Goal: Complete application form

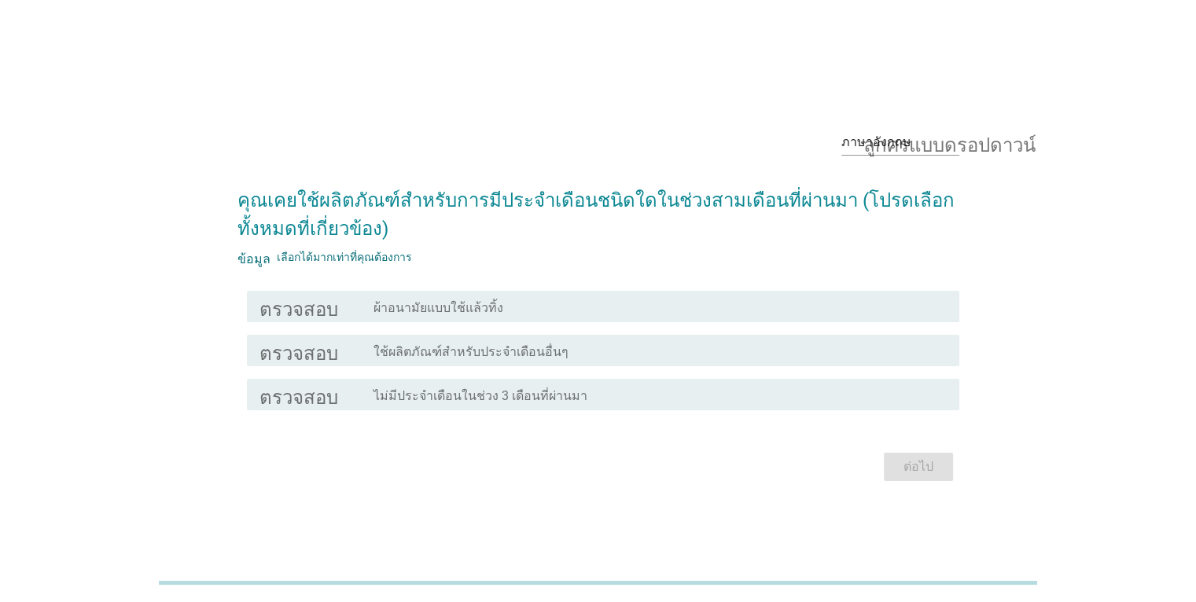
click at [523, 313] on div "โครงร่างกล่องกาเครื่องหมายว่าง ผ้าอนามัยแบบใช้แล้วทิ้ง" at bounding box center [660, 306] width 573 height 19
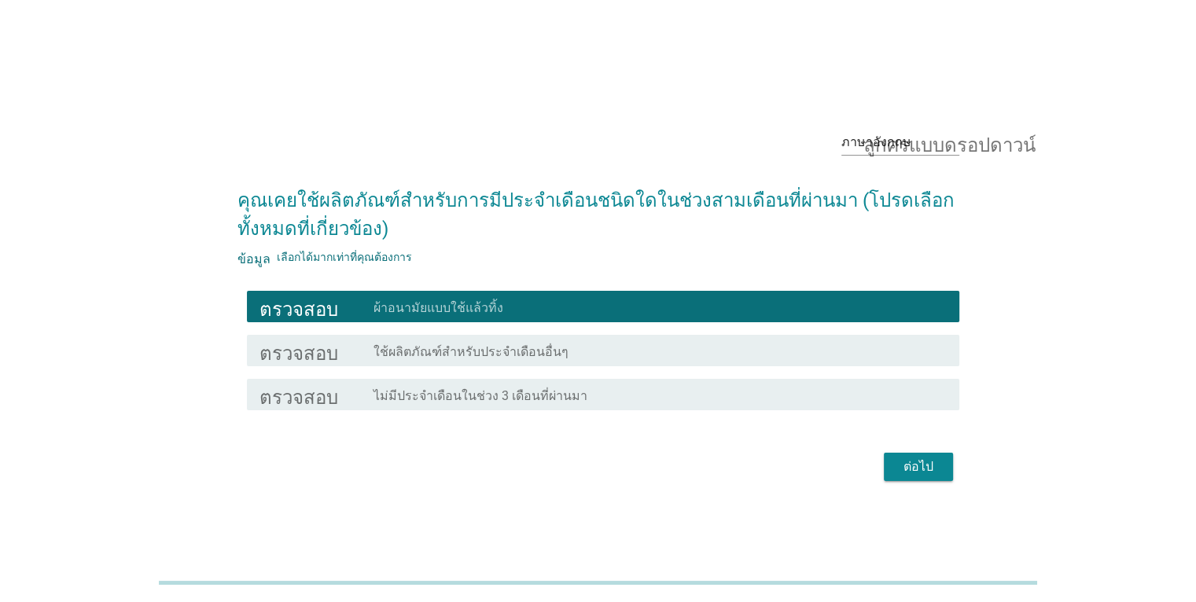
click at [923, 463] on font "ต่อไป" at bounding box center [919, 466] width 30 height 15
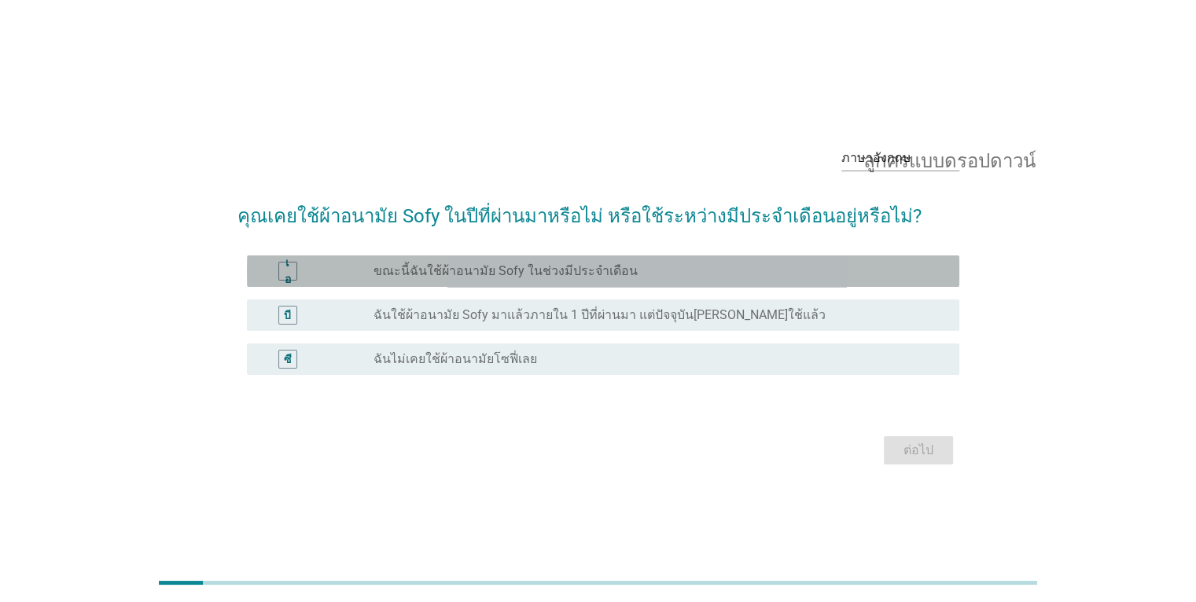
click at [533, 285] on div "เอ ปุ่มวิทยุไม่ได้เลือก ขณะนี้ฉันใช้ผ้าอนามัย Sofy ในช่วงมีประจำเดือน" at bounding box center [603, 271] width 713 height 31
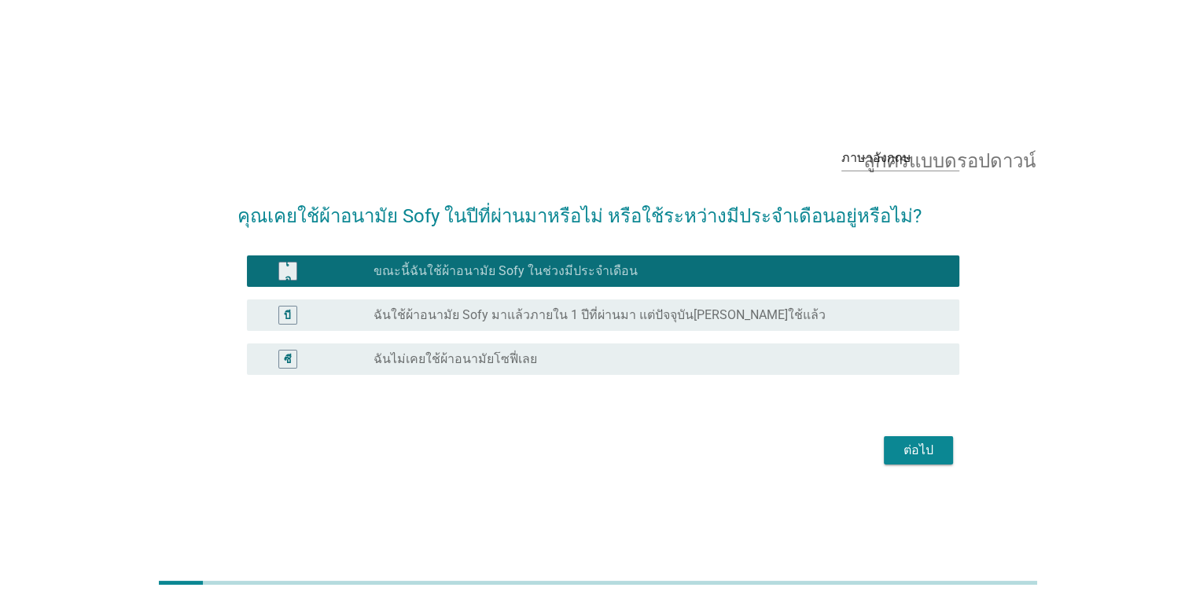
click at [922, 450] on font "ต่อไป" at bounding box center [919, 450] width 30 height 15
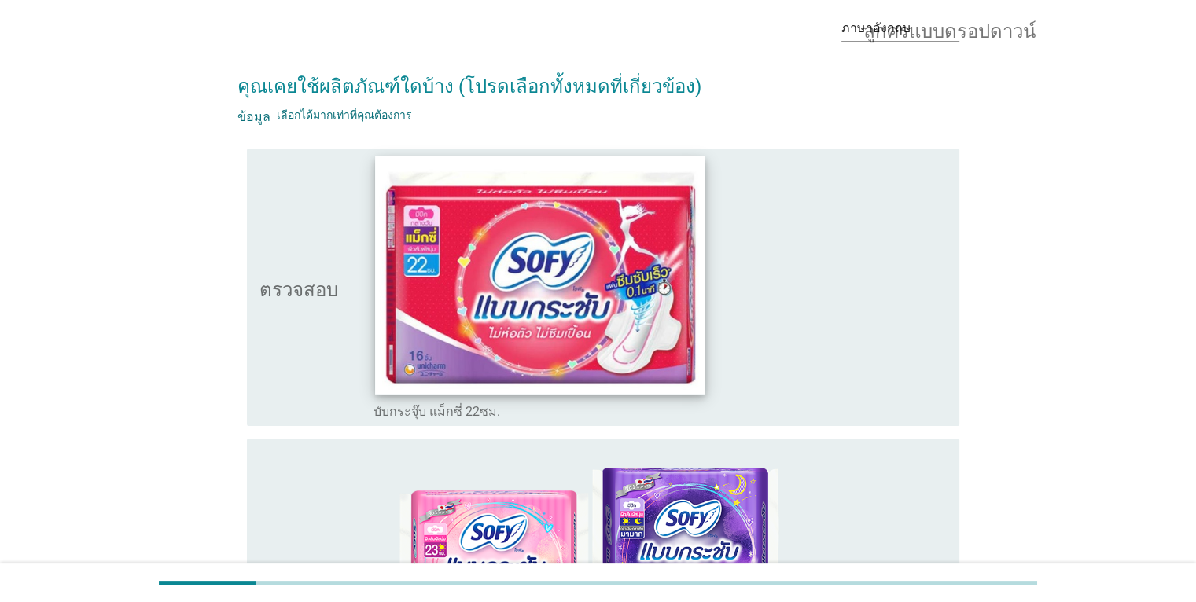
scroll to position [157, 0]
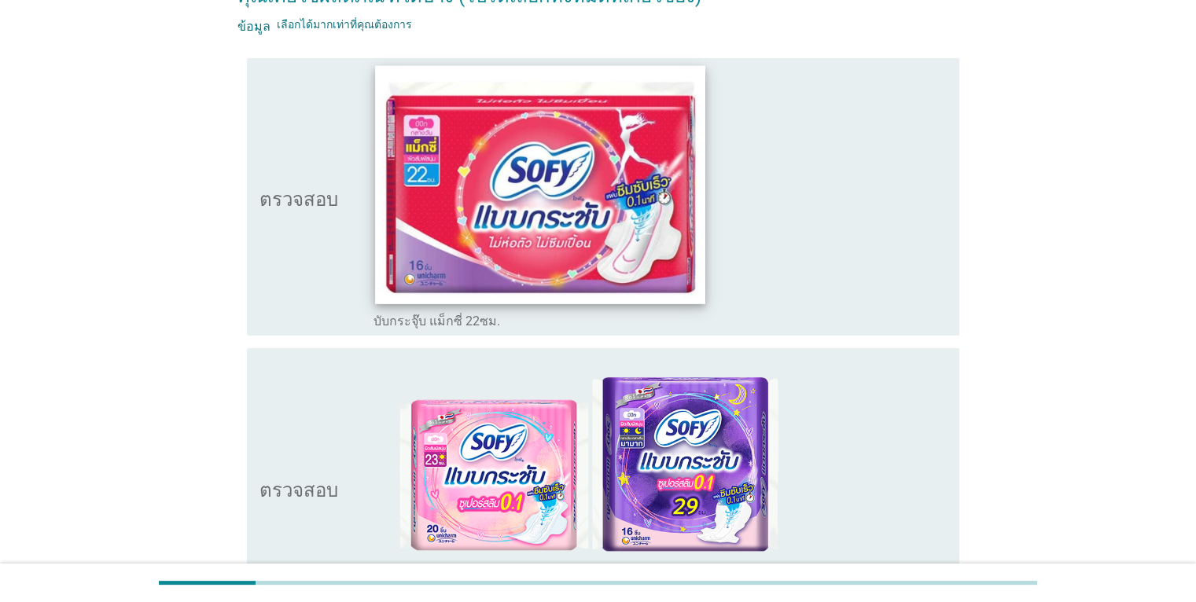
click at [682, 289] on img at bounding box center [540, 184] width 330 height 238
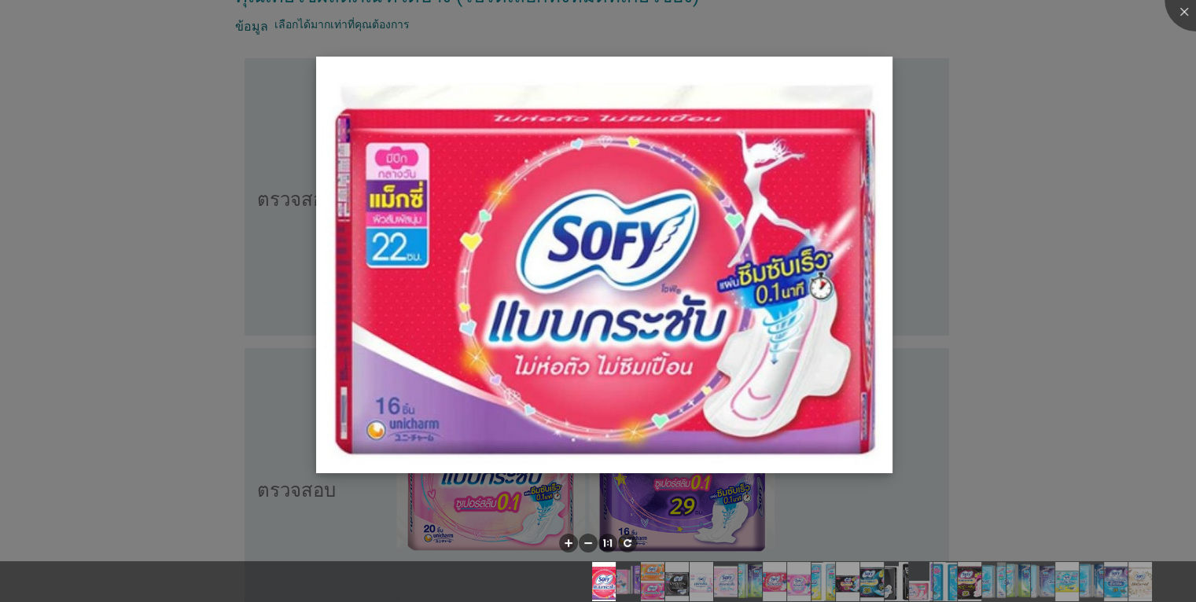
click at [838, 157] on img at bounding box center [604, 265] width 576 height 417
click at [868, 79] on img at bounding box center [604, 265] width 576 height 417
click at [882, 65] on img at bounding box center [604, 265] width 576 height 417
click at [1147, 275] on div at bounding box center [598, 301] width 1196 height 602
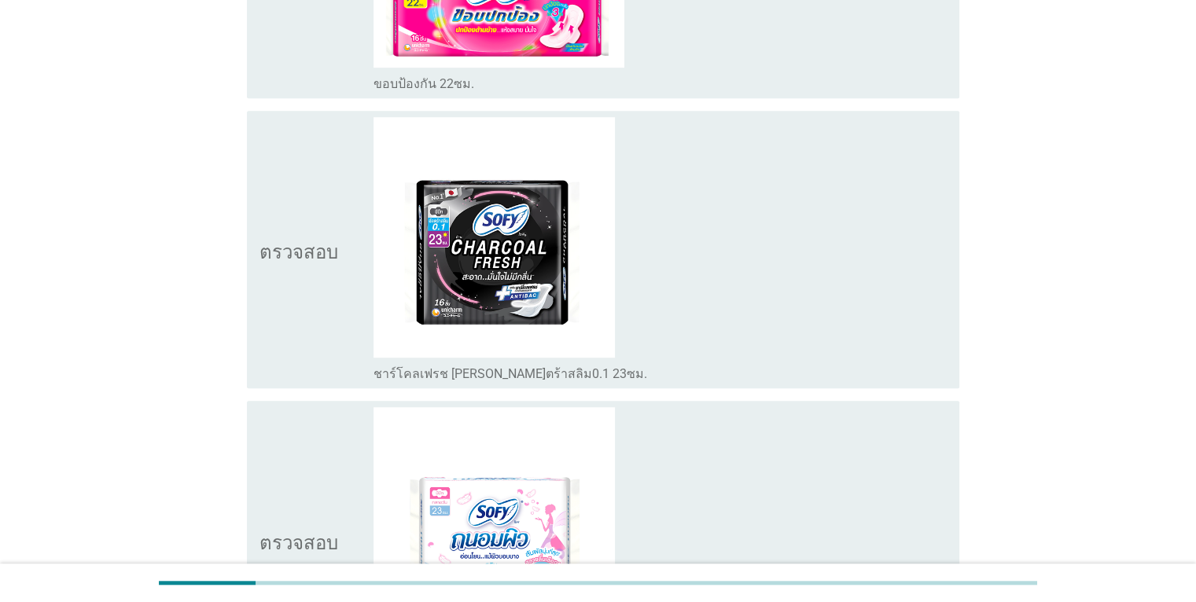
scroll to position [1101, 0]
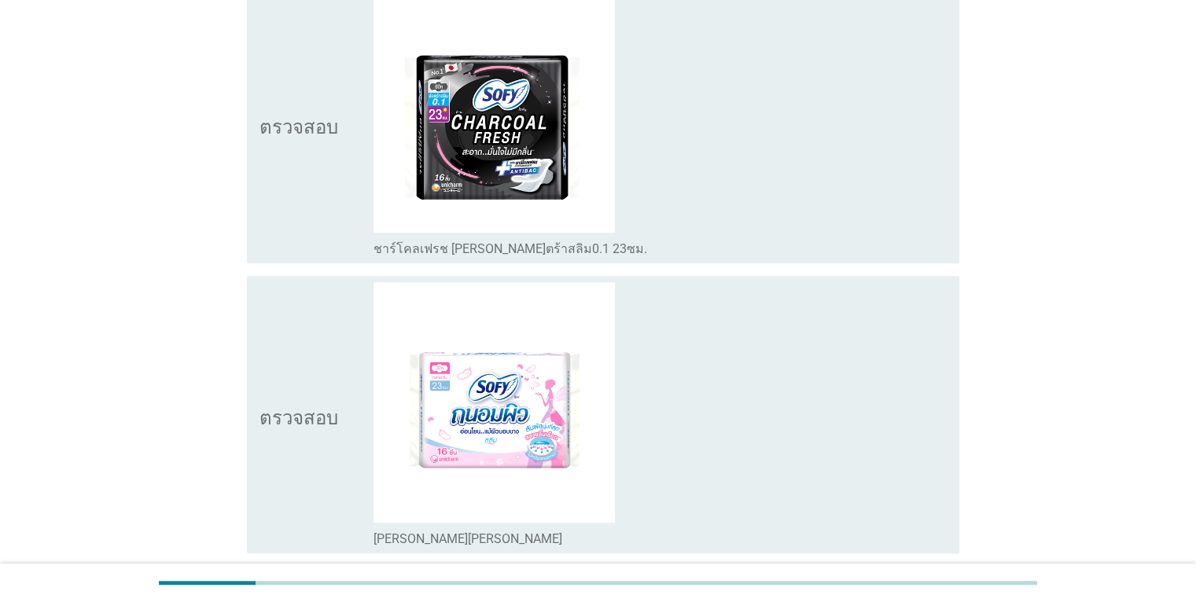
drag, startPoint x: 871, startPoint y: 413, endPoint x: 863, endPoint y: 415, distance: 9.0
click at [871, 413] on div "โครงร่างกล่องกาเครื่องหมายว่าง ซีรีส์ถนอมพิว" at bounding box center [660, 414] width 573 height 265
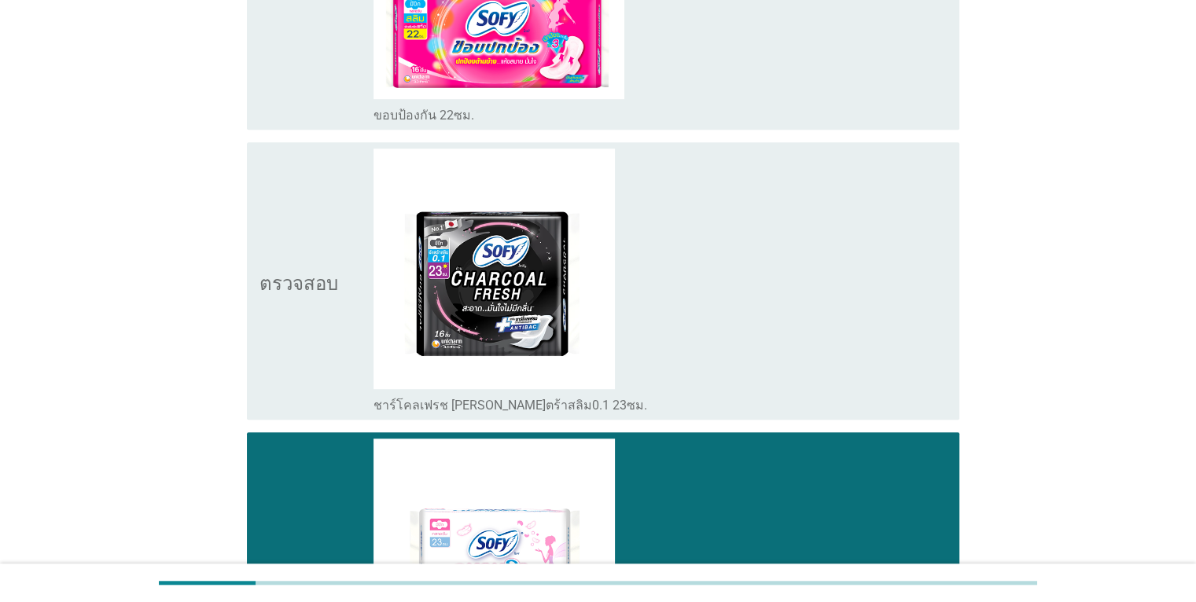
scroll to position [944, 0]
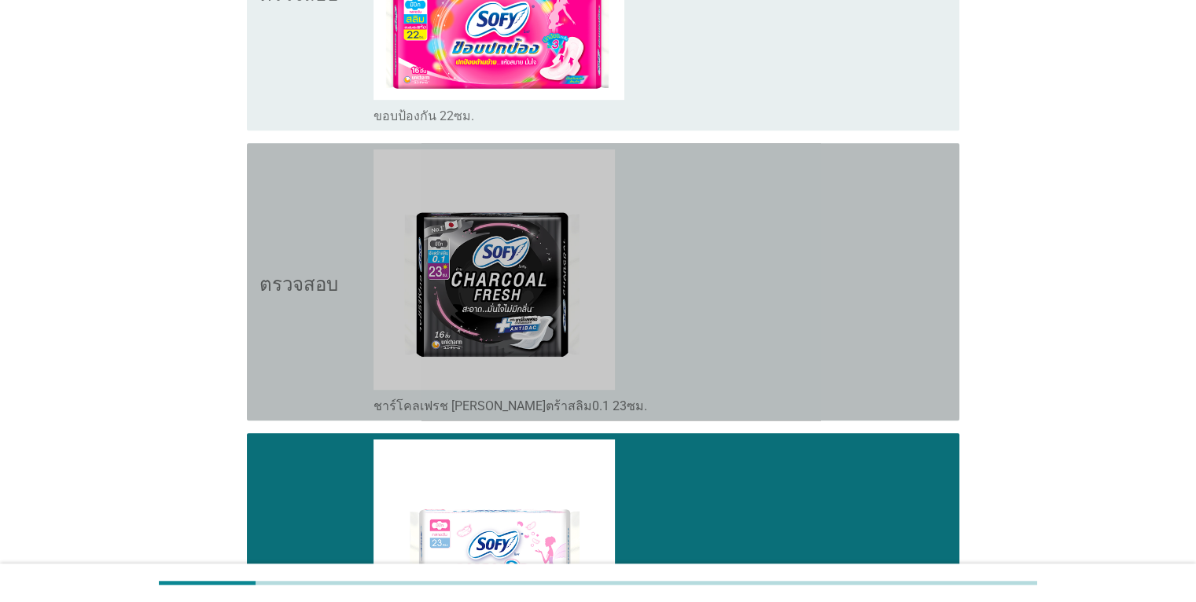
click at [819, 322] on div "โครงร่างกล่องกาเครื่องหมายว่าง ชาร์โคลเฟรช อัลตร้าสลิม0.1 23ซม." at bounding box center [660, 281] width 573 height 265
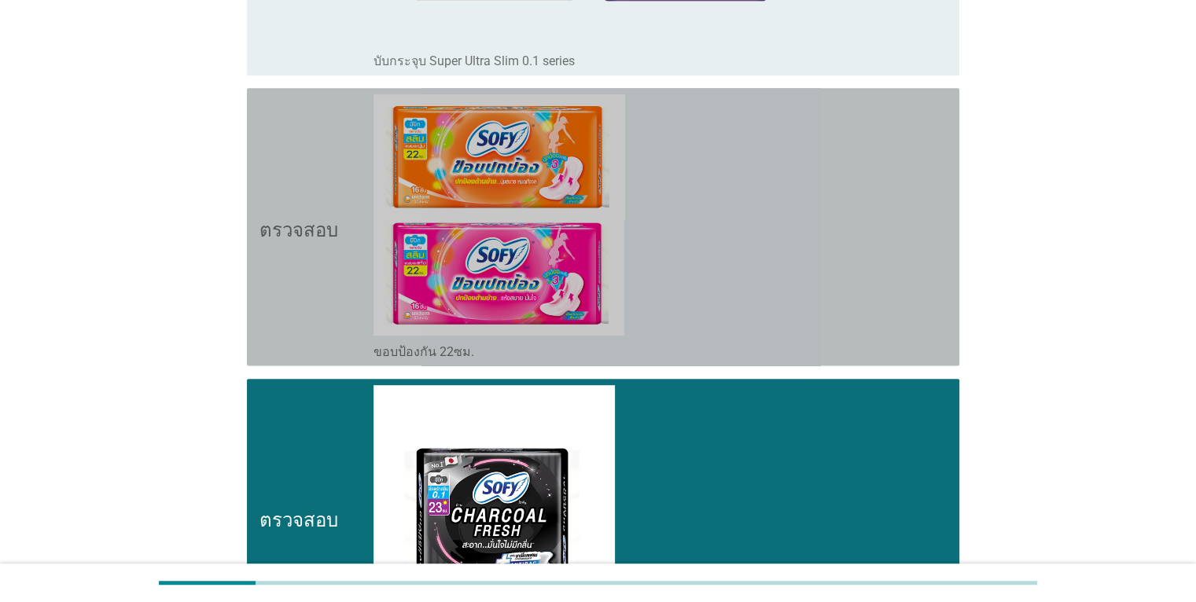
click at [815, 274] on div "โครงร่างกล่องกาเครื่องหมายว่าง ขอบป้องกัน 22ซม." at bounding box center [660, 226] width 573 height 265
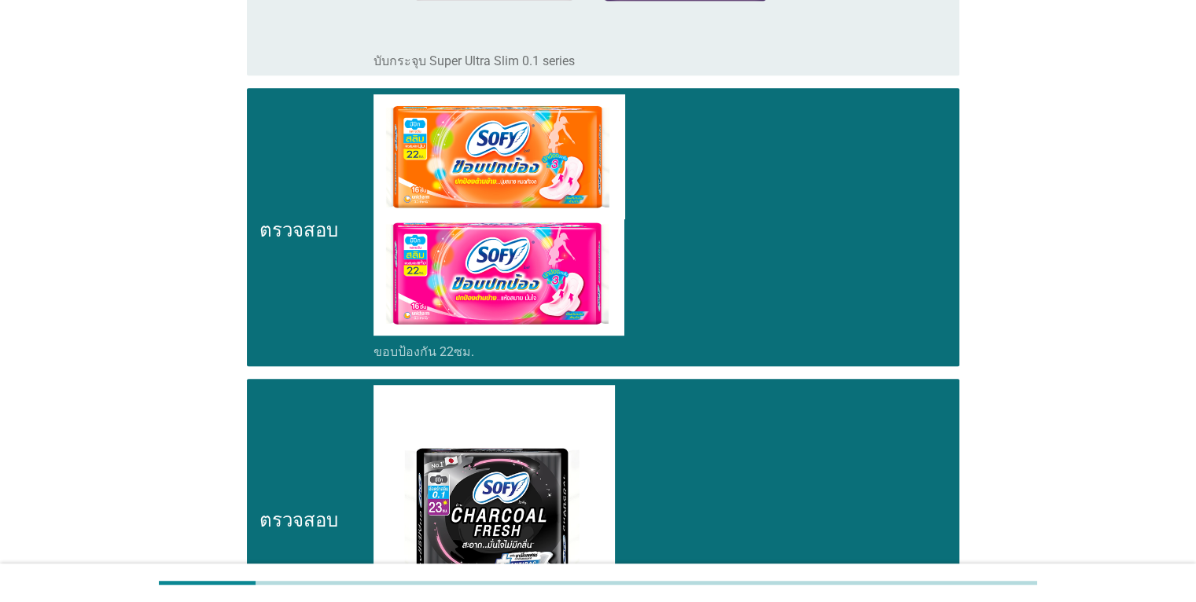
scroll to position [472, 0]
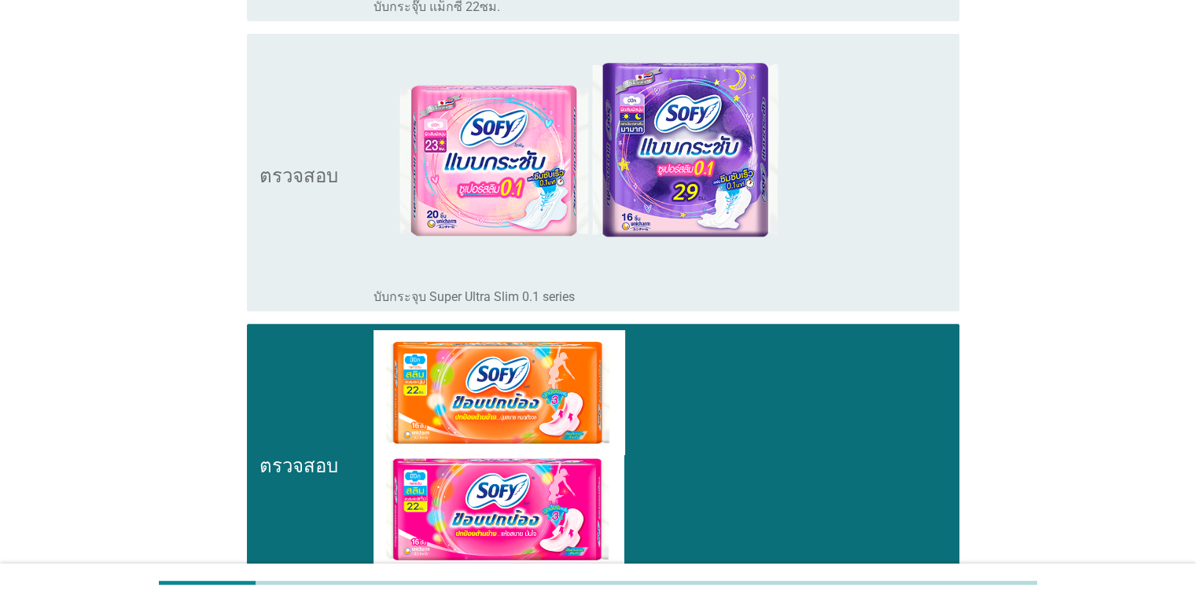
click at [866, 184] on div "โครงร่างกล่องกาเครื่องหมายว่าง บับกระจุบ Super Ultra Slim 0.1 series" at bounding box center [660, 172] width 573 height 265
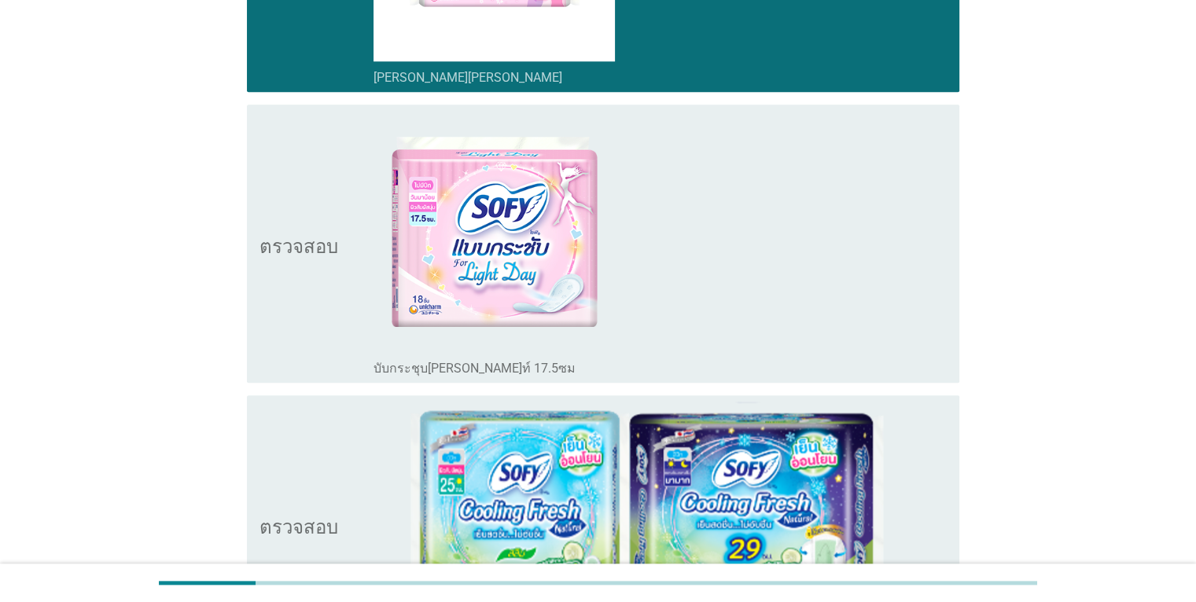
scroll to position [1573, 0]
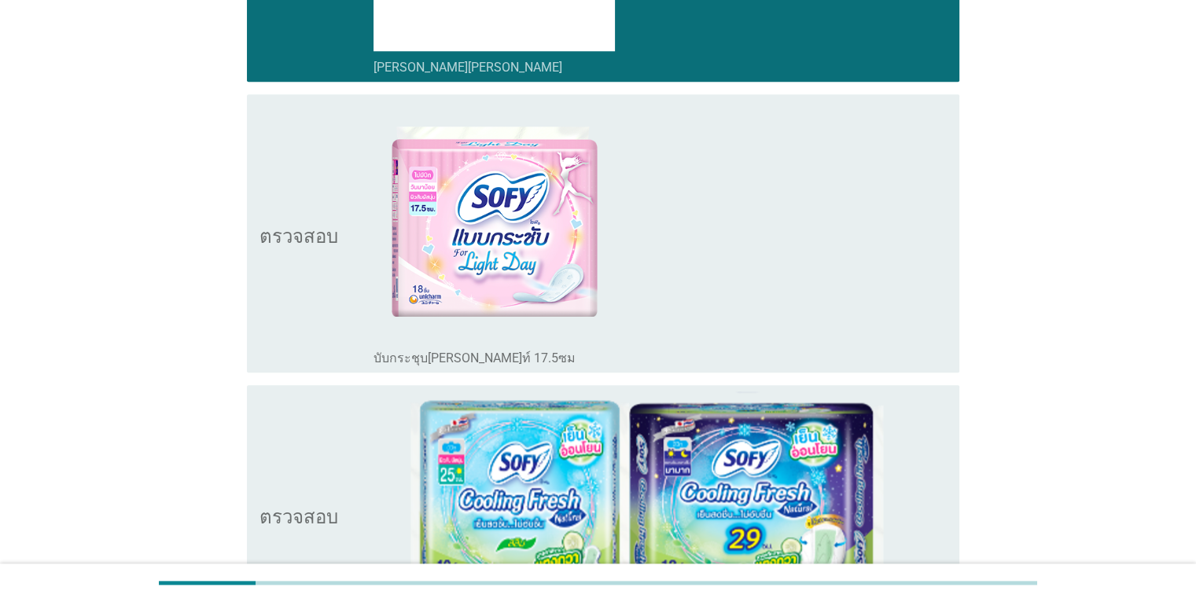
click at [709, 234] on div "โครงร่างกล่องกาเครื่องหมายว่าง บับกระชุบวันไลท์ 17.5ซม" at bounding box center [660, 233] width 573 height 265
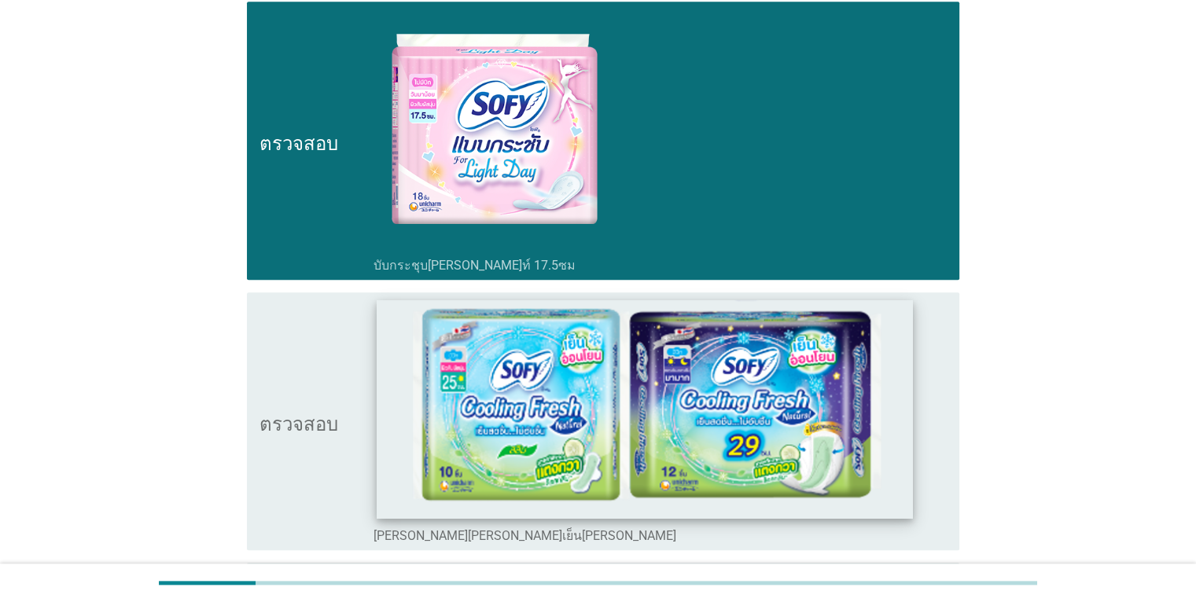
scroll to position [1809, 0]
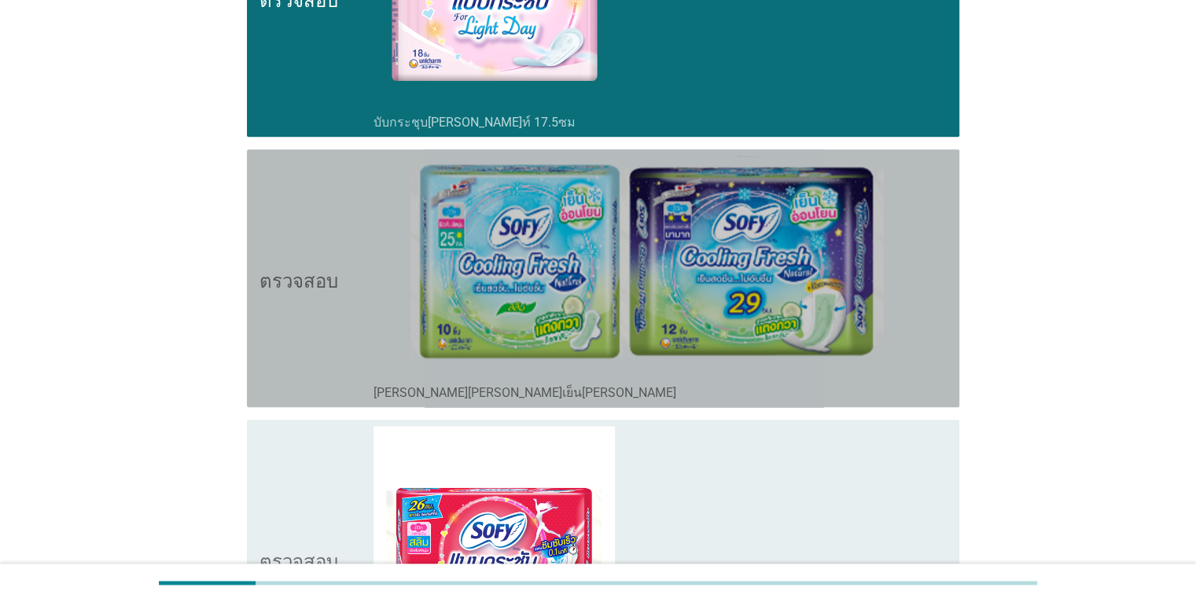
click at [305, 377] on icon "ตรวจสอบ" at bounding box center [299, 278] width 79 height 245
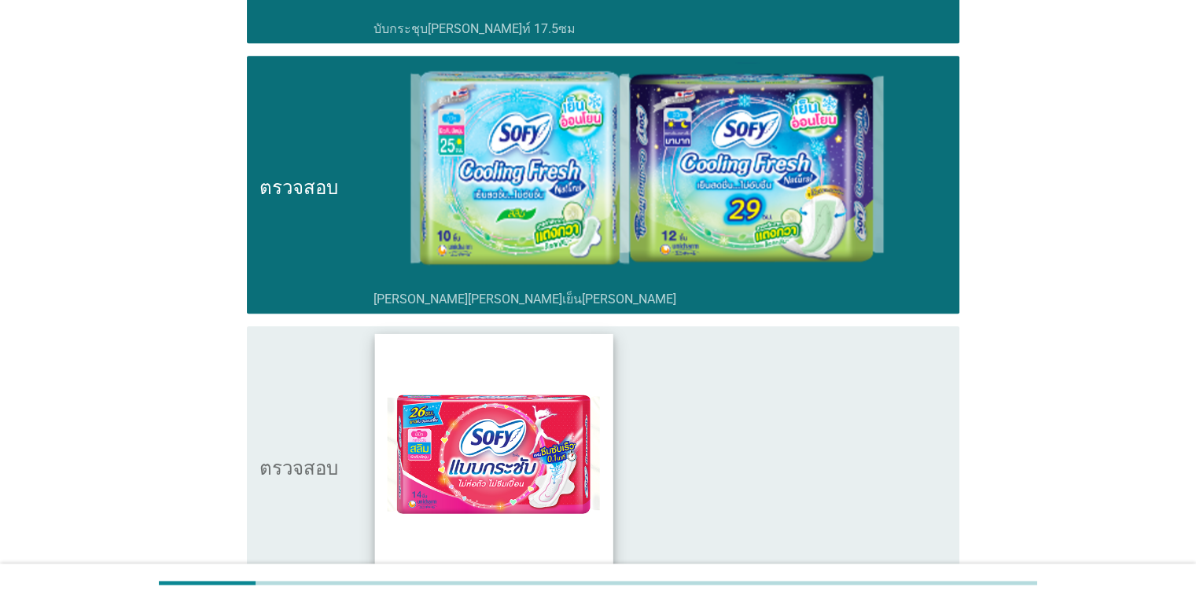
scroll to position [1966, 0]
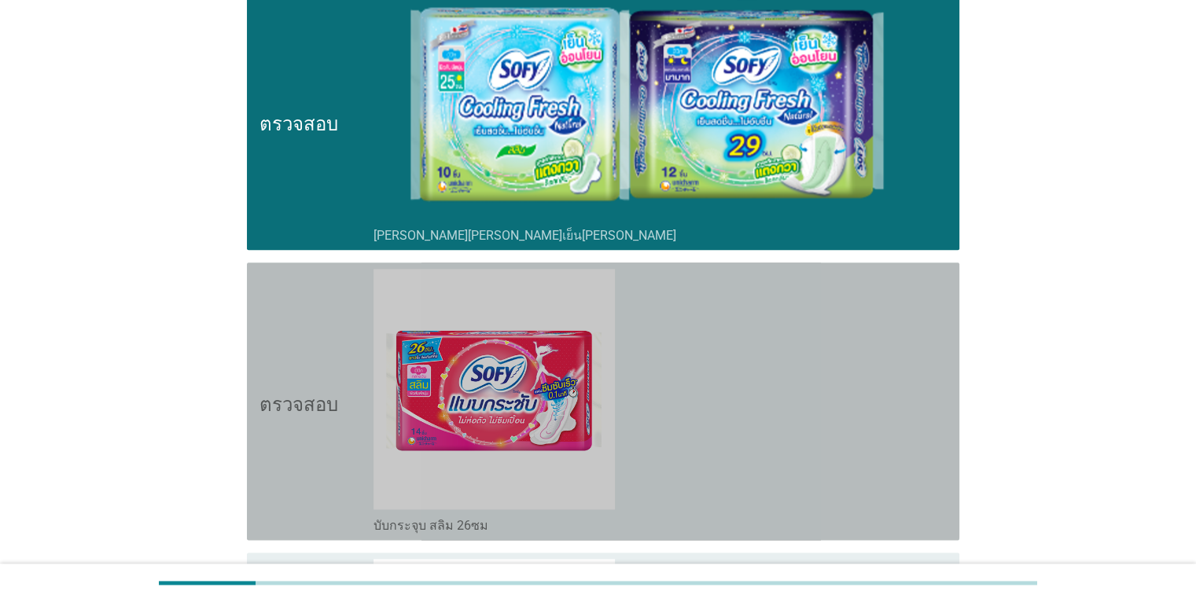
click at [621, 440] on div "โครงร่างกล่องกาเครื่องหมายว่าง บับกระจุบ สลิม 26ซม" at bounding box center [660, 401] width 573 height 265
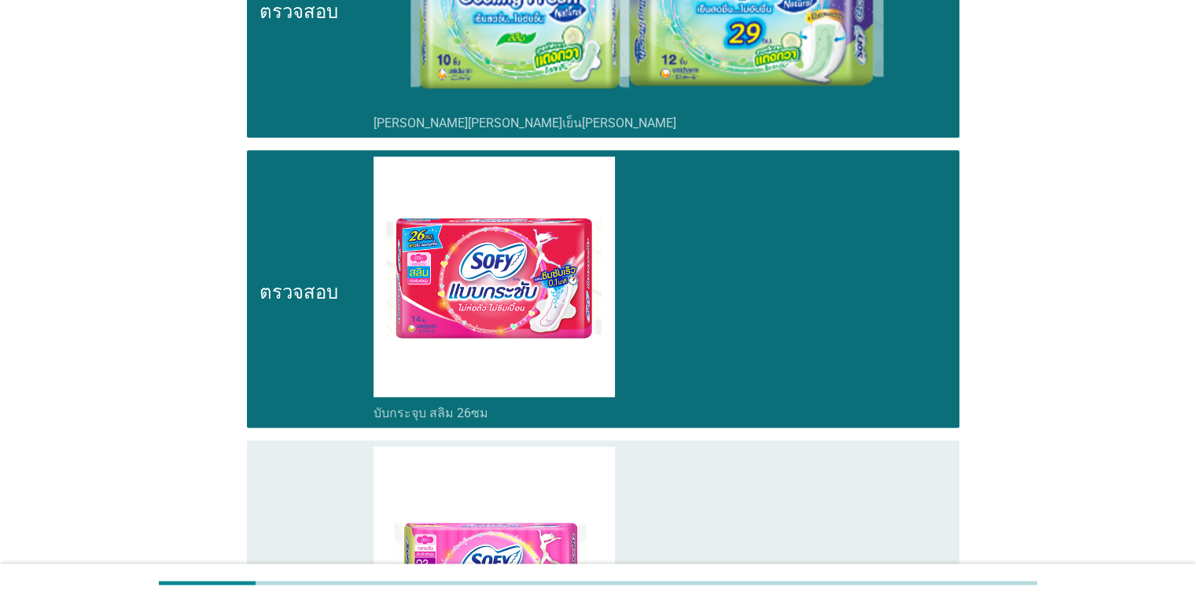
scroll to position [2202, 0]
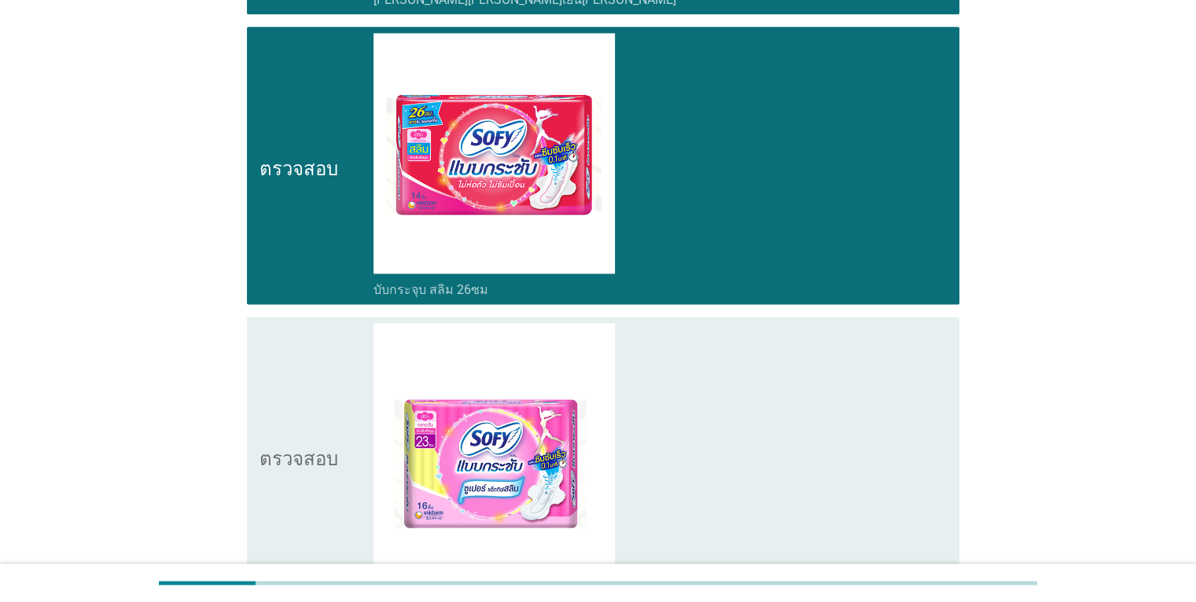
click at [639, 429] on div "โครงร่างกล่องกาเครื่องหมายว่าง ห่อกระจุ๊บ Super Active Slim 23/25cm" at bounding box center [660, 455] width 573 height 265
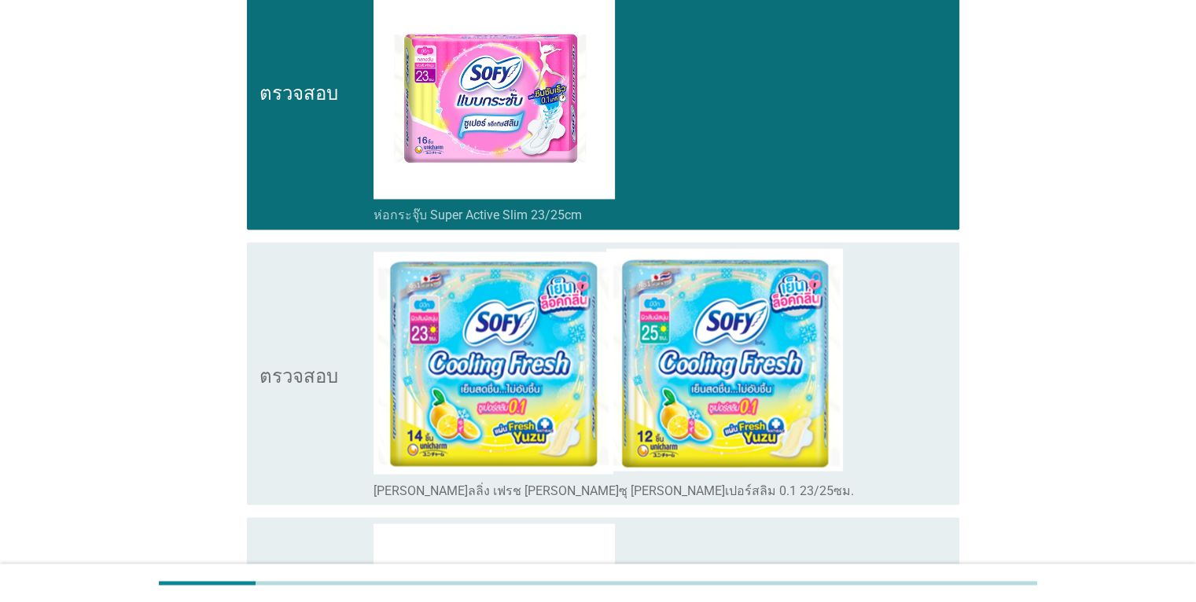
scroll to position [2674, 0]
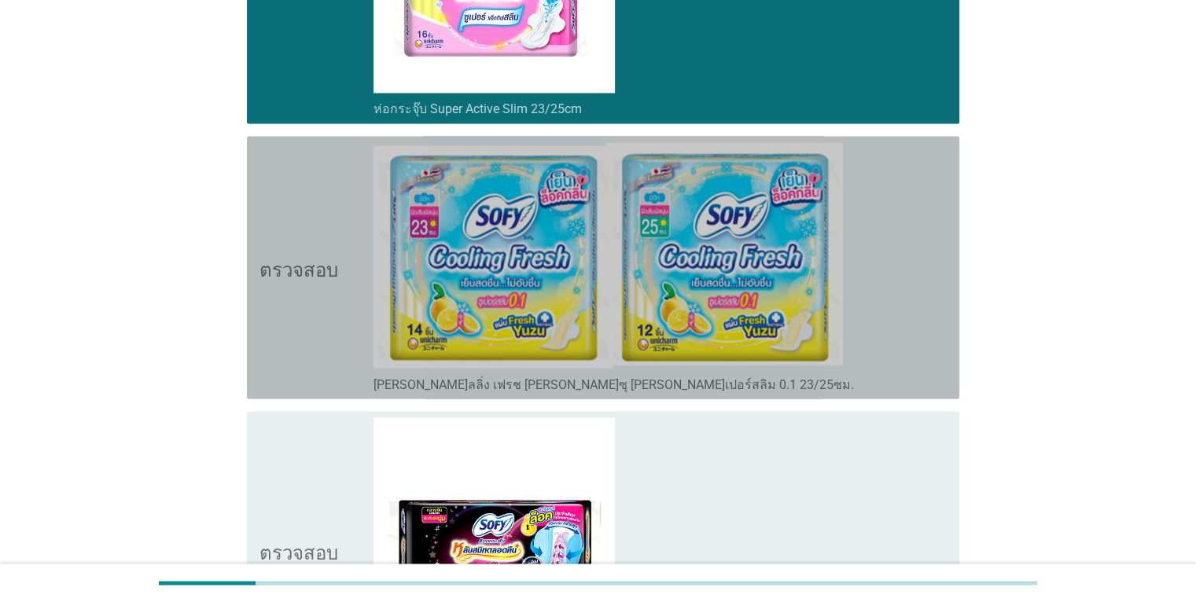
click at [878, 289] on div "โครงร่างกล่องกาเครื่องหมายว่าง โซฟี คูลลิ่ง เฟรช ยูซุ ซูเปอร์สลิม 0.1 23/25ซม." at bounding box center [660, 267] width 573 height 250
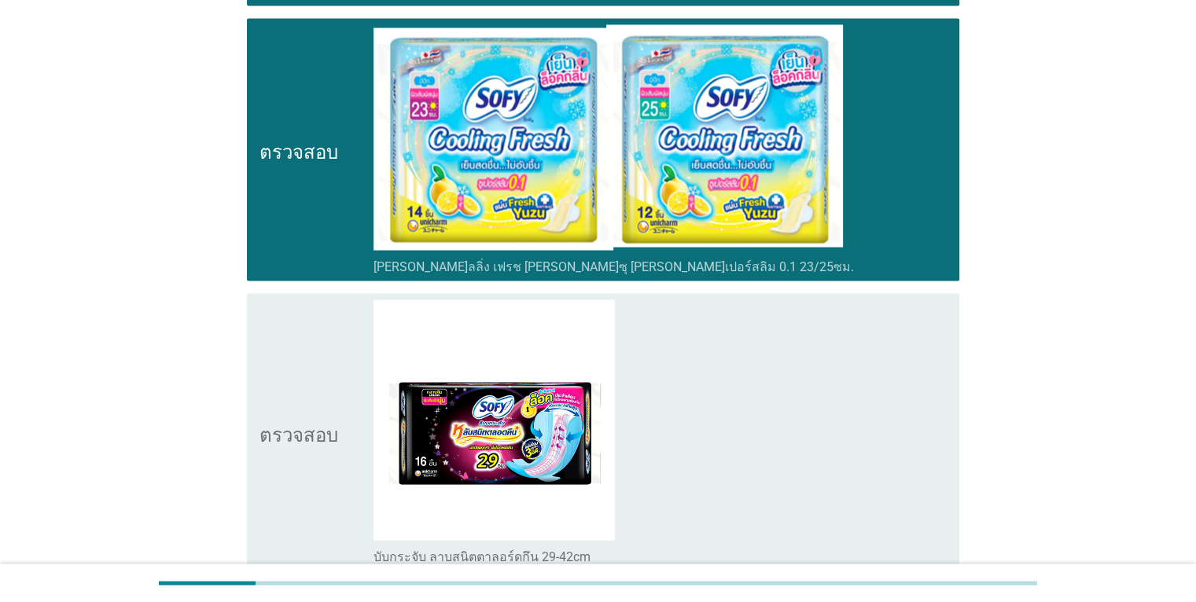
scroll to position [2989, 0]
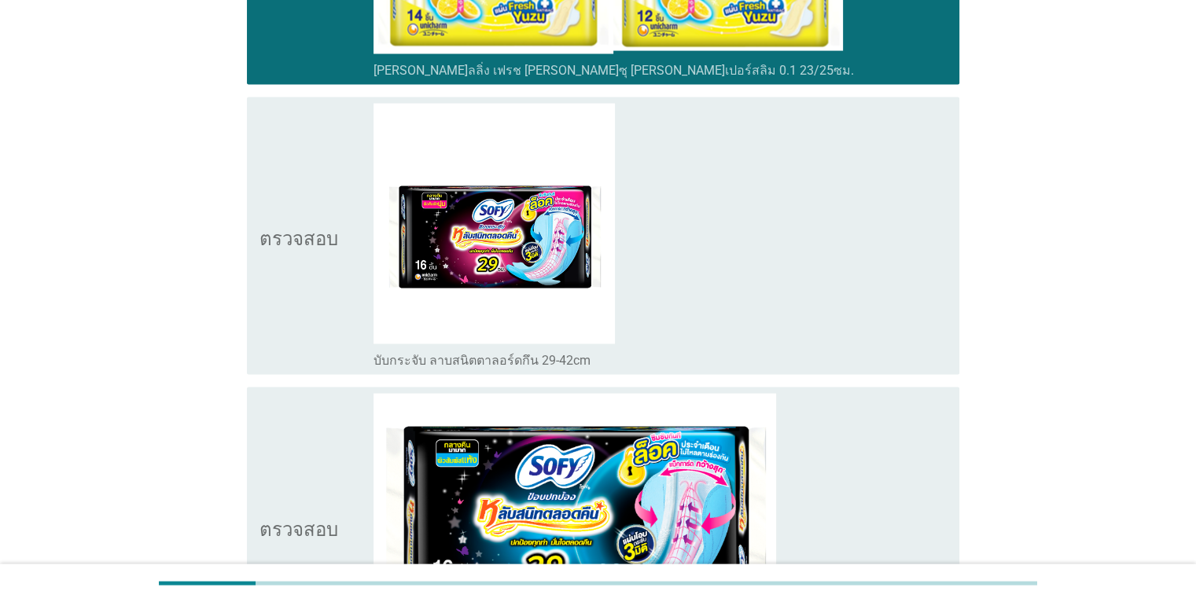
click at [766, 252] on div "โครงร่างกล่องกาเครื่องหมายว่าง บับกระจับ ลาบสนิตตาลอร์ดกึน 29-42cm" at bounding box center [660, 235] width 573 height 265
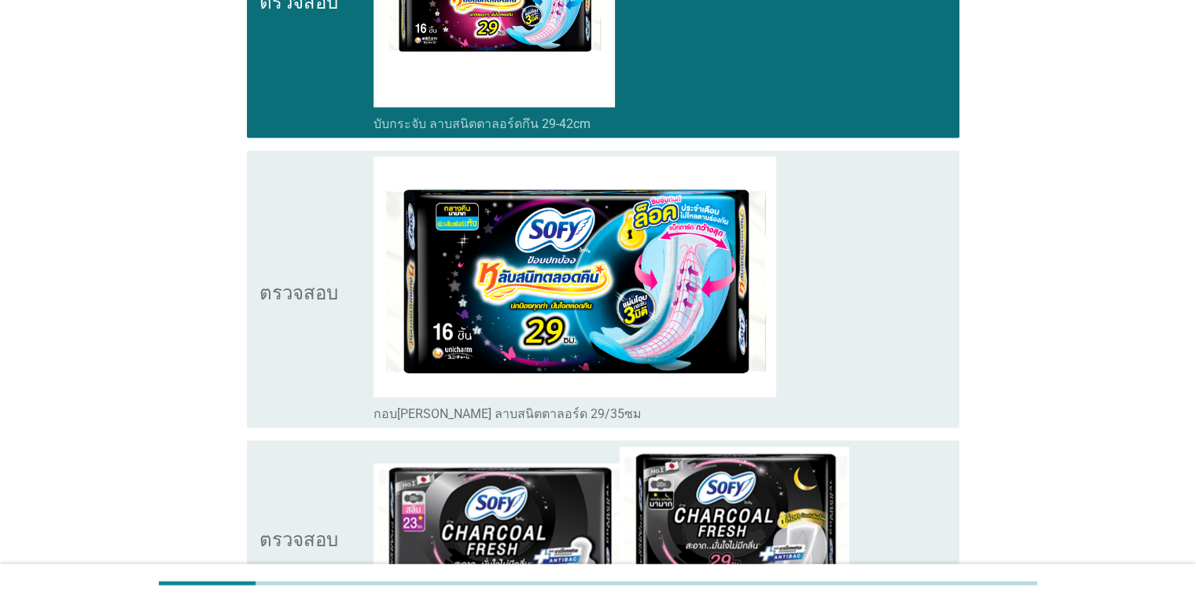
click at [823, 262] on div "โครงร่างกล่องกาเครื่องหมายว่าง กอบปกปอง ลาบสนิตตาลอร์ด 29/35ซม" at bounding box center [660, 289] width 573 height 265
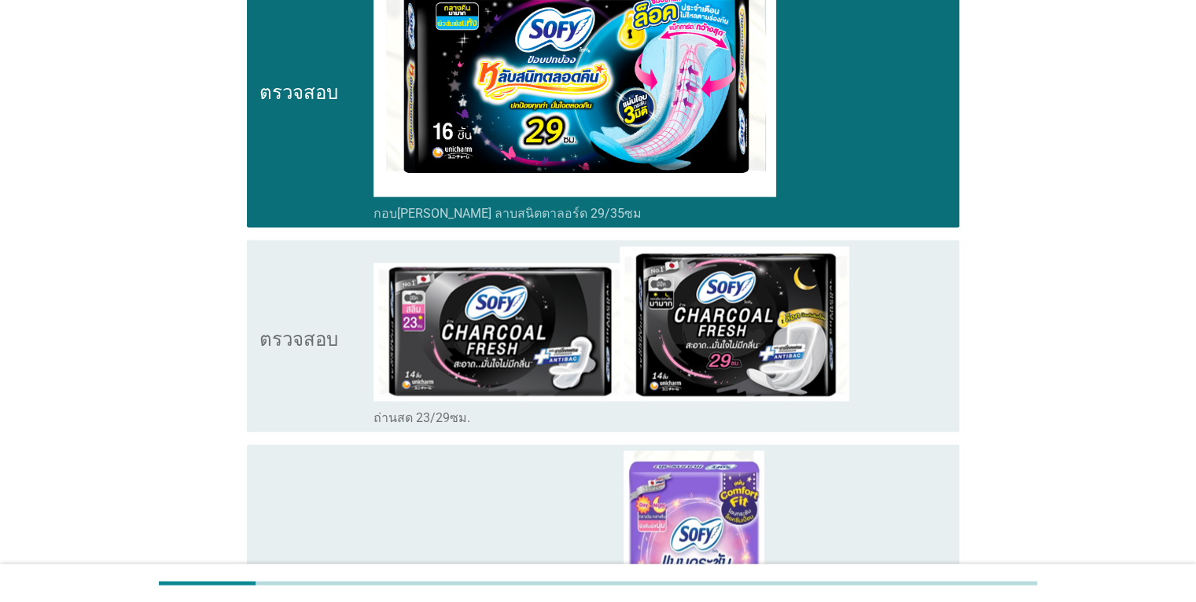
scroll to position [3618, 0]
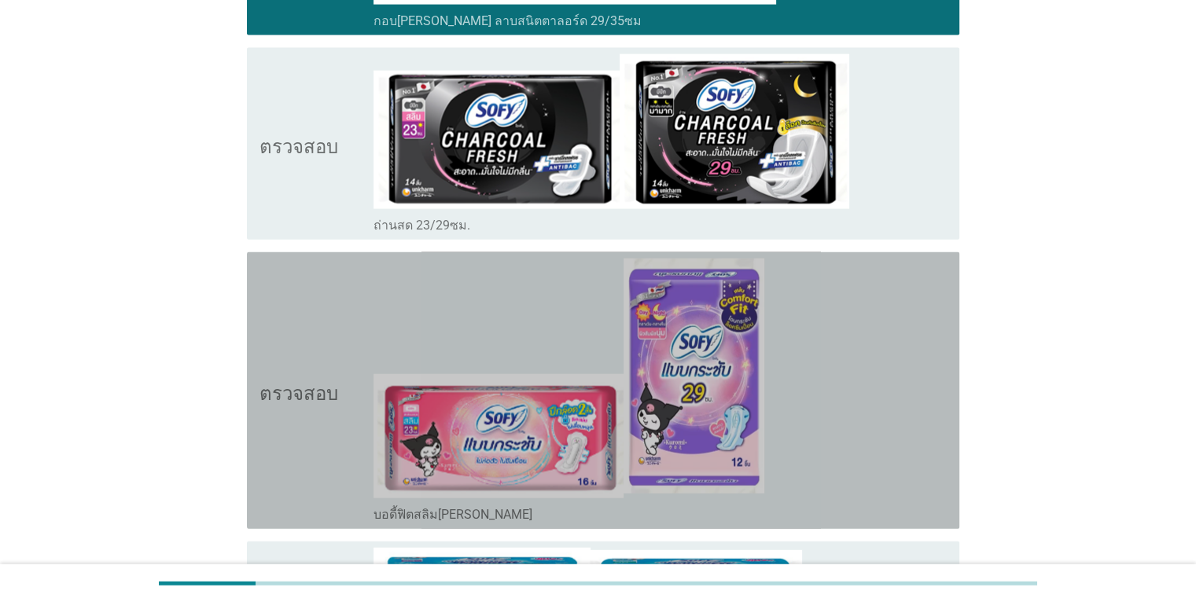
click at [844, 331] on div "โครงร่างกล่องกาเครื่องหมายว่าง บอดี้ฟิตสลิมซีรีส์" at bounding box center [660, 391] width 573 height 264
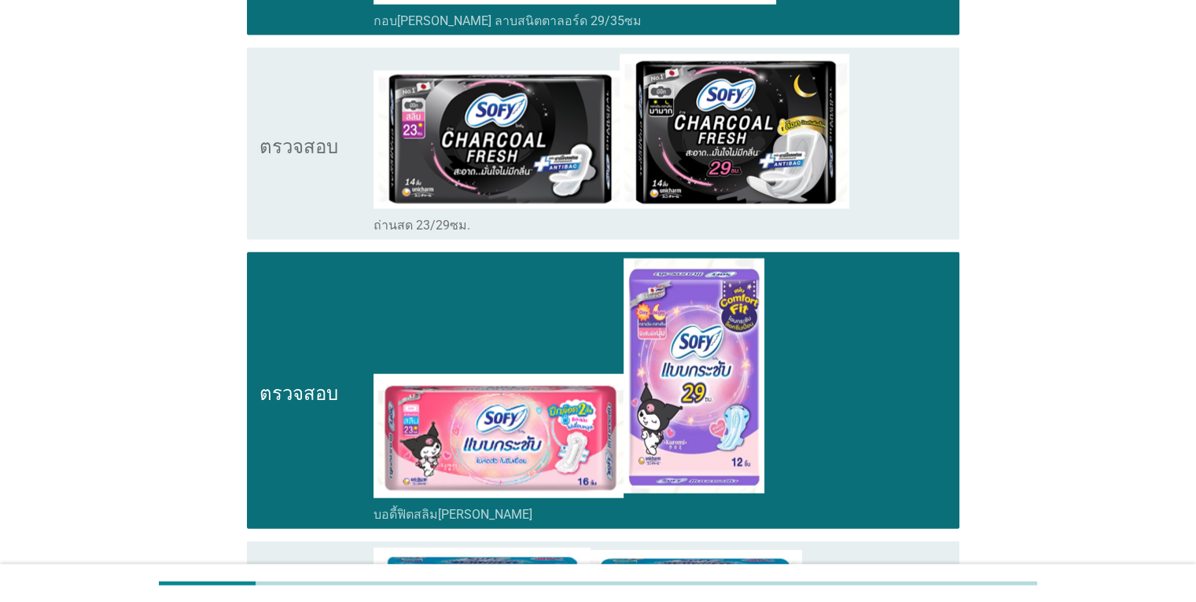
drag, startPoint x: 886, startPoint y: 174, endPoint x: 881, endPoint y: 186, distance: 13.7
click at [886, 173] on div "โครงร่างกล่องกาเครื่องหมายว่าง ถ่านสด 23/29ซม." at bounding box center [660, 143] width 573 height 179
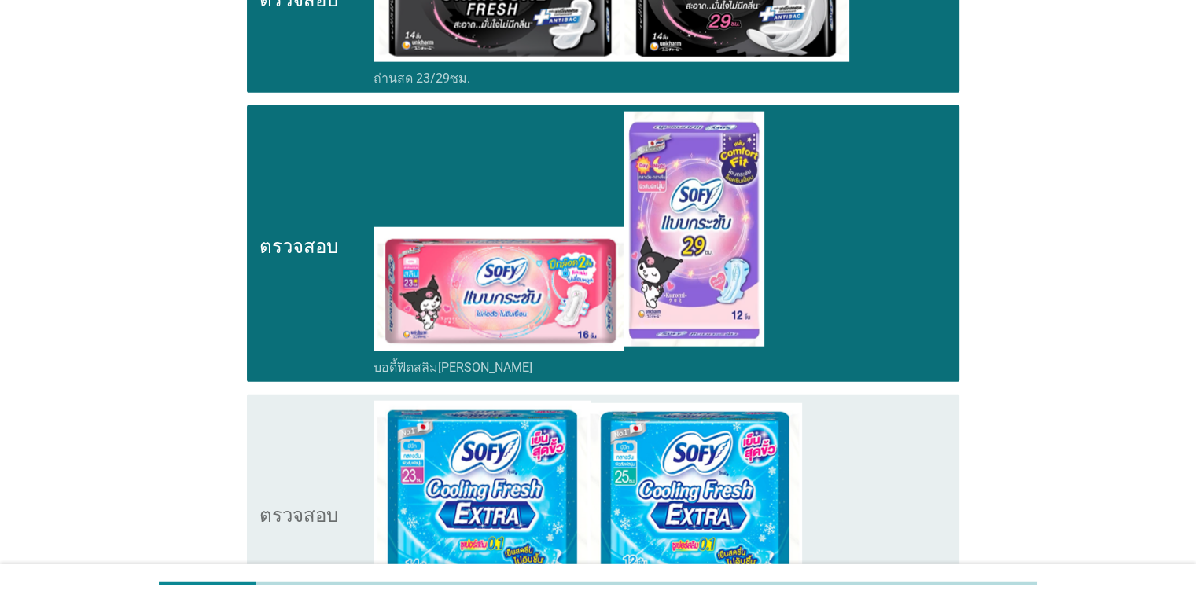
scroll to position [4090, 0]
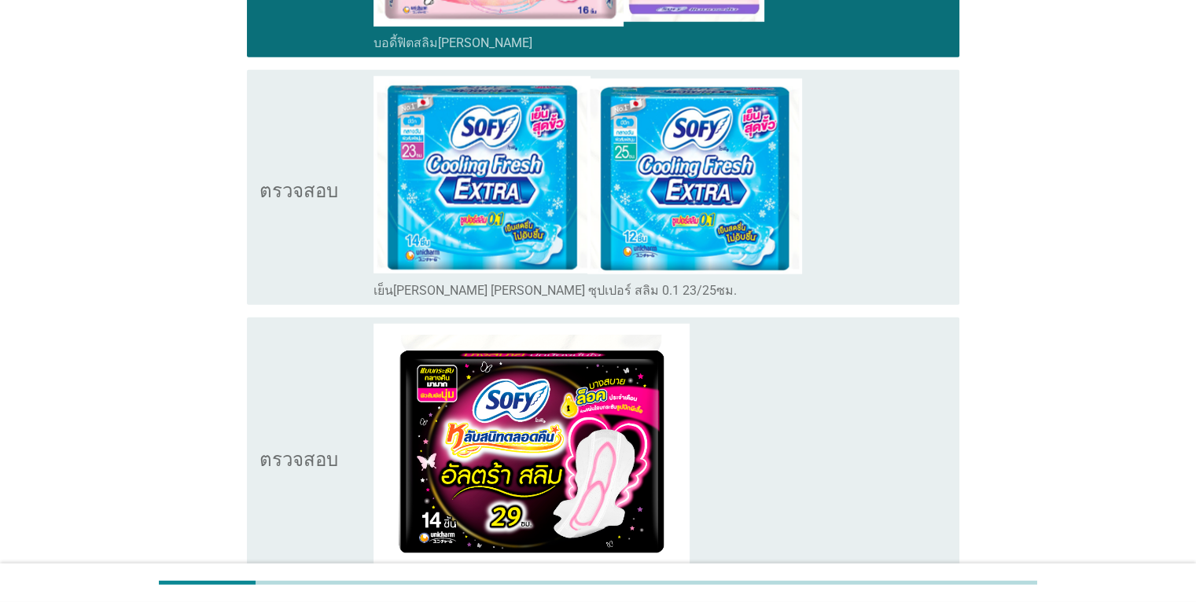
click at [834, 241] on div "โครงร่างกล่องกาเครื่องหมายว่าง เย็นสดชื่น เอ็กซ์ตร้า ซุปเปอร์ สลิม 0.1 23/25ซม." at bounding box center [660, 187] width 573 height 223
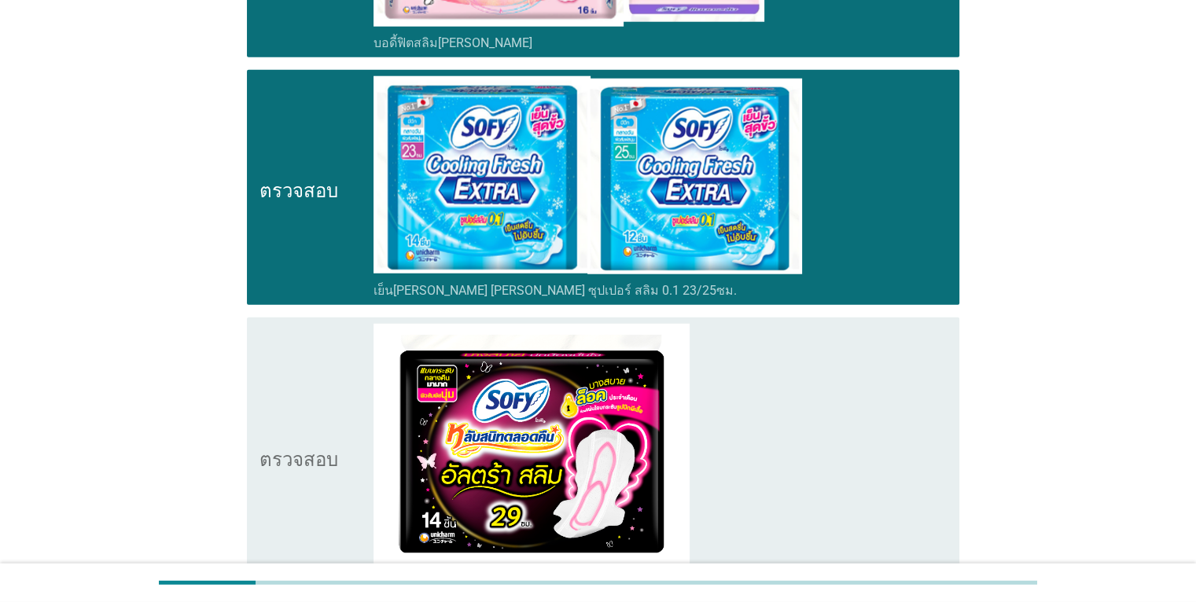
click at [857, 423] on div "โครงร่างกล่องกาเครื่องหมายว่าง ลาบสนิตตาพระเจ้าคูณ Ultra slim 29/35cm" at bounding box center [660, 456] width 573 height 265
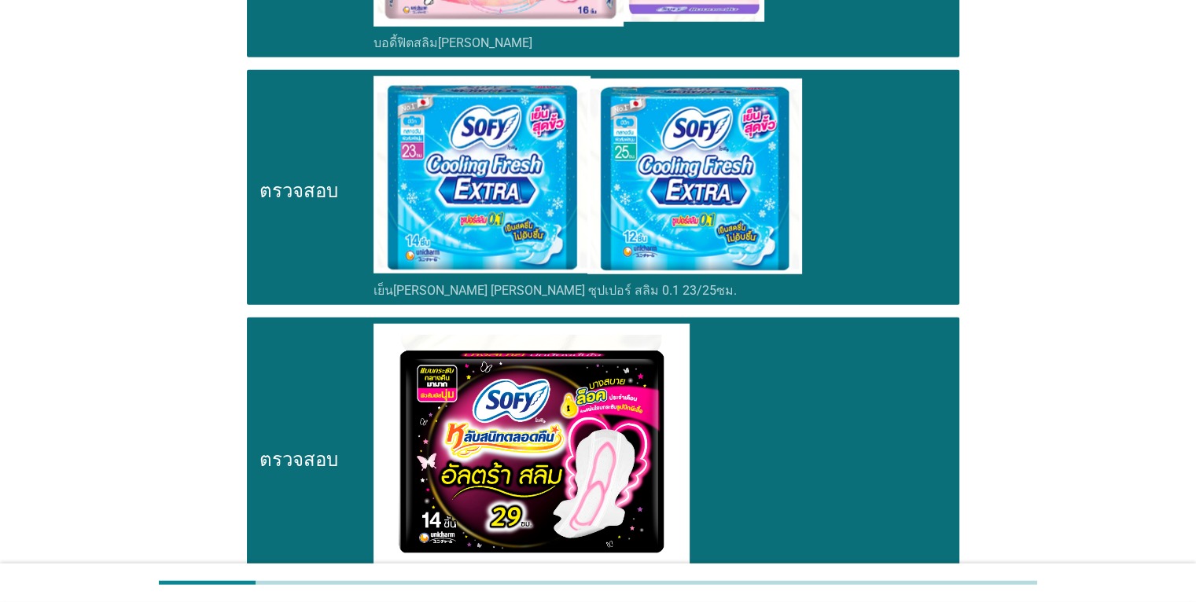
scroll to position [4404, 0]
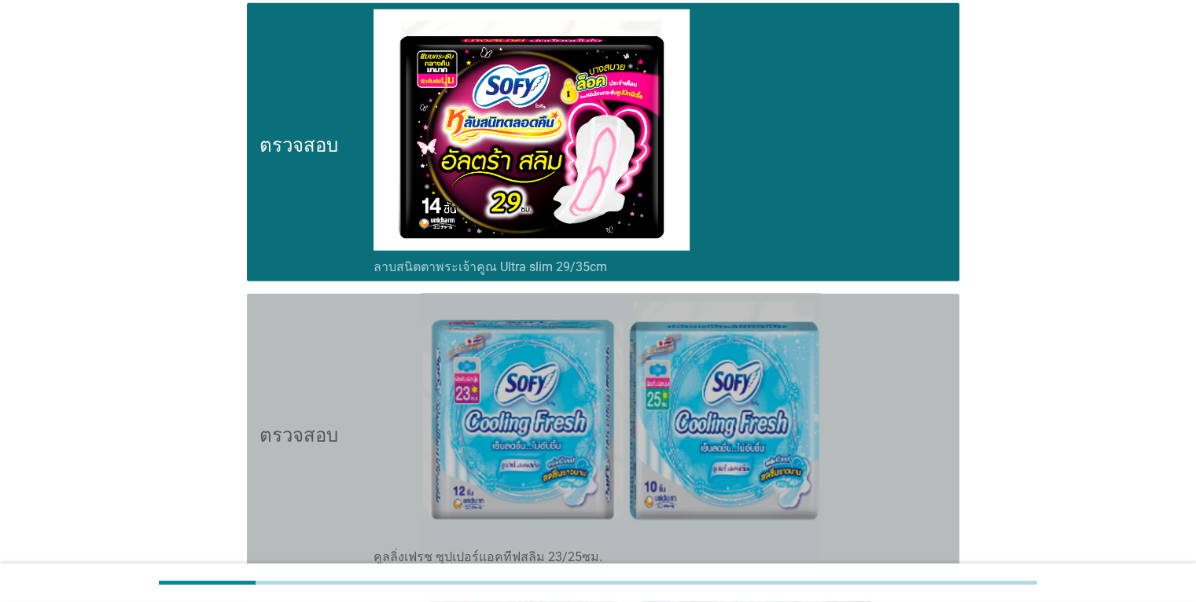
click at [868, 395] on div "โครงร่างกล่องกาเครื่องหมายว่าง คูลลิ่งเฟรช ซุปเปอร์แอคทีฟสลิม 23/25ซม." at bounding box center [660, 432] width 573 height 265
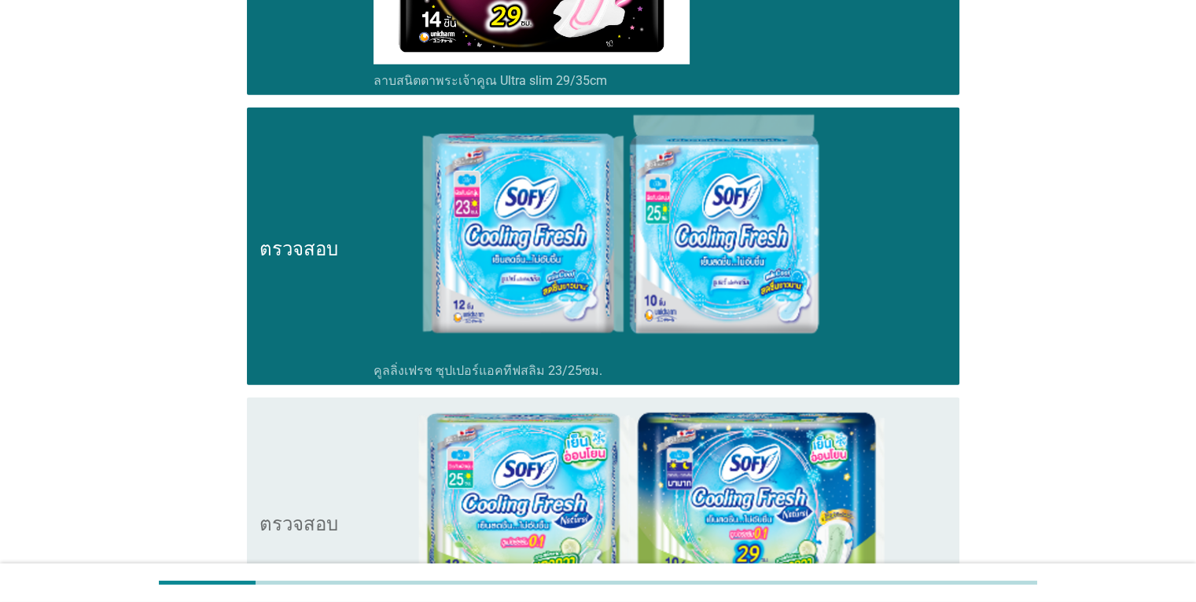
scroll to position [4797, 0]
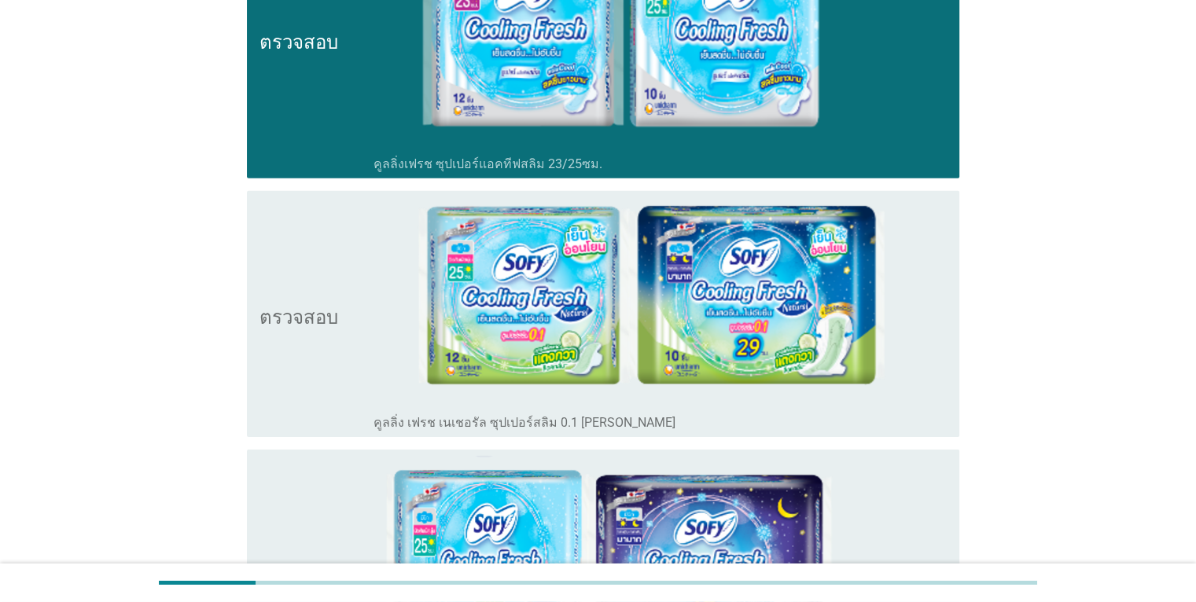
click at [341, 383] on div "ตรวจสอบ" at bounding box center [317, 314] width 115 height 234
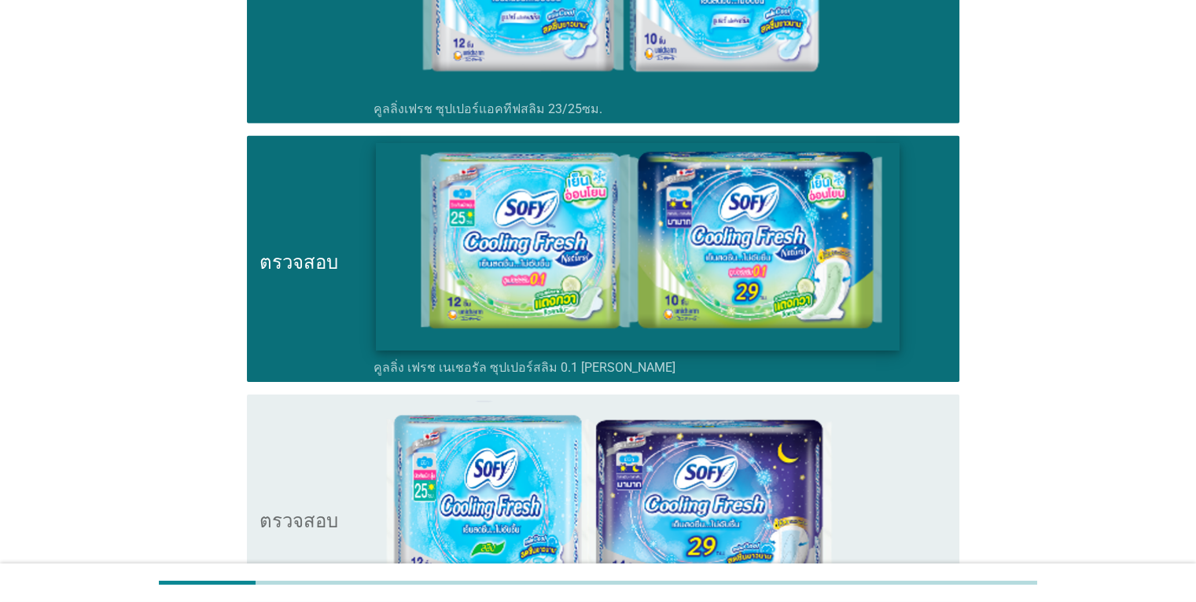
scroll to position [5033, 0]
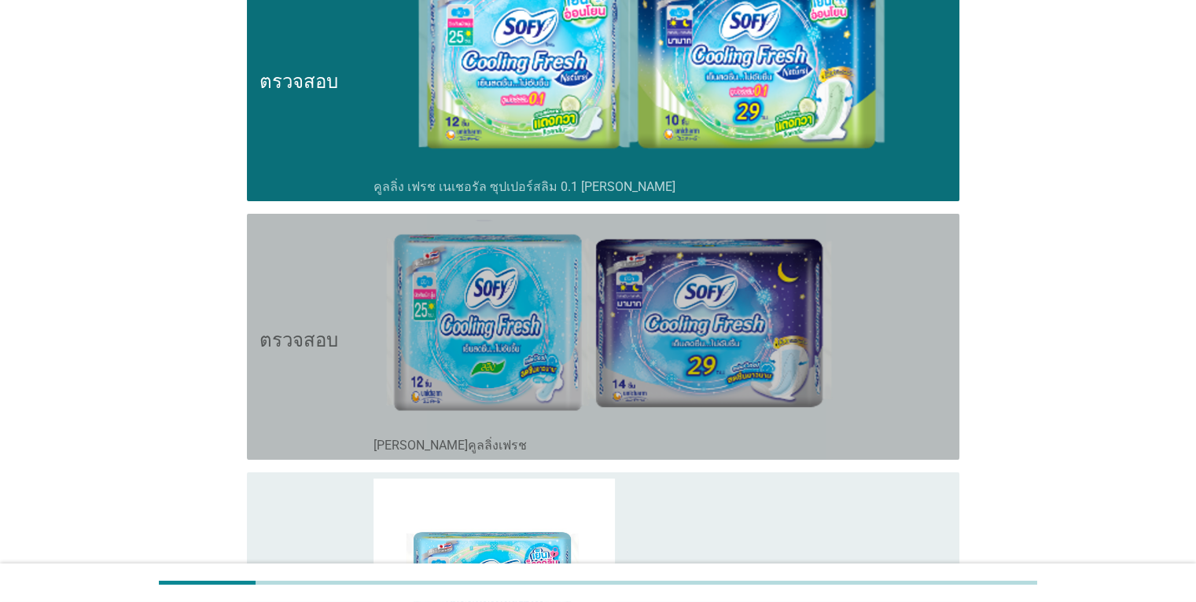
click at [919, 338] on div "โครงร่างกล่องกาเครื่องหมายว่าง ซีรีส์คูลลิ่งเฟรช" at bounding box center [660, 337] width 573 height 234
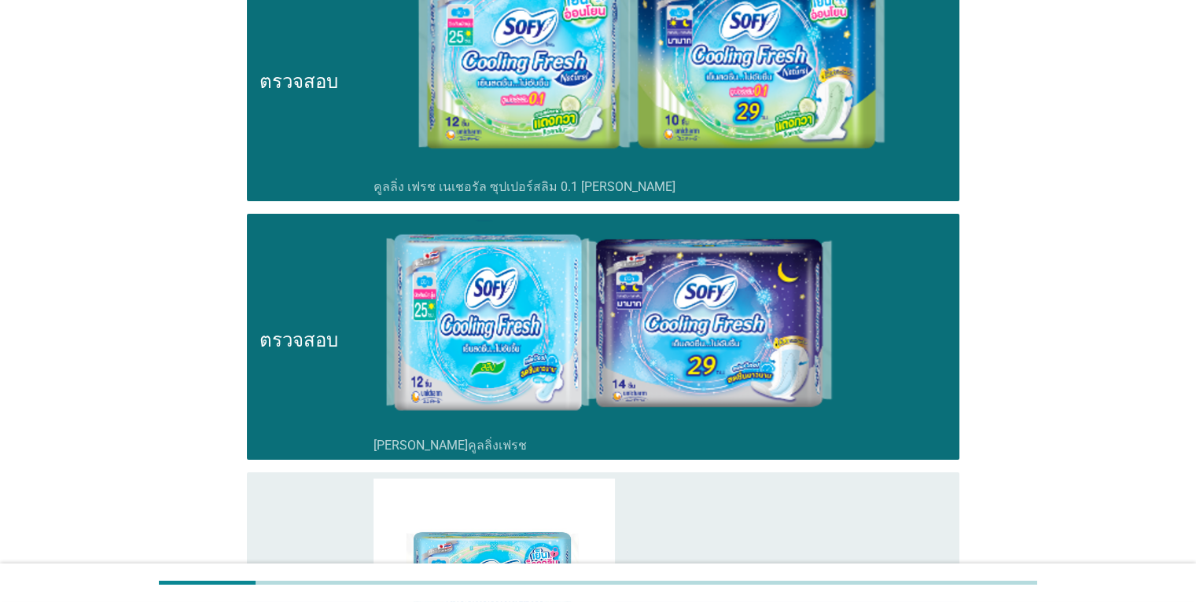
scroll to position [5505, 0]
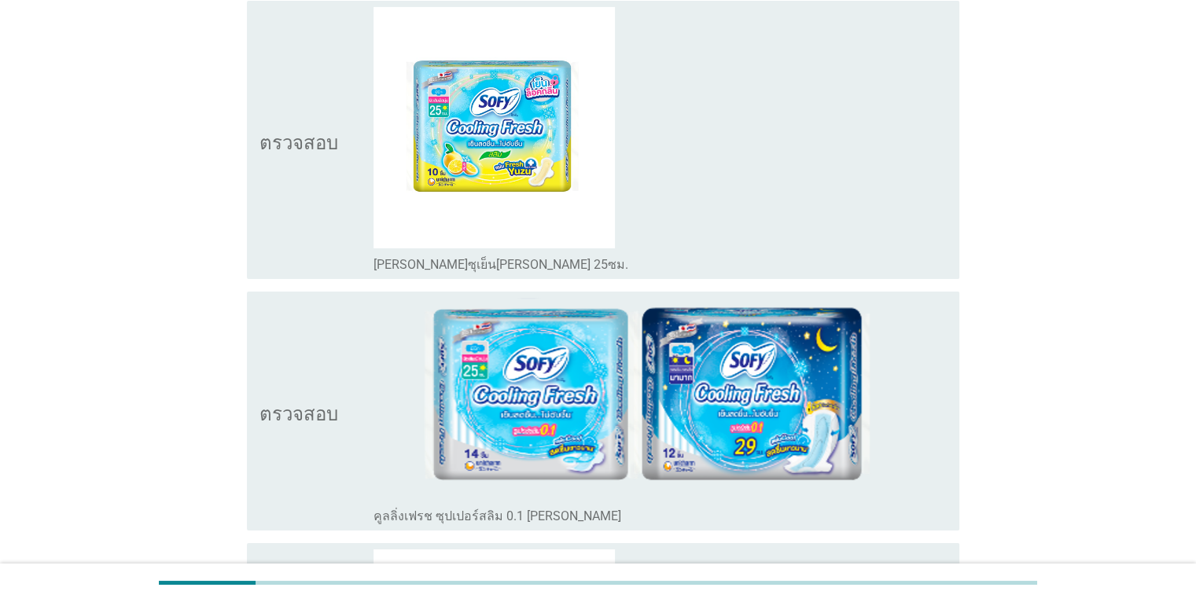
click at [780, 155] on div "โครงร่างกล่องกาเครื่องหมายว่าง ยูซุเย็นสดชื่น 25ซม." at bounding box center [660, 139] width 573 height 265
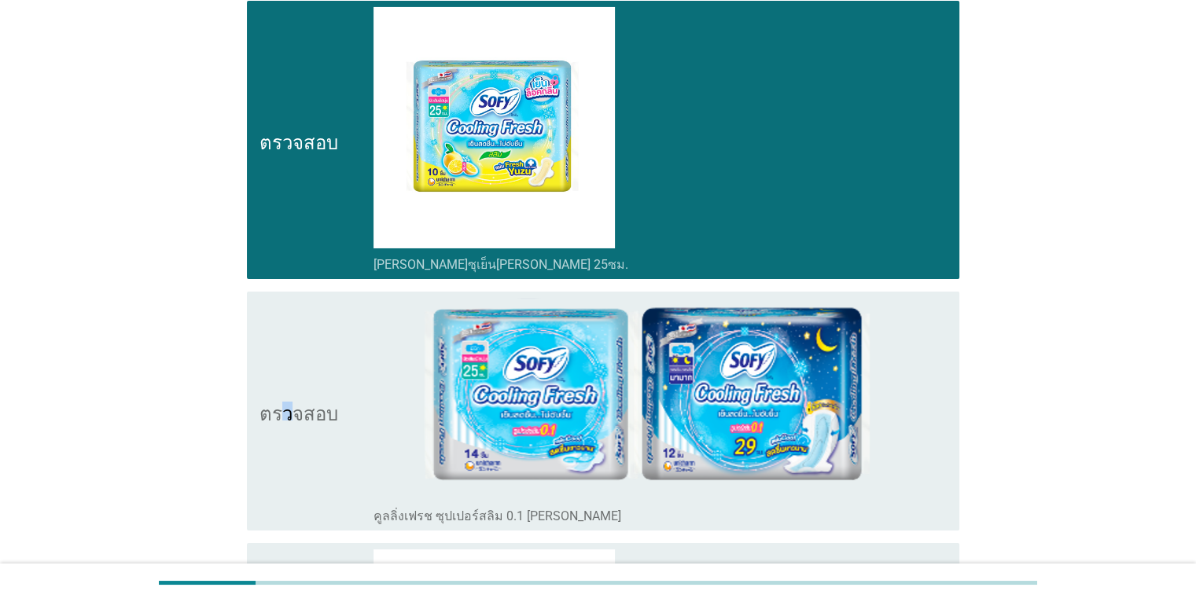
click at [282, 473] on icon "ตรวจสอบ" at bounding box center [299, 411] width 79 height 226
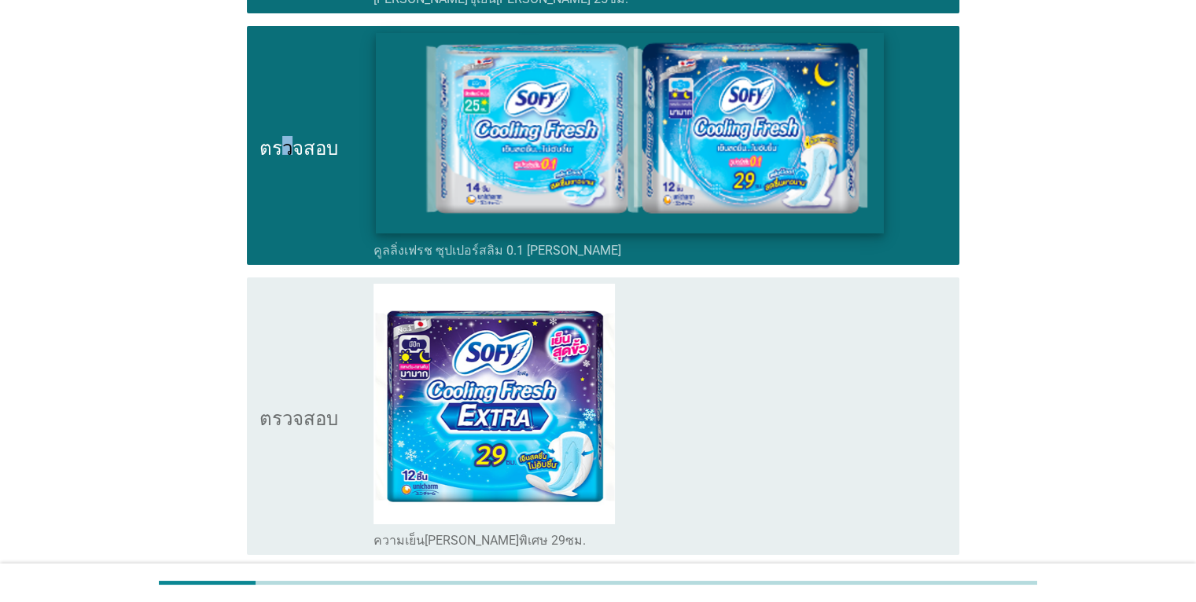
scroll to position [5898, 0]
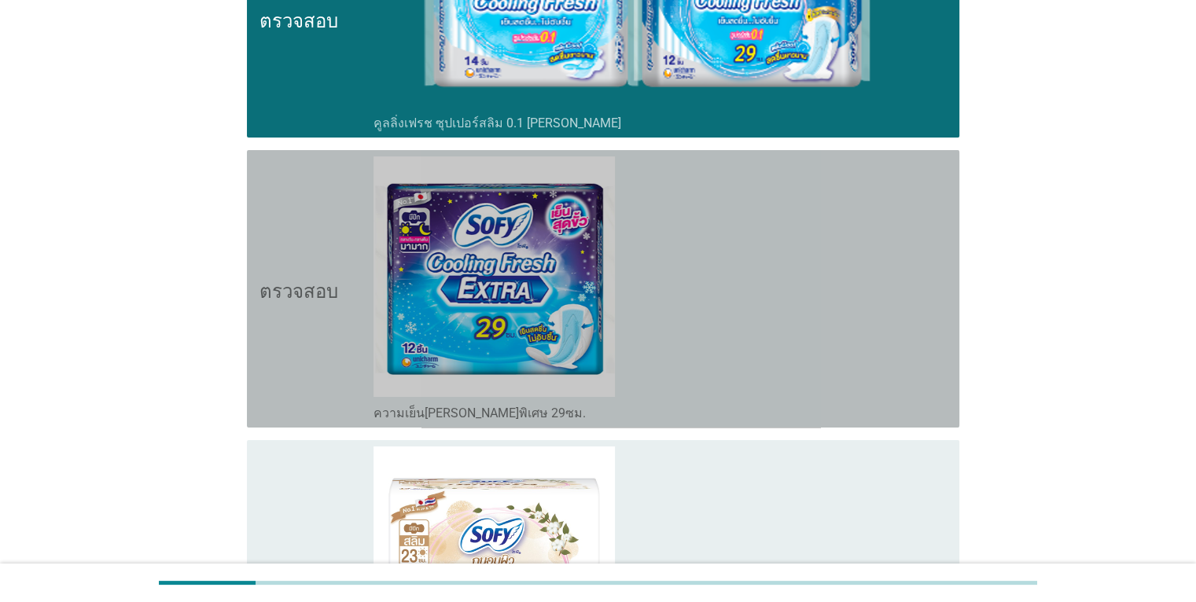
click at [789, 342] on div "โครงร่างกล่องกาเครื่องหมายว่าง ความเย็นสดชื่นพิเศษ 29ซม." at bounding box center [660, 289] width 573 height 265
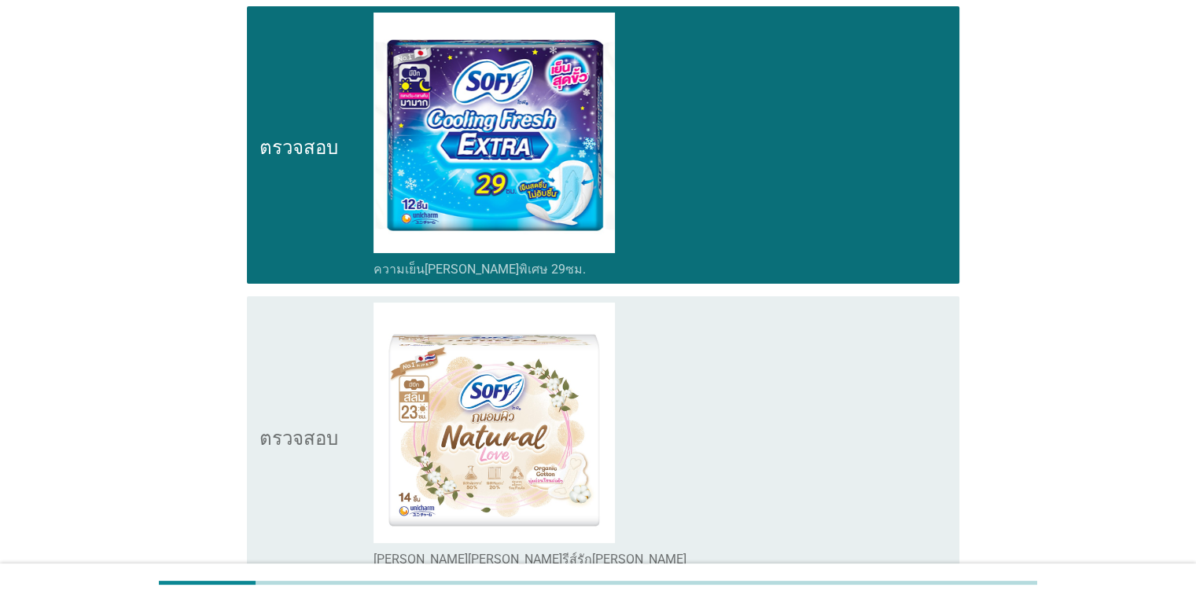
scroll to position [6134, 0]
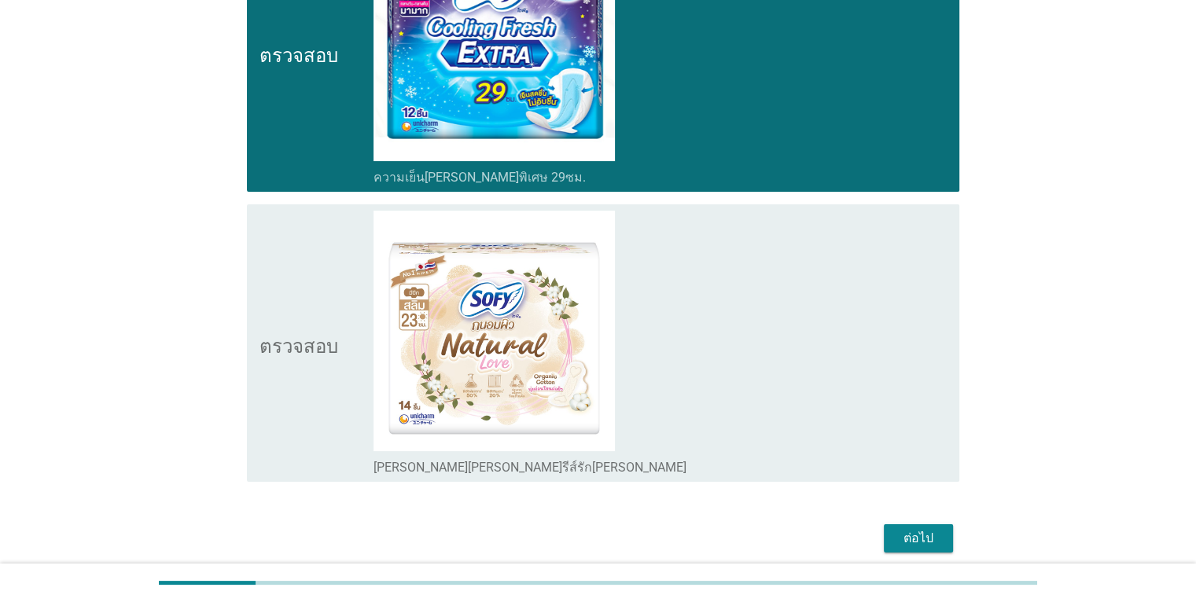
click at [788, 342] on div "โครงร่างกล่องกาเครื่องหมายว่าง ถนอมพิรุณ ซีรีส์รักธรรมชาติ" at bounding box center [660, 343] width 573 height 265
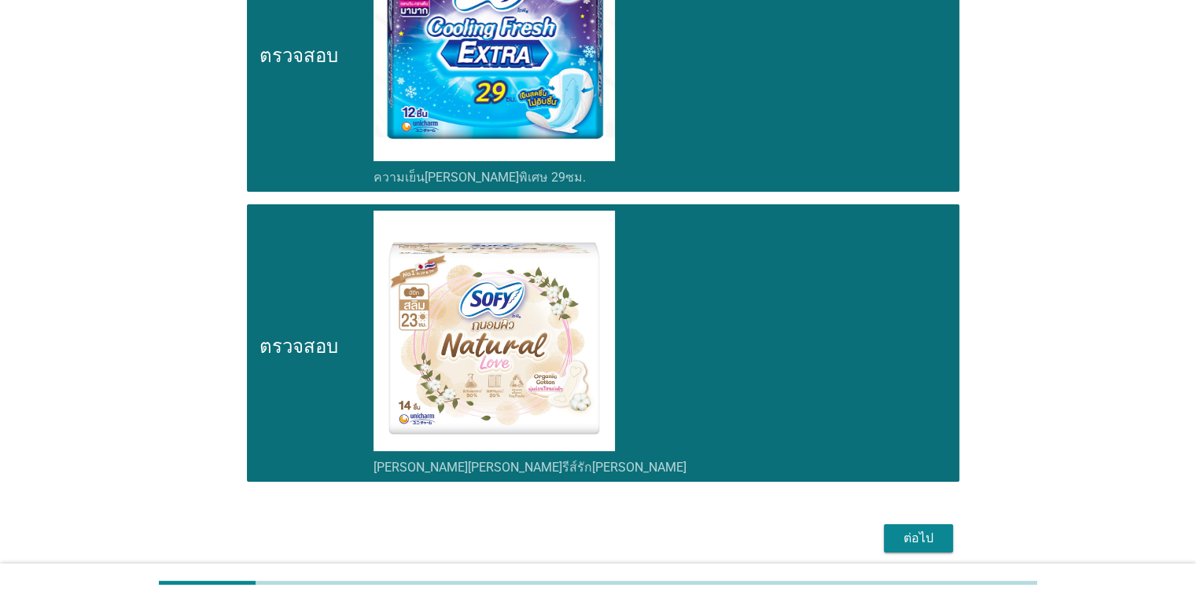
click at [788, 342] on div "โครงร่างกล่องกาเครื่องหมายว่าง ถนอมพิรุณ ซีรีส์รักธรรมชาติ" at bounding box center [660, 343] width 573 height 265
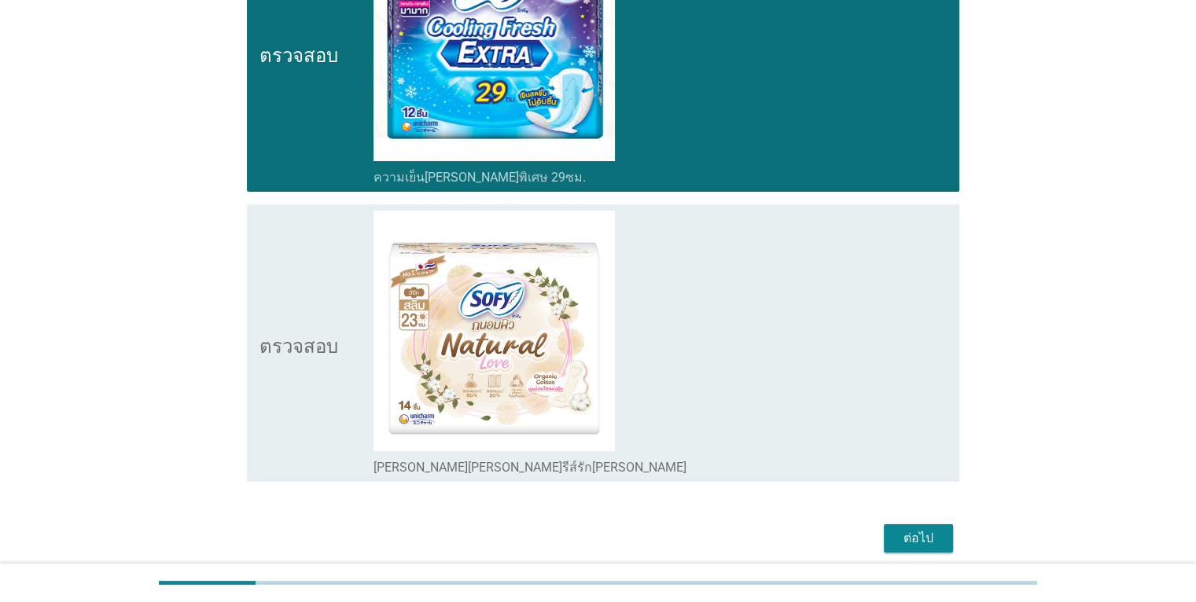
click at [913, 531] on font "ต่อไป" at bounding box center [919, 538] width 30 height 15
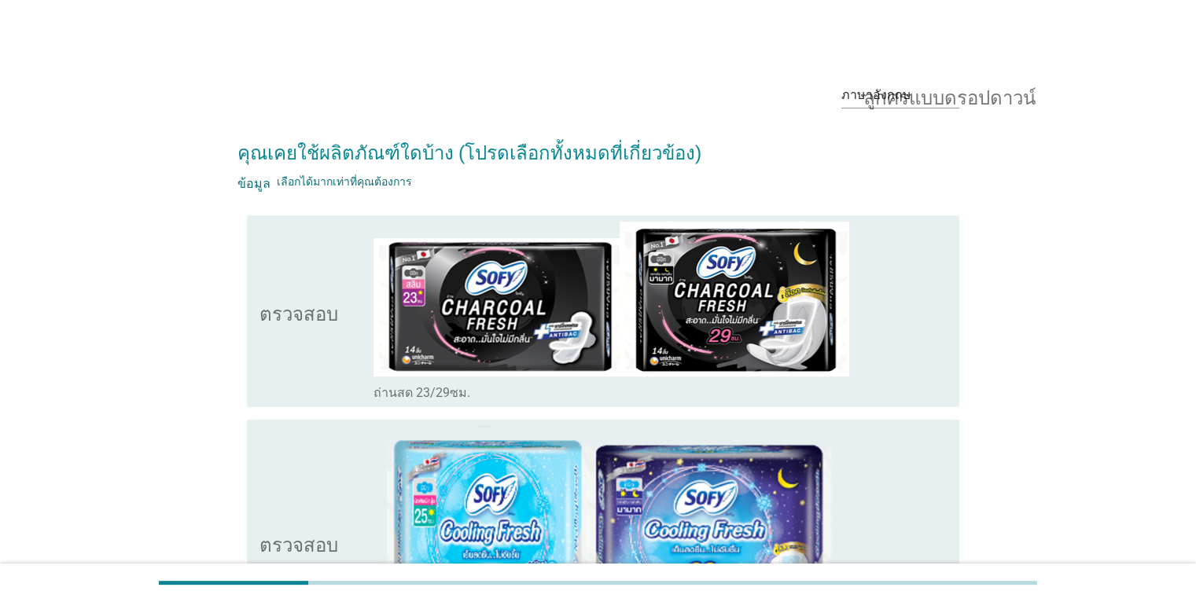
click at [315, 366] on icon "ตรวจสอบ" at bounding box center [299, 311] width 79 height 179
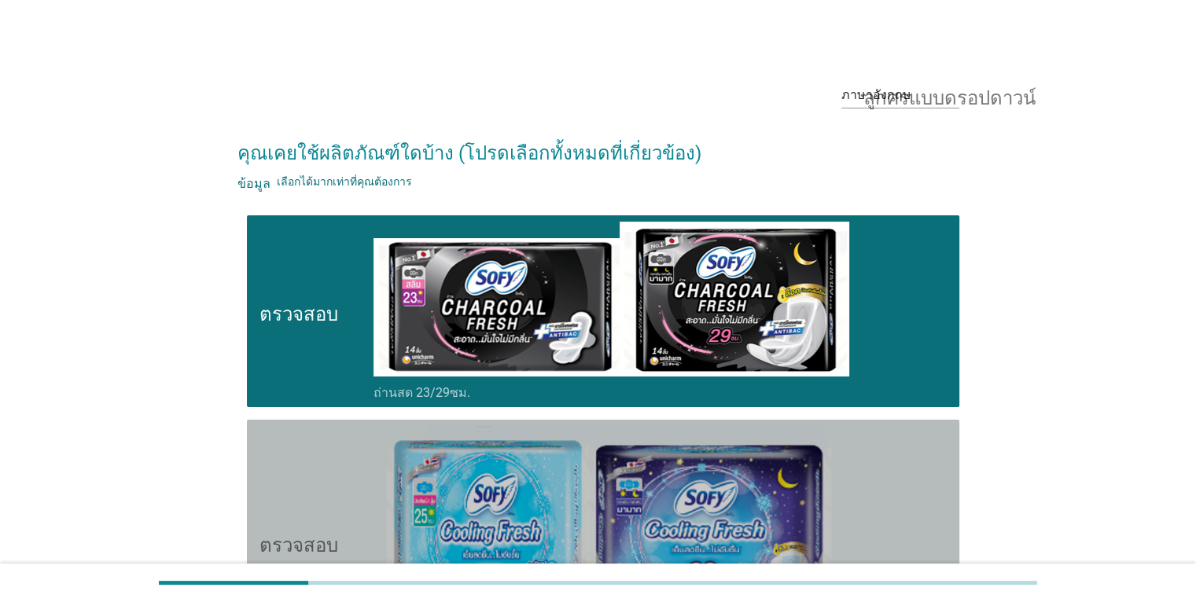
click at [314, 453] on icon "ตรวจสอบ" at bounding box center [299, 543] width 79 height 234
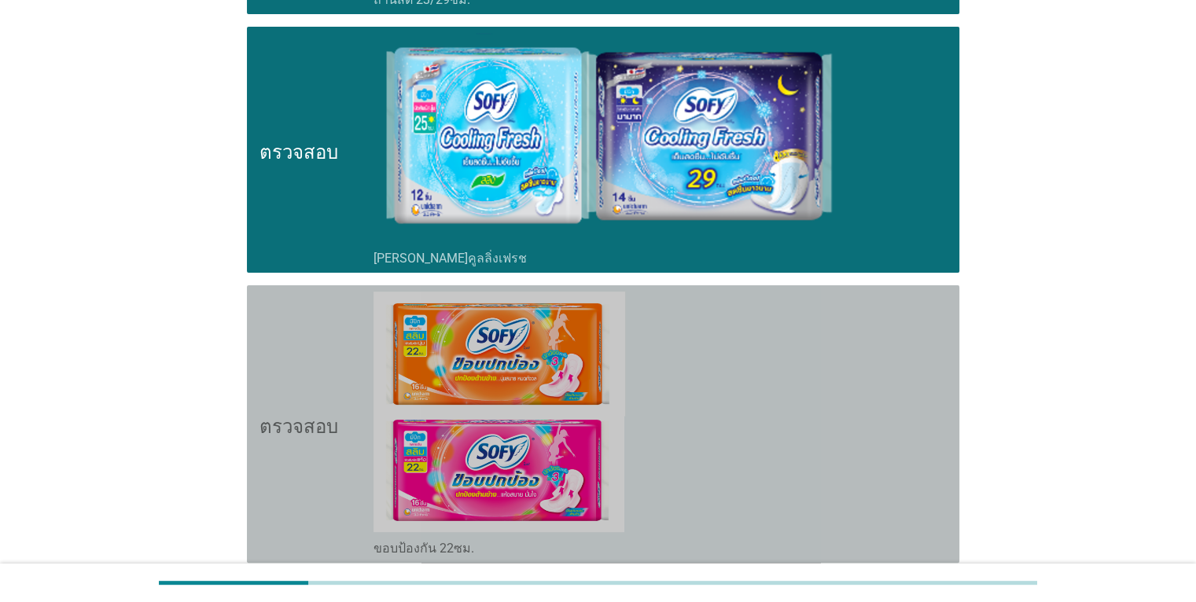
click at [324, 374] on icon "ตรวจสอบ" at bounding box center [299, 424] width 79 height 265
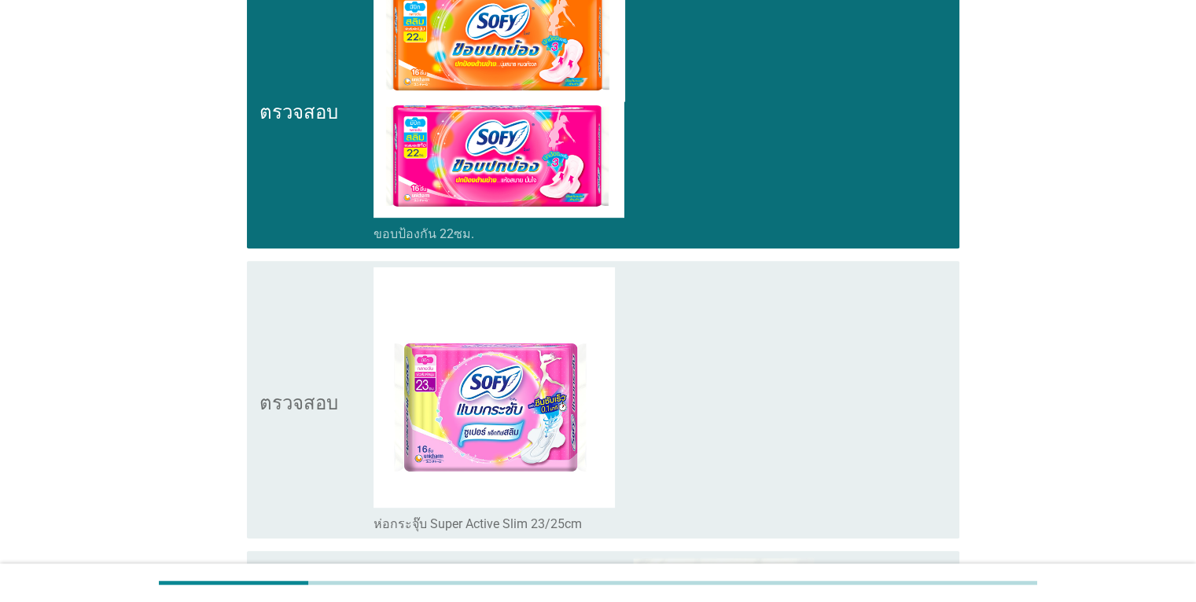
click at [333, 335] on div "ตรวจสอบ" at bounding box center [317, 399] width 115 height 265
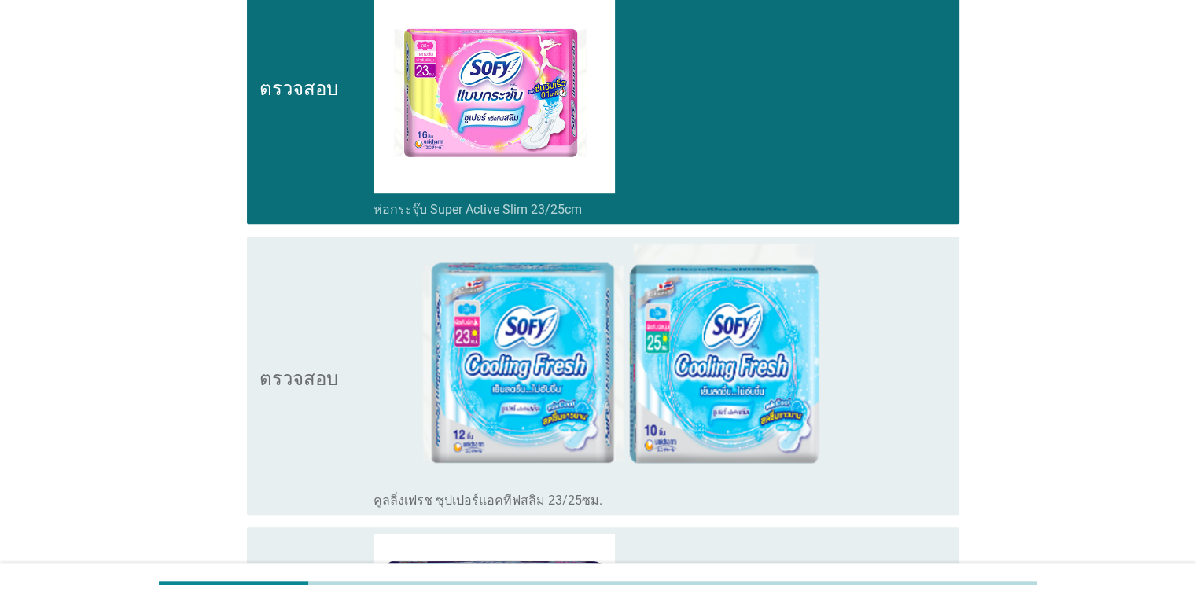
click at [344, 326] on div "ตรวจสอบ" at bounding box center [317, 375] width 115 height 265
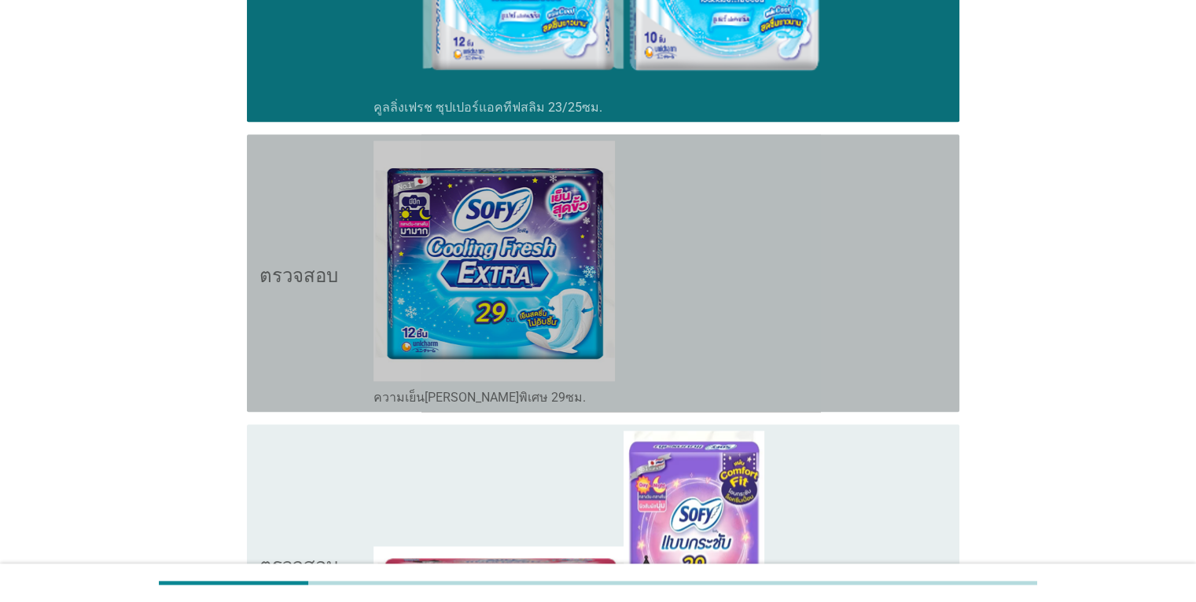
click at [356, 322] on div "ตรวจสอบ" at bounding box center [317, 273] width 115 height 265
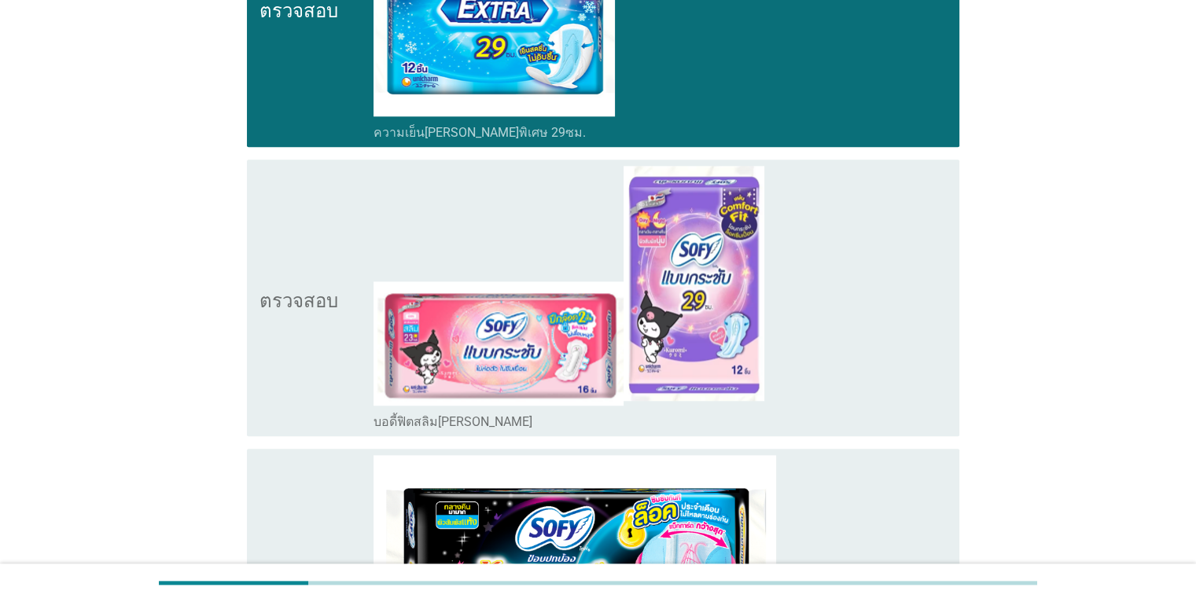
scroll to position [1809, 0]
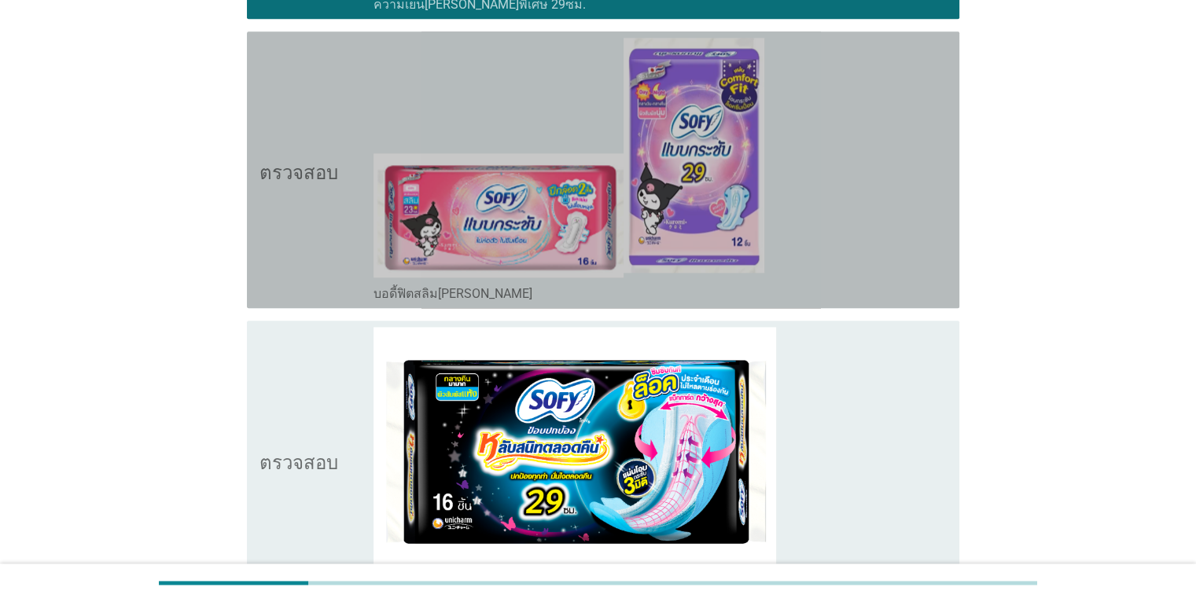
click at [325, 238] on icon "ตรวจสอบ" at bounding box center [299, 170] width 79 height 264
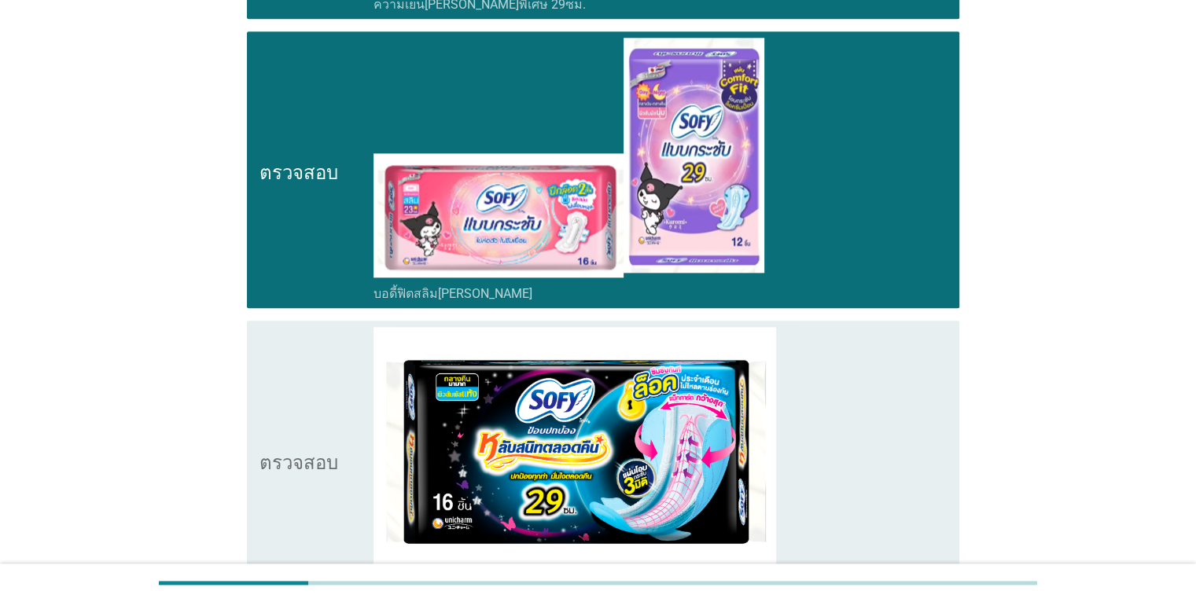
scroll to position [2123, 0]
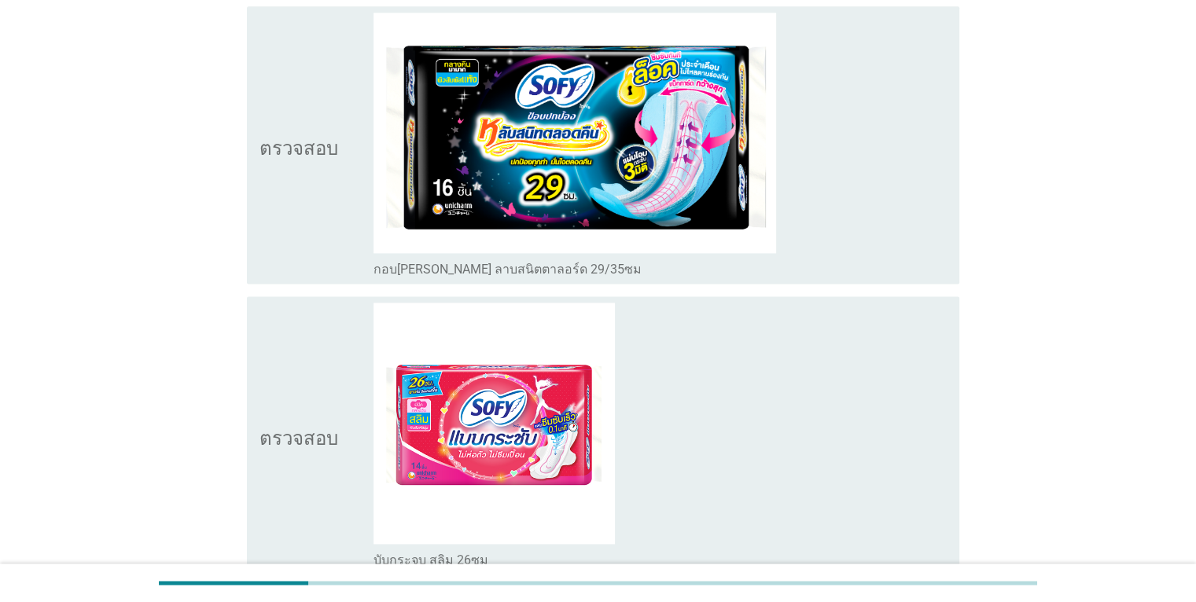
click at [311, 223] on icon "ตรวจสอบ" at bounding box center [299, 145] width 79 height 265
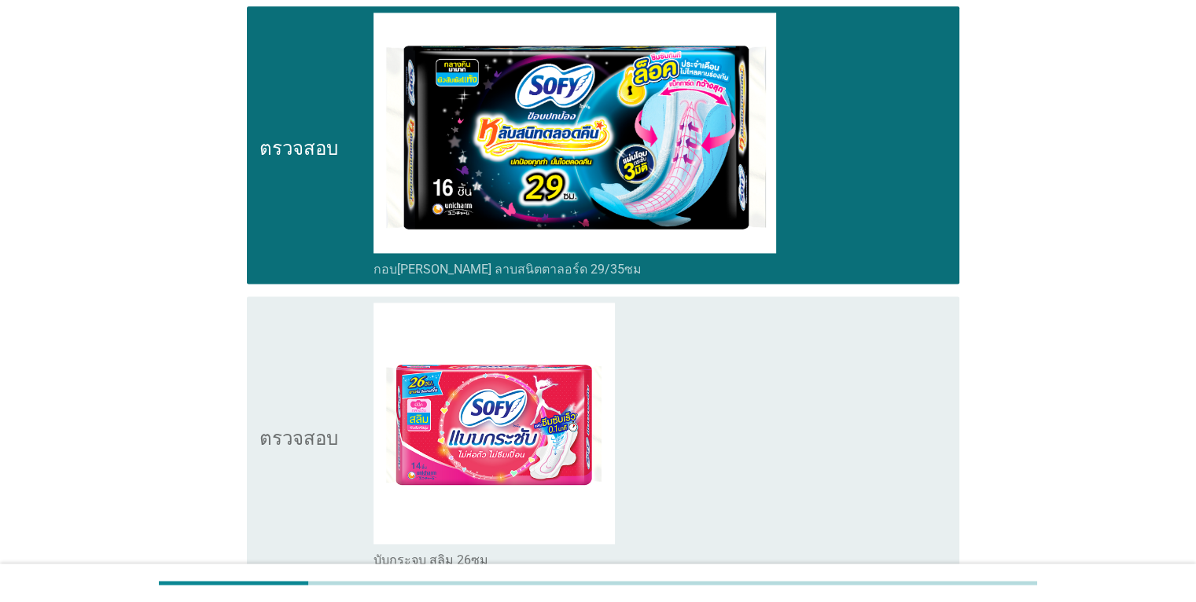
click at [775, 454] on div "โครงร่างกล่องกาเครื่องหมายว่าง บับกระจุบ สลิม 26ซม" at bounding box center [660, 435] width 573 height 265
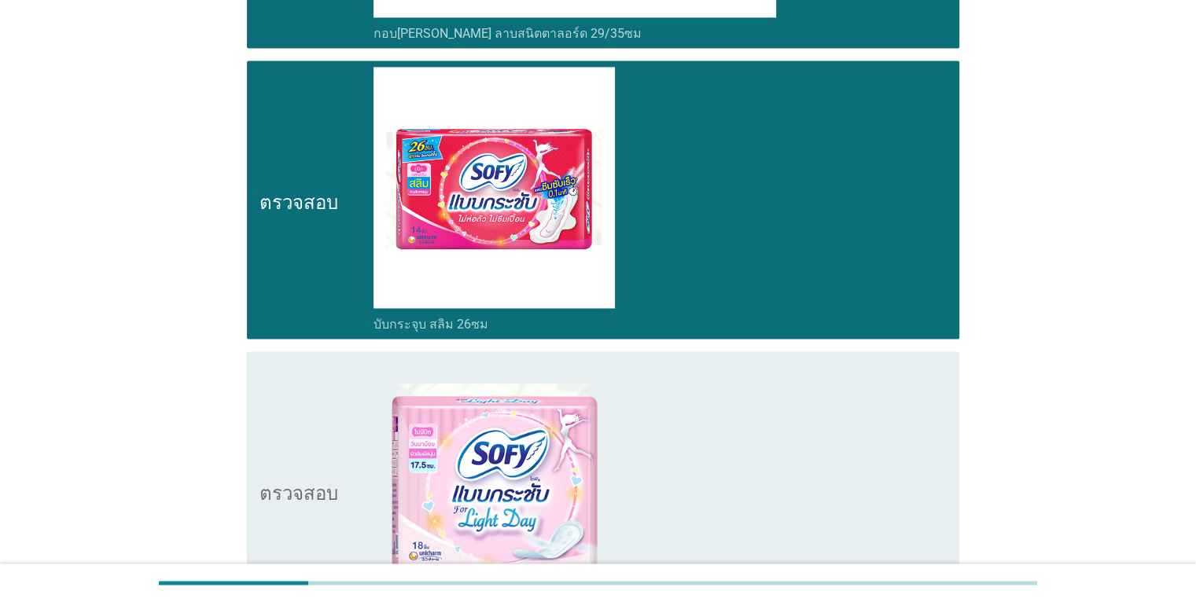
click at [763, 432] on div "โครงร่างกล่องกาเครื่องหมายว่าง บับกระชุบวันไลท์ 17.5ซม" at bounding box center [660, 490] width 573 height 265
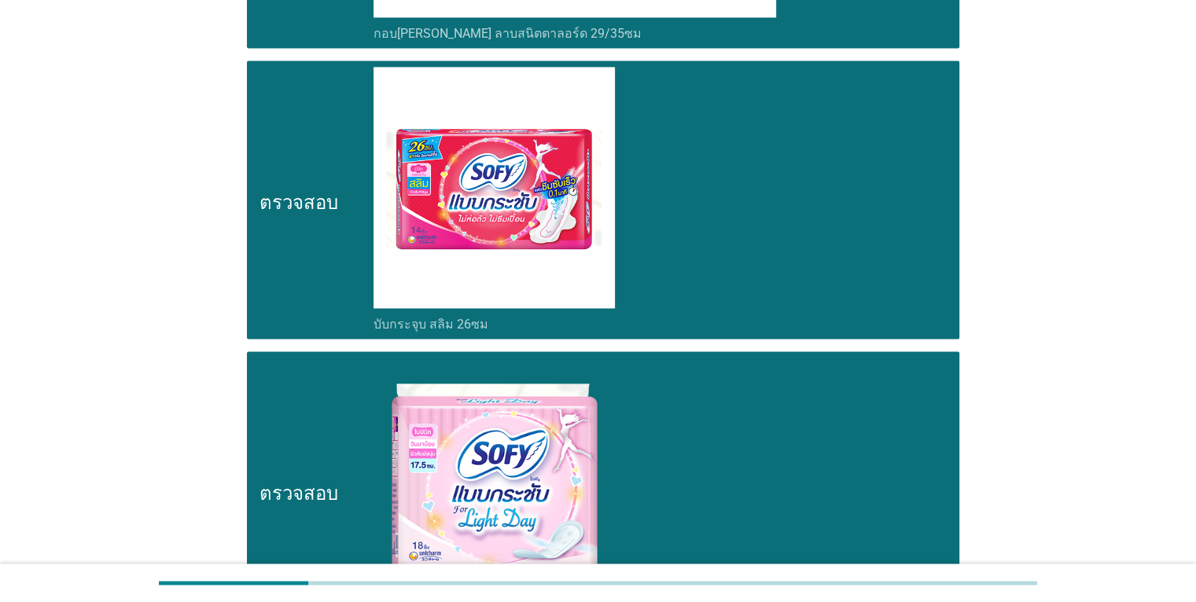
scroll to position [2831, 0]
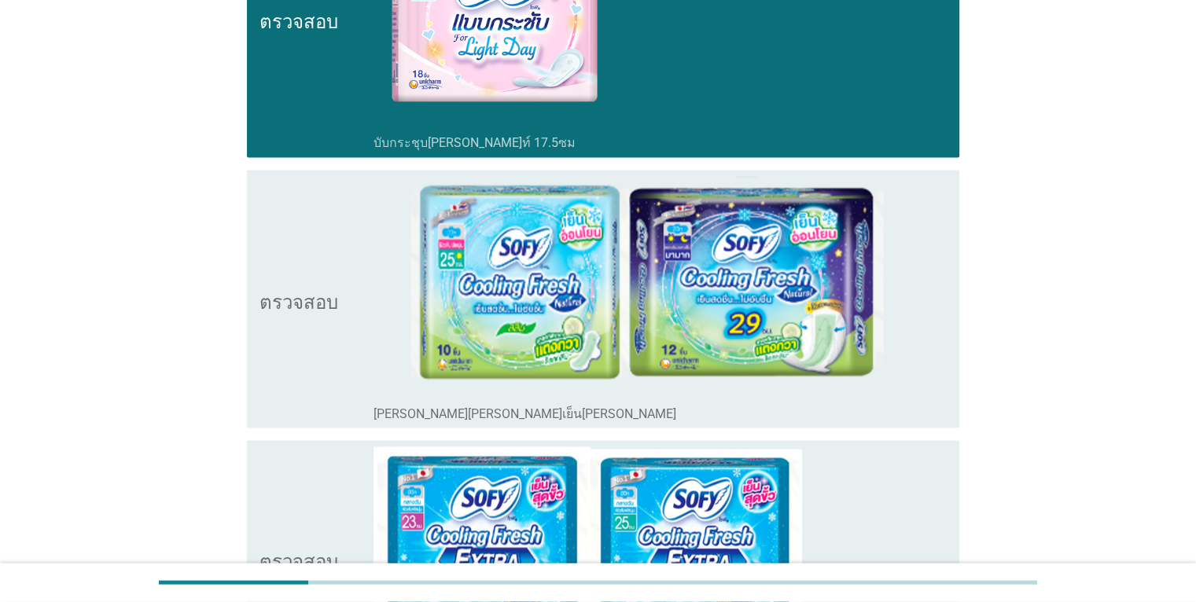
click at [344, 352] on div "ตรวจสอบ" at bounding box center [317, 298] width 115 height 245
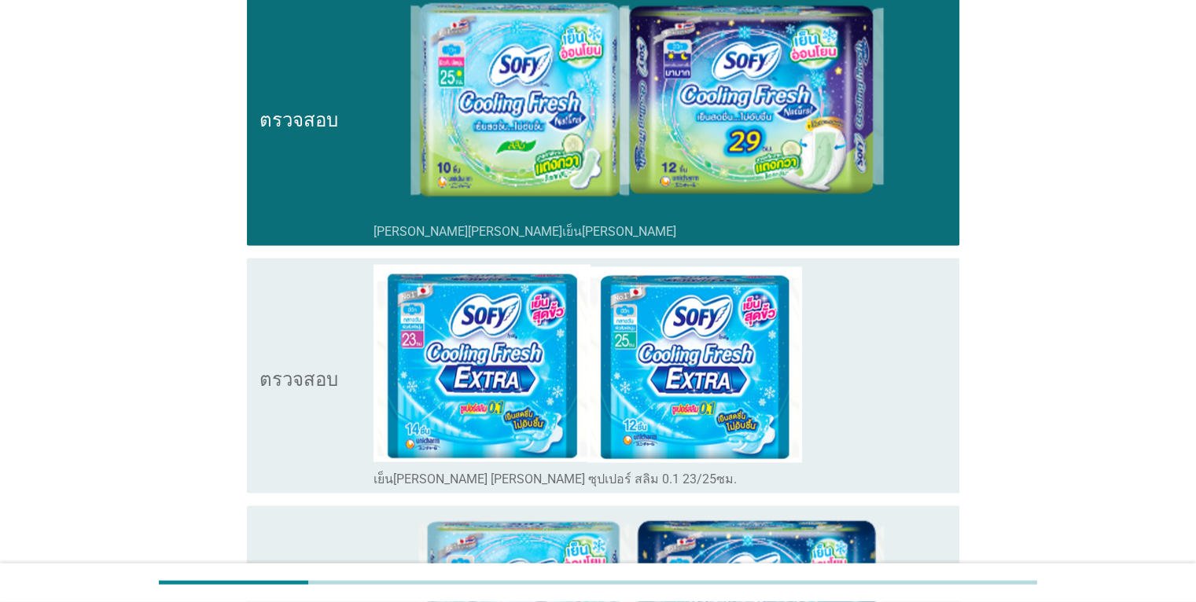
scroll to position [3146, 0]
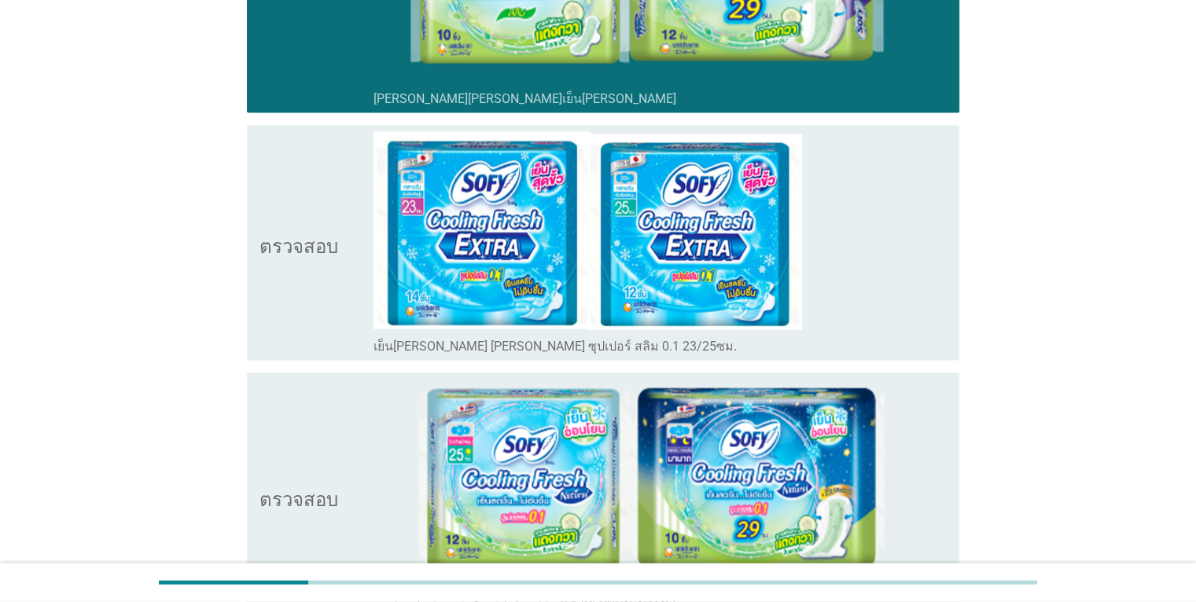
click at [313, 313] on icon "ตรวจสอบ" at bounding box center [299, 243] width 79 height 223
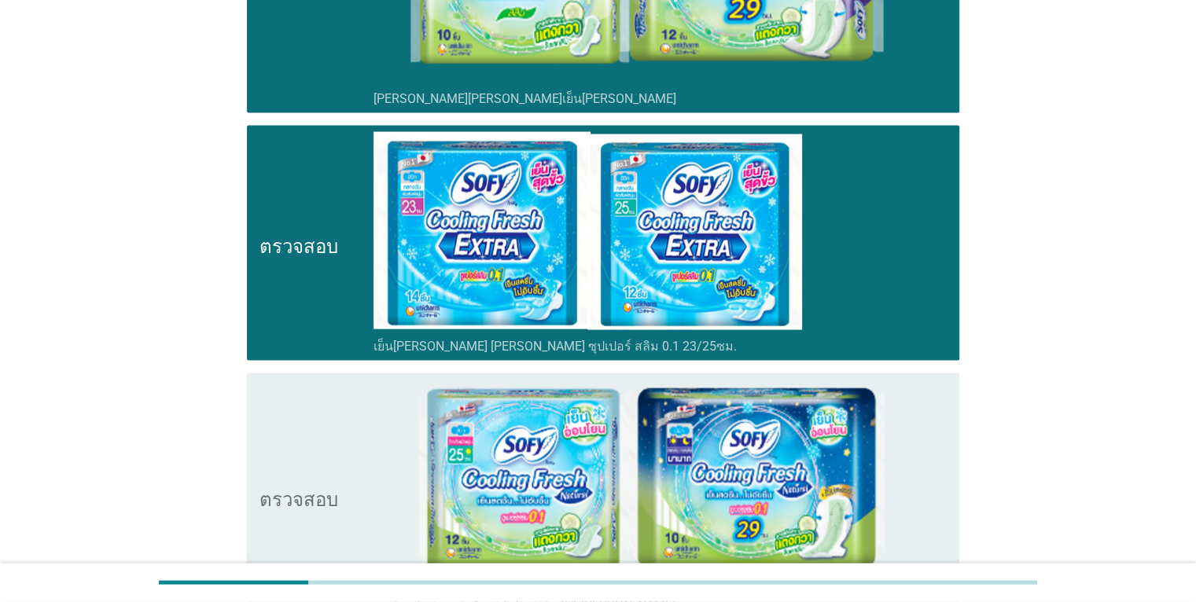
click at [323, 437] on icon "ตรวจสอบ" at bounding box center [299, 497] width 79 height 234
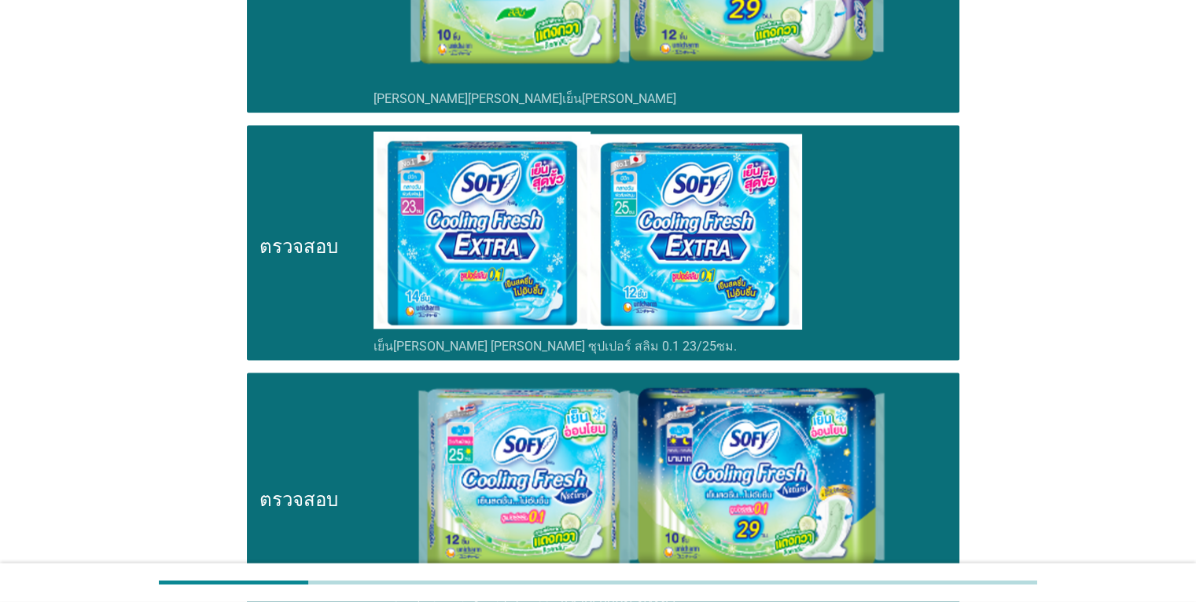
scroll to position [3618, 0]
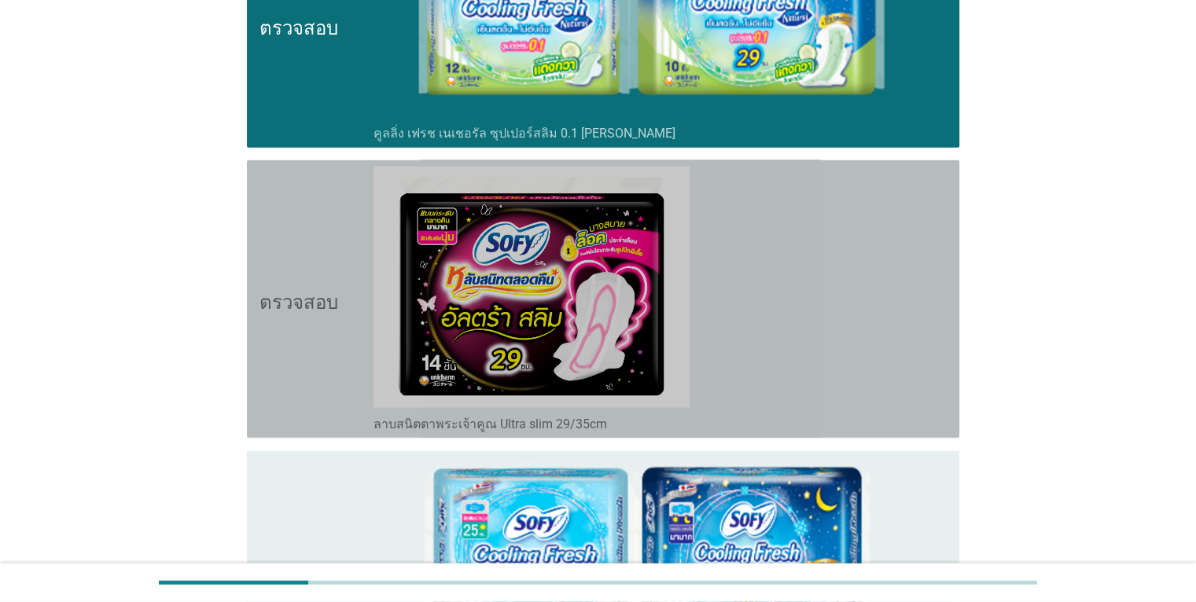
click at [313, 354] on icon "ตรวจสอบ" at bounding box center [299, 299] width 79 height 265
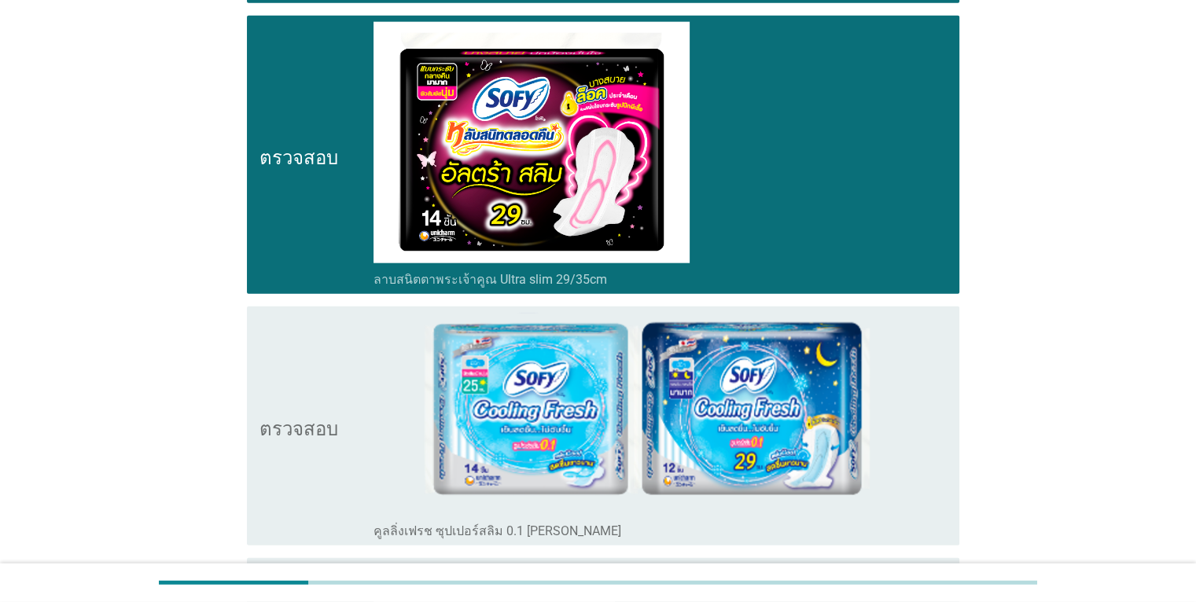
scroll to position [3932, 0]
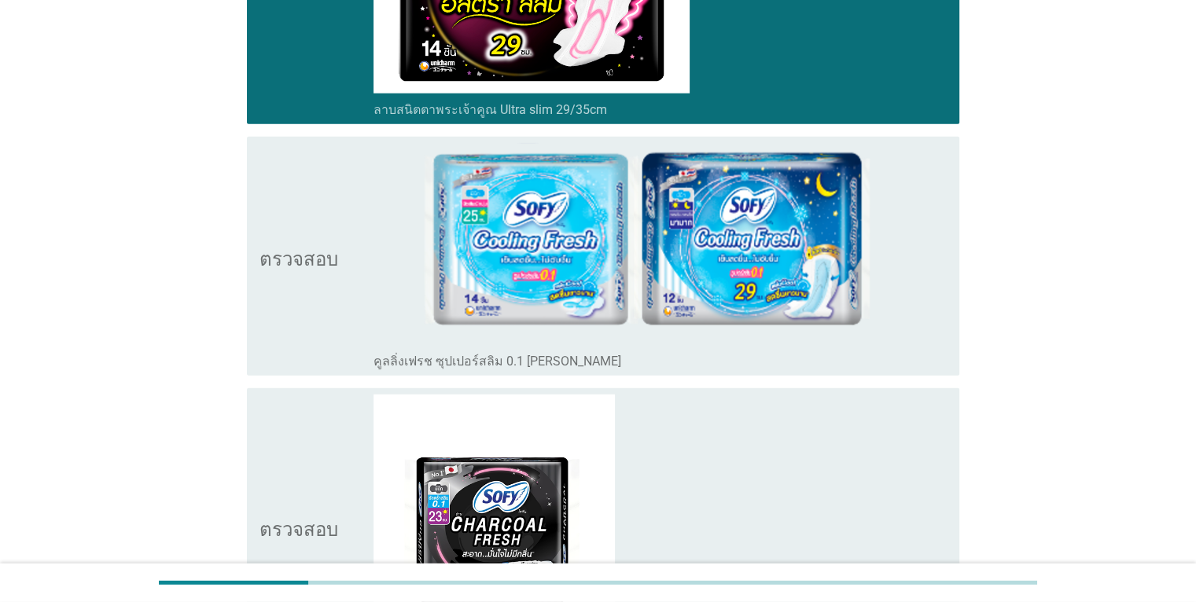
click at [352, 222] on div "ตรวจสอบ" at bounding box center [317, 256] width 115 height 226
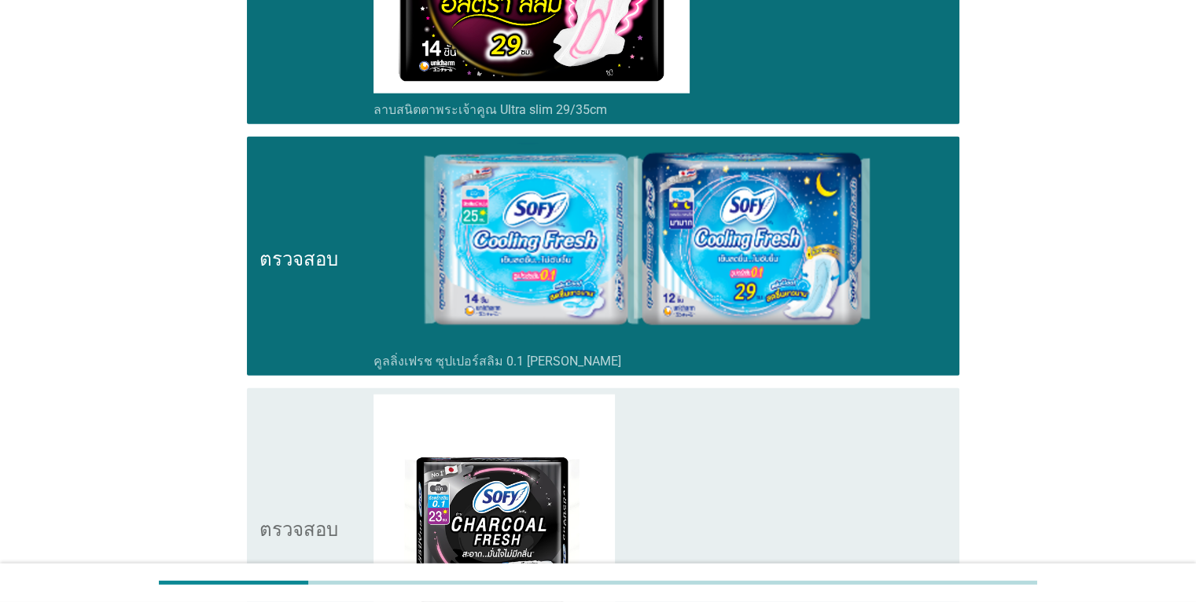
click at [351, 433] on div "ตรวจสอบ" at bounding box center [317, 527] width 115 height 265
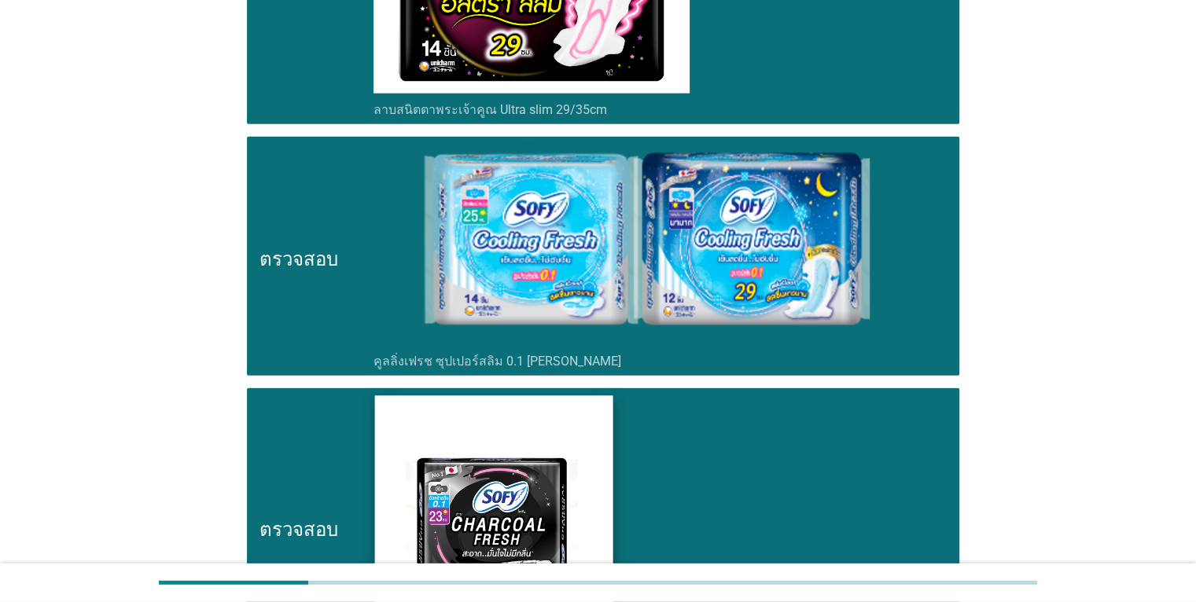
scroll to position [4247, 0]
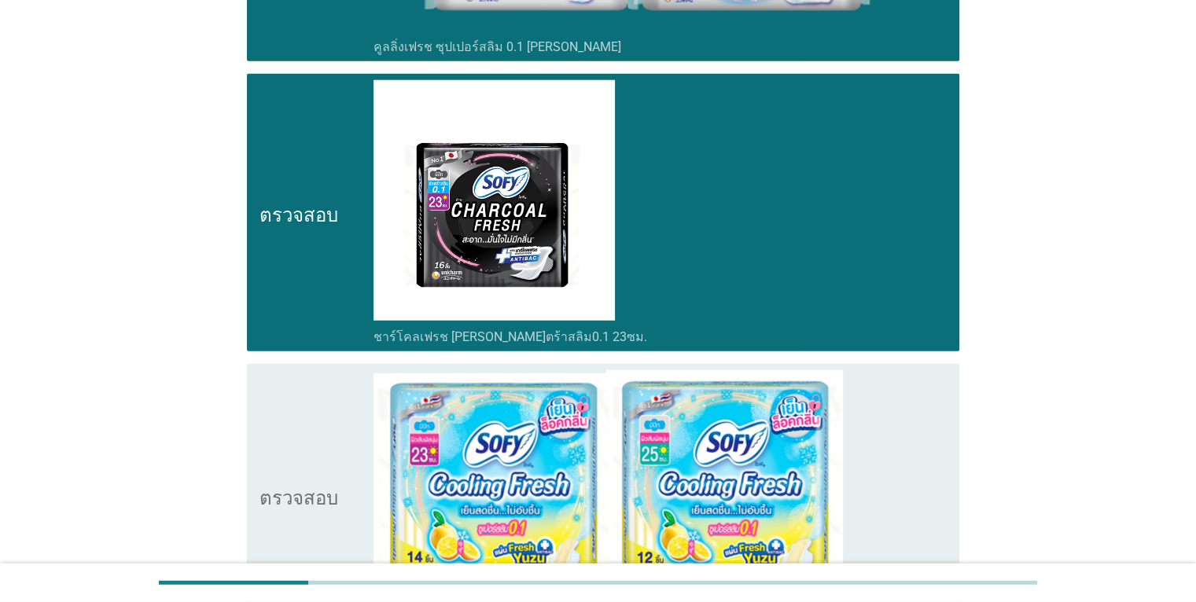
click at [286, 422] on icon "ตรวจสอบ" at bounding box center [299, 495] width 79 height 250
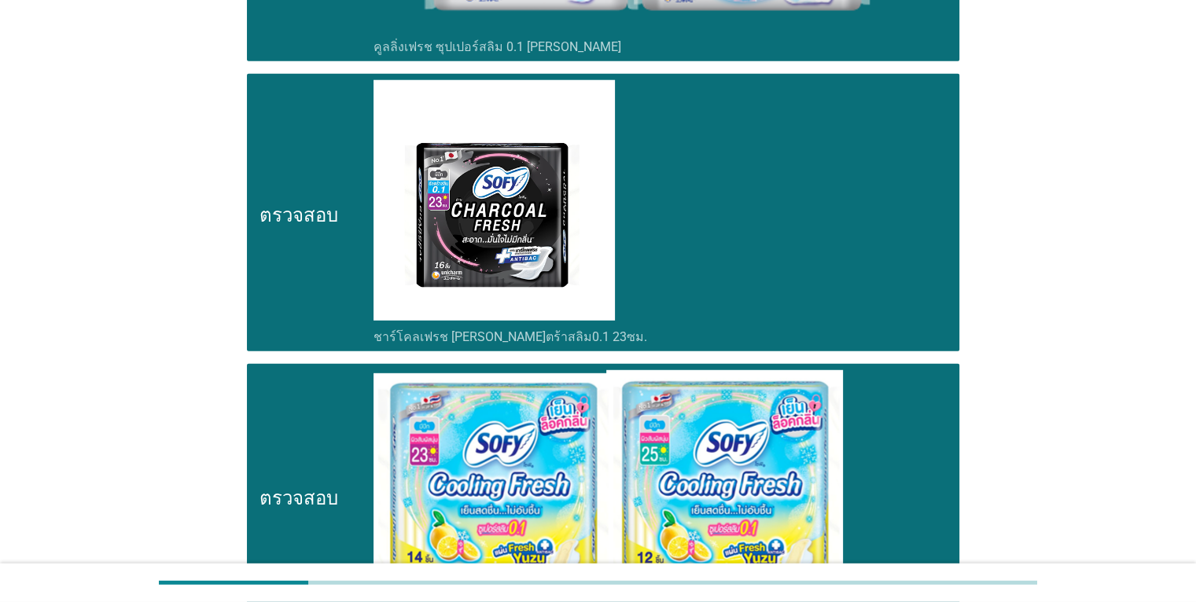
scroll to position [4719, 0]
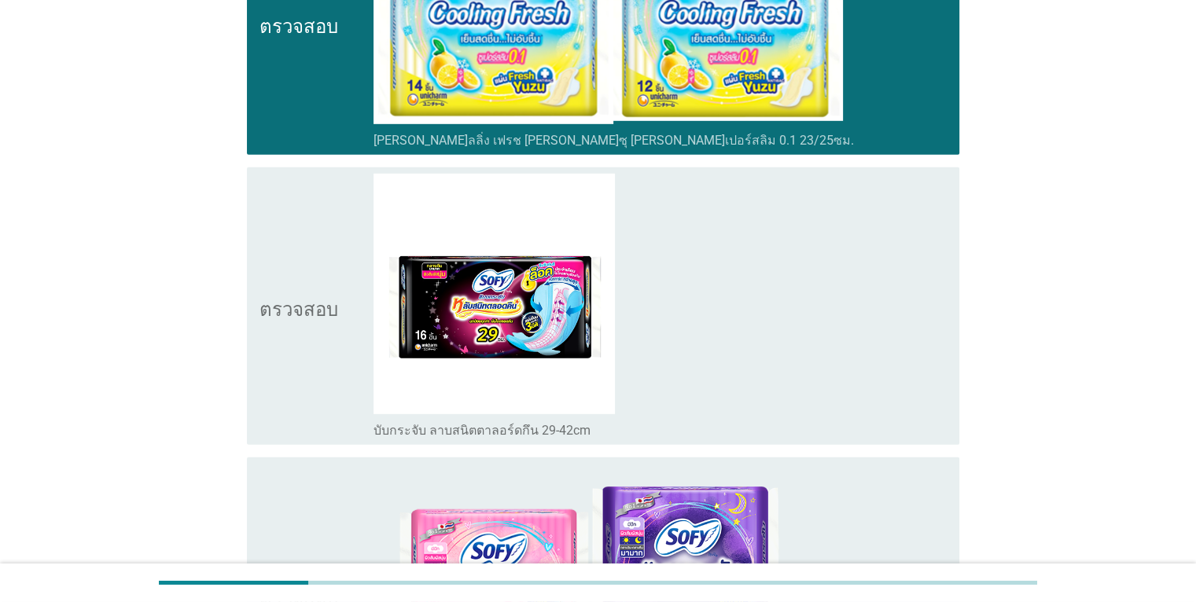
click at [283, 381] on icon "ตรวจสอบ" at bounding box center [299, 306] width 79 height 265
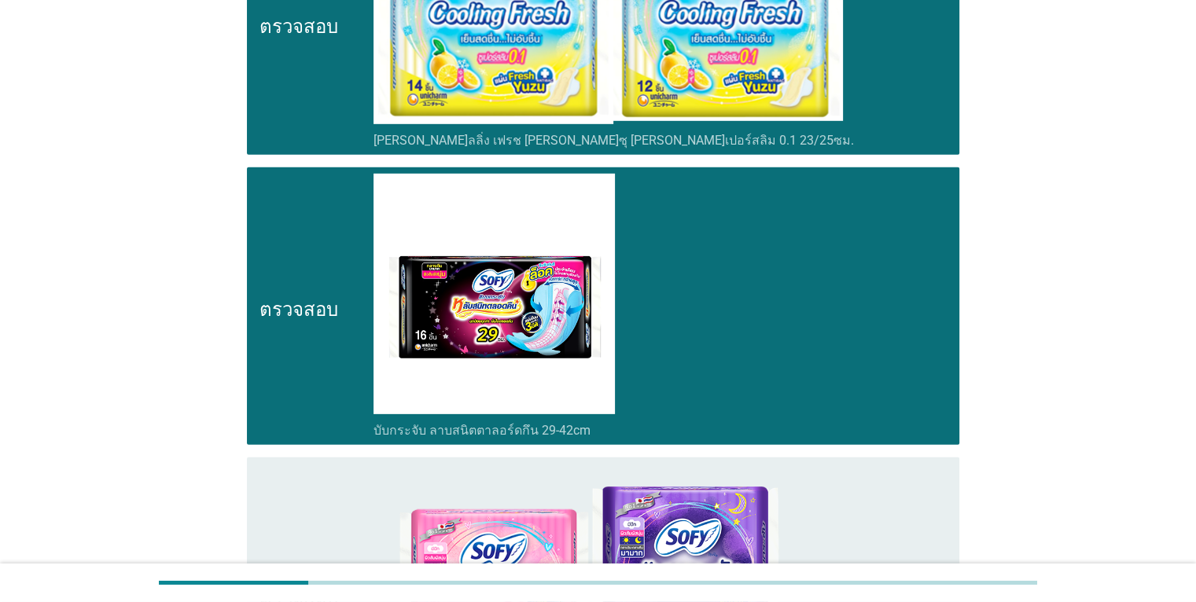
scroll to position [5112, 0]
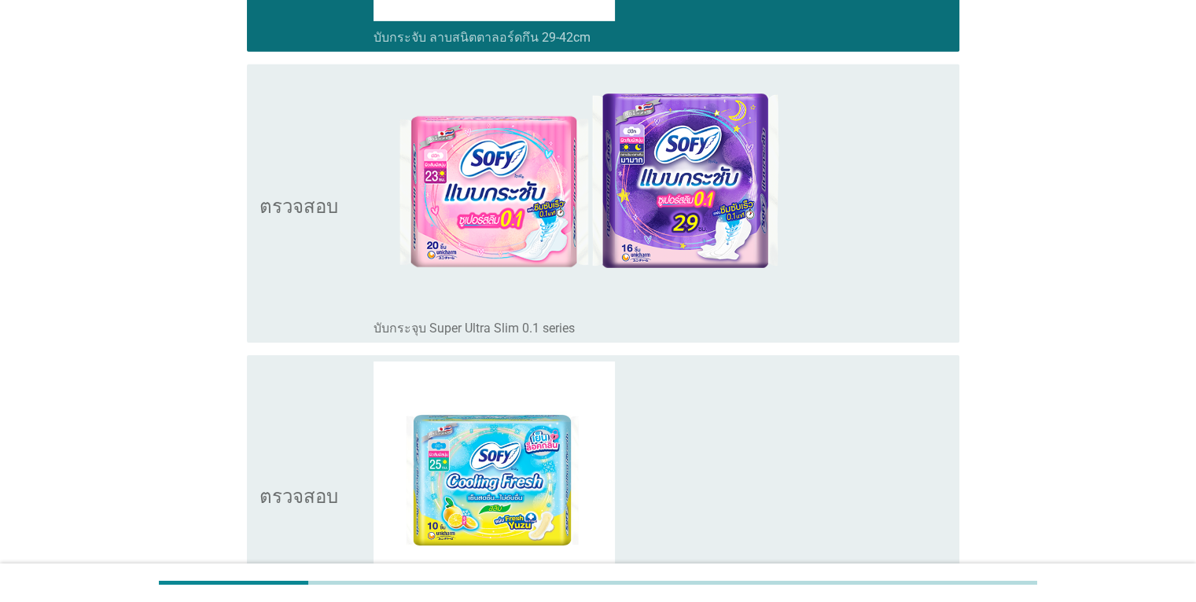
click at [304, 267] on icon "ตรวจสอบ" at bounding box center [299, 203] width 79 height 265
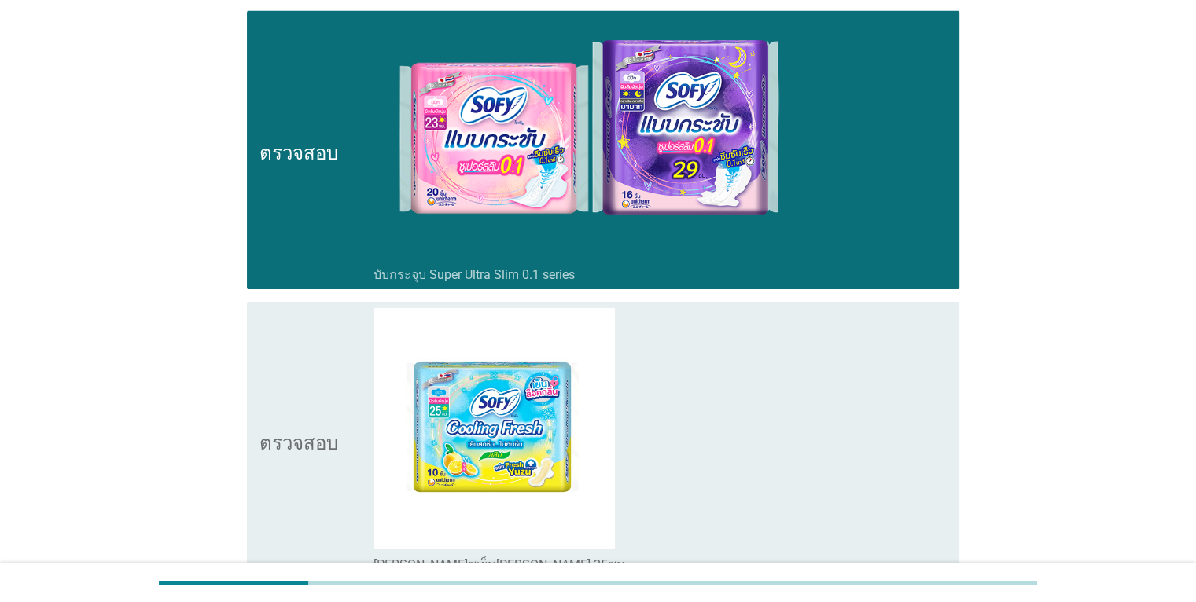
scroll to position [5427, 0]
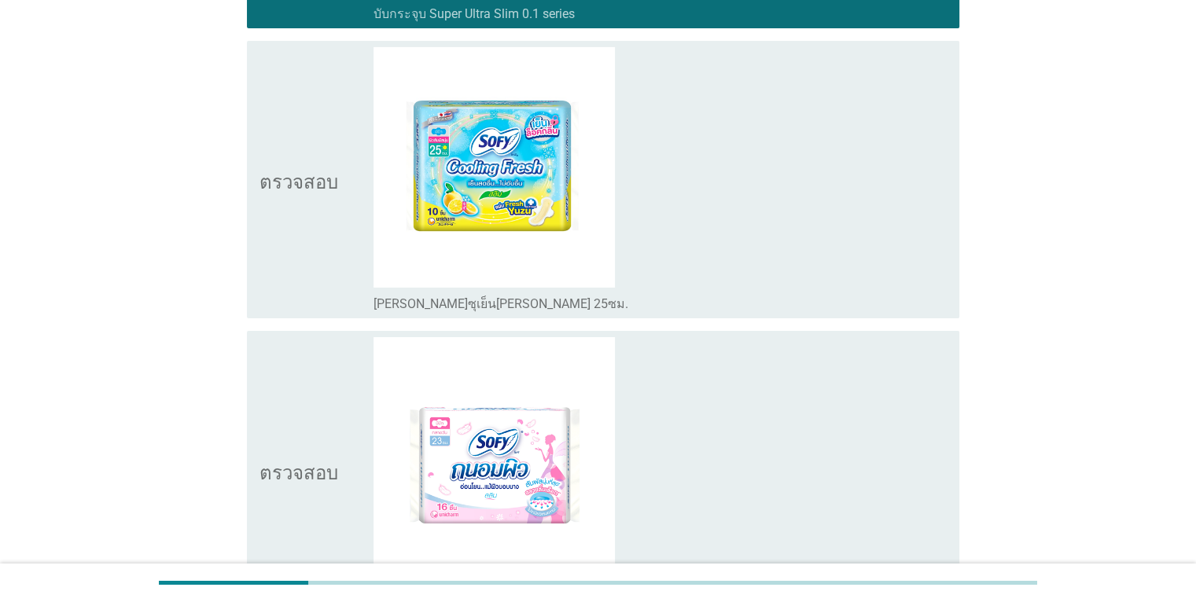
drag, startPoint x: 306, startPoint y: 256, endPoint x: 304, endPoint y: 277, distance: 20.5
click at [307, 256] on icon "ตรวจสอบ" at bounding box center [299, 179] width 79 height 265
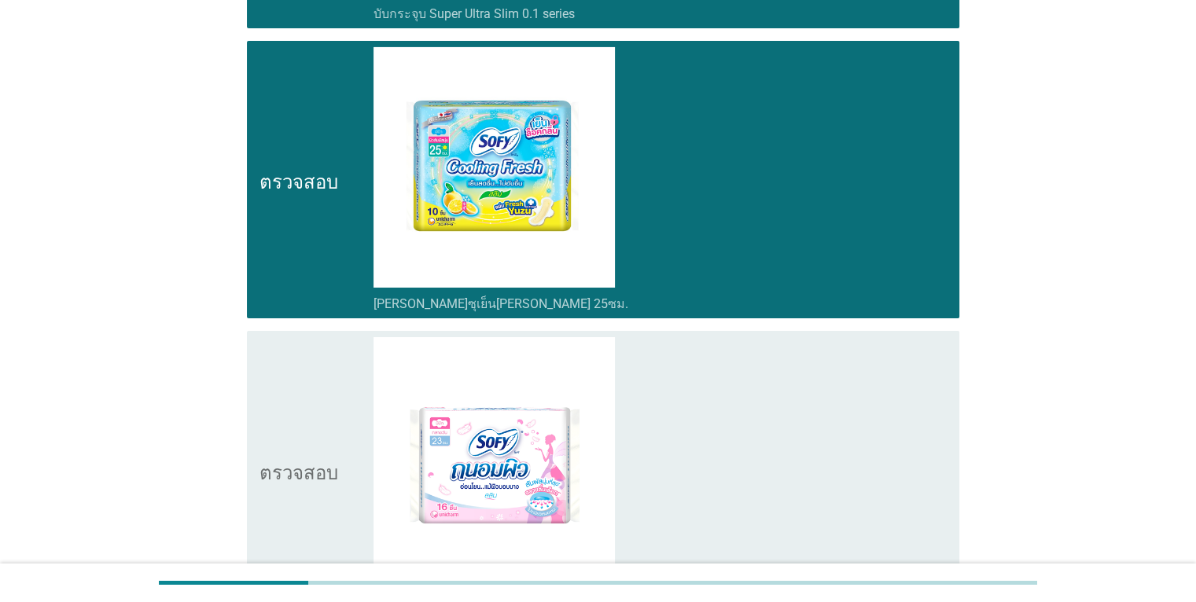
click at [299, 393] on icon "ตรวจสอบ" at bounding box center [299, 469] width 79 height 265
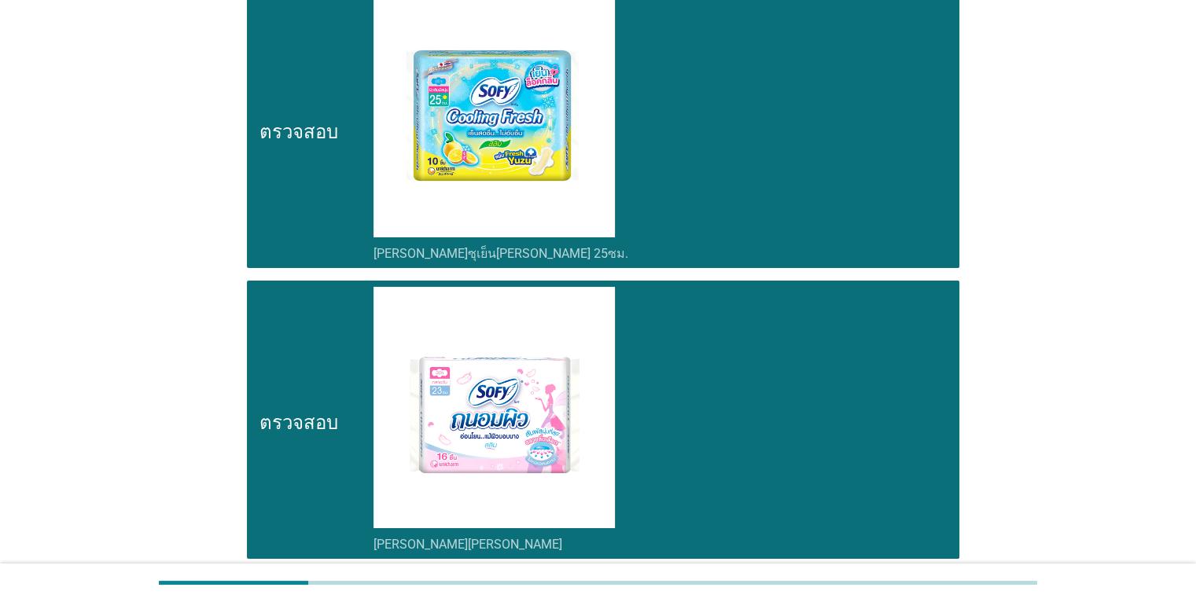
scroll to position [5631, 0]
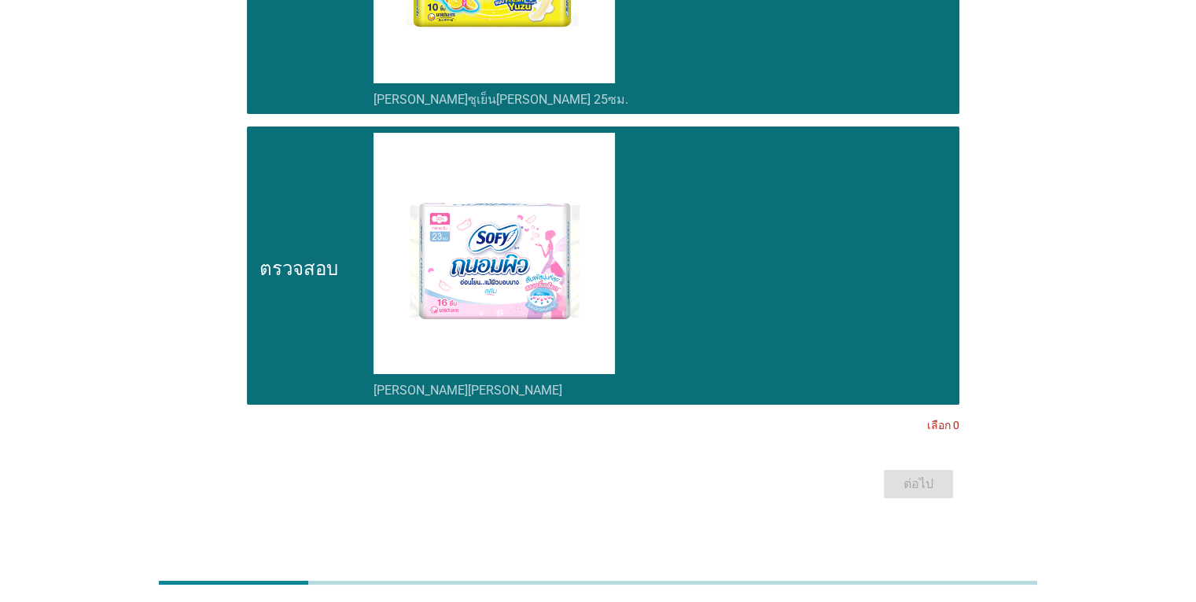
click at [783, 223] on div "โครงร่างกล่องกาเครื่องหมายว่าง ซีรีส์ถนอมพิว" at bounding box center [660, 265] width 573 height 265
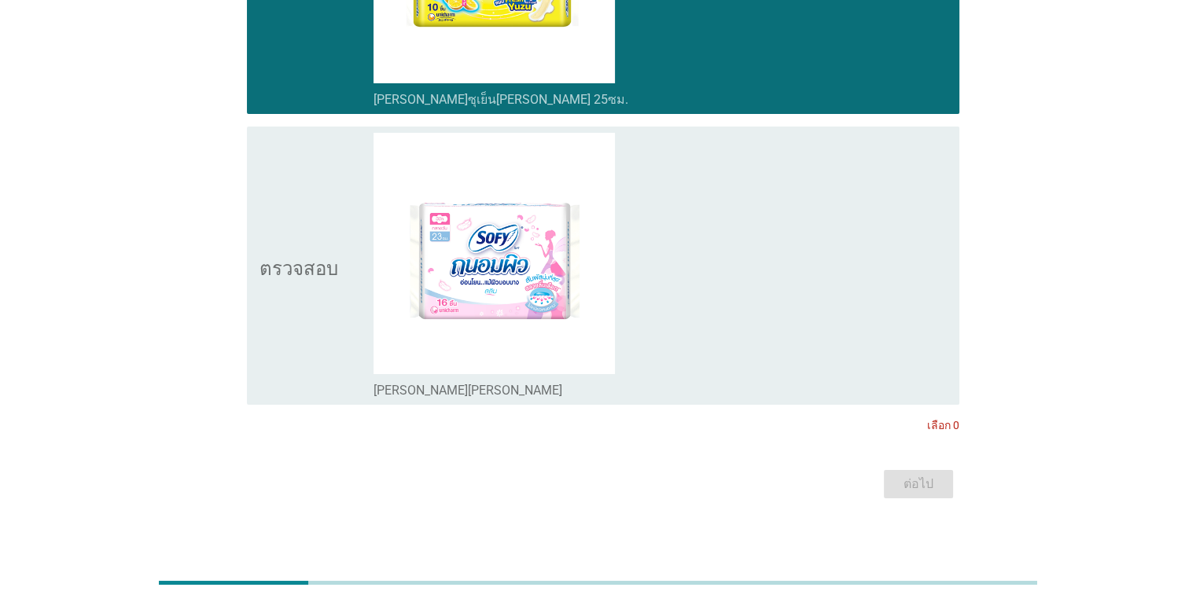
click at [768, 241] on div "โครงร่างกล่องกาเครื่องหมายว่าง ซีรีส์ถนอมพิว" at bounding box center [660, 265] width 573 height 265
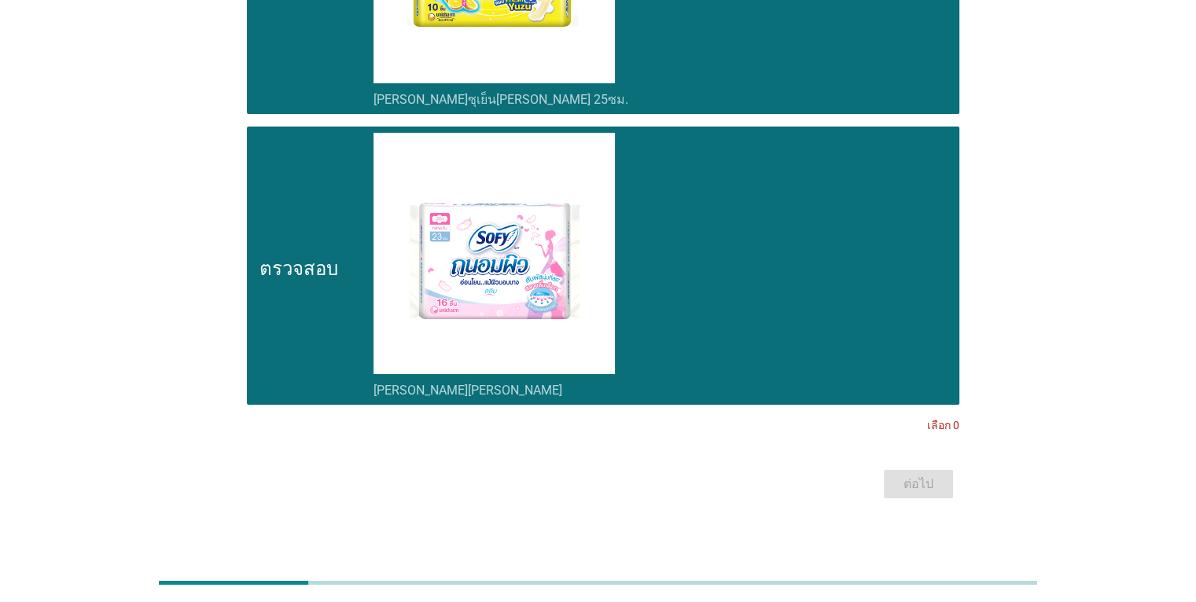
click at [936, 475] on div "ต่อไป" at bounding box center [599, 485] width 722 height 38
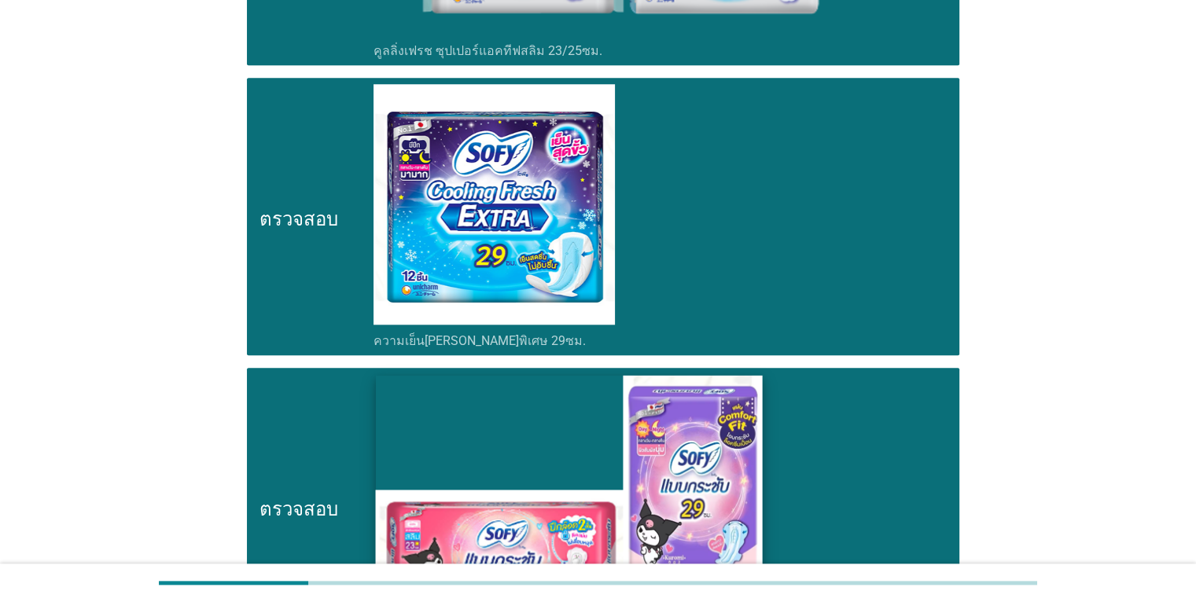
scroll to position [1494, 0]
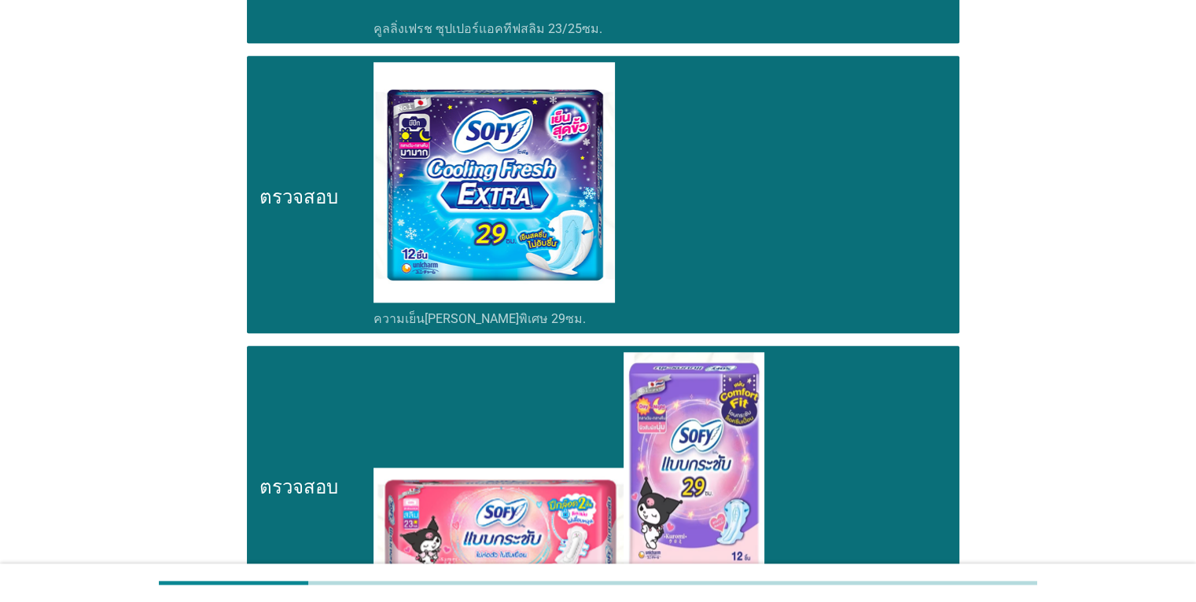
click at [344, 261] on div "ตรวจสอบ" at bounding box center [317, 194] width 115 height 265
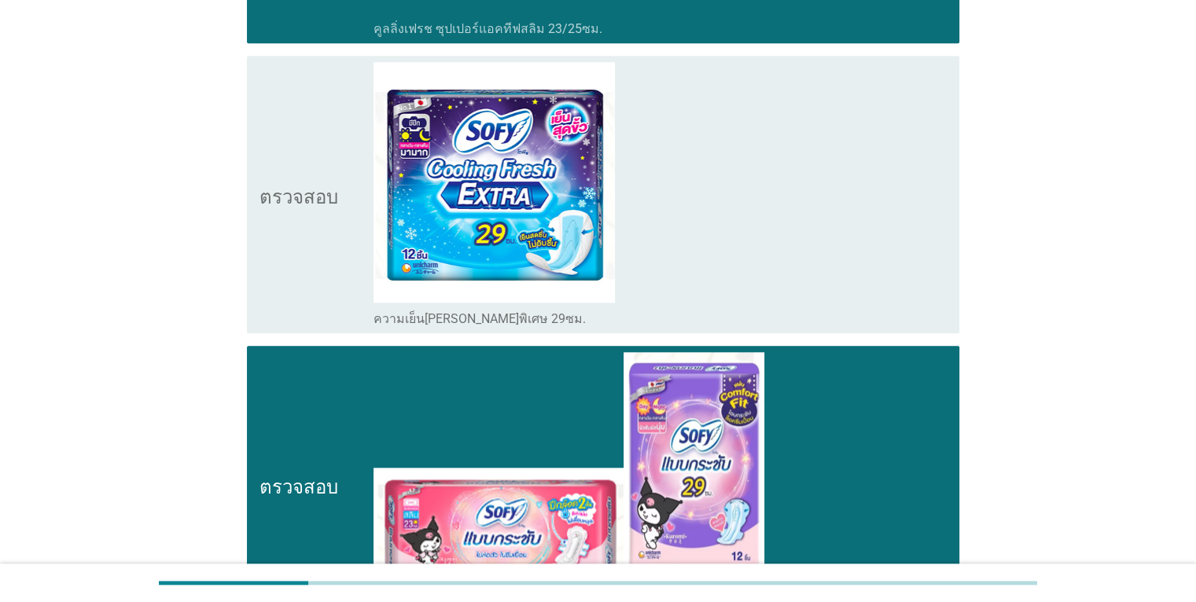
click at [337, 265] on div "ตรวจสอบ" at bounding box center [317, 194] width 115 height 265
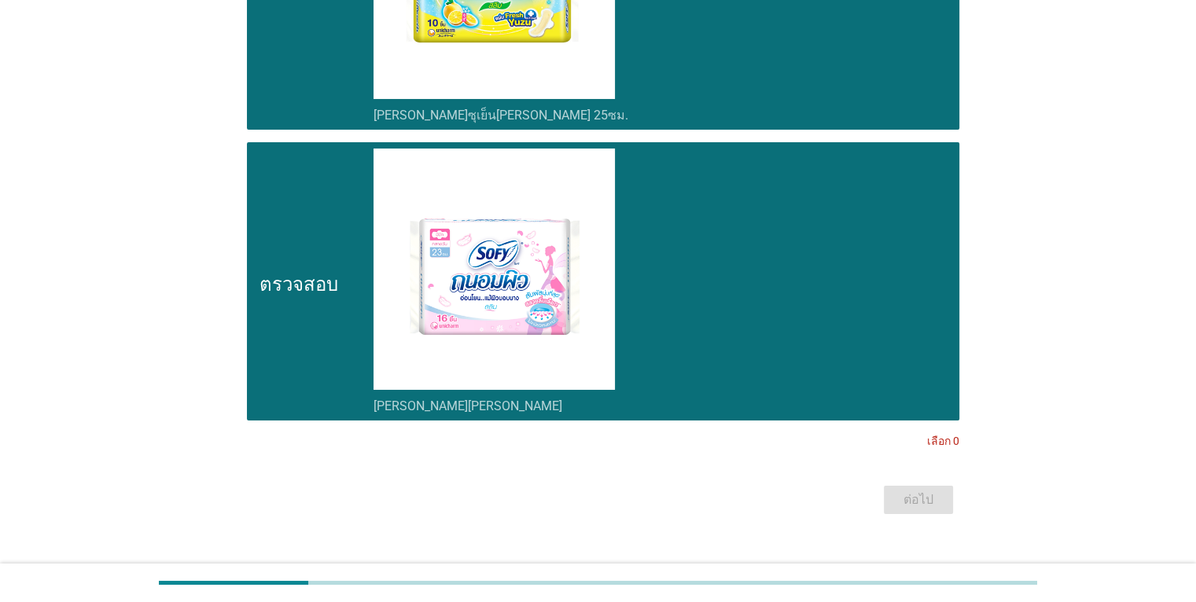
scroll to position [5631, 0]
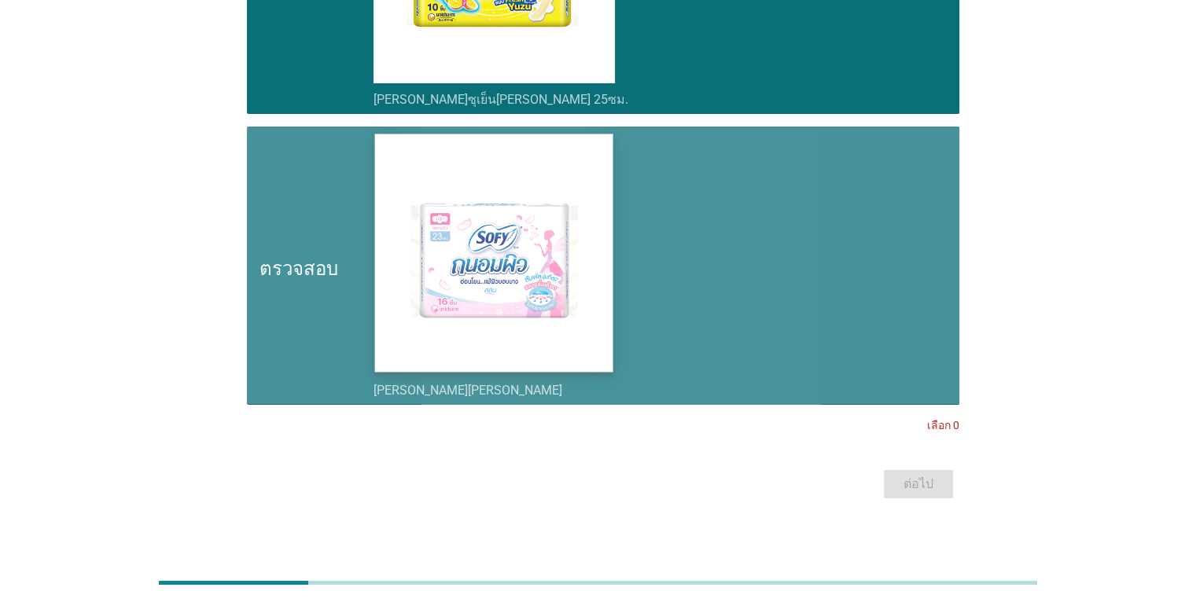
click at [538, 267] on img at bounding box center [494, 253] width 238 height 238
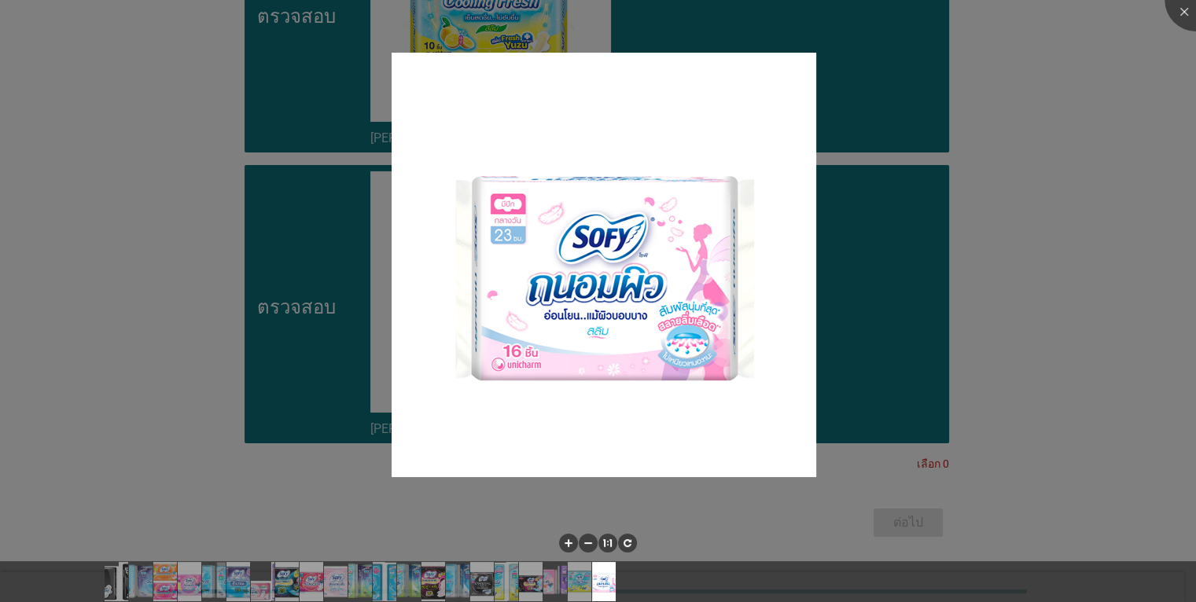
click at [852, 277] on div at bounding box center [598, 301] width 1196 height 602
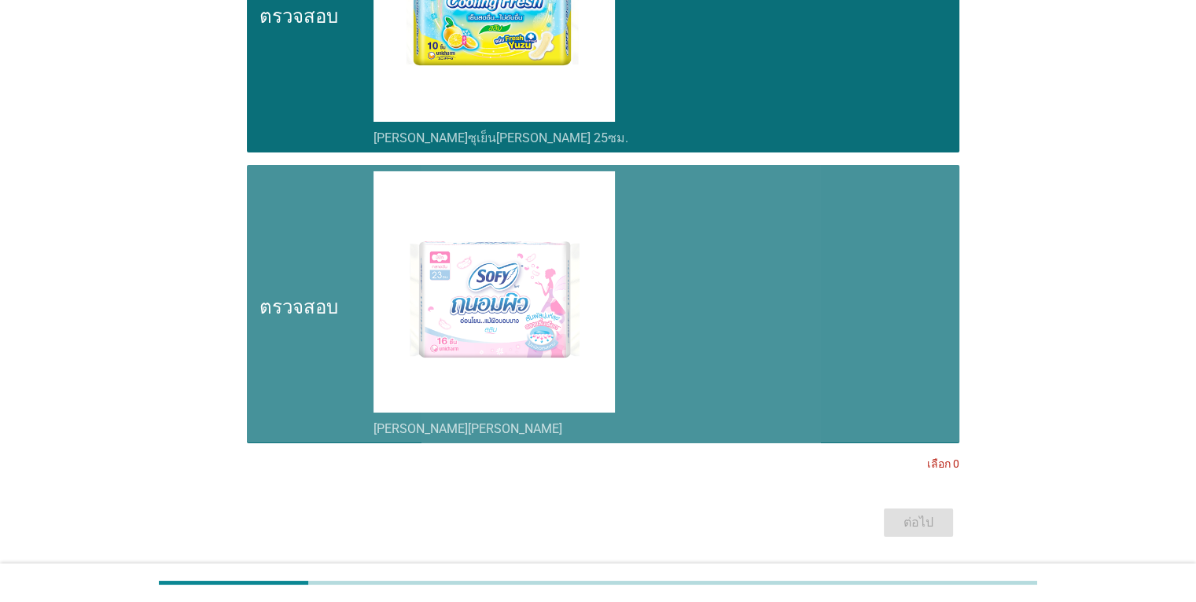
click at [834, 330] on div "โครงร่างกล่องกาเครื่องหมายว่าง ซีรีส์ถนอมพิว" at bounding box center [660, 303] width 573 height 265
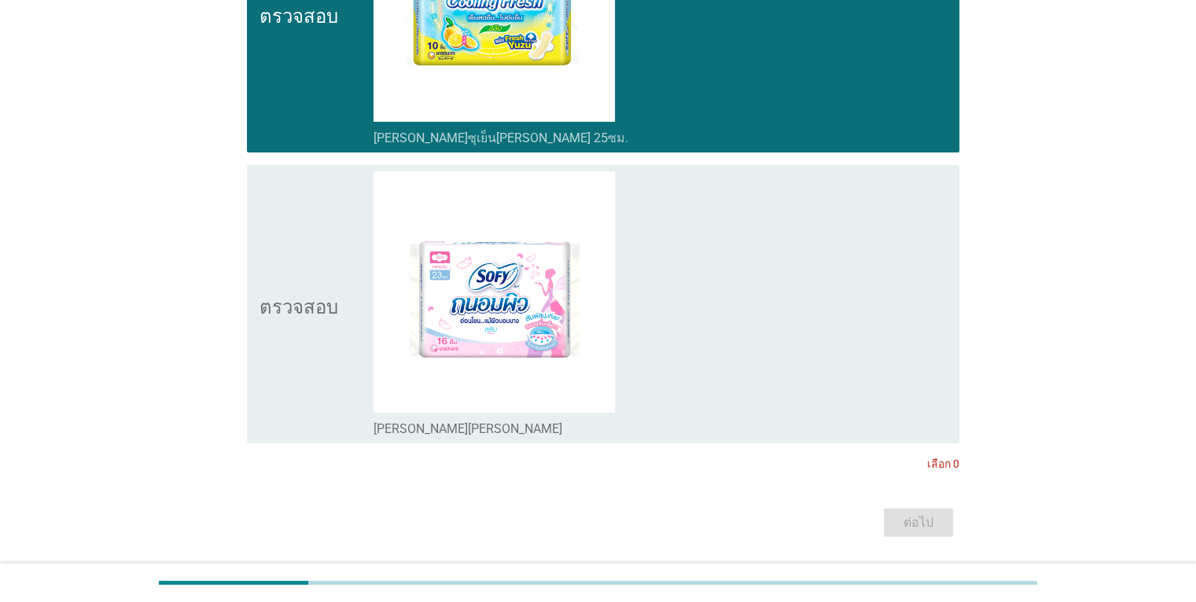
click at [833, 322] on div "โครงร่างกล่องกาเครื่องหมายว่าง ซีรีส์ถนอมพิว" at bounding box center [660, 303] width 573 height 265
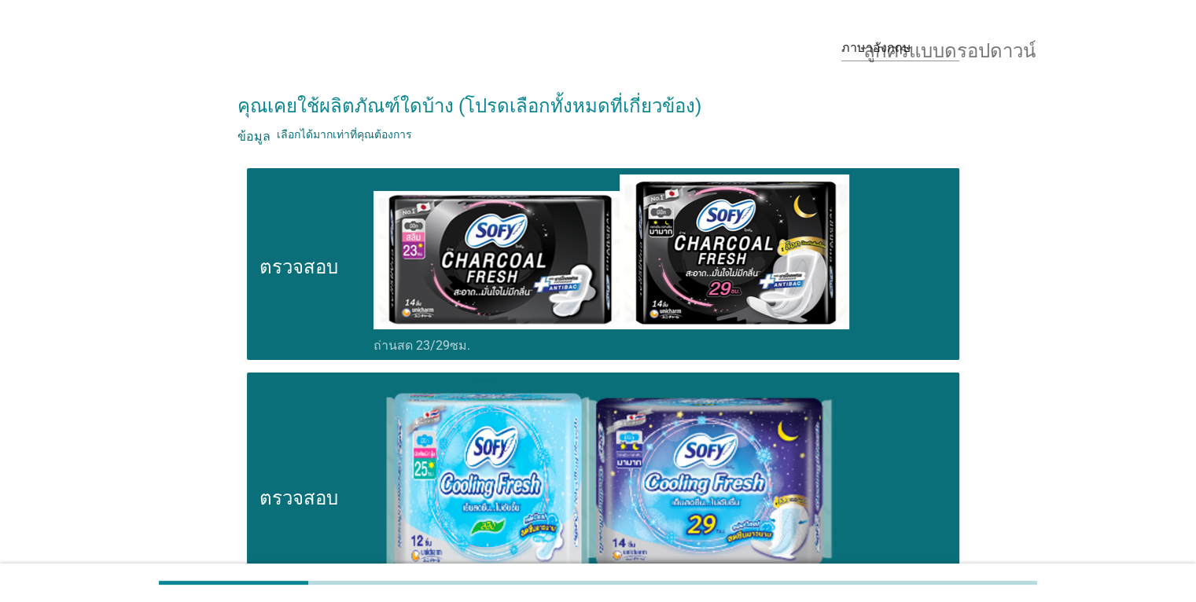
scroll to position [0, 0]
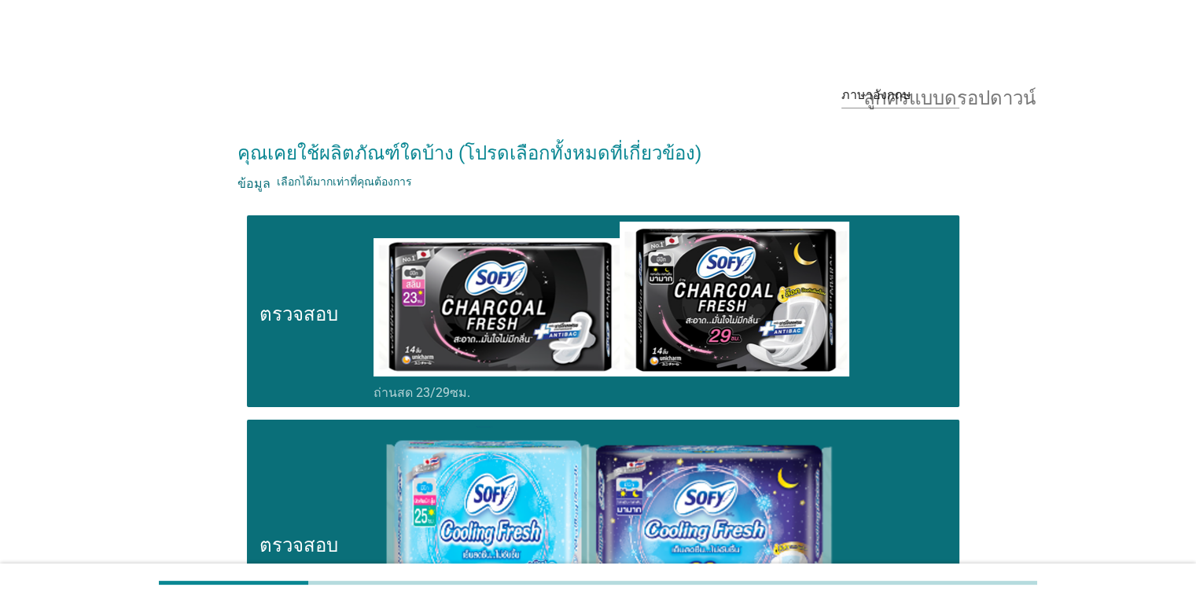
click at [299, 351] on icon "ตรวจสอบ" at bounding box center [299, 311] width 79 height 179
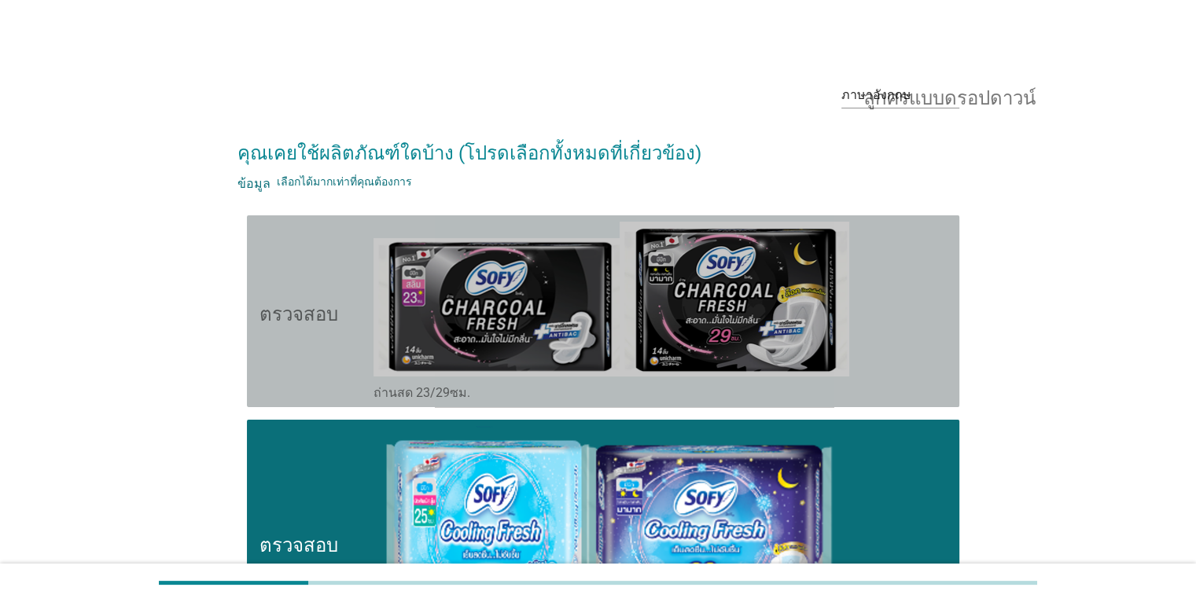
click at [299, 355] on icon "ตรวจสอบ" at bounding box center [299, 311] width 79 height 179
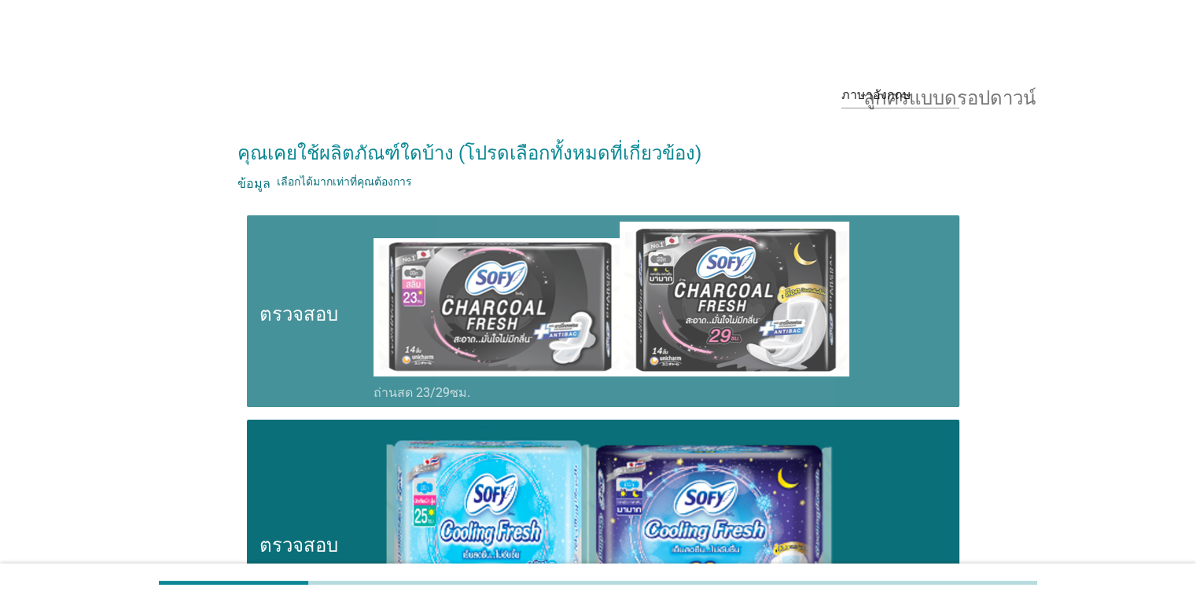
click at [311, 287] on icon "ตรวจสอบ" at bounding box center [299, 311] width 79 height 179
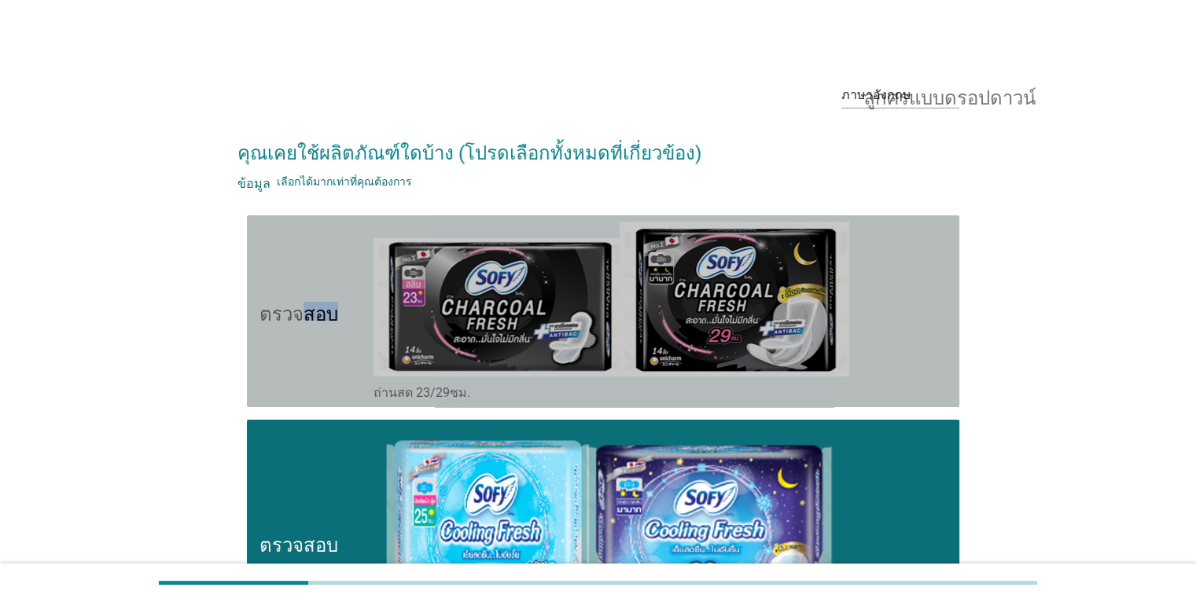
click at [311, 287] on icon "ตรวจสอบ" at bounding box center [299, 311] width 79 height 179
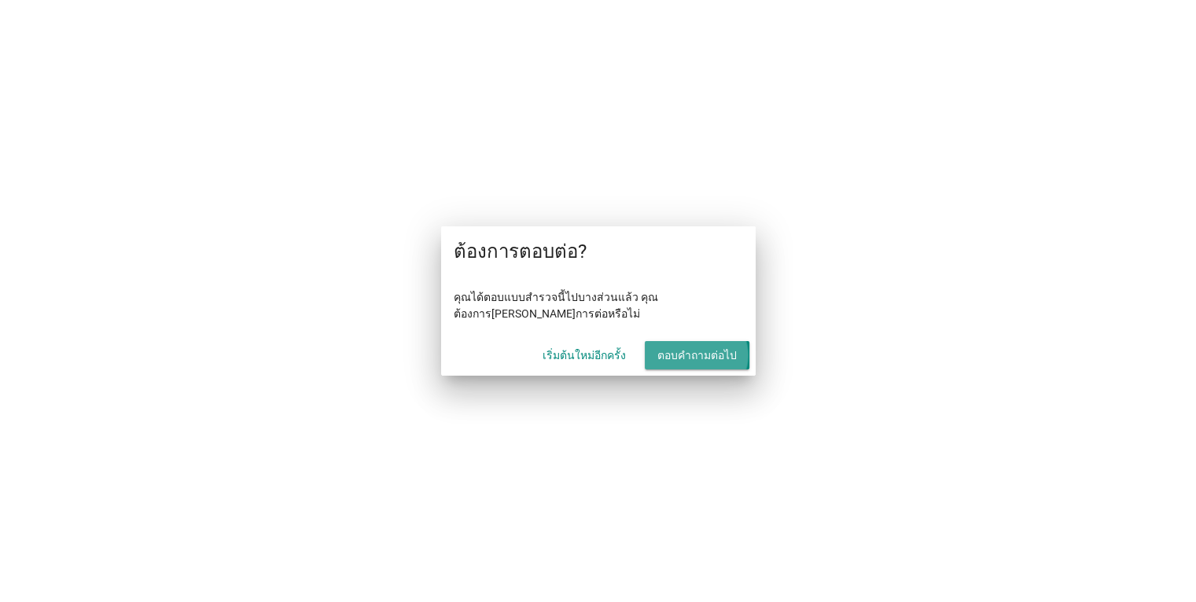
click at [692, 355] on font "ตอบคำถามต่อไป" at bounding box center [696, 355] width 79 height 13
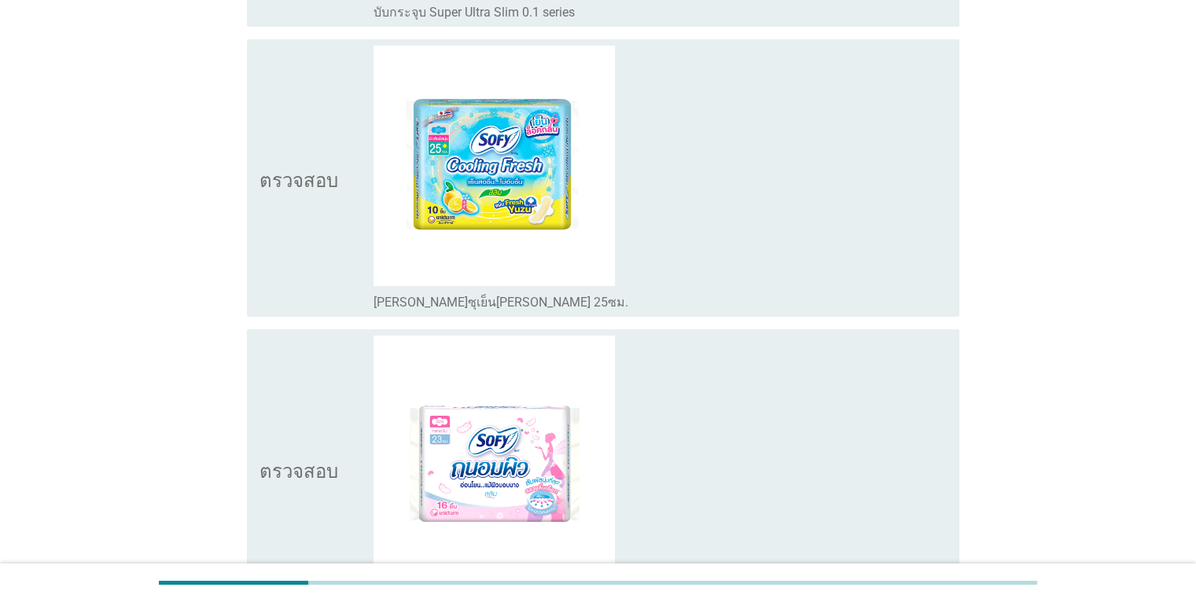
scroll to position [5584, 0]
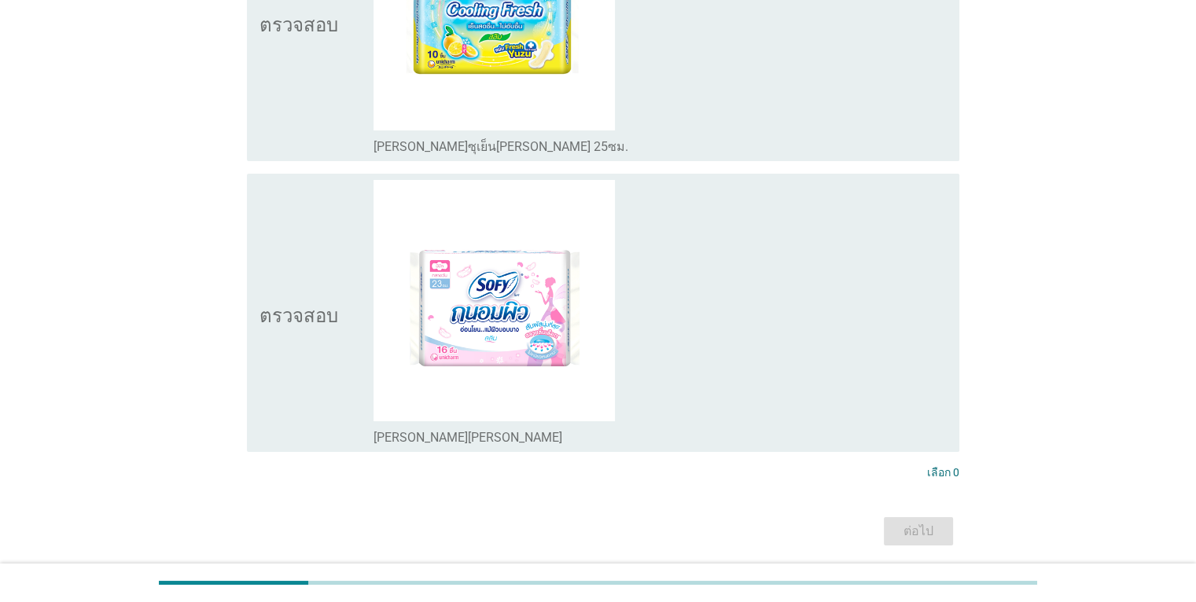
click at [760, 337] on div "โครงร่างกล่องกาเครื่องหมายว่าง ซีรีส์ถนอมพิว" at bounding box center [660, 312] width 573 height 265
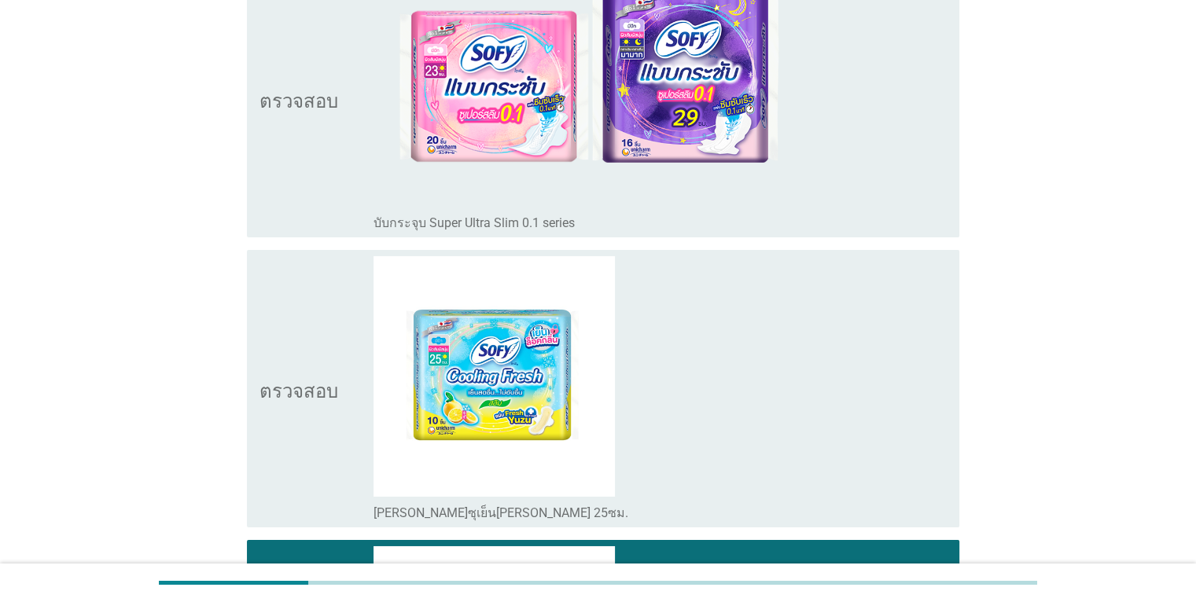
scroll to position [5191, 0]
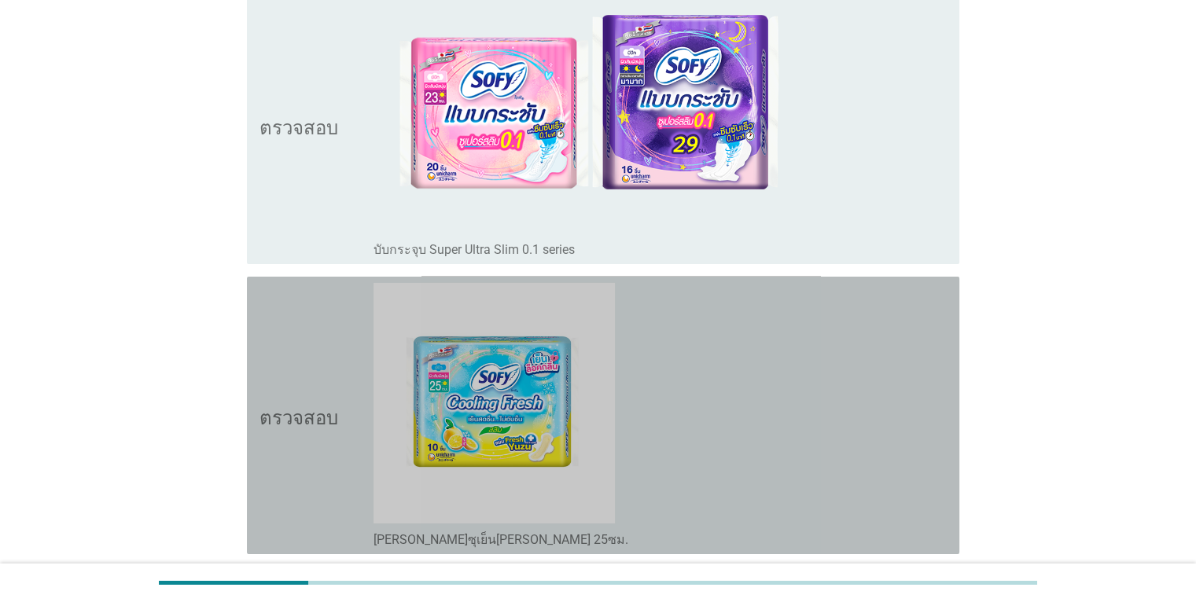
click at [694, 356] on div "โครงร่างกล่องกาเครื่องหมายว่าง ยูซุเย็นสดชื่น 25ซม." at bounding box center [660, 415] width 573 height 265
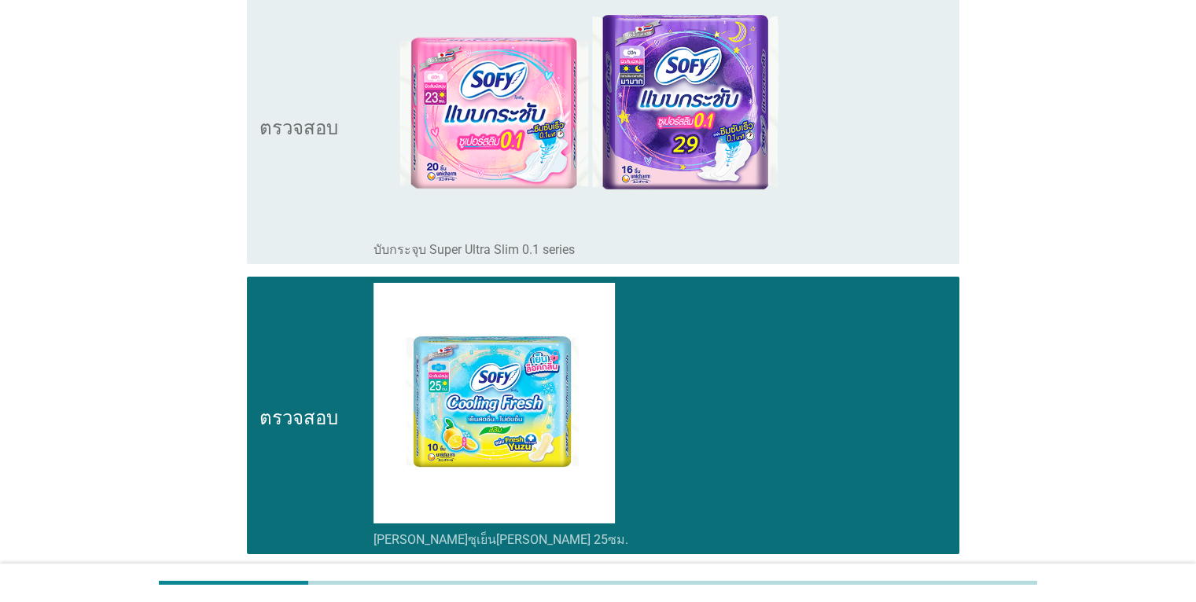
click at [815, 204] on div "โครงร่างกล่องกาเครื่องหมายว่าง บับกระจุบ Super Ultra Slim 0.1 series" at bounding box center [660, 124] width 573 height 265
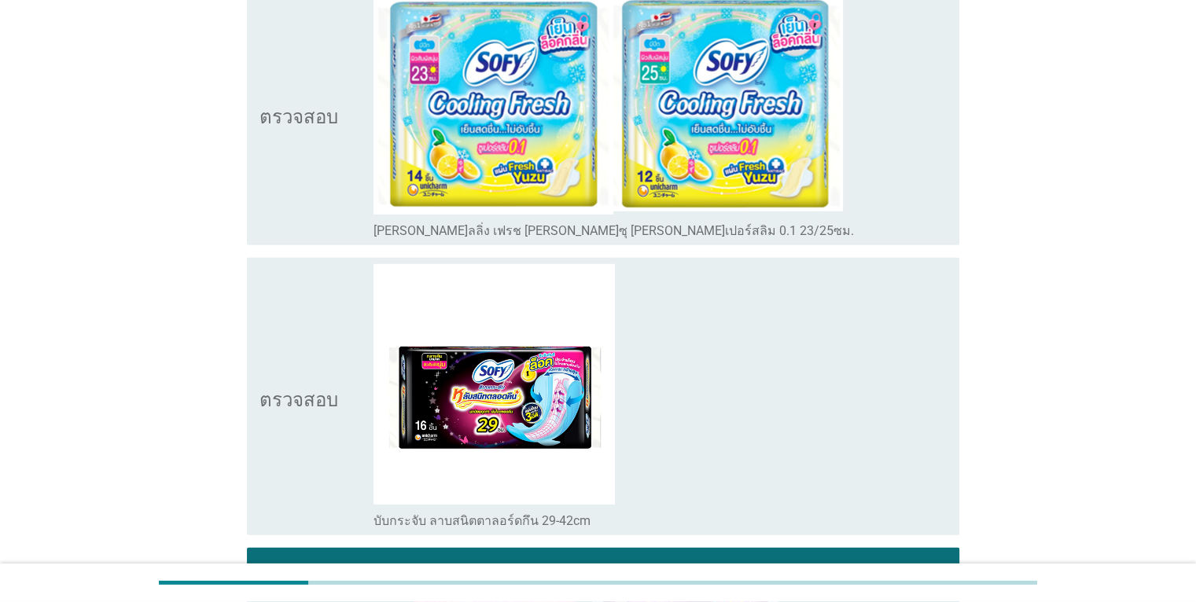
scroll to position [4609, 0]
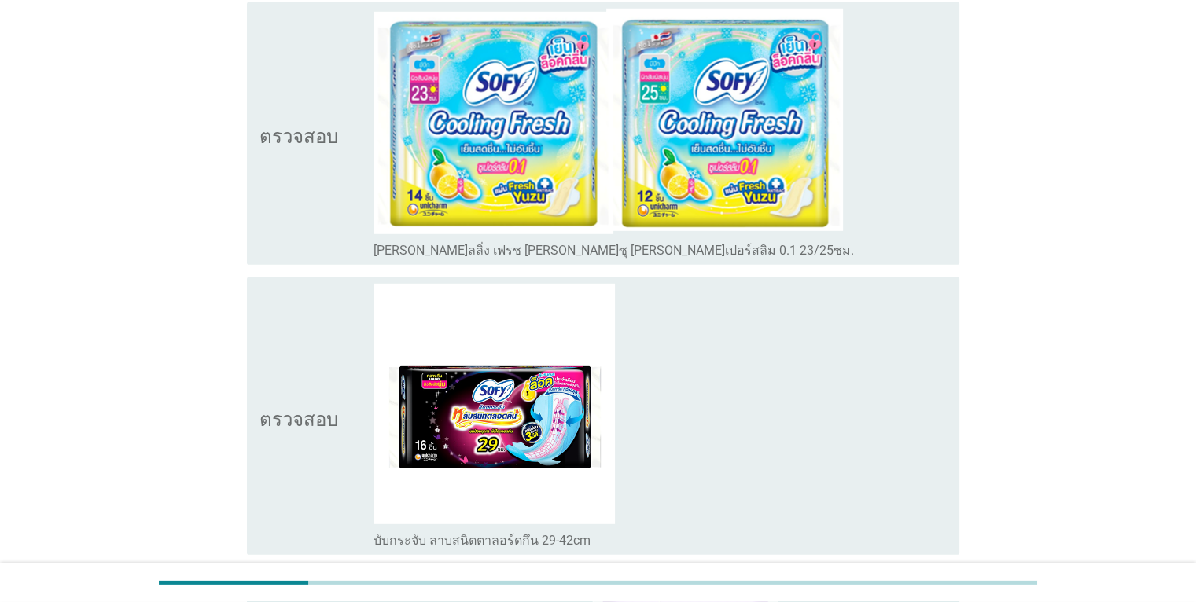
click at [741, 396] on div "โครงร่างกล่องกาเครื่องหมายว่าง บับกระจับ ลาบสนิตตาลอร์ดกึน 29-42cm" at bounding box center [660, 416] width 573 height 265
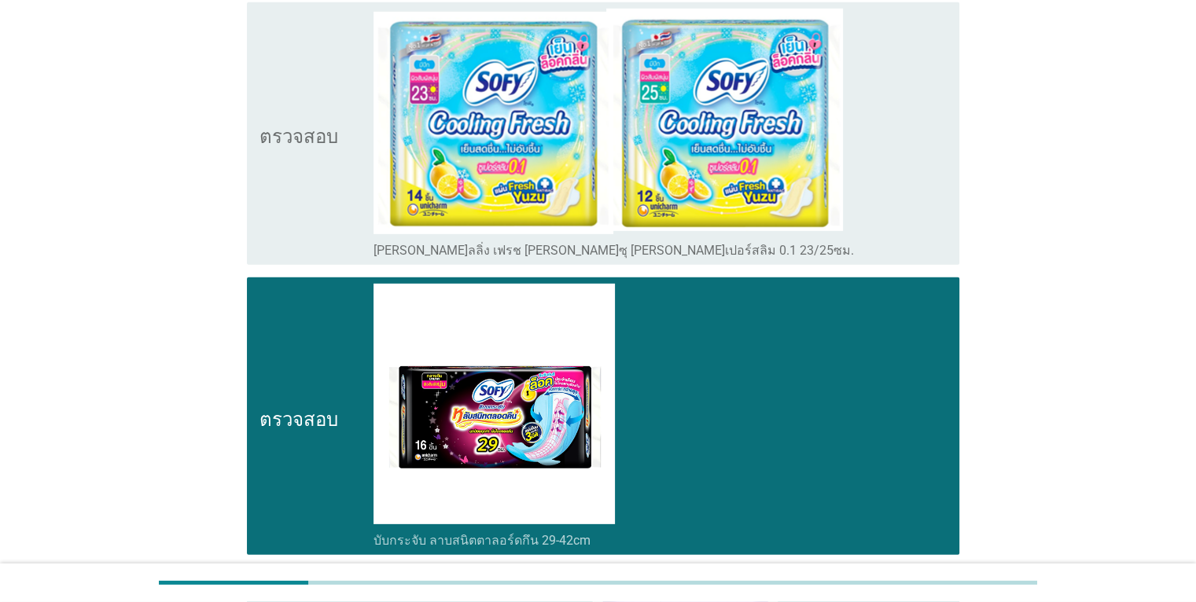
click at [890, 178] on div "โครงร่างกล่องกาเครื่องหมายว่าง โซฟี คูลลิ่ง เฟรช ยูซุ ซูเปอร์สลิม 0.1 23/25ซม." at bounding box center [660, 134] width 573 height 250
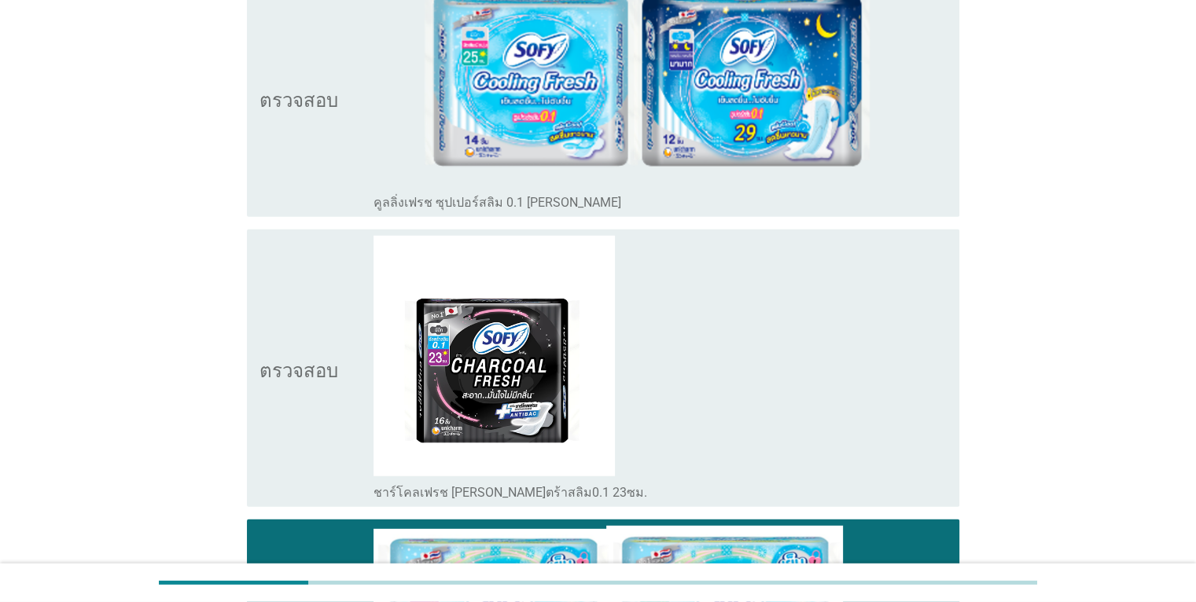
scroll to position [3901, 0]
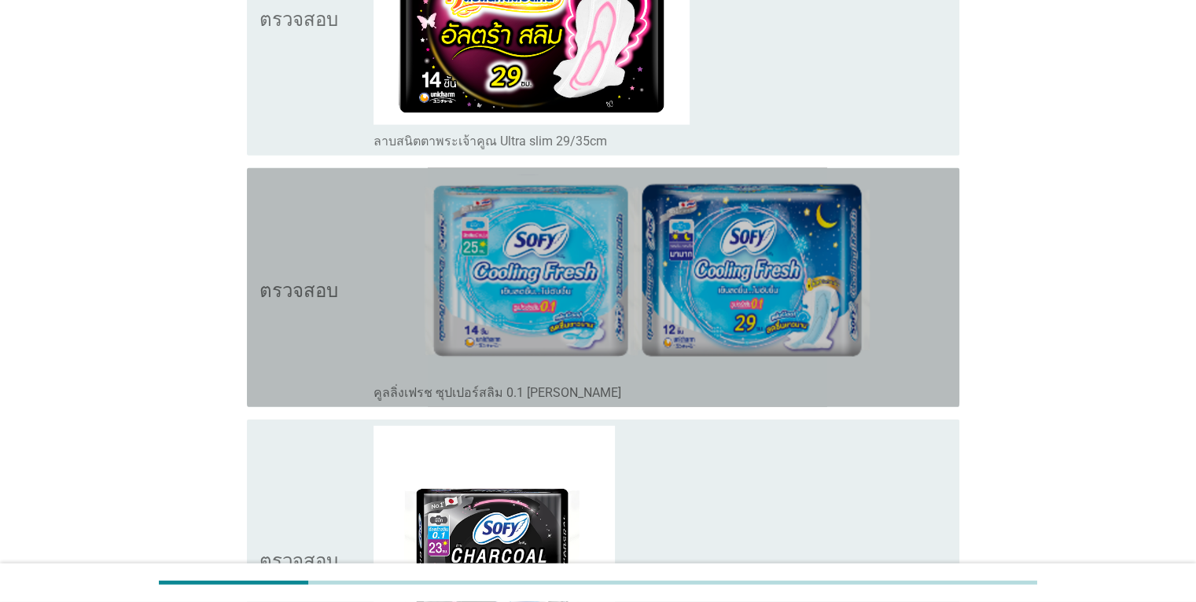
click at [886, 219] on div "โครงร่างกล่องกาเครื่องหมายว่าง คูลลิ่งเฟรช ซุปเปอร์สลิม 0.1 ซีรีส์" at bounding box center [660, 288] width 573 height 226
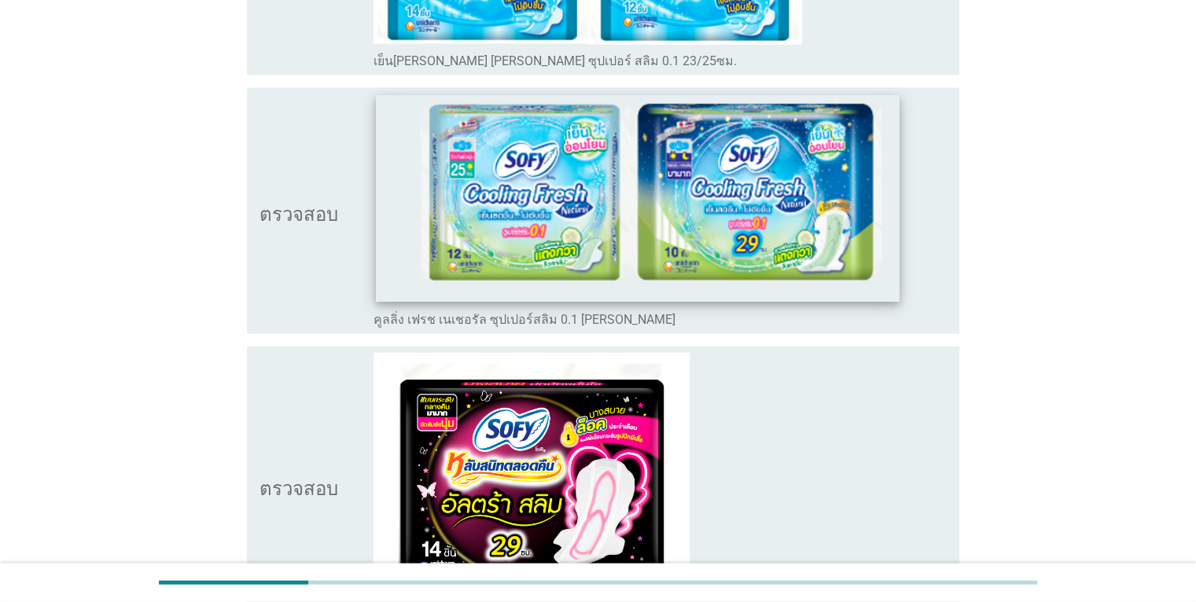
scroll to position [3429, 0]
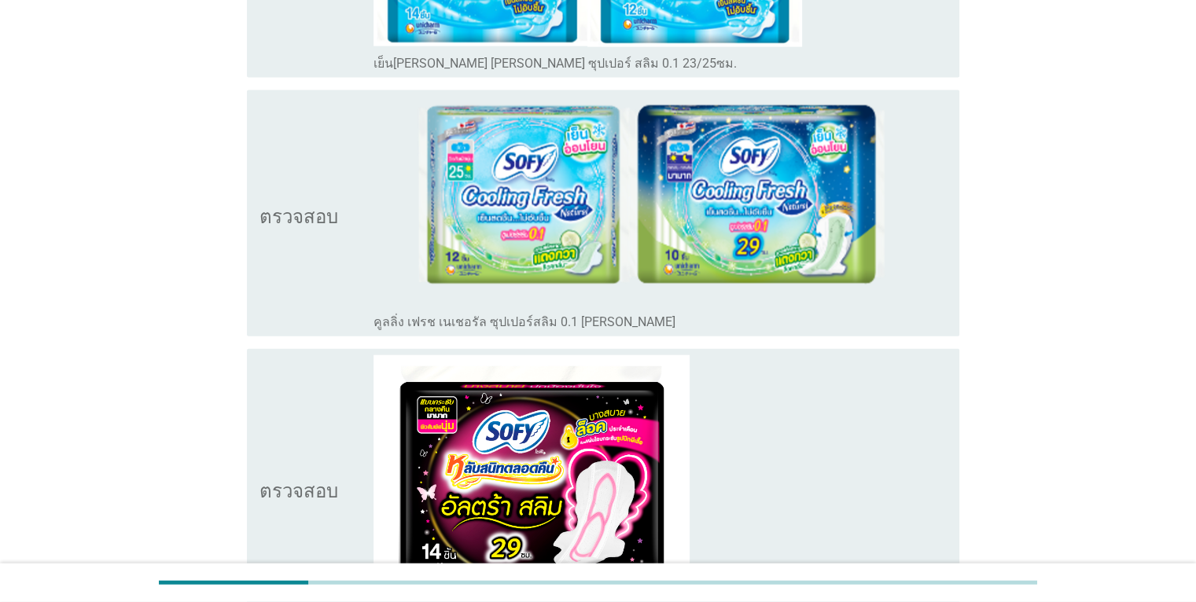
click at [812, 395] on div "โครงร่างกล่องกาเครื่องหมายว่าง ลาบสนิตตาพระเจ้าคูณ Ultra slim 29/35cm" at bounding box center [660, 487] width 573 height 265
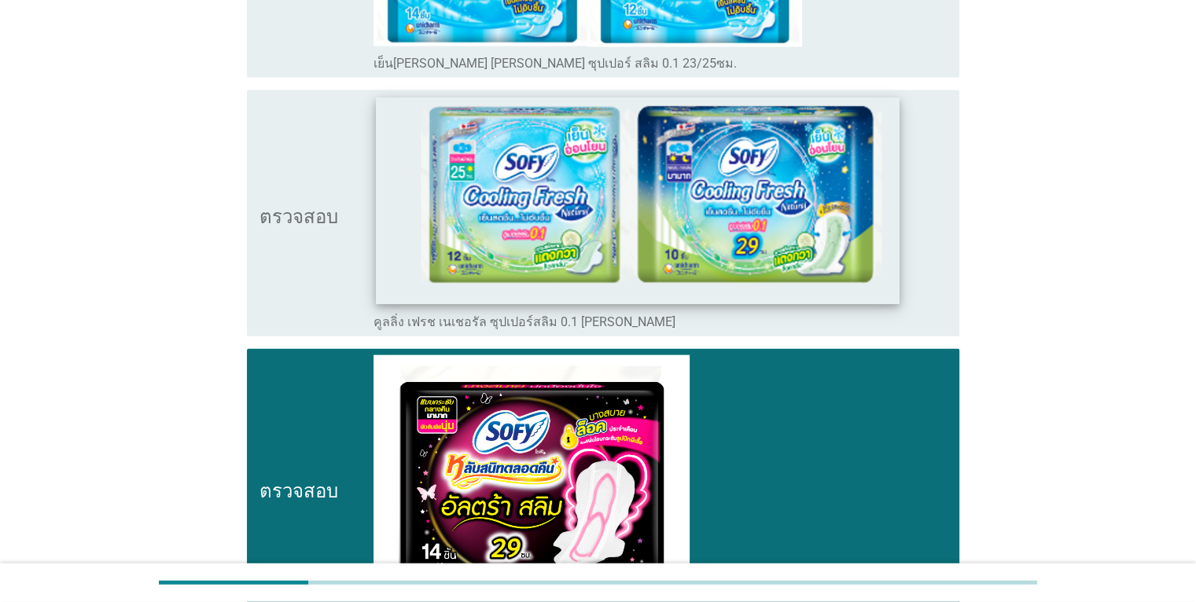
click at [387, 160] on img at bounding box center [638, 201] width 523 height 207
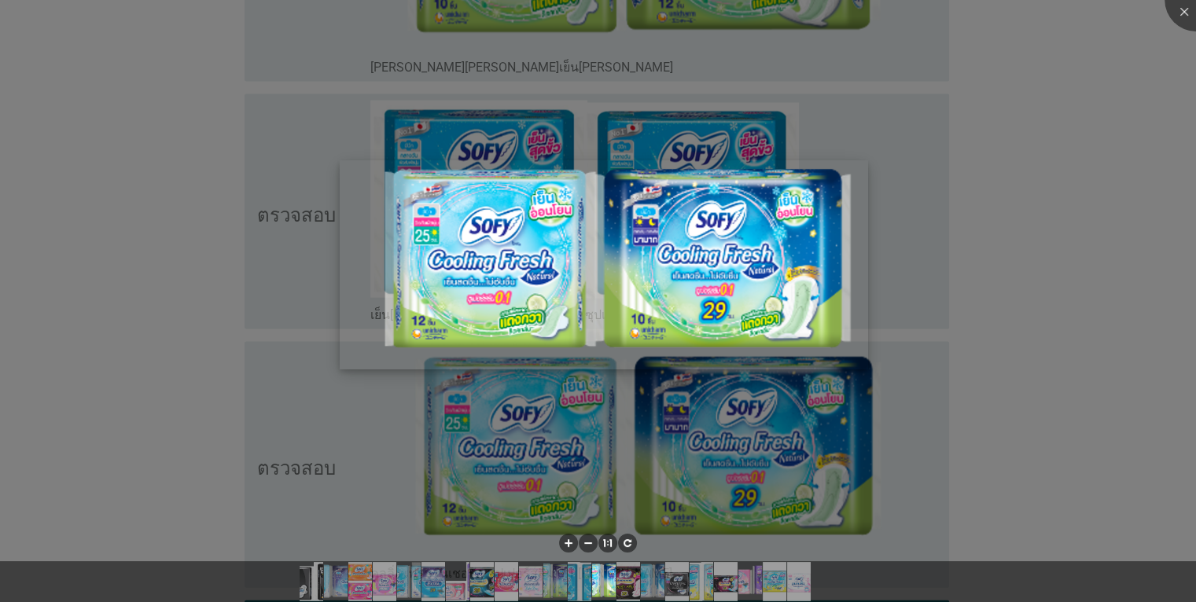
scroll to position [3036, 0]
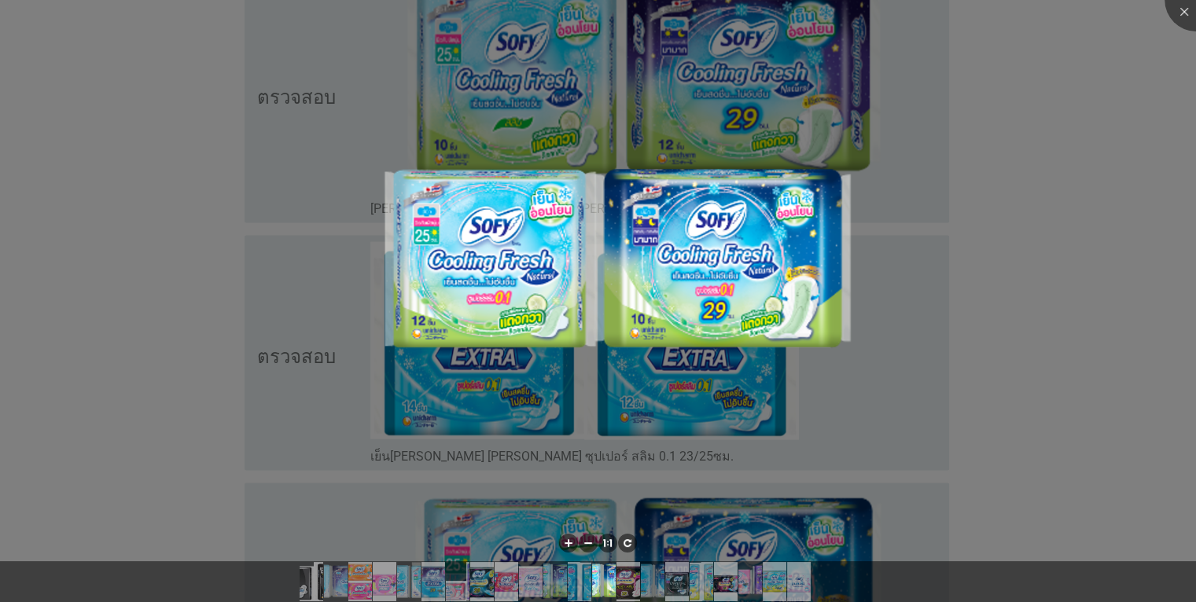
click at [1021, 185] on div at bounding box center [598, 301] width 1196 height 602
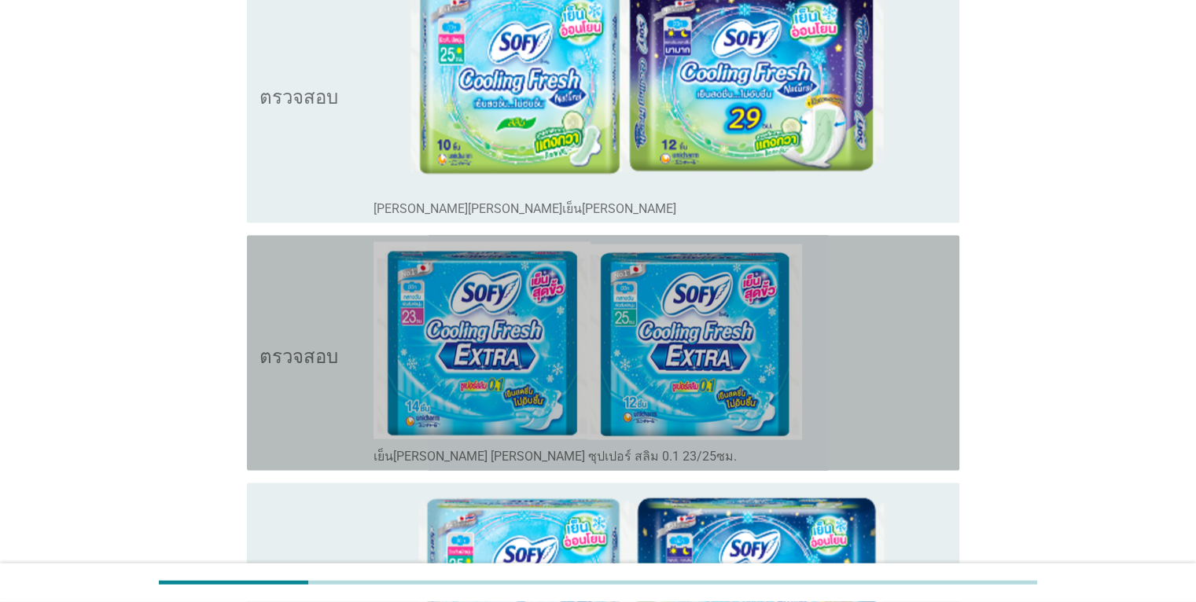
click at [879, 275] on div "โครงร่างกล่องกาเครื่องหมายว่าง เย็นสดชื่น เอ็กซ์ตร้า ซุปเปอร์ สลิม 0.1 23/25ซม." at bounding box center [660, 353] width 573 height 223
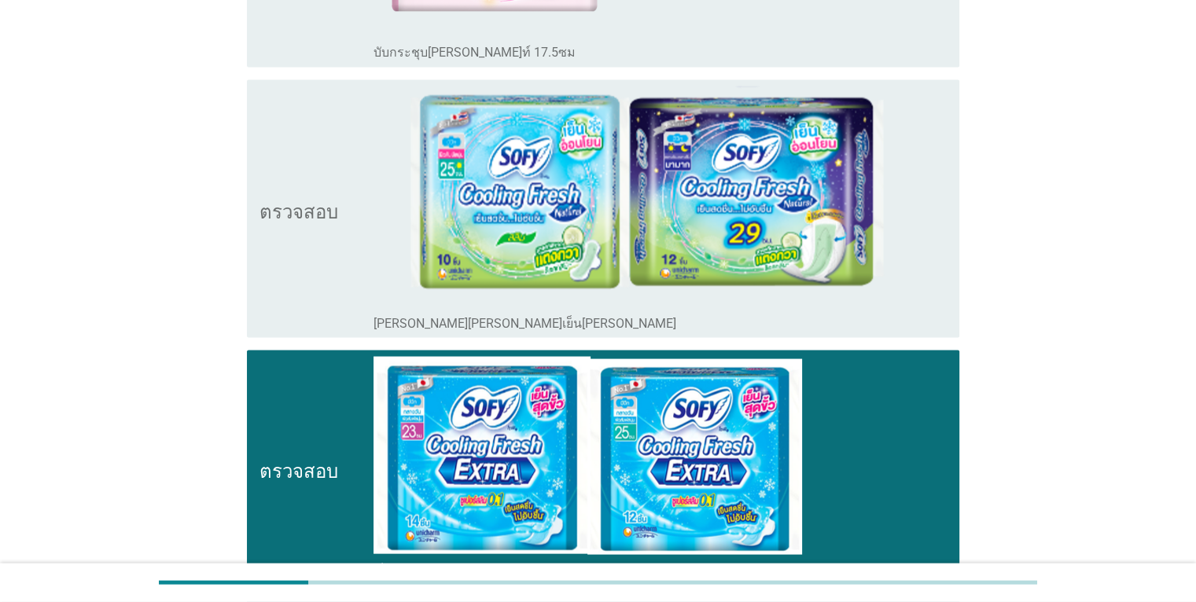
scroll to position [2800, 0]
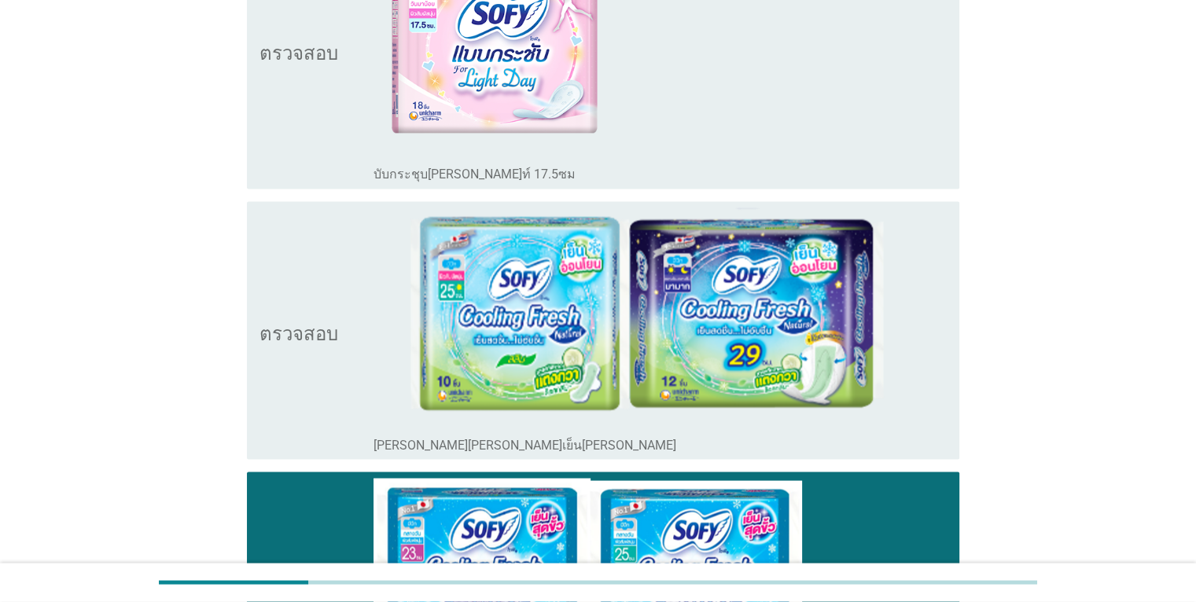
drag, startPoint x: 923, startPoint y: 291, endPoint x: 897, endPoint y: 185, distance: 109.5
click at [923, 288] on div "โครงร่างกล่องกาเครื่องหมายว่าง ซีรีส์ธรรมชาติเย็นสดชื่น" at bounding box center [660, 330] width 573 height 245
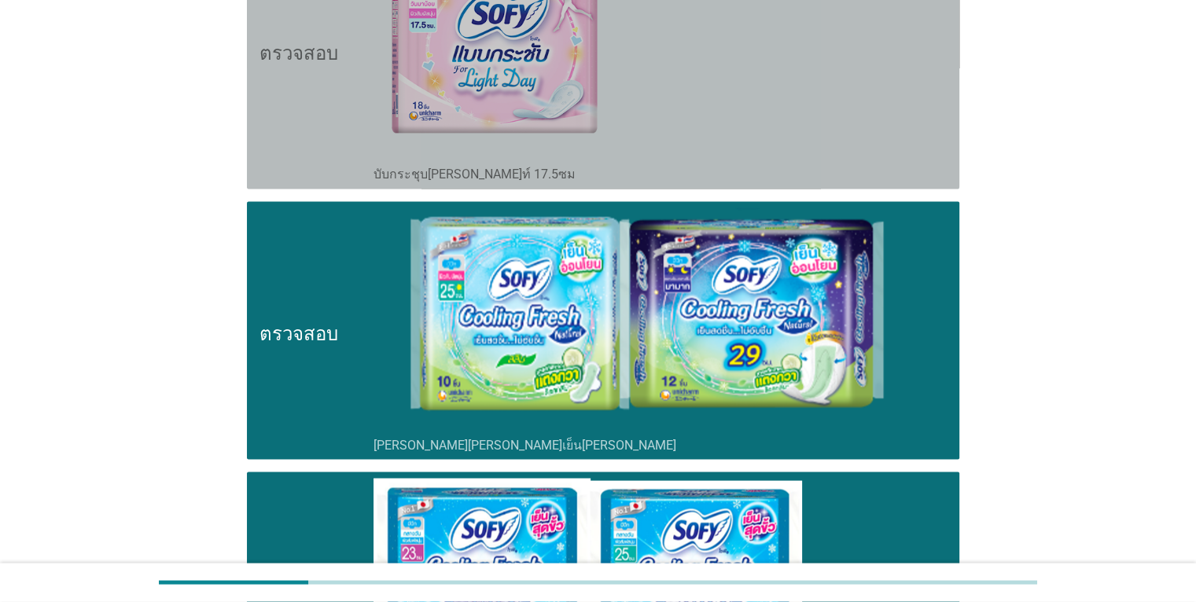
click at [882, 52] on div "โครงร่างกล่องกาเครื่องหมายว่าง บับกระชุบวันไลท์ 17.5ซม" at bounding box center [660, 49] width 573 height 265
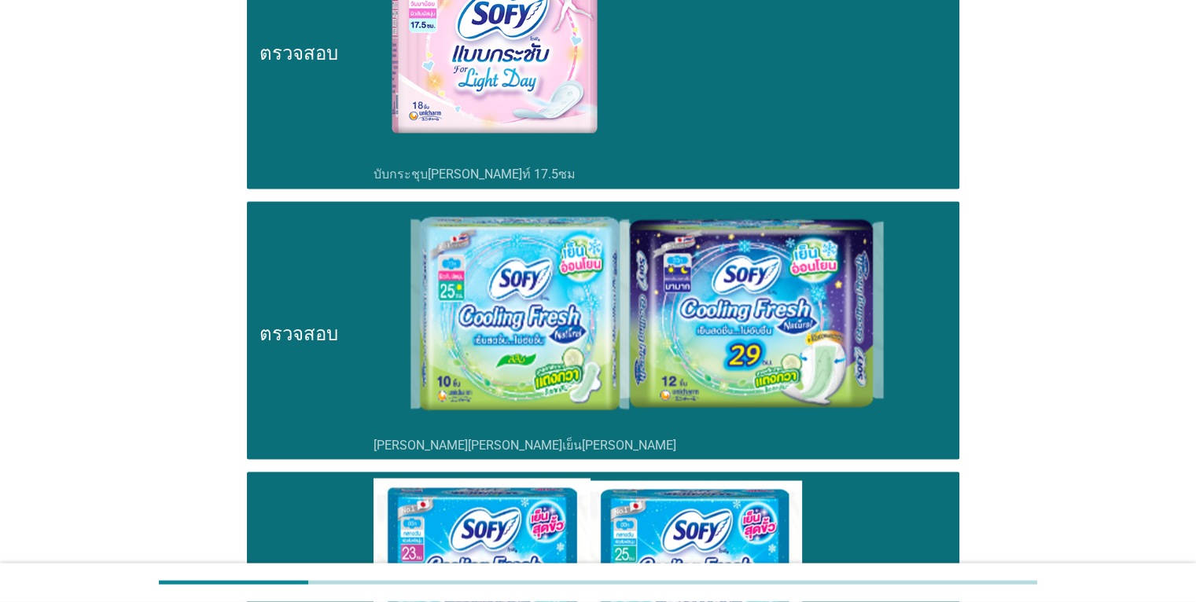
scroll to position [2485, 0]
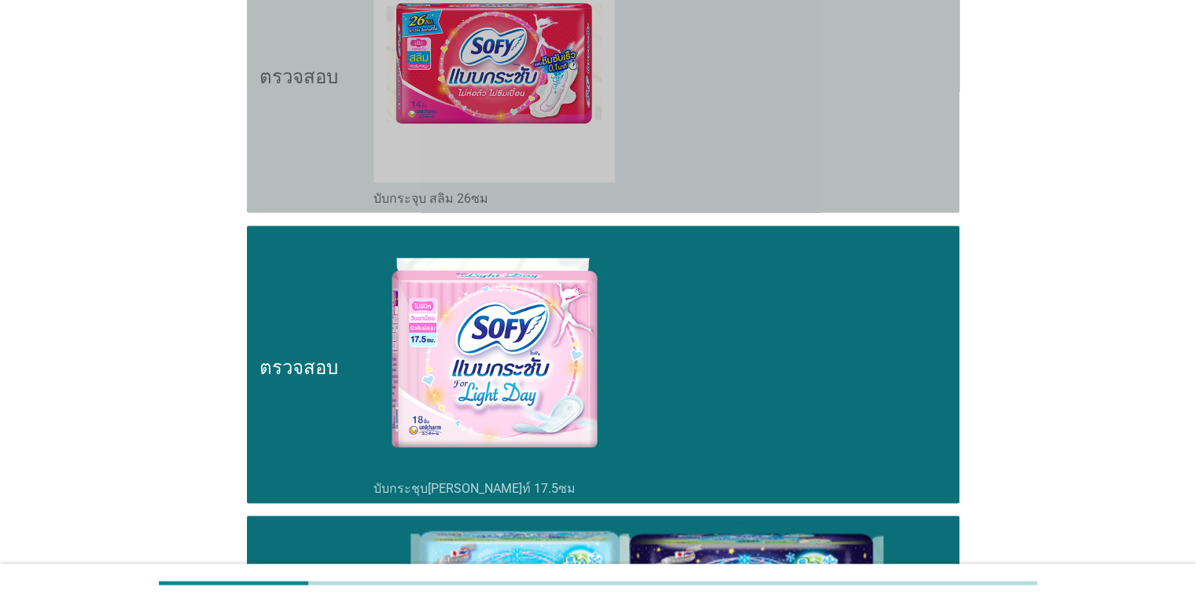
click at [826, 112] on div "โครงร่างกล่องกาเครื่องหมายว่าง บับกระจุบ สลิม 26ซม" at bounding box center [660, 73] width 573 height 265
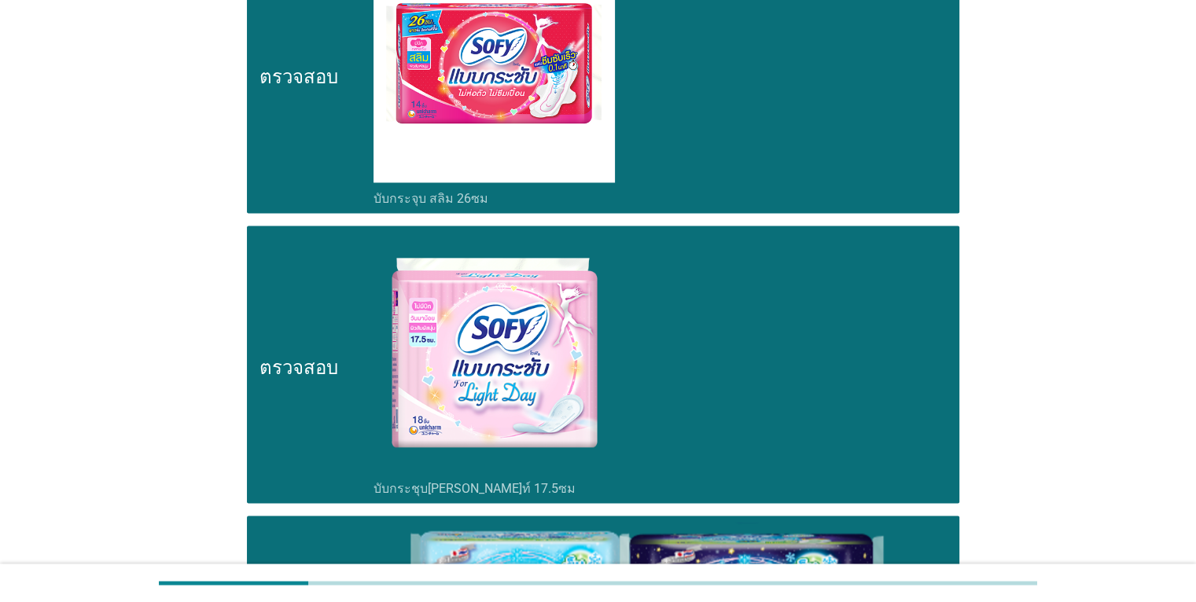
scroll to position [2092, 0]
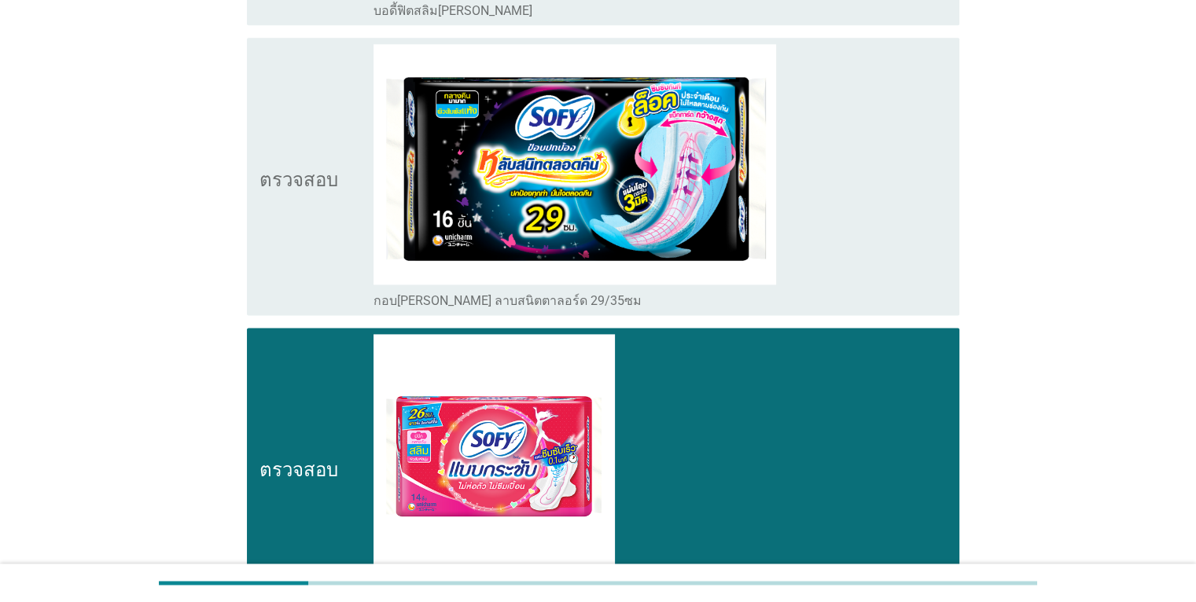
click at [819, 157] on div "โครงร่างกล่องกาเครื่องหมายว่าง กอบปกปอง ลาบสนิตตาลอร์ด 29/35ซม" at bounding box center [660, 176] width 573 height 265
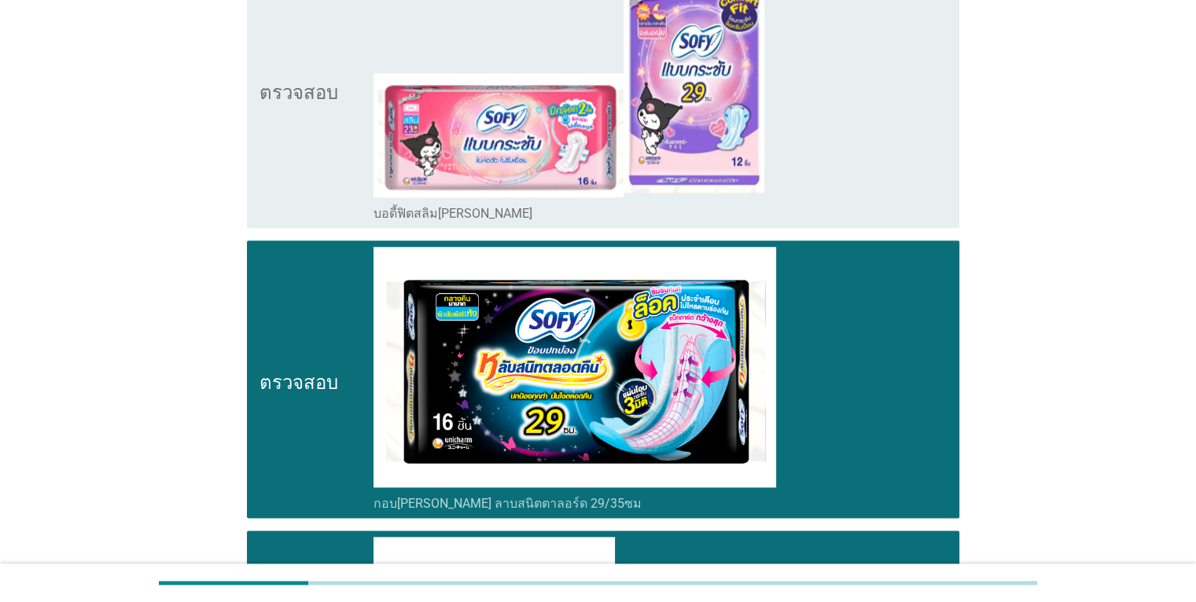
scroll to position [1699, 0]
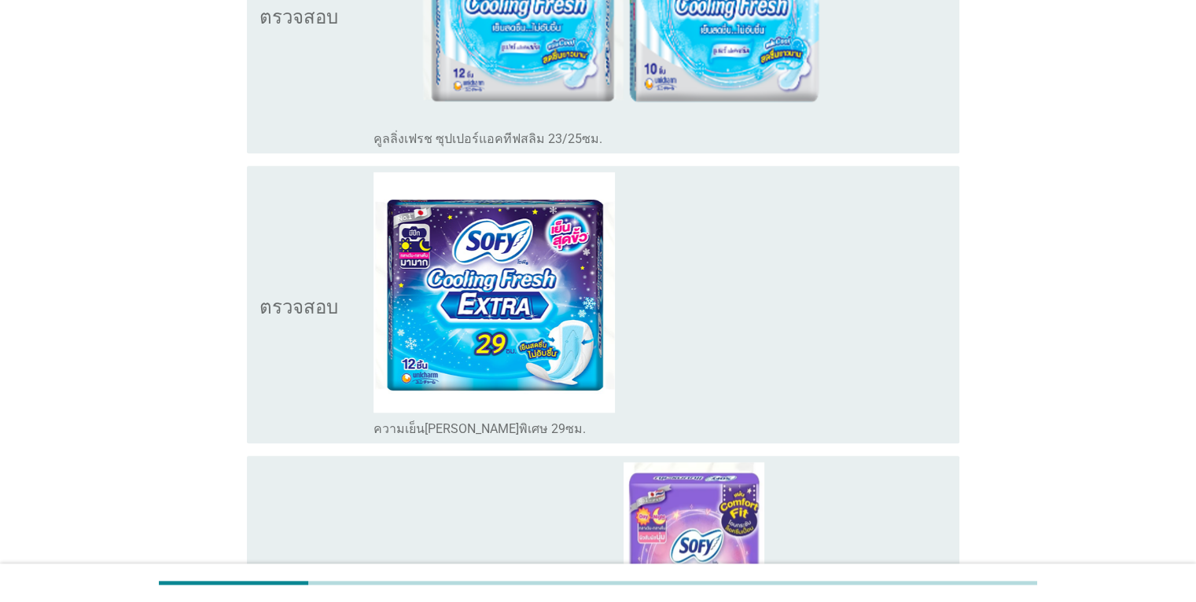
click at [813, 256] on div "โครงร่างกล่องกาเครื่องหมายว่าง ความเย็นสดชื่นพิเศษ 29ซม." at bounding box center [660, 304] width 573 height 265
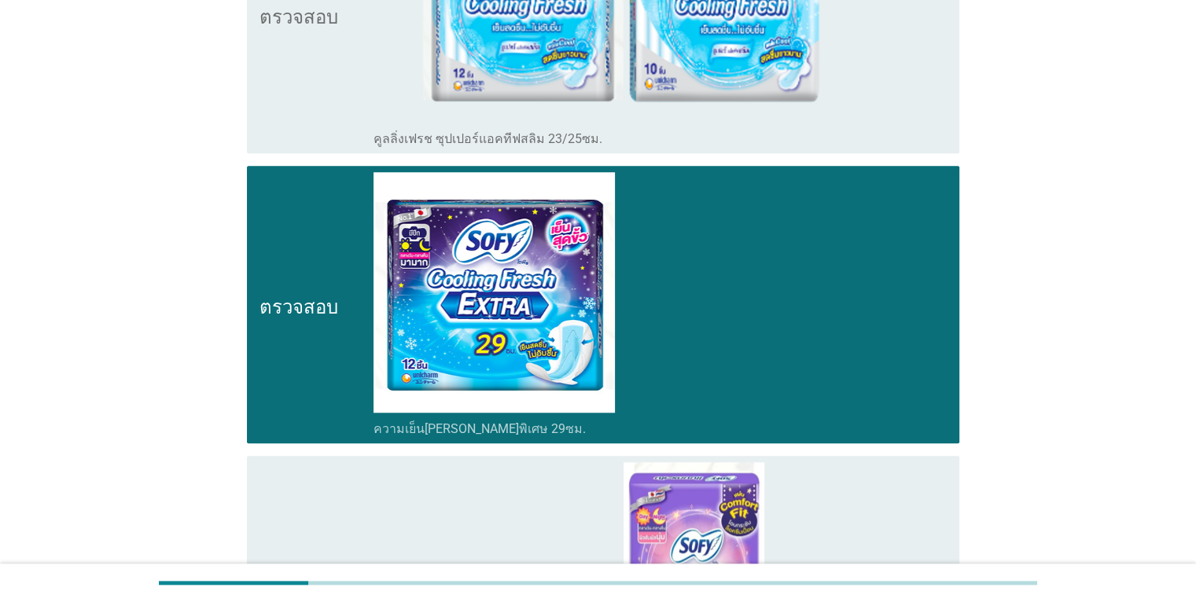
scroll to position [1148, 0]
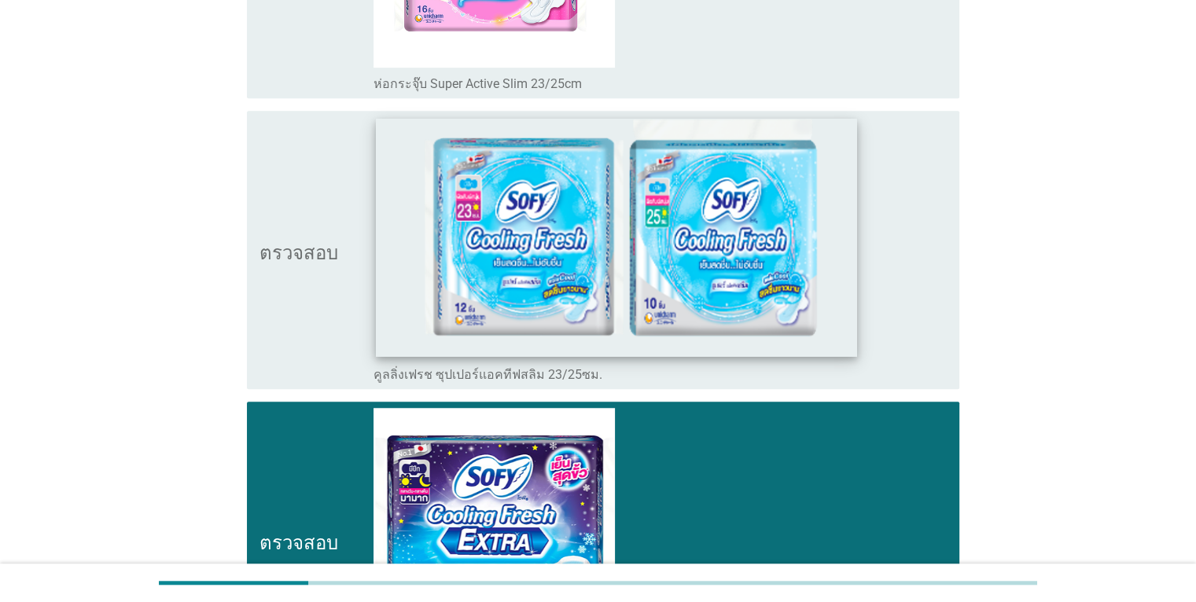
click at [830, 219] on img at bounding box center [616, 238] width 481 height 238
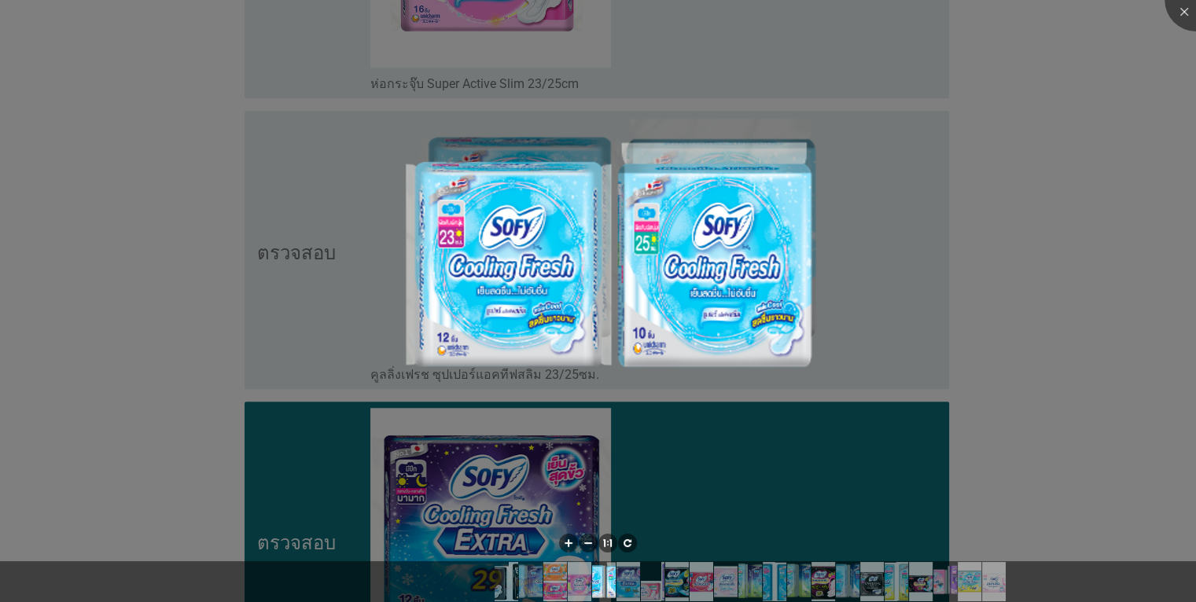
click at [947, 221] on div at bounding box center [598, 301] width 1196 height 602
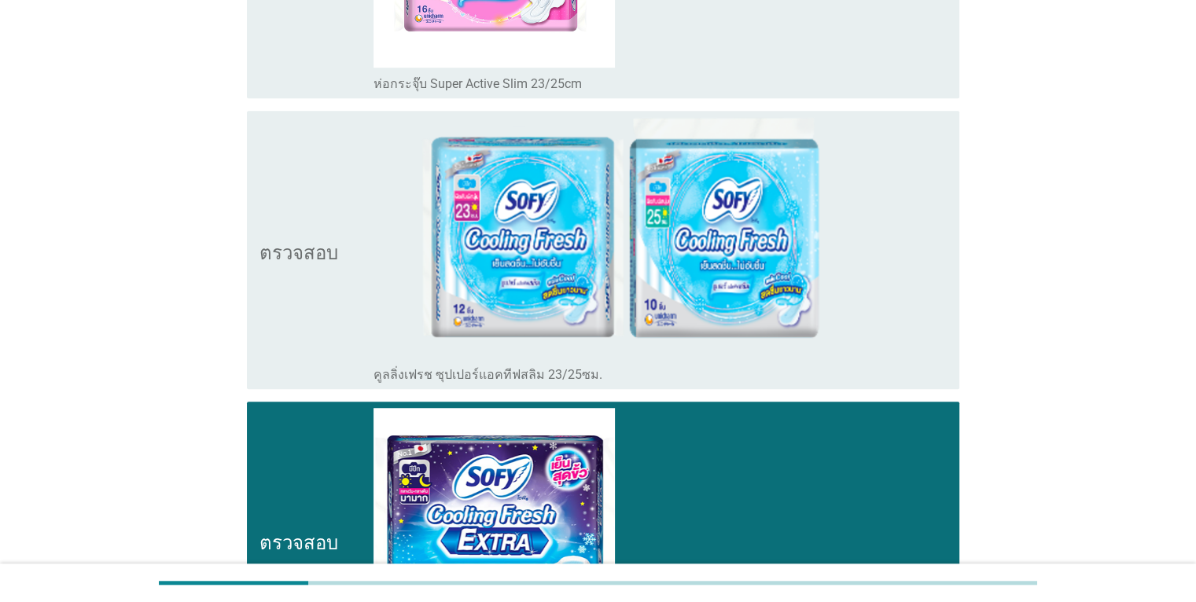
click at [896, 209] on div "โครงร่างกล่องกาเครื่องหมายว่าง คูลลิ่งเฟรช ซุปเปอร์แอคทีฟสลิม 23/25ซม." at bounding box center [660, 249] width 573 height 265
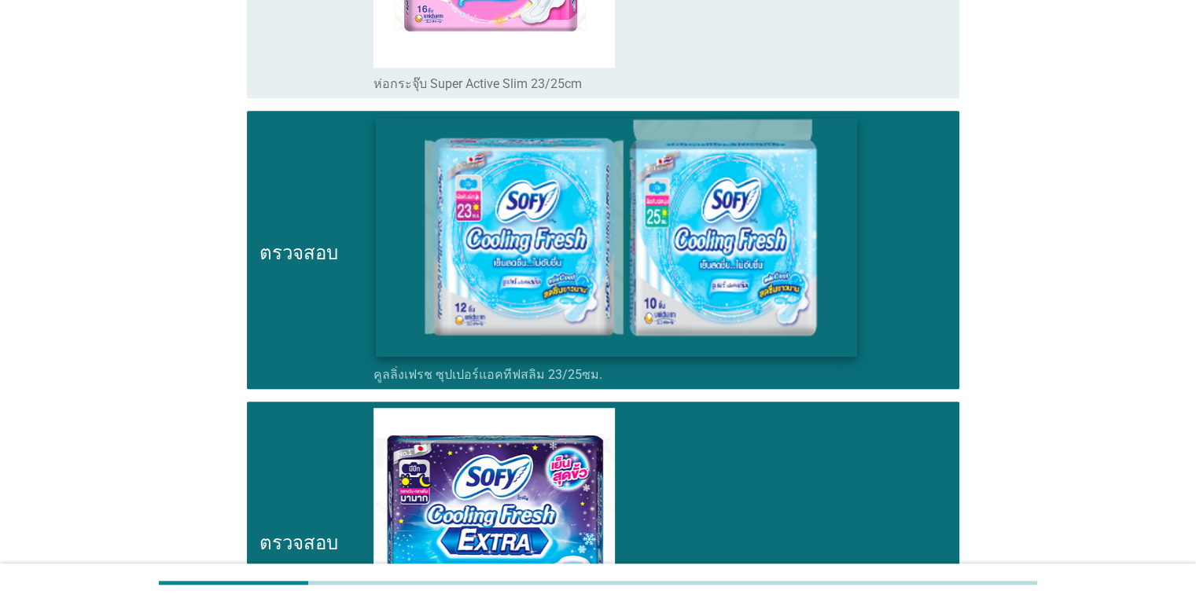
scroll to position [834, 0]
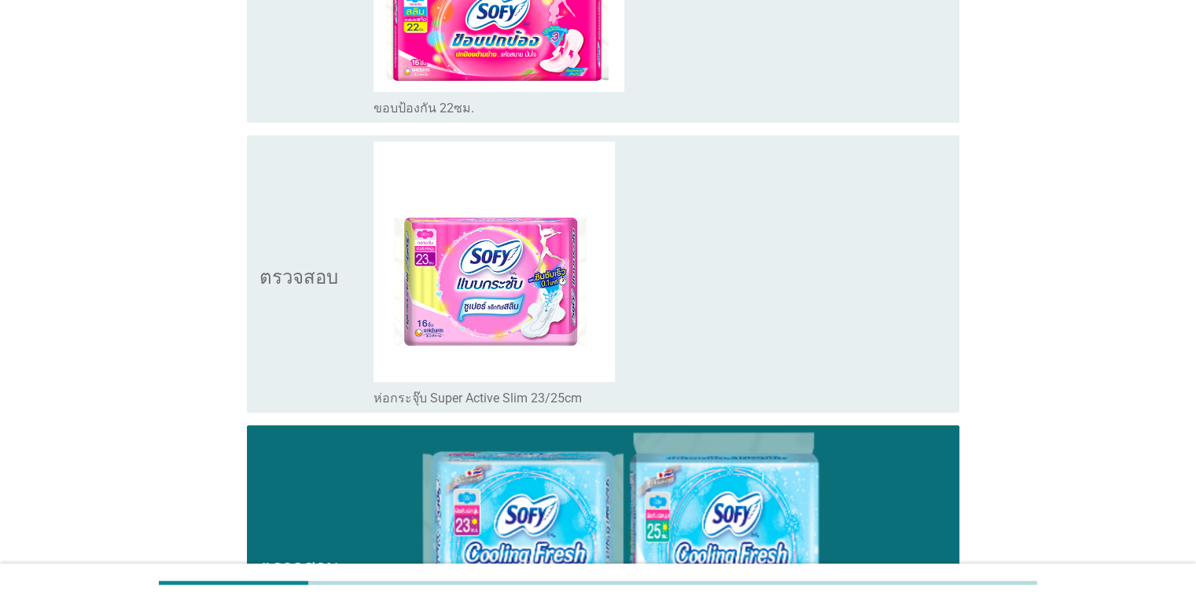
click at [834, 264] on div "โครงร่างกล่องกาเครื่องหมายว่าง ห่อกระจุ๊บ Super Active Slim 23/25cm" at bounding box center [660, 274] width 573 height 265
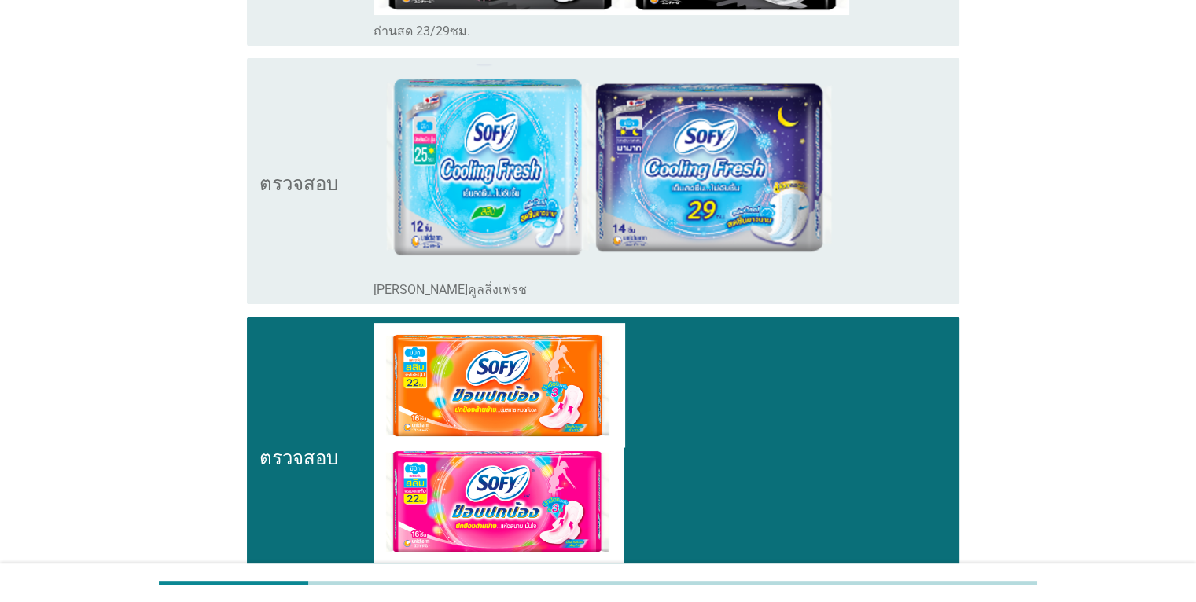
scroll to position [126, 0]
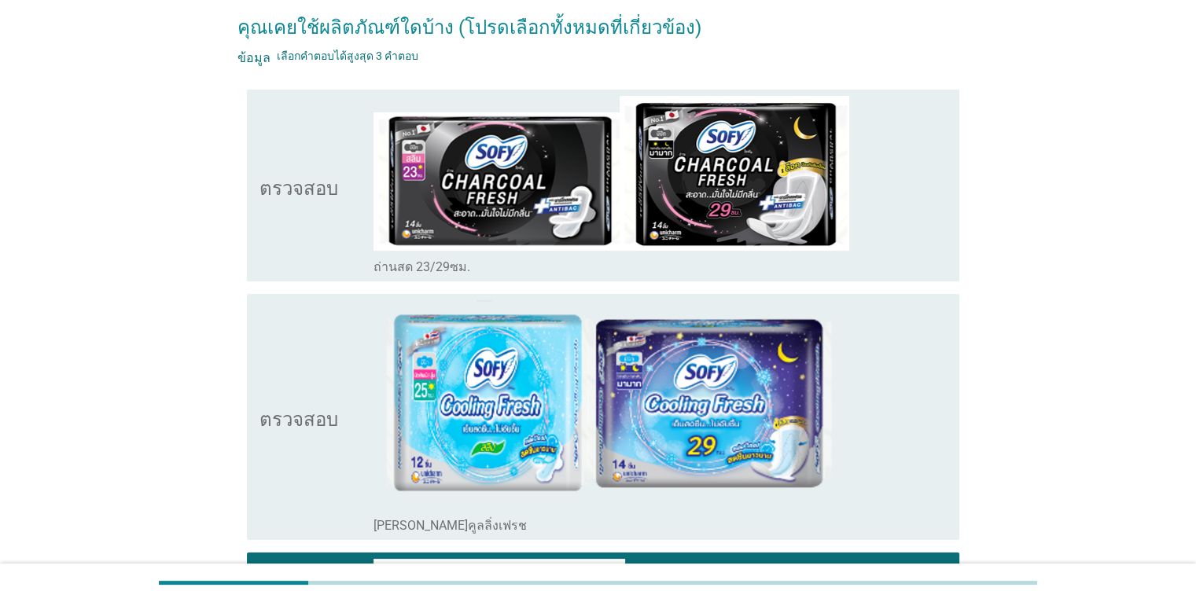
click at [916, 199] on div "โครงร่างกล่องกาเครื่องหมายว่าง ถ่านสด 23/29ซม." at bounding box center [660, 185] width 573 height 179
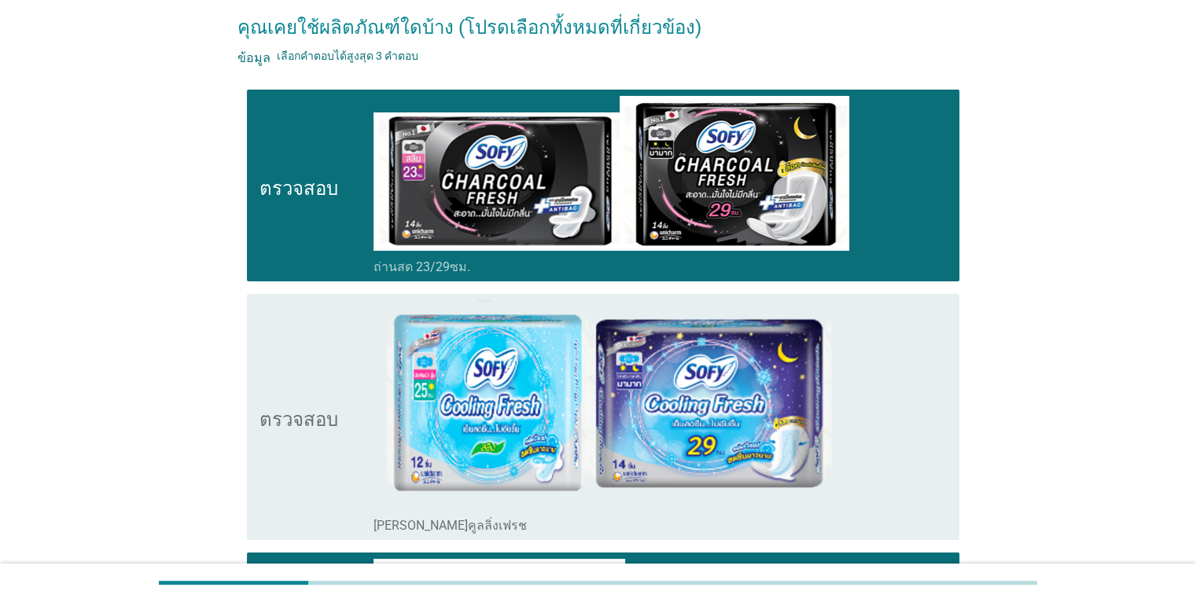
click at [908, 366] on div "โครงร่างกล่องกาเครื่องหมายว่าง ซีรีส์คูลลิ่งเฟรช" at bounding box center [660, 417] width 573 height 234
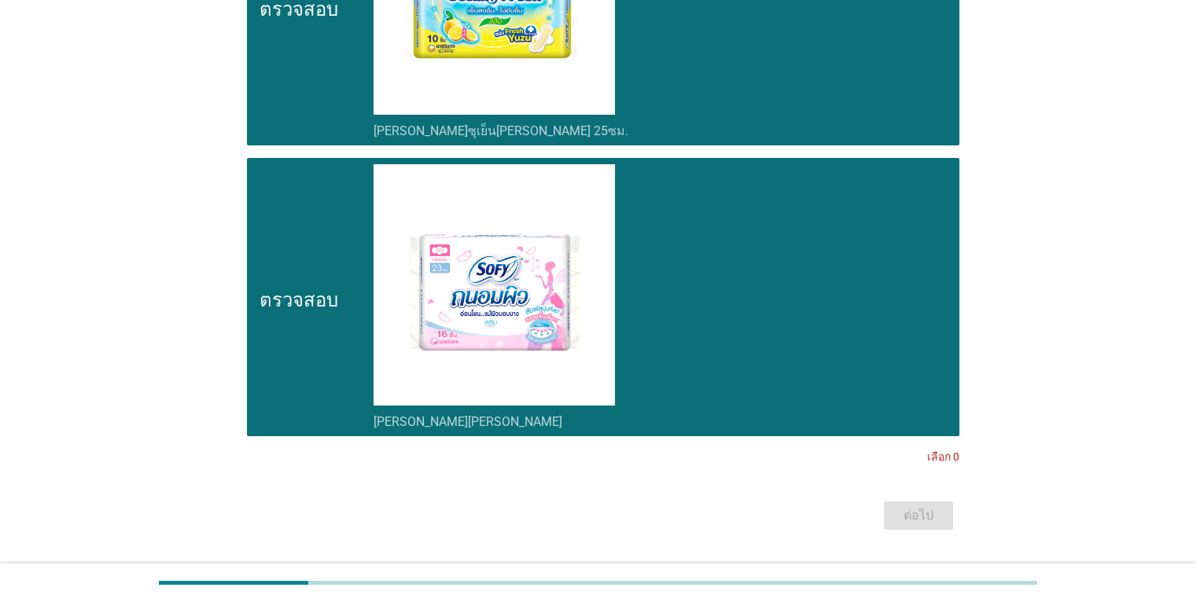
scroll to position [5631, 0]
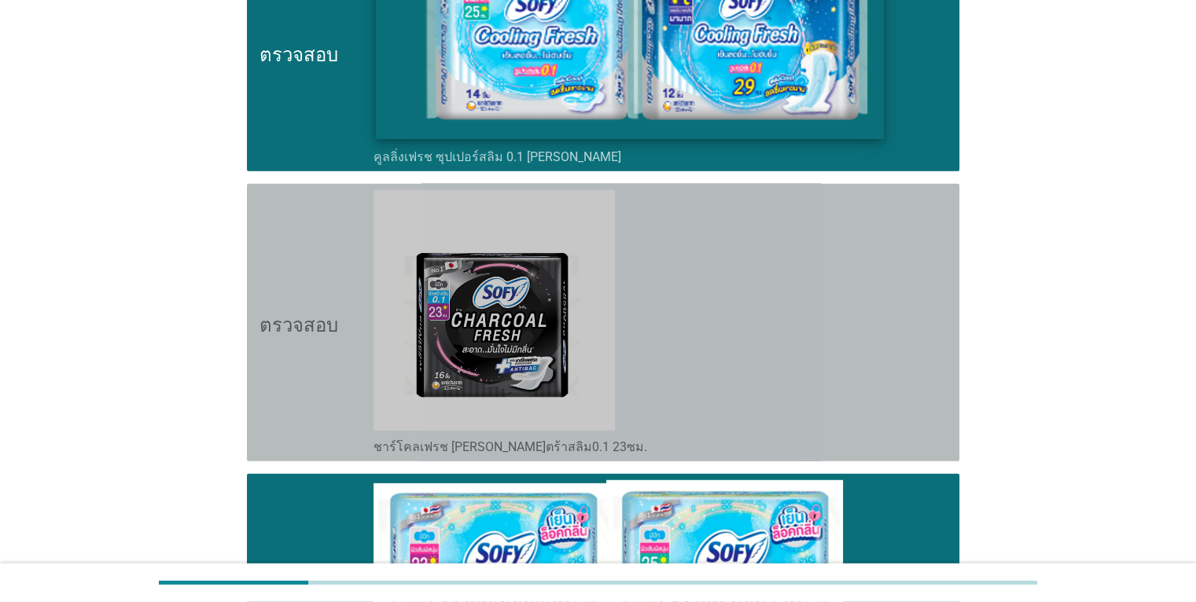
click at [698, 321] on div "โครงร่างกล่องกาเครื่องหมายว่าง ชาร์โคลเฟรช อัลตร้าสลิม0.1 23ซม." at bounding box center [660, 322] width 573 height 265
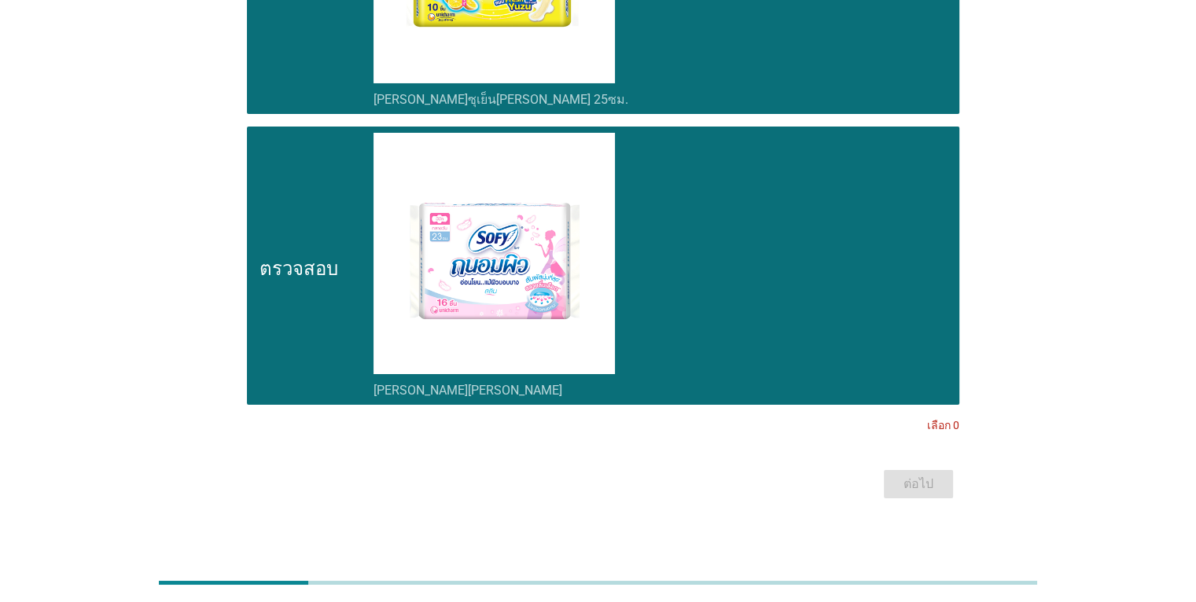
click at [720, 239] on div "โครงร่างกล่องกาเครื่องหมายว่าง ซีรีส์ถนอมพิว" at bounding box center [660, 265] width 573 height 265
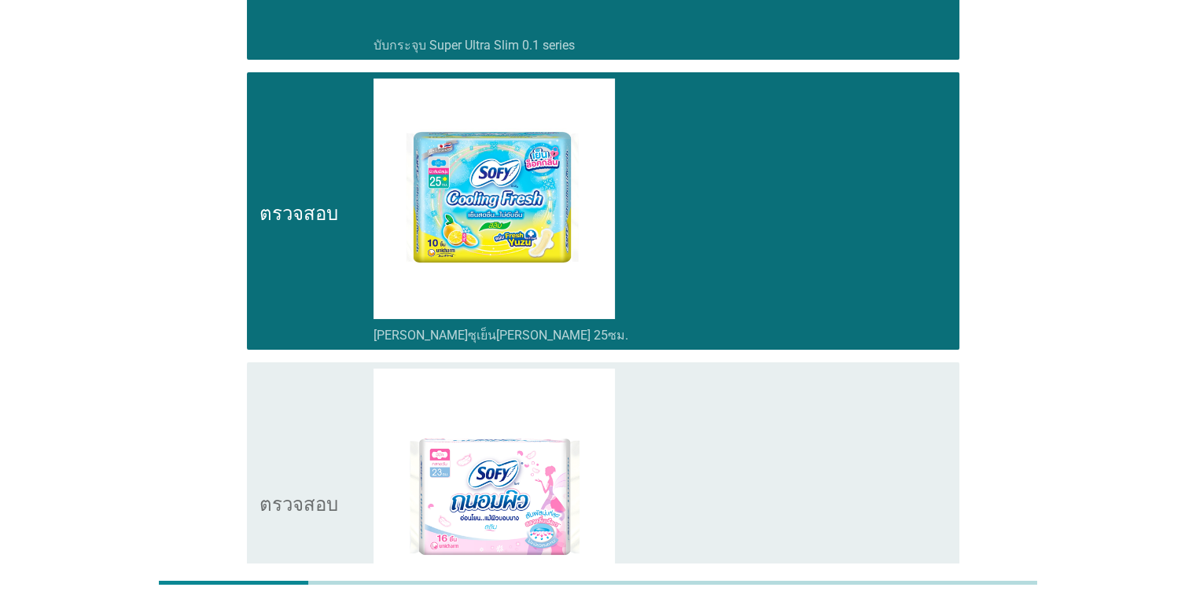
click at [726, 245] on div "โครงร่างกล่องกาเครื่องหมายว่าง ยูซุเย็นสดชื่น 25ซม." at bounding box center [660, 211] width 573 height 265
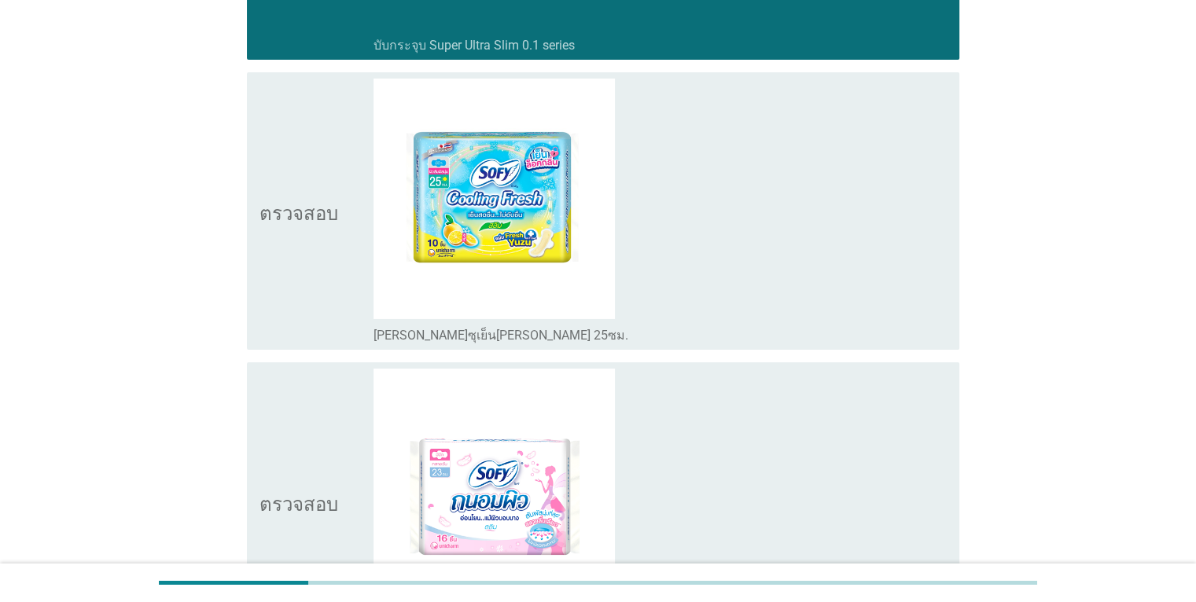
scroll to position [5080, 0]
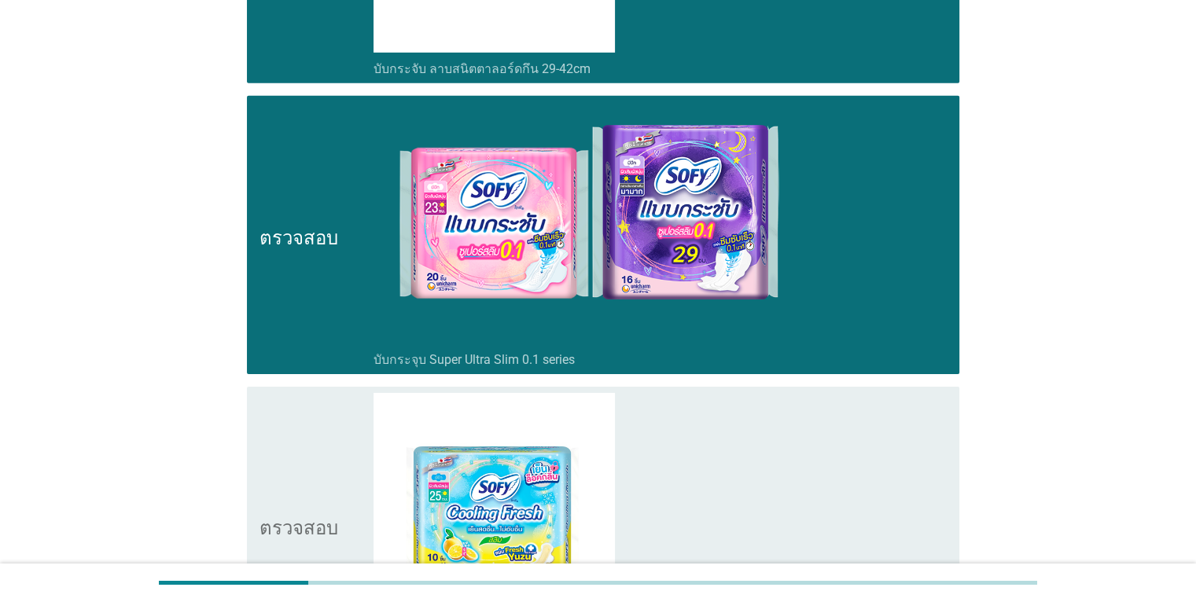
click at [819, 193] on div "โครงร่างกล่องกาเครื่องหมายว่าง บับกระจุบ Super Ultra Slim 0.1 series" at bounding box center [660, 234] width 573 height 265
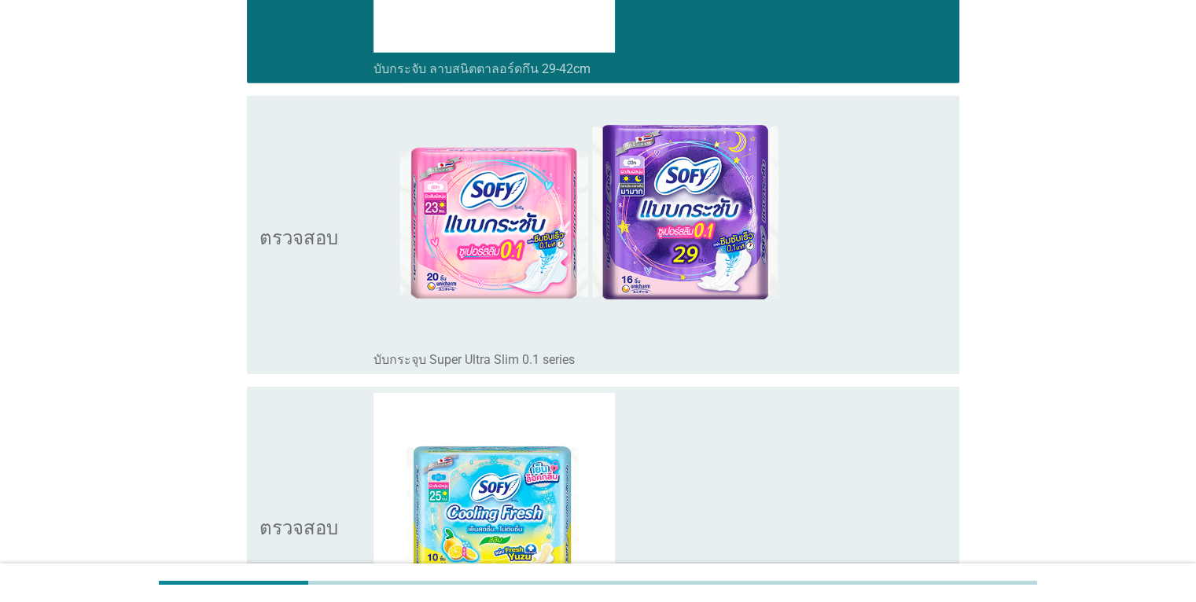
scroll to position [4687, 0]
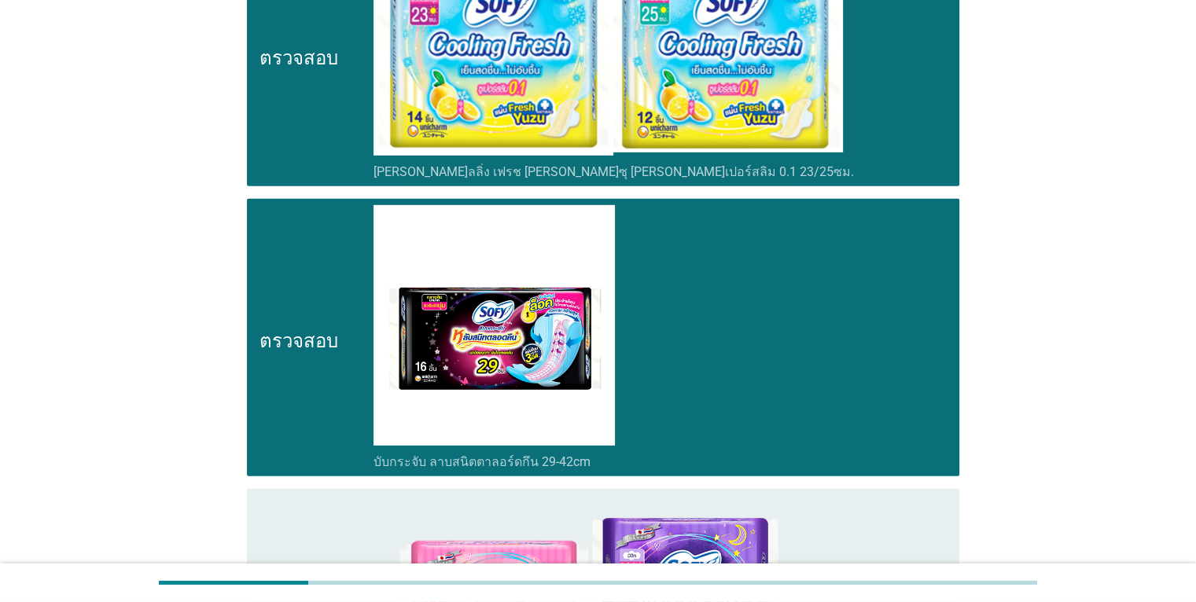
drag, startPoint x: 803, startPoint y: 313, endPoint x: 878, endPoint y: 83, distance: 241.5
click at [801, 305] on div "โครงร่างกล่องกาเครื่องหมายว่าง บับกระจับ ลาบสนิตตาลอร์ดกึน 29-42cm" at bounding box center [660, 337] width 573 height 265
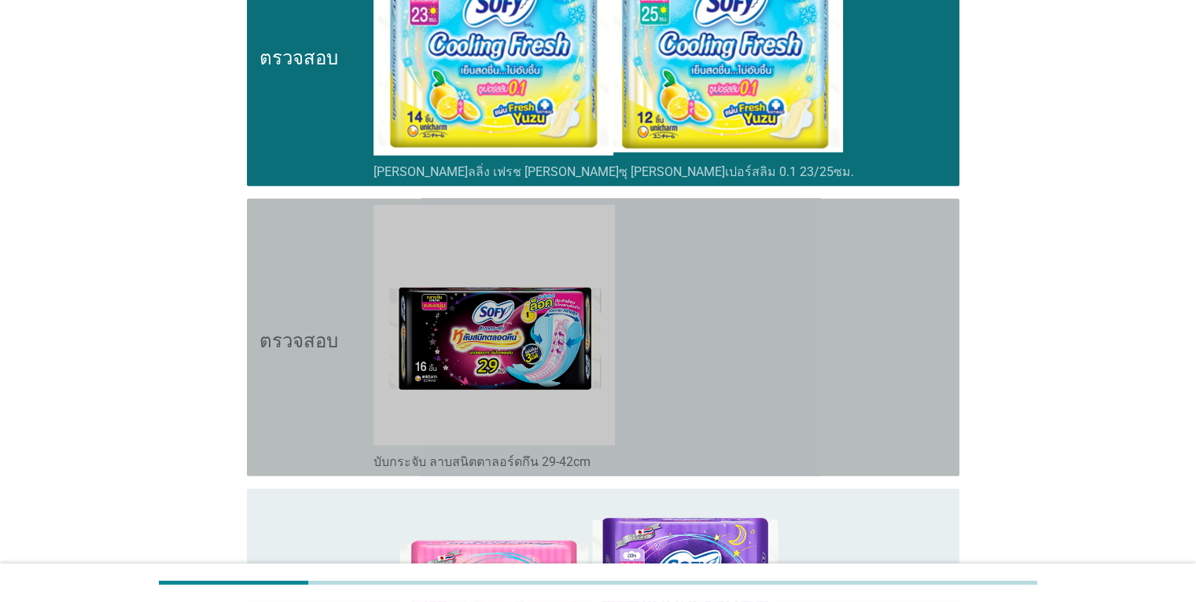
click at [883, 75] on div "โครงร่างกล่องกาเครื่องหมายว่าง โซฟี คูลลิ่ง เฟรช ยูซุ ซูเปอร์สลิม 0.1 23/25ซม." at bounding box center [660, 55] width 573 height 250
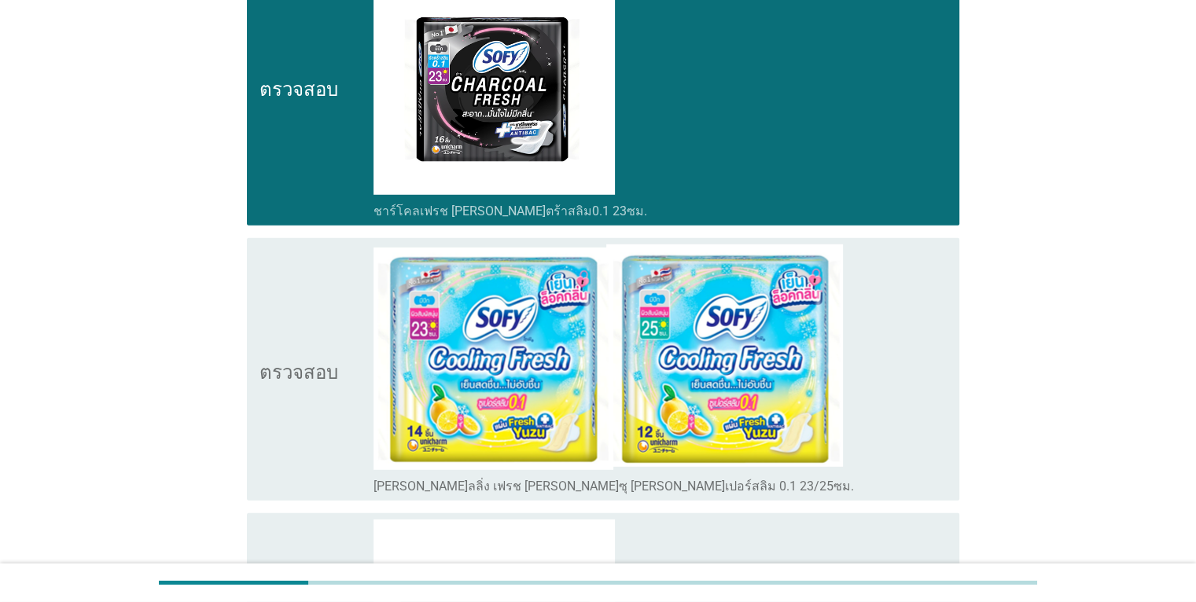
click at [826, 143] on div "โครงร่างกล่องกาเครื่องหมายว่าง ชาร์โคลเฟรช อัลตร้าสลิม0.1 23ซม." at bounding box center [660, 86] width 573 height 265
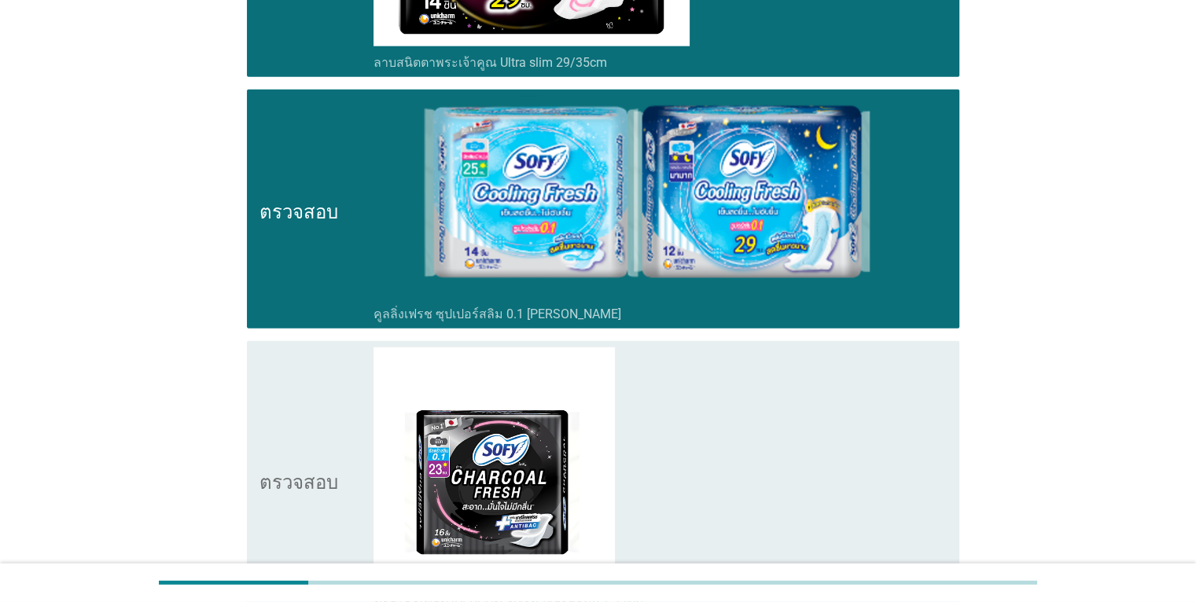
scroll to position [3665, 0]
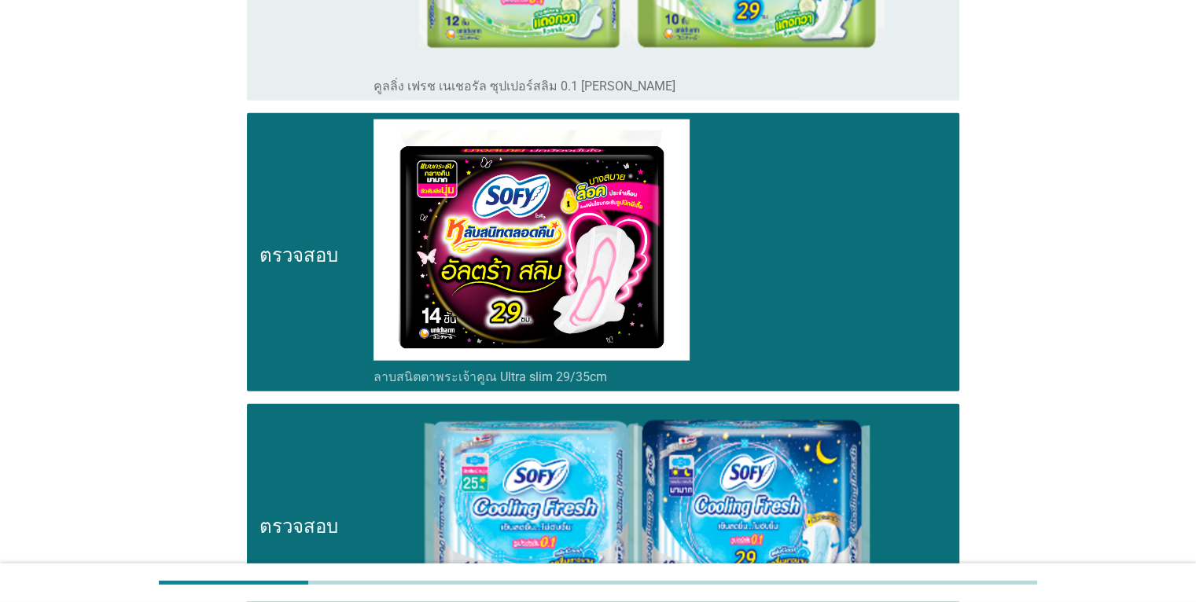
click at [829, 145] on div "โครงร่างกล่องกาเครื่องหมายว่าง ลาบสนิตตาพระเจ้าคูณ Ultra slim 29/35cm" at bounding box center [660, 252] width 573 height 265
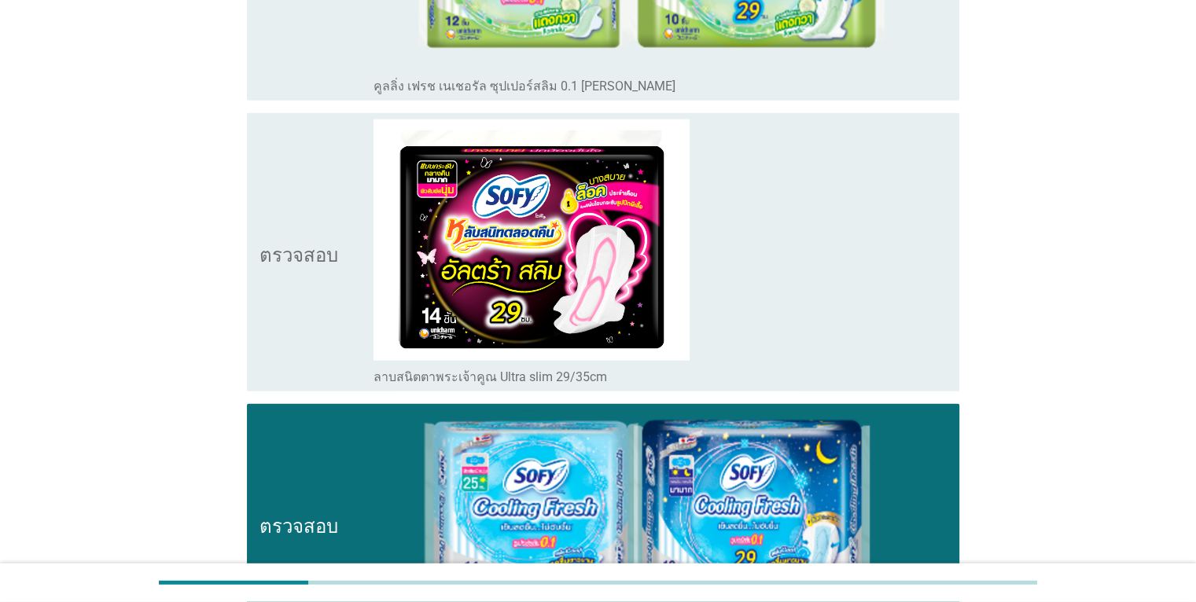
drag, startPoint x: 906, startPoint y: 433, endPoint x: 905, endPoint y: 423, distance: 9.5
click at [906, 433] on div "โครงร่างกล่องกาเครื่องหมายว่าง คูลลิ่งเฟรช ซุปเปอร์สลิม 0.1 ซีรีส์" at bounding box center [660, 524] width 573 height 226
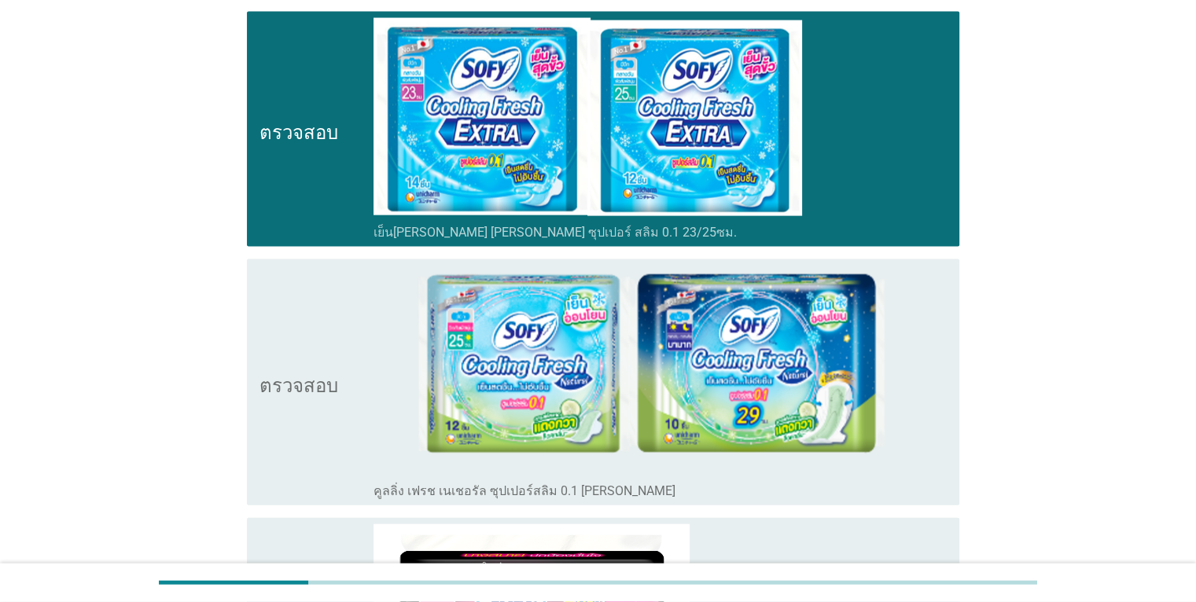
scroll to position [3114, 0]
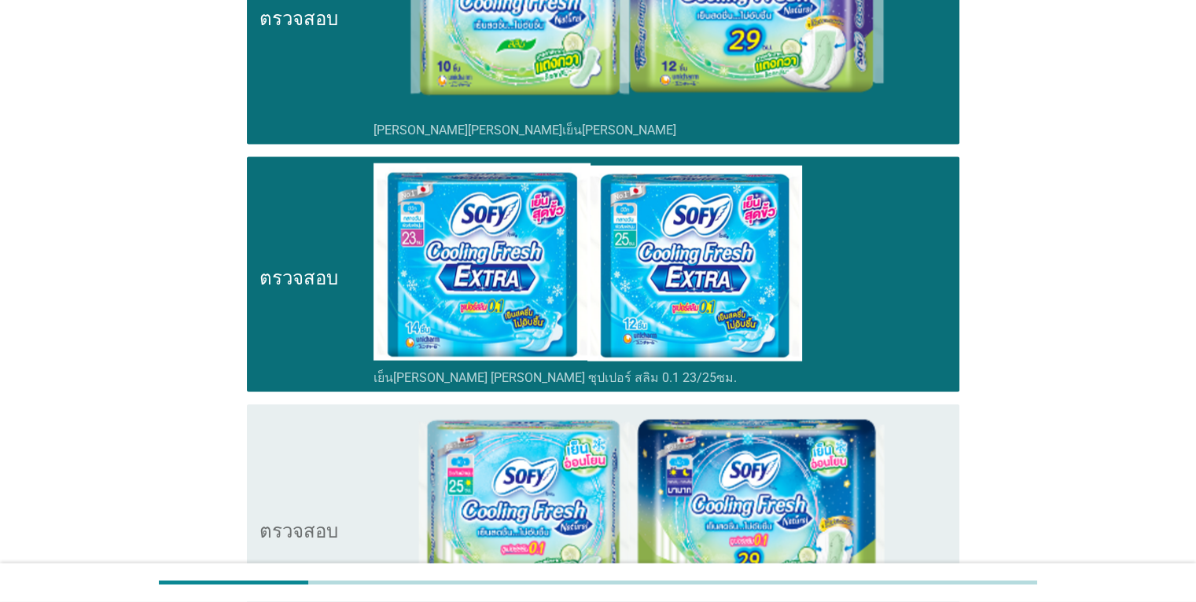
click at [267, 313] on icon "ตรวจสอบ" at bounding box center [299, 275] width 79 height 223
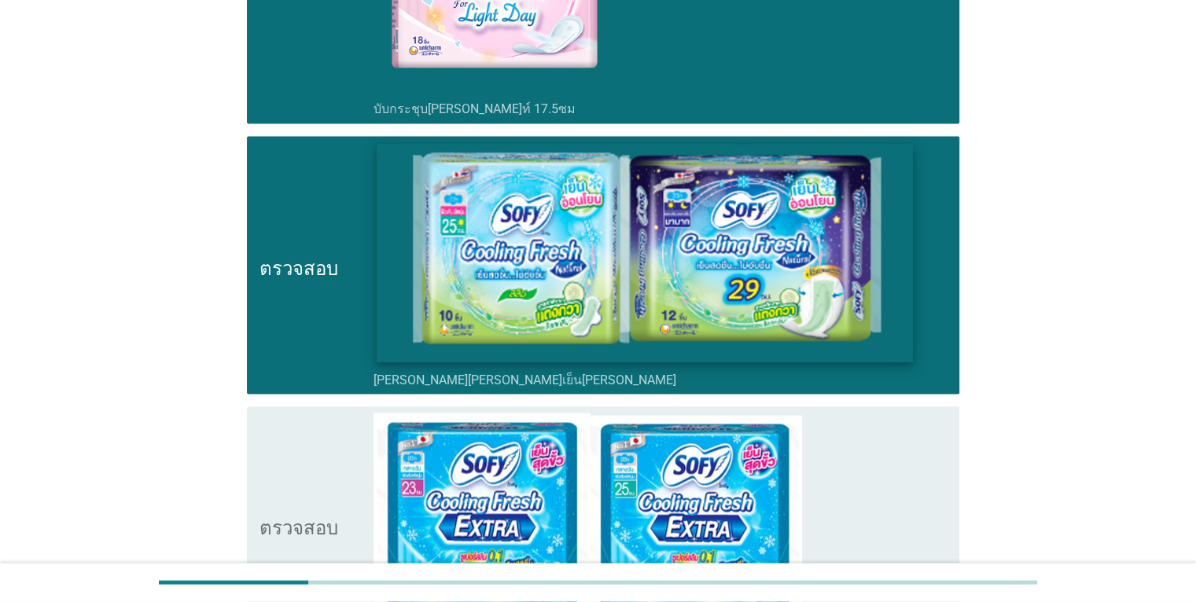
scroll to position [2721, 0]
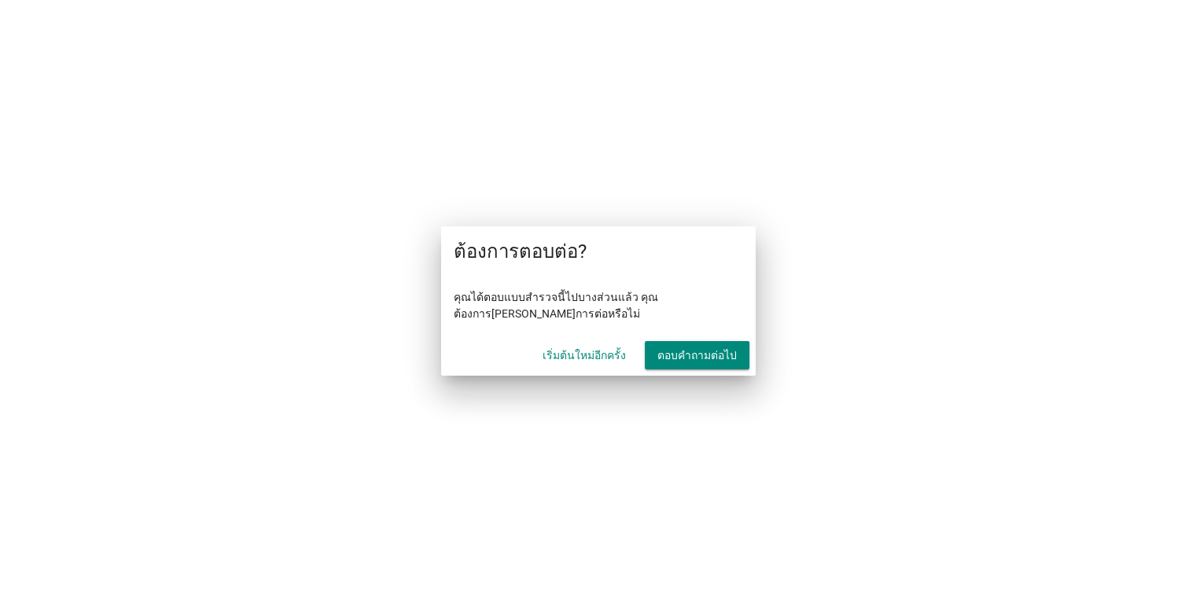
click at [695, 354] on font "ตอบคำถามต่อไป" at bounding box center [696, 355] width 79 height 13
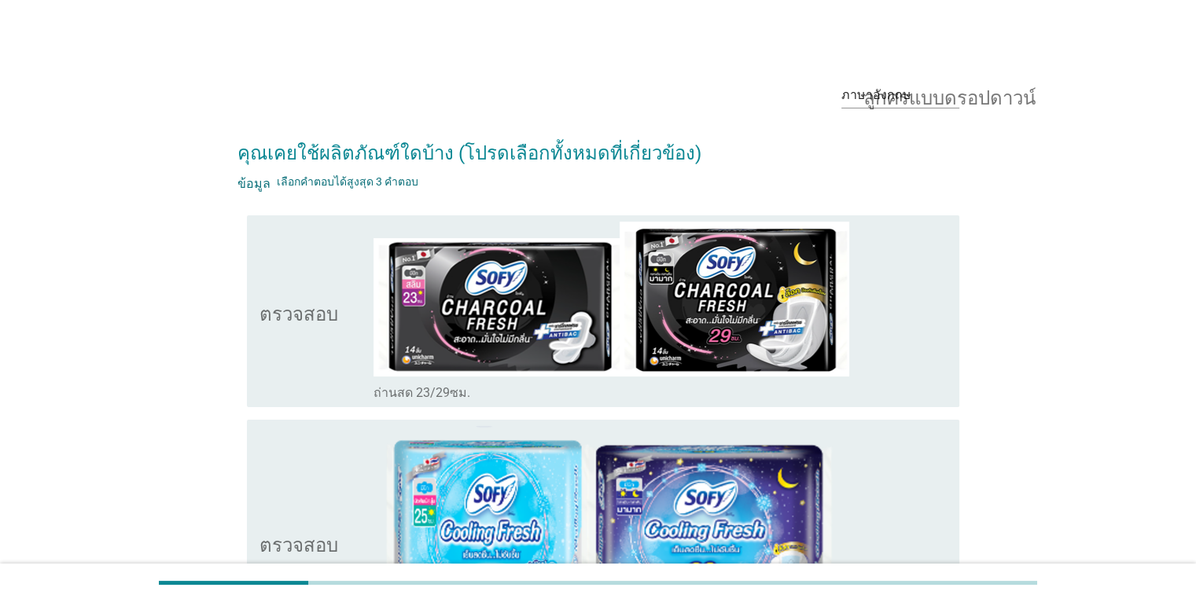
click at [896, 311] on div "โครงร่างกล่องกาเครื่องหมายว่าง ถ่านสด 23/29ซม." at bounding box center [660, 311] width 573 height 179
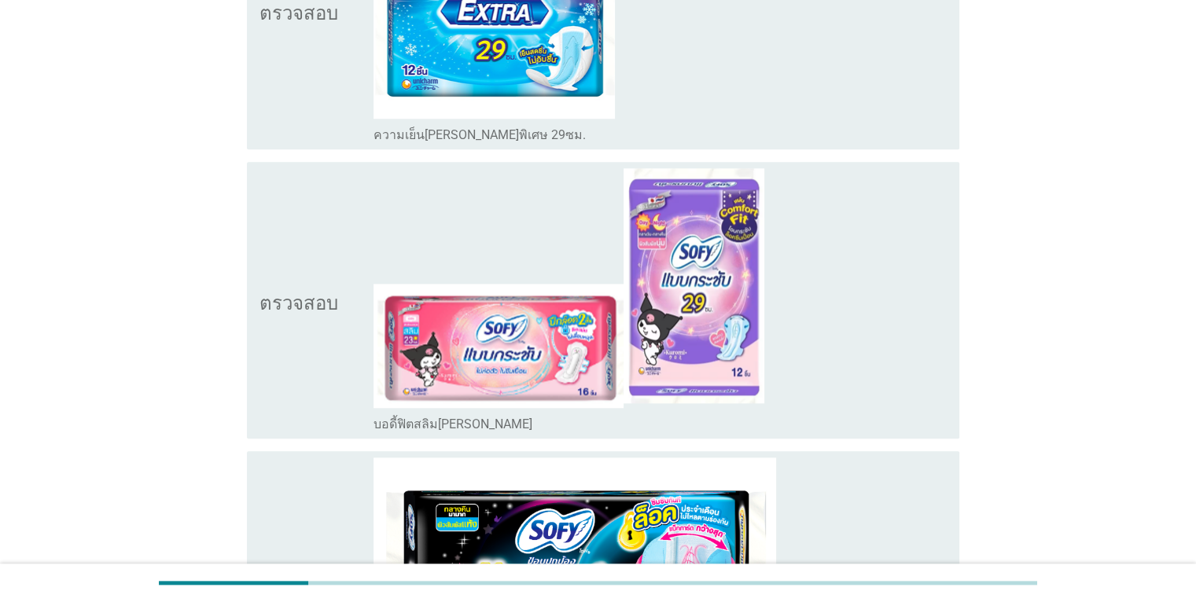
scroll to position [1887, 0]
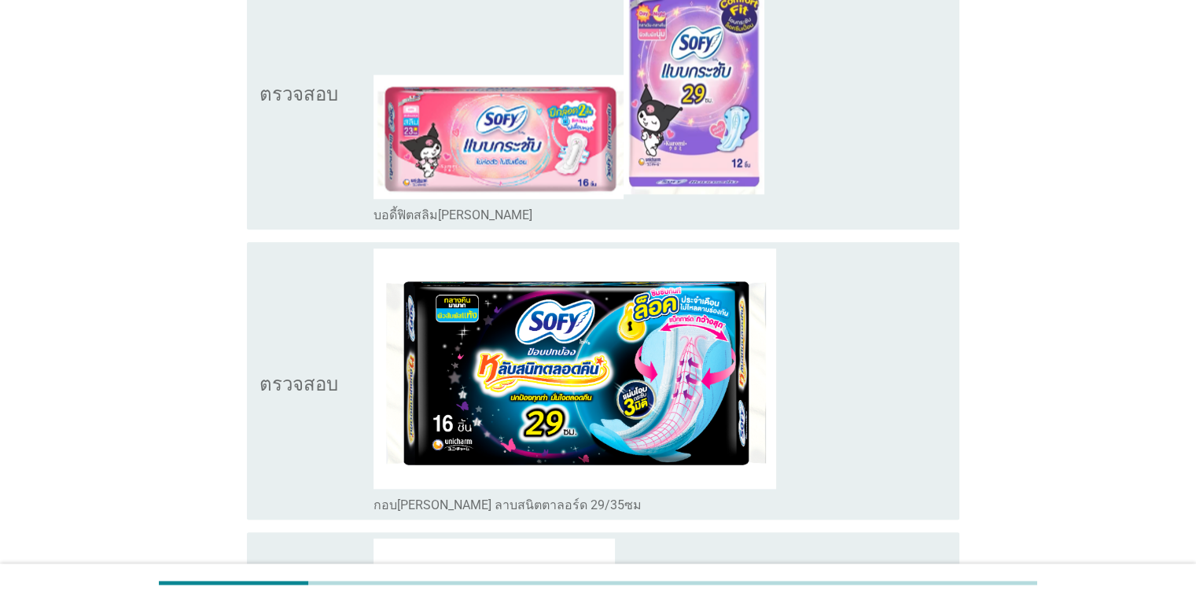
click at [875, 320] on div "โครงร่างกล่องกาเครื่องหมายว่าง กอบ[PERSON_NAME] ลาบสนิตตาลอร์ด 29/35ซม" at bounding box center [660, 381] width 573 height 265
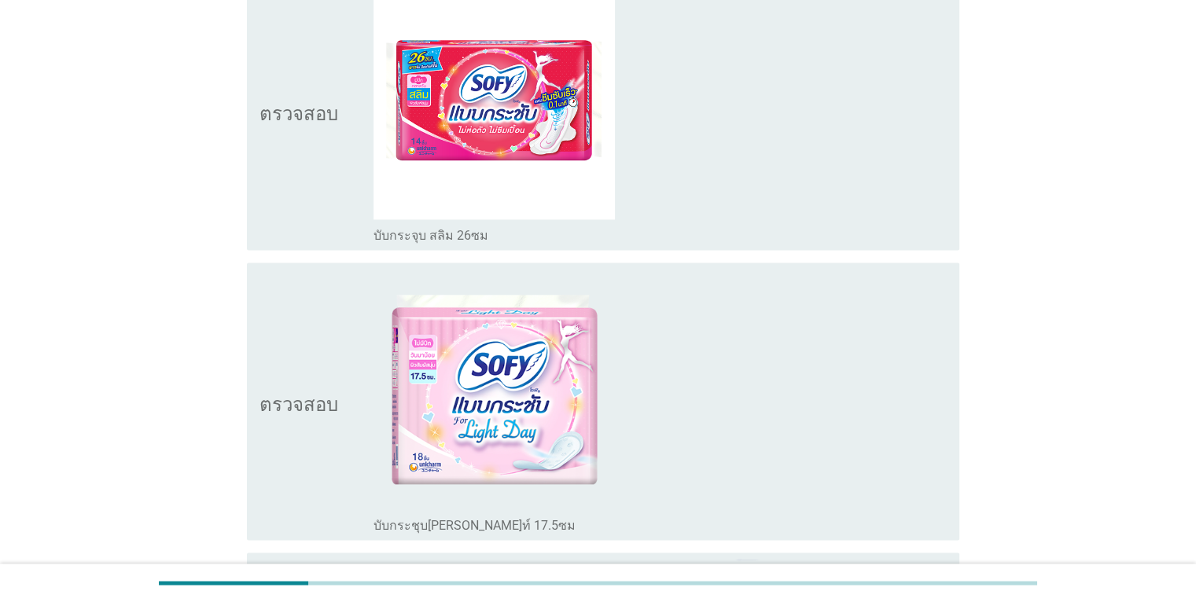
scroll to position [2517, 0]
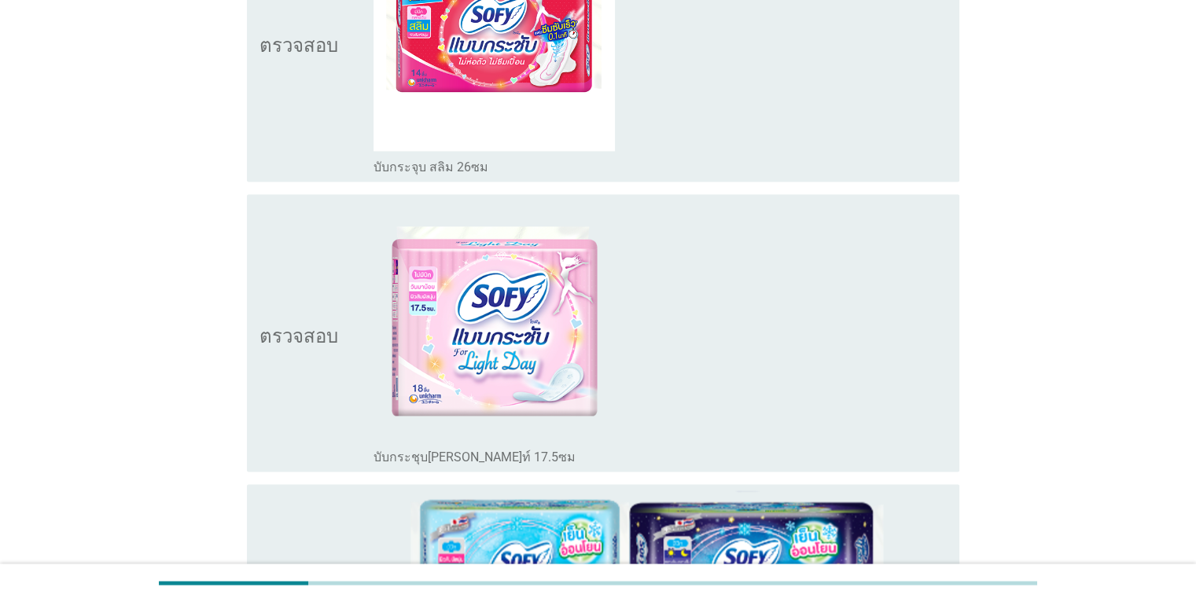
click at [819, 105] on div "โครงร่างกล่องกาเครื่องหมายว่าง บับกระจุบ สลิม 26ซม" at bounding box center [660, 42] width 573 height 265
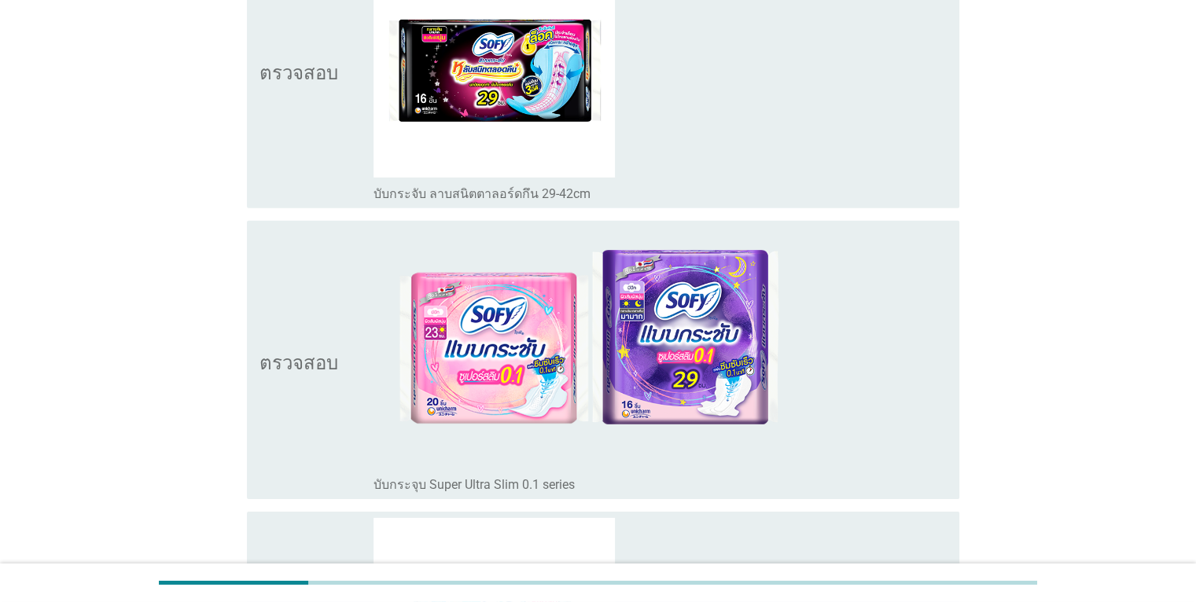
scroll to position [4955, 0]
click at [834, 294] on div "โครงร่างกล่องกาเครื่องหมายว่าง บับกระจุบ Super Ultra Slim 0.1 series" at bounding box center [660, 360] width 573 height 265
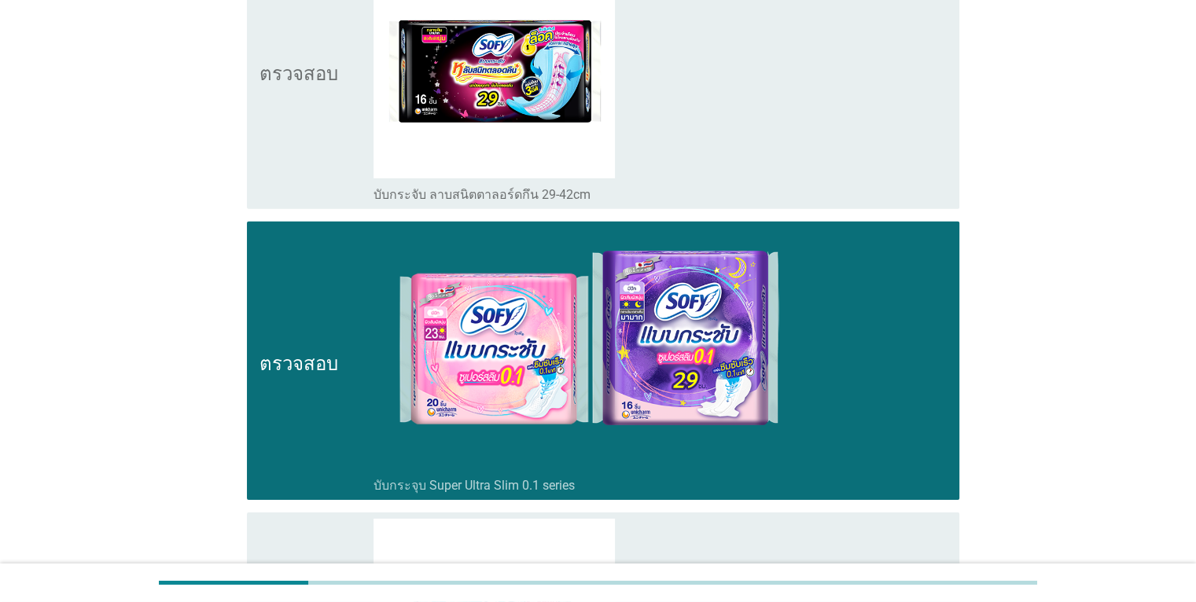
click at [792, 153] on div "โครงร่างกล่องกาเครื่องหมายว่าง บับกระจับ ลาบสนิตตาลอร์ดกึน 29-42cm" at bounding box center [660, 70] width 573 height 265
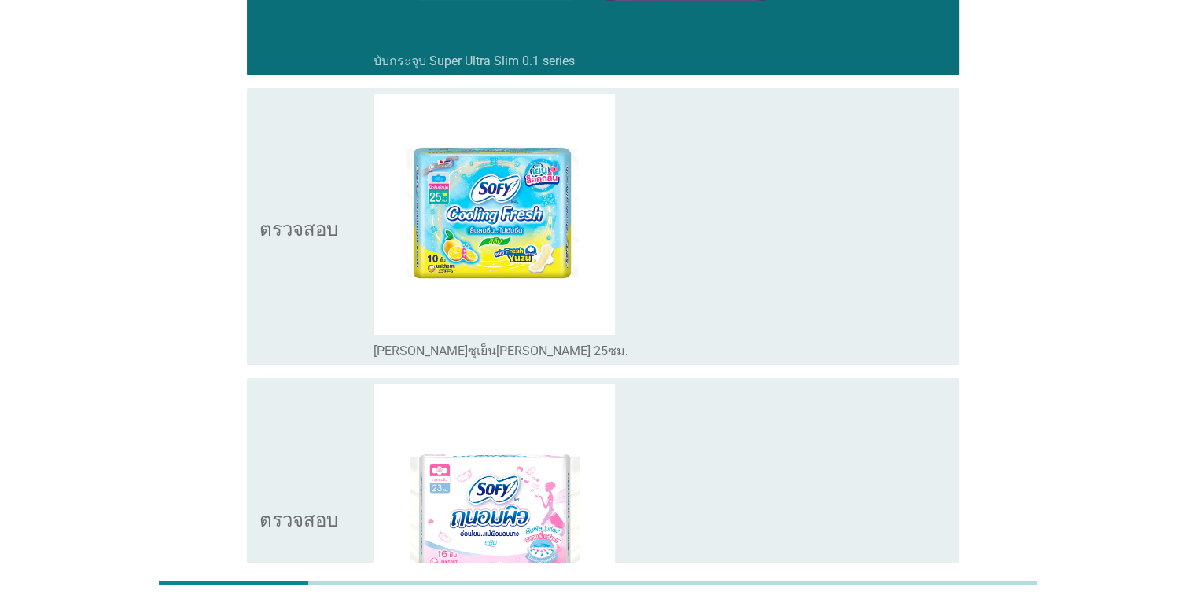
scroll to position [5159, 0]
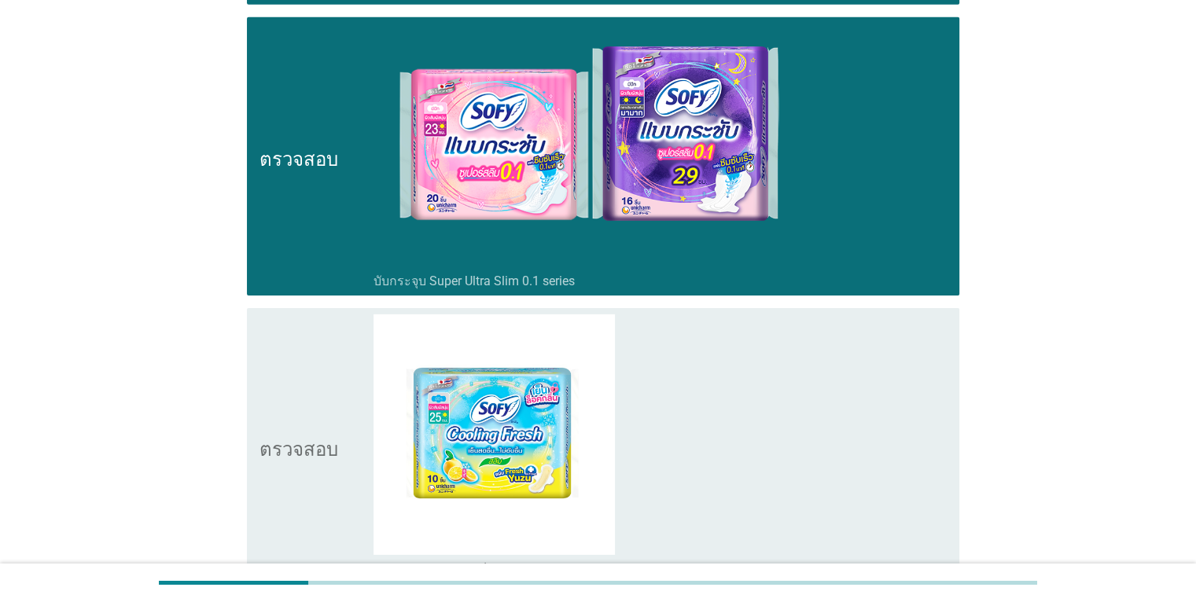
click at [840, 222] on div "โครงร่างกล่องกาเครื่องหมายว่าง บับกระจุบ Super Ultra Slim 0.1 series" at bounding box center [660, 156] width 573 height 265
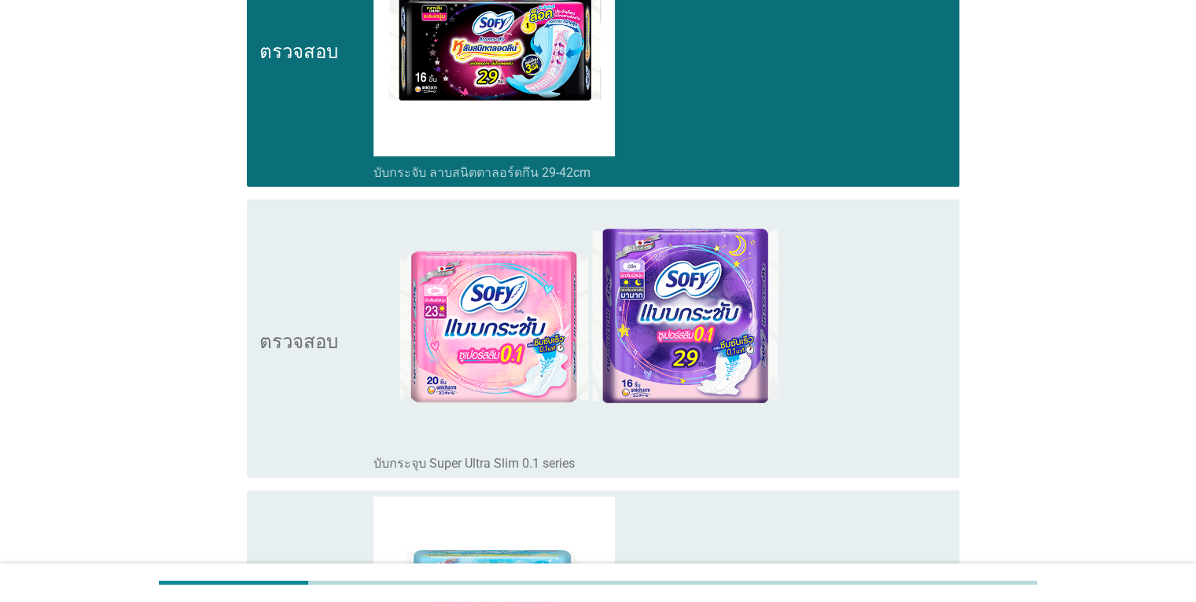
scroll to position [4766, 0]
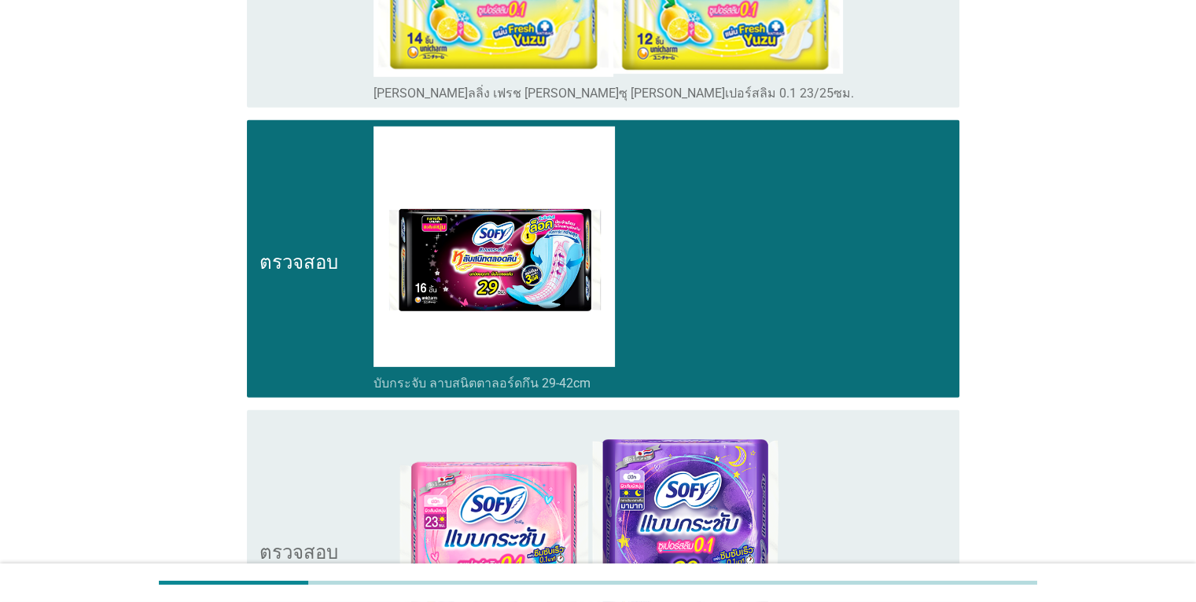
click at [854, 243] on div "โครงร่างกล่องกาเครื่องหมายว่าง บับกระจับ ลาบสนิตตาลอร์ดกึน 29-42cm" at bounding box center [660, 259] width 573 height 265
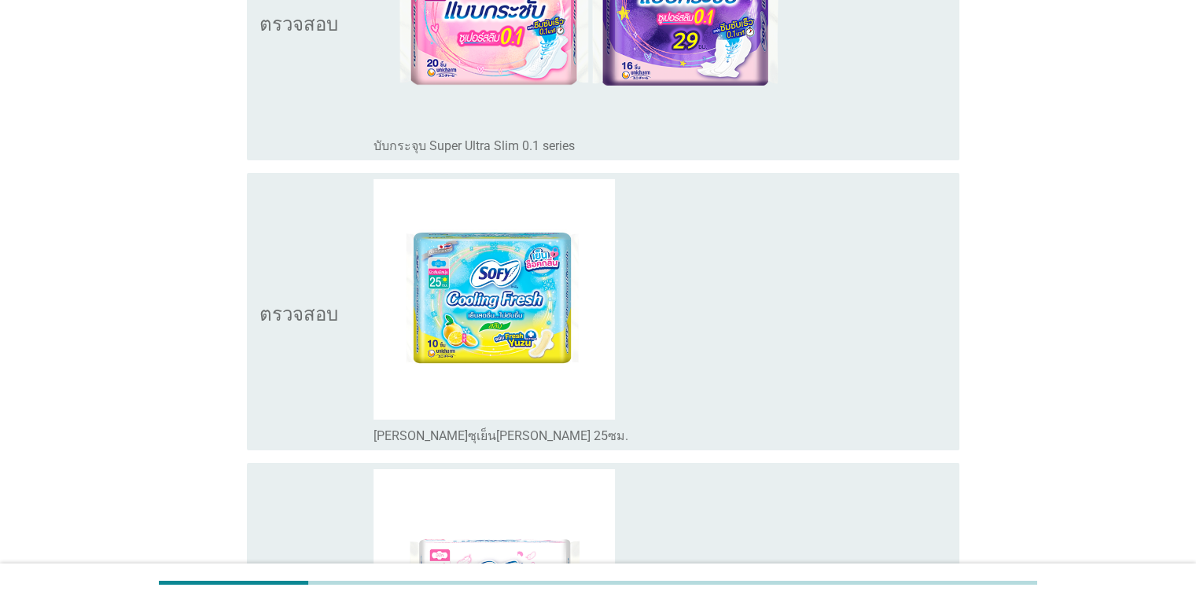
scroll to position [5631, 0]
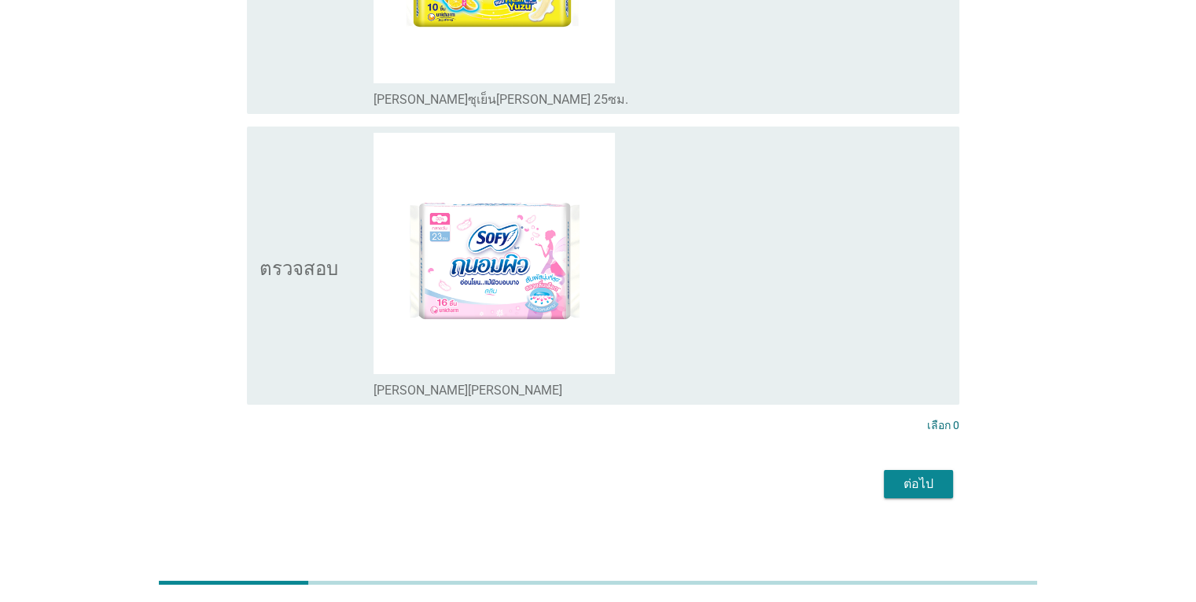
click at [927, 477] on font "ต่อไป" at bounding box center [919, 484] width 30 height 15
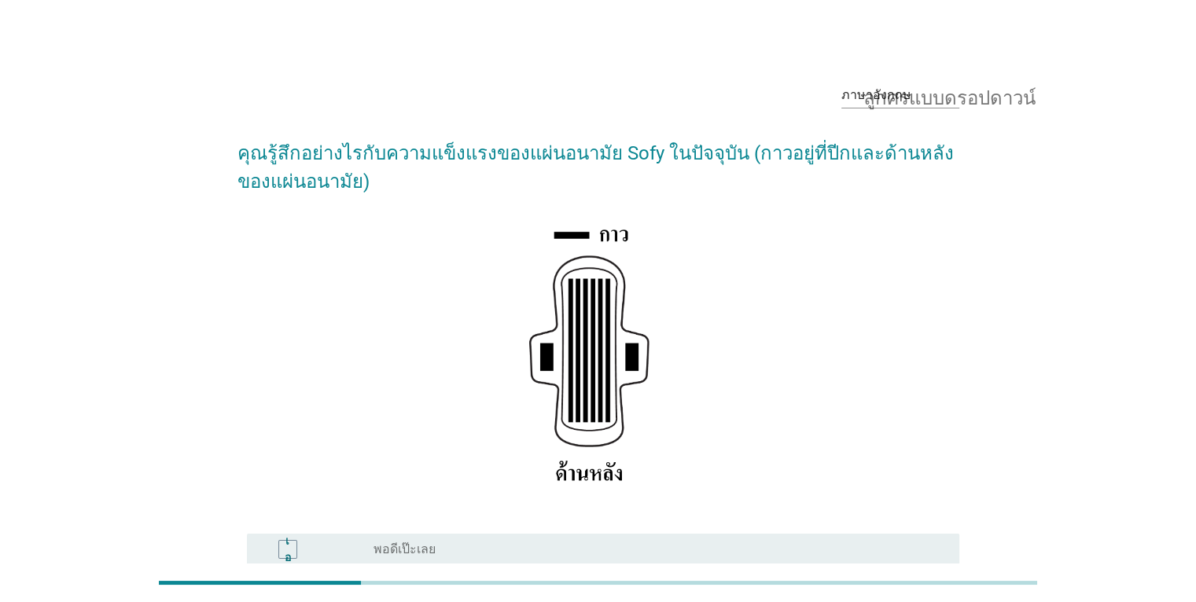
scroll to position [253, 0]
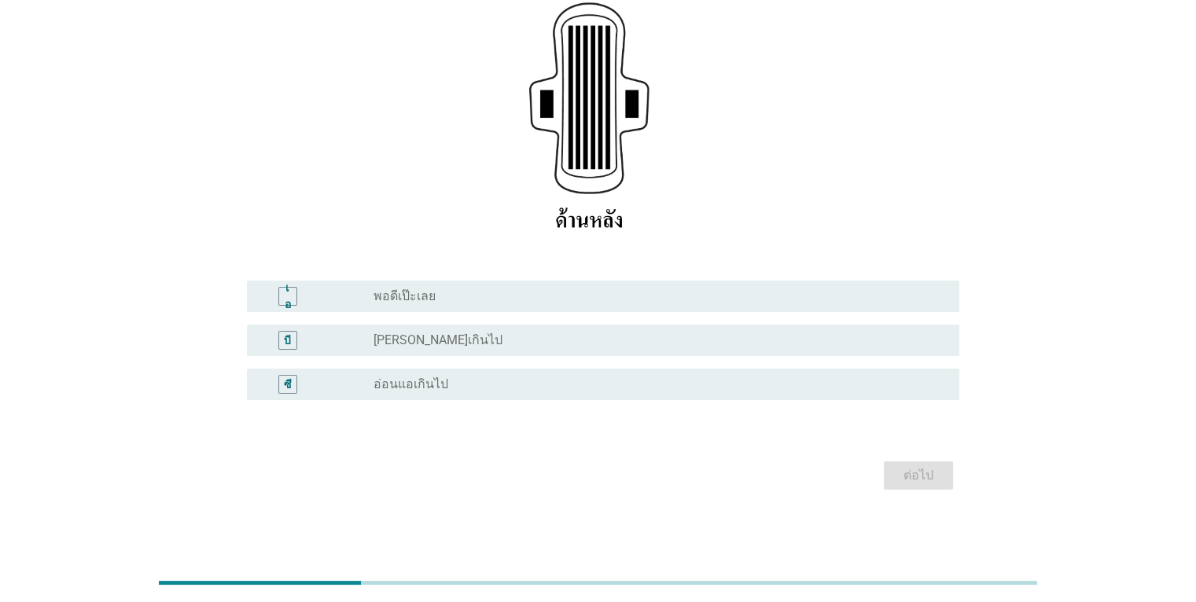
click at [556, 302] on div "ปุ่มวิทยุไม่ได้เลือก พอดีเป๊ะเลย" at bounding box center [654, 297] width 560 height 16
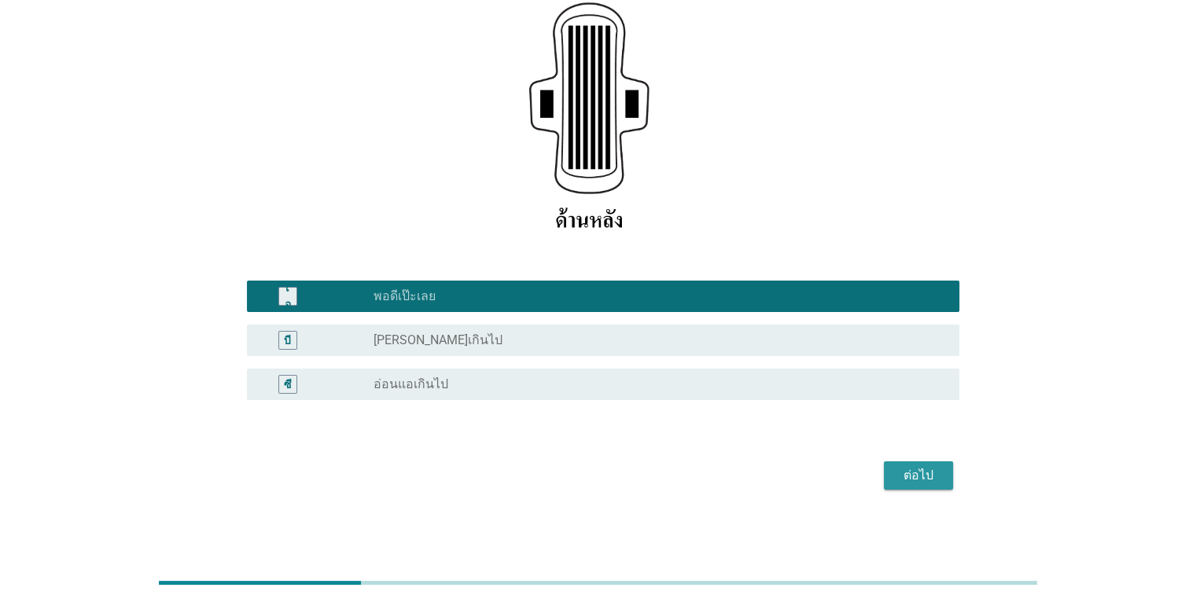
drag, startPoint x: 926, startPoint y: 477, endPoint x: 903, endPoint y: 477, distance: 22.8
click at [925, 477] on font "ต่อไป" at bounding box center [919, 475] width 30 height 15
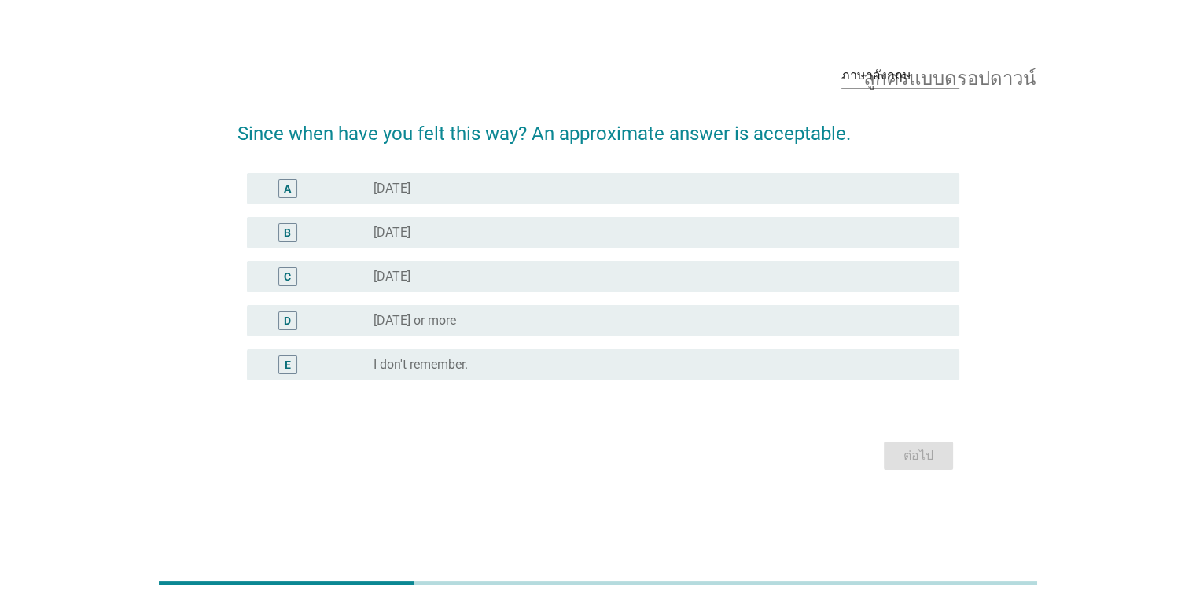
scroll to position [0, 0]
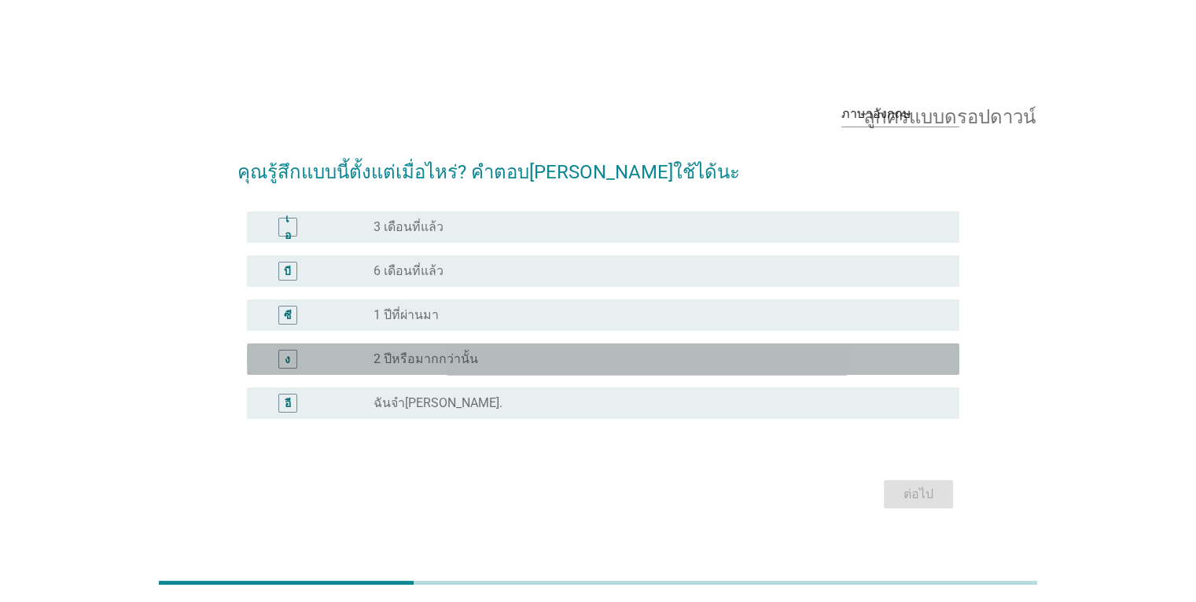
click at [526, 358] on div "ปุ่มวิทยุไม่ได้เลือก 2 ปีหรือมากกว่านั้น" at bounding box center [654, 360] width 560 height 16
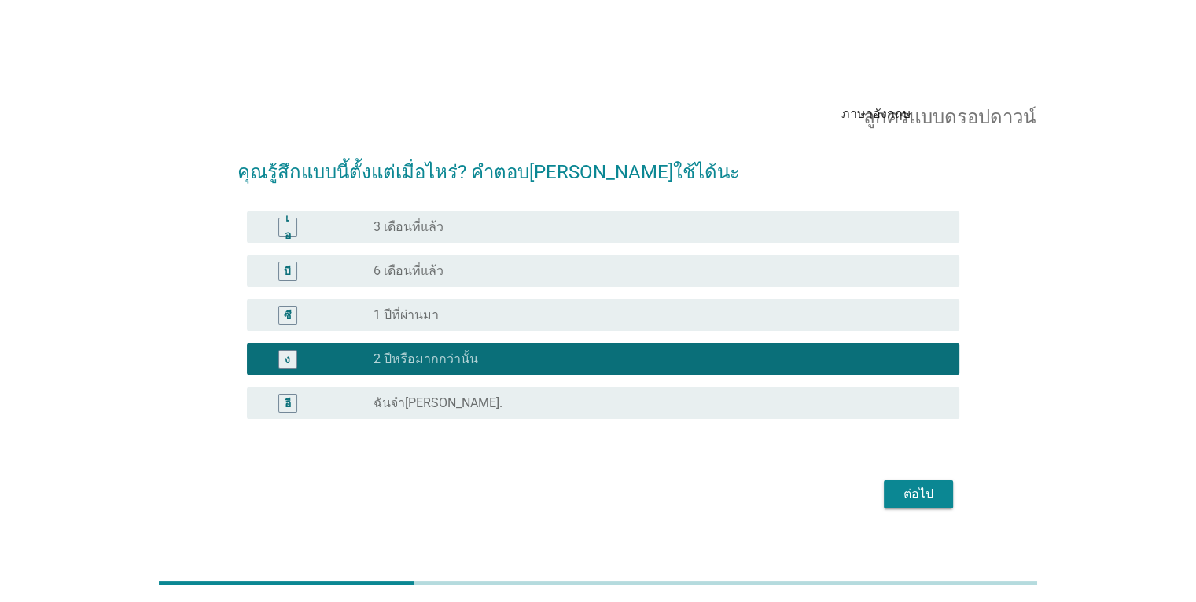
click at [926, 500] on font "ต่อไป" at bounding box center [919, 494] width 30 height 15
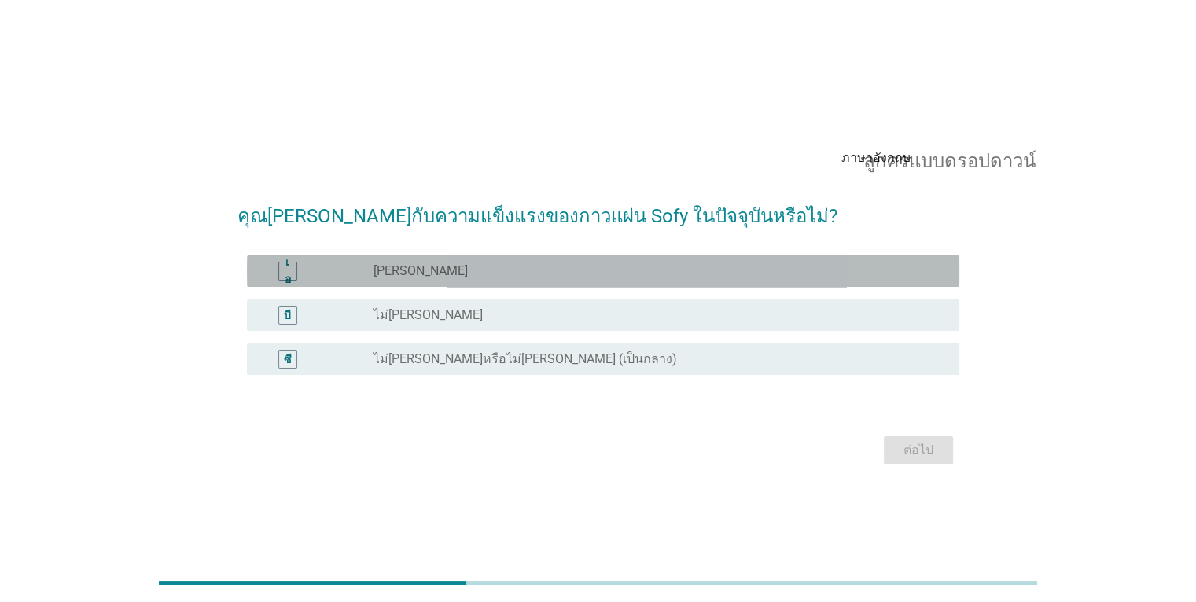
click at [582, 278] on div "ปุ่มวิทยุไม่ได้เลือก พอใจ" at bounding box center [654, 271] width 560 height 16
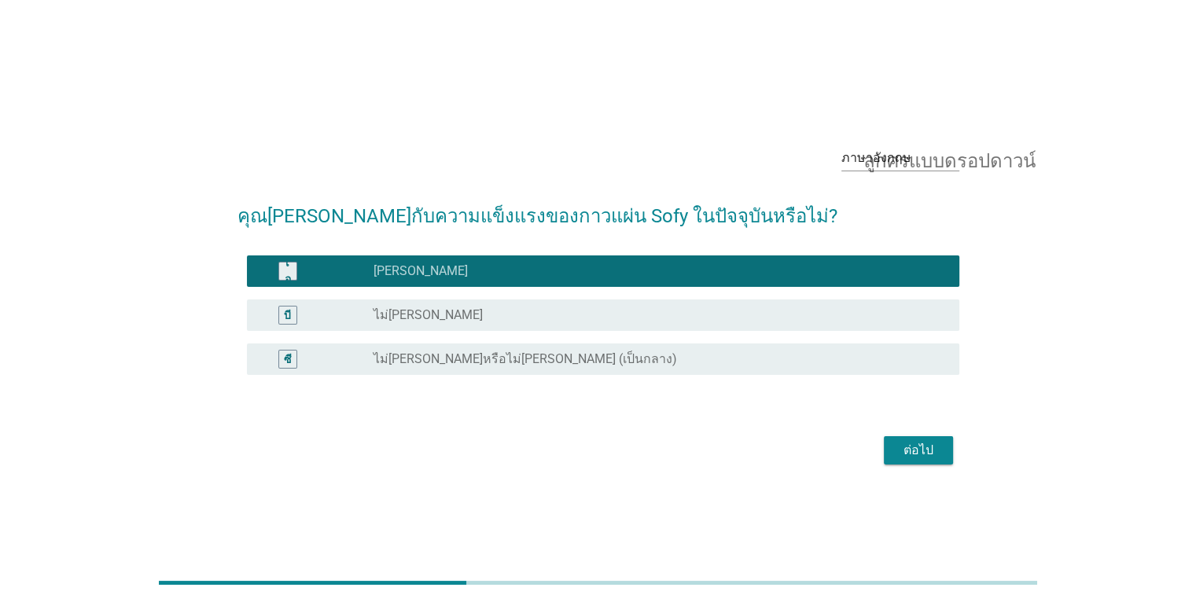
click at [931, 444] on font "ต่อไป" at bounding box center [919, 450] width 30 height 15
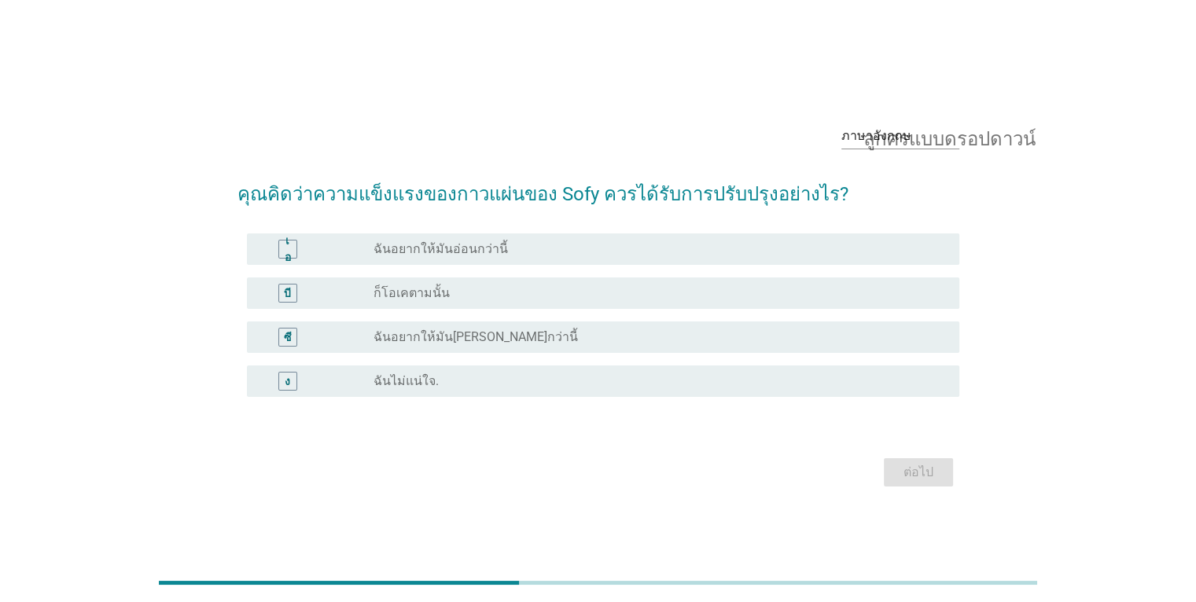
click at [645, 267] on div "เอ ปุ่มวิทยุไม่ได้เลือก ฉันอยากให้มันอ่อนกว่านี้" at bounding box center [599, 249] width 722 height 44
click at [594, 300] on div "ปุ่มวิทยุไม่ได้เลือก ก็โอเคตามนั้น" at bounding box center [654, 293] width 560 height 16
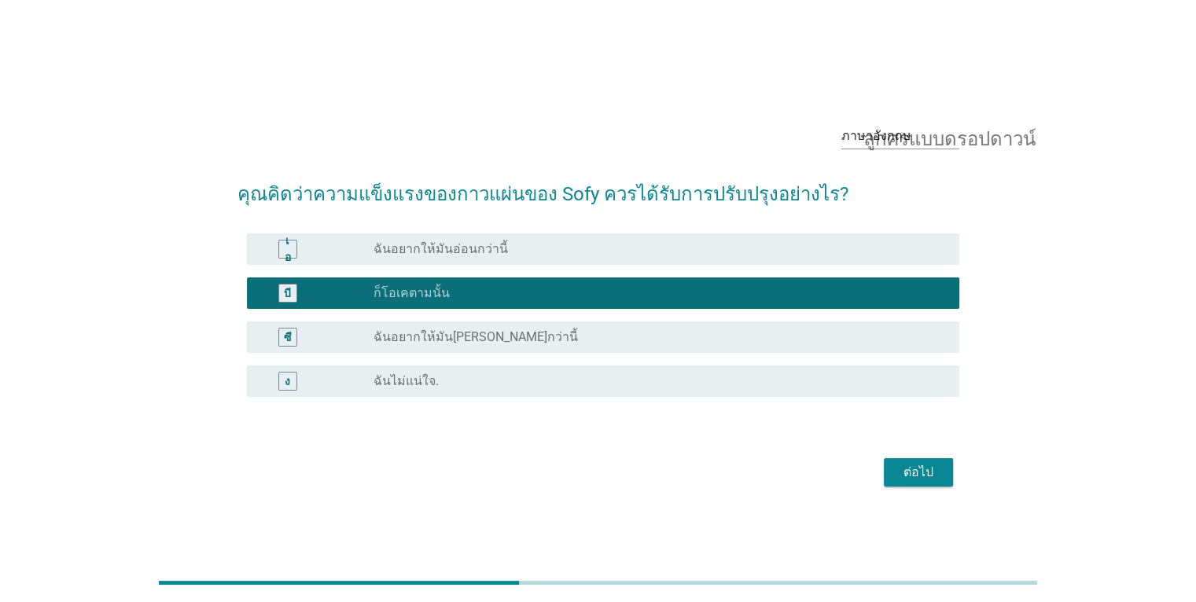
click at [918, 484] on button "ต่อไป" at bounding box center [918, 473] width 69 height 28
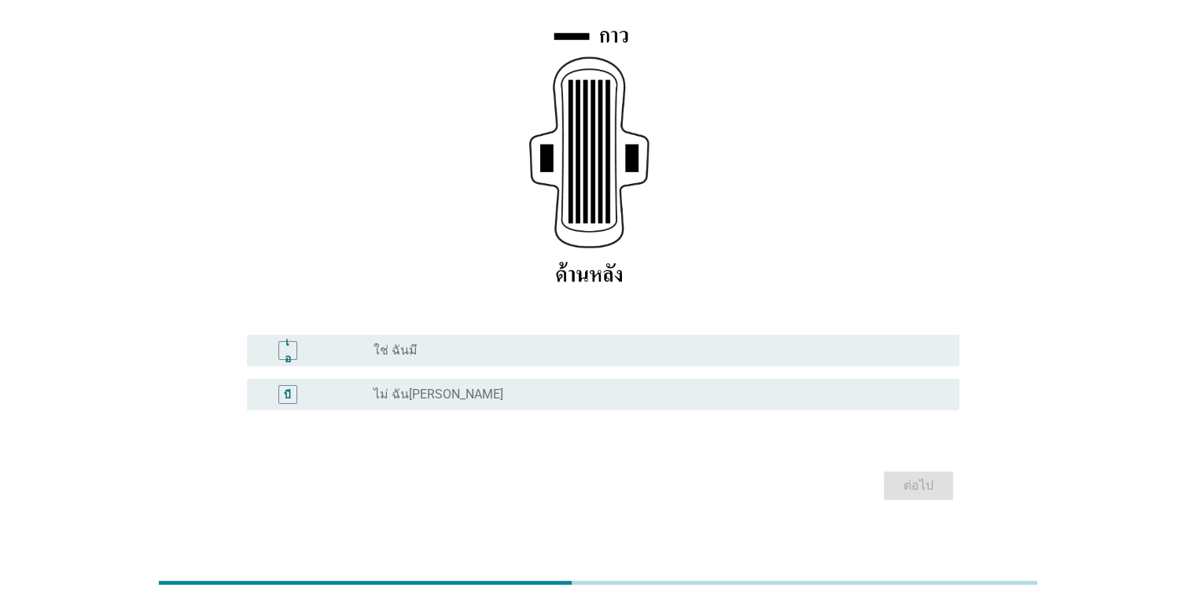
scroll to position [209, 0]
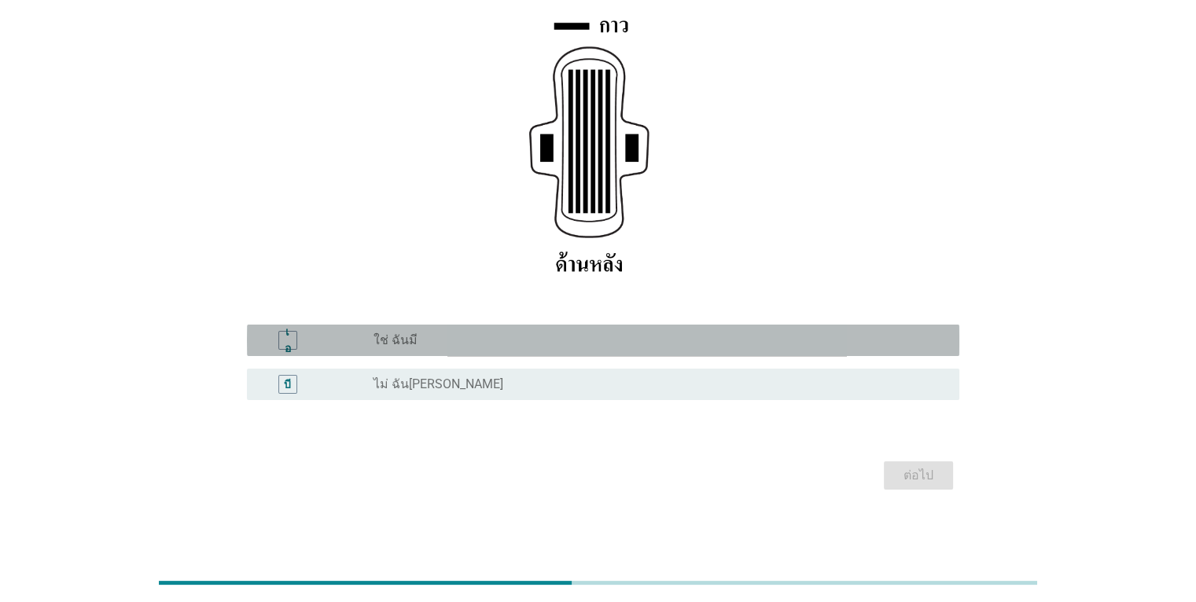
drag, startPoint x: 632, startPoint y: 348, endPoint x: 642, endPoint y: 348, distance: 9.4
click at [633, 348] on div "ปุ่มวิทยุไม่ได้เลือก ใช่ ฉันมี" at bounding box center [654, 341] width 560 height 16
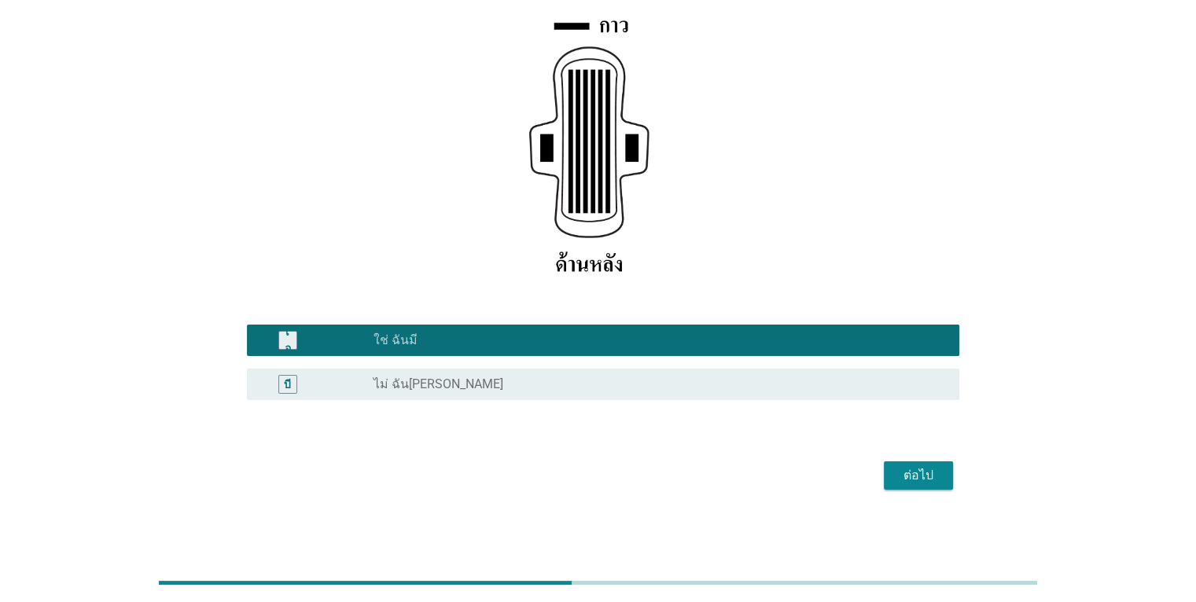
click at [921, 469] on font "ต่อไป" at bounding box center [919, 475] width 30 height 15
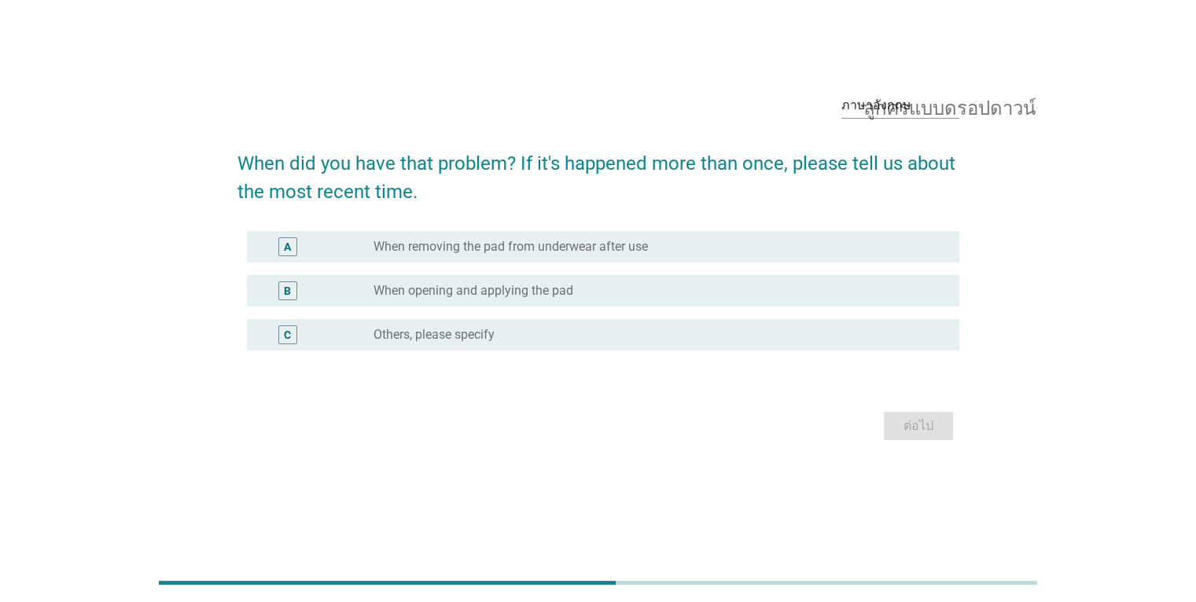
scroll to position [0, 0]
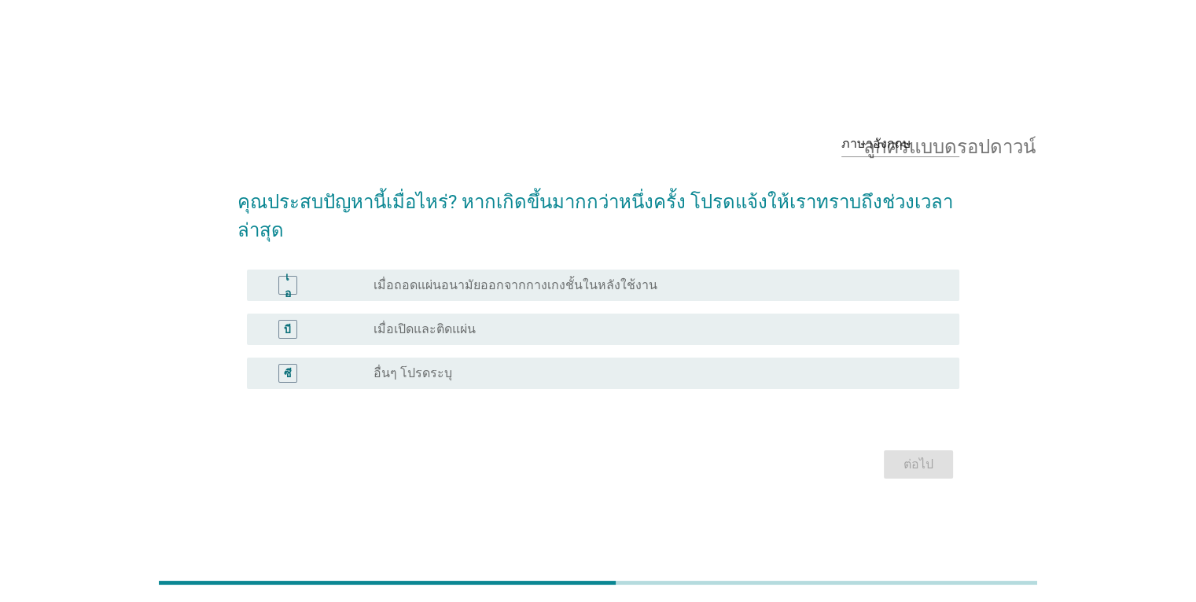
click at [682, 322] on div "ปุ่มวิทยุไม่ได้เลือก เมื่อเปิดและติดแผ่น" at bounding box center [654, 330] width 560 height 16
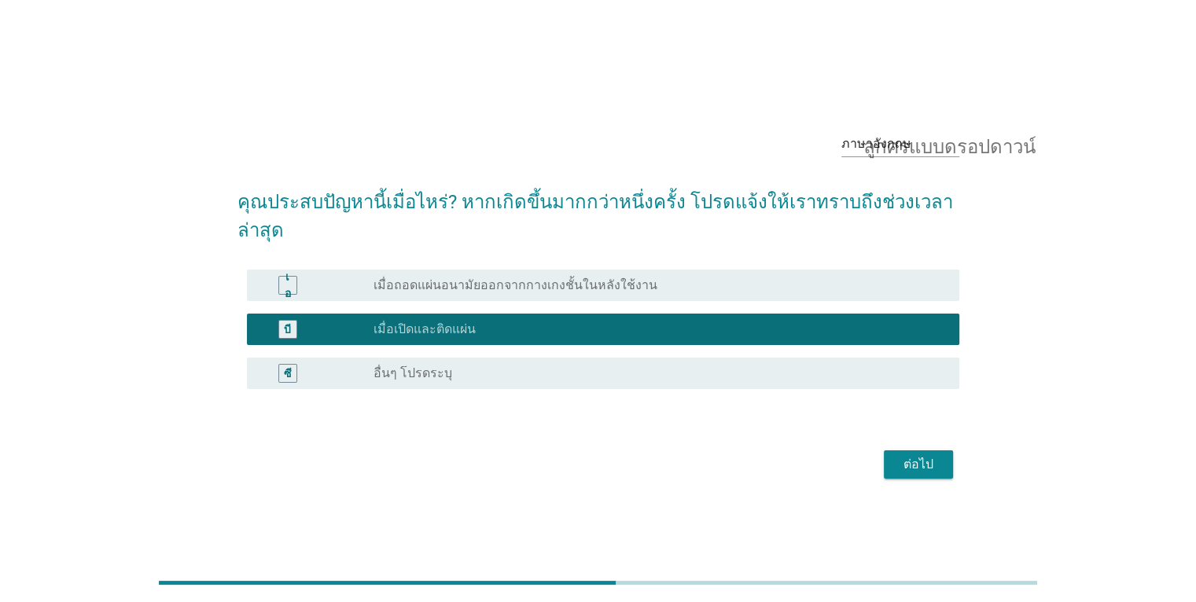
click at [926, 457] on font "ต่อไป" at bounding box center [919, 464] width 30 height 15
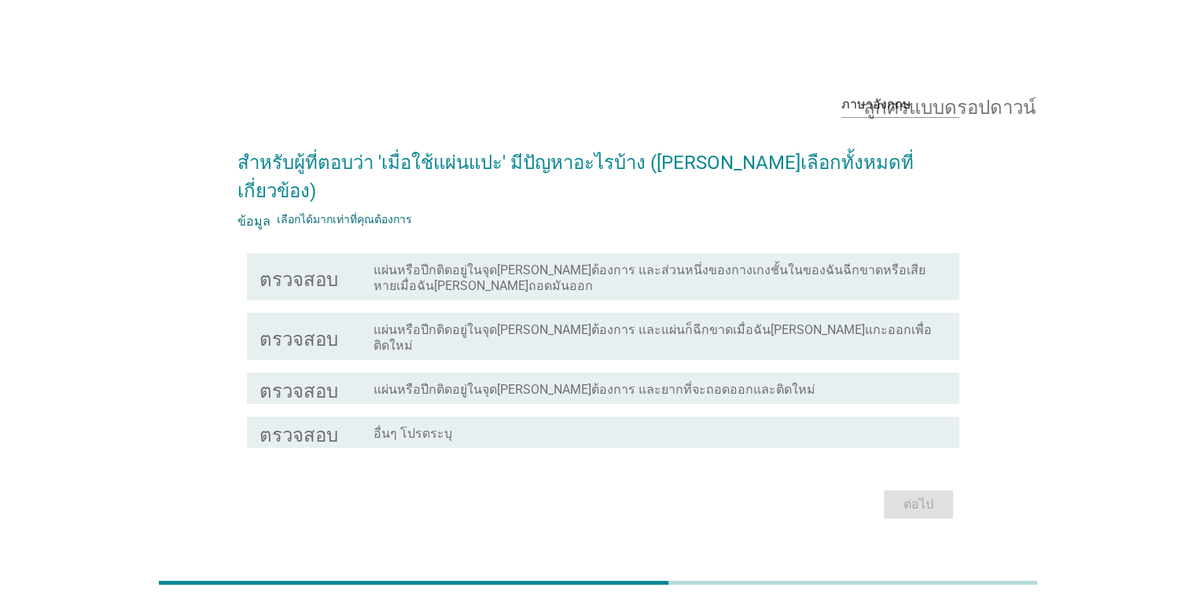
click at [775, 293] on div "ตรวจสอบ โครงร่างกล่องกาเครื่องหมายว่าง แผ่นหรือปีกติดอยู่ในจุดที่ไม่ต้องการ และ…" at bounding box center [603, 276] width 713 height 47
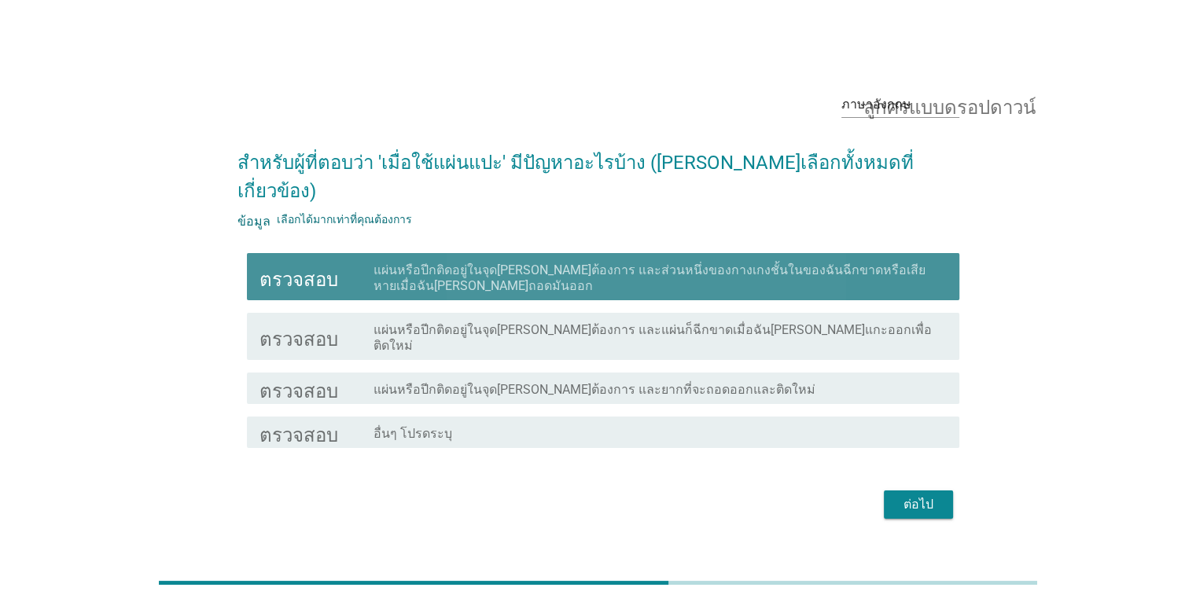
click at [783, 267] on font "แผ่นหรือปีกติดอยู่ในจุดที่ไม่ต้องการ และส่วนหนึ่งของกางเกงชั้นในของฉันฉีกขาดหรื…" at bounding box center [650, 278] width 552 height 31
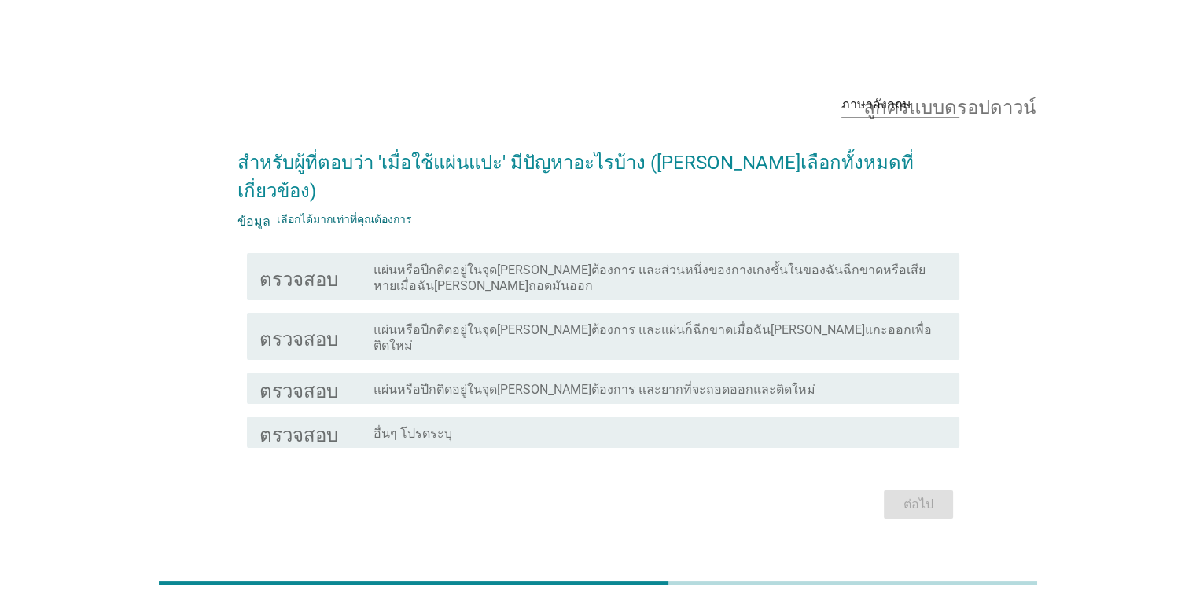
click at [786, 341] on div "ตรวจสอบ โครงร่างกล่องกาเครื่องหมายว่าง แผ่นหรือปีกติดอยู่ในจุดที่ไม่ต้องการ และ…" at bounding box center [599, 337] width 722 height 60
click at [775, 333] on div "ตรวจสอบ โครงร่างกล่องกาเครื่องหมายว่าง แผ่นหรือปีกติดอยู่ในจุดที่ไม่ต้องการ และ…" at bounding box center [603, 336] width 713 height 47
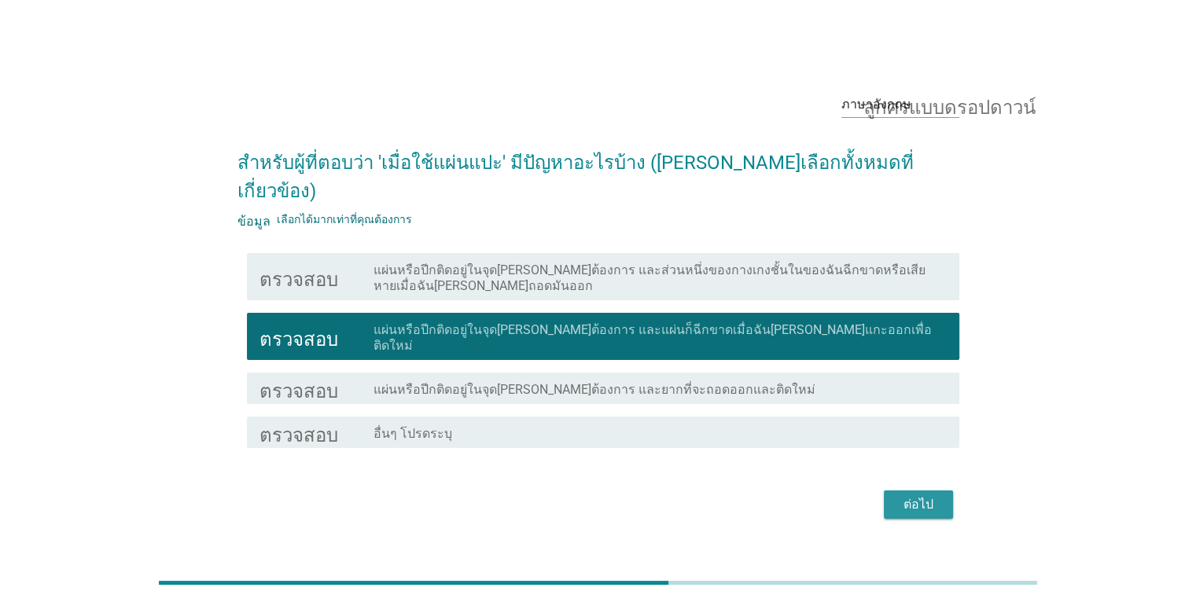
click at [905, 497] on font "ต่อไป" at bounding box center [919, 504] width 30 height 15
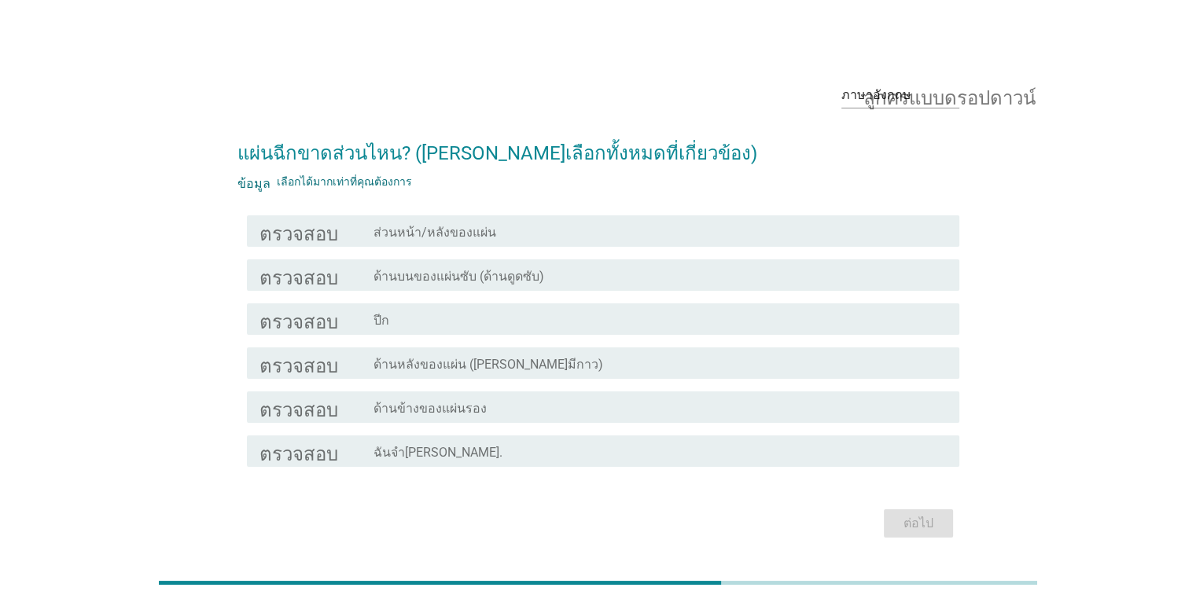
click at [637, 366] on div "โครงร่างกล่องกาเครื่องหมายว่าง ด้านหลังของแผ่น (ด้านที่มีกาว)" at bounding box center [660, 363] width 573 height 19
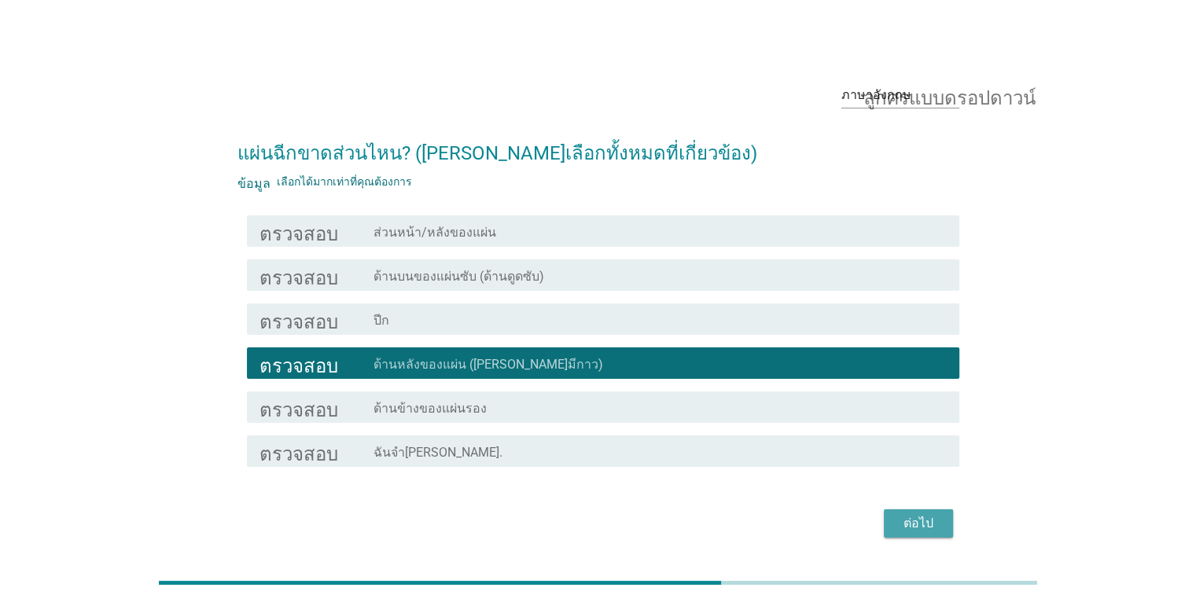
click at [916, 523] on font "ต่อไป" at bounding box center [919, 523] width 30 height 15
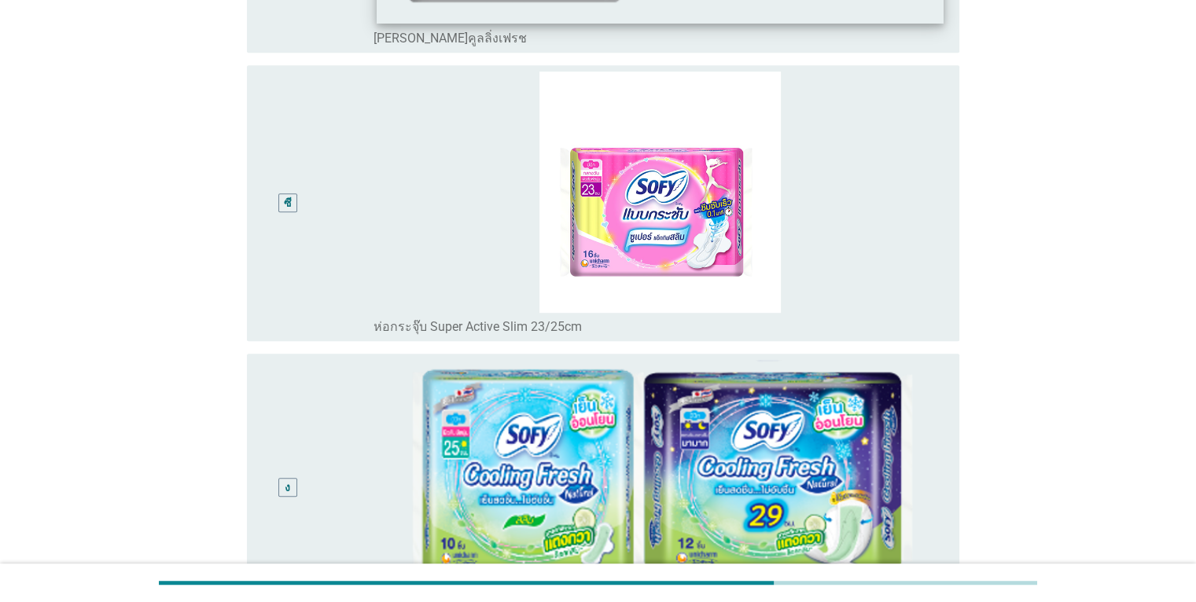
scroll to position [708, 0]
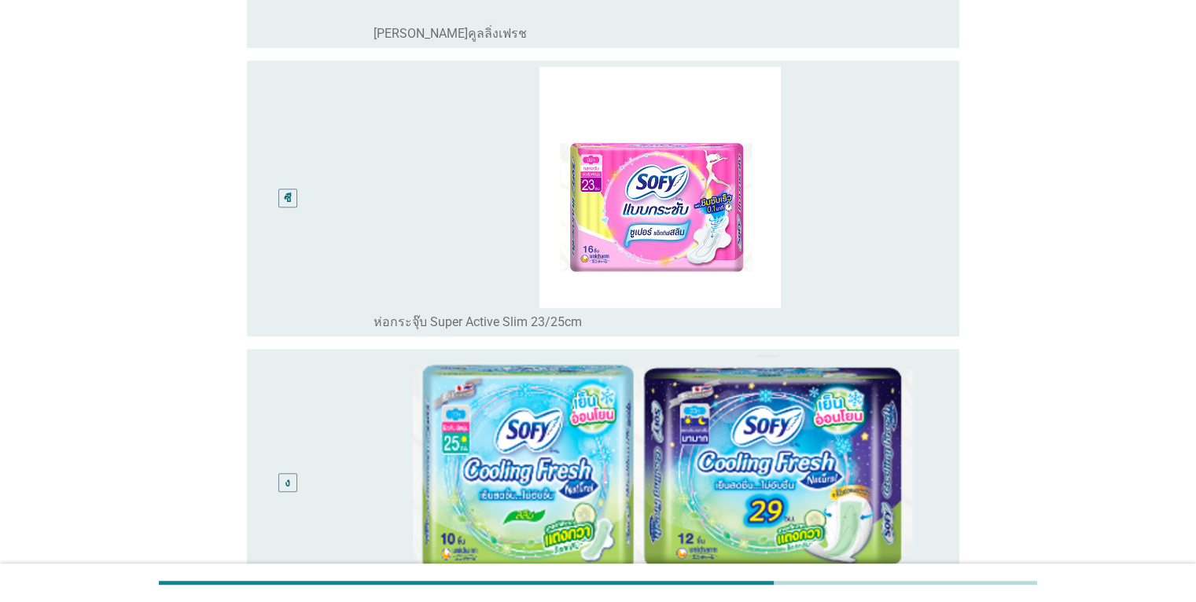
click at [852, 311] on div "ปุ่มวิทยุไม่ได้เลือก ห่อกระจุ๊บ Super Active Slim 23/25cm" at bounding box center [660, 319] width 573 height 22
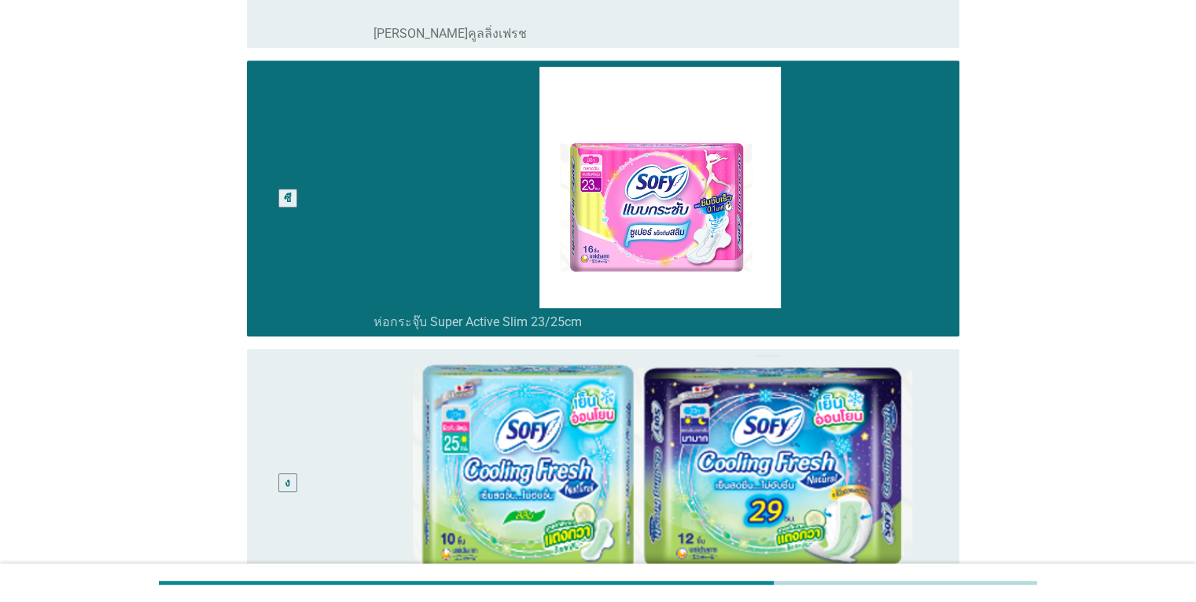
scroll to position [1416, 0]
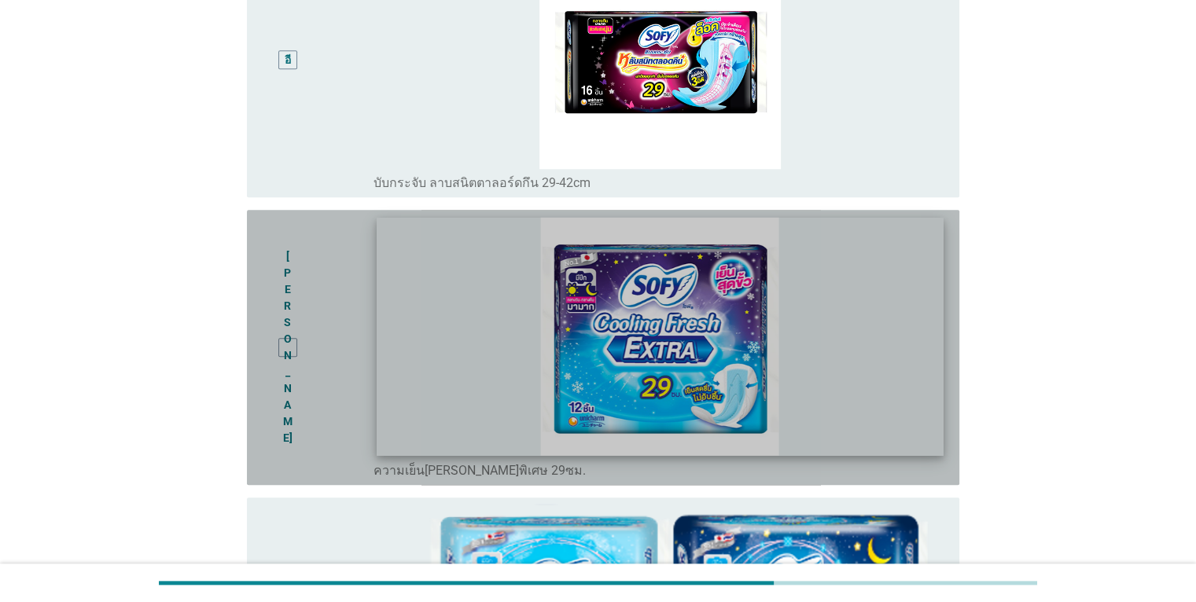
click at [820, 420] on img at bounding box center [660, 337] width 567 height 238
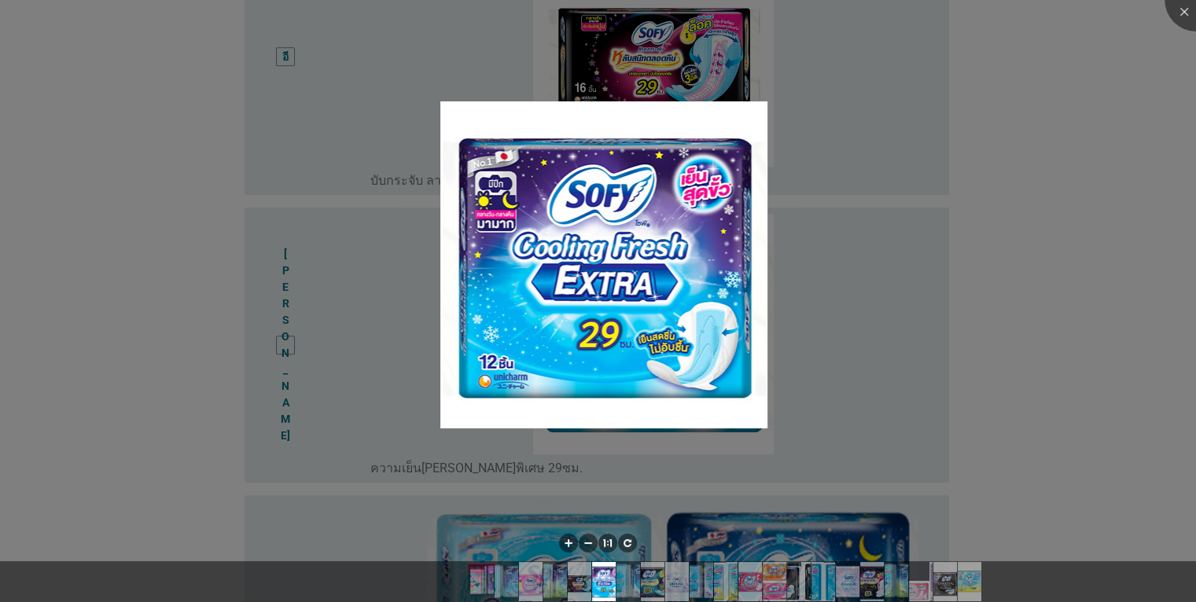
scroll to position [1887, 0]
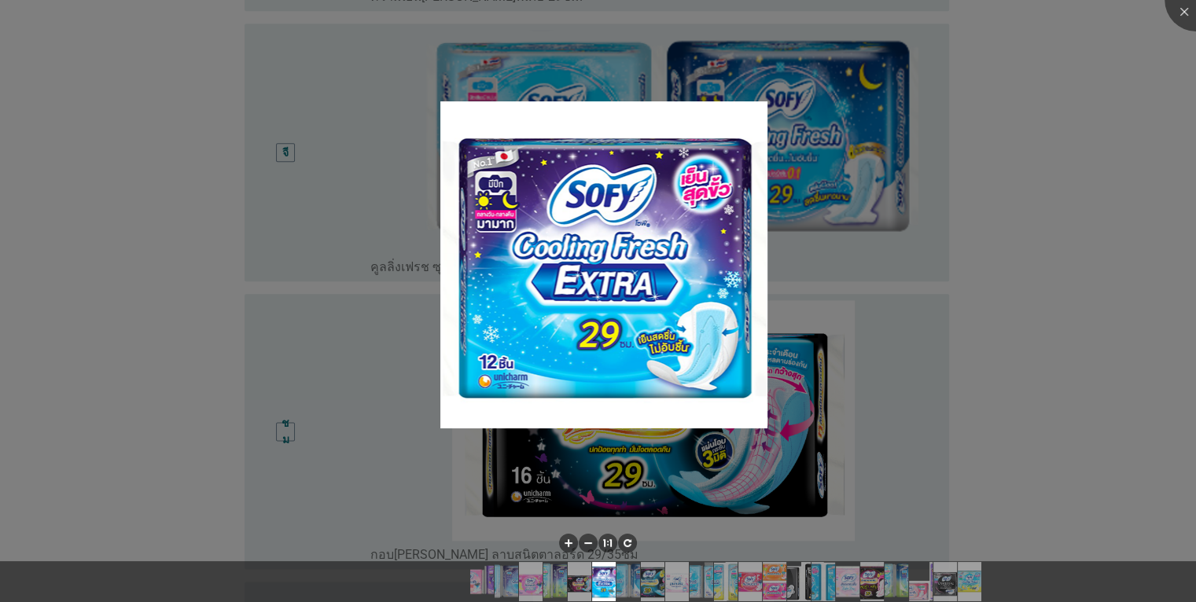
click at [1013, 257] on div at bounding box center [598, 301] width 1196 height 602
click at [1041, 390] on div at bounding box center [598, 301] width 1196 height 602
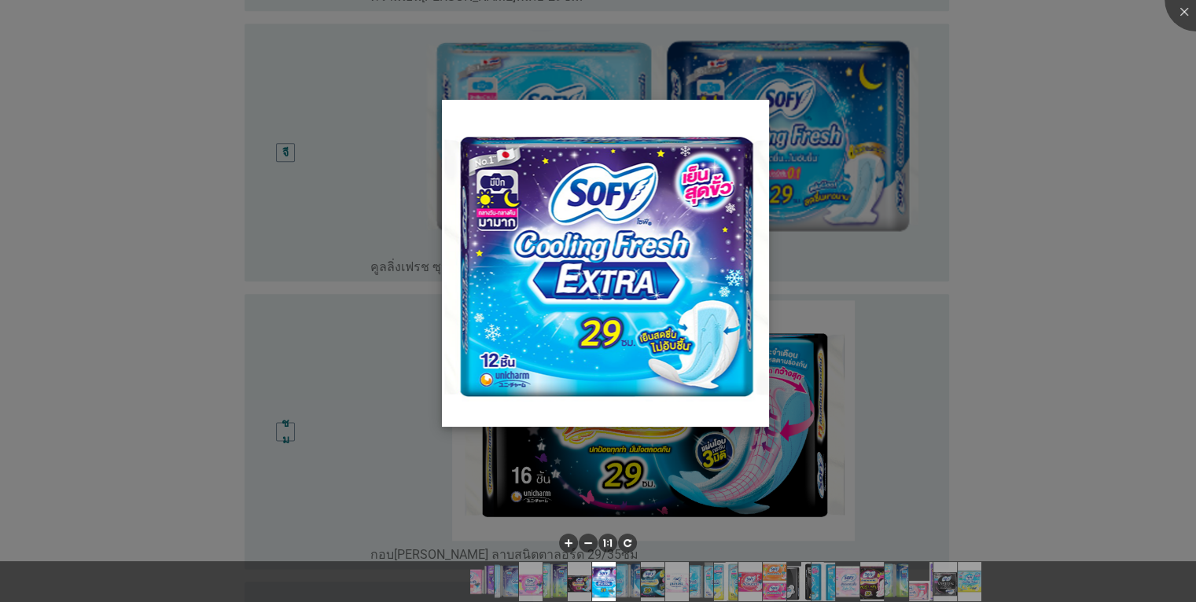
click at [756, 127] on img at bounding box center [605, 263] width 327 height 327
click at [646, 127] on img at bounding box center [605, 263] width 327 height 327
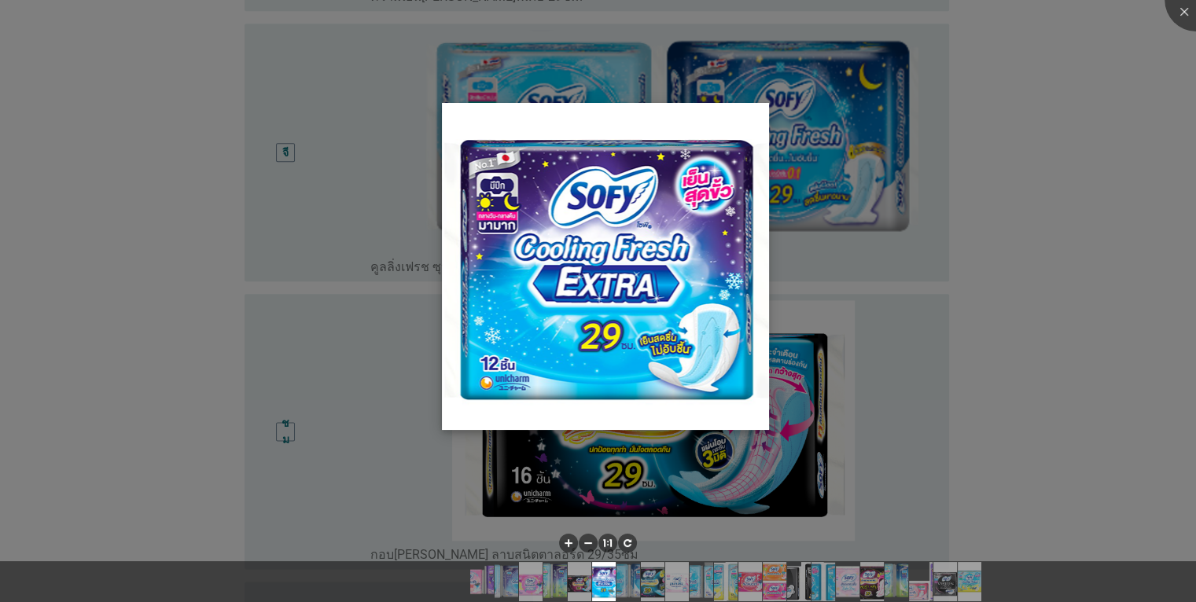
click at [598, 404] on img at bounding box center [605, 266] width 327 height 327
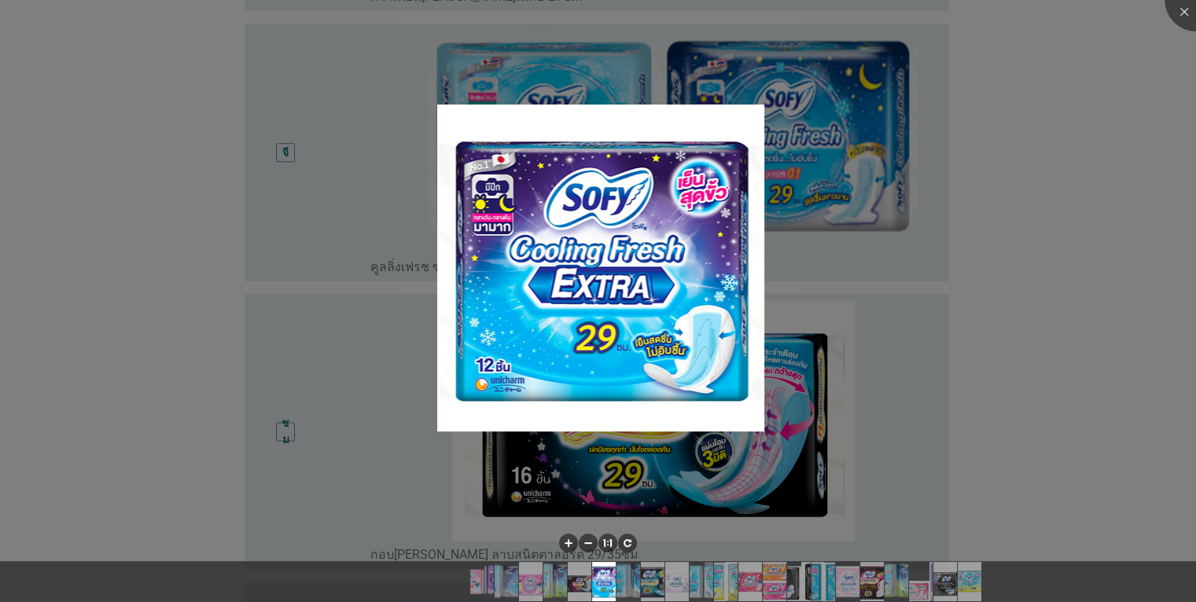
click at [1051, 274] on div at bounding box center [598, 301] width 1196 height 602
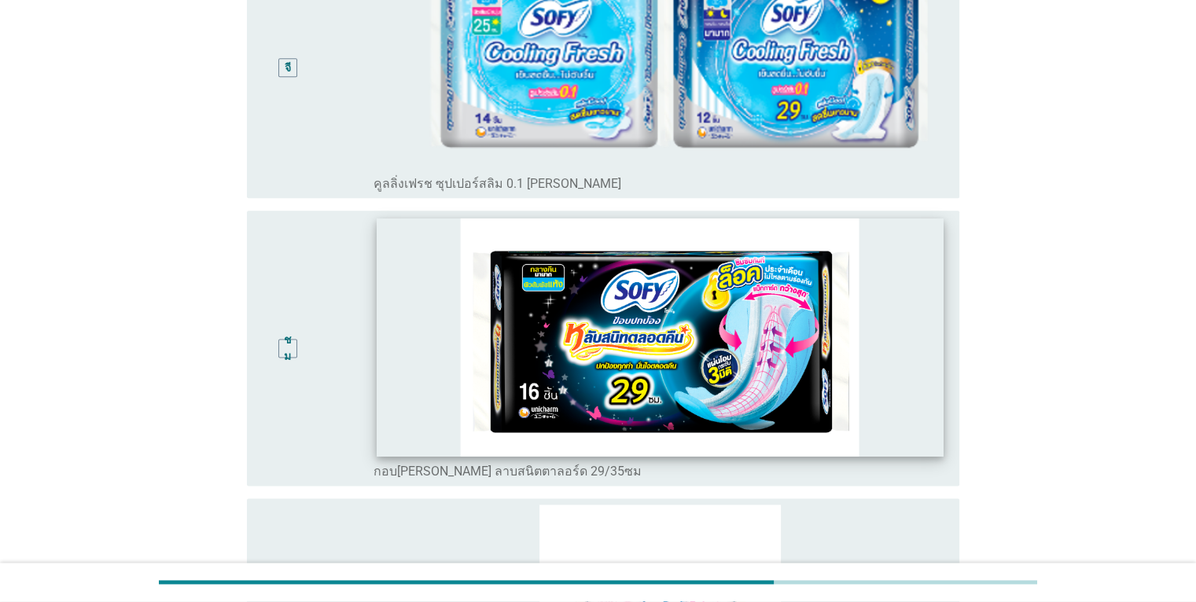
scroll to position [2045, 0]
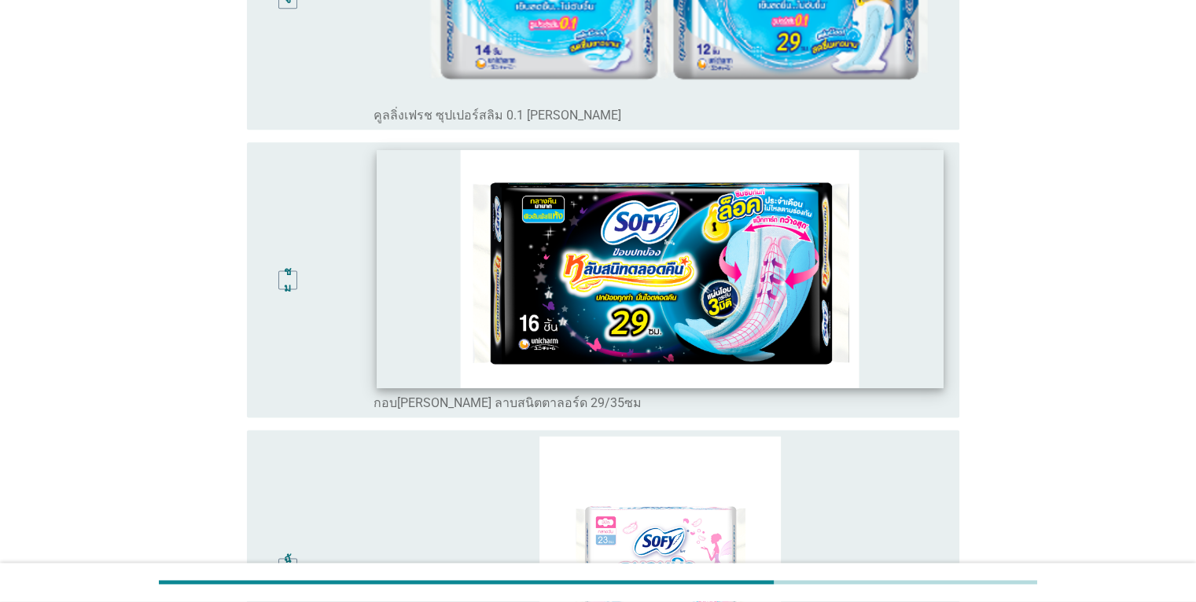
click at [896, 335] on img at bounding box center [660, 268] width 567 height 238
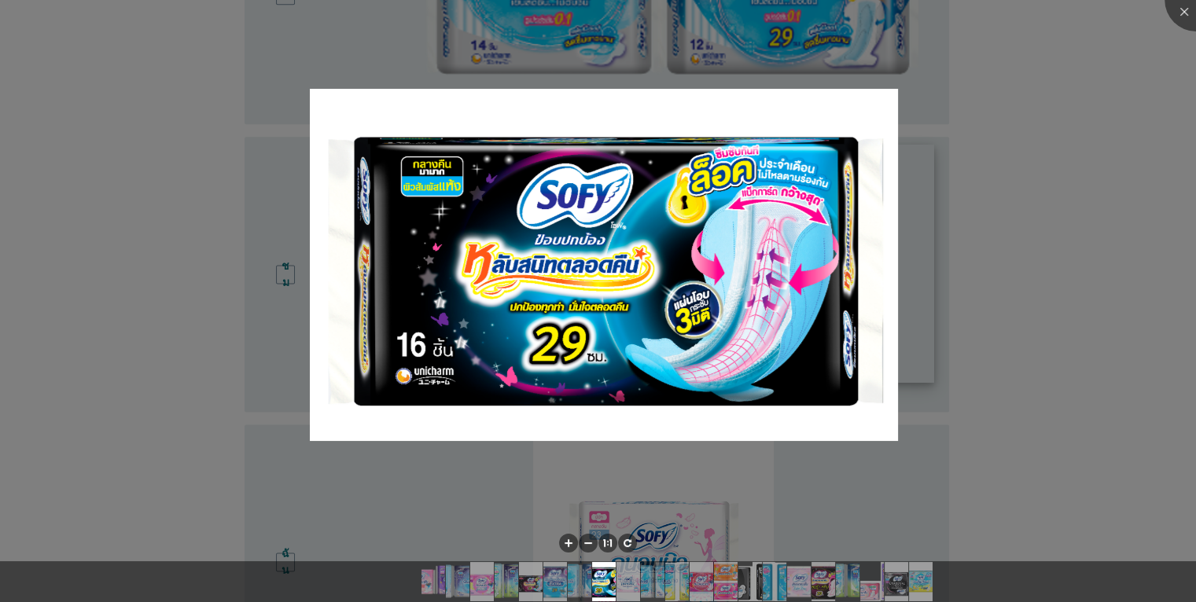
scroll to position [2753, 0]
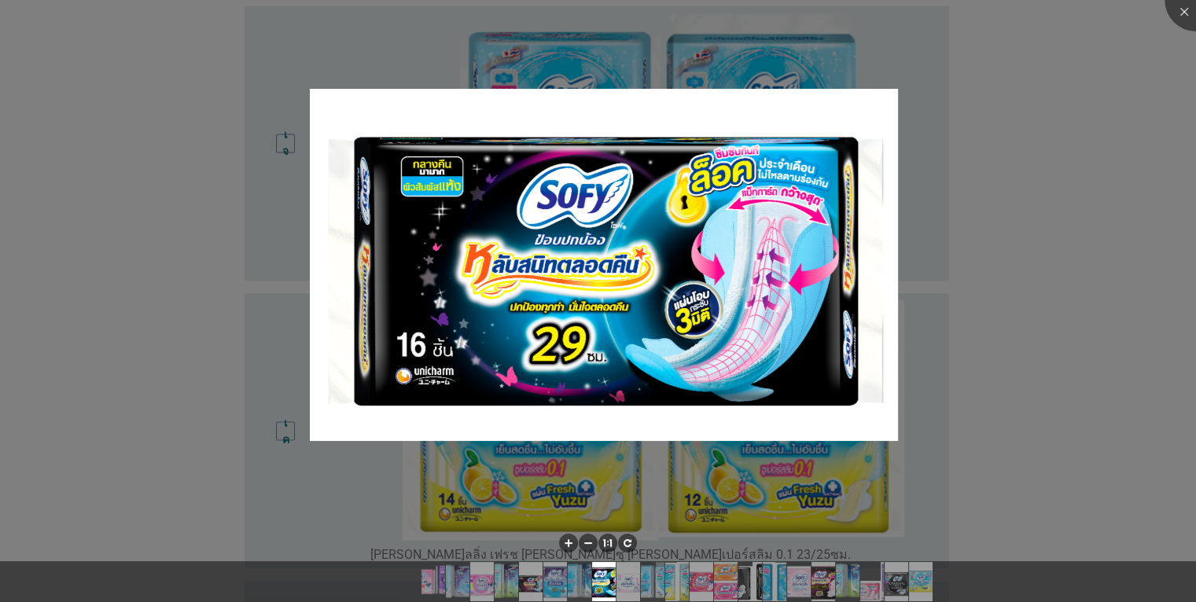
click at [1020, 197] on div at bounding box center [598, 301] width 1196 height 602
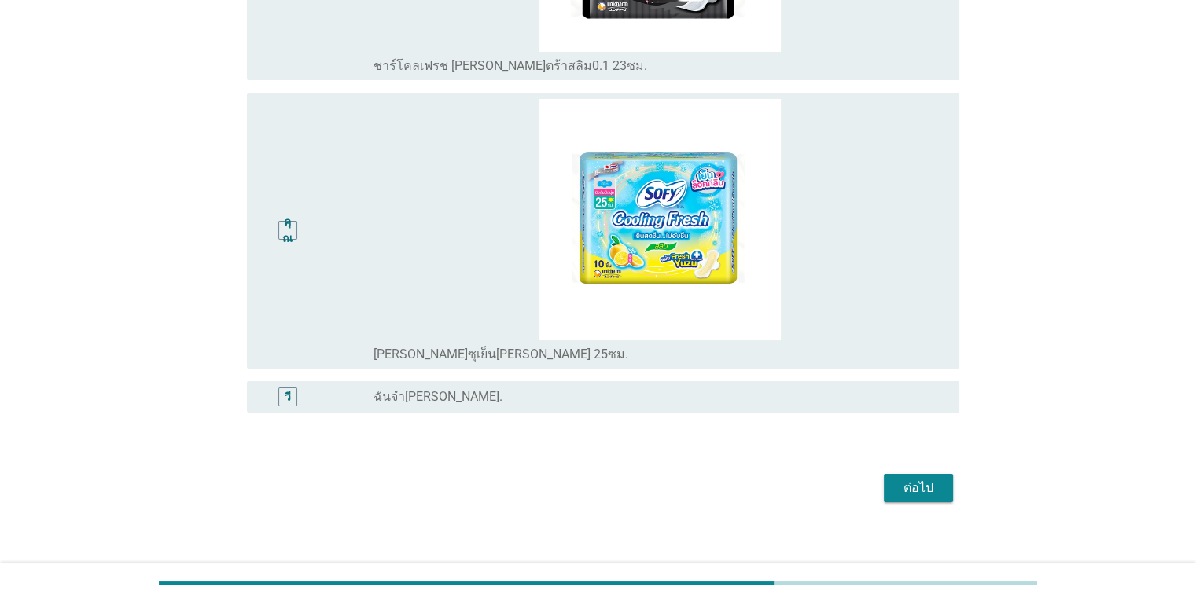
scroll to position [5785, 0]
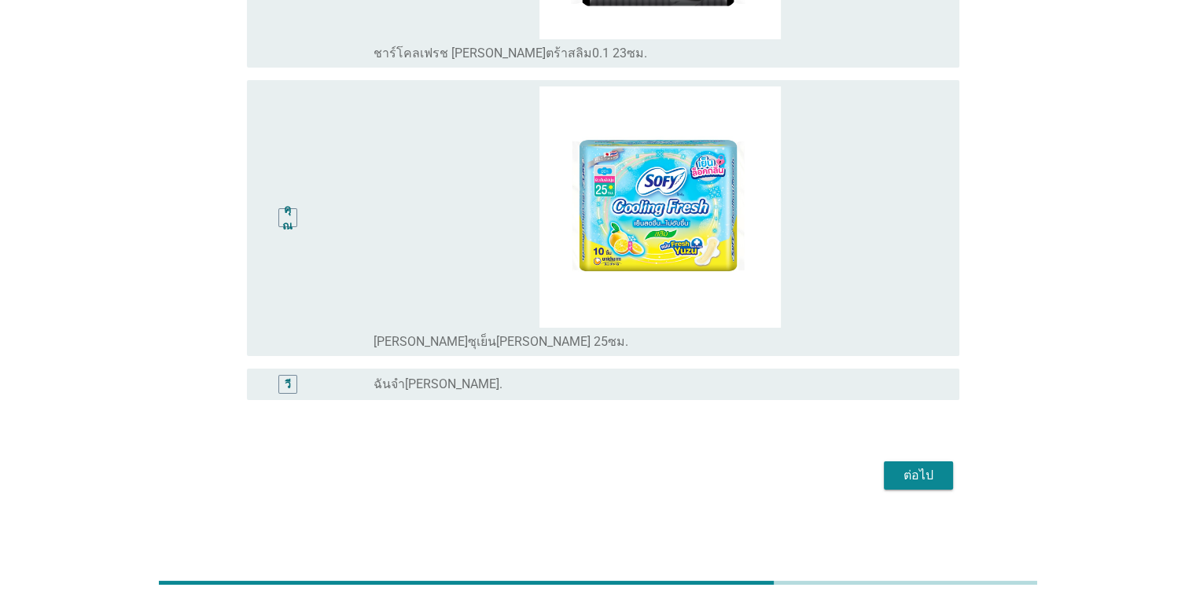
click at [925, 476] on font "ต่อไป" at bounding box center [919, 475] width 30 height 15
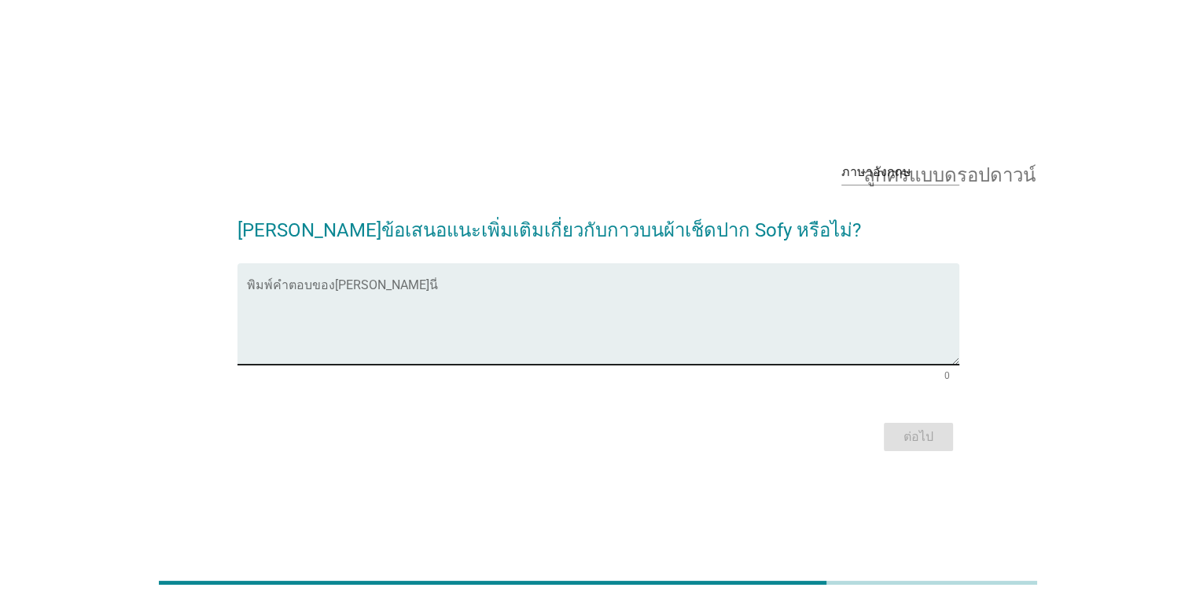
click at [408, 296] on textarea "พิมพ์คำตอบของคุณที่นี่" at bounding box center [603, 323] width 713 height 83
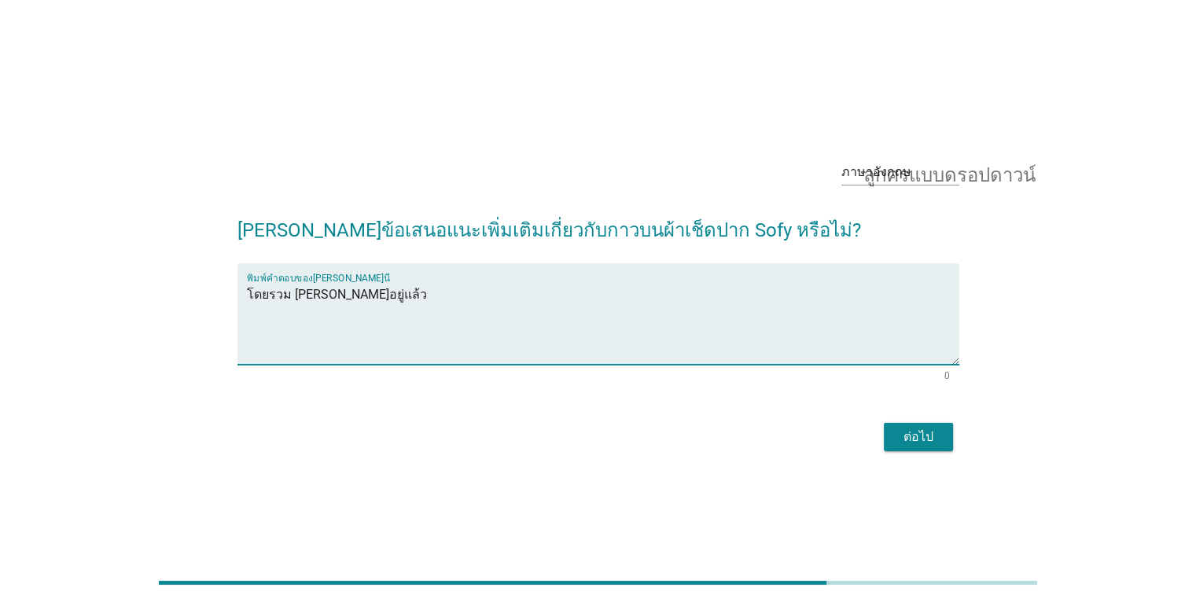
type textarea "โดยรวม ค่อนข้างดีอยู่แล้ว"
click at [919, 429] on font "ต่อไป" at bounding box center [919, 436] width 30 height 15
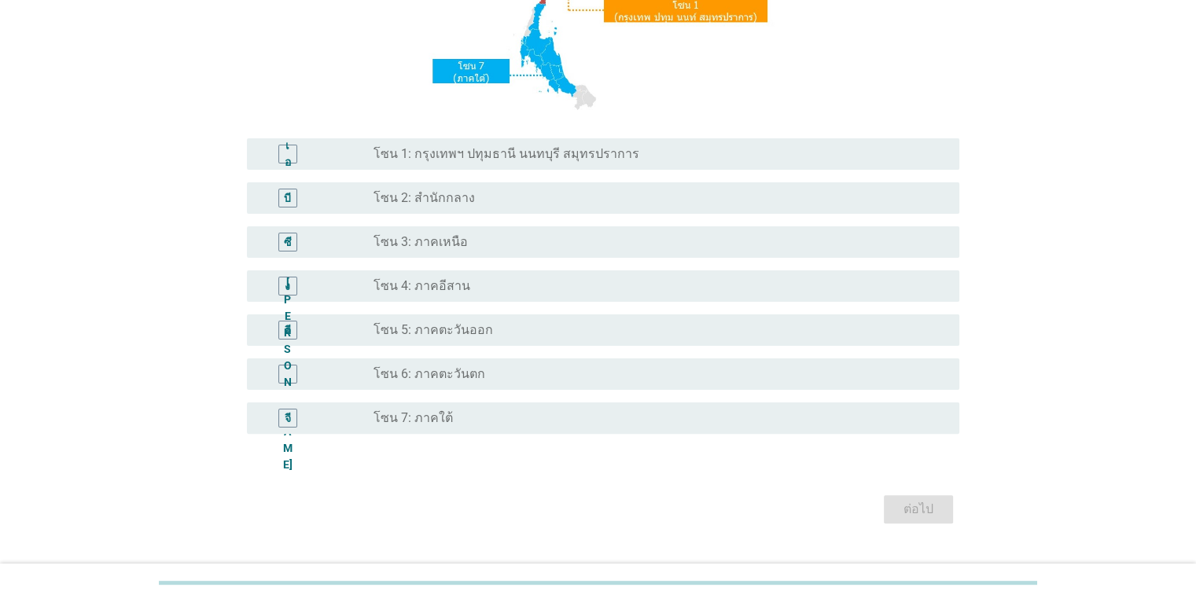
scroll to position [315, 0]
drag, startPoint x: 566, startPoint y: 380, endPoint x: 582, endPoint y: 396, distance: 22.2
click at [566, 380] on div "ปุ่มวิทยุ[PERSON_NAME]เลือก โซน 6: ภาคตะวันตก" at bounding box center [654, 374] width 560 height 16
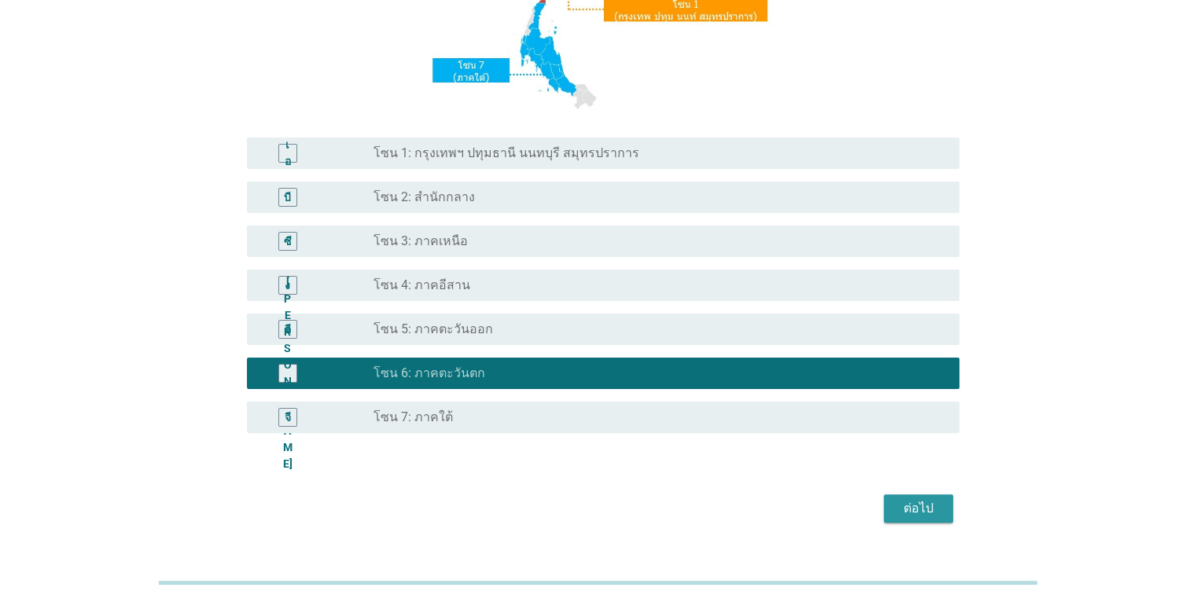
click at [909, 506] on font "ต่อไป" at bounding box center [919, 508] width 30 height 15
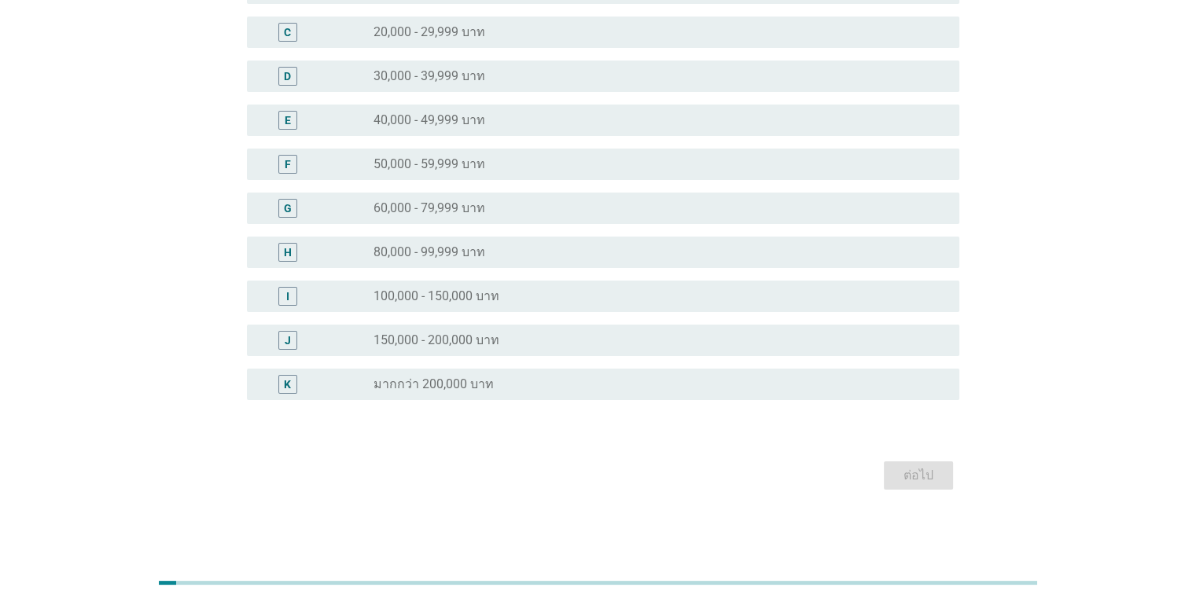
scroll to position [0, 0]
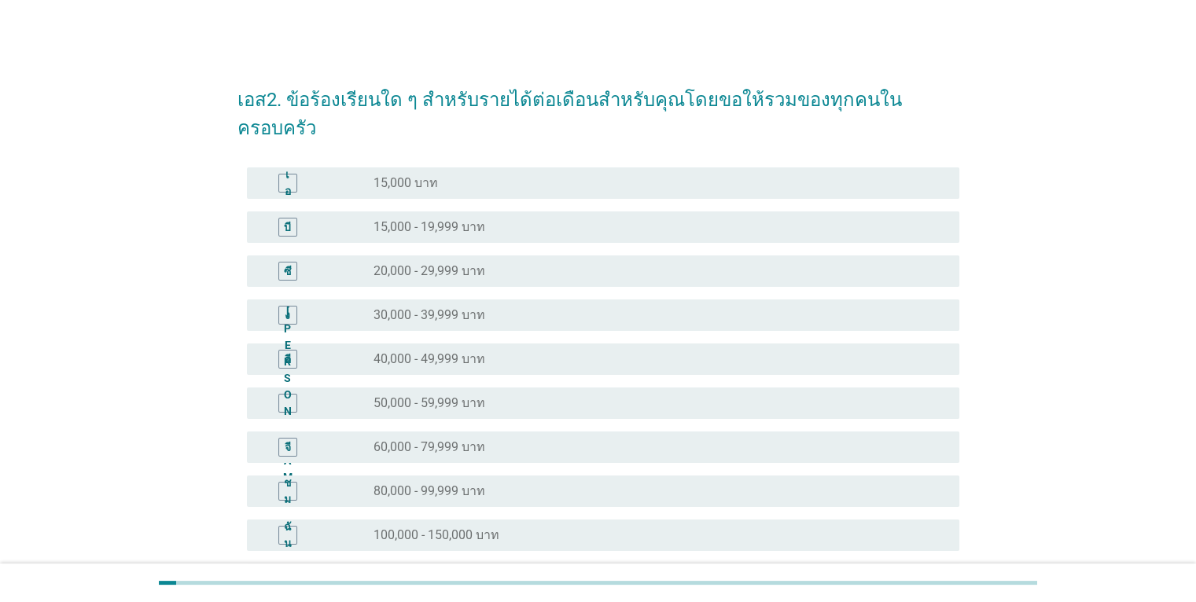
click at [492, 396] on div "ปุ่มวิทยุ[PERSON_NAME]เลือก 50,000 - 59,999 บาท" at bounding box center [654, 404] width 560 height 16
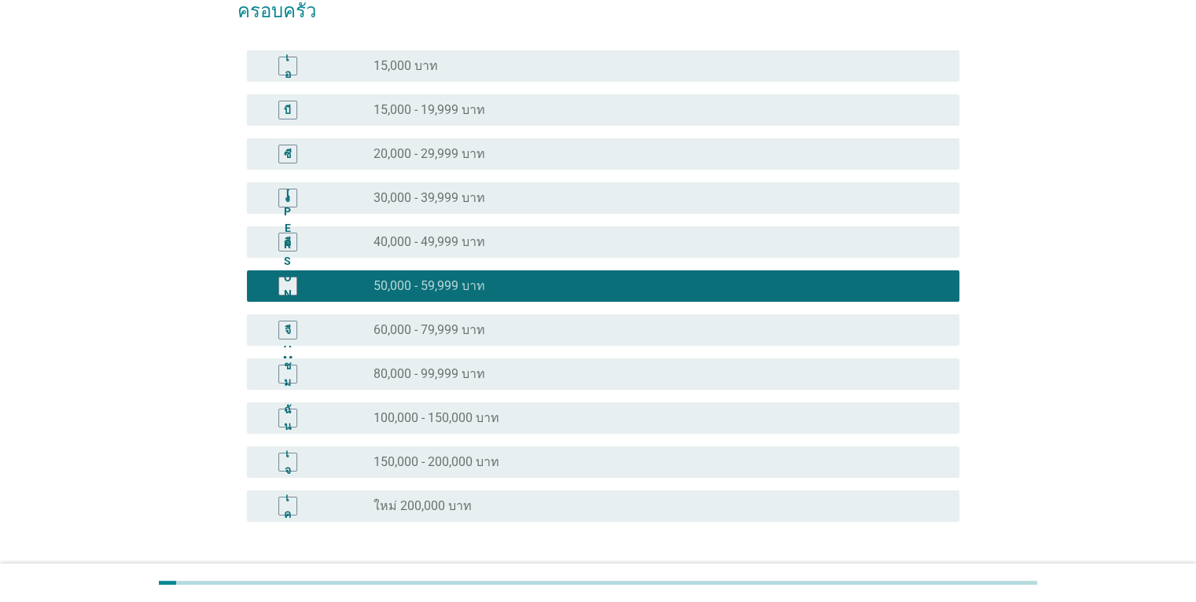
scroll to position [211, 0]
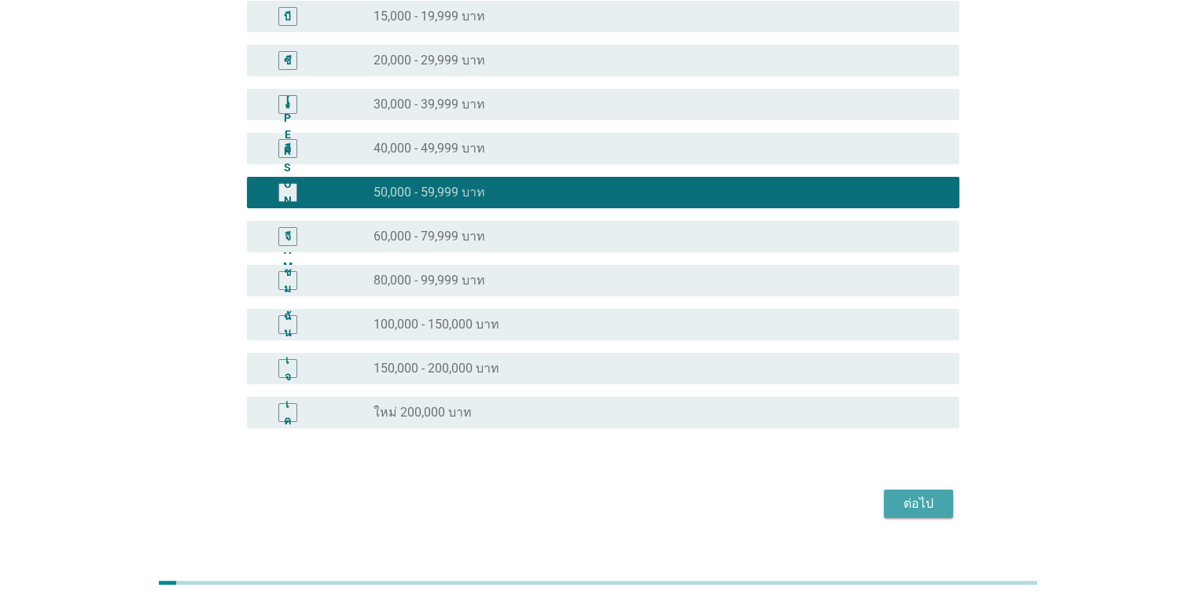
click at [925, 496] on font "ต่อไป" at bounding box center [919, 503] width 30 height 15
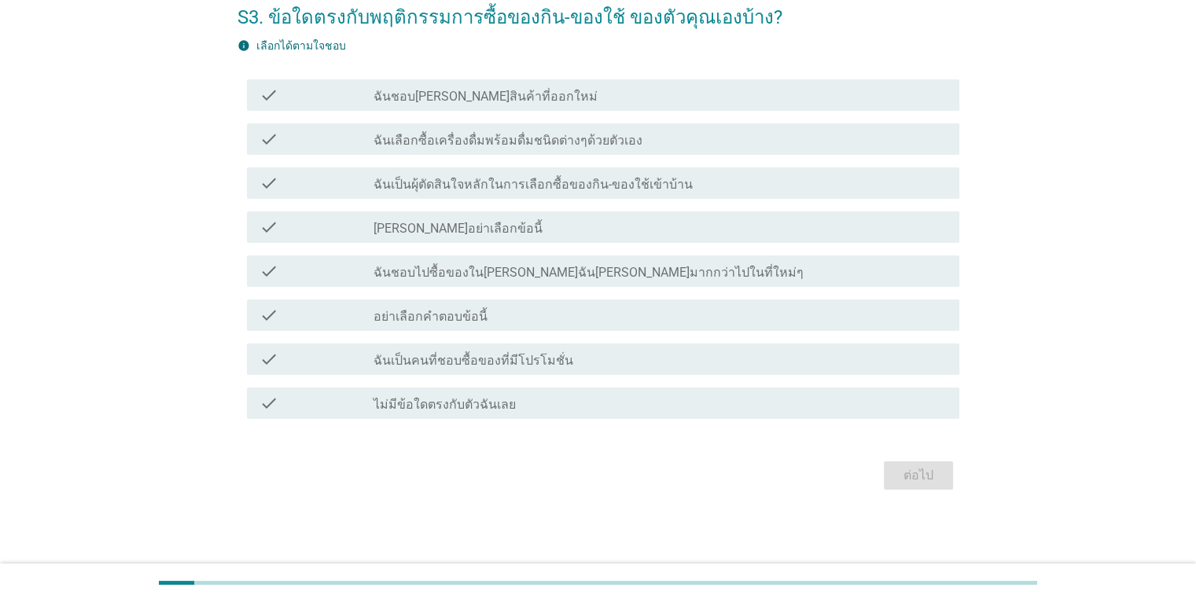
scroll to position [0, 0]
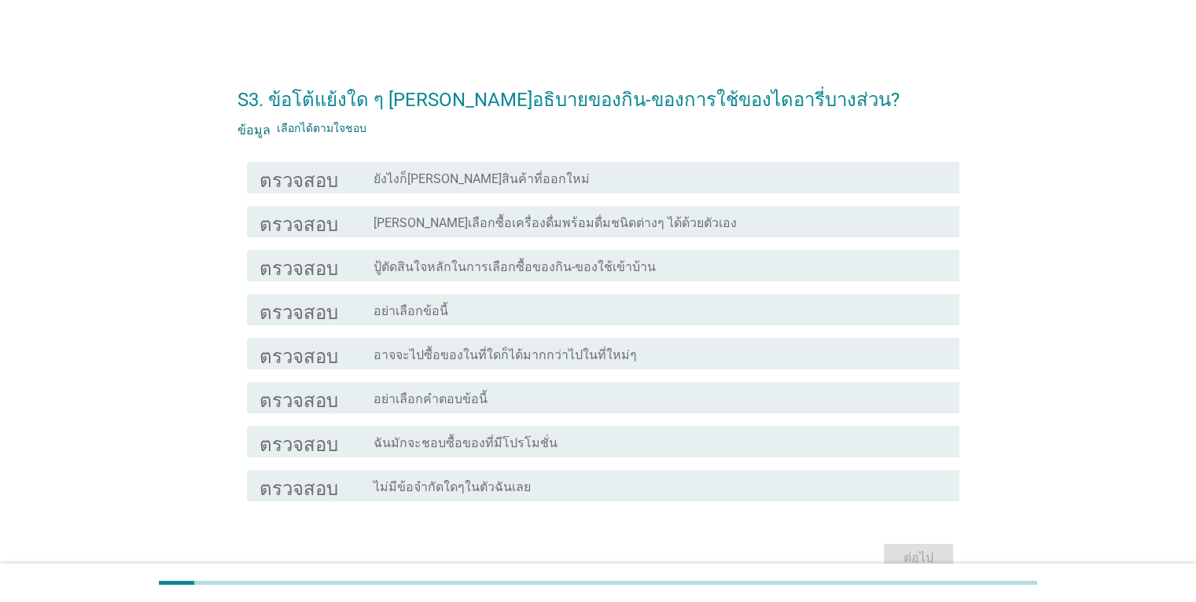
click at [695, 191] on div "ตรวจสอบ โครงร่างกล่องกาเครื่องหมายว่าง ยังไงก็[PERSON_NAME]สินค้าที่ออกใหม่" at bounding box center [603, 177] width 713 height 31
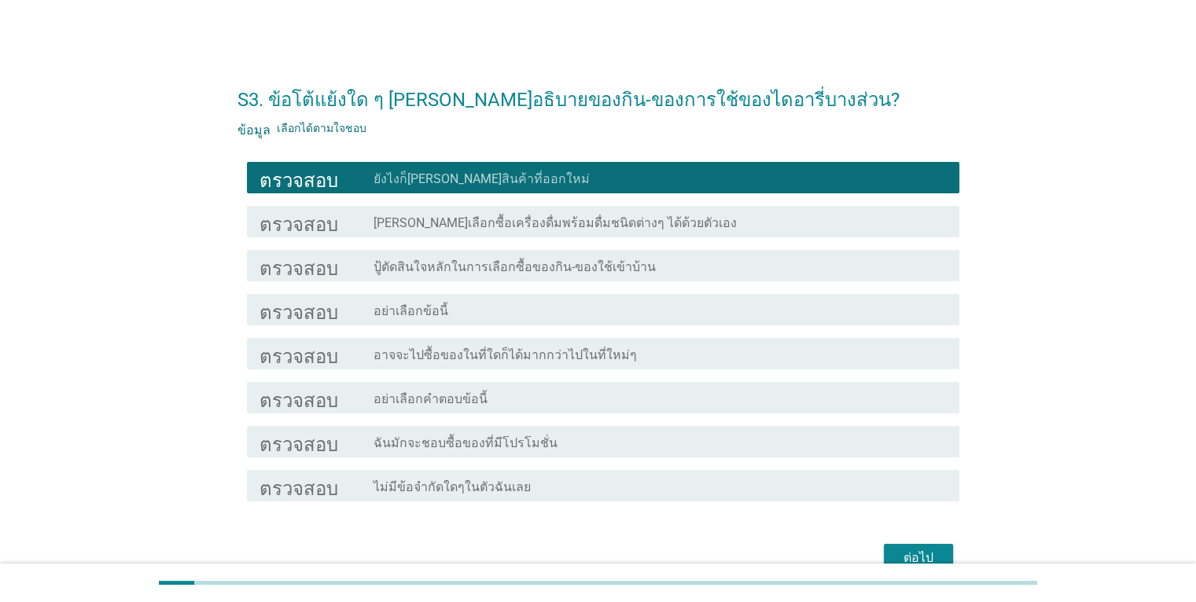
click at [696, 230] on div "โครงร่างกล่องกาเครื่องหมายว่าง [PERSON_NAME]เลือกซื้อเครื่องดื่มพร้อมดื่มชนิดต่…" at bounding box center [660, 221] width 573 height 19
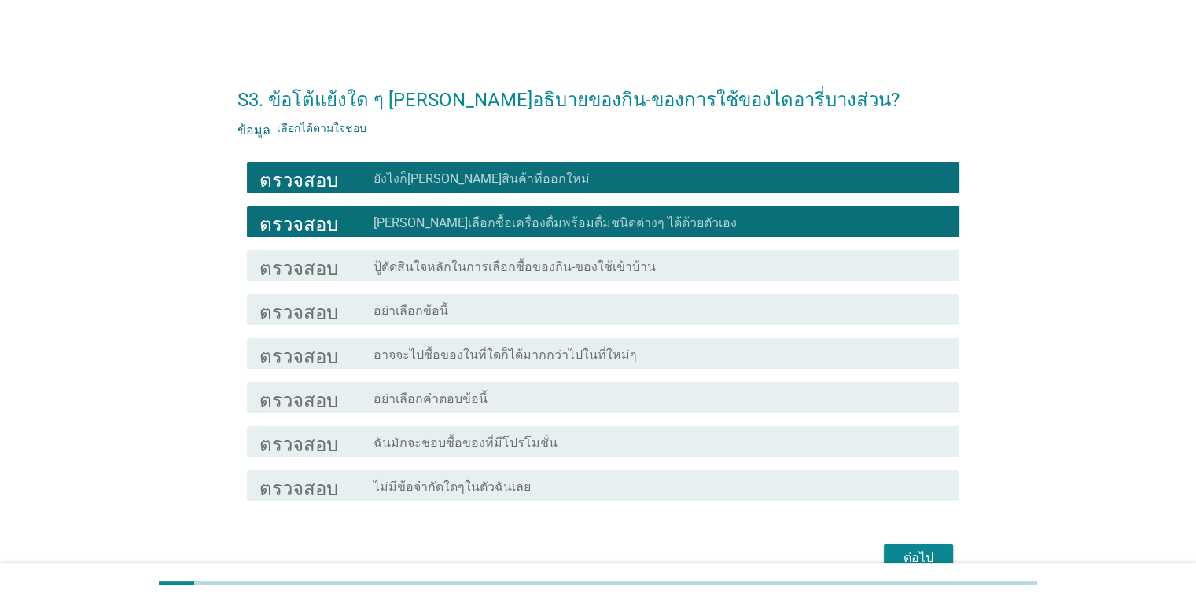
click at [601, 452] on div "ตรวจสอบ โครงร่างกล่องกาเครื่องหมายว่าง ฉันมักจะชอบซื้อของที่มีโปรโมชั่น" at bounding box center [603, 441] width 713 height 31
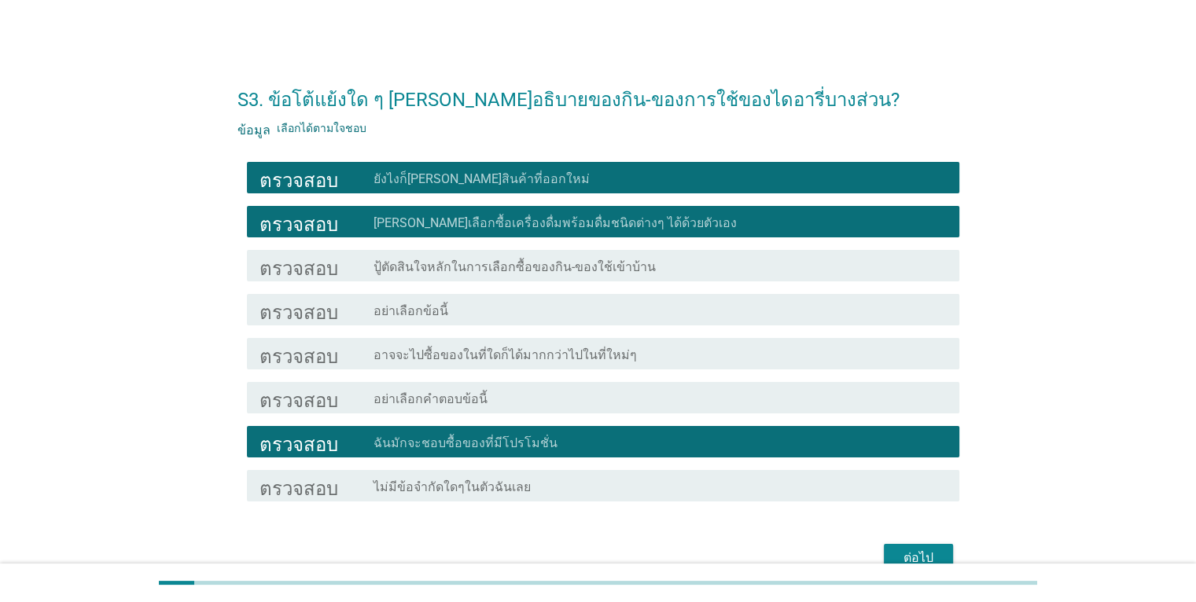
click at [674, 272] on div "โครงร่างกล่องกาเครื่องหมายว่าง ปู้ตัดสินใจหลักในการเลือกซื้อของกิน-ของใช้เข้าบ้…" at bounding box center [660, 265] width 573 height 19
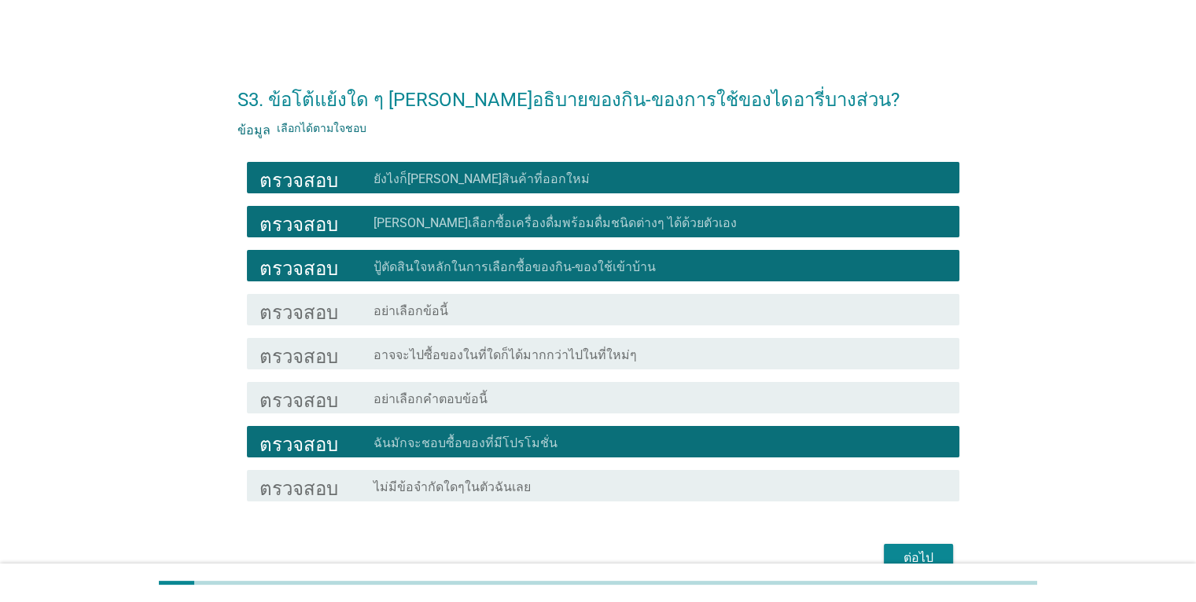
click at [915, 556] on font "ต่อไป" at bounding box center [919, 558] width 30 height 15
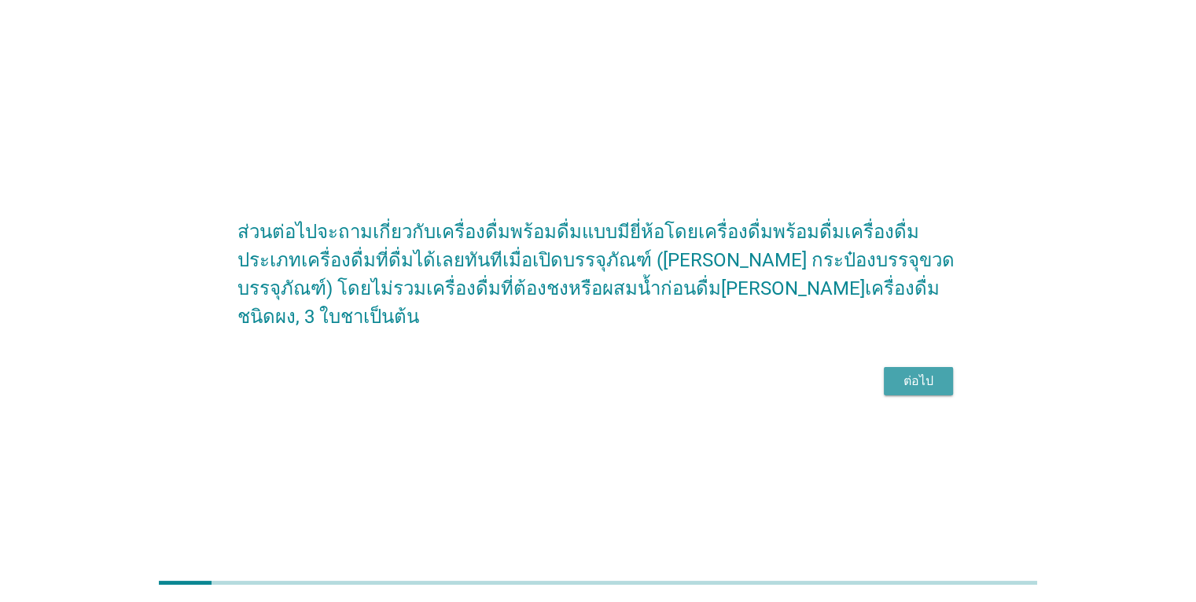
click at [937, 388] on div "ต่อไป" at bounding box center [919, 381] width 44 height 19
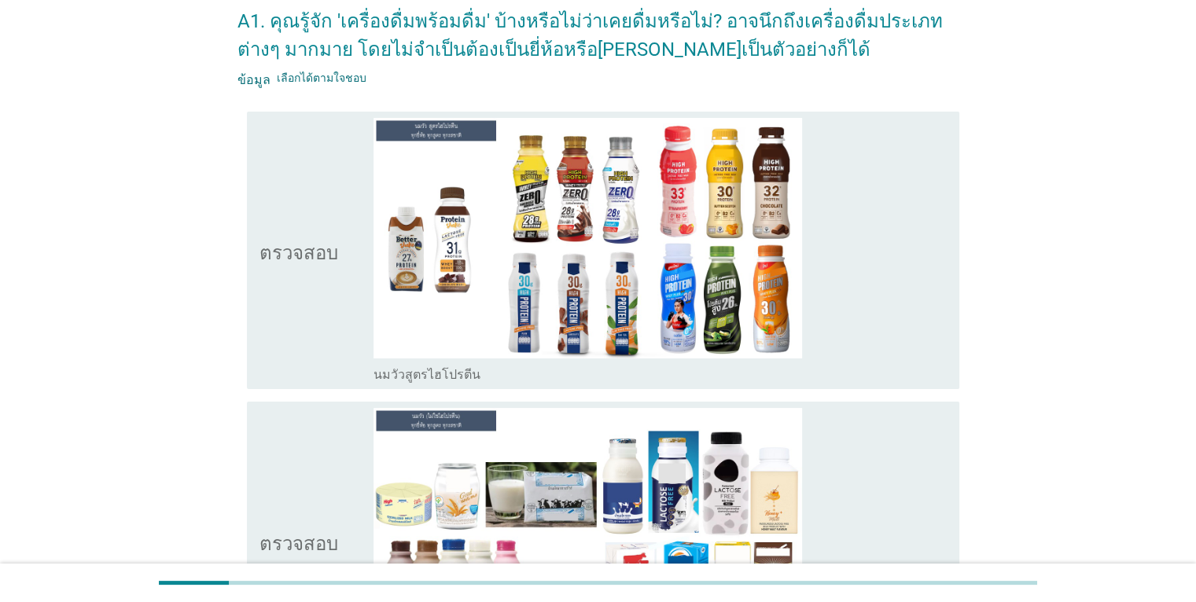
click at [904, 325] on div "โครงร่างกล่องกาเครื่องหมายว่าง นมวัวสูตรไฮโปรตีน" at bounding box center [660, 250] width 573 height 265
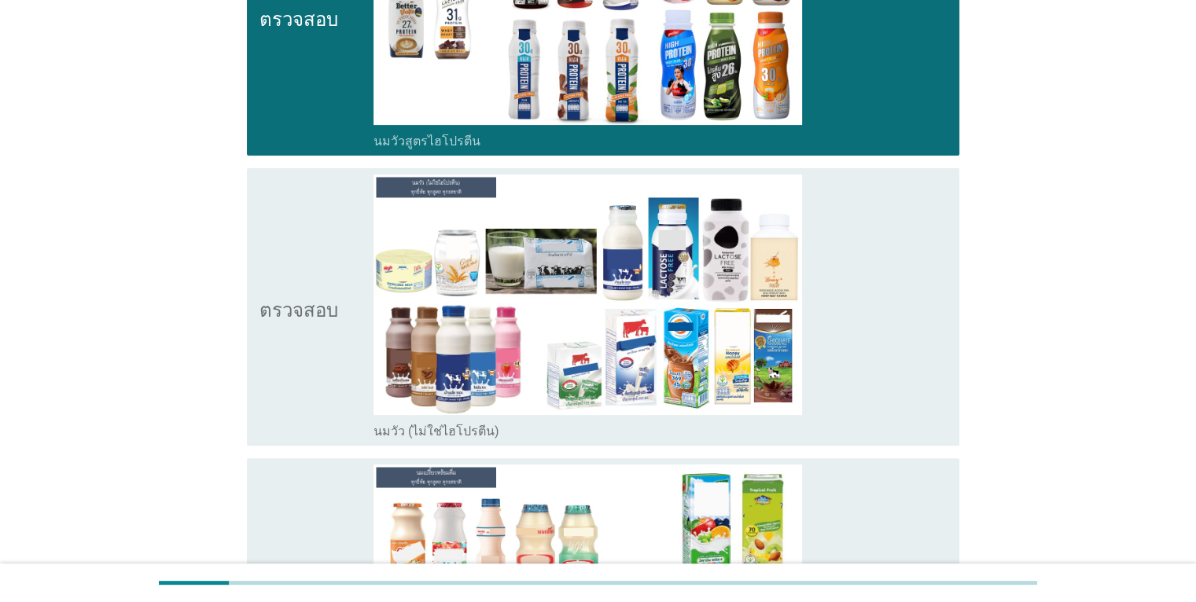
scroll to position [315, 0]
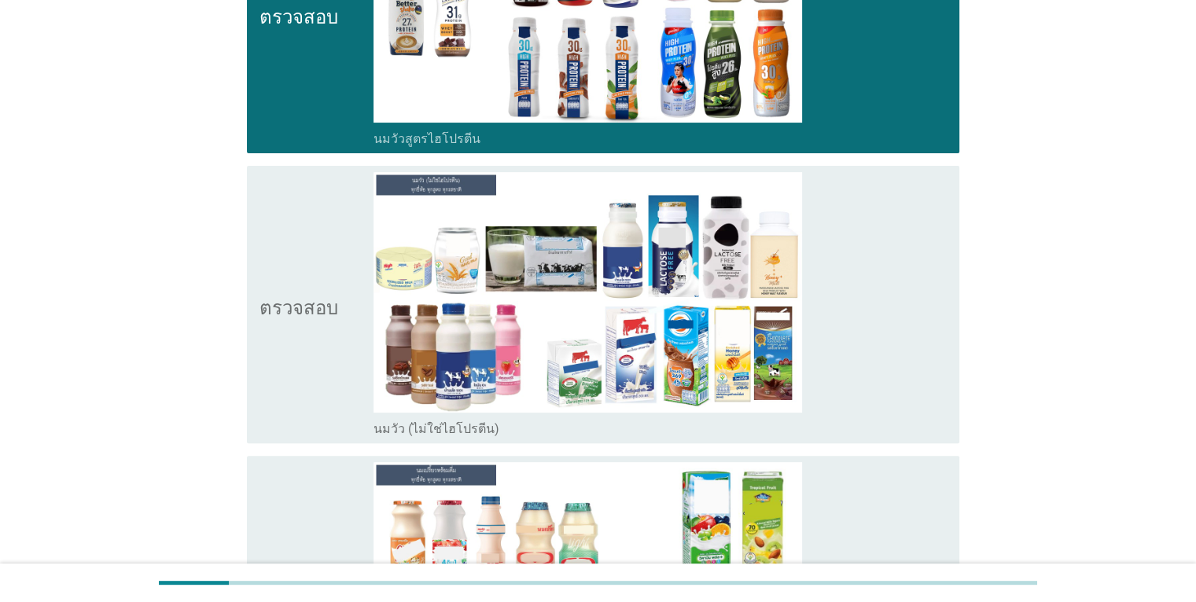
click at [911, 350] on div "โครงร่างกล่องกาเครื่องหมายว่าง นมวัว (ไม่ใช่ไฮโปรตีน)" at bounding box center [660, 304] width 573 height 265
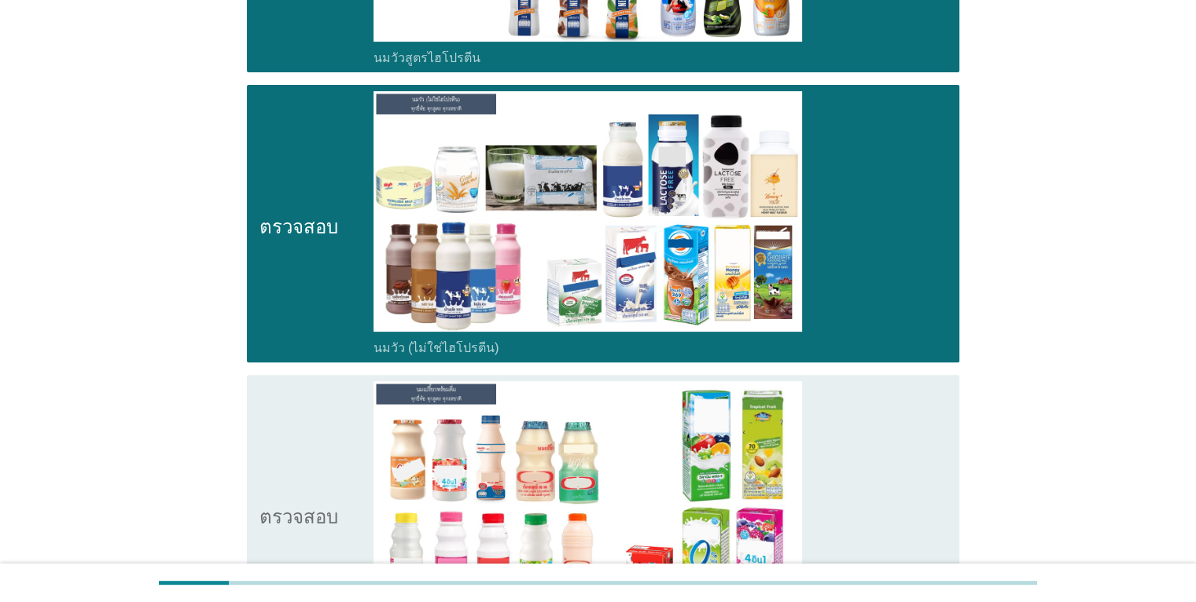
scroll to position [551, 0]
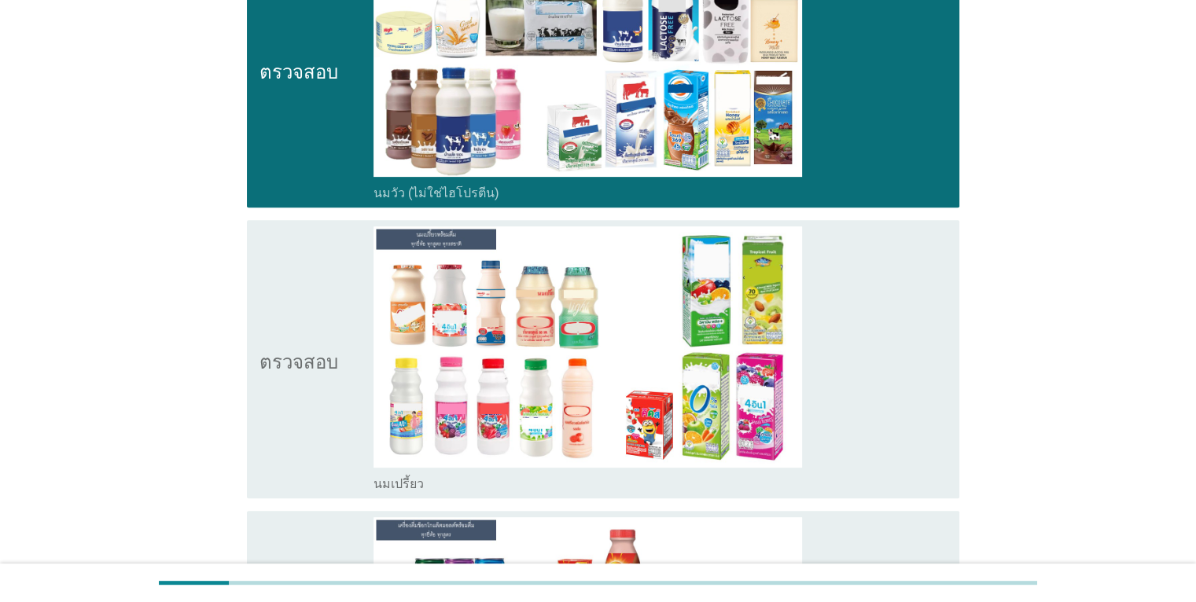
click at [887, 374] on div "โครงร่างกล่องกาเครื่องหมายว่าง นมเปรี้ยว" at bounding box center [660, 358] width 573 height 265
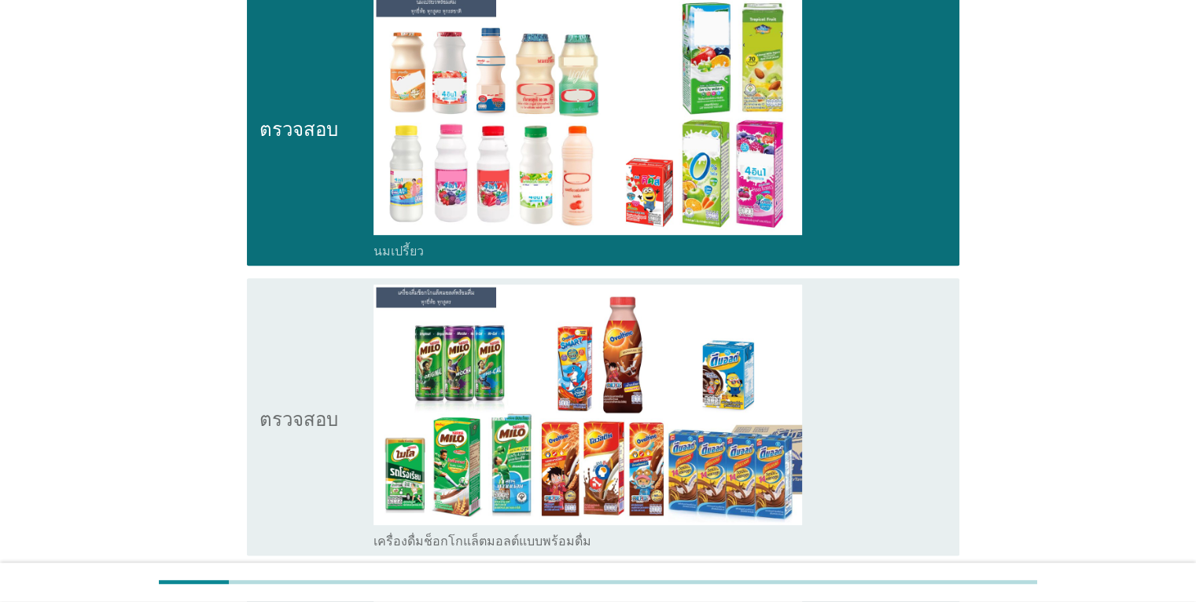
scroll to position [786, 0]
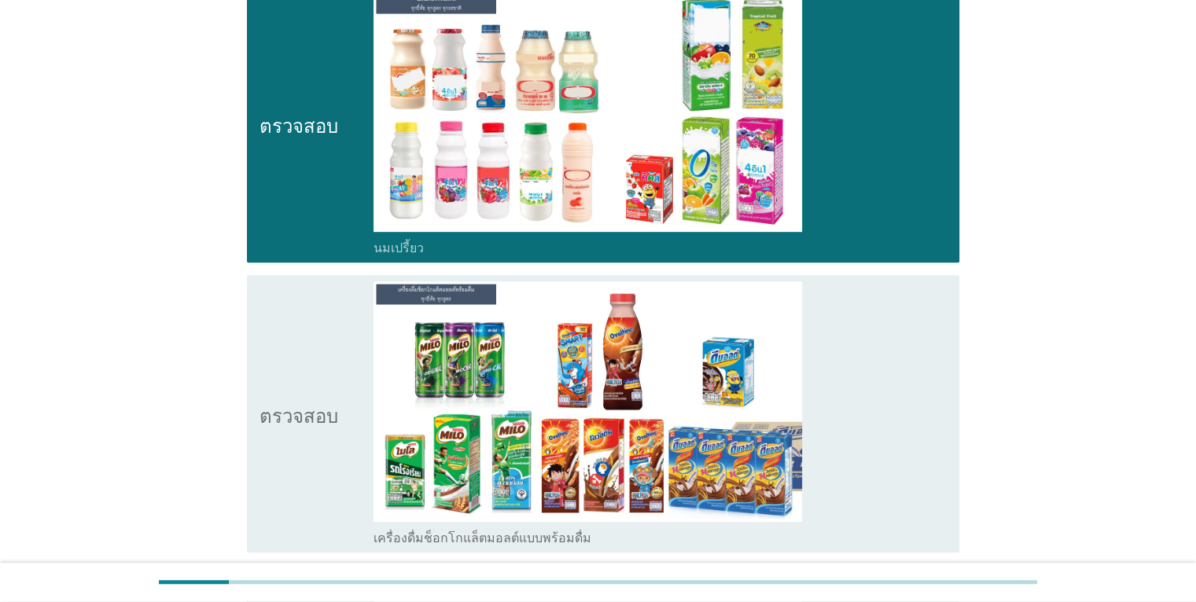
click at [889, 414] on div "โครงร่างกล่องกาเครื่องหมายว่าง เครื่องดื่มช็อกโกแล็ตมอลต์แบบพร้อมดื่ม" at bounding box center [660, 414] width 573 height 265
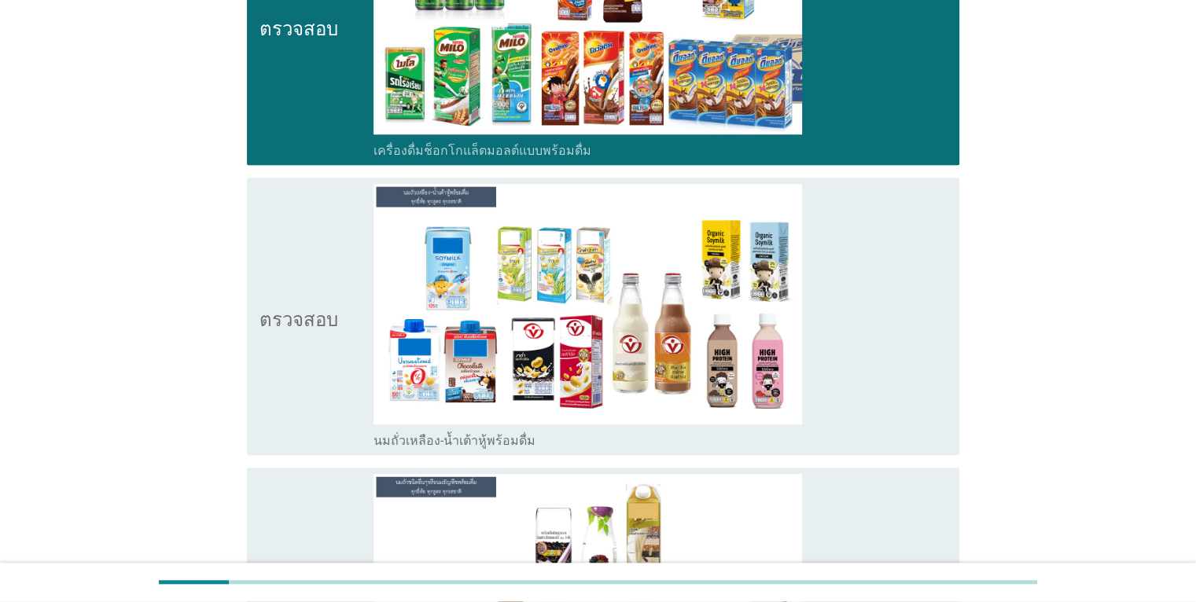
scroll to position [1180, 0]
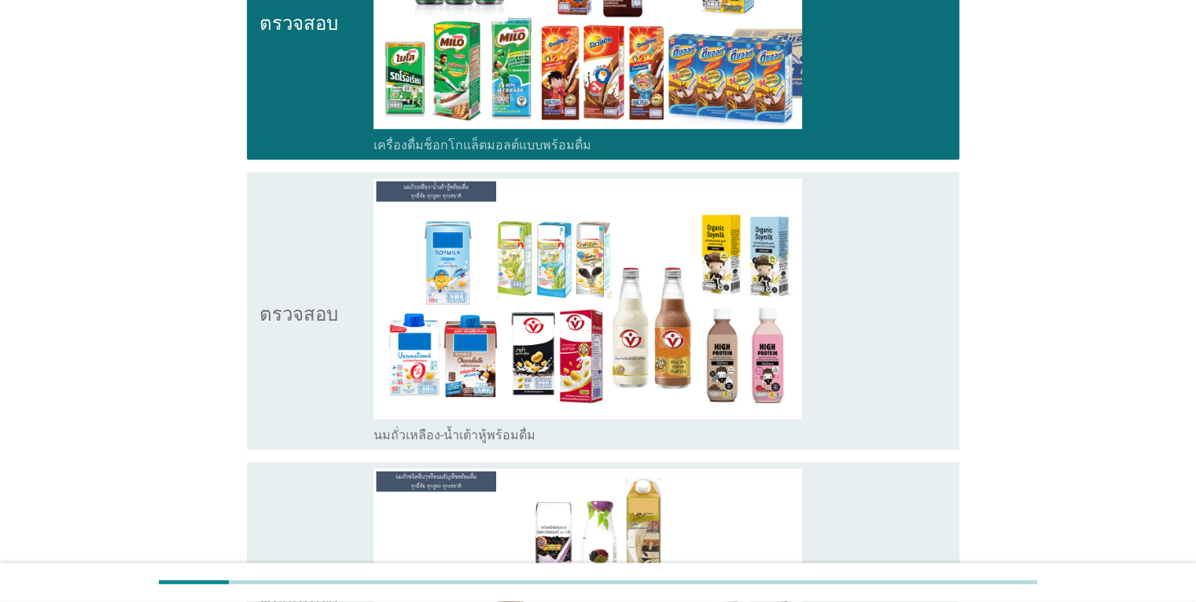
click at [891, 367] on div "โครงร่างกล่องกาเครื่องหมายว่าง นมถั่วเหลือง-น้ำเต้าหู้พร้อมดื่ม" at bounding box center [660, 311] width 573 height 265
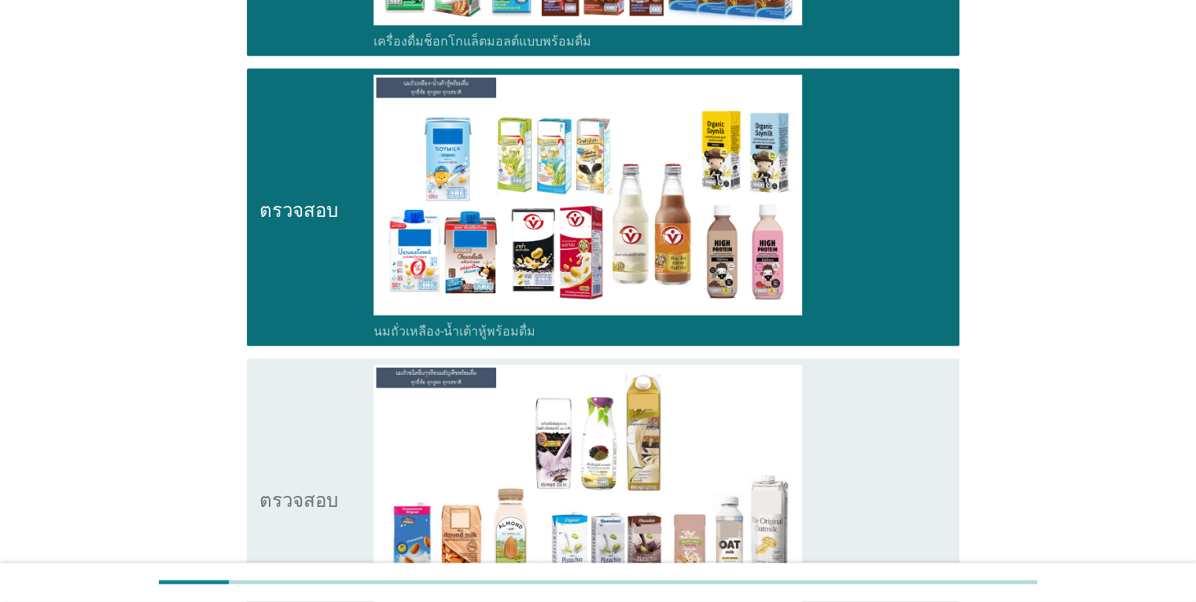
scroll to position [1416, 0]
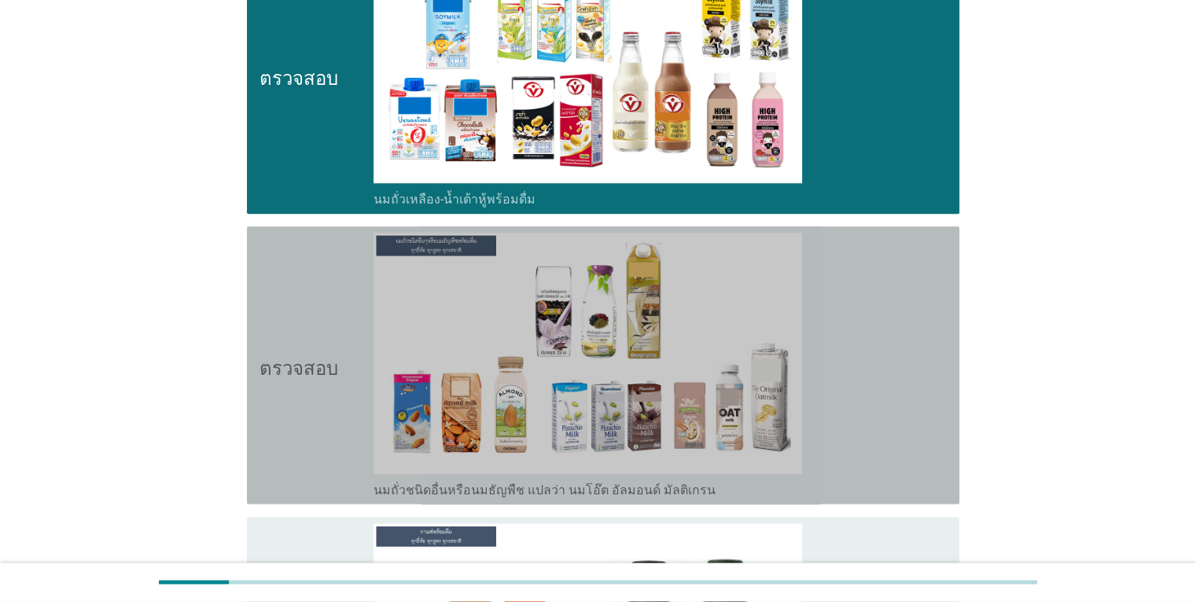
click at [897, 372] on div "โครงร่างกล่องกาเครื่องหมายว่าง นมถั่วชนิดอื่นหรือนมธัญพืช แปลว่า นมโอ๊ต อัลมอนด…" at bounding box center [660, 365] width 573 height 265
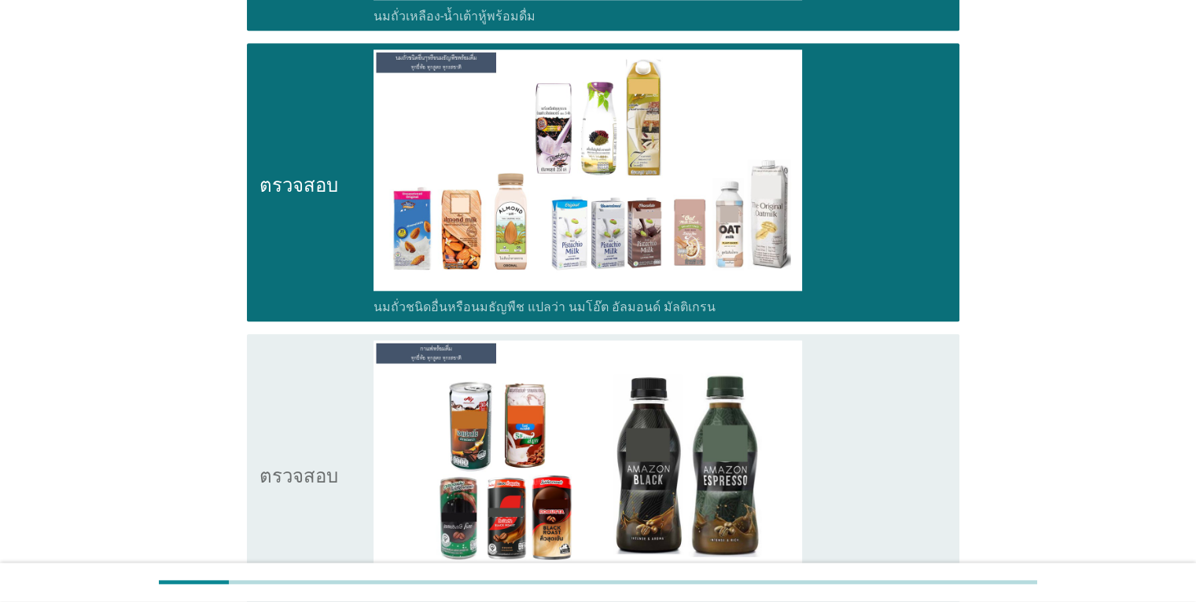
scroll to position [1809, 0]
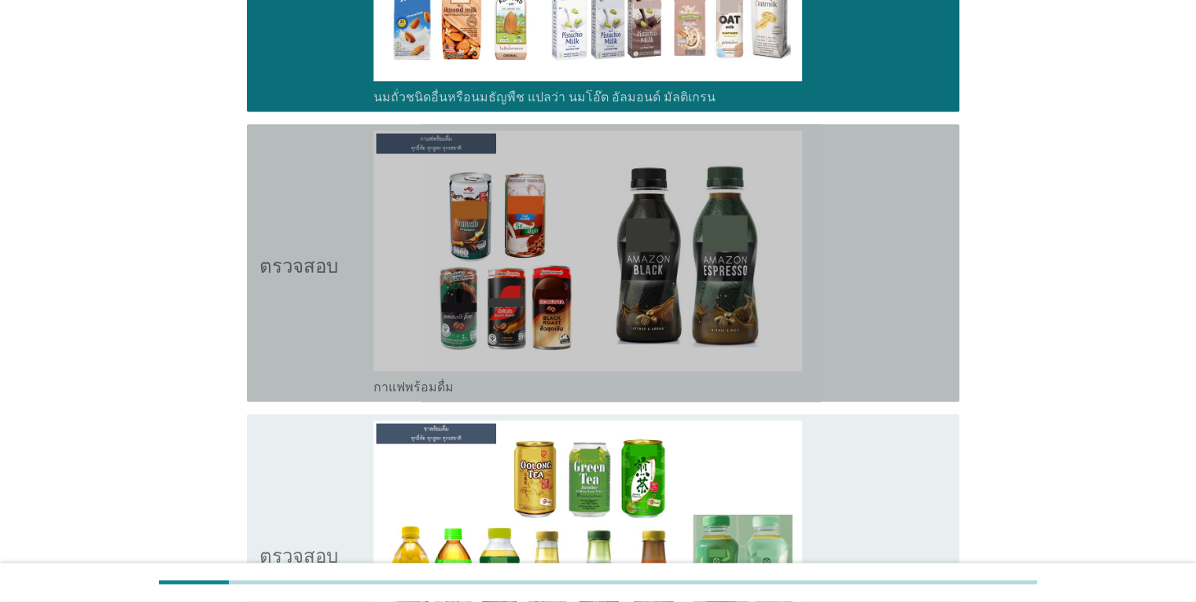
click at [901, 336] on div "โครงร่างกล่องกาเครื่องหมายว่าง กาแฟพร้อมดื่ม" at bounding box center [660, 263] width 573 height 265
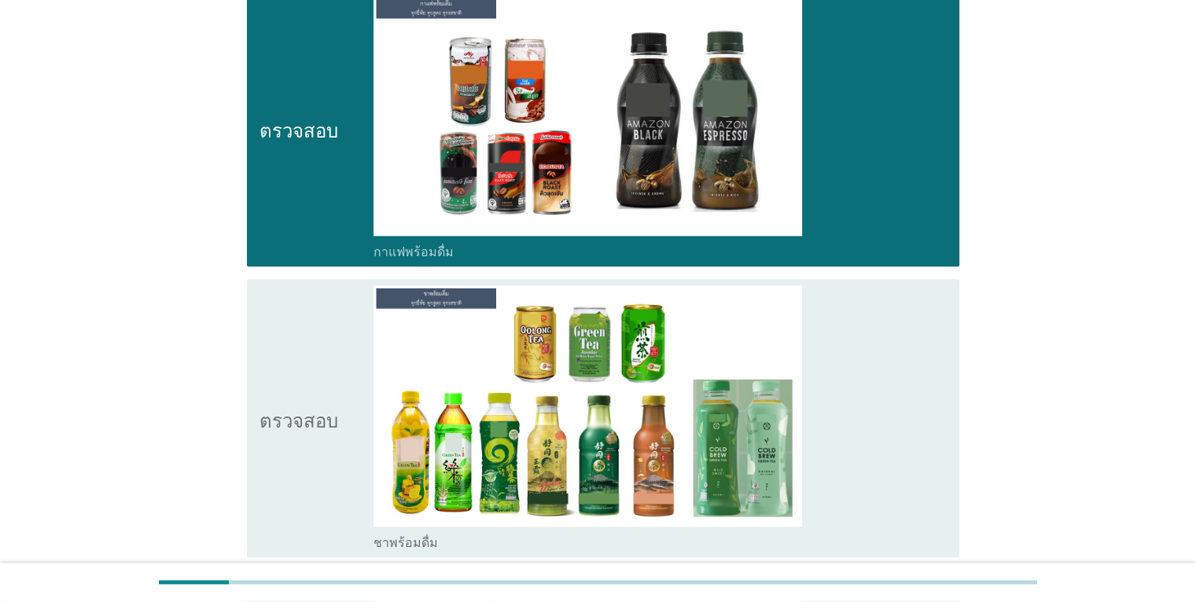
scroll to position [2123, 0]
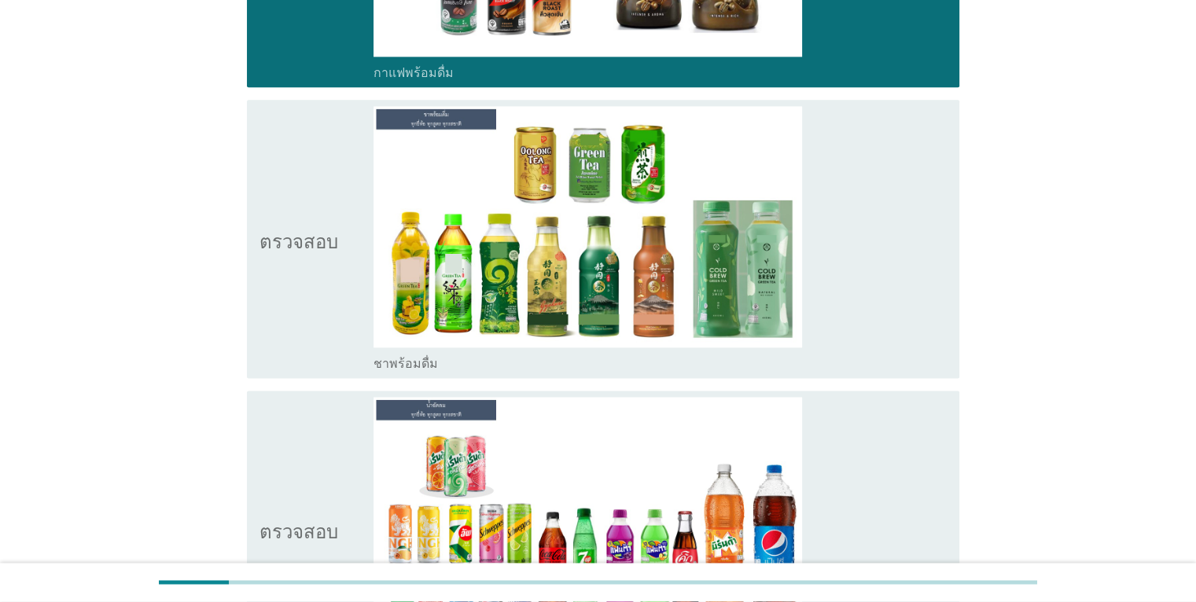
click at [913, 286] on div "โครงร่างกล่องกาเครื่องหมายว่าง ชาพร้อมดื่ม" at bounding box center [660, 238] width 573 height 265
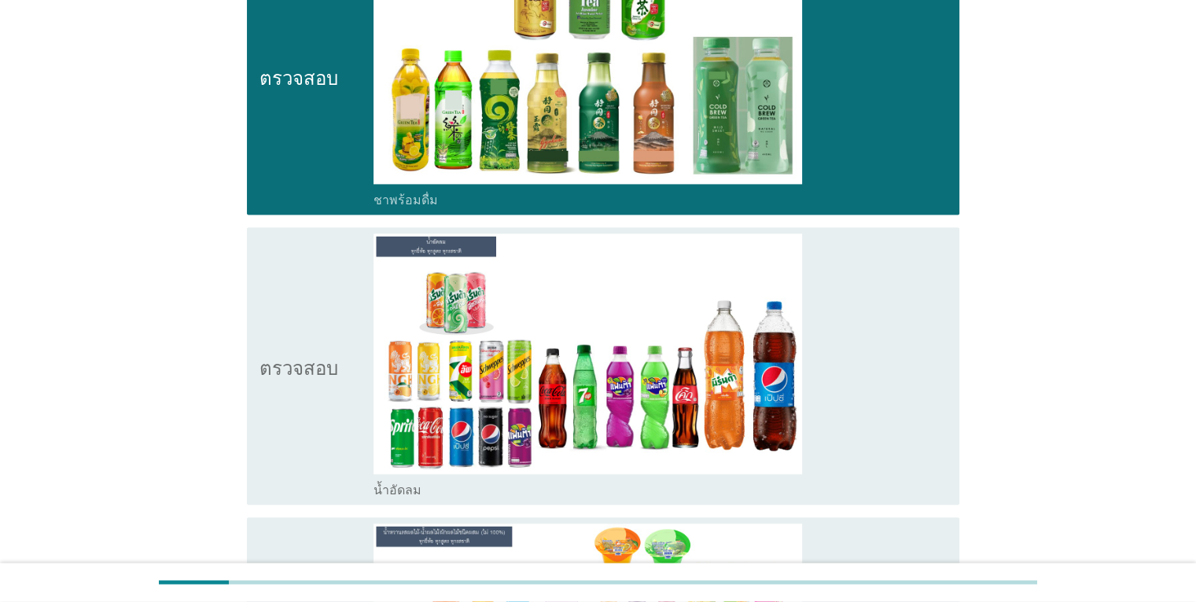
scroll to position [2438, 0]
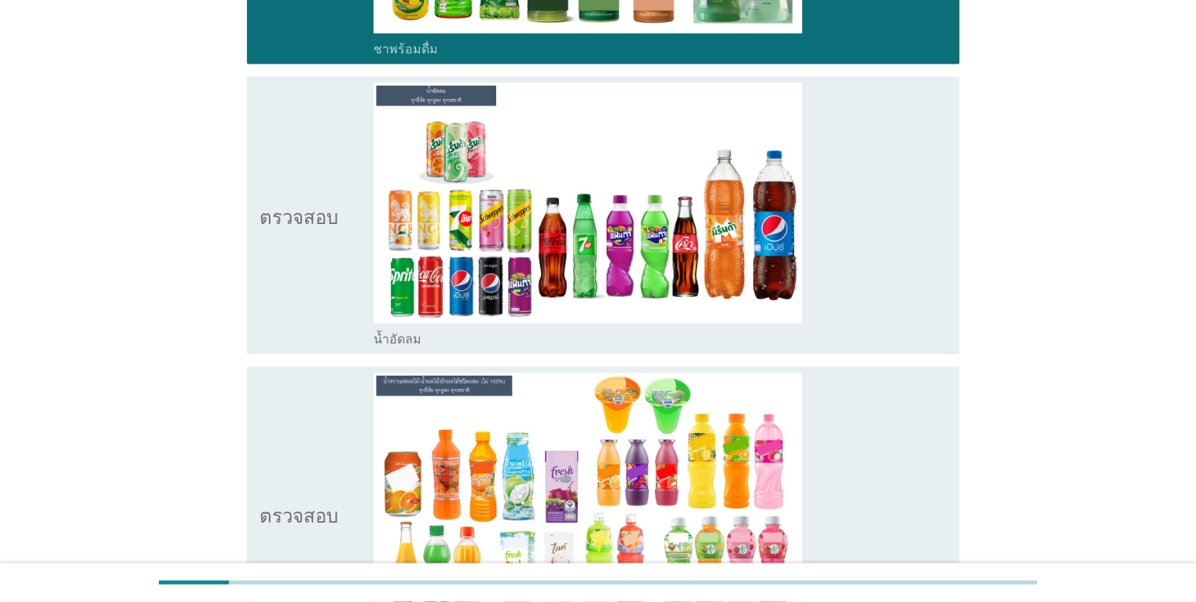
click at [905, 282] on div "โครงร่างกล่องกาเครื่องหมายว่าง น้ำอัดลม" at bounding box center [660, 215] width 573 height 265
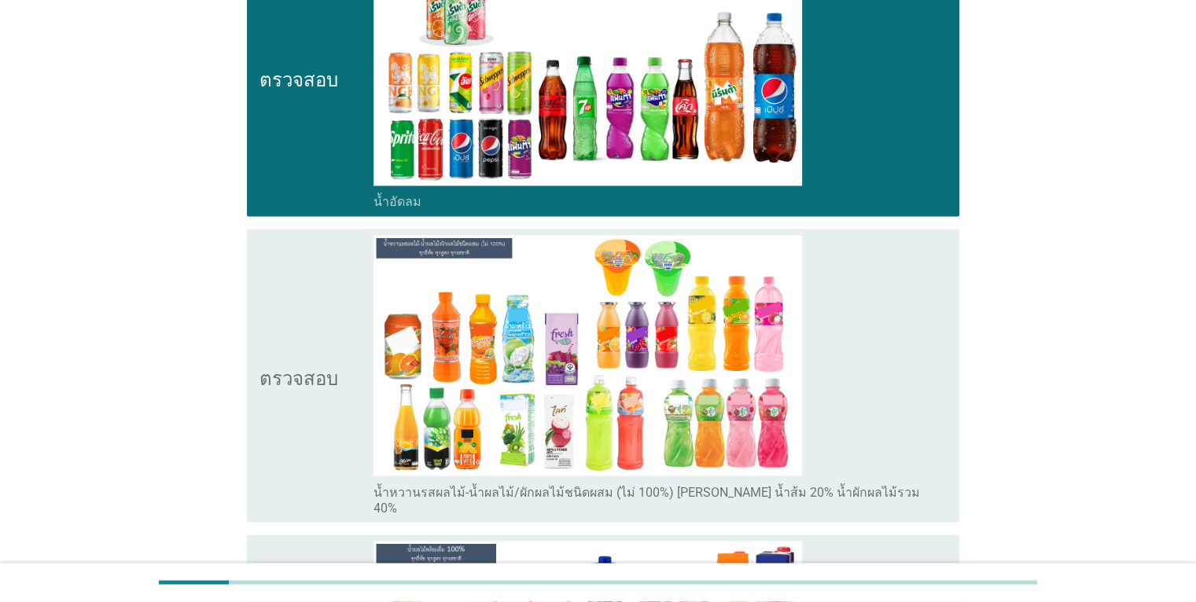
scroll to position [2674, 0]
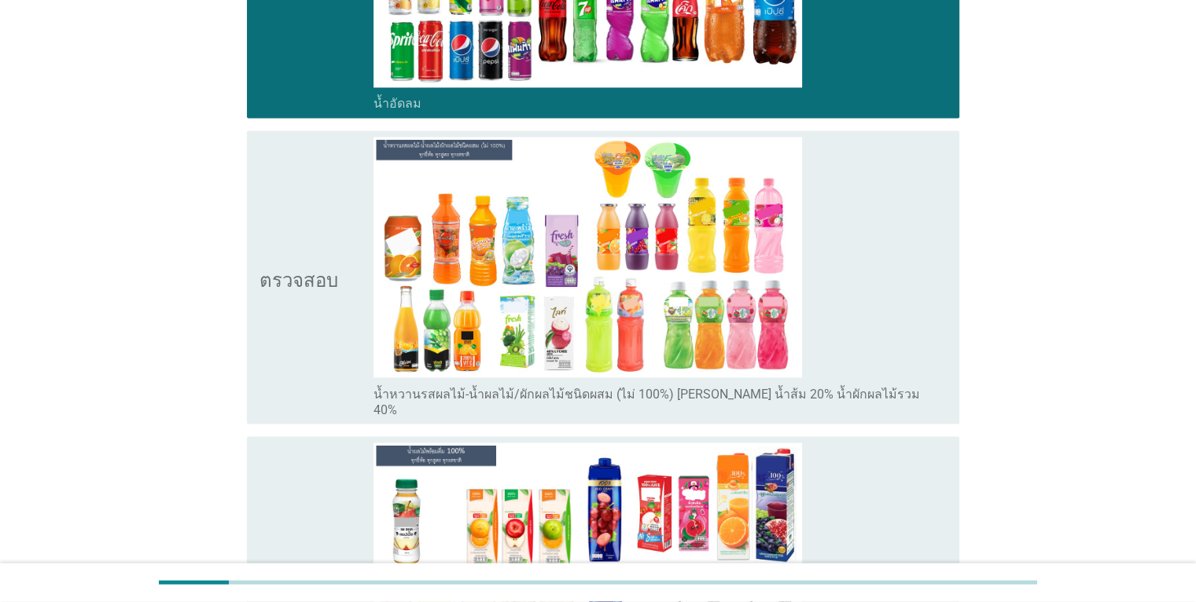
click at [905, 305] on div "โครงร่างกล่องกาเครื่องหมายว่าง น้ำหวานรสผลไม้-น้ำผลไม้/ผักผลไม้ชนิดผสม (ไม่ 100…" at bounding box center [660, 277] width 573 height 281
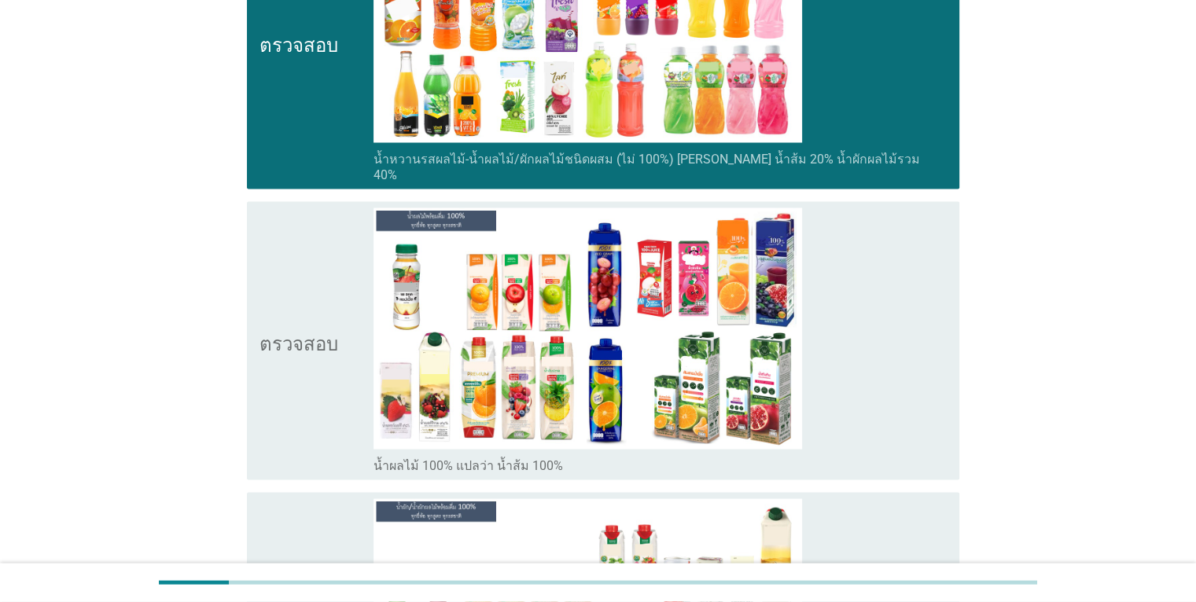
scroll to position [2910, 0]
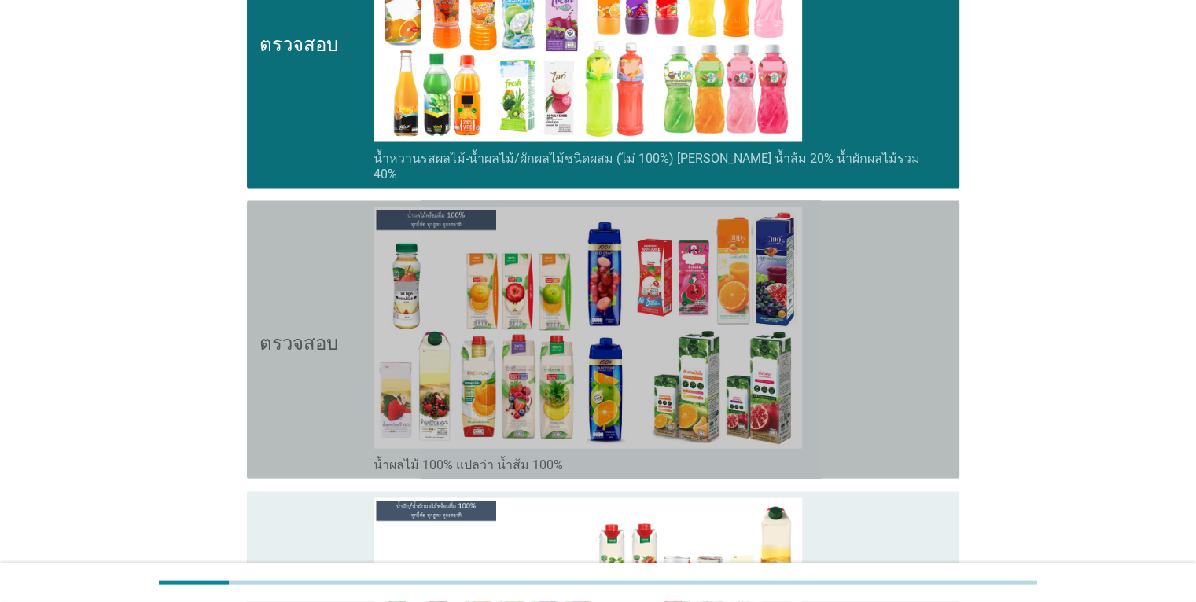
click at [918, 352] on div "โครงร่างกล่องกาเครื่องหมายว่าง น้ำผลไม้ 100% แปลว่า น้ำส้ม 100%" at bounding box center [660, 339] width 573 height 265
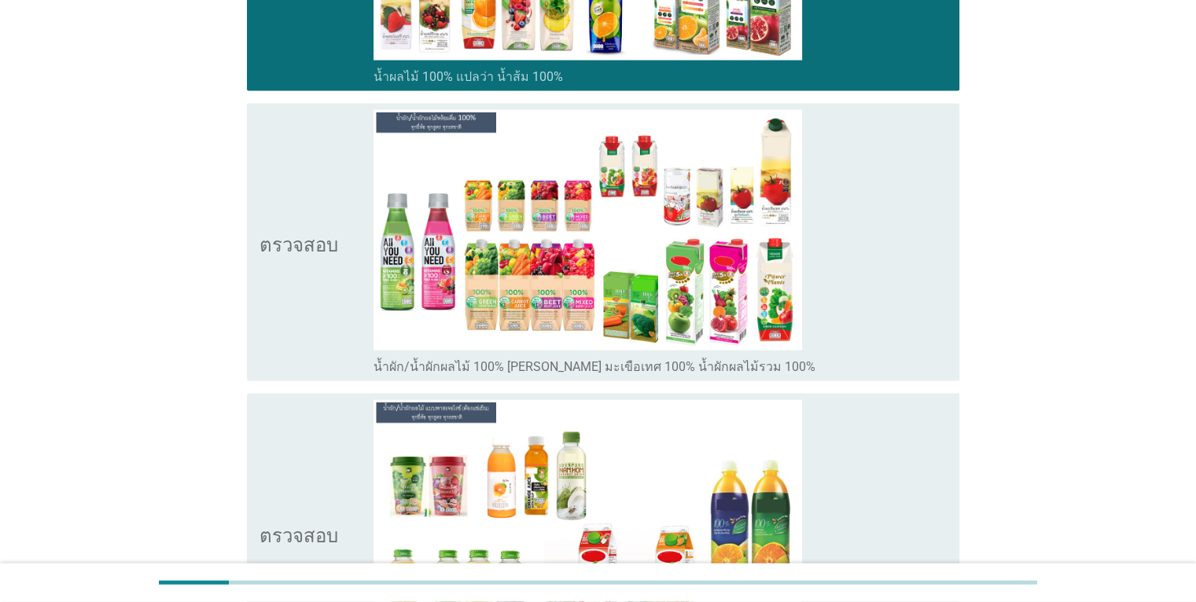
scroll to position [3303, 0]
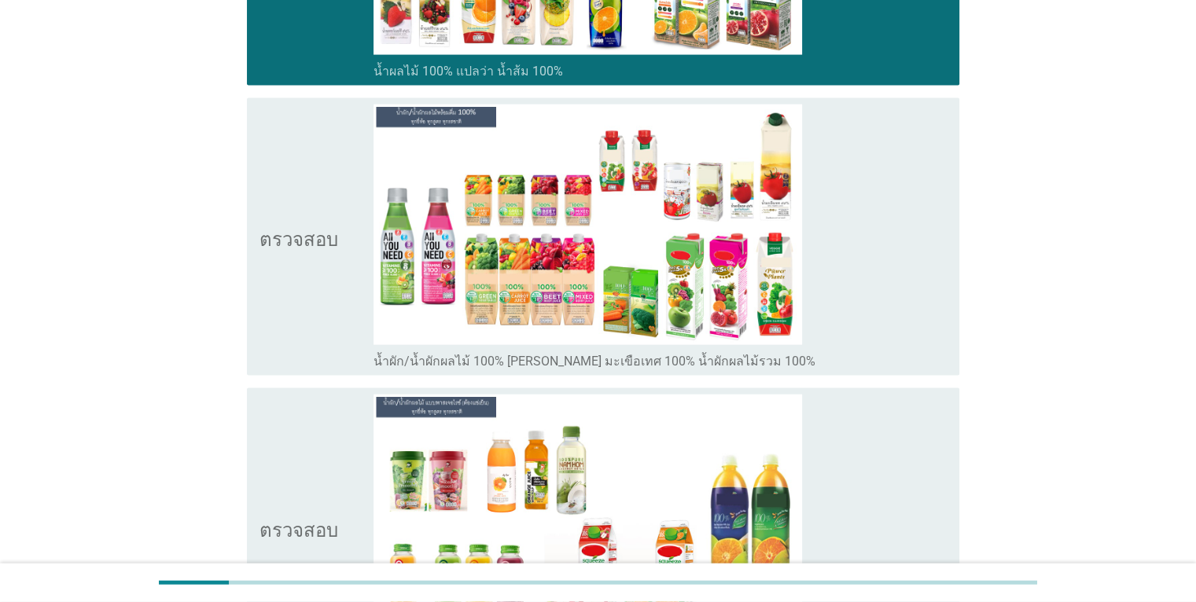
click at [921, 292] on div "โครงร่างกล่องกาเครื่องหมายว่าง น้ำผัก/น้ำผักผลไม้ 100% [PERSON_NAME] มะเขือเทศ …" at bounding box center [660, 237] width 573 height 265
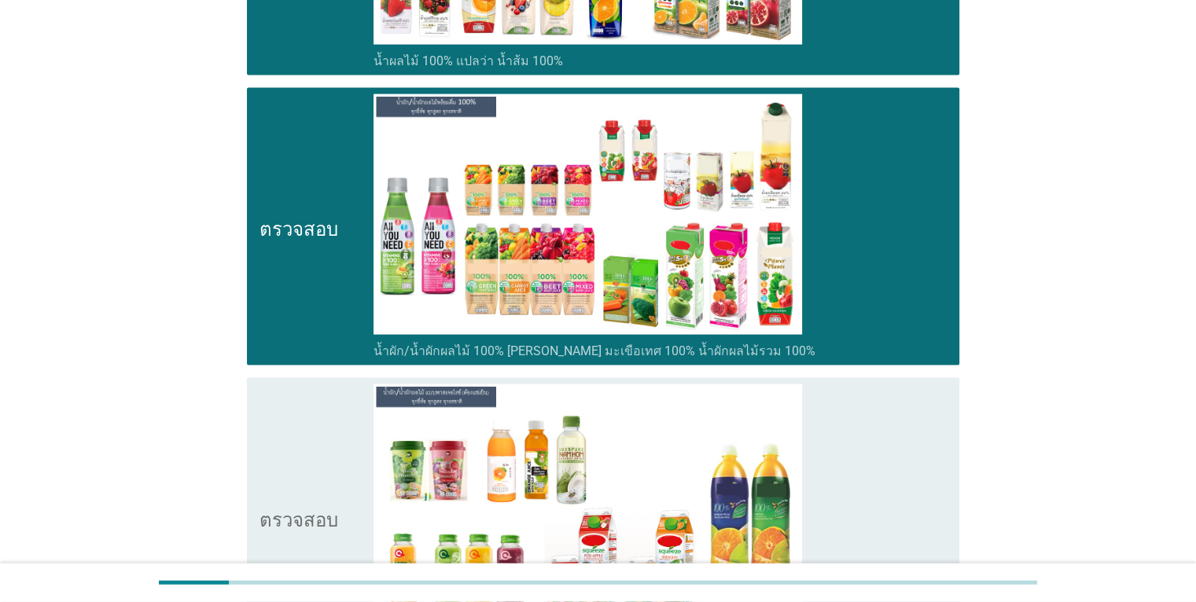
scroll to position [3618, 0]
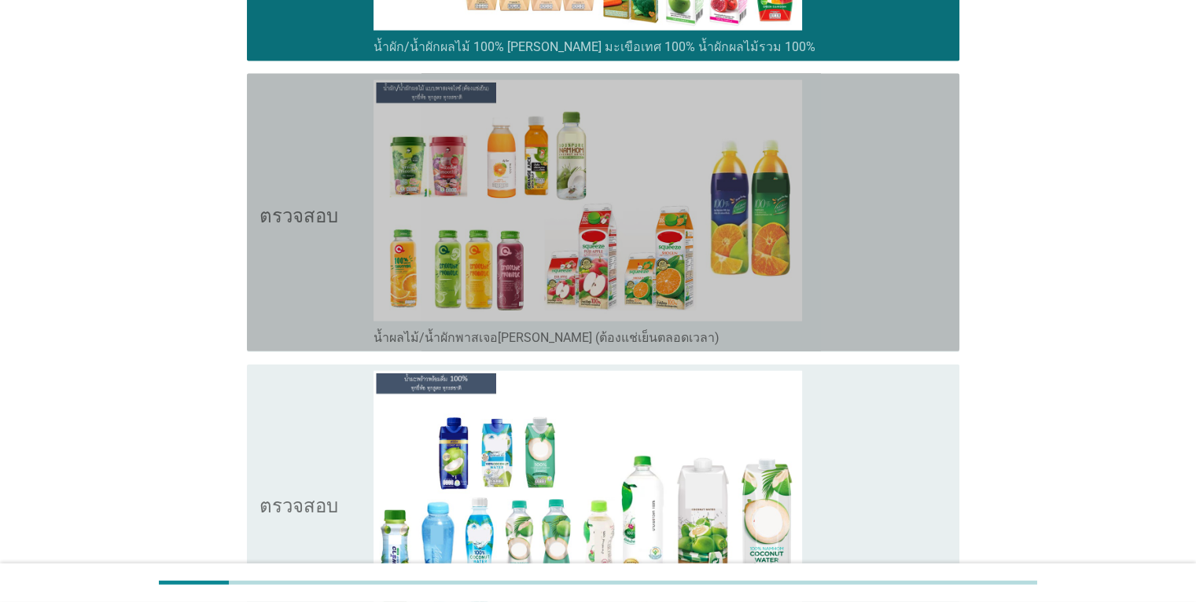
click at [906, 250] on div "โครงร่างกล่องกาเครื่องหมายว่าง น้ำผลไม้/น้ำผักพาสเจอ[PERSON_NAME] (ต้องแช่เย็นต…" at bounding box center [660, 212] width 573 height 265
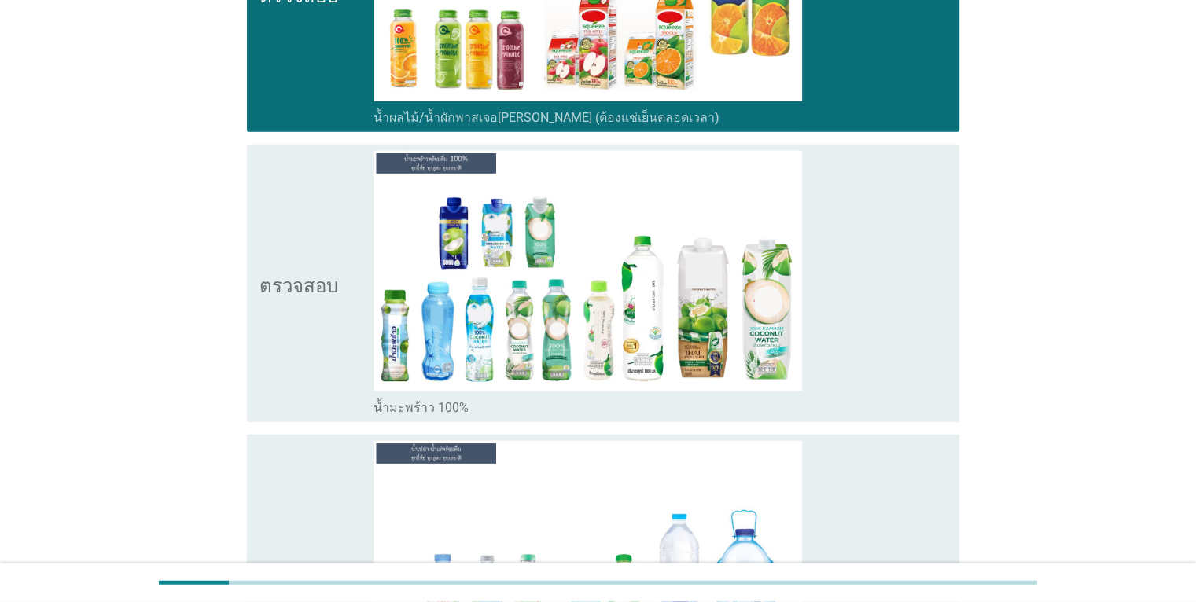
scroll to position [4011, 0]
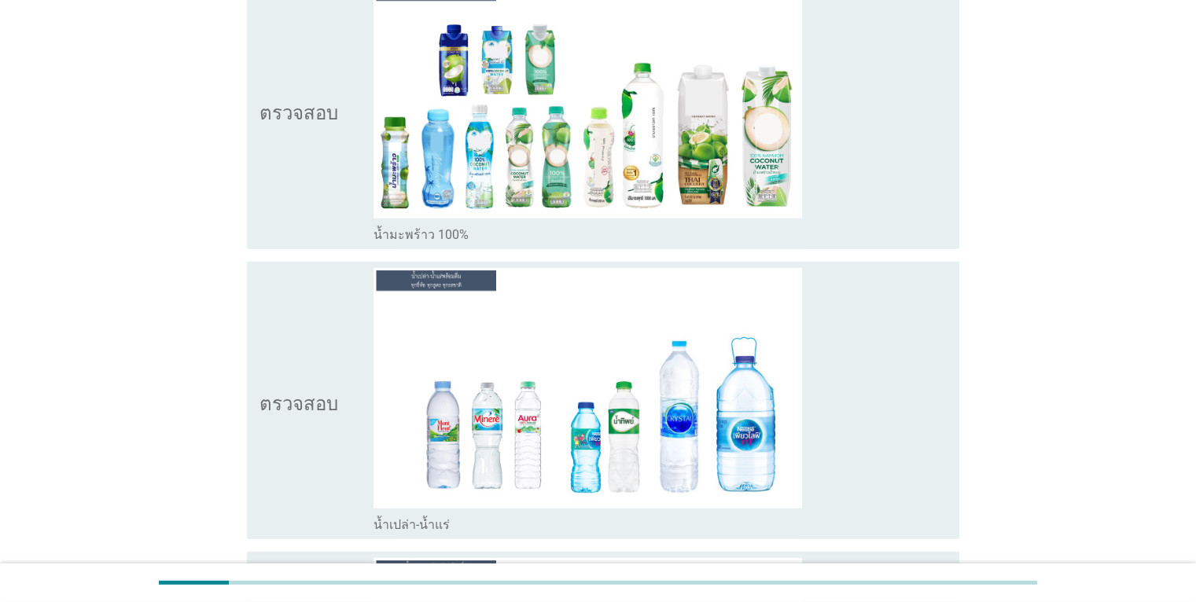
click at [886, 186] on div "โครงร่างกล่องกาเครื่องหมายว่าง น้ำมะพร้าว 100%" at bounding box center [660, 110] width 573 height 265
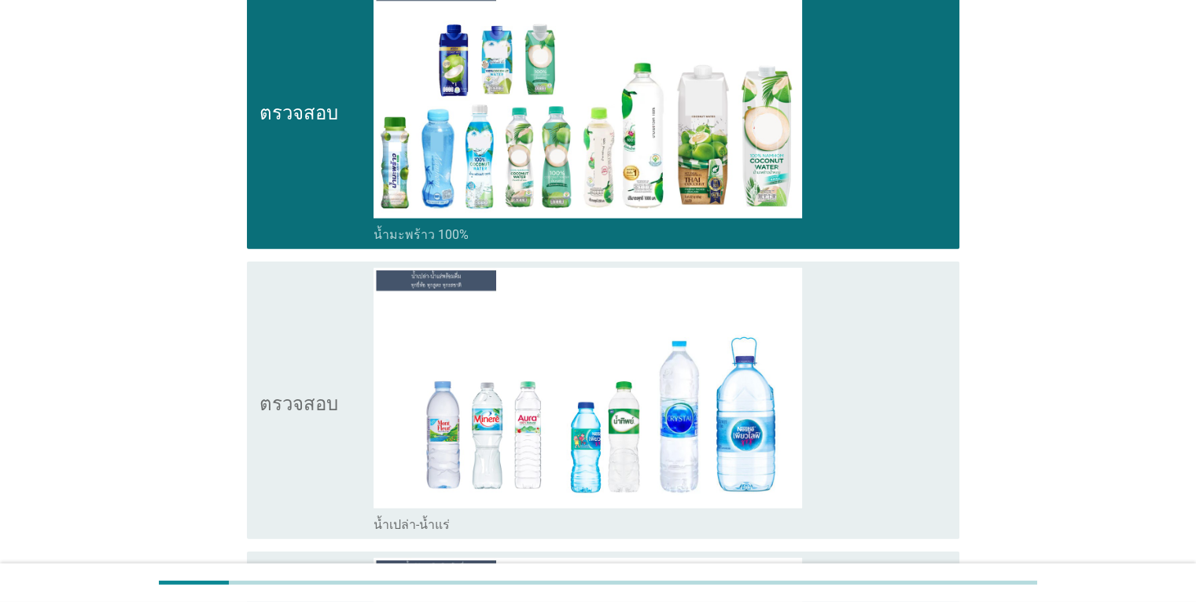
click at [920, 389] on div "โครงร่างกล่องกาเครื่องหมายว่าง น้ำเปล่า-น้ำแร่" at bounding box center [660, 400] width 573 height 265
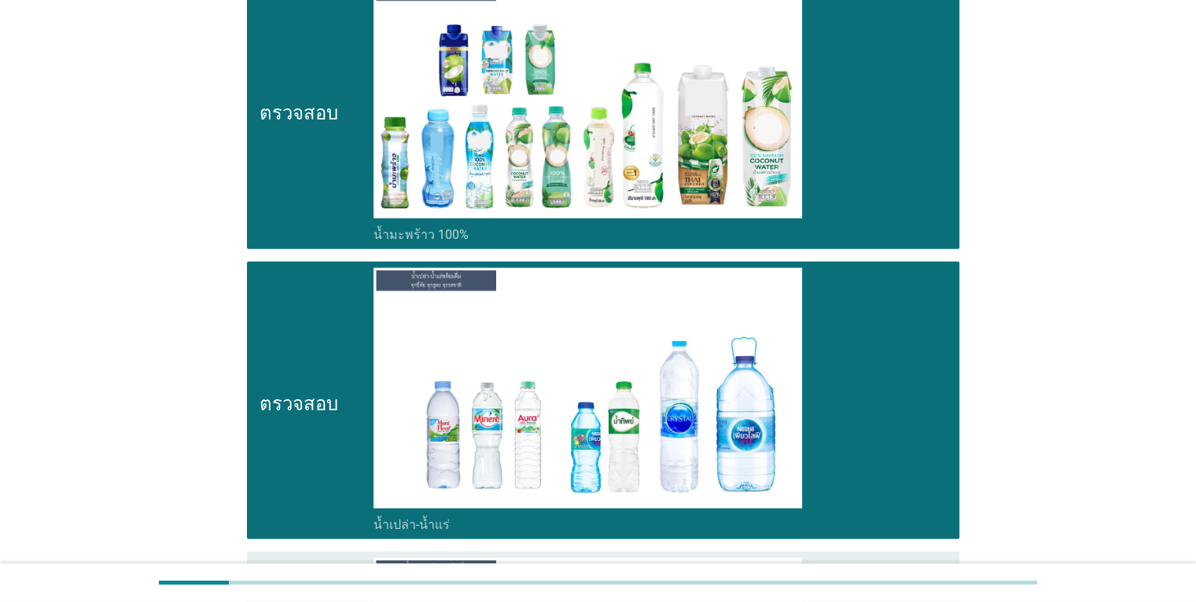
scroll to position [4247, 0]
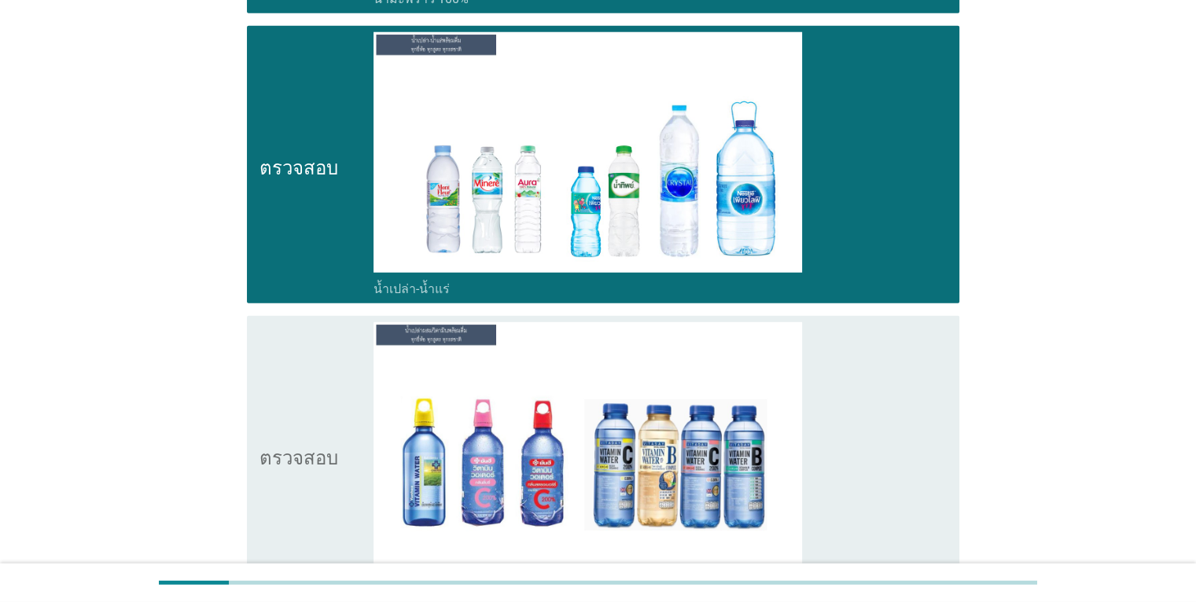
click at [908, 425] on div "โครงร่างกล่องกาเครื่องหมายว่าง น้ำเปล่าผสมวิตามิน" at bounding box center [660, 454] width 573 height 265
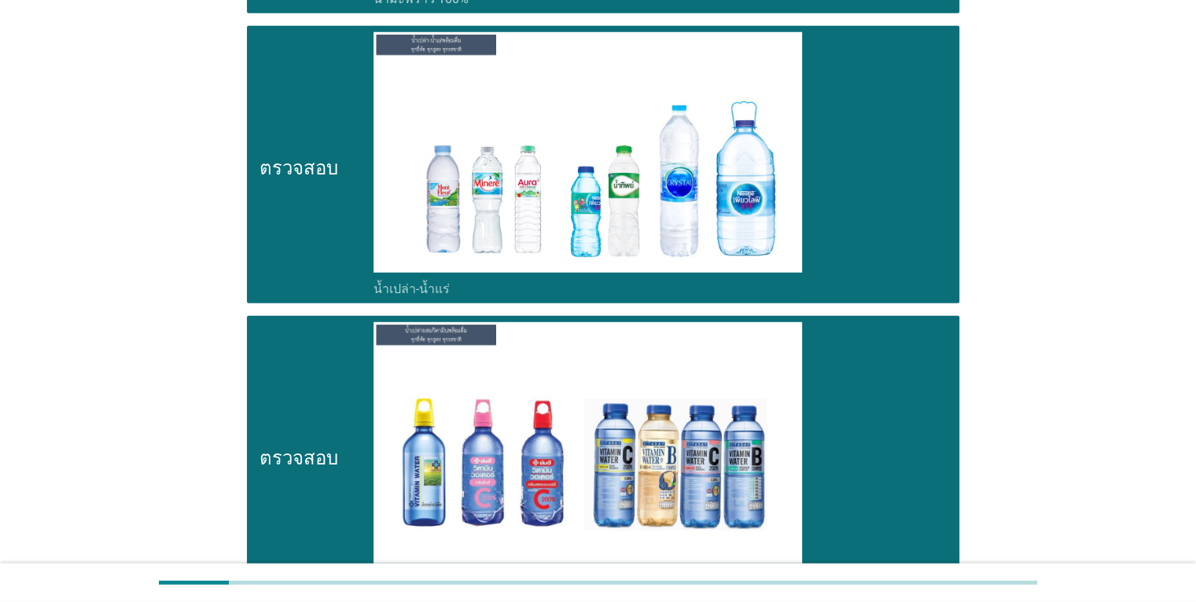
scroll to position [4561, 0]
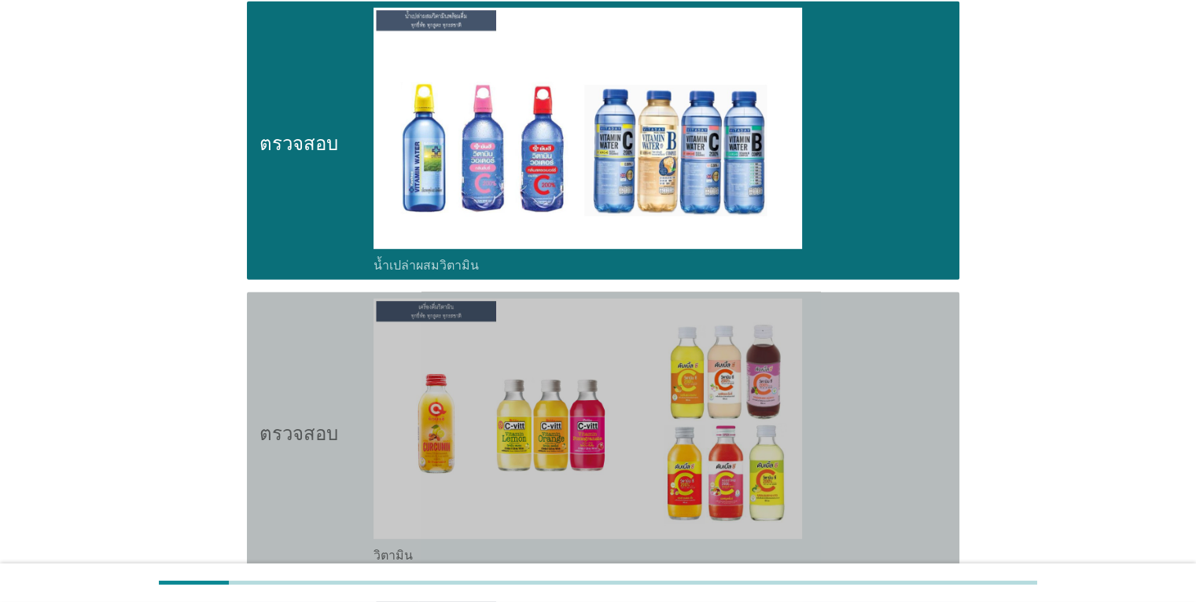
click at [909, 411] on div "โครงร่างกล่องกาเครื่องหมายว่าง วิตามิน" at bounding box center [660, 431] width 573 height 265
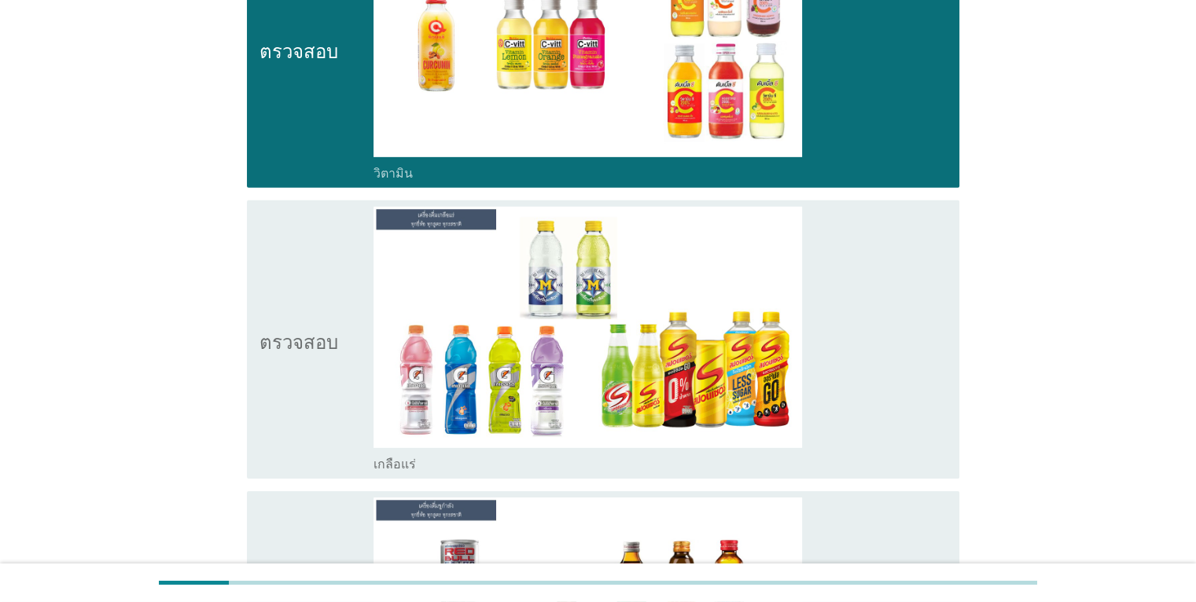
scroll to position [4955, 0]
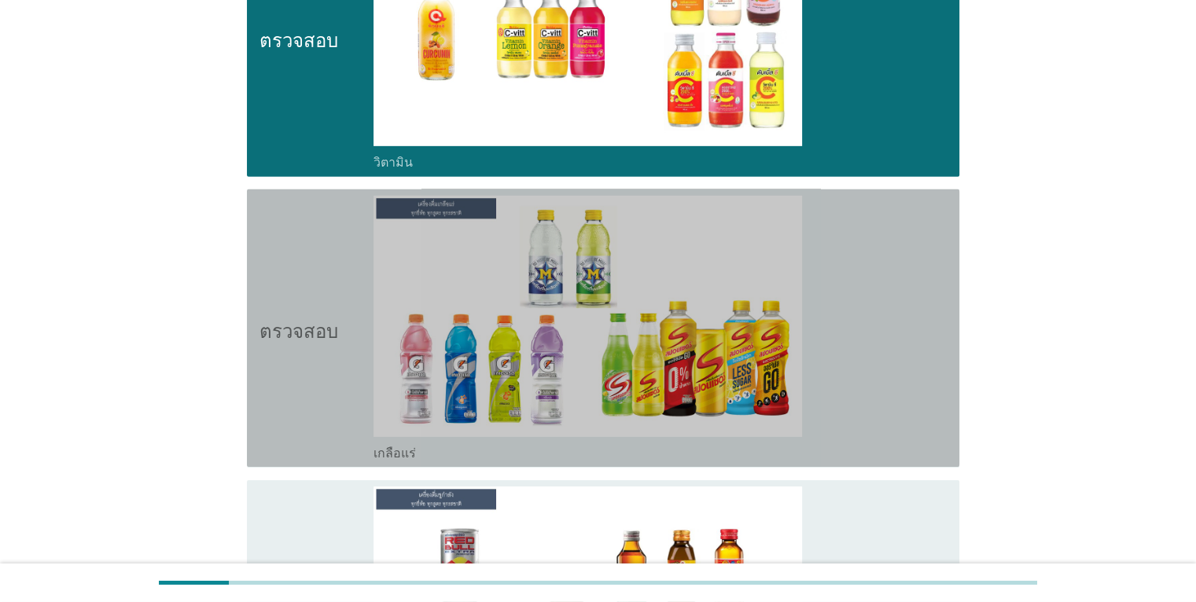
click at [889, 370] on div "โครงร่างกล่องกาเครื่องหมายว่าง เกลือแร่" at bounding box center [660, 328] width 573 height 265
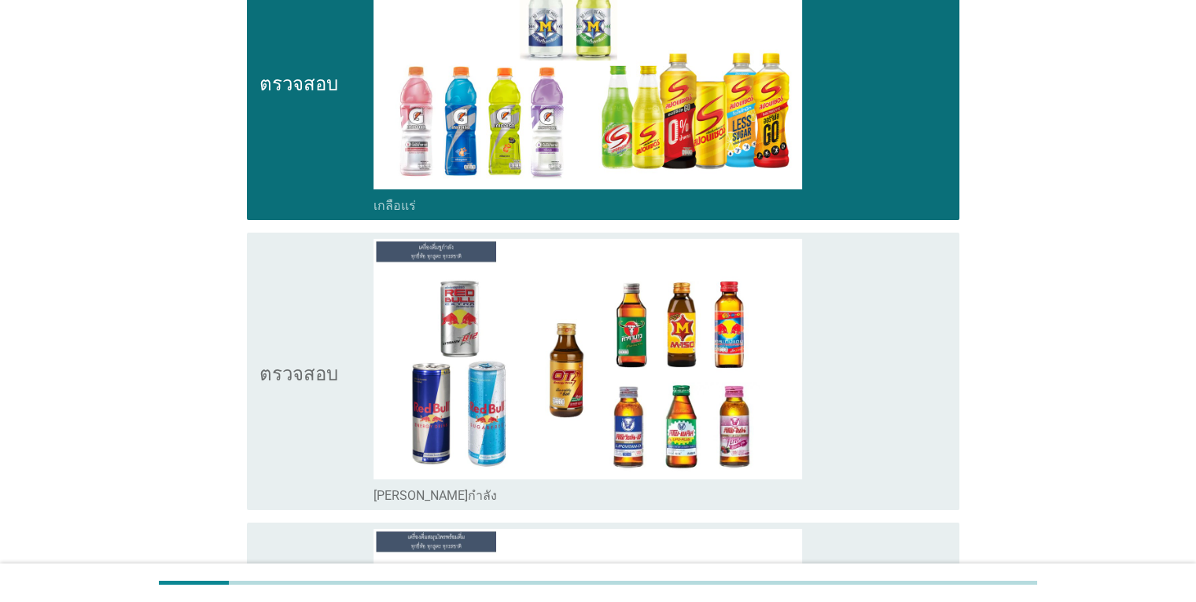
scroll to position [5269, 0]
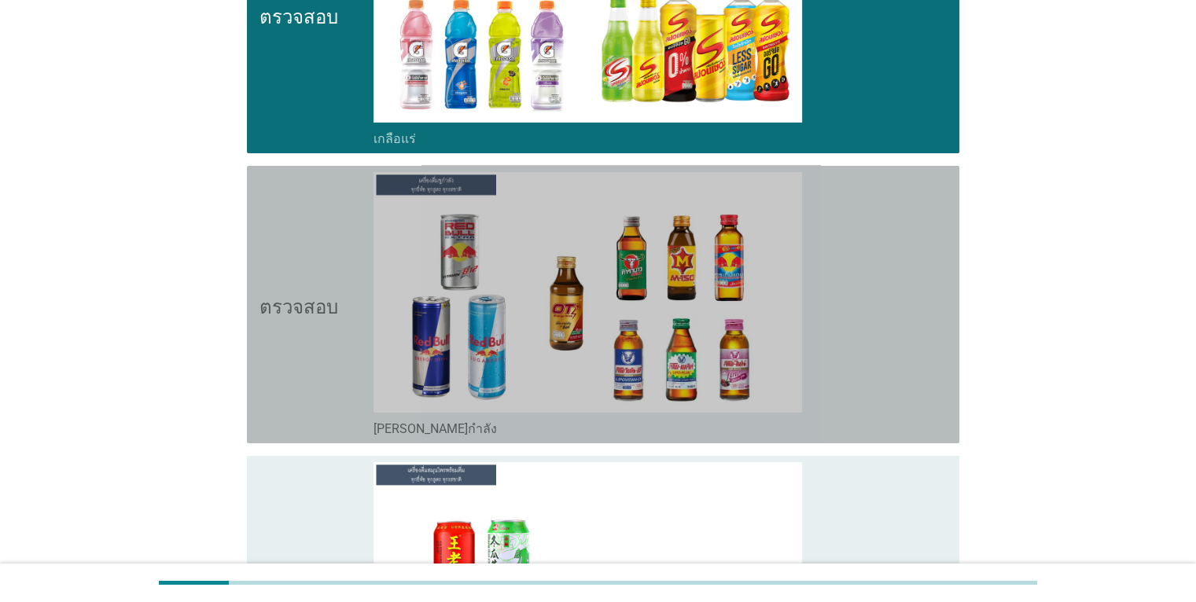
click at [895, 327] on div "โครงร่างกล่องกาเครื่องหมายว่าง [PERSON_NAME]กำลัง" at bounding box center [660, 304] width 573 height 265
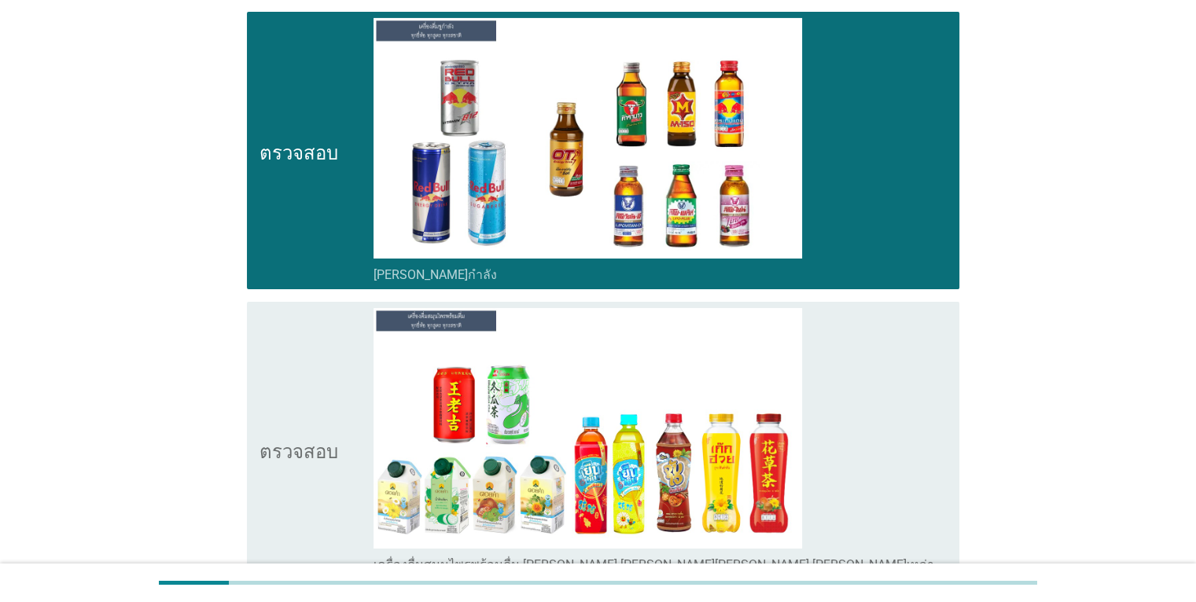
scroll to position [5584, 0]
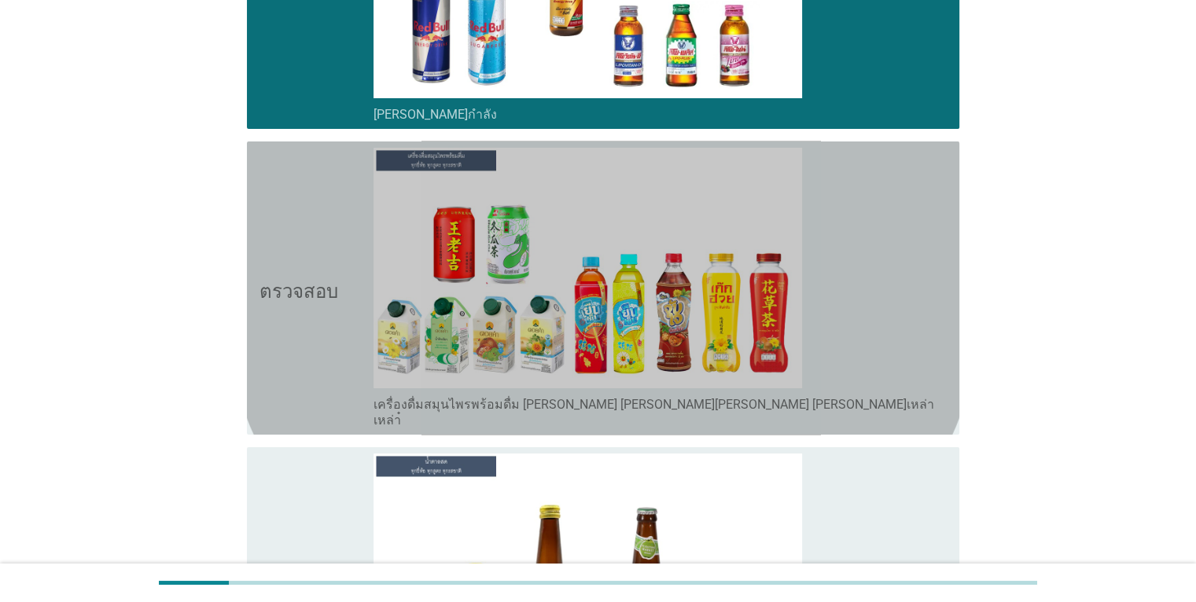
click at [900, 285] on div "โครงร่างกล่องกาเครื่องหมายว่าง เครื่องดื่มสมุนไพรพร้อมดื่ม [PERSON_NAME] [PERSO…" at bounding box center [660, 288] width 573 height 281
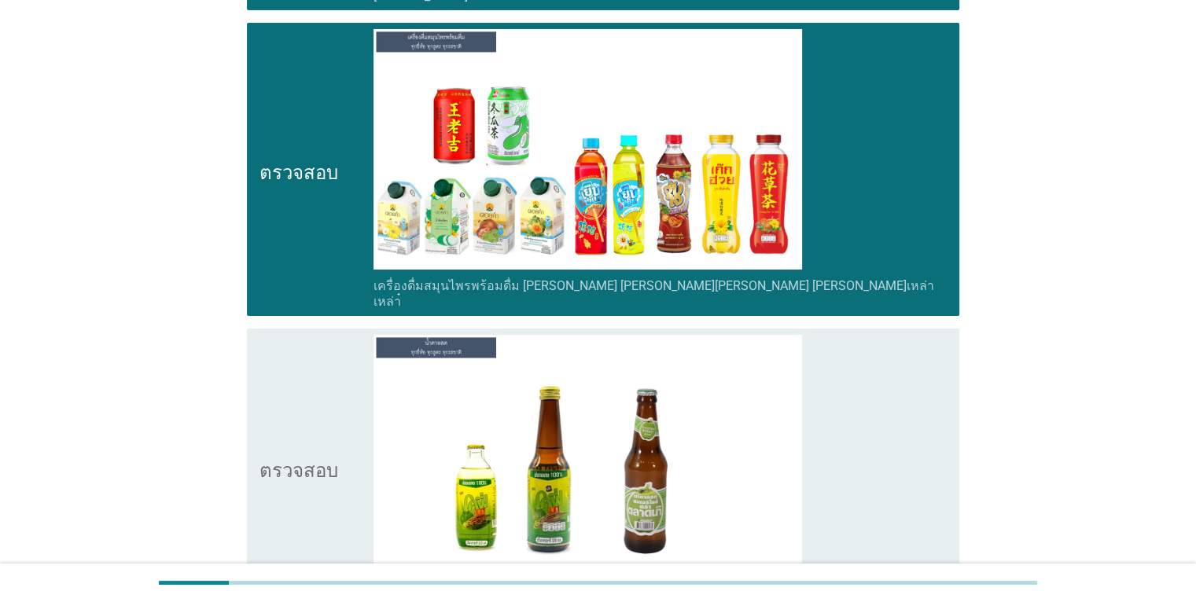
scroll to position [5898, 0]
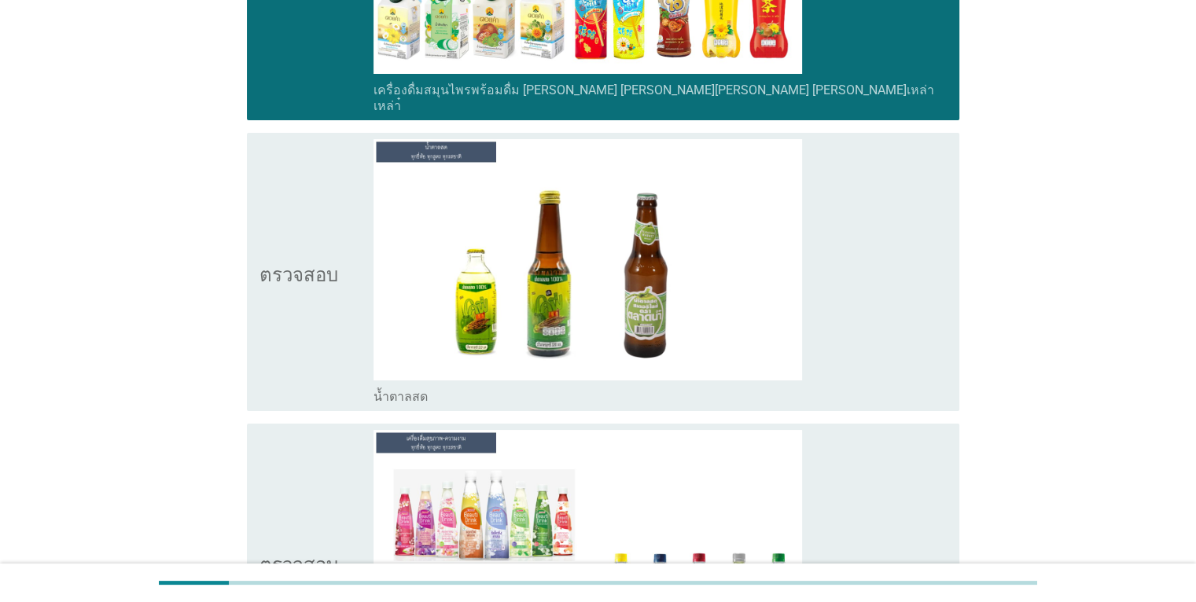
click at [919, 275] on div "โครงร่างกล่องกาเครื่องหมายว่าง น้ำตาลสด" at bounding box center [660, 271] width 573 height 265
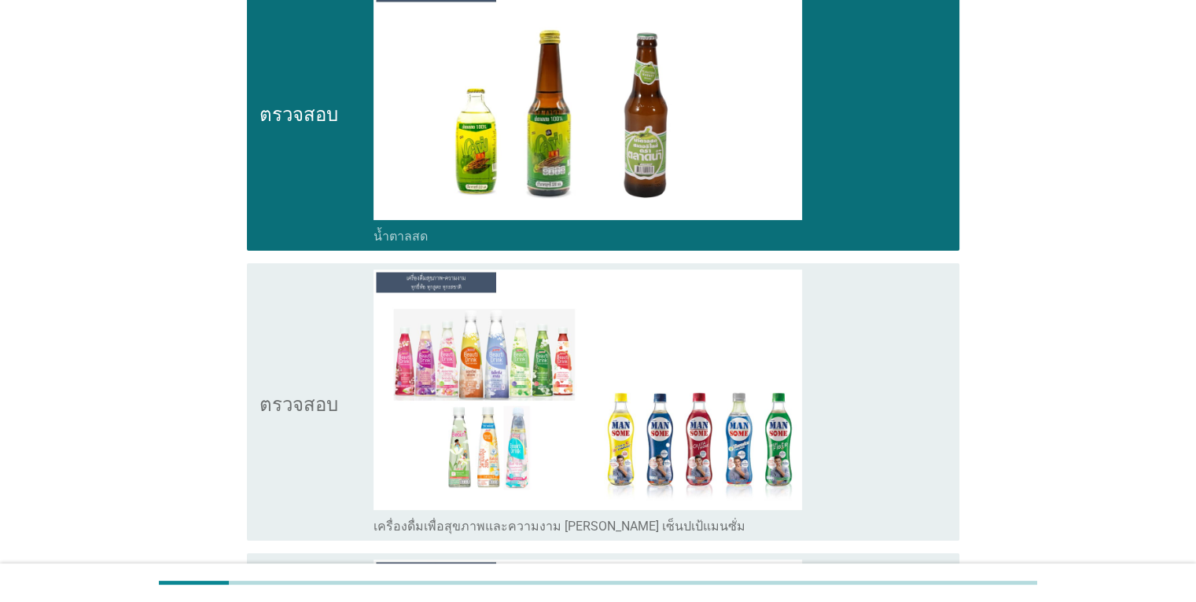
scroll to position [6213, 0]
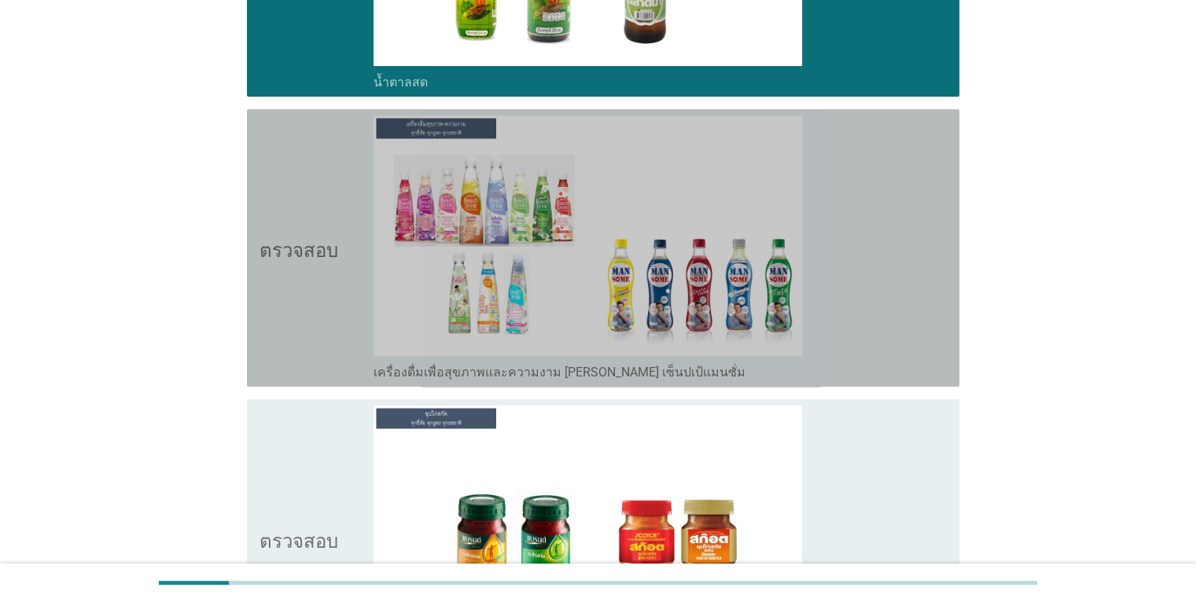
click at [914, 266] on div "โครงร่างกล่องกาเครื่องหมายว่าง เครื่องดื่มเพื่อสุขภาพและความงาม [PERSON_NAME] เ…" at bounding box center [660, 248] width 573 height 265
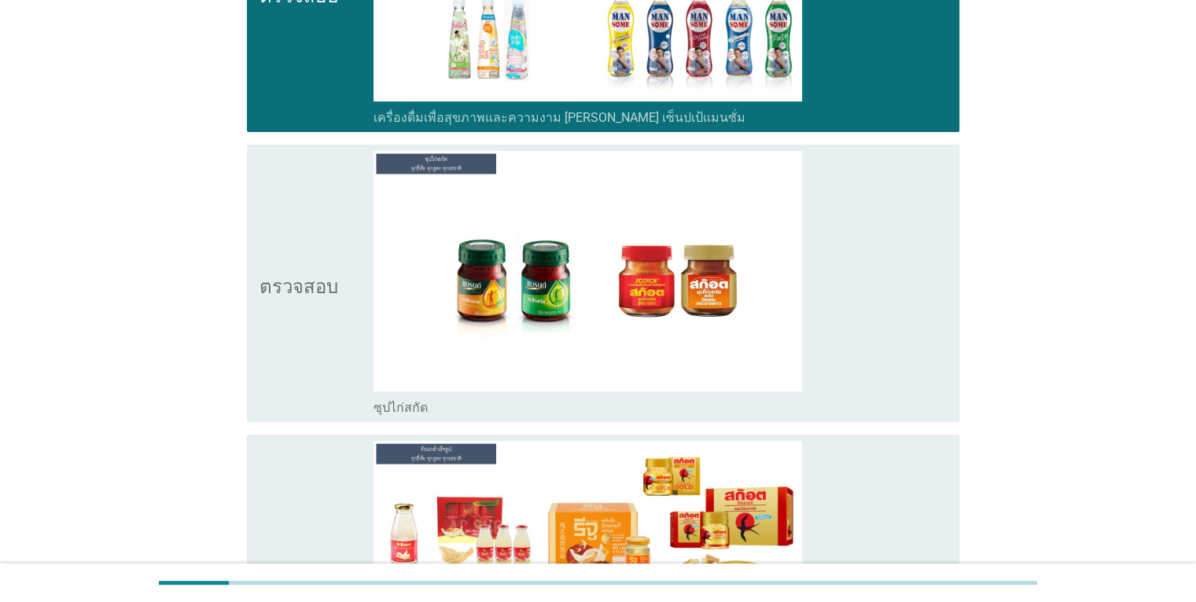
scroll to position [6606, 0]
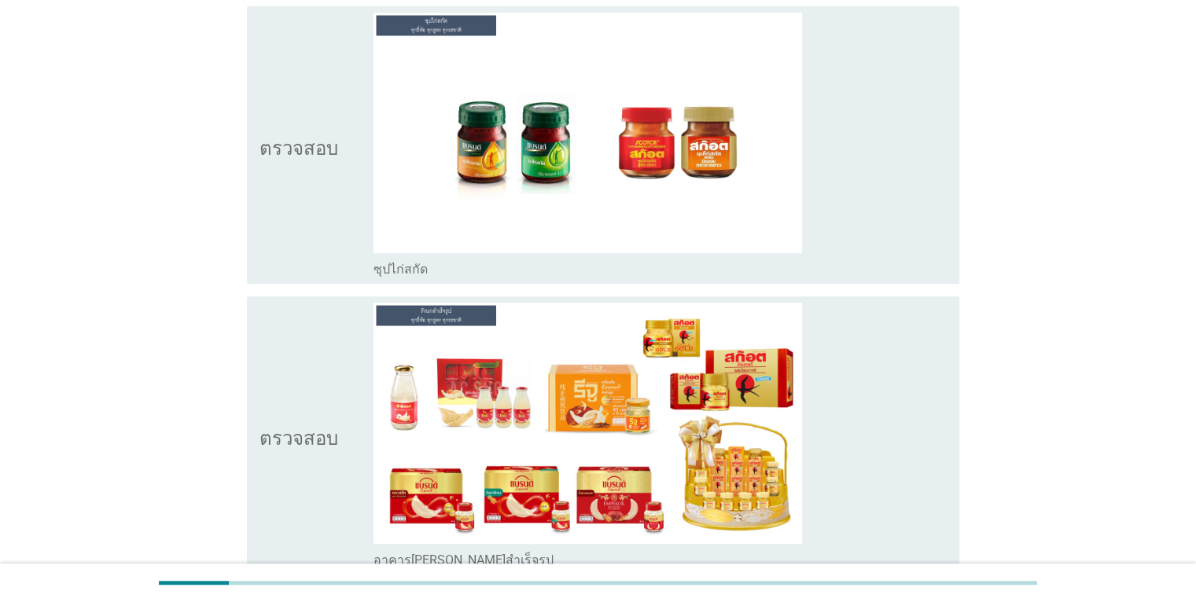
click at [911, 183] on div "โครงร่างกล่องกาเครื่องหมายว่าง ซุปไก่สกัด" at bounding box center [660, 145] width 573 height 265
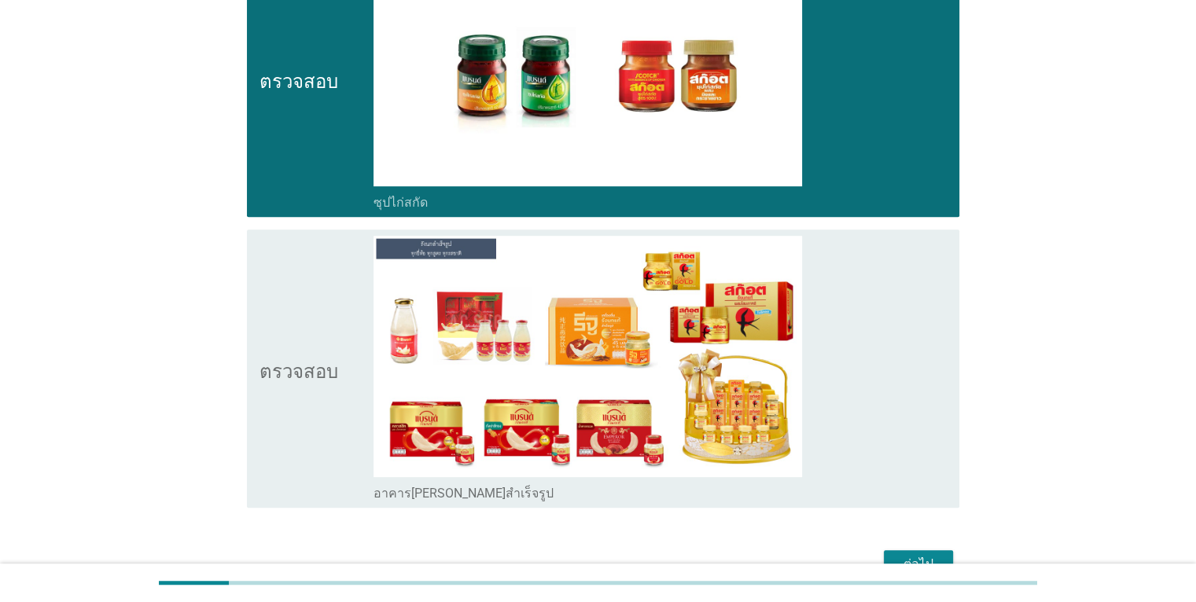
scroll to position [6722, 0]
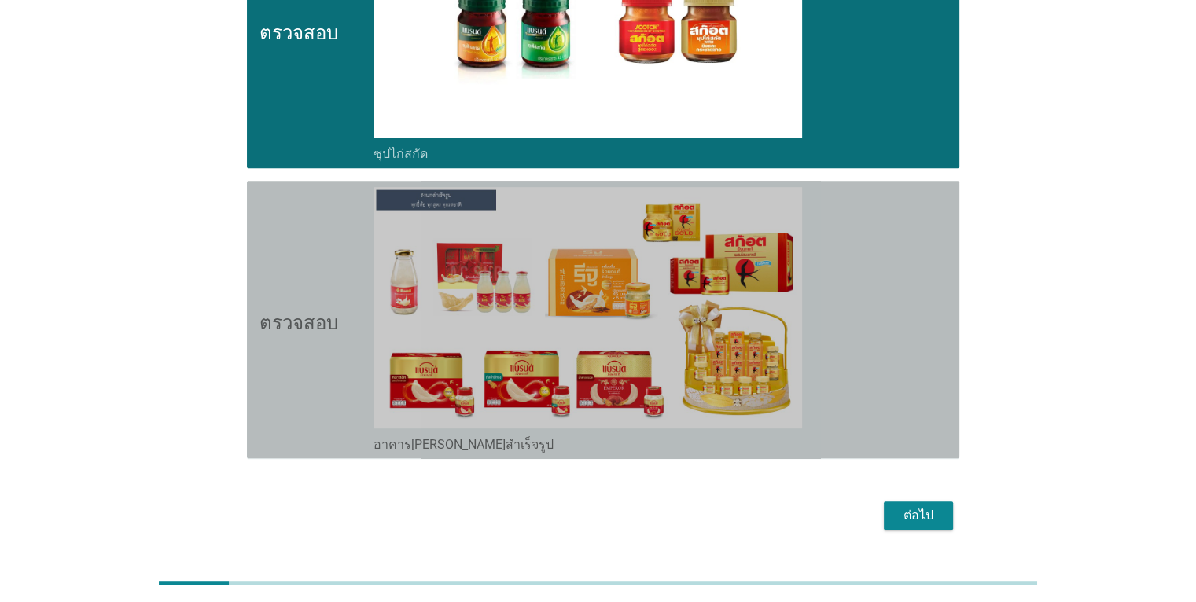
click at [922, 267] on div "โครงร่างกล่องกาเครื่องหมายว่าง อาคาร[PERSON_NAME]สำเร็จรูป" at bounding box center [660, 319] width 573 height 265
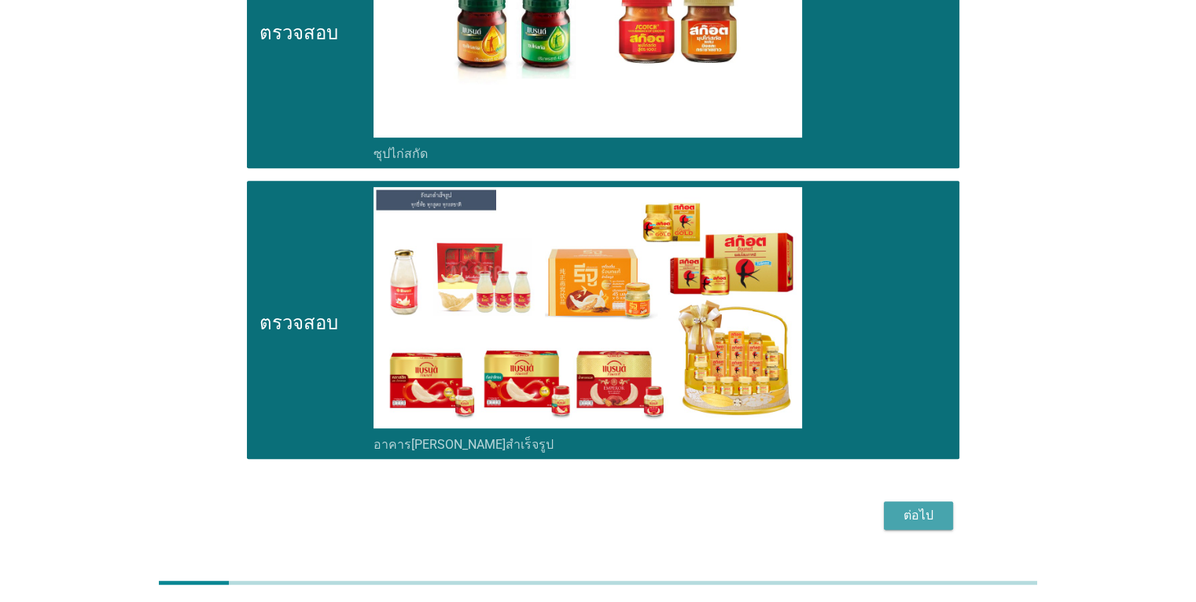
click at [915, 508] on font "ต่อไป" at bounding box center [919, 515] width 30 height 15
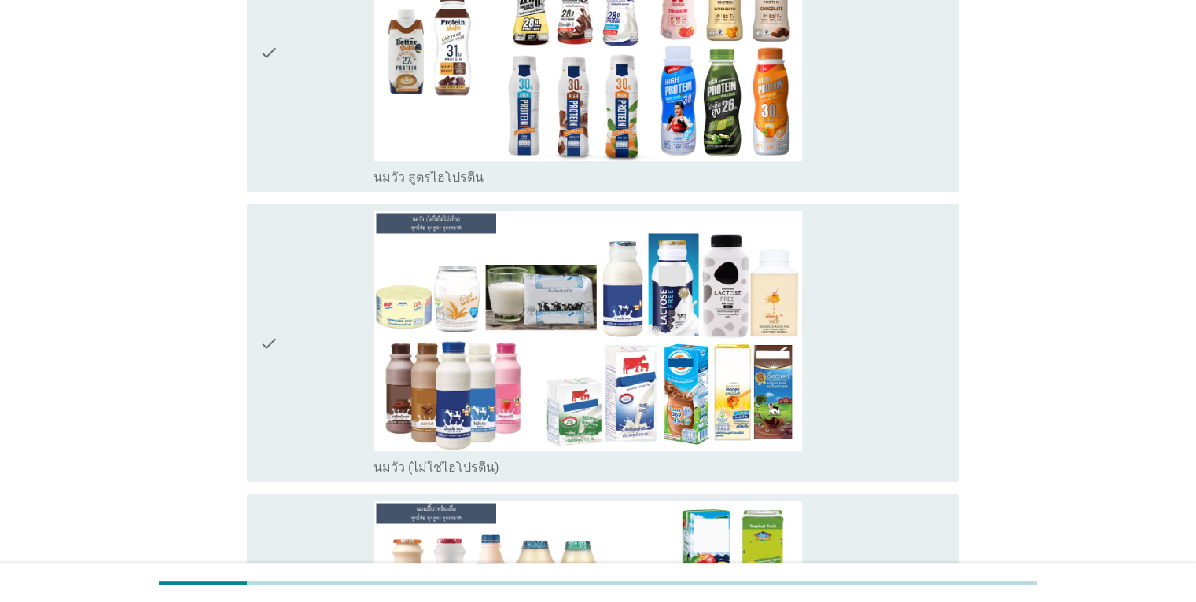
scroll to position [315, 0]
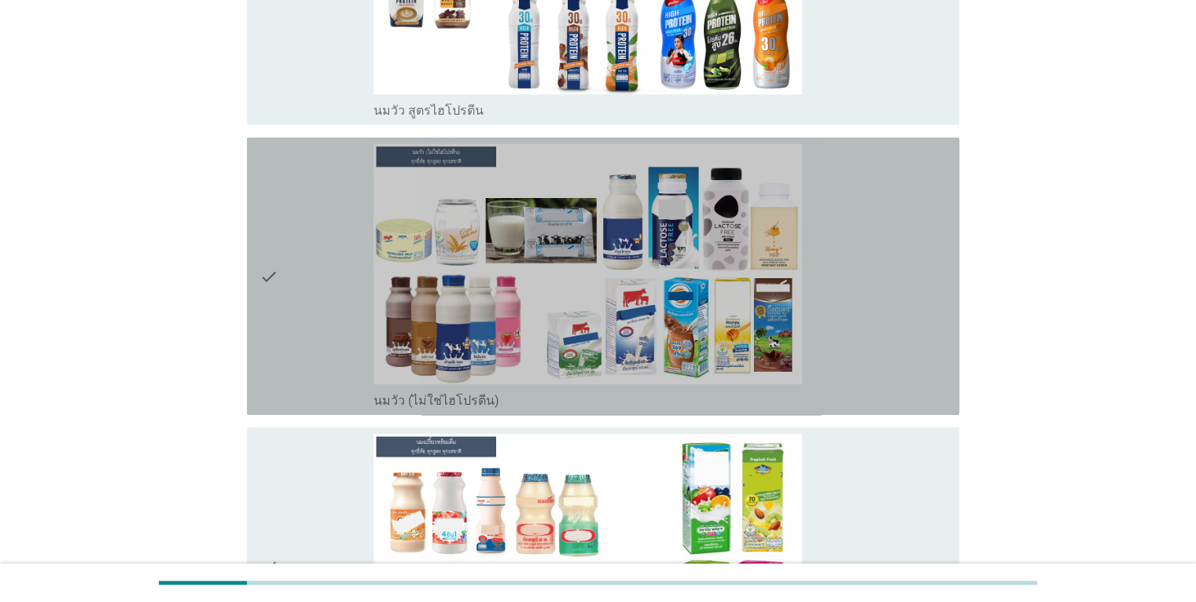
click at [896, 344] on div "check_box_outline_blank นมวัว (ไม่ใช่ไฮโปรตีน)" at bounding box center [660, 276] width 573 height 265
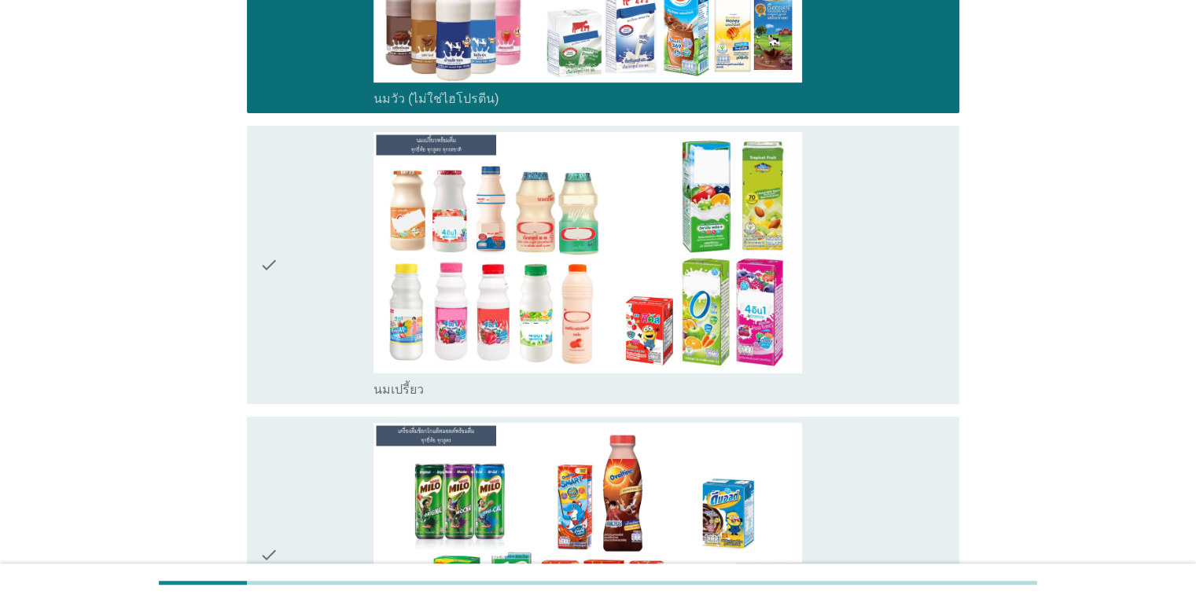
scroll to position [629, 0]
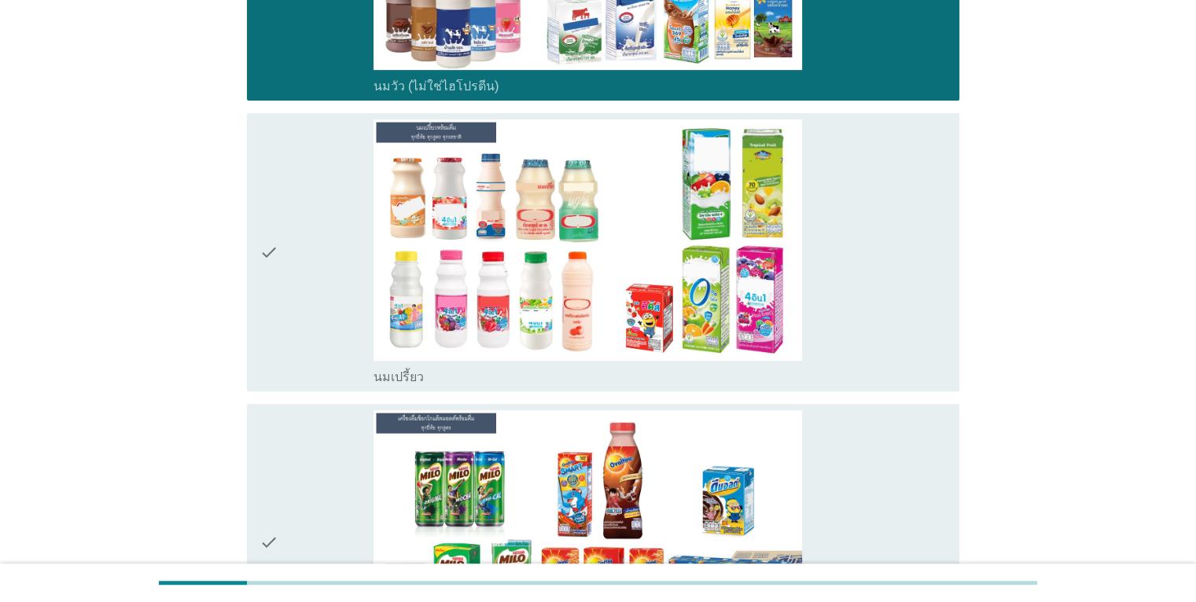
click at [899, 335] on div "check_box_outline_blank นมเปรี้ยว" at bounding box center [660, 252] width 573 height 265
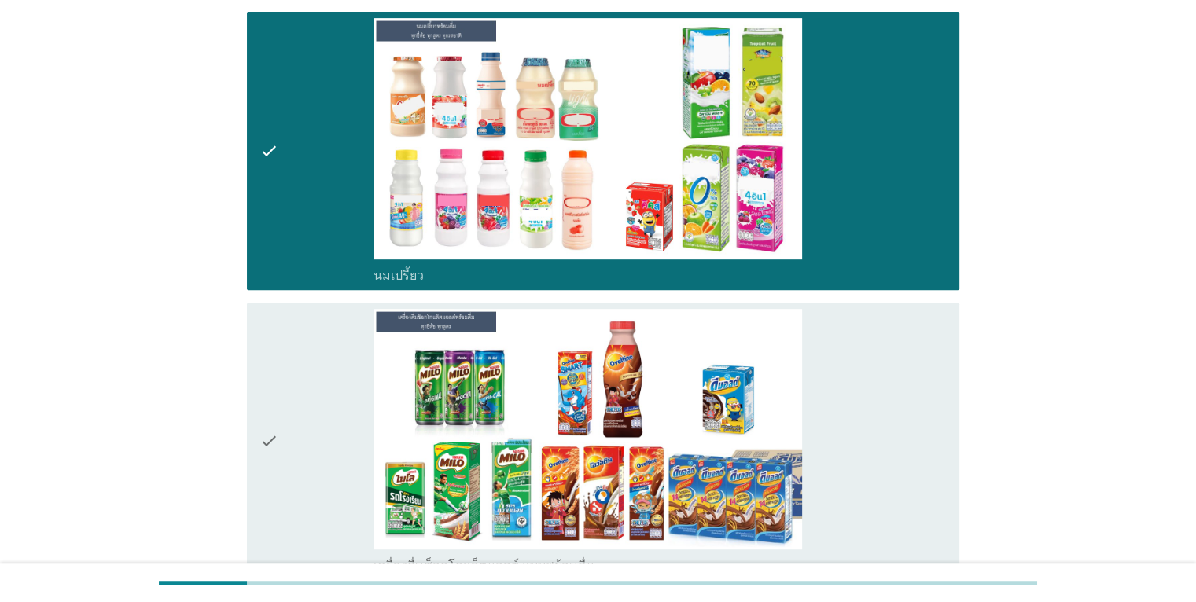
scroll to position [865, 0]
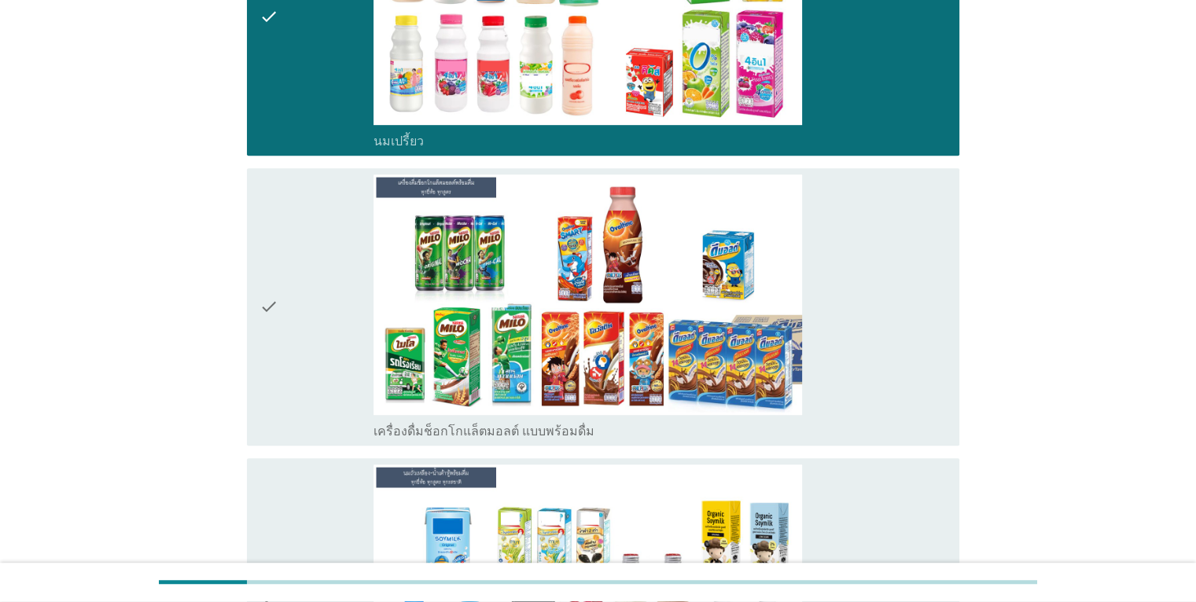
click at [899, 335] on div "check_box_outline_blank เครื่องดื่มช็อกโกแล็ตมอลต์ แบบพร้อมดื่ม" at bounding box center [660, 307] width 573 height 265
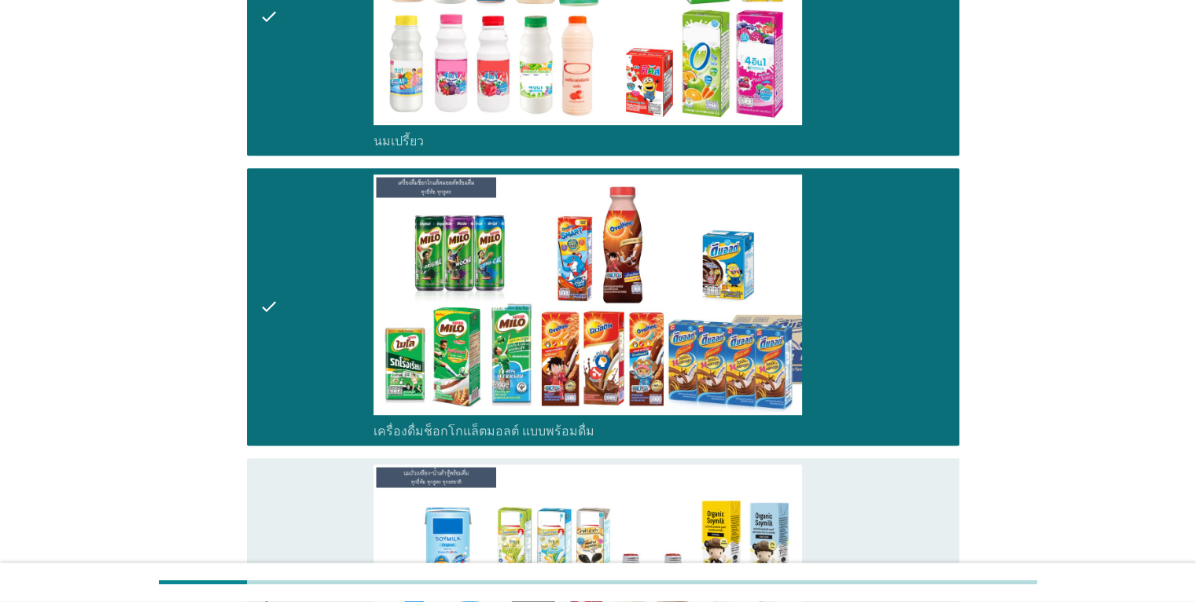
scroll to position [1180, 0]
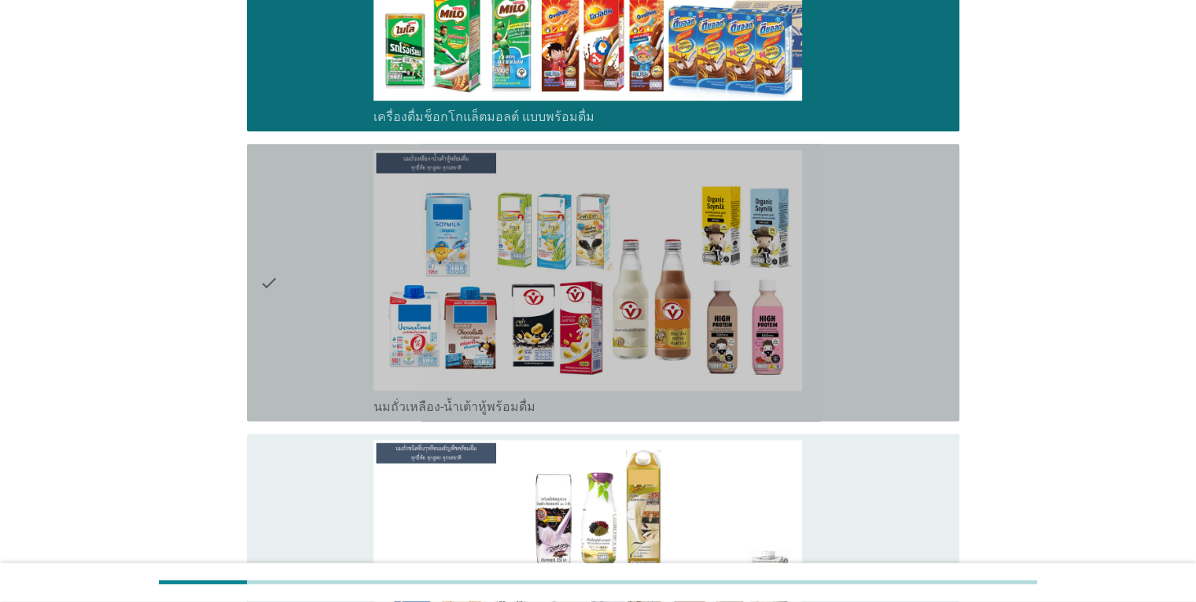
click at [899, 334] on div "check_box_outline_blank นมถั่วเหลือง-น้ำเต้าหู้พร้อมดื่ม" at bounding box center [660, 282] width 573 height 265
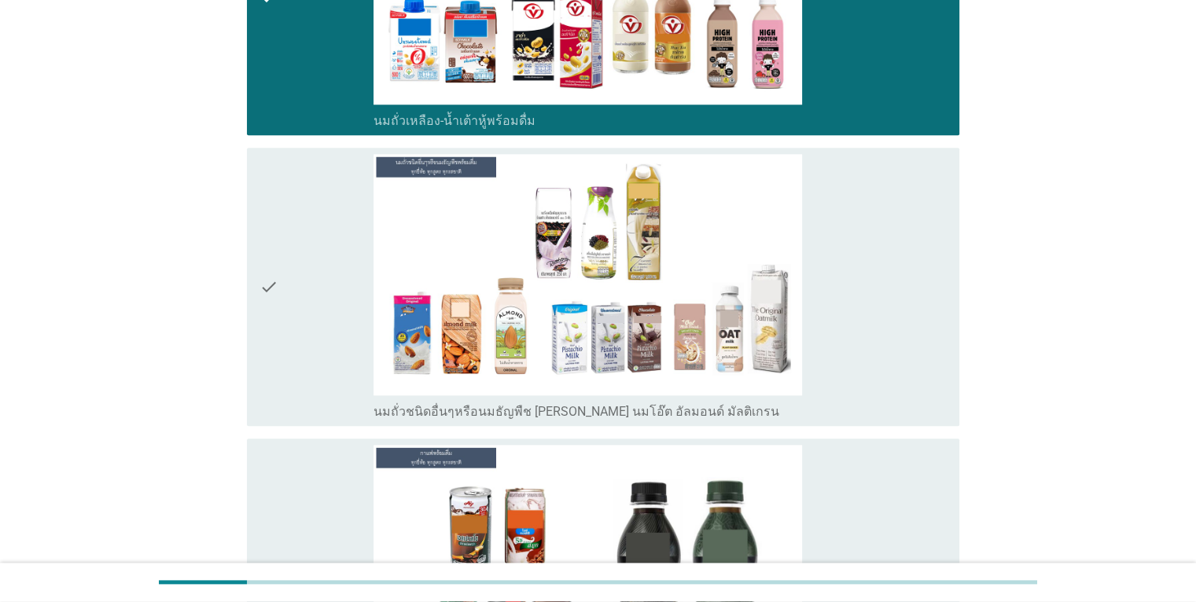
scroll to position [1494, 0]
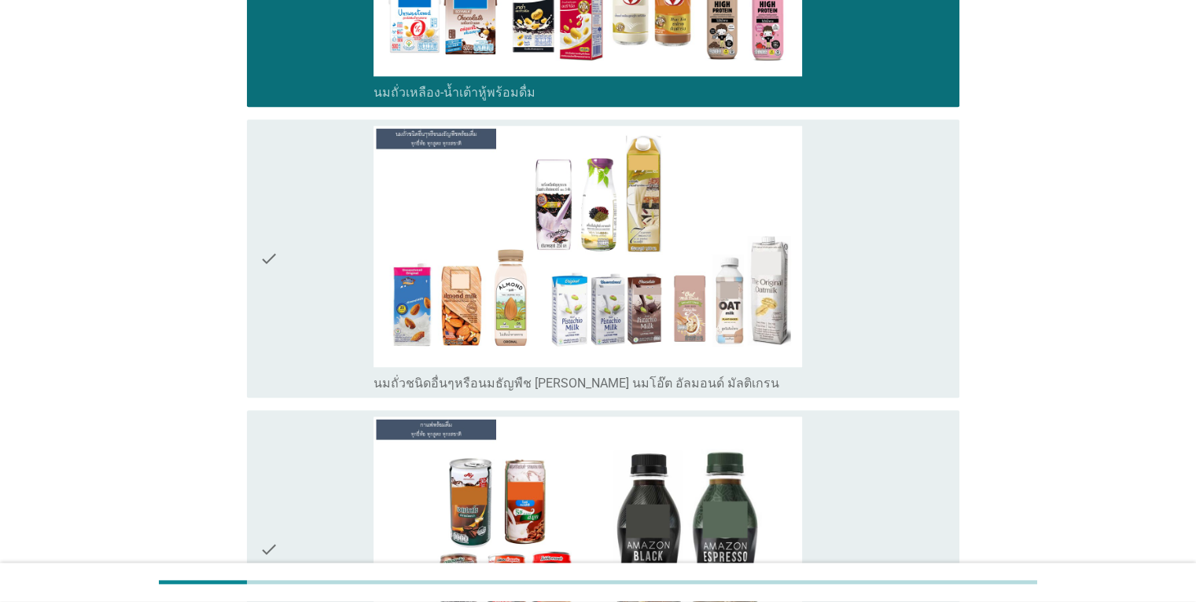
click at [895, 297] on div "check_box_outline_blank นมถั่วชนิดอื่นๆหรือนมธัญพืช [PERSON_NAME] นมโอ๊ต อัลมอน…" at bounding box center [660, 258] width 573 height 265
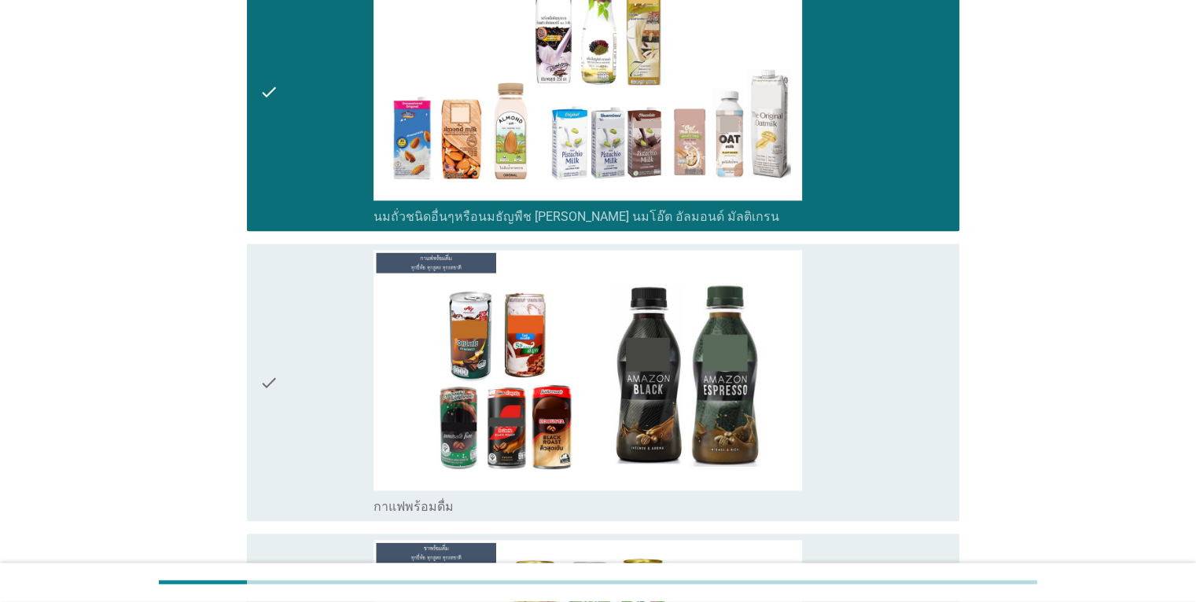
scroll to position [1809, 0]
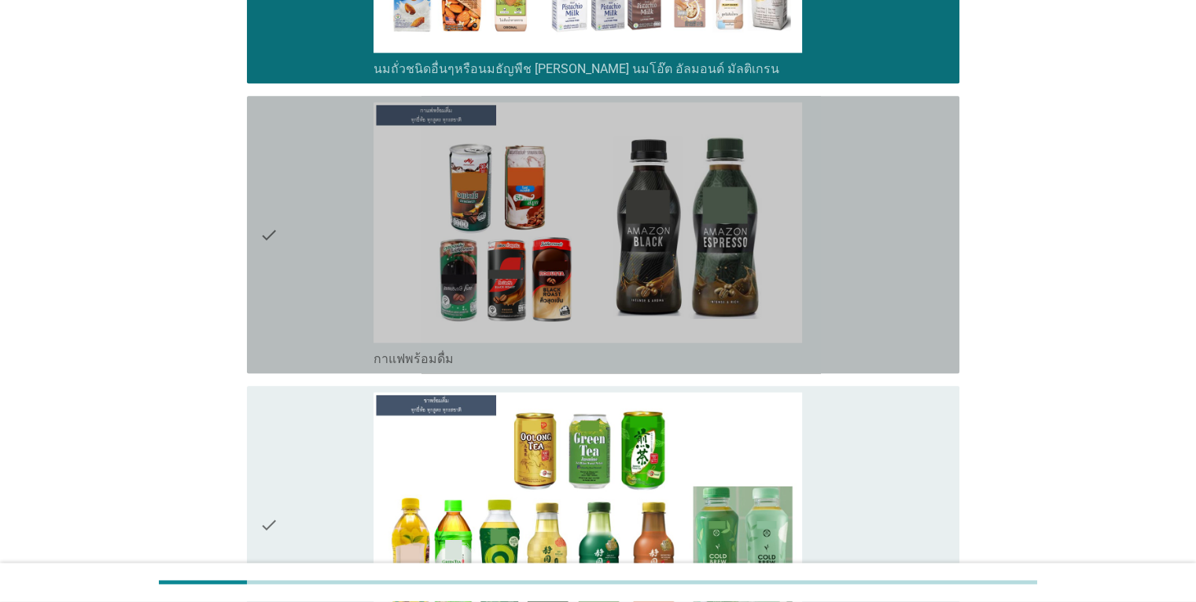
click at [896, 297] on div "check_box_outline_blank กาแฟพร้อมดื่ม" at bounding box center [660, 234] width 573 height 265
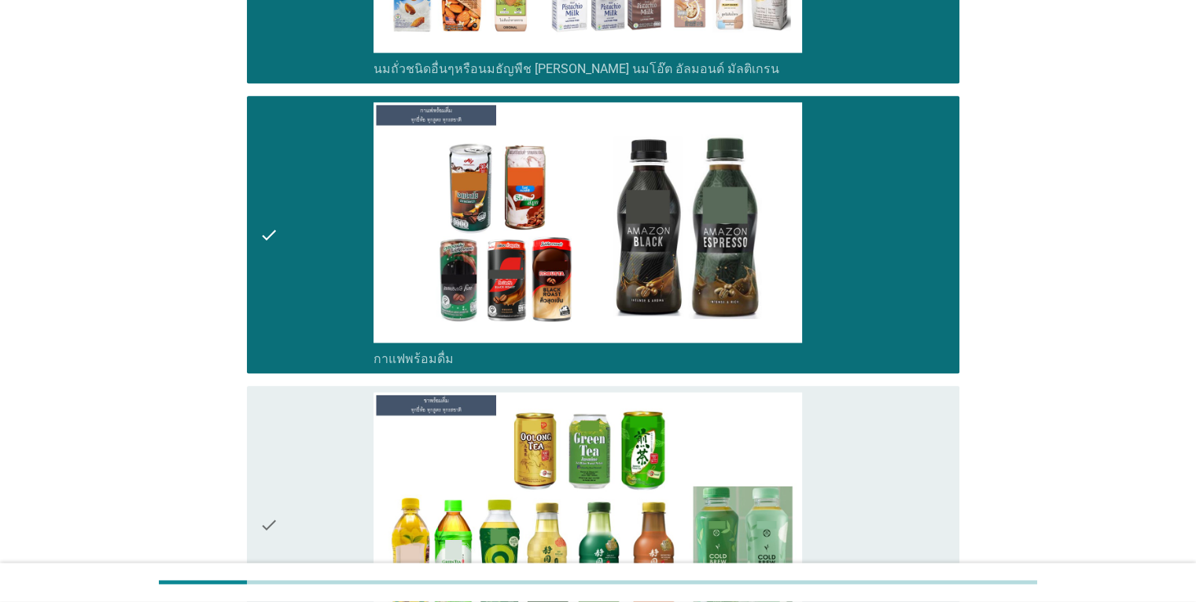
scroll to position [2123, 0]
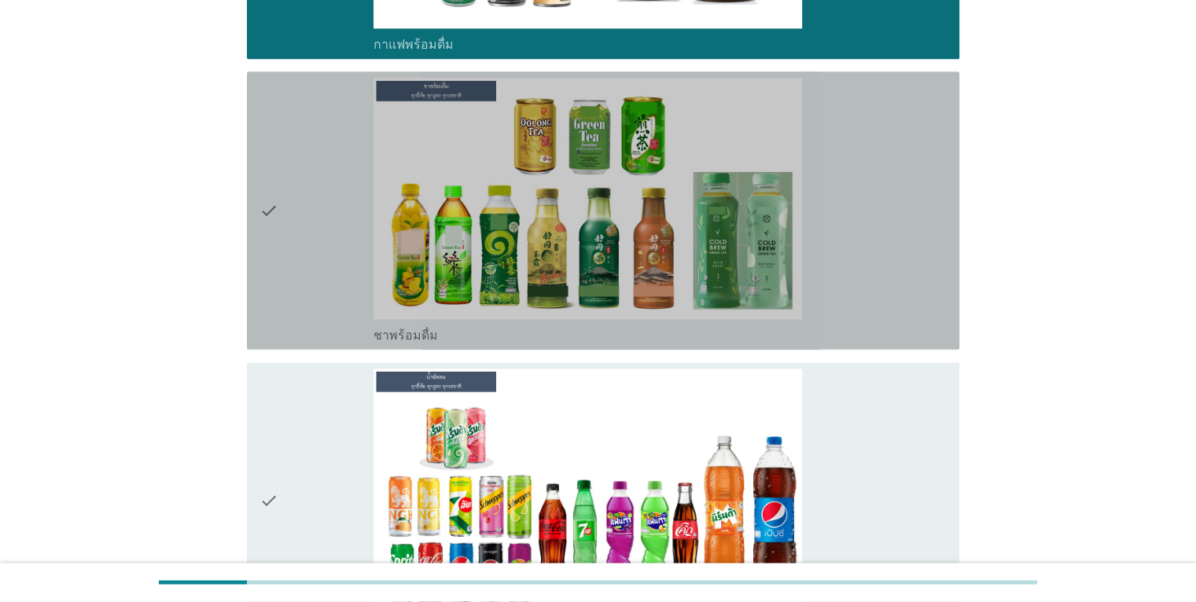
click at [893, 272] on div "check_box_outline_blank ชาพร้อมดื่ม" at bounding box center [660, 210] width 573 height 265
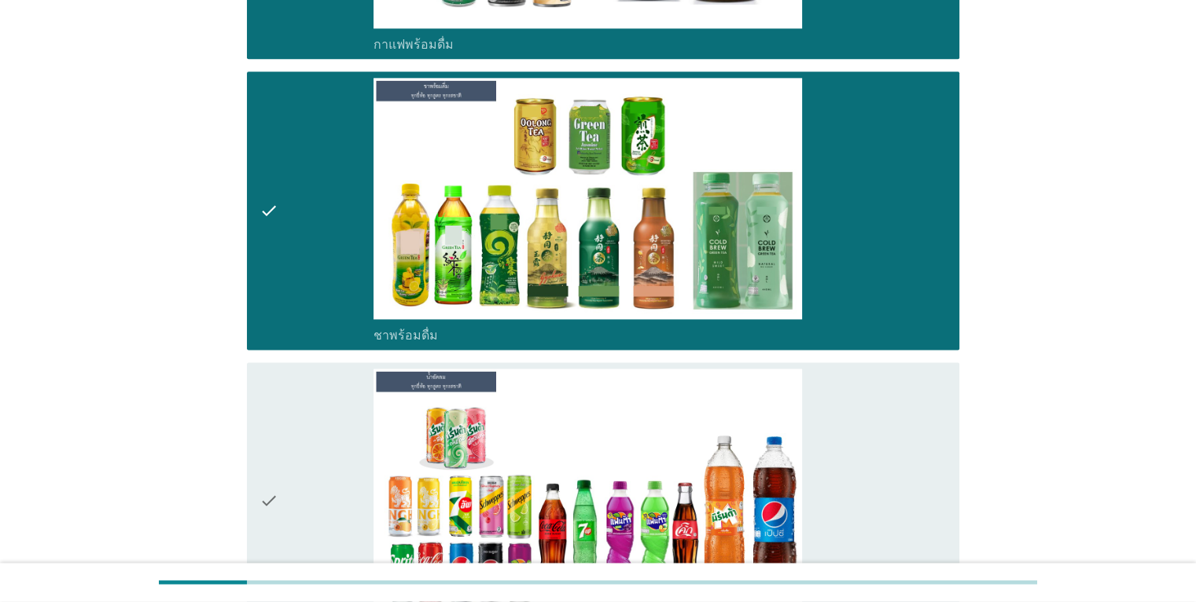
scroll to position [2517, 0]
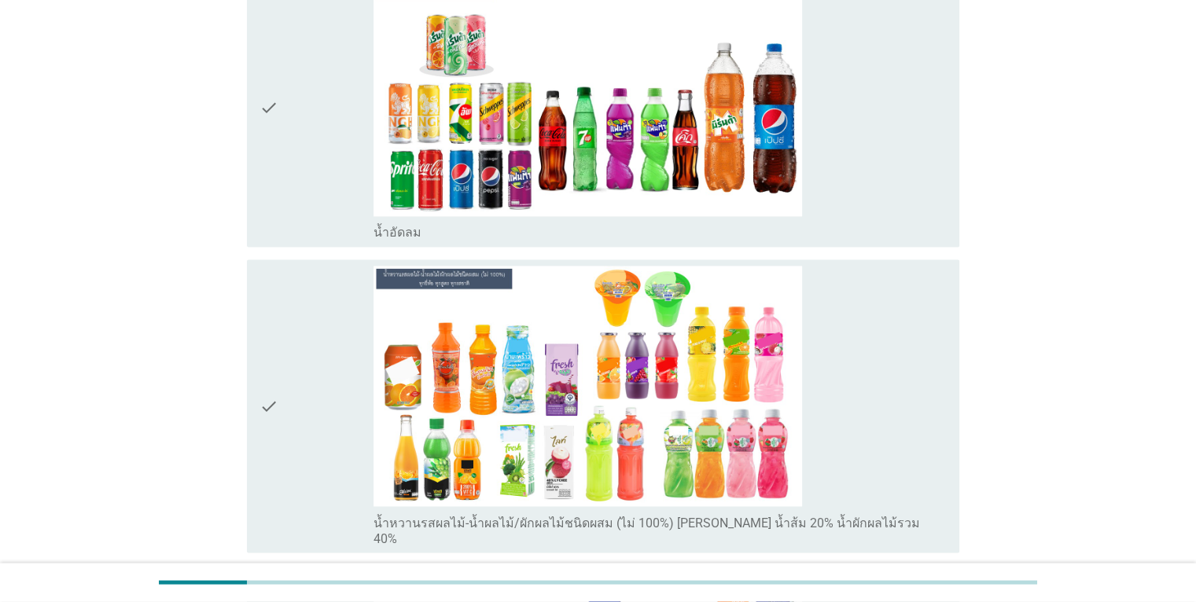
click at [893, 215] on div "check_box_outline_blank น้ำอัดลม" at bounding box center [660, 108] width 573 height 265
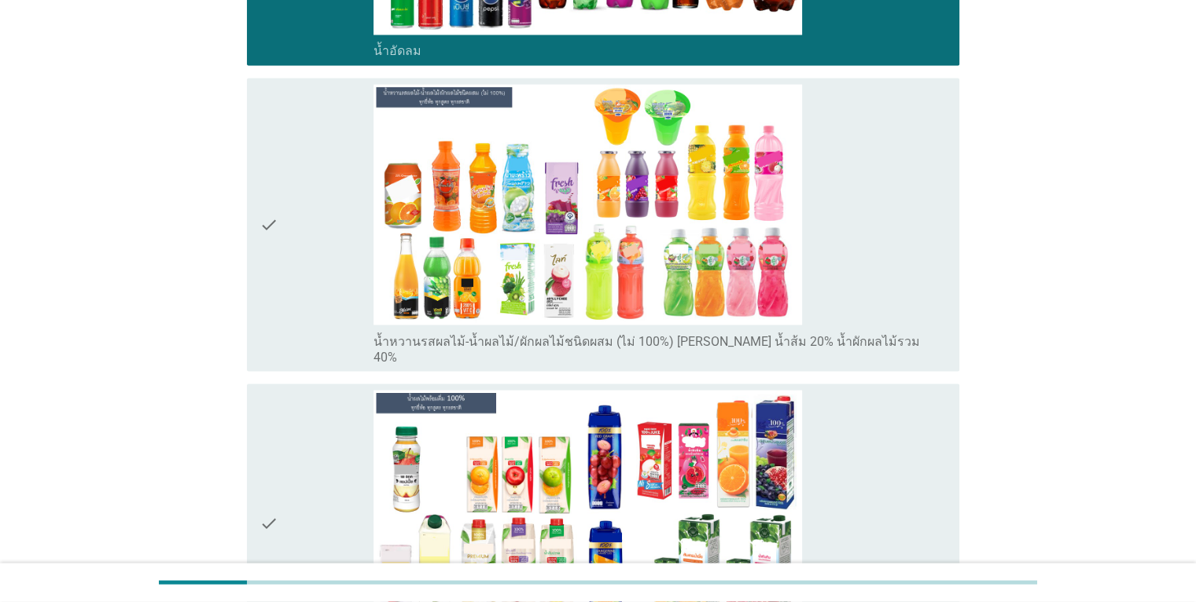
scroll to position [2831, 0]
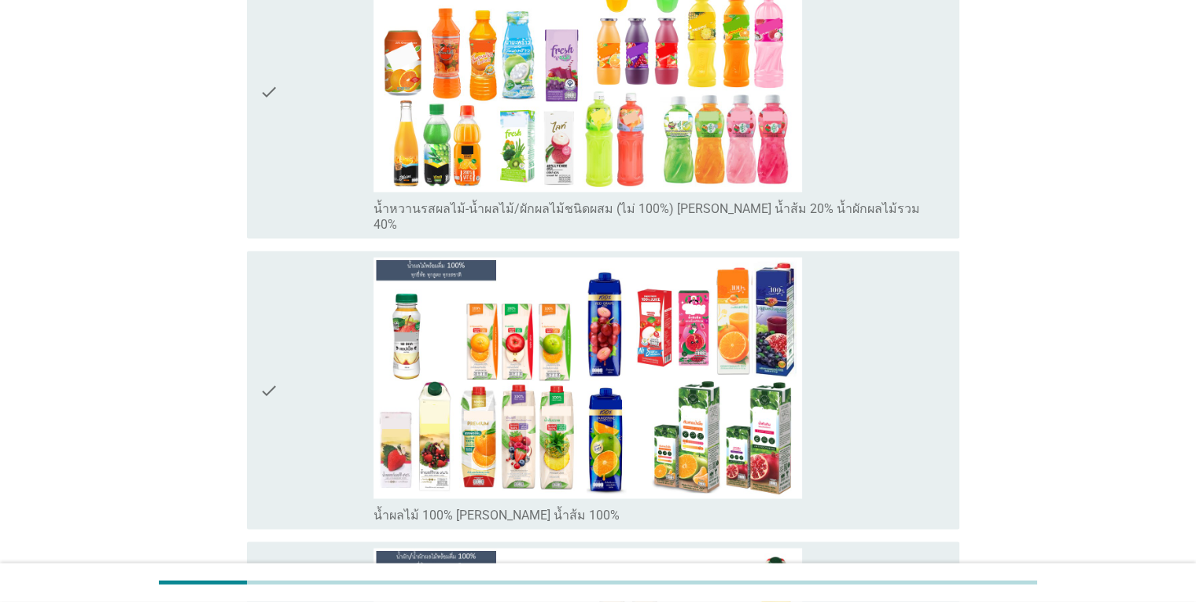
click at [891, 153] on div "check_box_outline_blank น้ำหวานรสผลไม้-น้ำผลไม้/ผักผลไม้ชนิดผสม (ไม่ 100%) [PER…" at bounding box center [660, 91] width 573 height 281
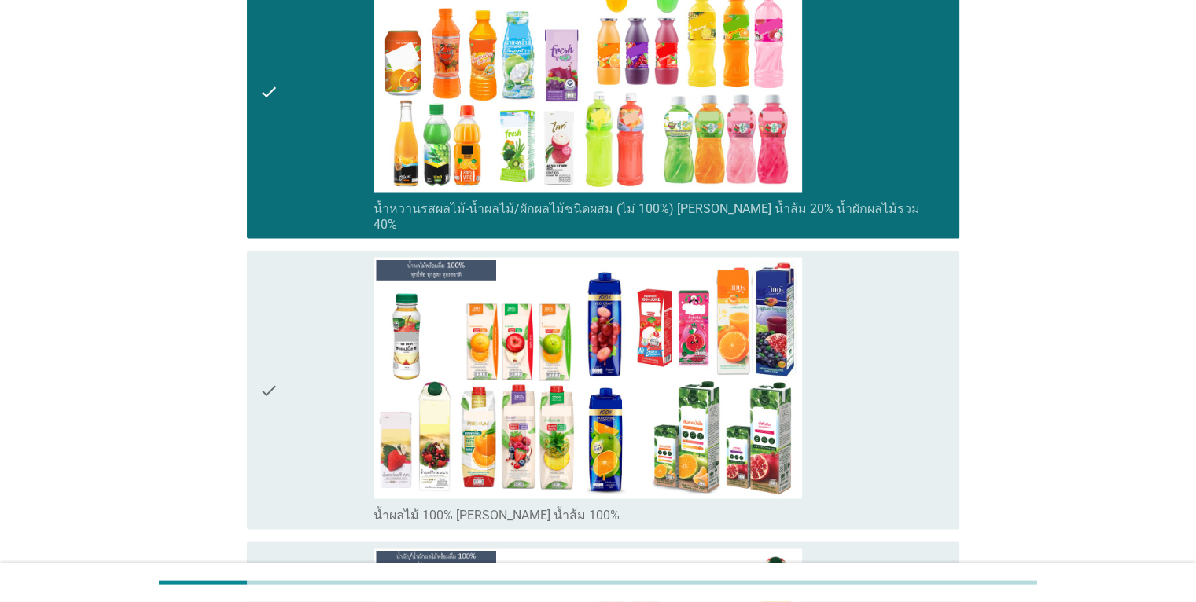
click at [923, 352] on div "check_box_outline_blank น้ำผลไม้ 100% [PERSON_NAME] น้ำส้ม 100%" at bounding box center [660, 389] width 573 height 265
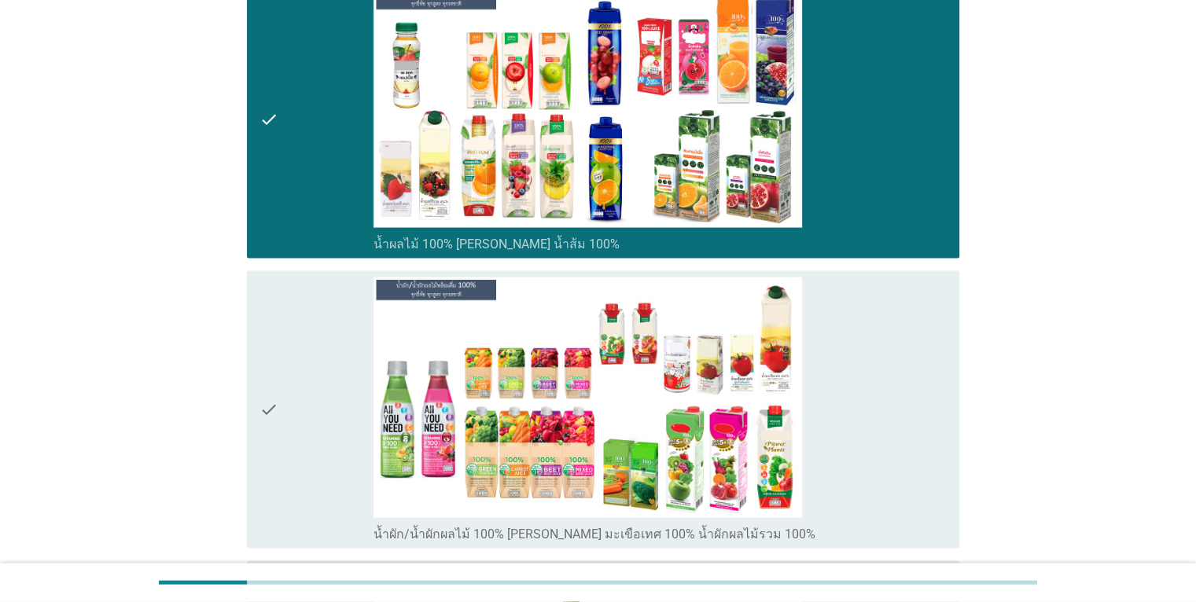
scroll to position [3303, 0]
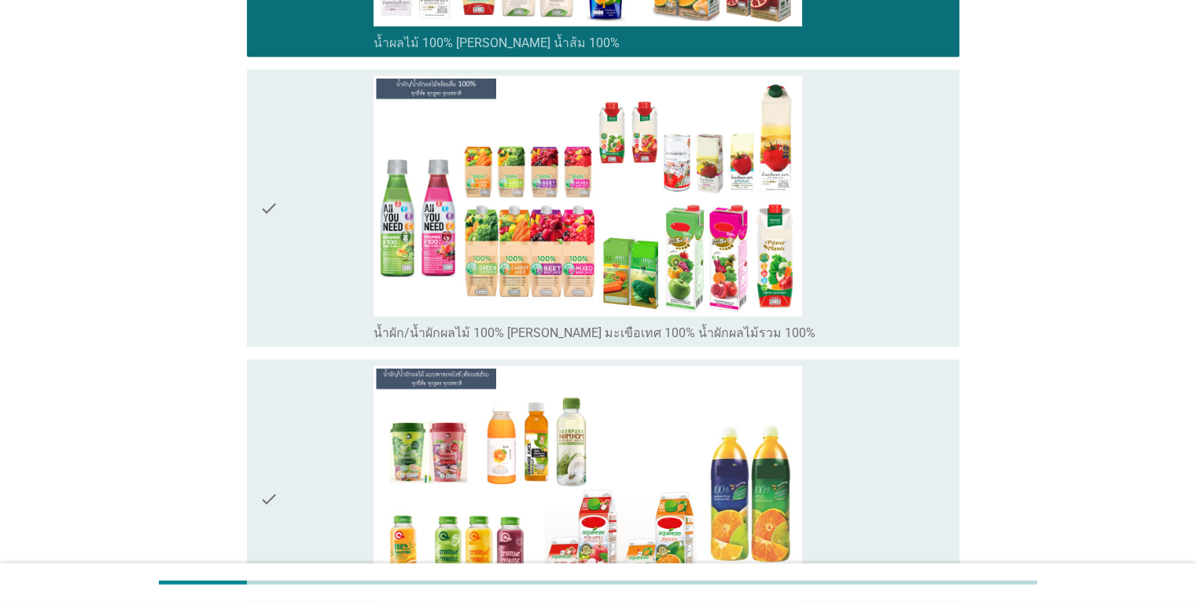
click at [905, 266] on div "check_box_outline_blank น้ำผัก/น้ำผักผลไม้ 100% [PERSON_NAME] มะเขือเทศ 100% น้…" at bounding box center [660, 208] width 573 height 265
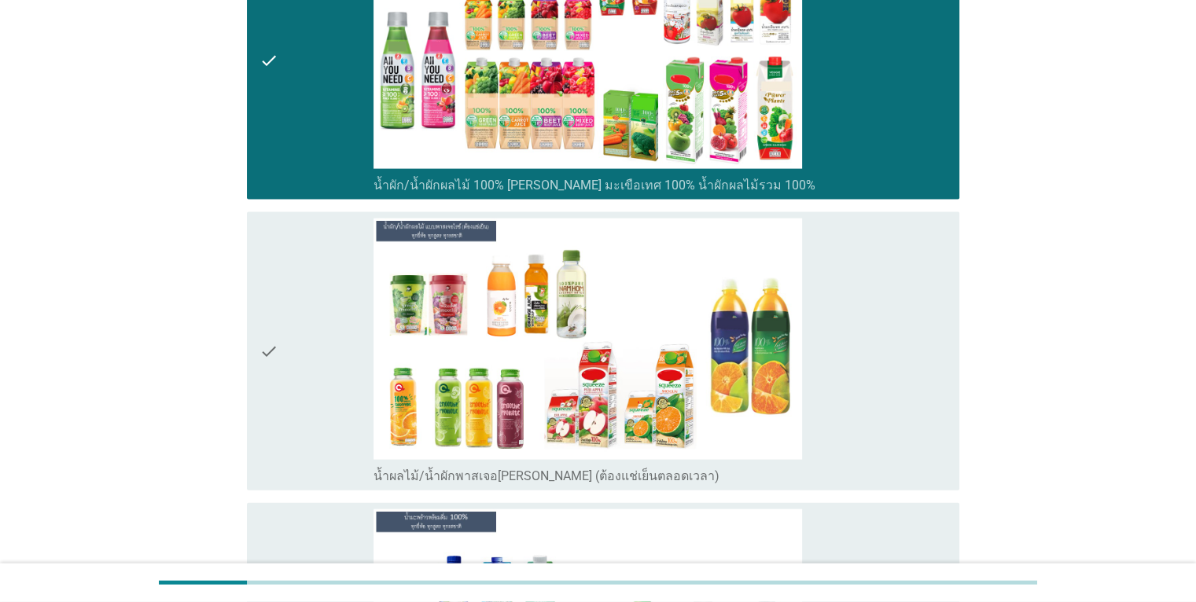
scroll to position [3460, 0]
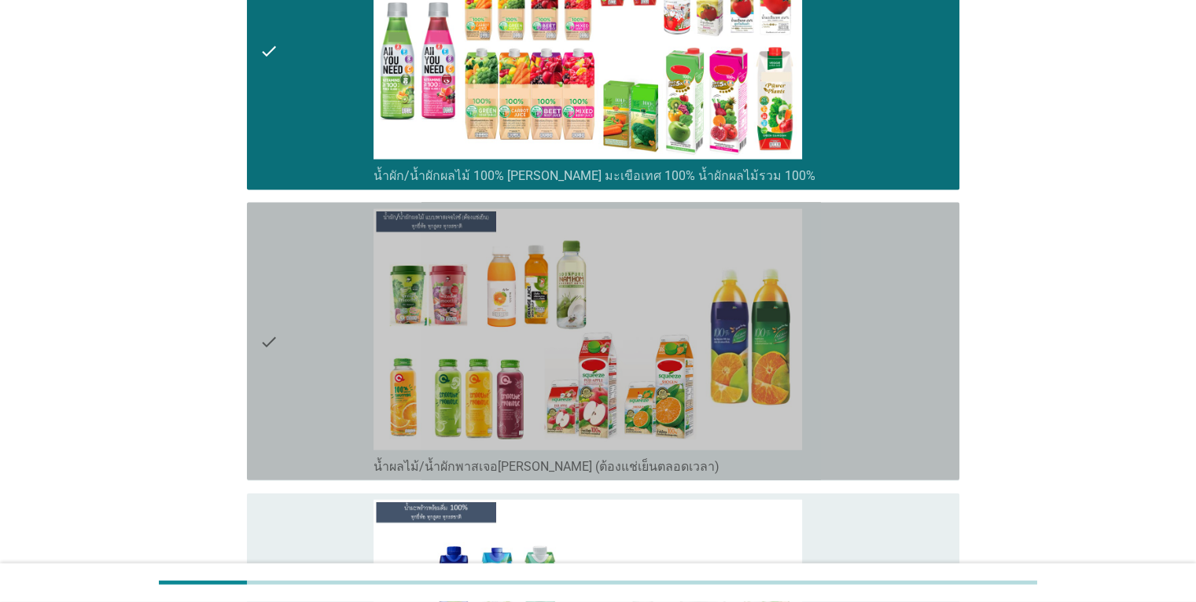
click at [885, 313] on div "check_box_outline_blank น้ำผลไม้/น้ำผักพาสเจอ[PERSON_NAME] (ต้องแช่เย็นตลอดเวลา)" at bounding box center [660, 341] width 573 height 265
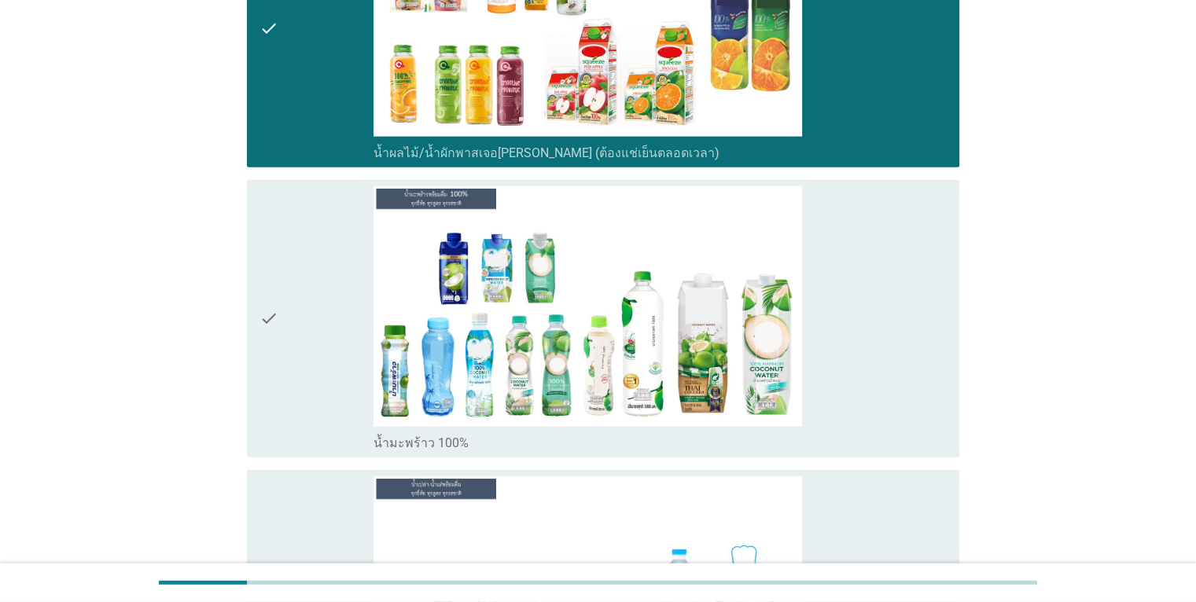
scroll to position [3775, 0]
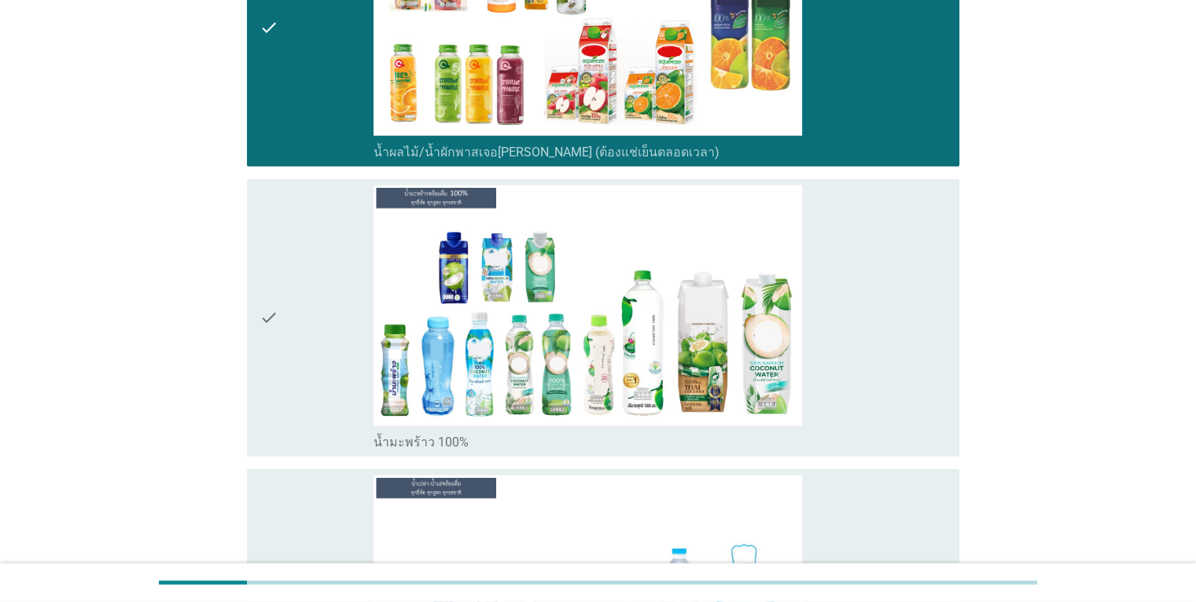
click at [885, 309] on div "check_box_outline_blank น้ำมะพร้าว 100%" at bounding box center [660, 318] width 573 height 265
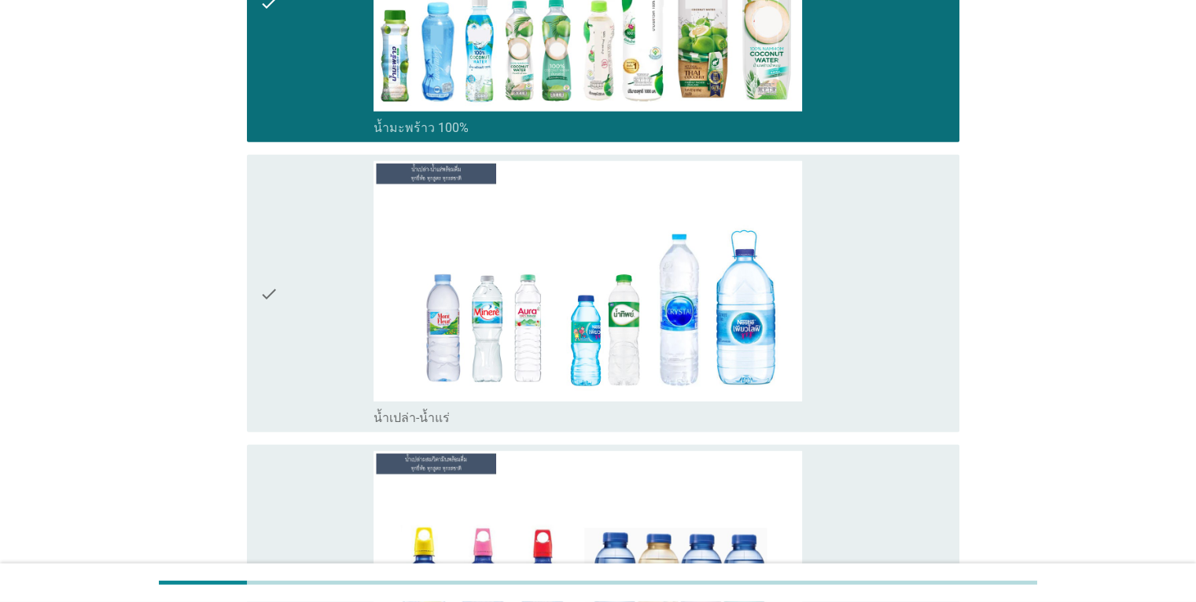
click at [885, 304] on div "check_box_outline_blank น้ำเปล่า-น้ำแร่" at bounding box center [660, 293] width 573 height 265
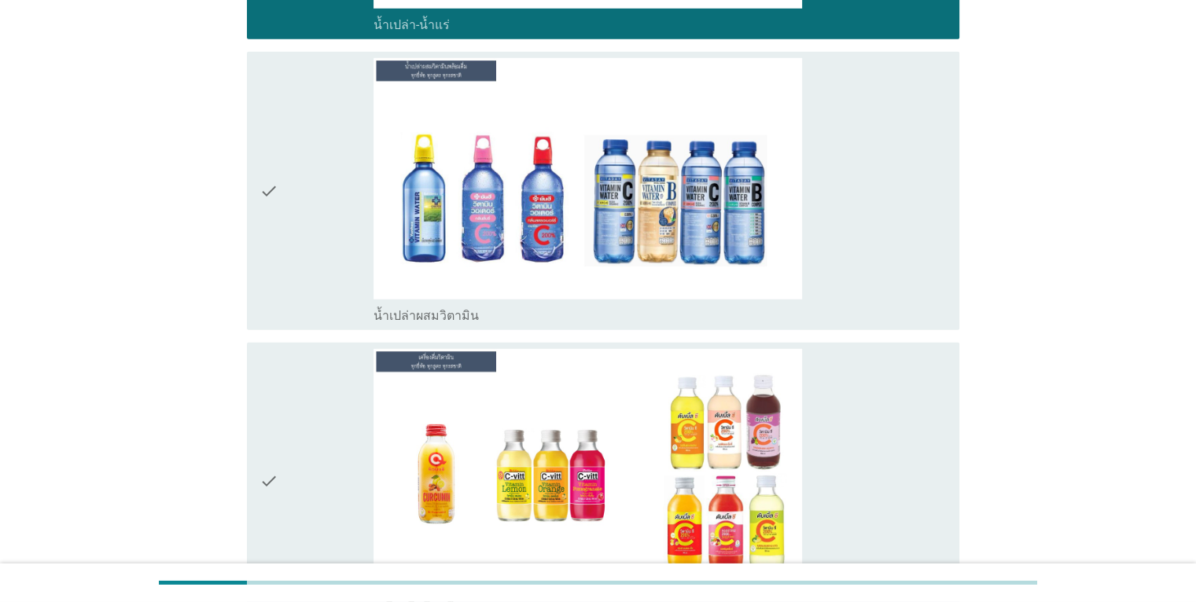
click at [897, 250] on div "check_box_outline_blank น้ำเปล่าผสมวิตามิน" at bounding box center [660, 190] width 573 height 265
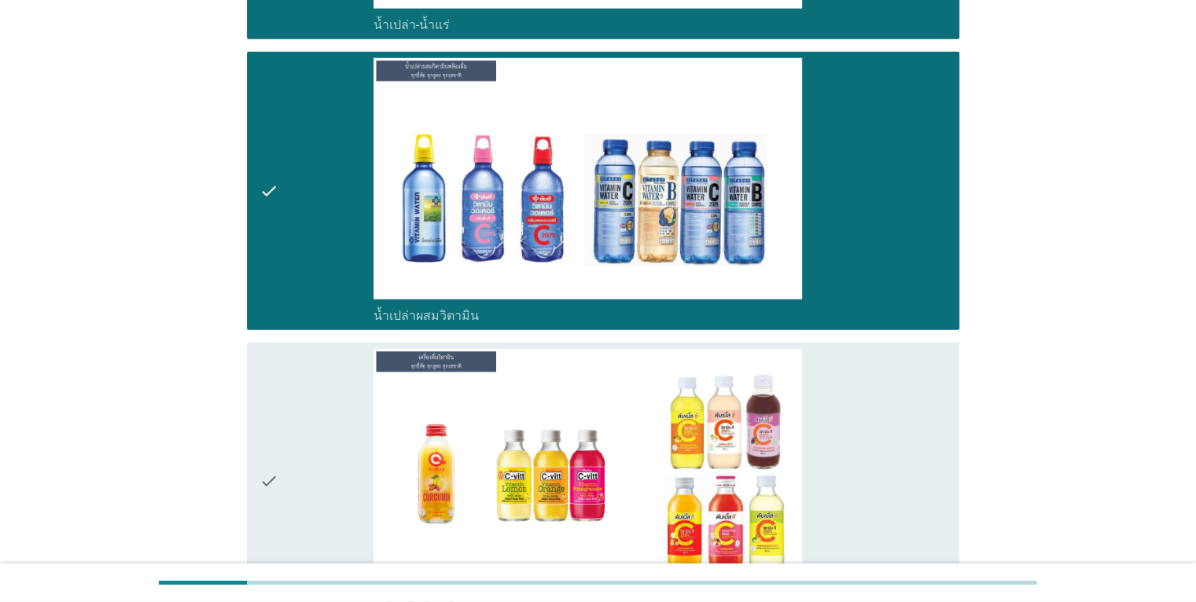
scroll to position [4719, 0]
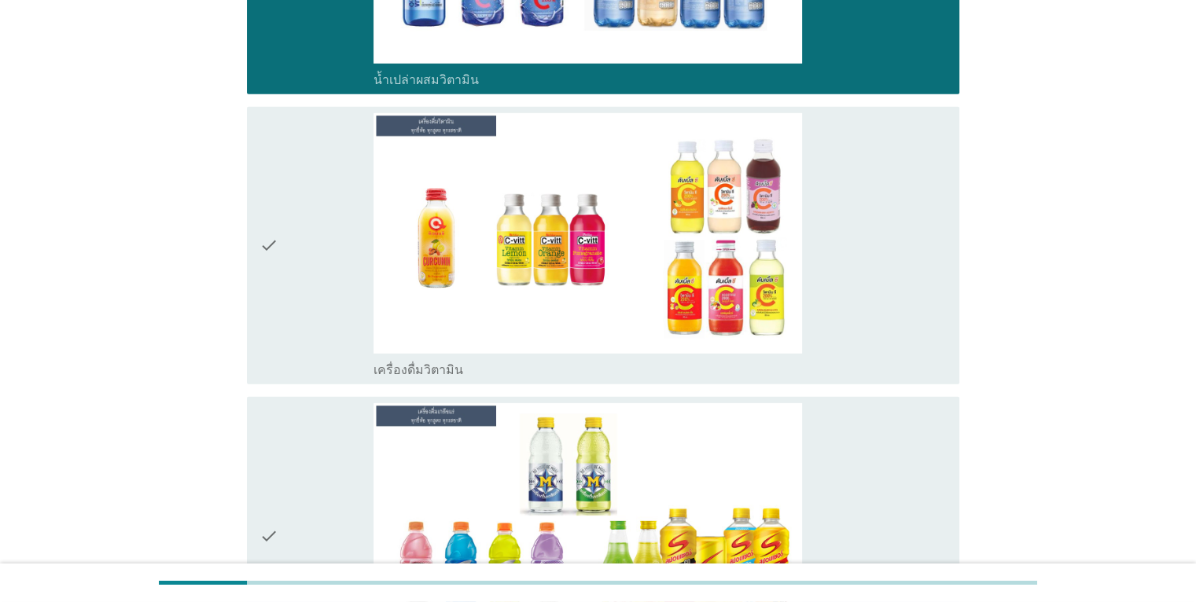
click at [897, 251] on div "check_box_outline_blank เครื่องดื่มวิตามิน" at bounding box center [660, 245] width 573 height 265
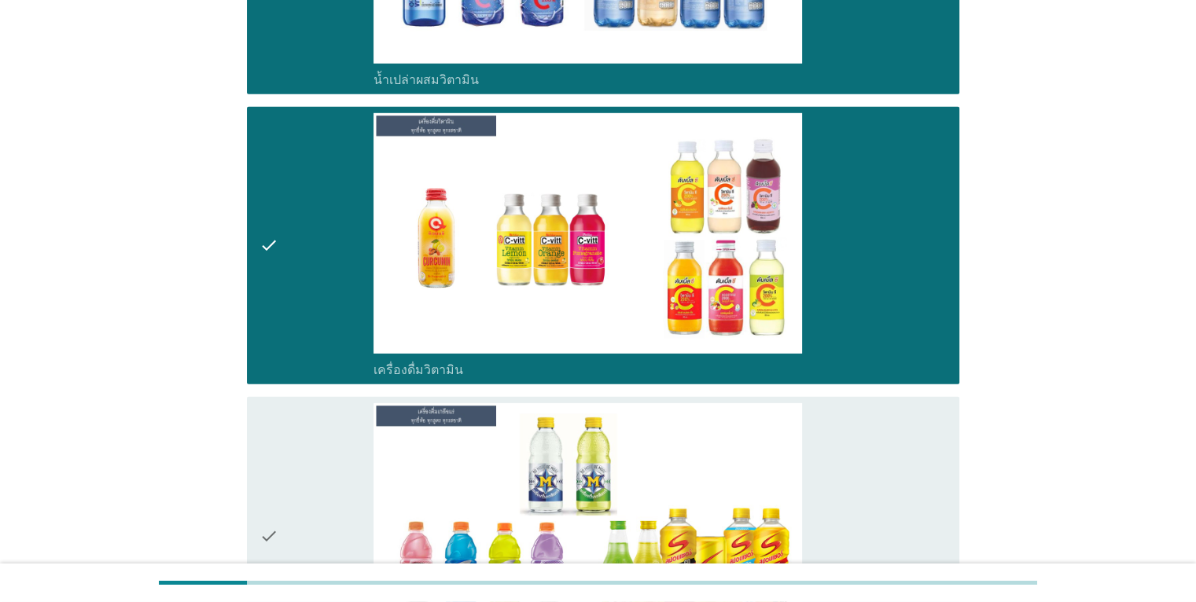
scroll to position [5033, 0]
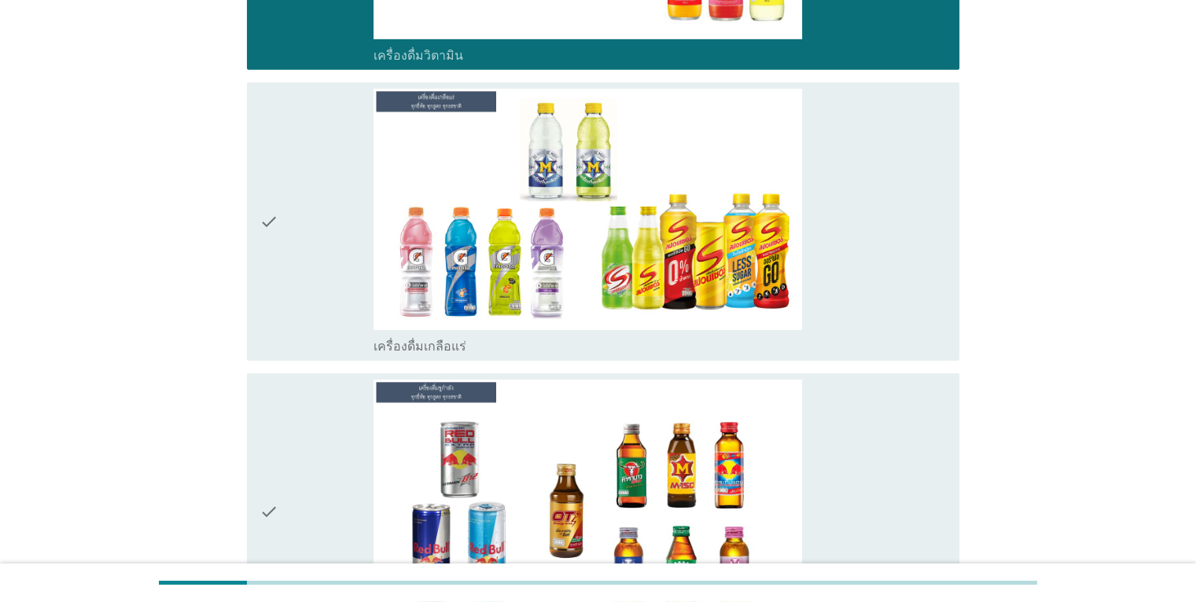
click at [897, 246] on div "check_box_outline_blank เครื่องดื่มเกลือแร่" at bounding box center [660, 221] width 573 height 265
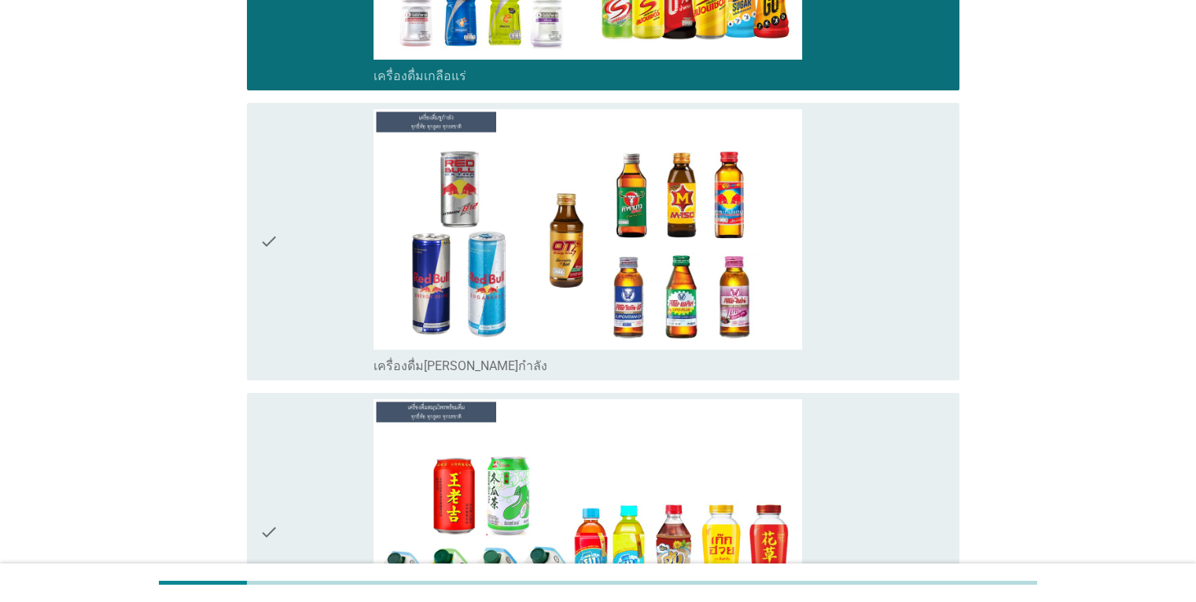
scroll to position [5348, 0]
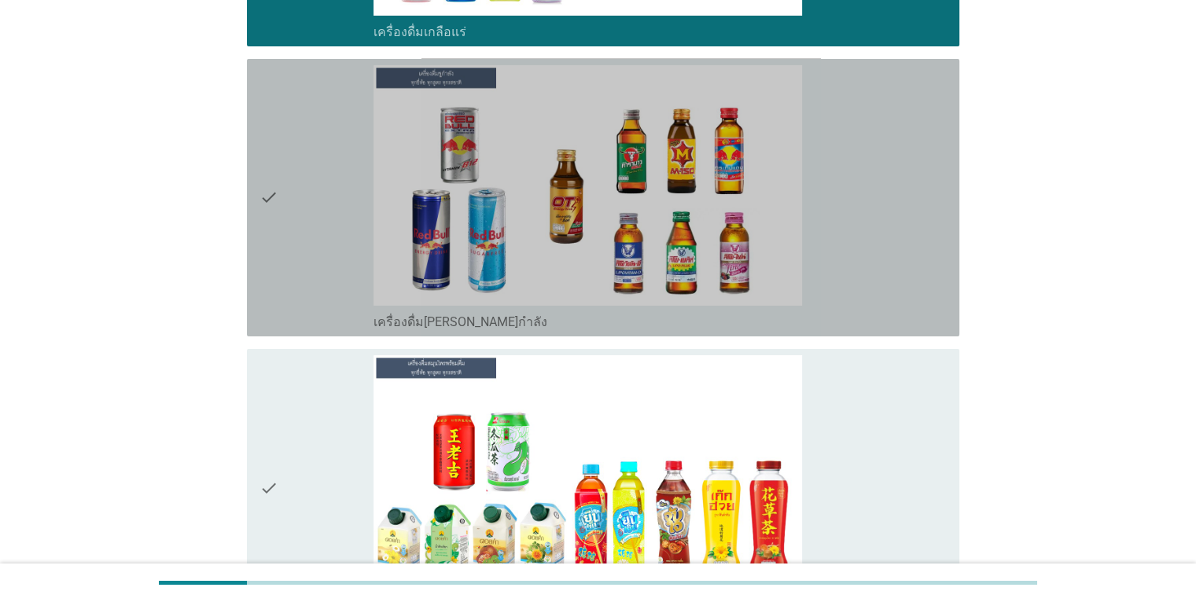
click at [897, 246] on div "check_box_outline_blank เครื่องดื่ม[PERSON_NAME]กำลัง" at bounding box center [660, 197] width 573 height 265
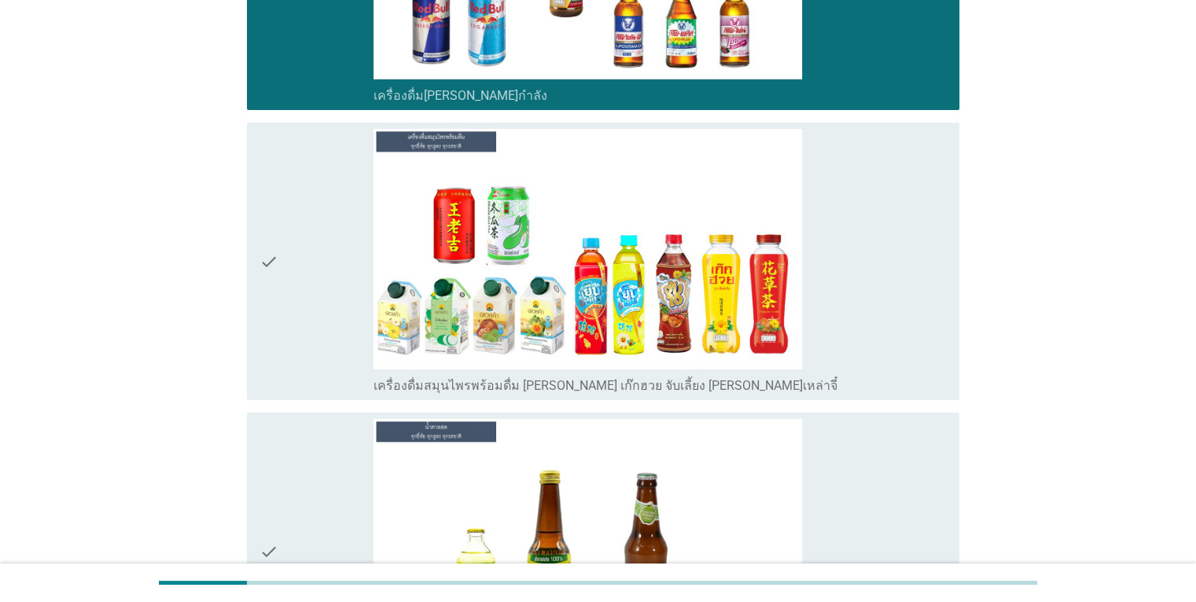
scroll to position [5584, 0]
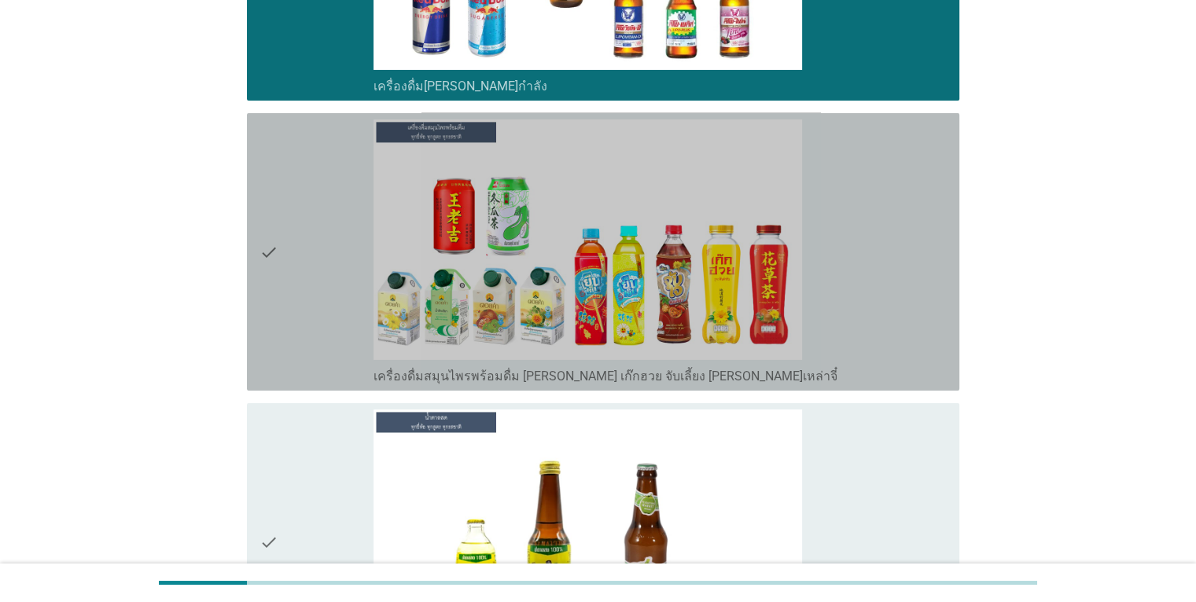
click at [897, 246] on div "check_box_outline_blank เครื่องดื่มสมุนไพรพร้อมดื่ม [PERSON_NAME] เก๊กฮวย จับเล…" at bounding box center [660, 252] width 573 height 265
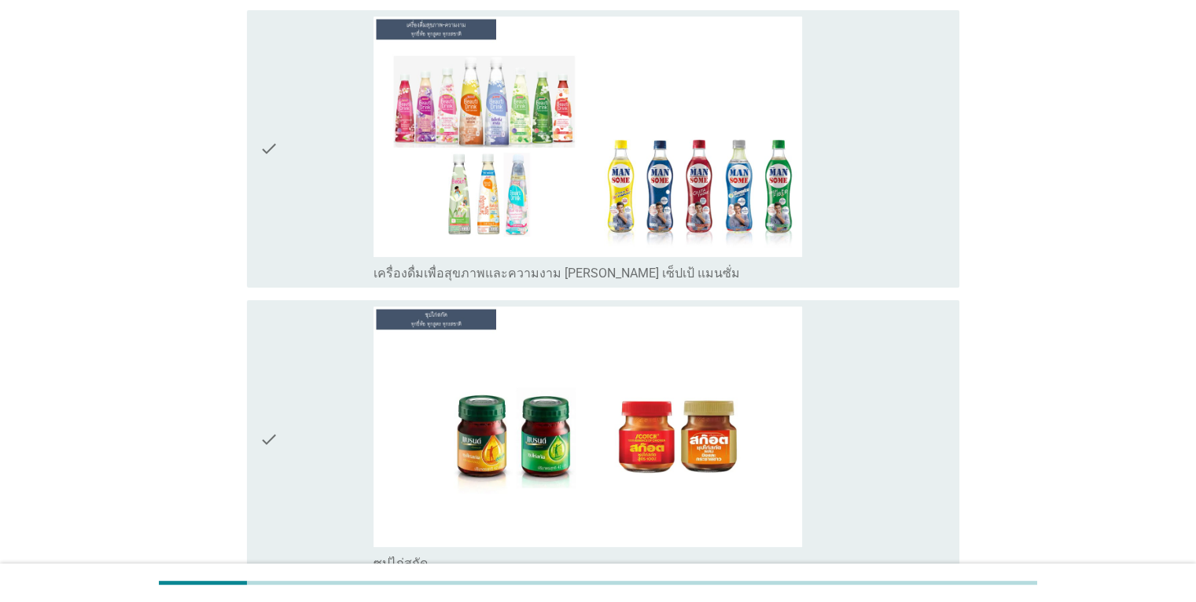
scroll to position [6292, 0]
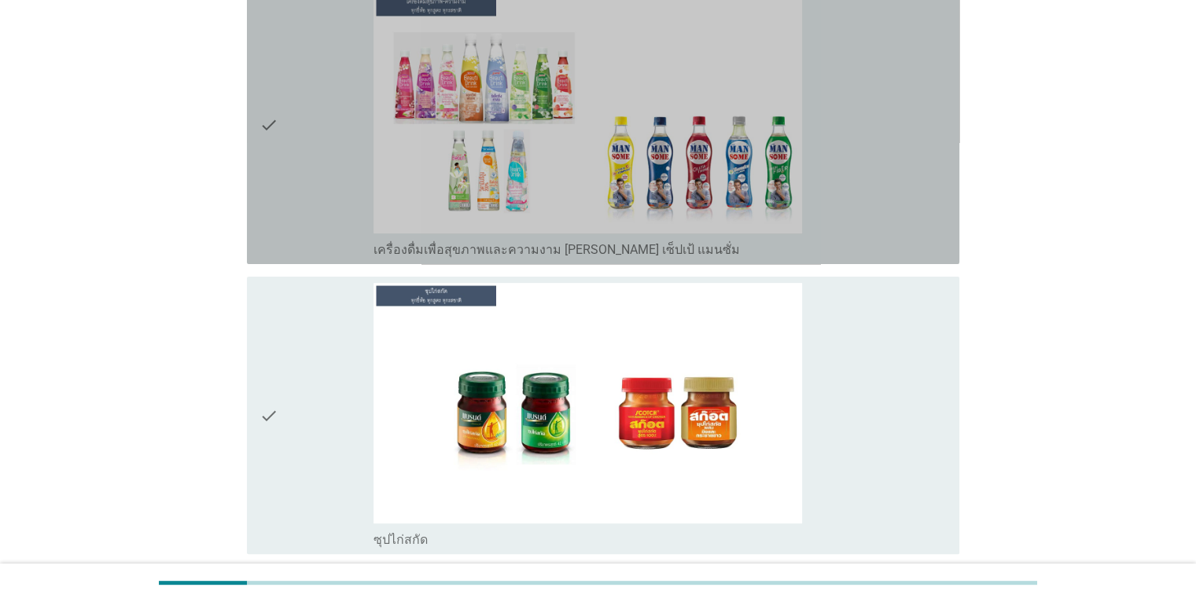
click at [919, 212] on div "check_box_outline_blank เครื่องดื่มเพื่อสุขภาพและความงาม [PERSON_NAME] เซ็ปเป้ …" at bounding box center [660, 125] width 573 height 265
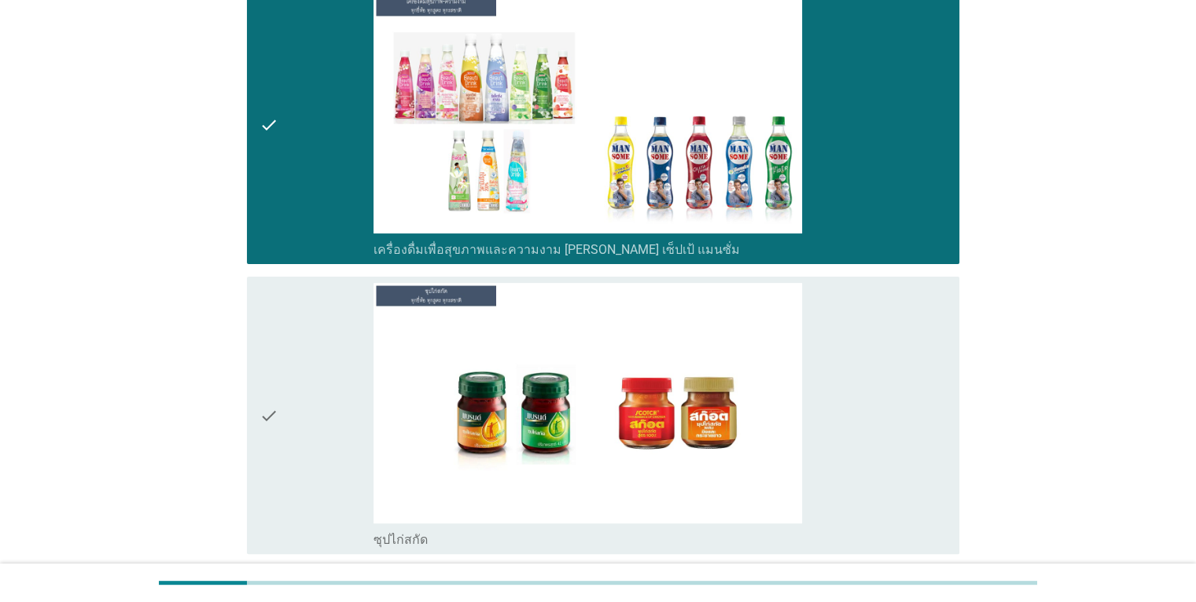
scroll to position [6606, 0]
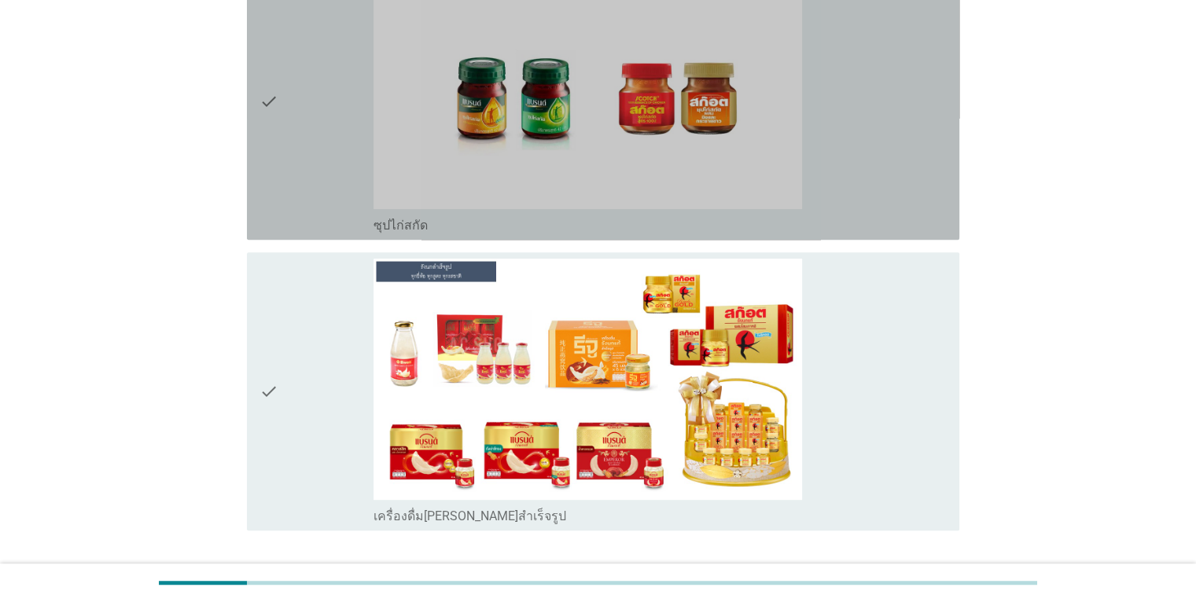
click at [909, 153] on div "check_box_outline_blank ซุปไก่สกัด" at bounding box center [660, 101] width 573 height 265
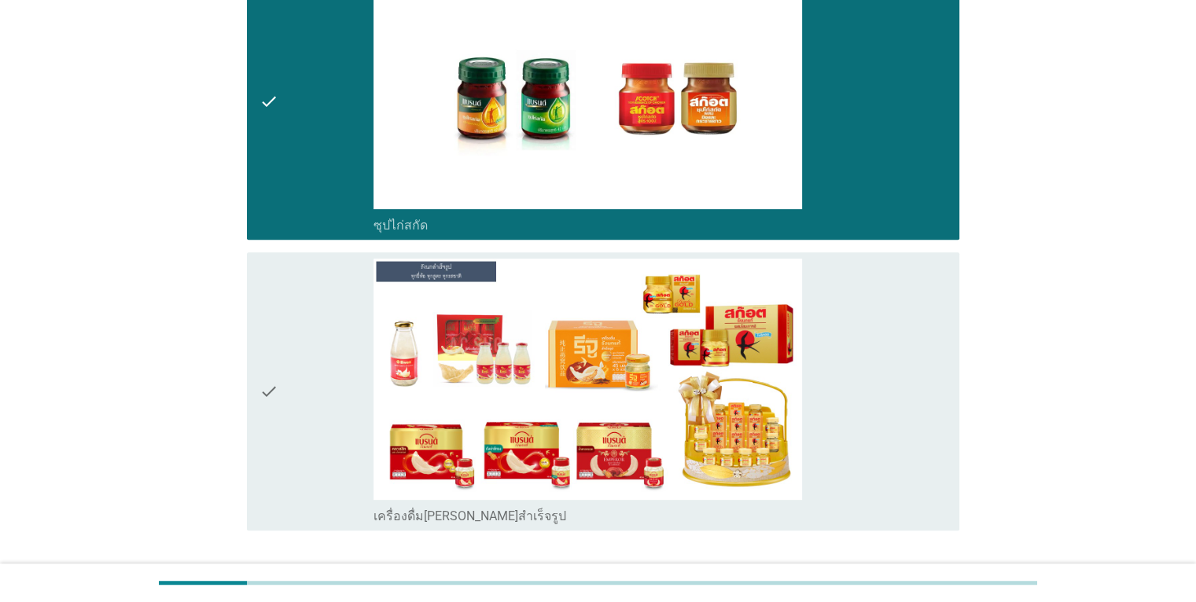
click at [906, 290] on div "check_box_outline_blank เครื่องดื่ม[PERSON_NAME]สำเร็จรูป" at bounding box center [660, 391] width 573 height 265
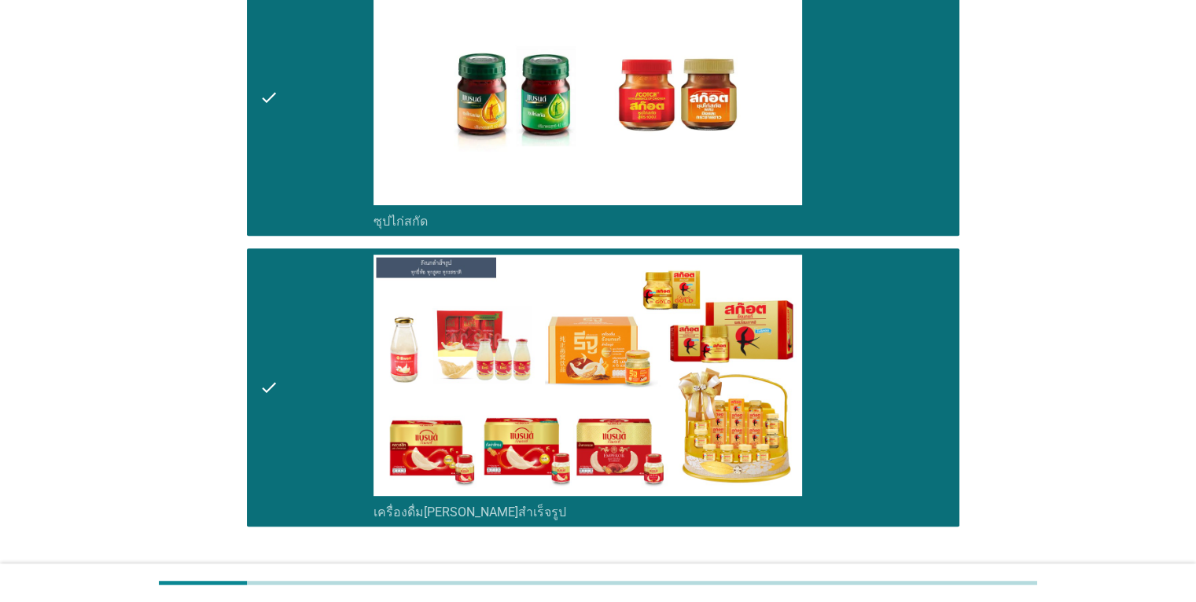
scroll to position [6693, 0]
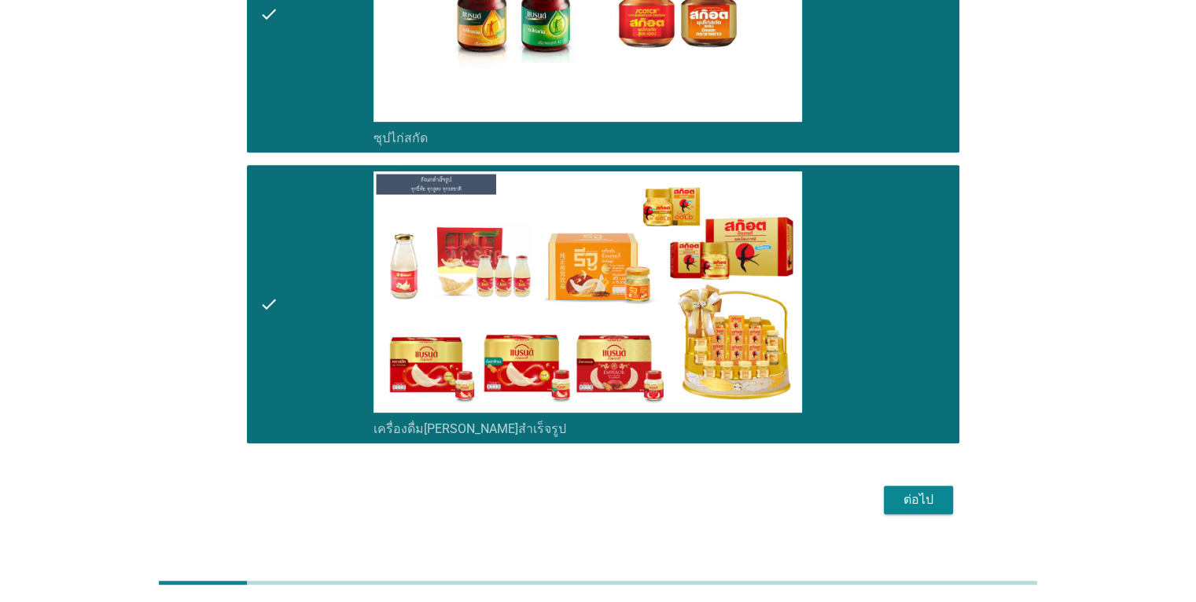
click at [922, 491] on div "ต่อไป" at bounding box center [919, 500] width 44 height 19
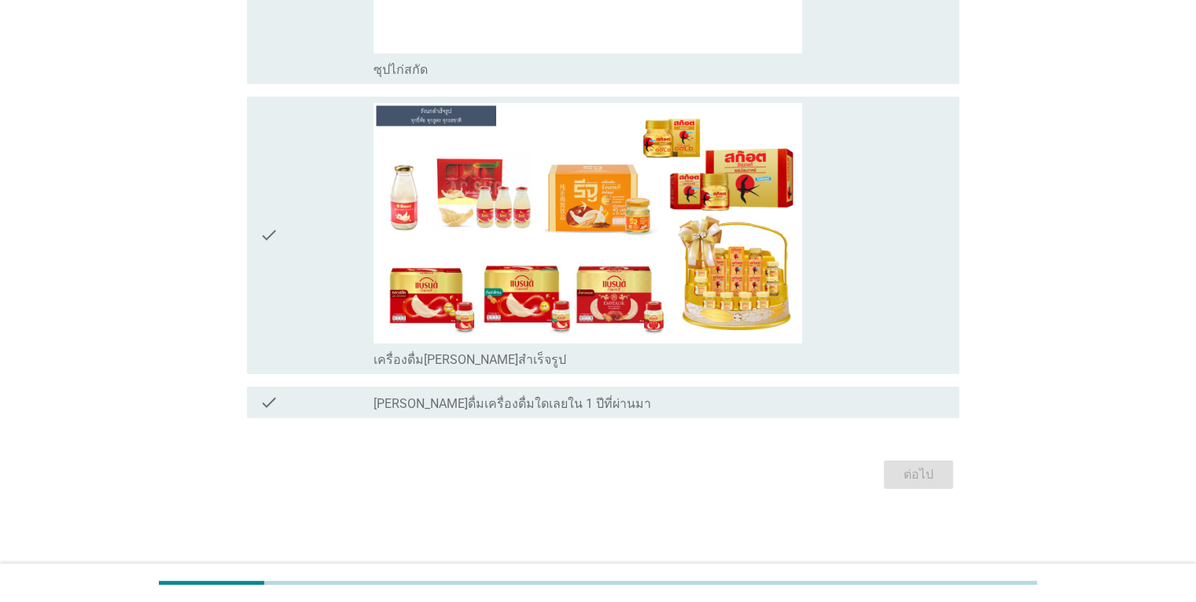
scroll to position [0, 0]
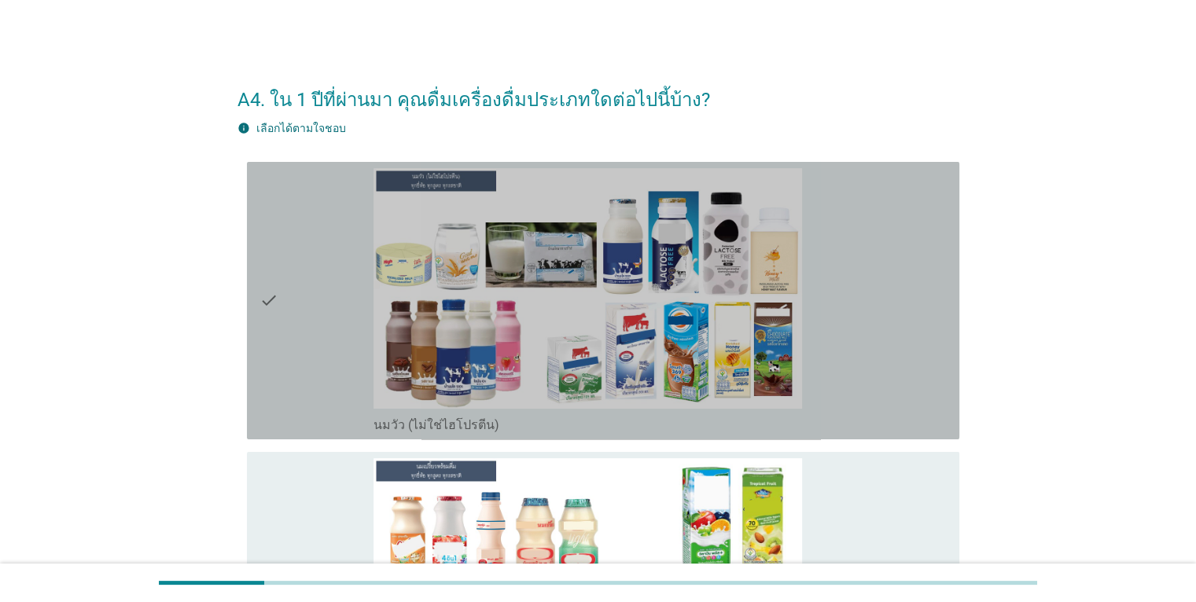
click at [909, 400] on div "check_box นมวัว (ไม่ใช่ไฮโปรตีน)" at bounding box center [660, 300] width 573 height 265
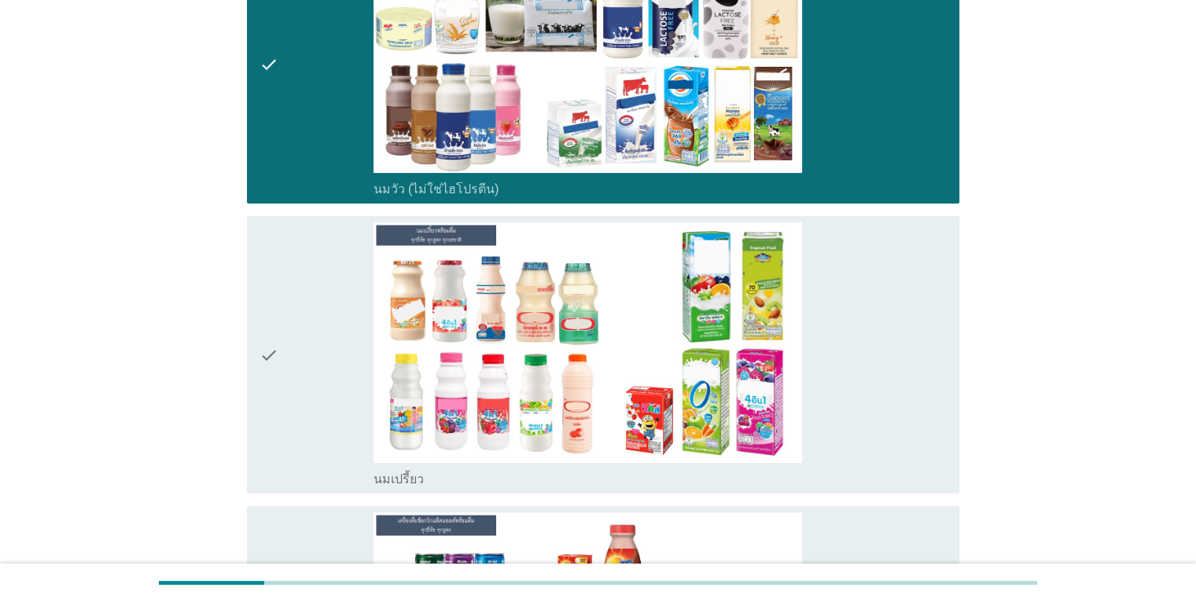
click at [909, 377] on div "check_box นมเปรี้ยว" at bounding box center [660, 355] width 573 height 265
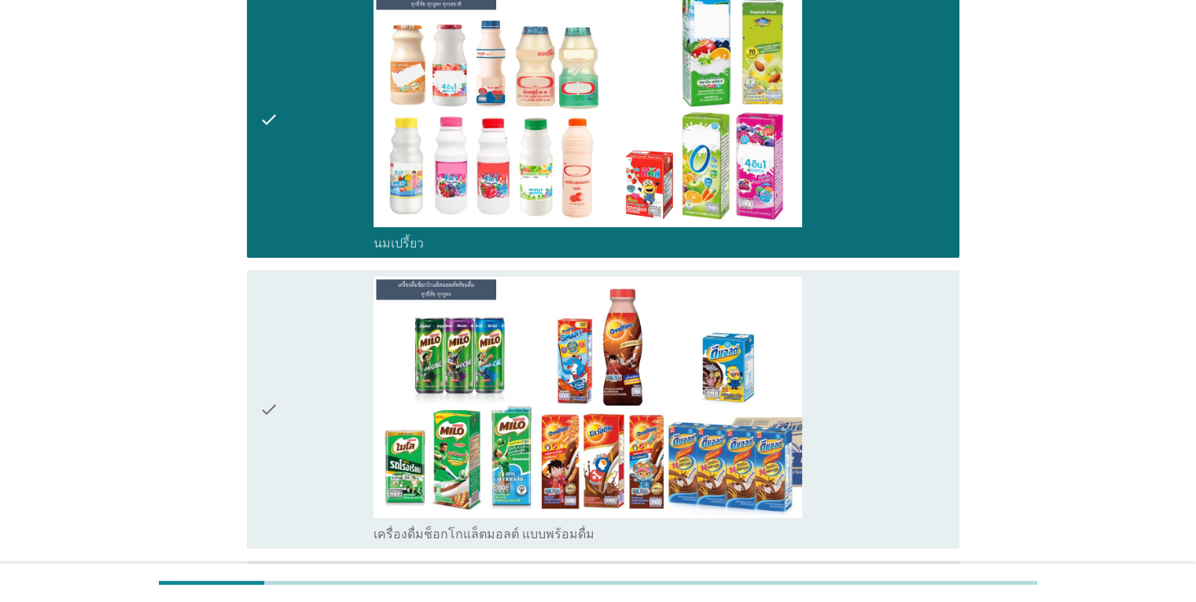
click at [907, 368] on div "check_box เครื่องดื่มช็อกโกแล็ตมอลต์ แบบพร้อมดื่ม" at bounding box center [660, 409] width 573 height 265
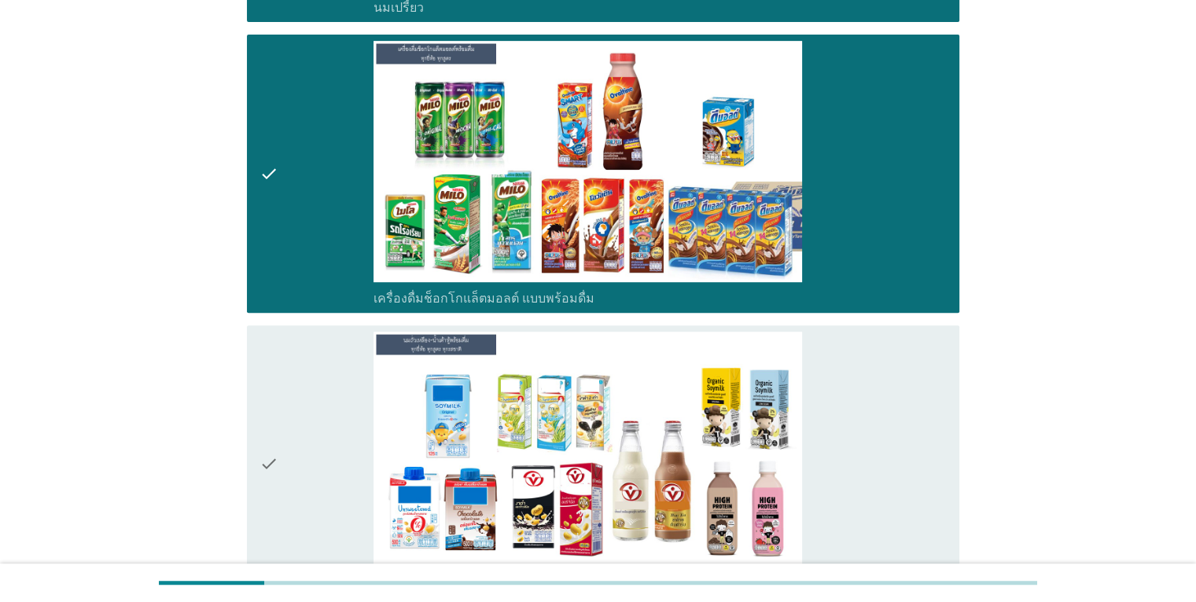
click at [907, 361] on div "check_box นมถั่วเหลือง-น้ำเต้าหู้พร้อมดื่ม" at bounding box center [660, 464] width 573 height 265
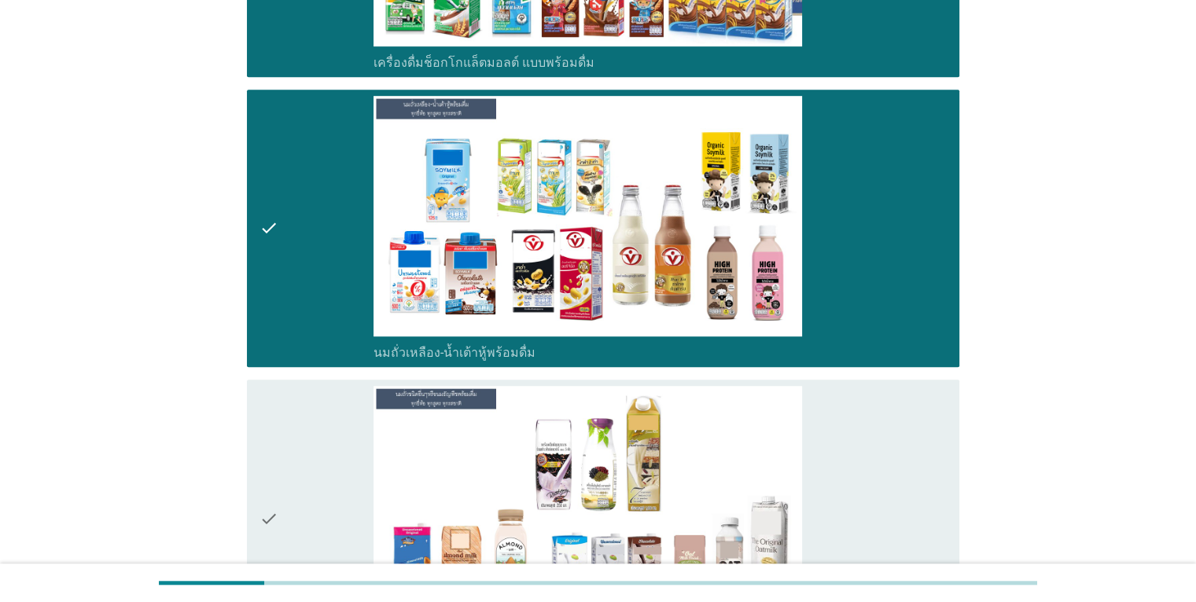
click at [908, 439] on div "check_box นมถั่วชนิดอื่นๆหรือนมธัญพืช [PERSON_NAME] นมโอ๊ต อัลมอนด์ มัลติเกรน" at bounding box center [660, 518] width 573 height 265
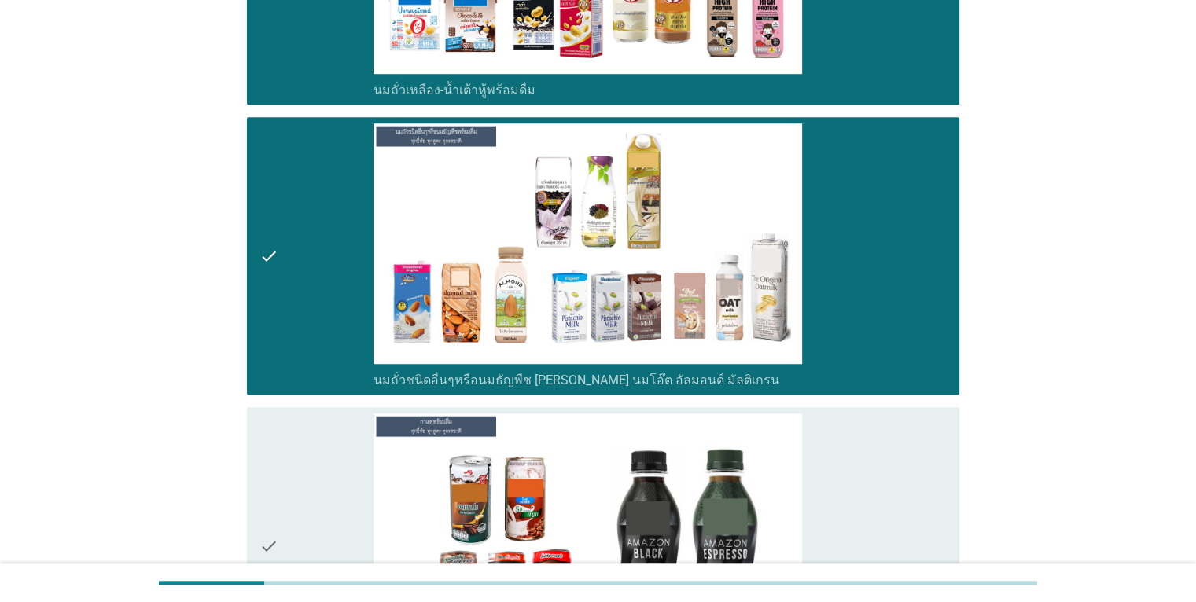
scroll to position [1416, 0]
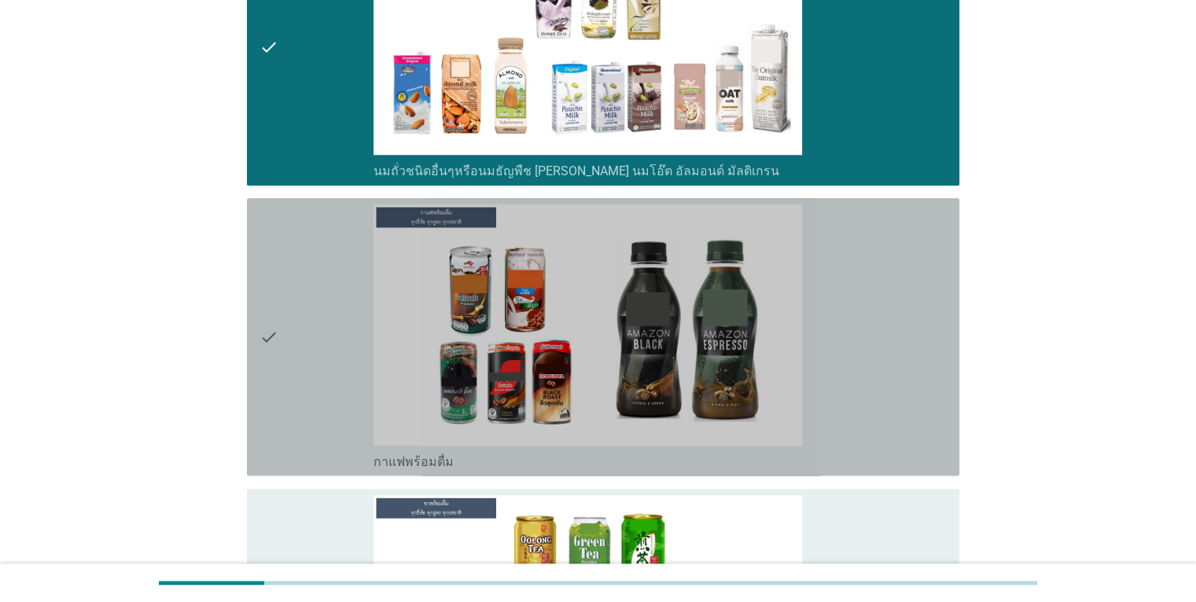
click at [925, 384] on div "check_box กาแฟพร้อมดื่ม" at bounding box center [660, 336] width 573 height 265
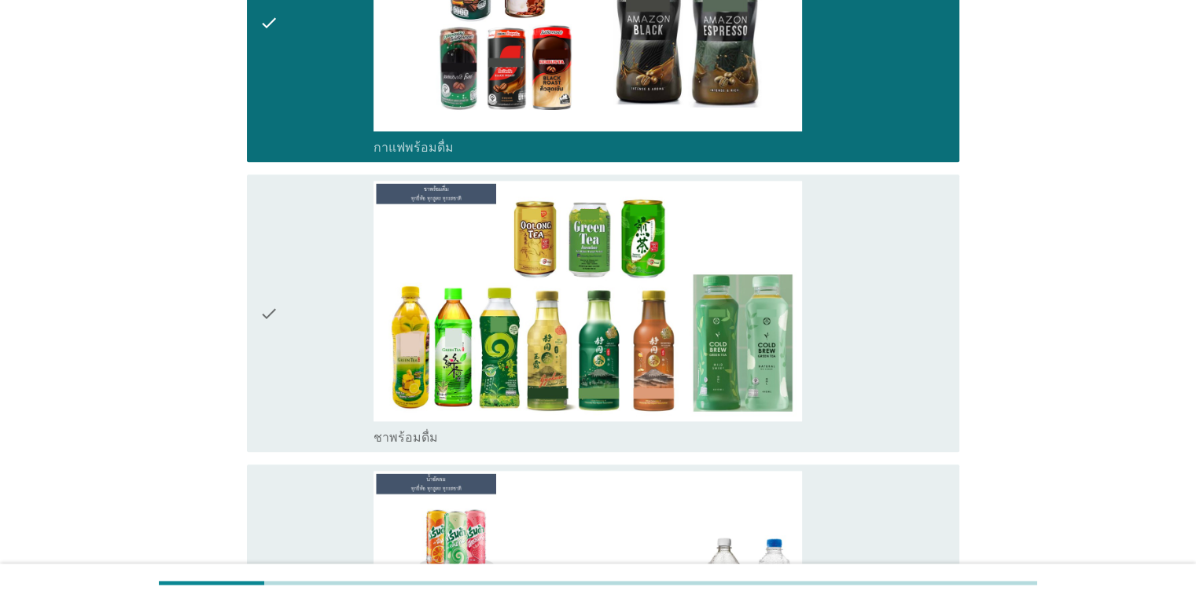
click at [927, 348] on div "check_box ชาพร้อมดื่ม" at bounding box center [660, 313] width 573 height 265
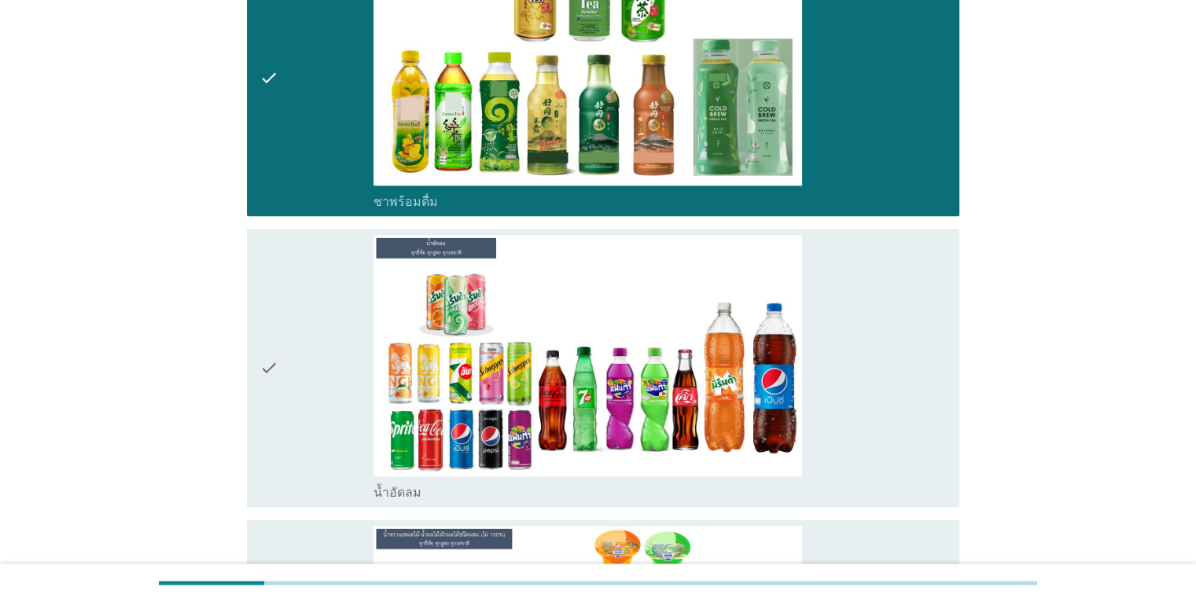
click at [928, 344] on div "check_box น้ำอัดลม" at bounding box center [660, 367] width 573 height 265
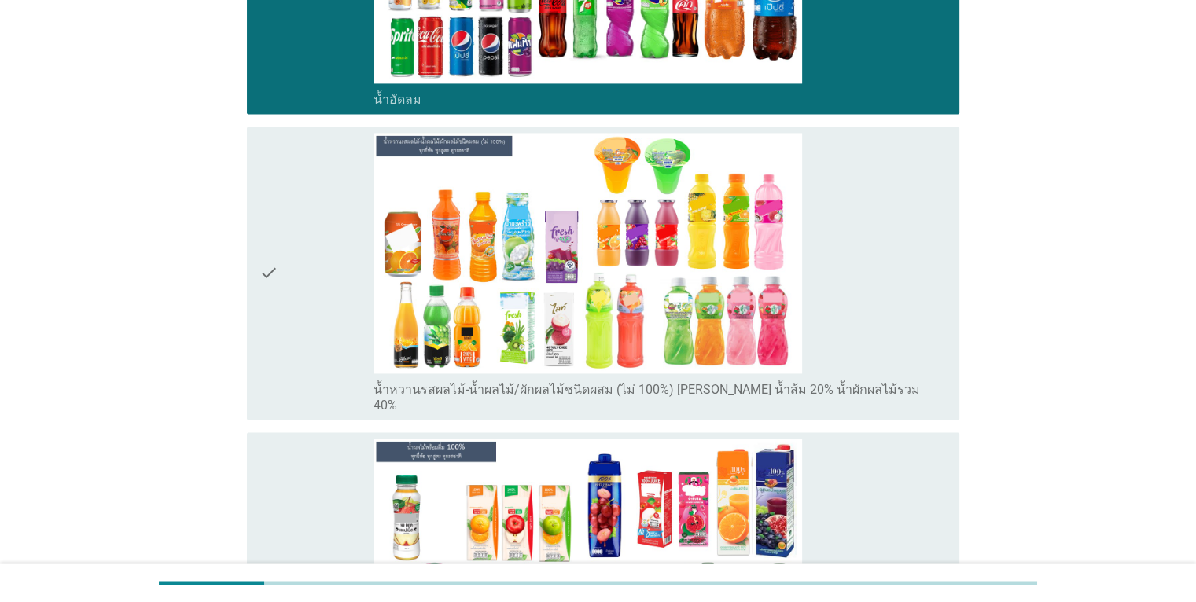
click at [930, 322] on div "check_box น้ำหวานรสผลไม้-น้ำผลไม้/ผักผลไม้ชนิดผสม (ไม่ 100%) [PERSON_NAME] น้ำส…" at bounding box center [660, 273] width 573 height 281
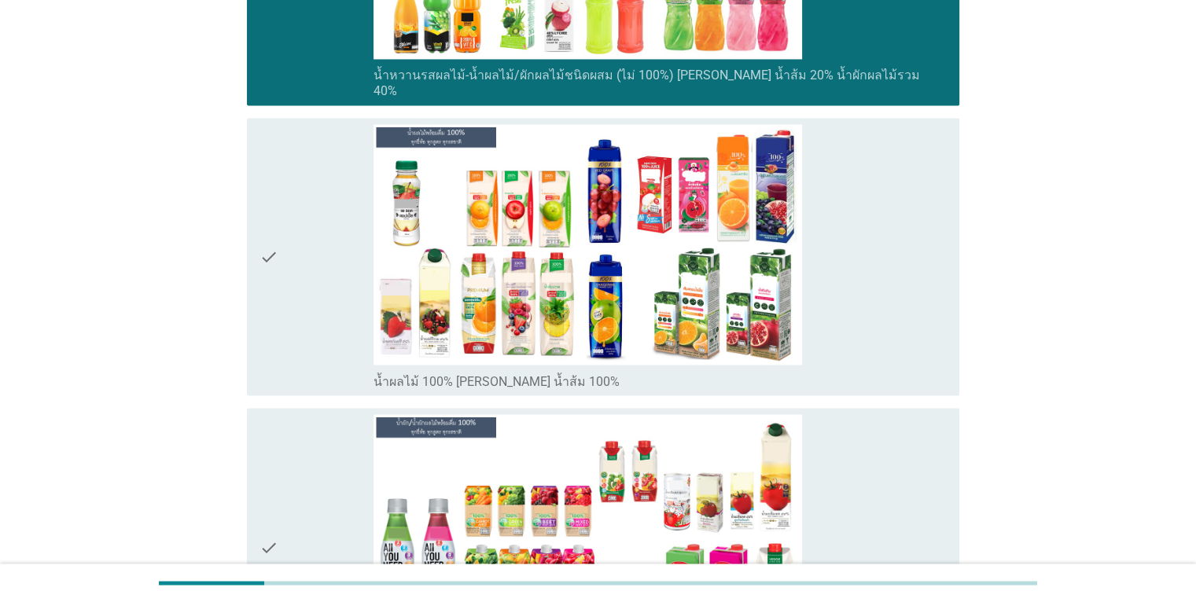
click at [931, 314] on div "check_box น้ำผลไม้ 100% [PERSON_NAME] น้ำส้ม 100%" at bounding box center [660, 256] width 573 height 265
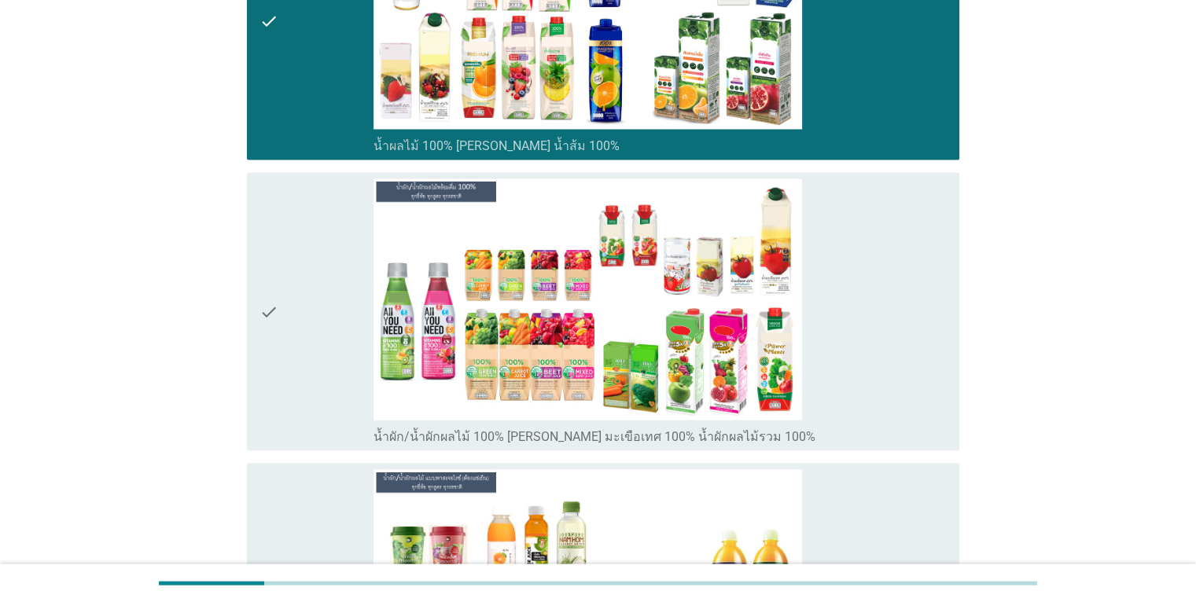
click at [931, 314] on div "check_box น้ำผัก/น้ำผักผลไม้ 100% [PERSON_NAME] มะเขือเทศ 100% น้ำผักผลไม้รวม 1…" at bounding box center [660, 311] width 573 height 265
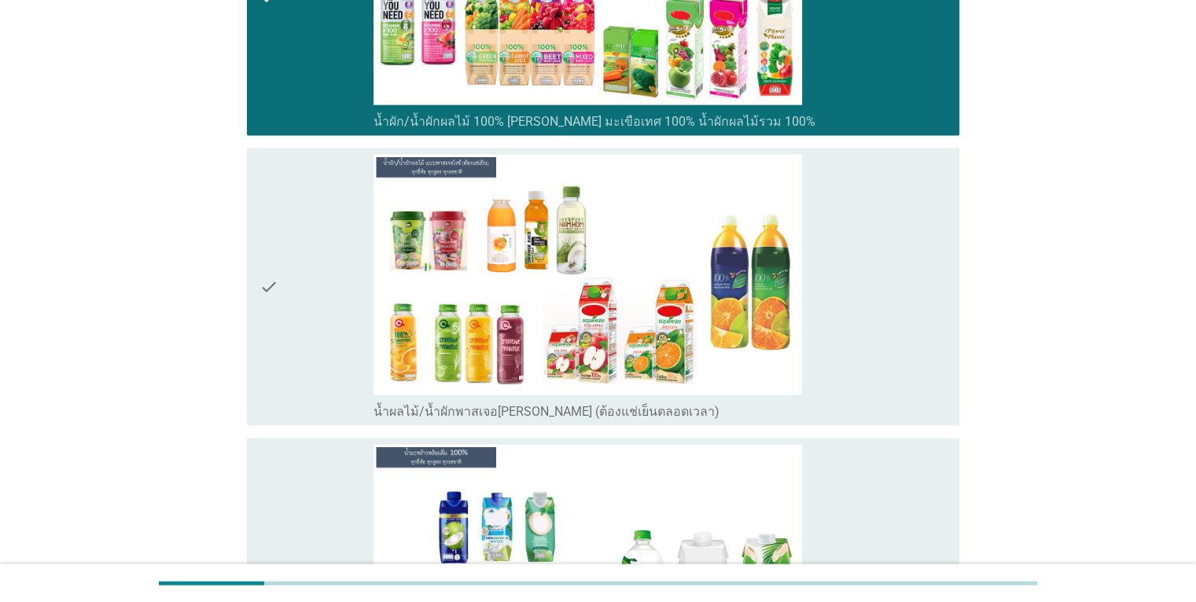
click at [931, 293] on div "check_box น้ำผลไม้/น้ำผักพาสเจอ[PERSON_NAME] (ต้องแช่เย็นตลอดเวลา)" at bounding box center [660, 287] width 573 height 265
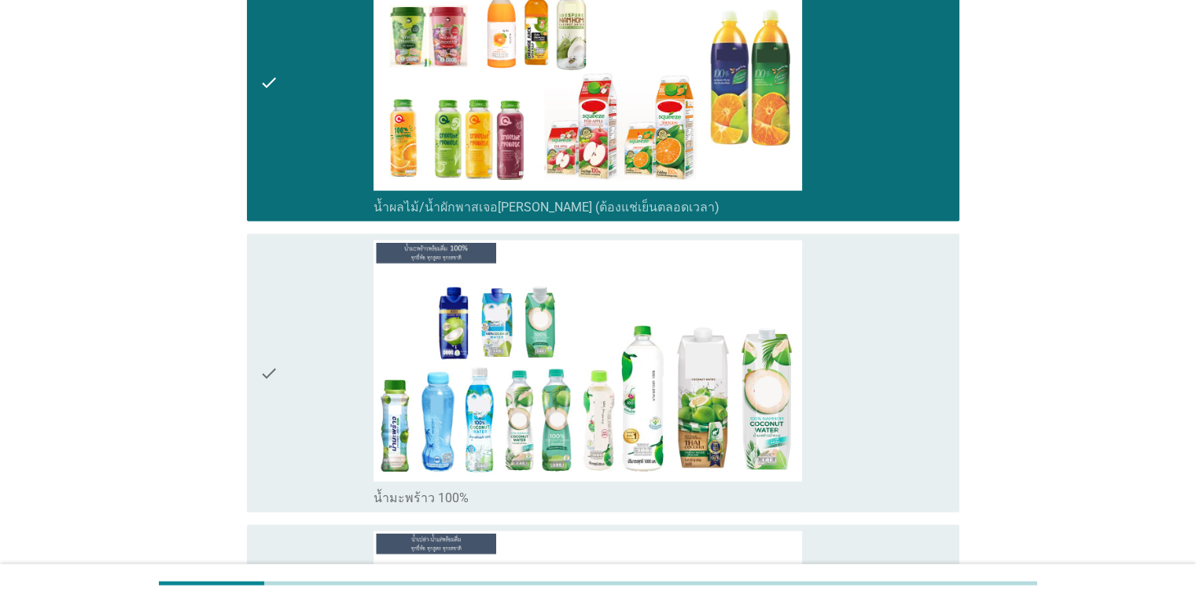
scroll to position [3618, 0]
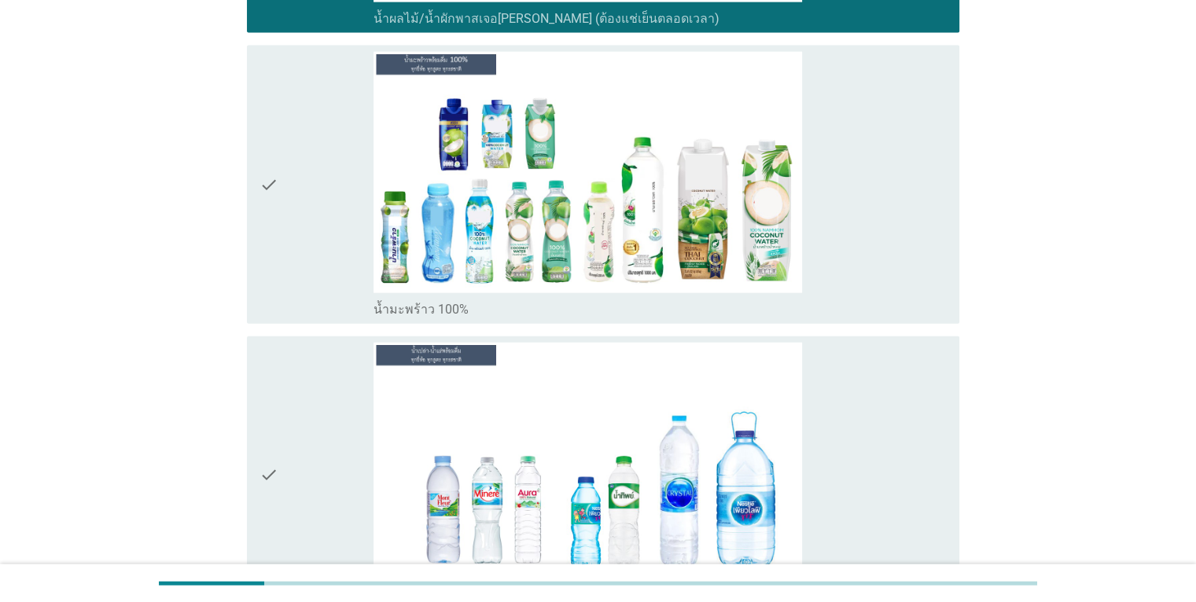
click at [892, 216] on div "check_box น้ำมะพร้าว 100%" at bounding box center [660, 184] width 573 height 265
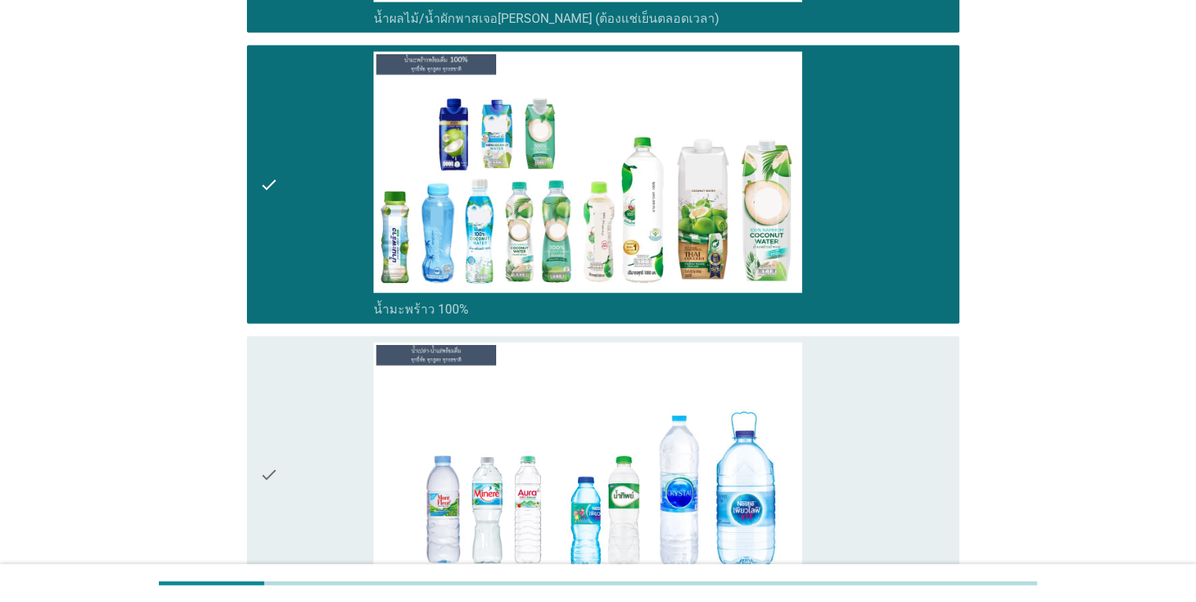
click at [921, 459] on div "check_box น้ำเปล่า-น้ำแร่" at bounding box center [660, 475] width 573 height 265
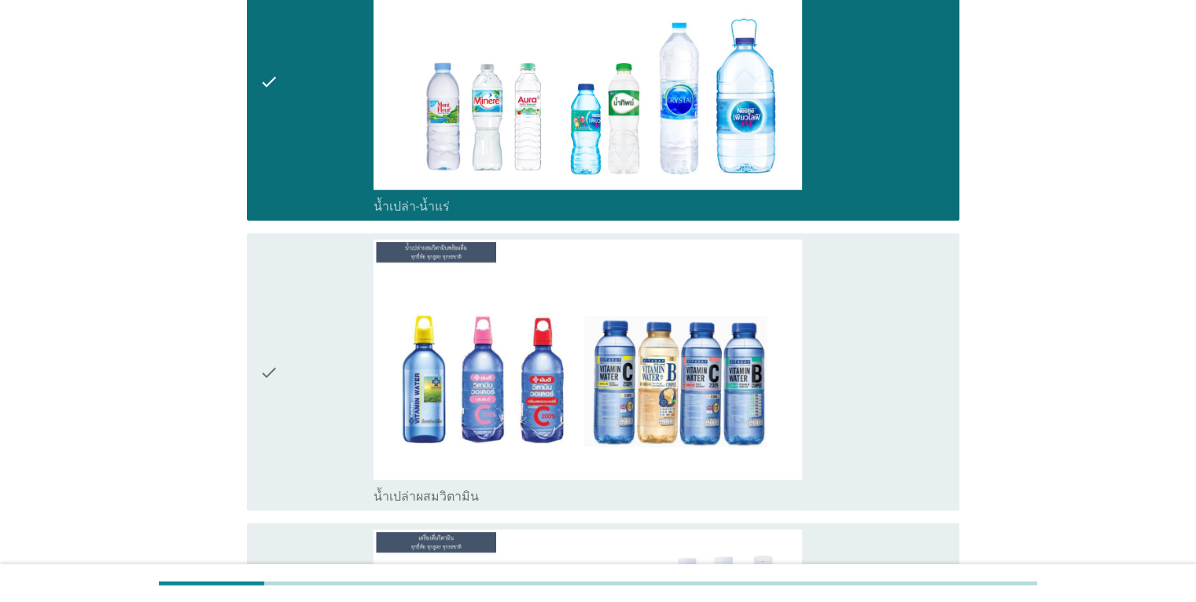
click at [900, 425] on div "check_box น้ำเปล่าผสมวิตามิน" at bounding box center [660, 372] width 573 height 265
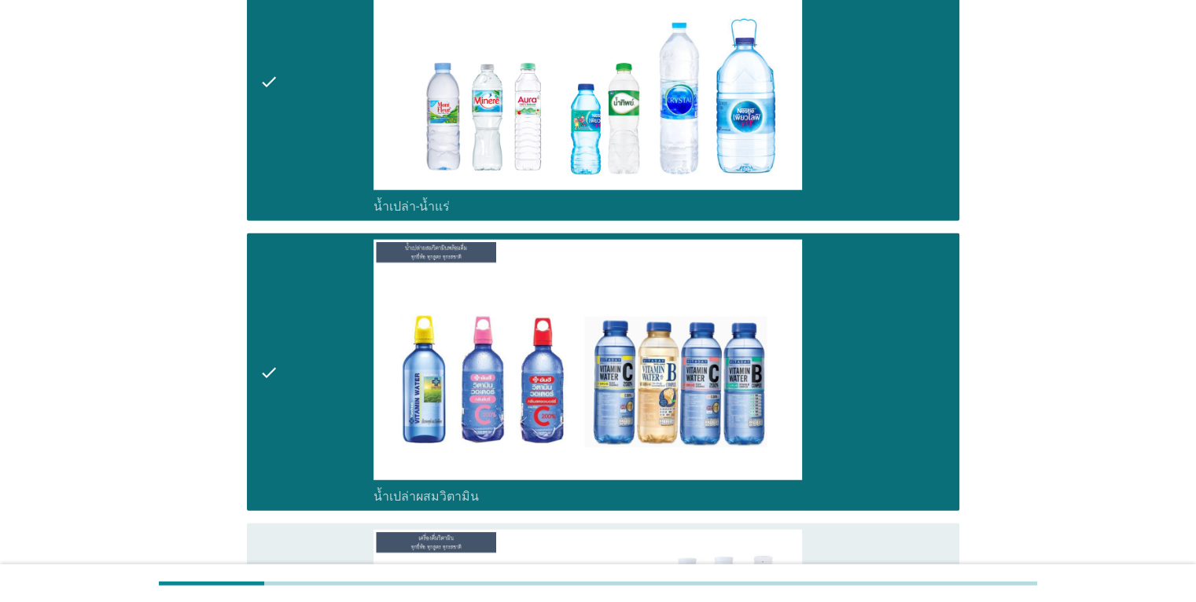
scroll to position [4404, 0]
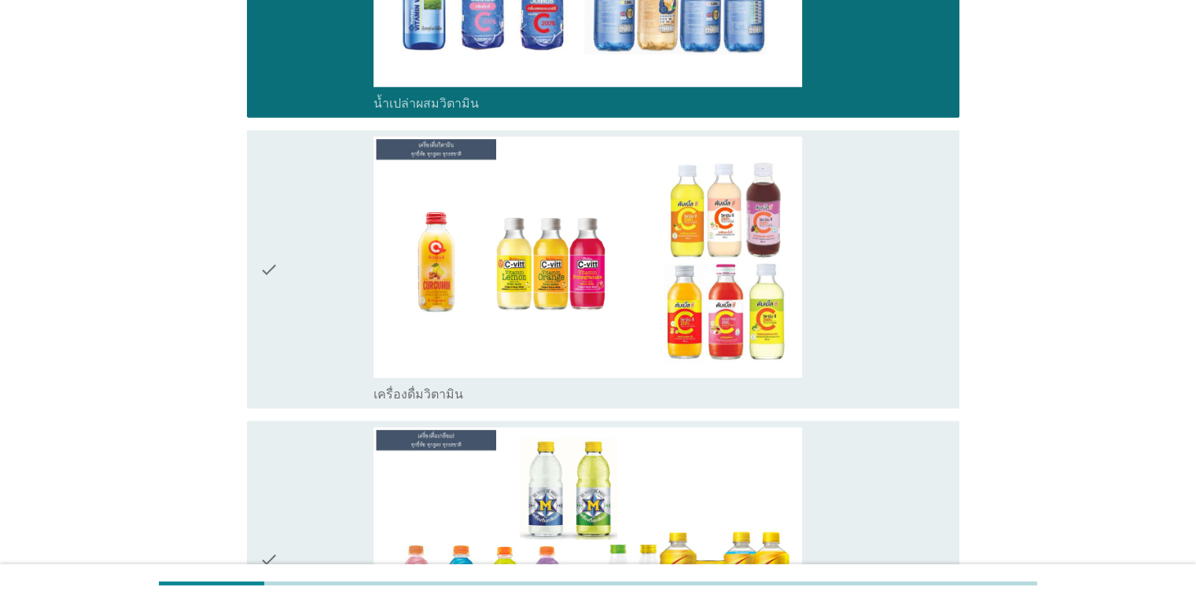
click at [888, 344] on div "check_box เครื่องดื่มวิตามิน" at bounding box center [660, 269] width 573 height 265
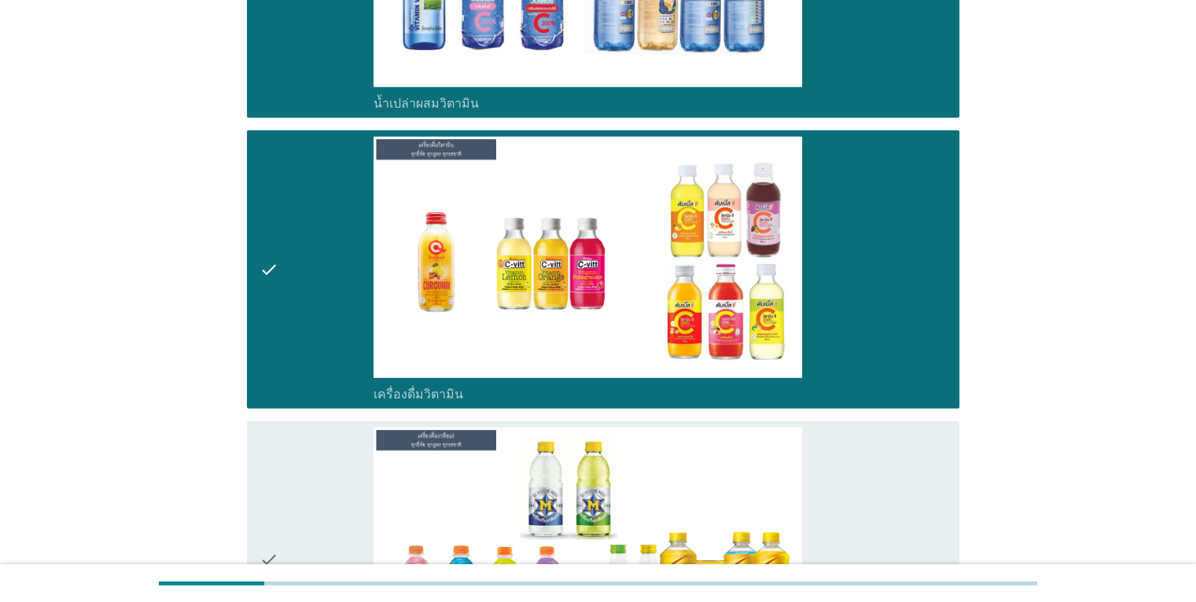
click at [908, 467] on div "check_box เครื่องดื่มเกลือแร่" at bounding box center [660, 560] width 573 height 265
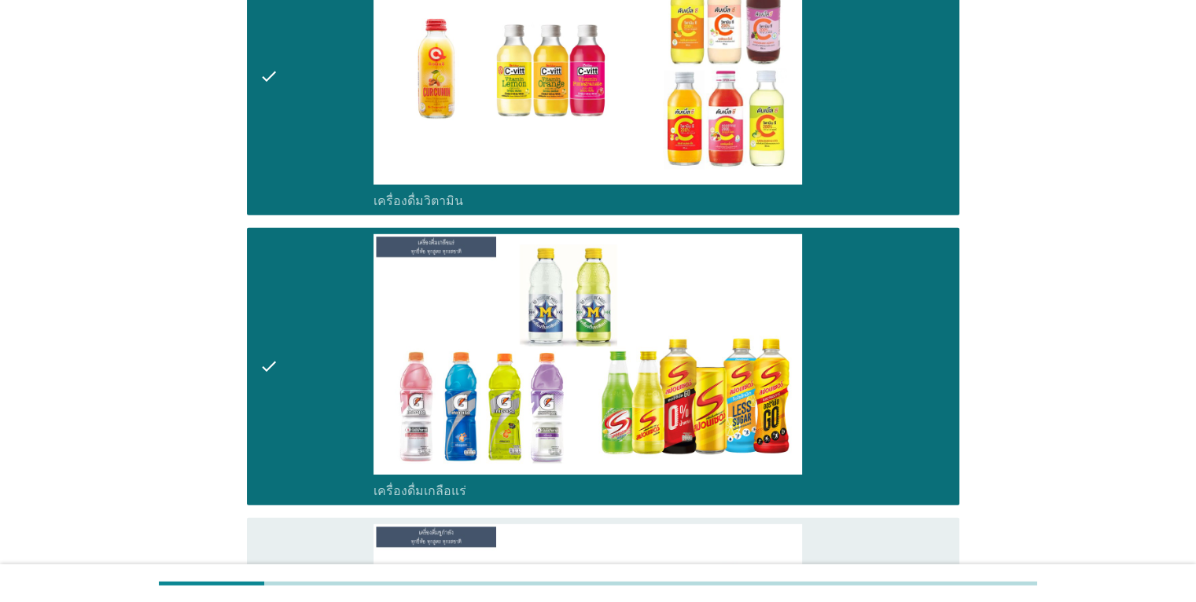
scroll to position [4797, 0]
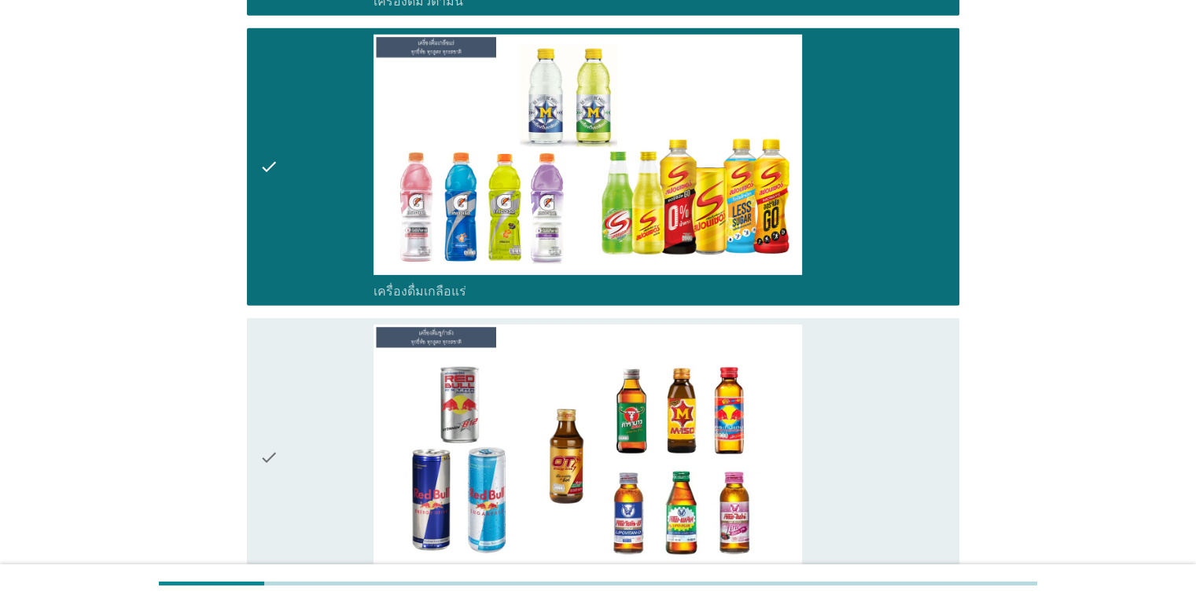
click at [893, 451] on div "check_box เครื่องดื่ม[PERSON_NAME]กำลัง" at bounding box center [660, 457] width 573 height 265
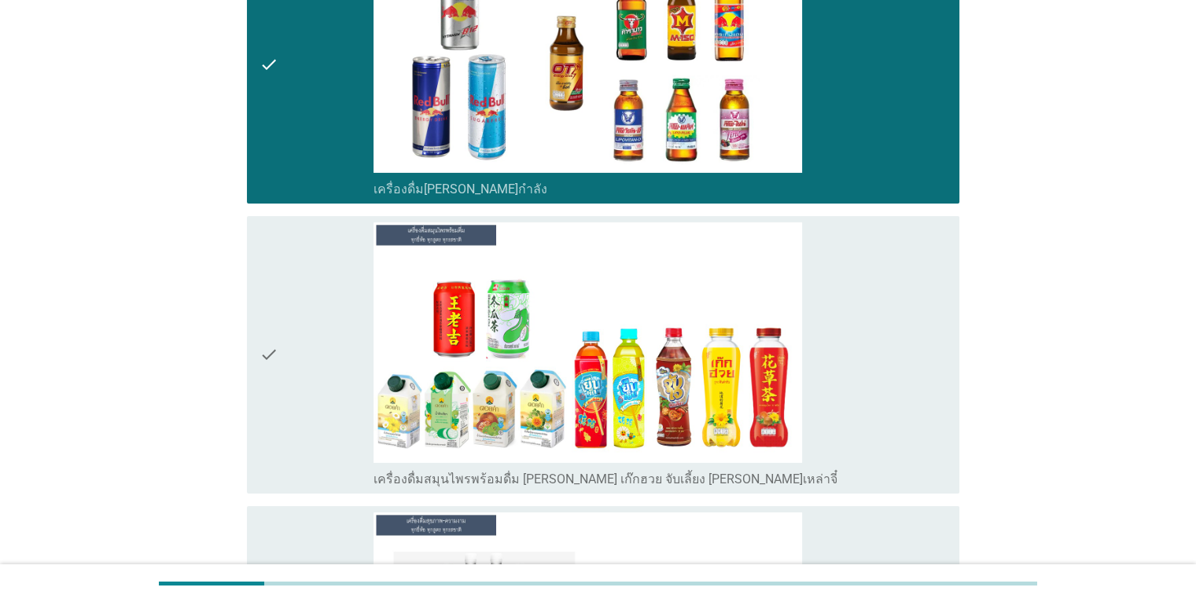
click at [878, 383] on div "check_box เครื่องดื่มสมุนไพรพร้อมดื่ม [PERSON_NAME] เก๊กฮวย จับเลี้ยง [PERSON_N…" at bounding box center [660, 355] width 573 height 265
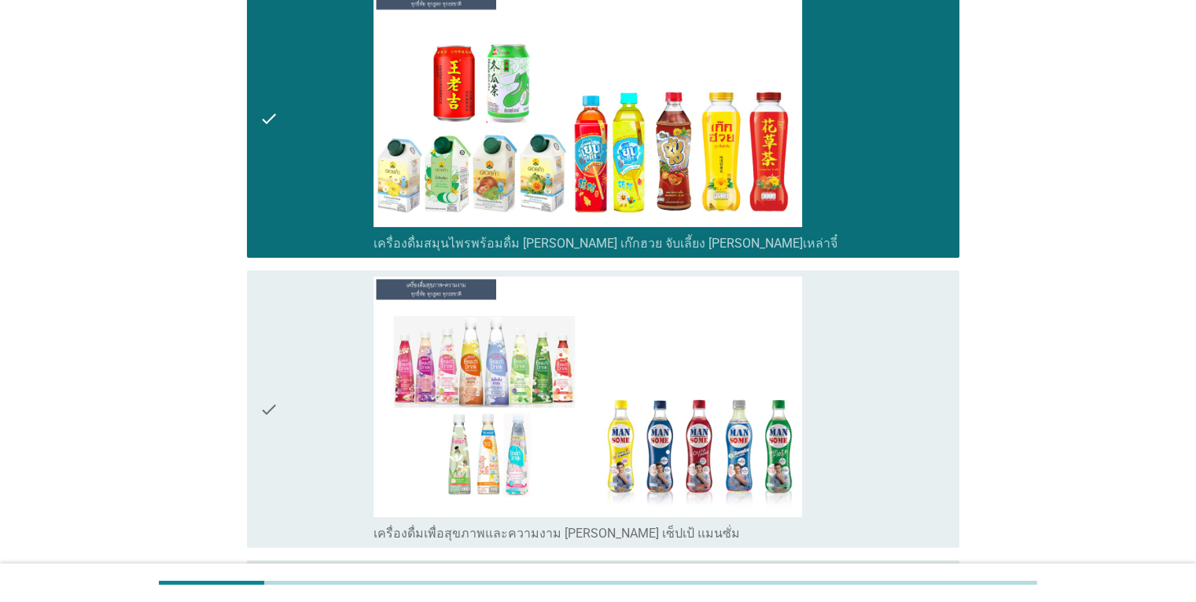
click at [871, 347] on div "check_box เครื่องดื่มเพื่อสุขภาพและความงาม [PERSON_NAME] เซ็ปเป้ แมนซั่ม" at bounding box center [660, 409] width 573 height 265
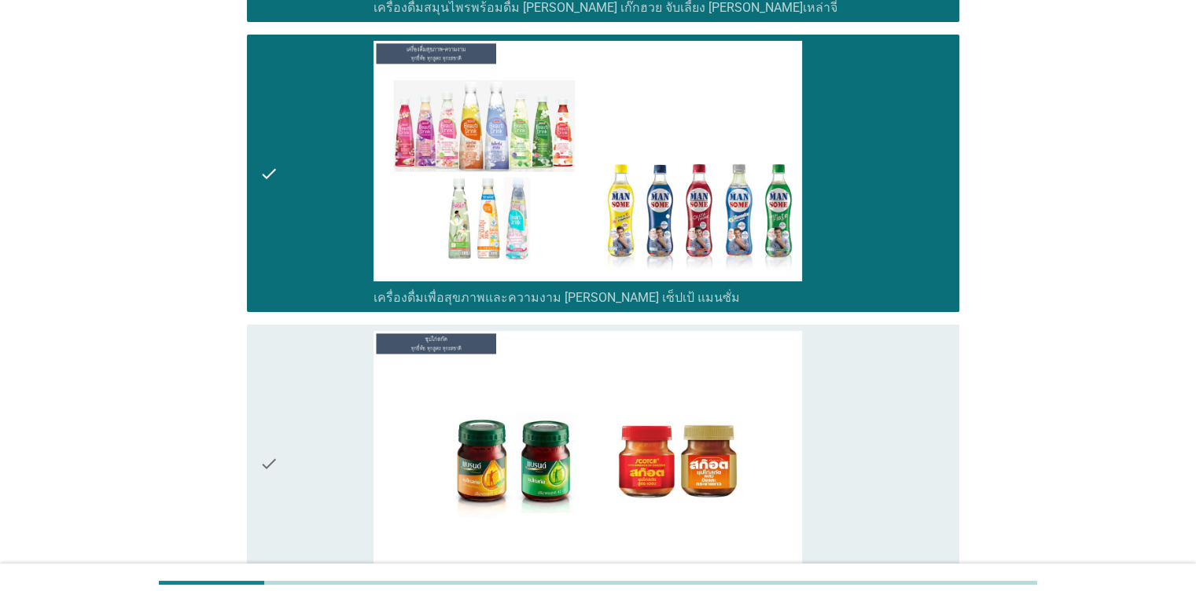
click at [875, 356] on div "check_box ซุปไก่สกัด" at bounding box center [660, 463] width 573 height 265
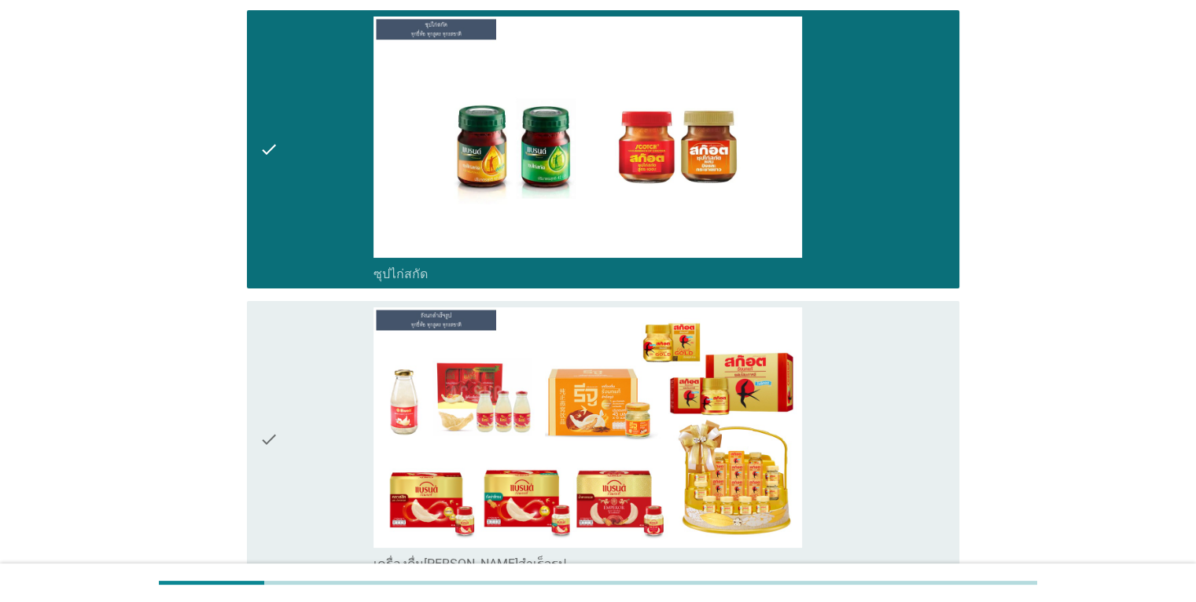
click at [875, 356] on div "check_box เครื่องดื่ม[PERSON_NAME]สำเร็จรูป" at bounding box center [660, 440] width 573 height 265
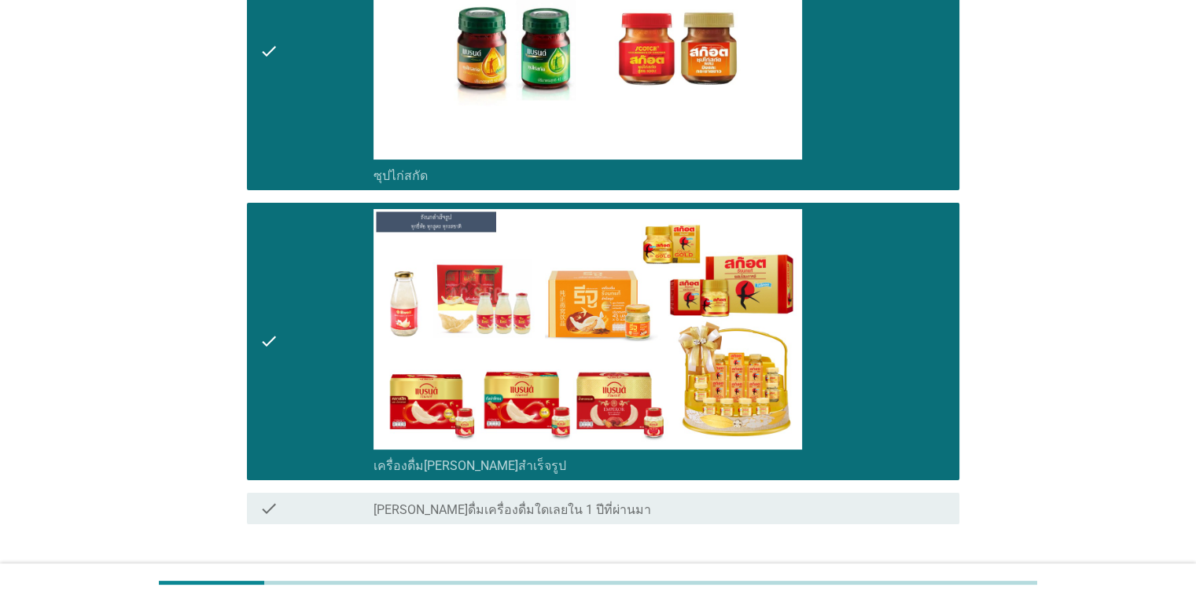
scroll to position [6157, 0]
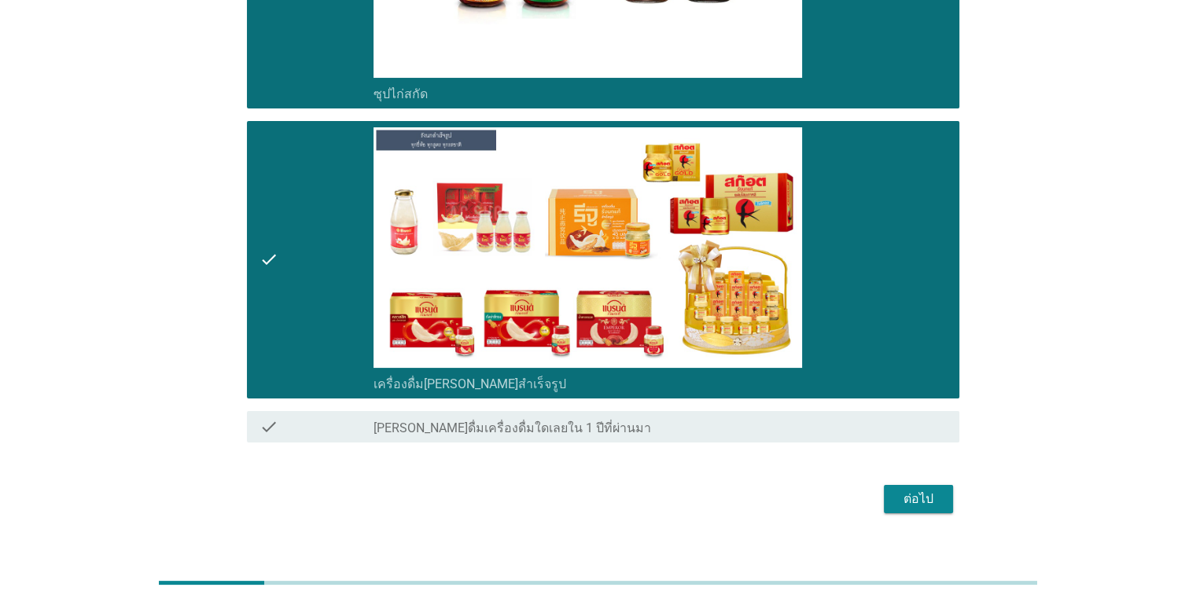
click at [923, 490] on div "ต่อไป" at bounding box center [919, 499] width 44 height 19
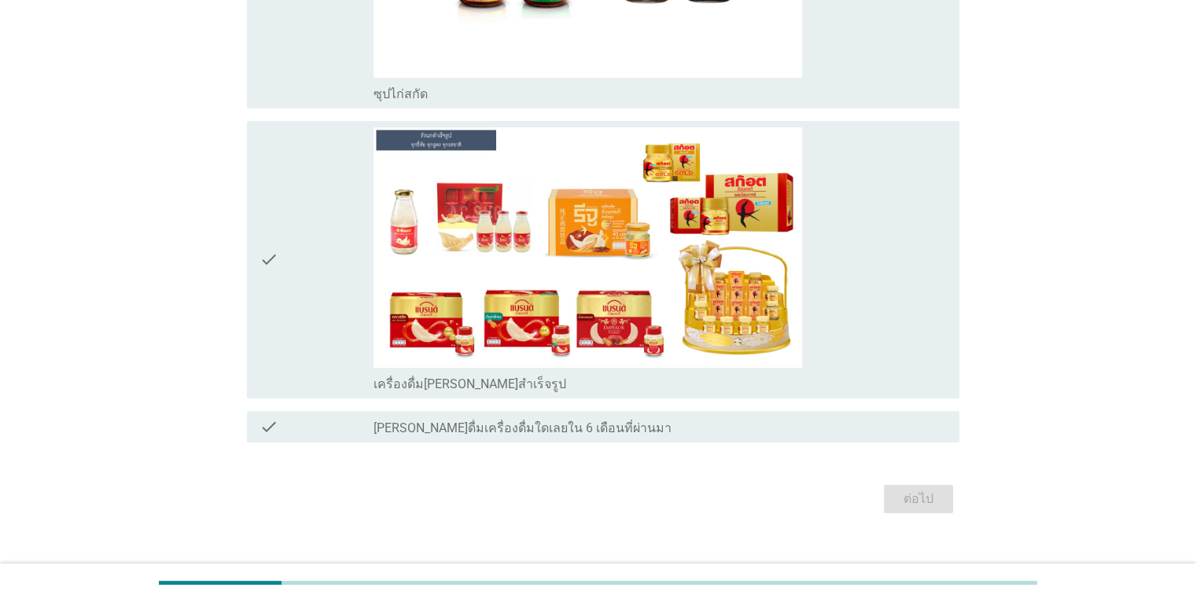
scroll to position [0, 0]
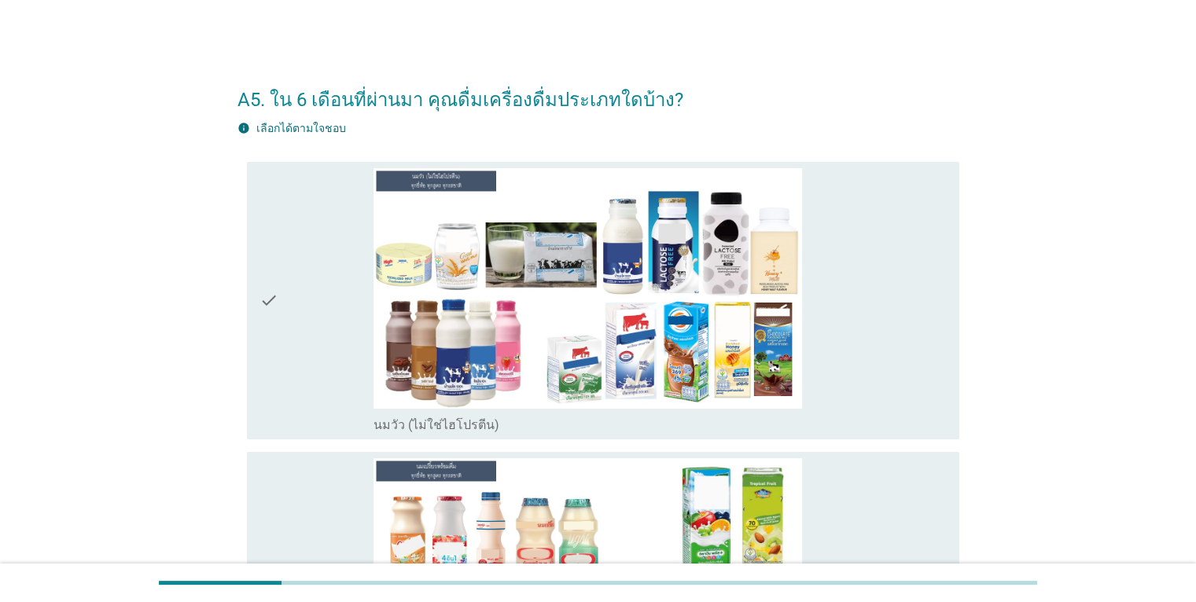
click at [874, 381] on div "check_box นมวัว (ไม่ใช่ไฮโปรตีน)" at bounding box center [660, 300] width 573 height 265
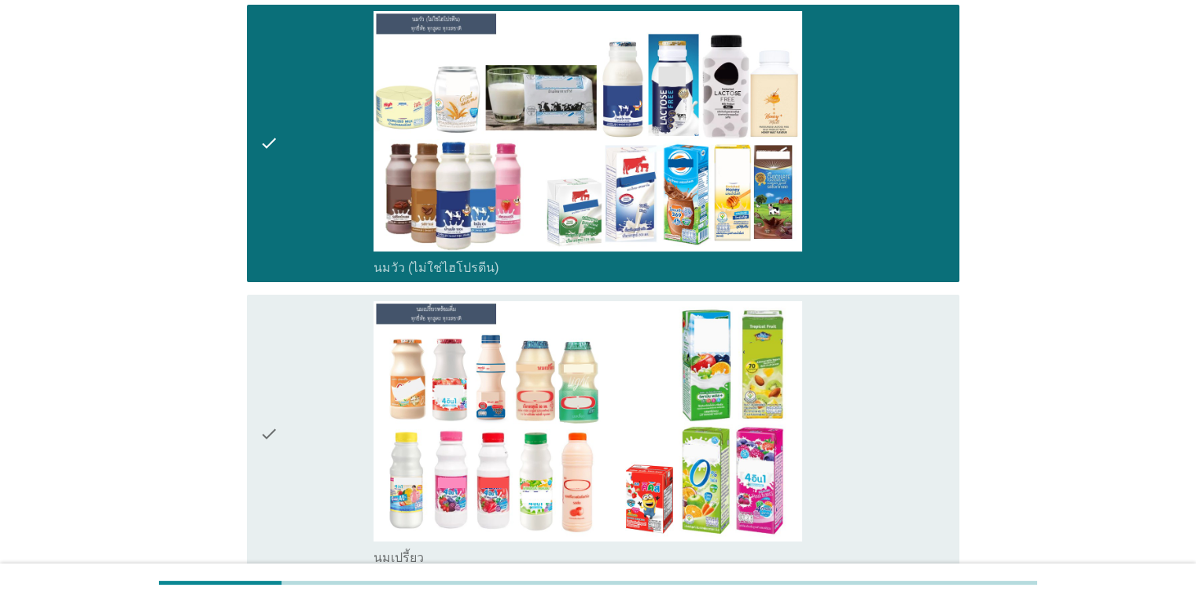
scroll to position [393, 0]
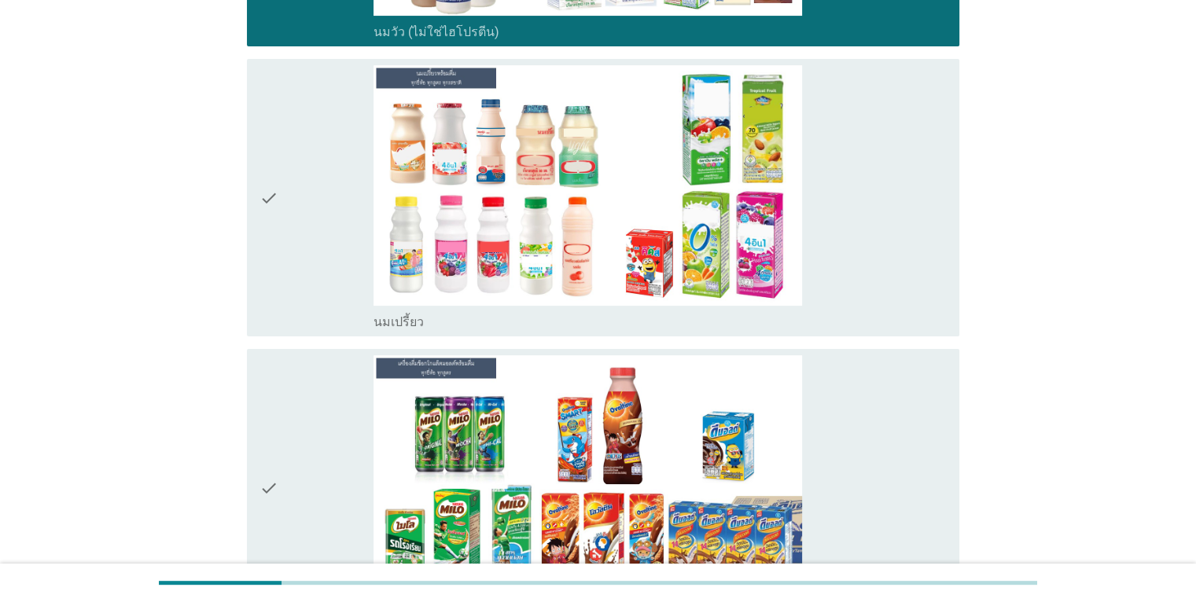
click at [871, 263] on div "check_box นมเปรี้ยว" at bounding box center [660, 197] width 573 height 265
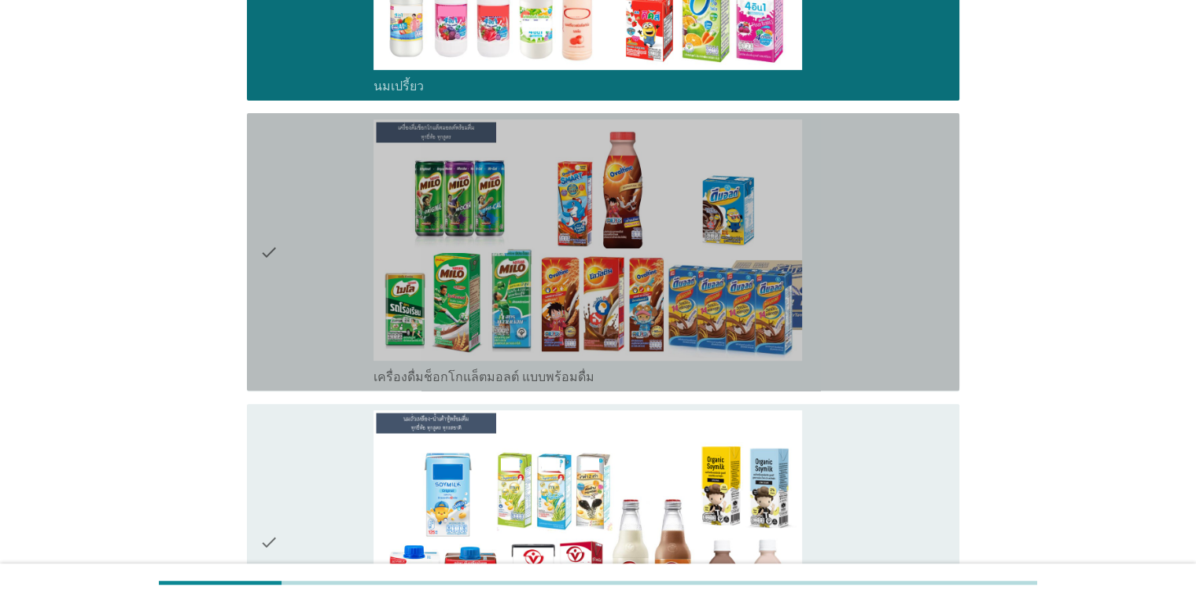
click at [883, 298] on div "check_box เครื่องดื่มช็อกโกแล็ตมอลต์ แบบพร้อมดื่ม" at bounding box center [660, 252] width 573 height 265
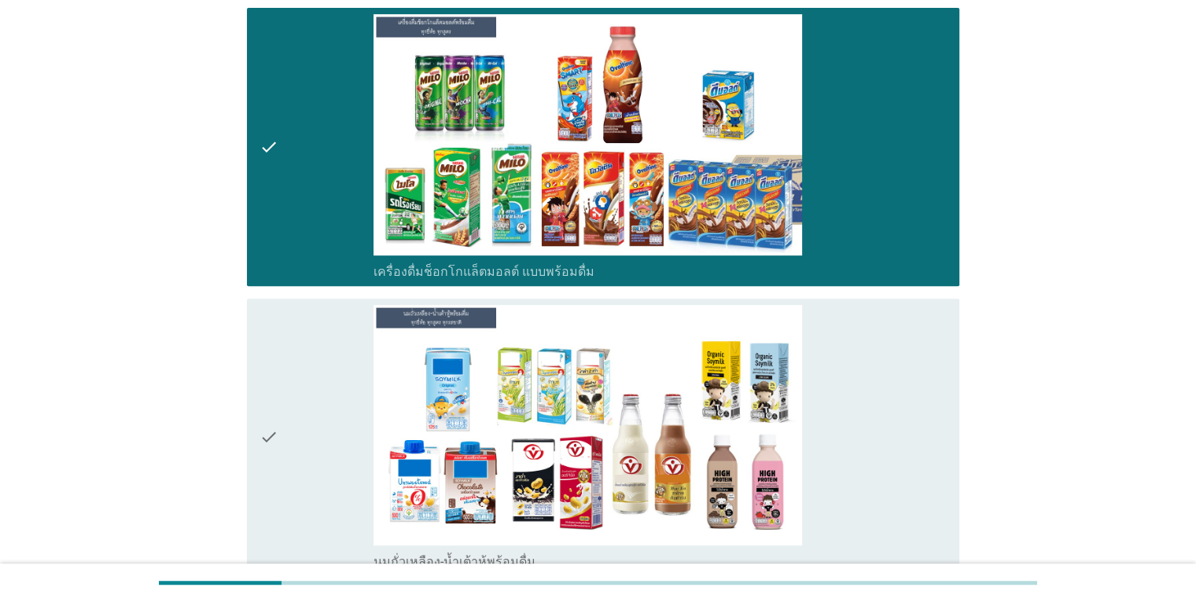
scroll to position [865, 0]
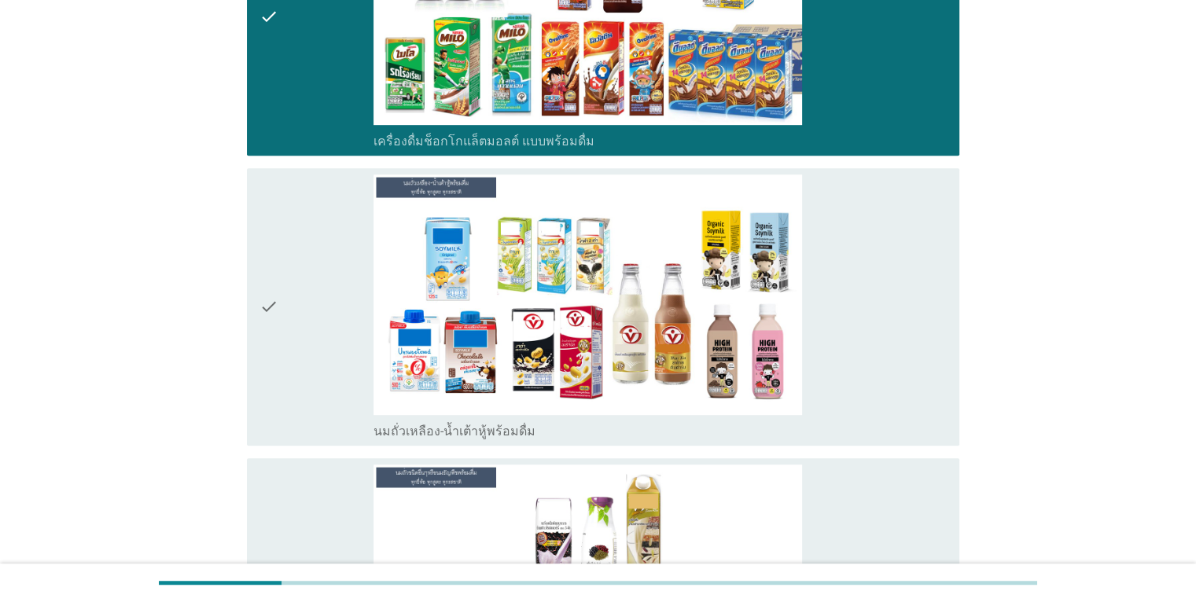
click at [889, 313] on div "check_box นมถั่วเหลือง-น้ำเต้าหู้พร้อมดื่ม" at bounding box center [660, 307] width 573 height 265
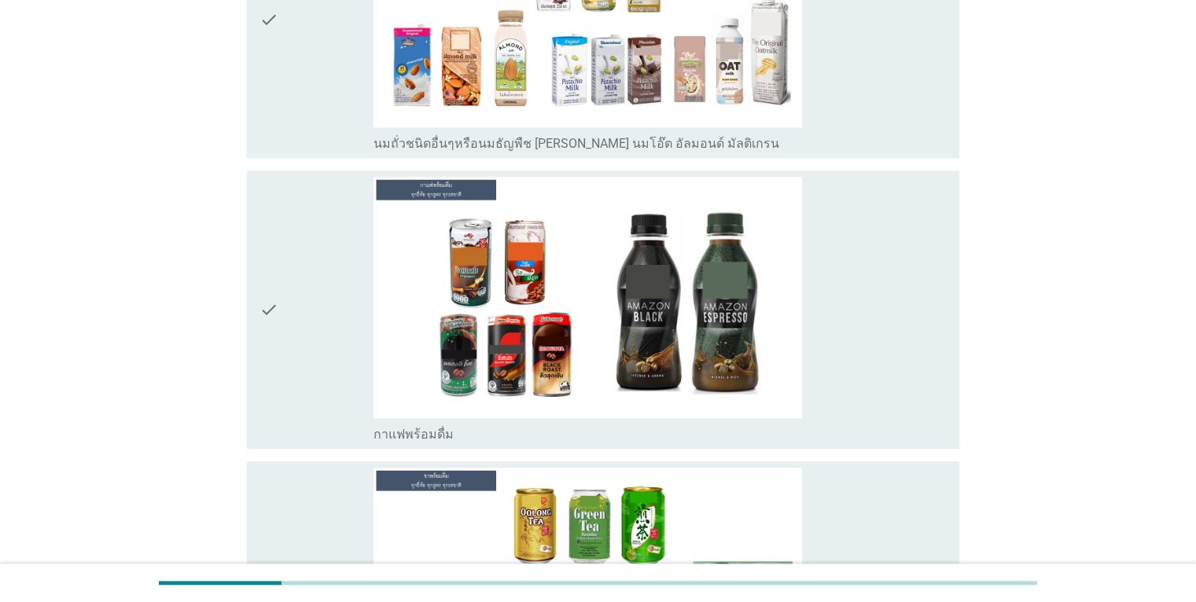
scroll to position [1494, 0]
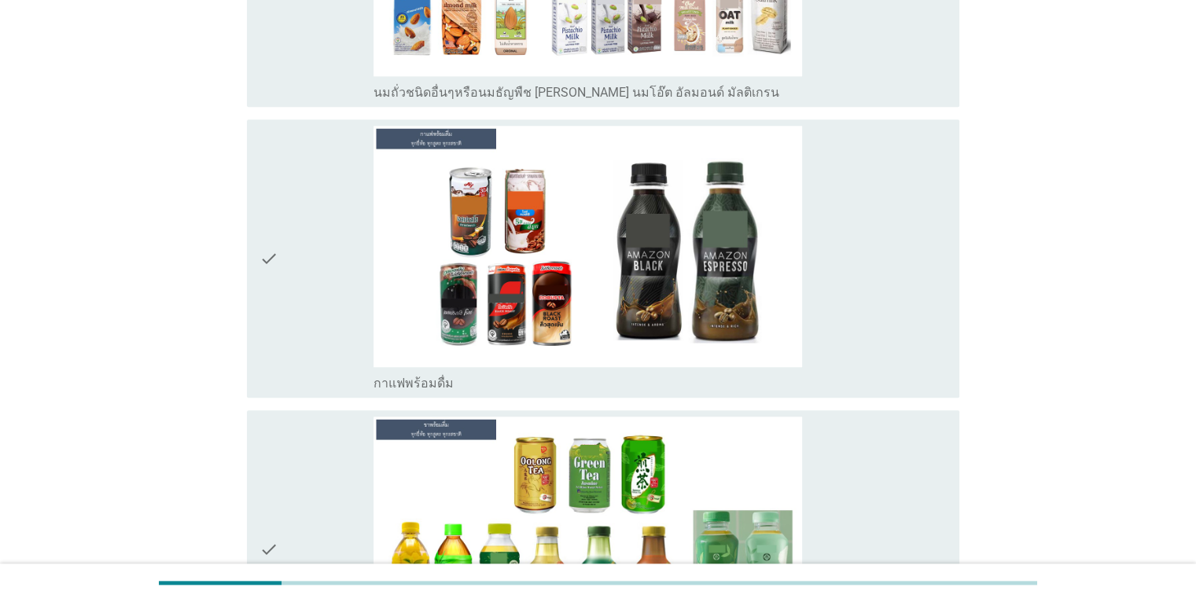
click at [889, 313] on div "check_box กาแฟพร้อมดื่ม" at bounding box center [660, 258] width 573 height 265
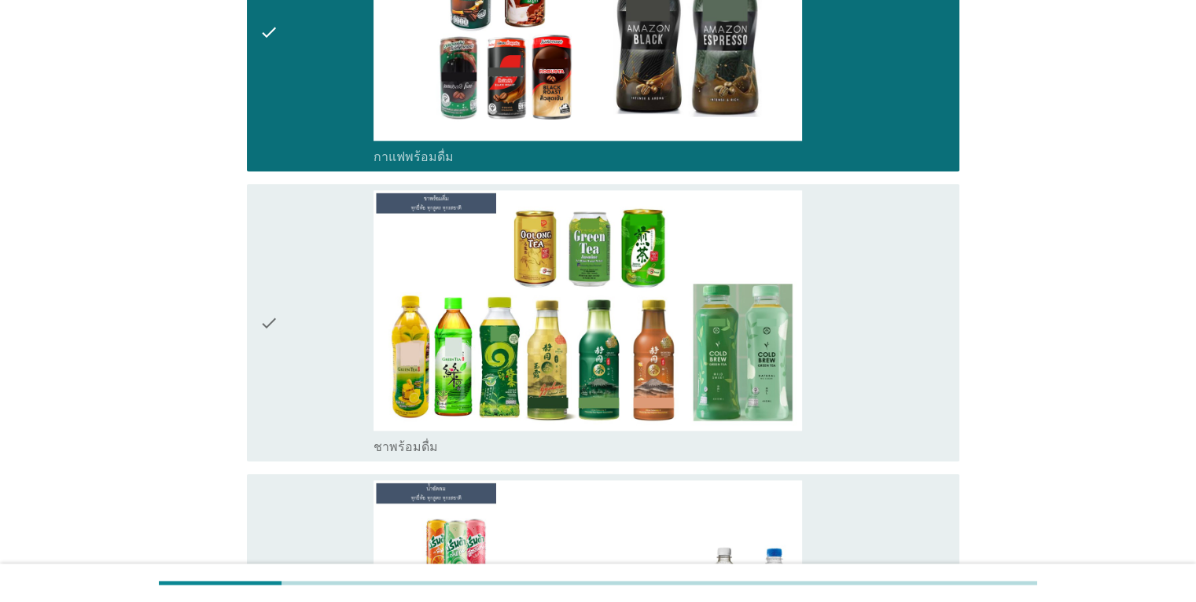
scroll to position [1809, 0]
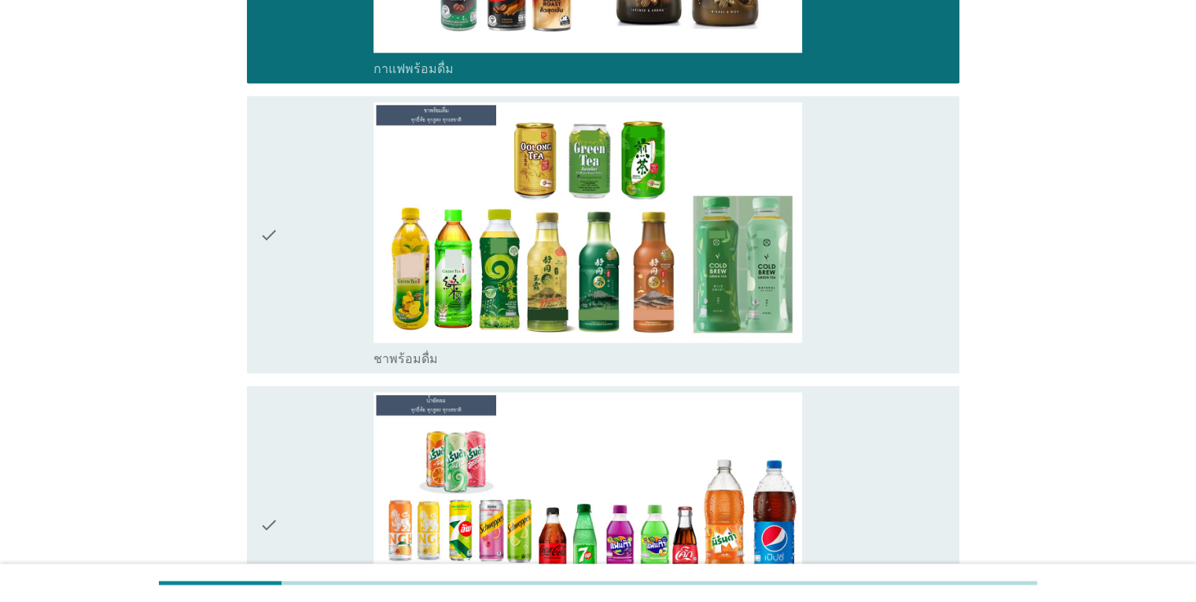
click at [886, 287] on div "check_box ชาพร้อมดื่ม" at bounding box center [660, 234] width 573 height 265
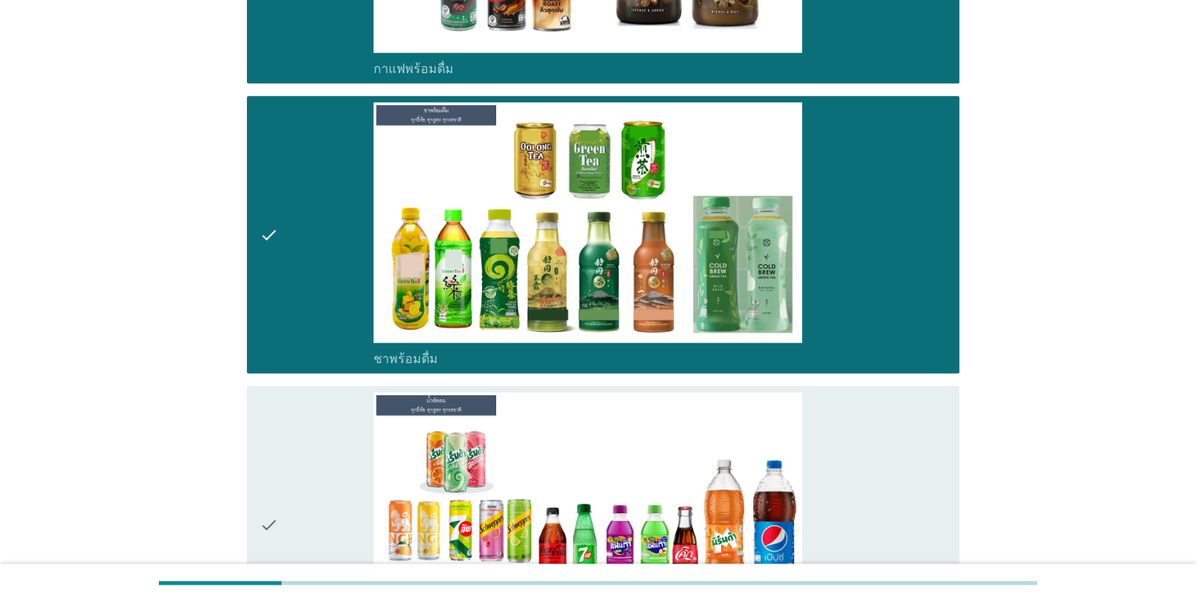
scroll to position [2123, 0]
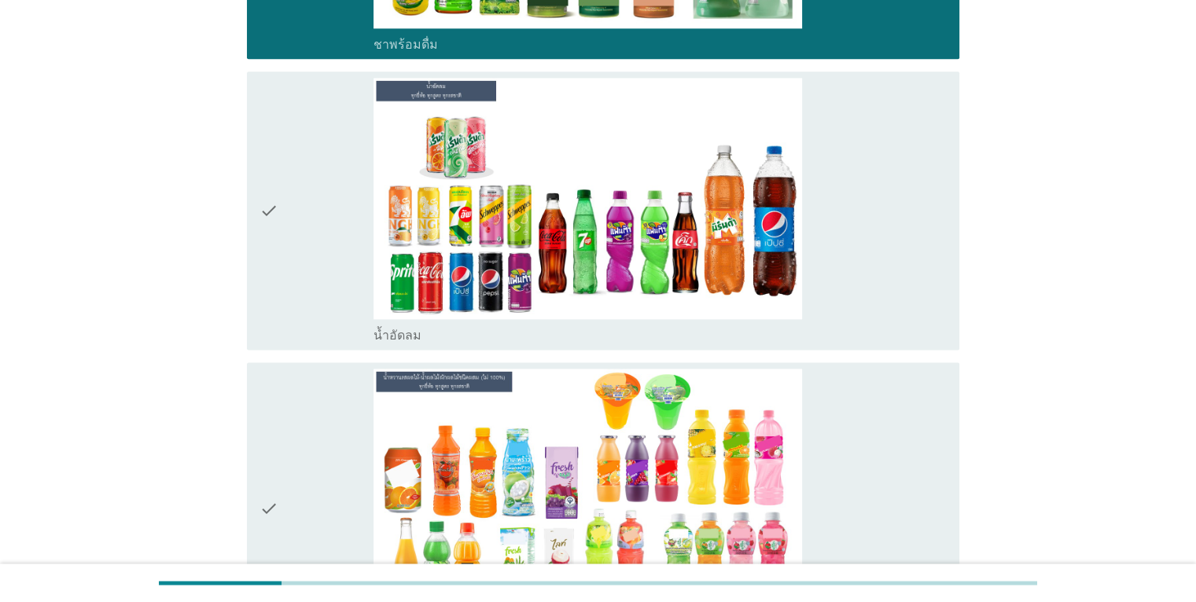
click at [887, 258] on div "check_box น้ำอัดลม" at bounding box center [660, 210] width 573 height 265
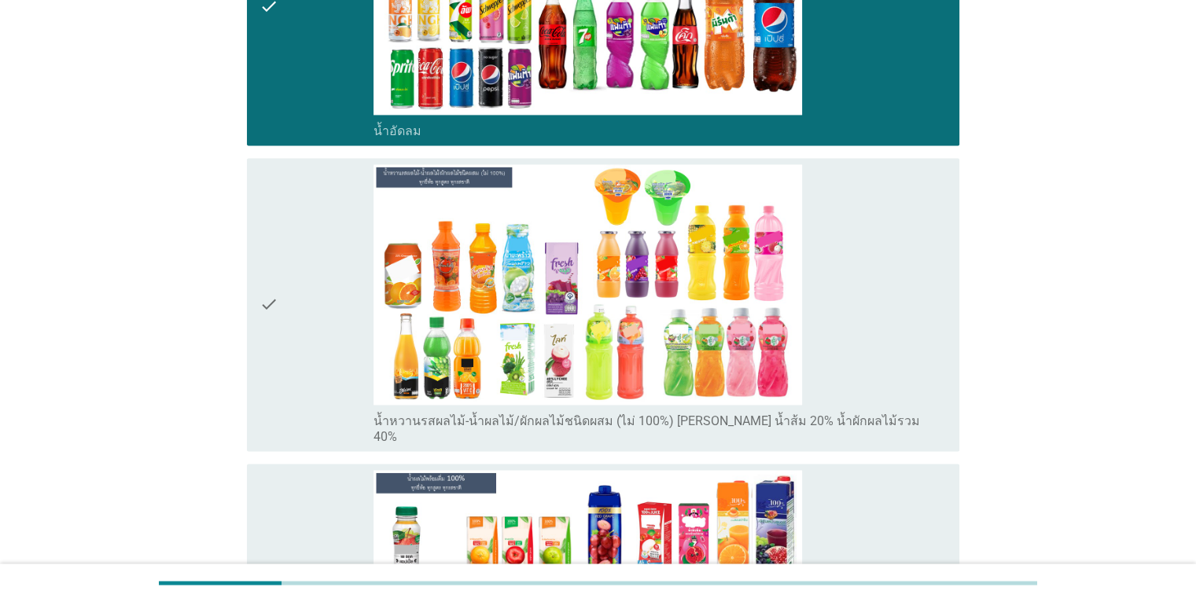
scroll to position [2517, 0]
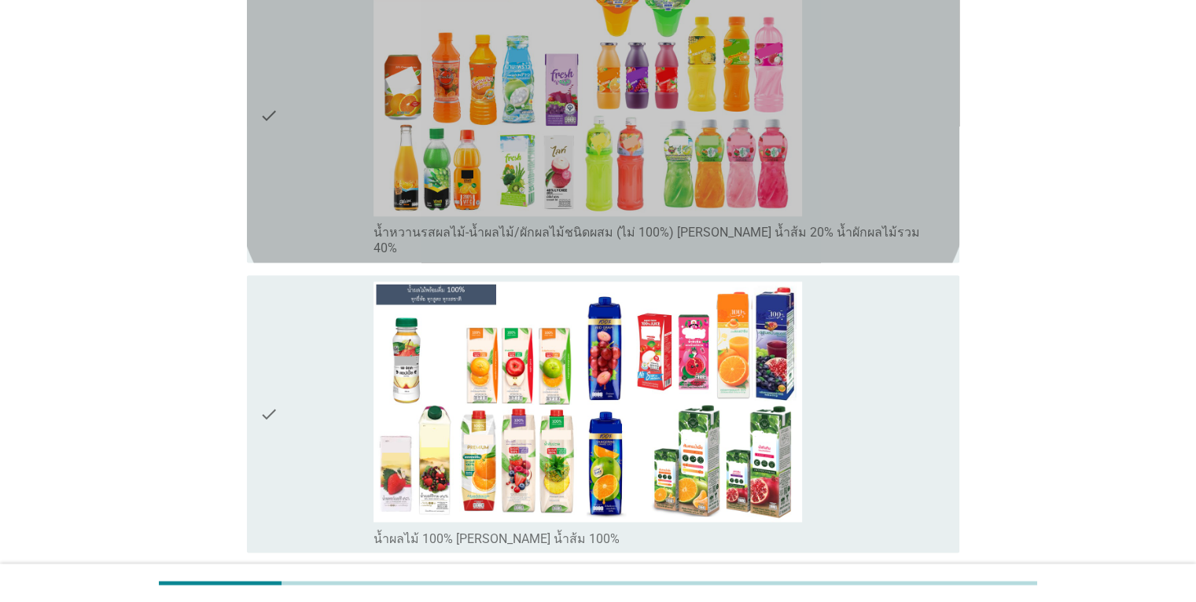
click at [907, 184] on div "check_box น้ำหวานรสผลไม้-น้ำผลไม้/ผักผลไม้ชนิดผสม (ไม่ 100%) [PERSON_NAME] น้ำส…" at bounding box center [660, 116] width 573 height 281
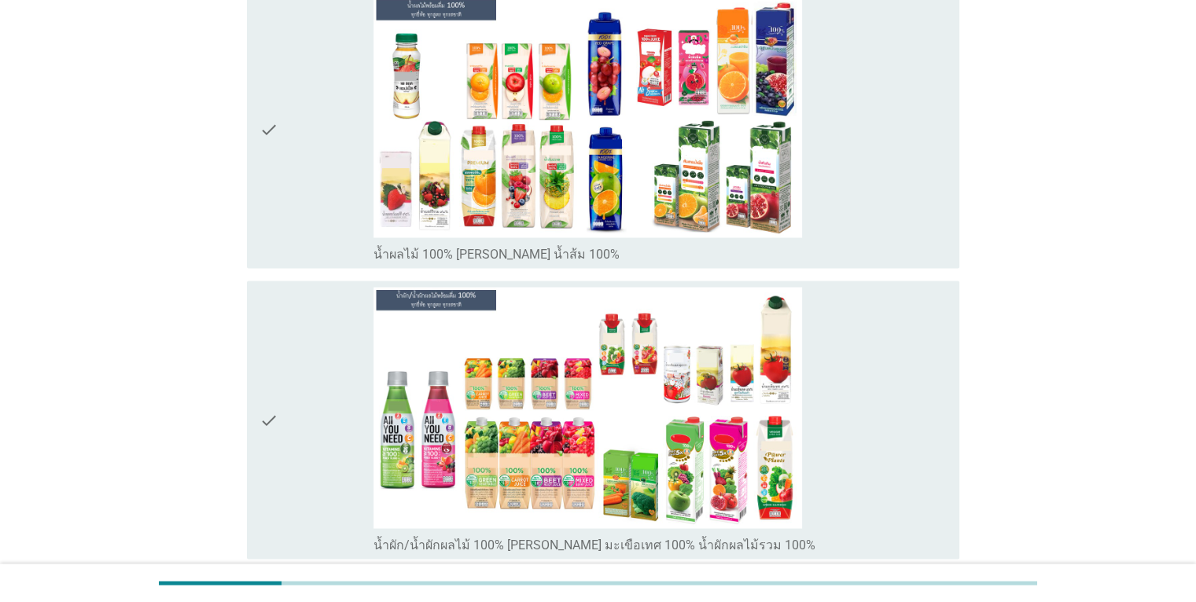
scroll to position [2753, 0]
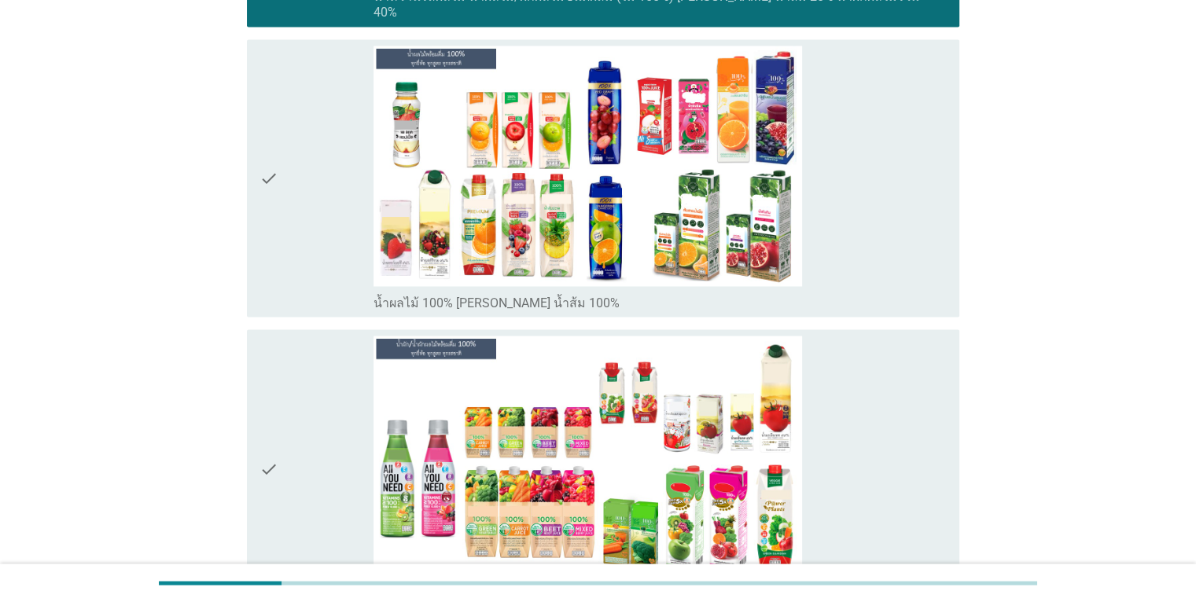
click at [881, 231] on div "check_box น้ำผลไม้ 100% [PERSON_NAME] น้ำส้ม 100%" at bounding box center [660, 178] width 573 height 265
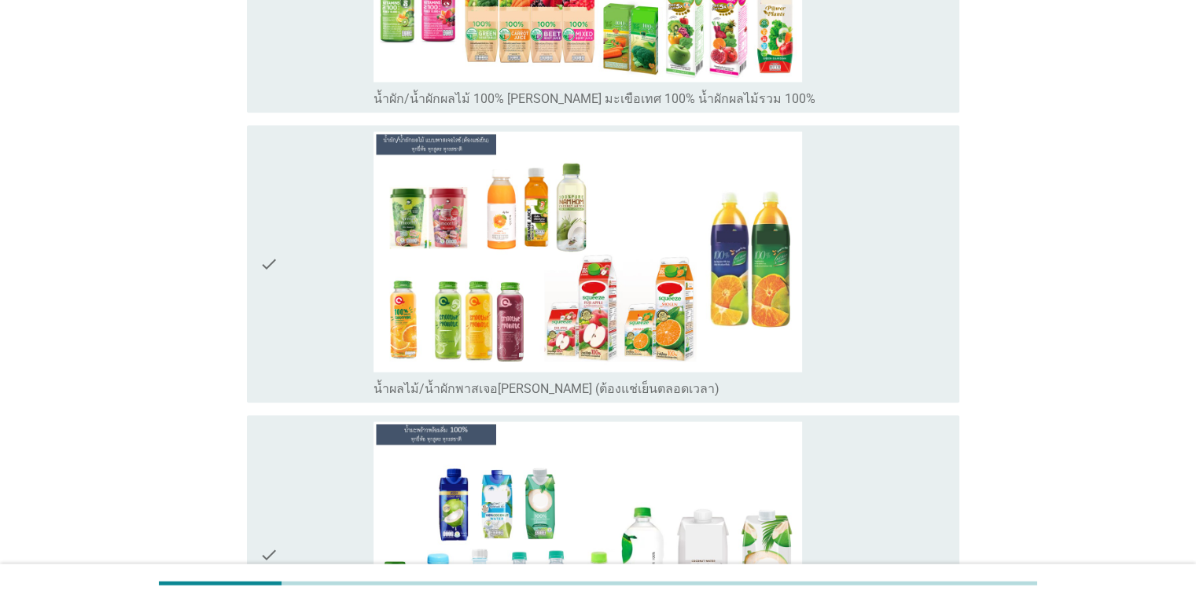
scroll to position [3460, 0]
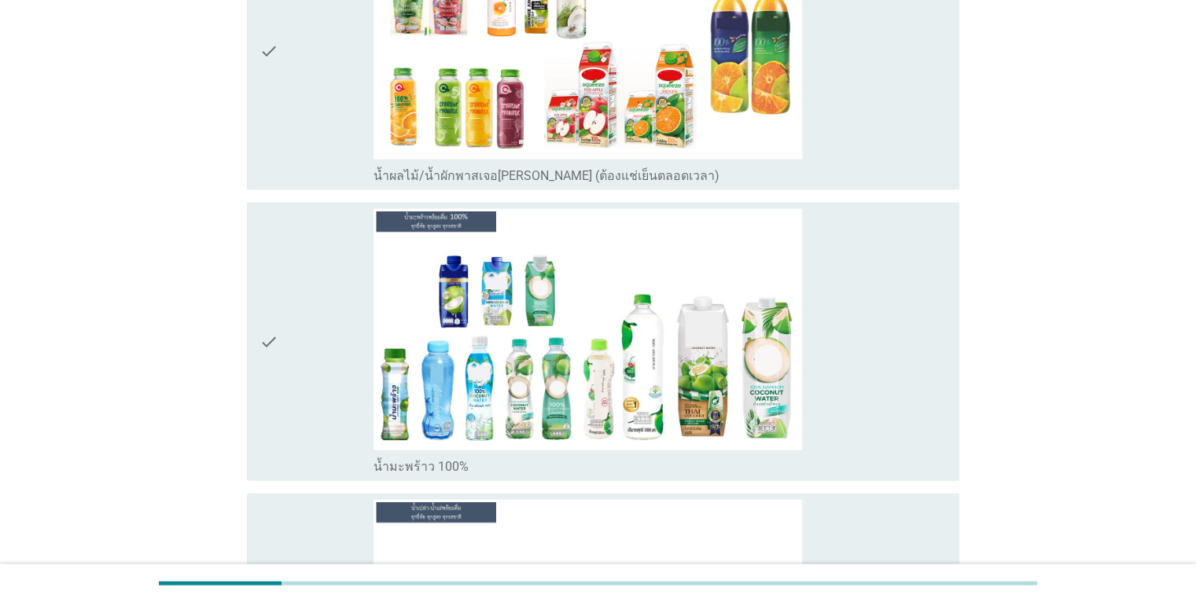
click at [893, 370] on div "check_box น้ำมะพร้าว 100%" at bounding box center [660, 341] width 573 height 265
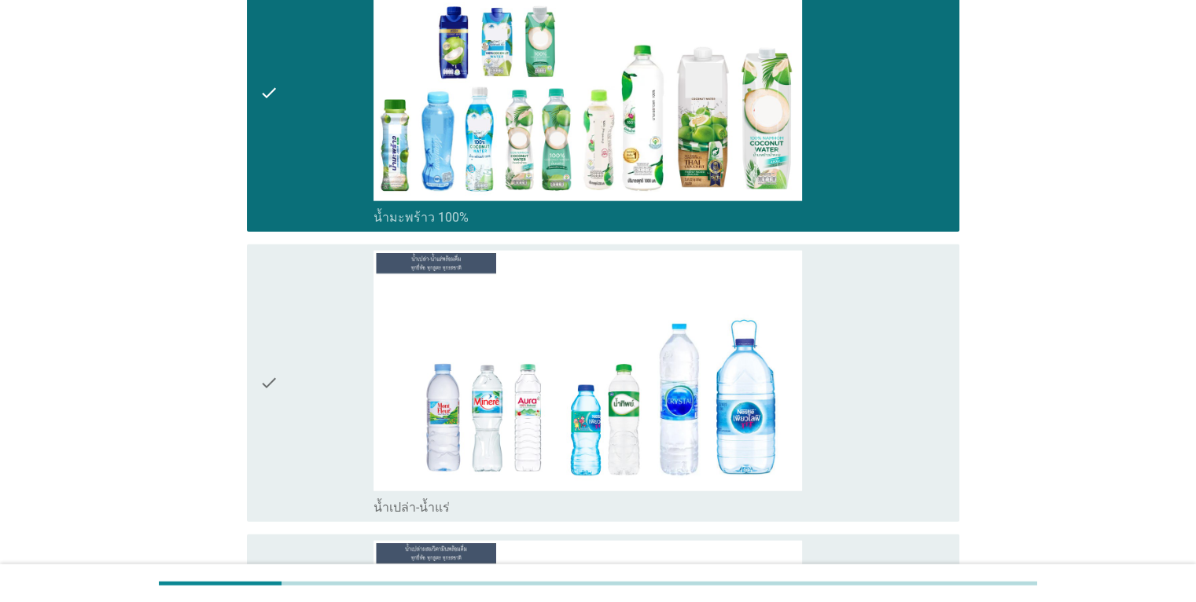
scroll to position [3854, 0]
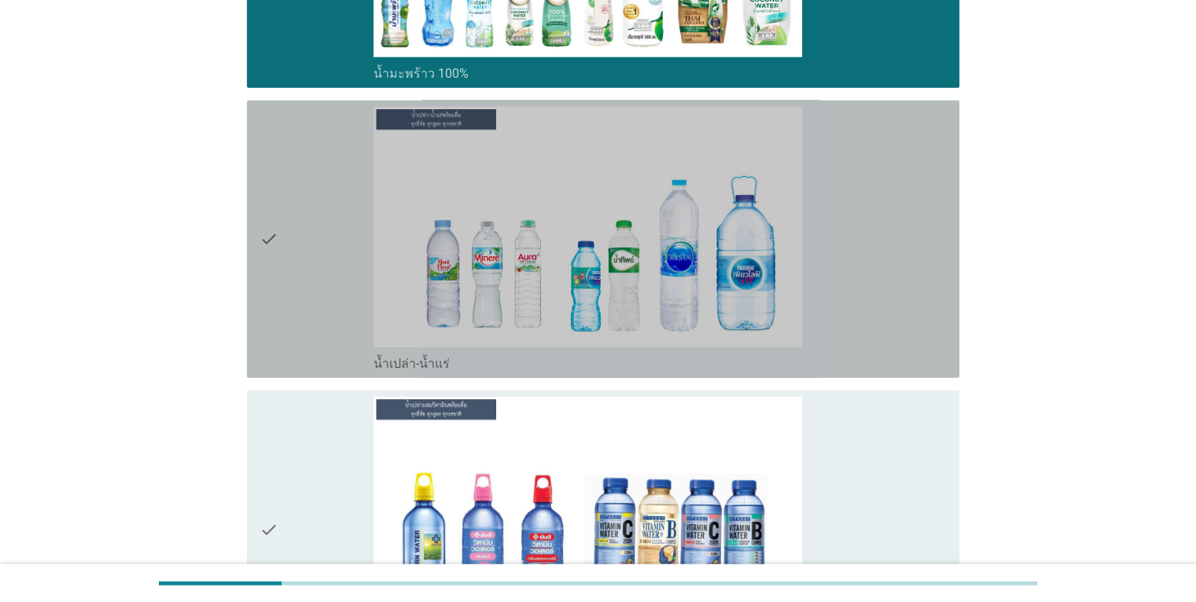
click at [864, 251] on div "check_box น้ำเปล่า-น้ำแร่" at bounding box center [660, 239] width 573 height 265
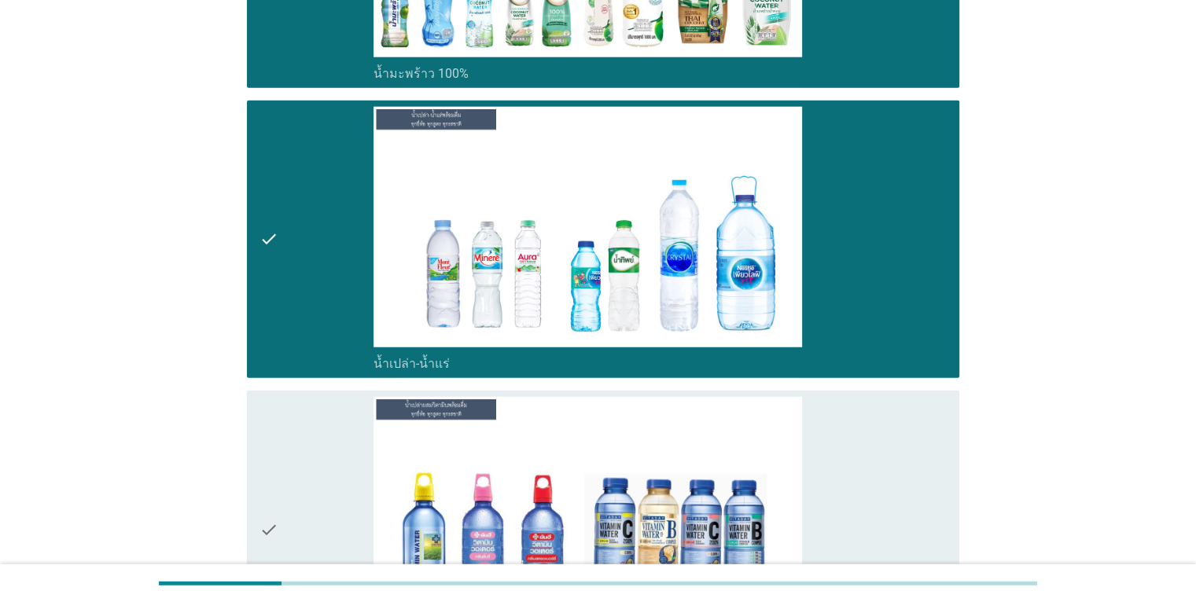
scroll to position [4247, 0]
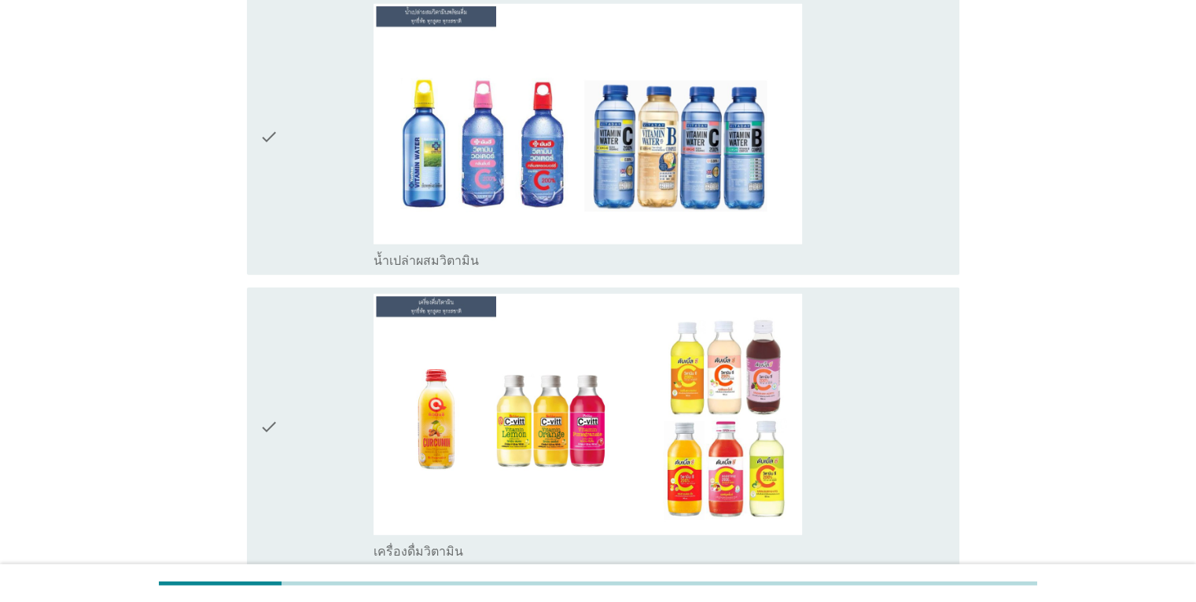
click at [864, 358] on div "check_box เครื่องดื่มวิตามิน" at bounding box center [660, 426] width 573 height 265
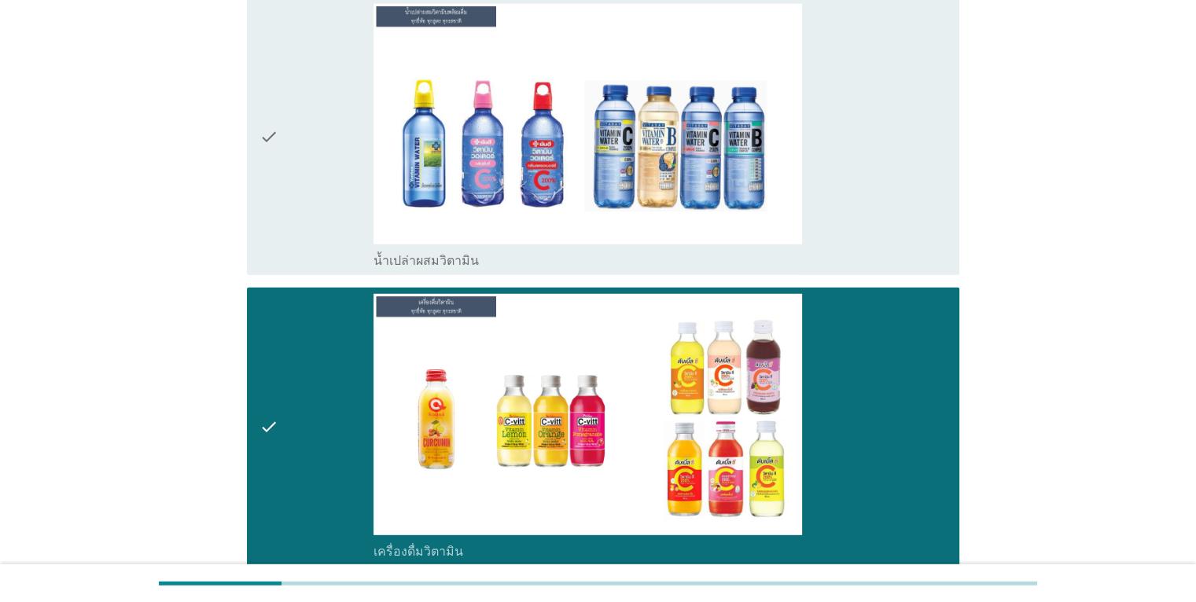
click at [868, 217] on div "check_box น้ำเปล่าผสมวิตามิน" at bounding box center [660, 136] width 573 height 265
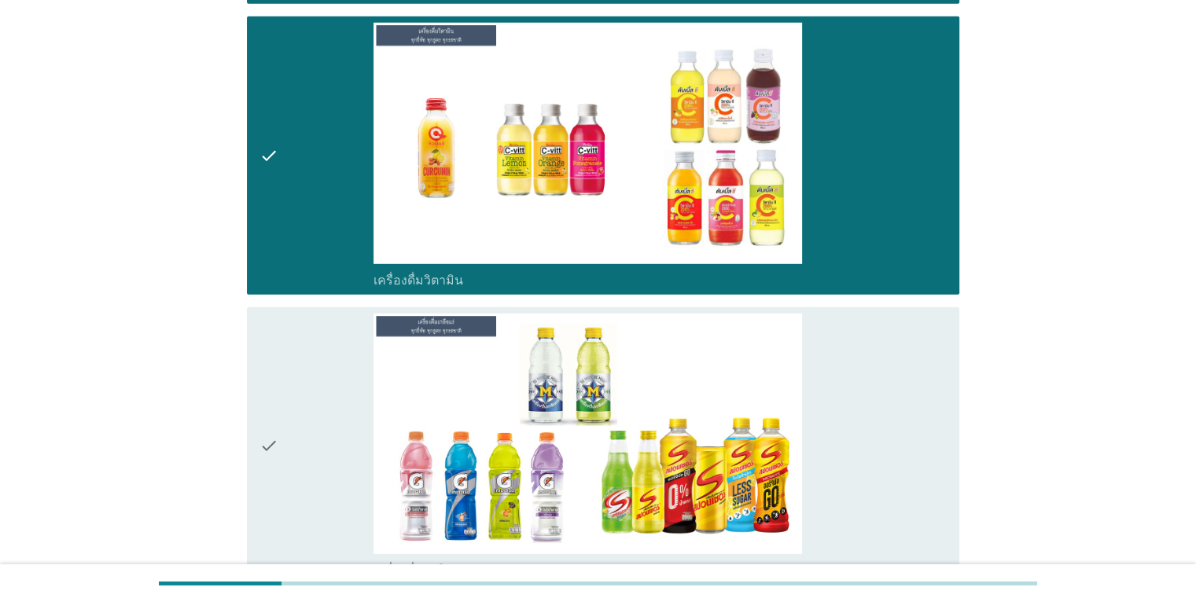
scroll to position [4561, 0]
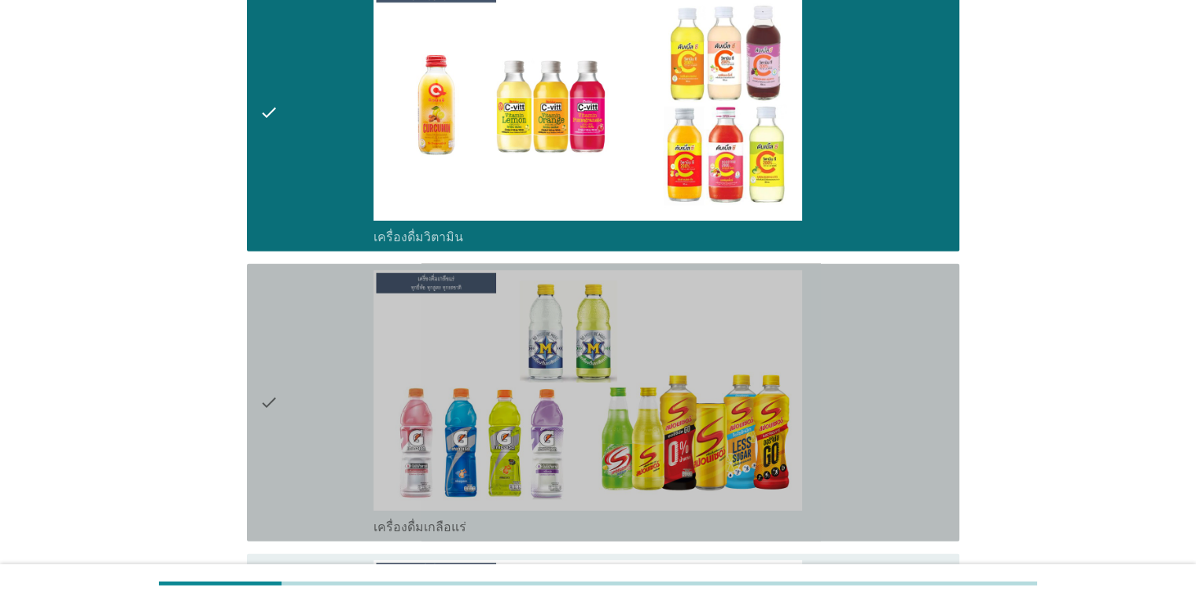
click at [889, 353] on div "check_box เครื่องดื่มเกลือแร่" at bounding box center [660, 403] width 573 height 265
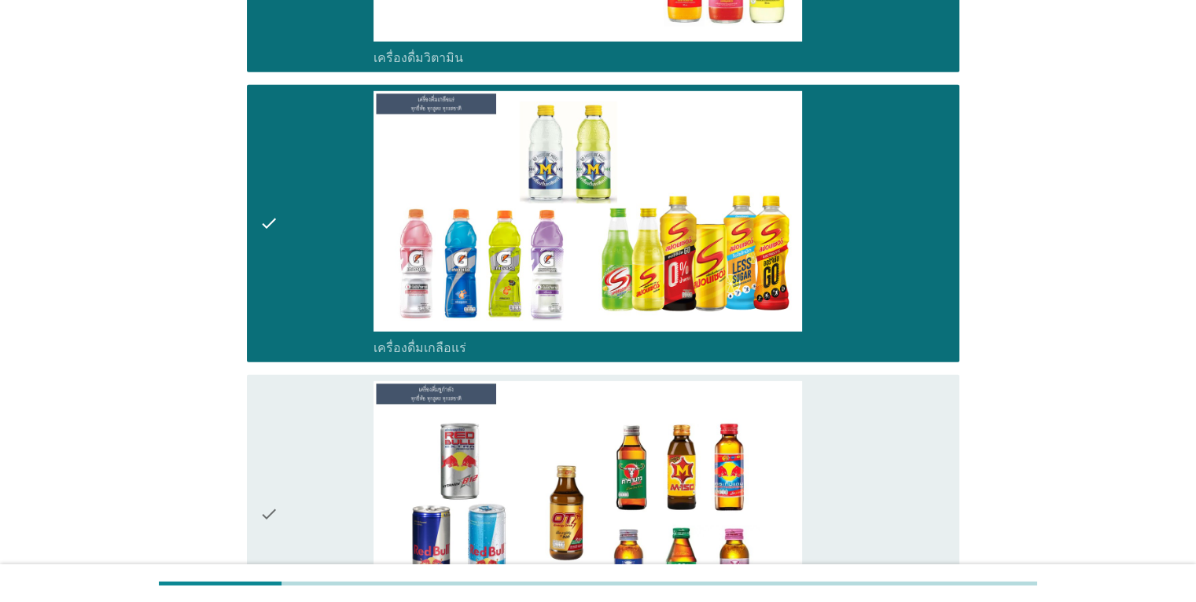
scroll to position [5033, 0]
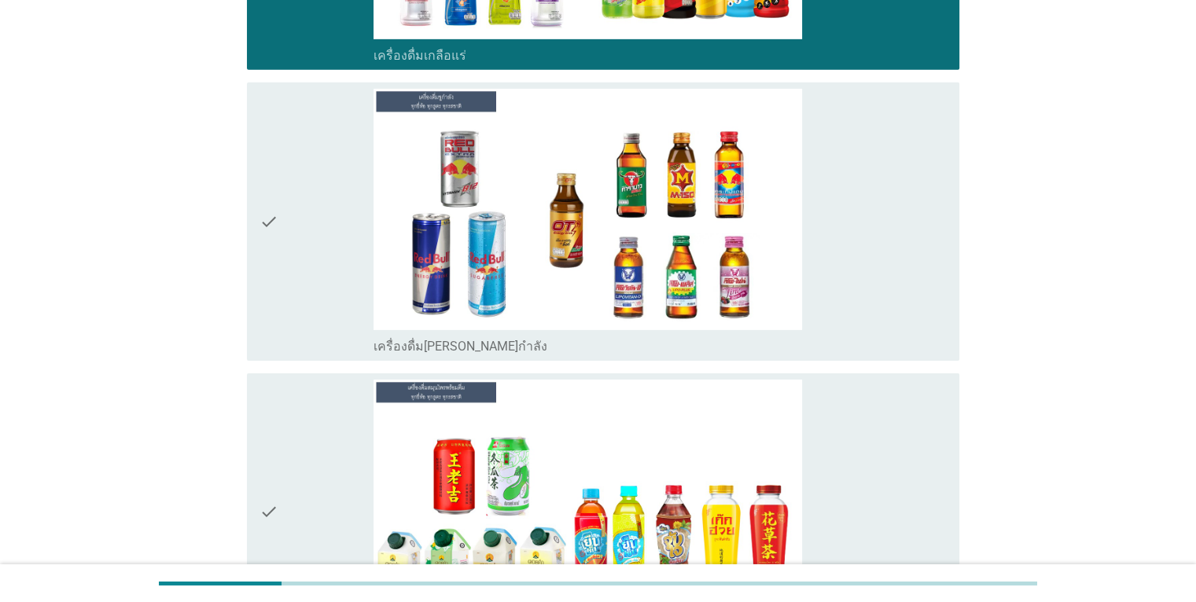
click at [869, 271] on div "check_box เครื่องดื่ม[PERSON_NAME]กำลัง" at bounding box center [660, 221] width 573 height 265
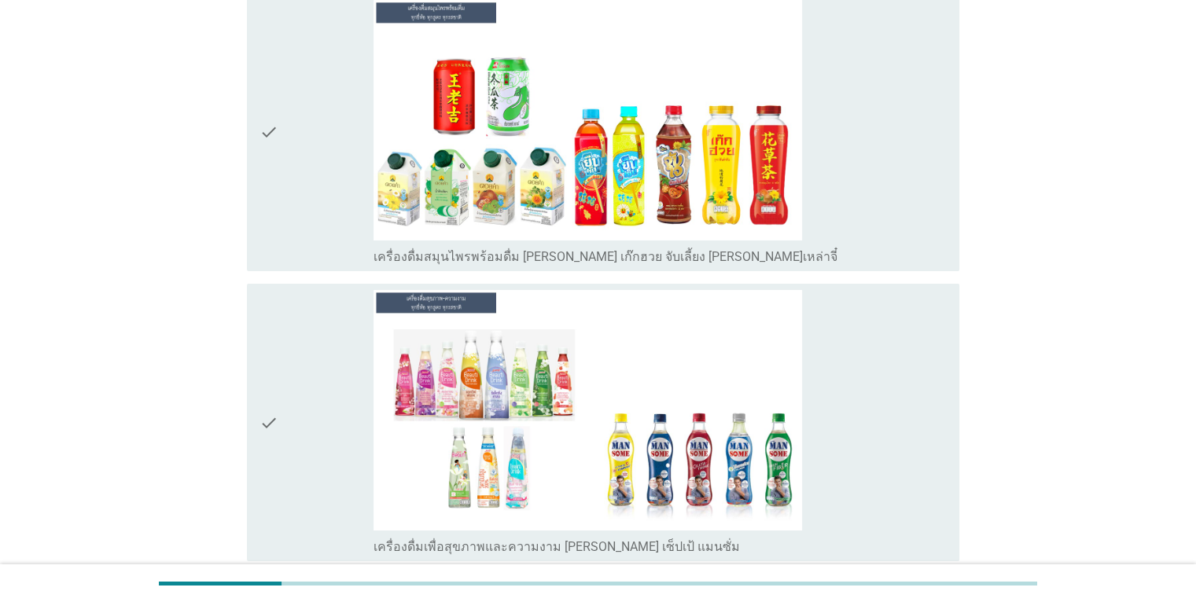
scroll to position [5584, 0]
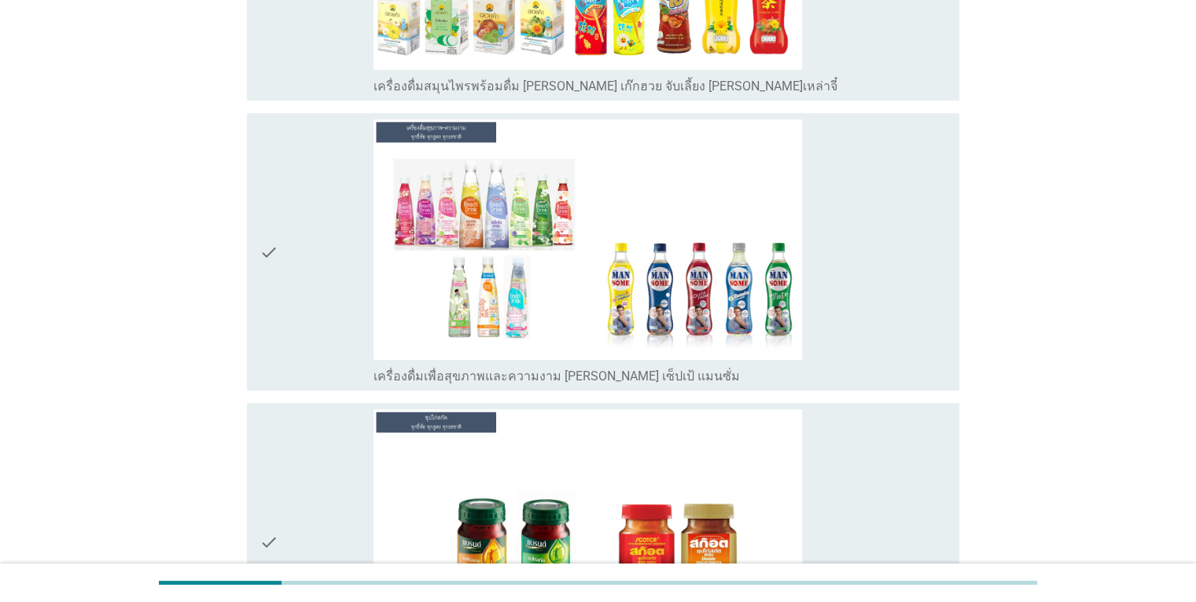
click at [866, 273] on div "check_box เครื่องดื่มเพื่อสุขภาพและความงาม [PERSON_NAME] เซ็ปเป้ แมนซั่ม" at bounding box center [660, 252] width 573 height 265
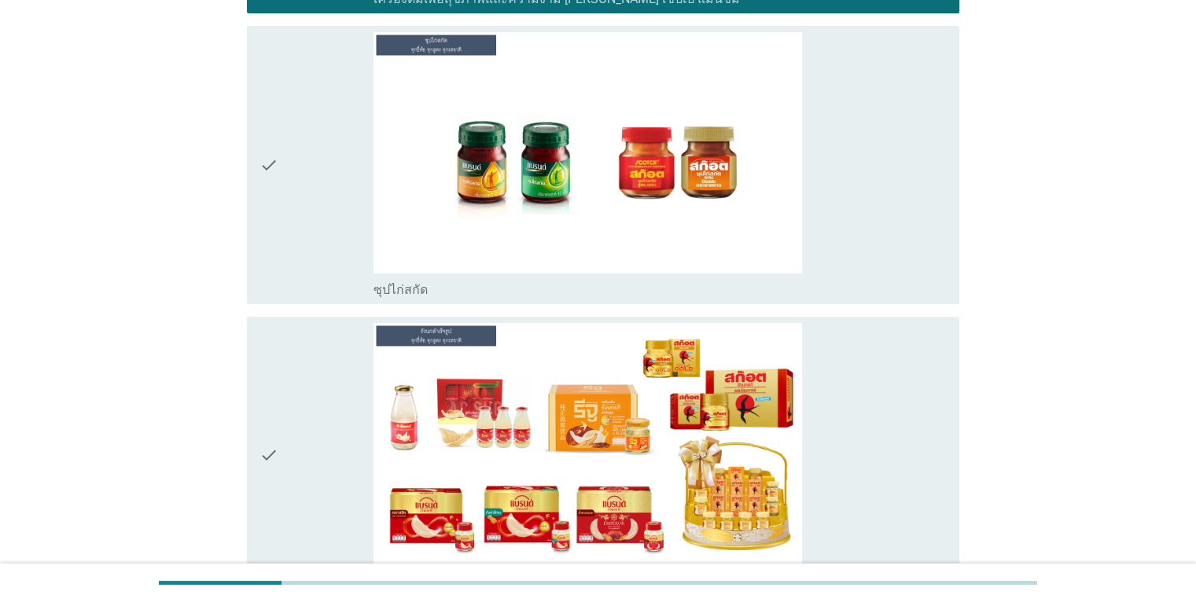
scroll to position [5977, 0]
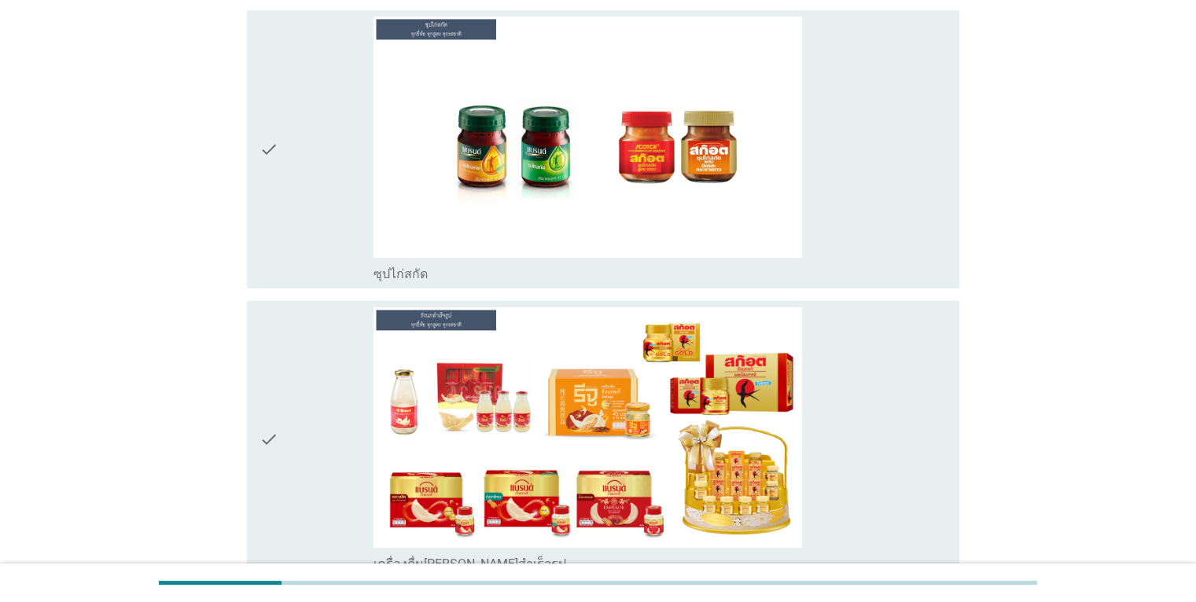
click at [882, 165] on div "check_box ซุปไก่สกัด" at bounding box center [660, 149] width 573 height 265
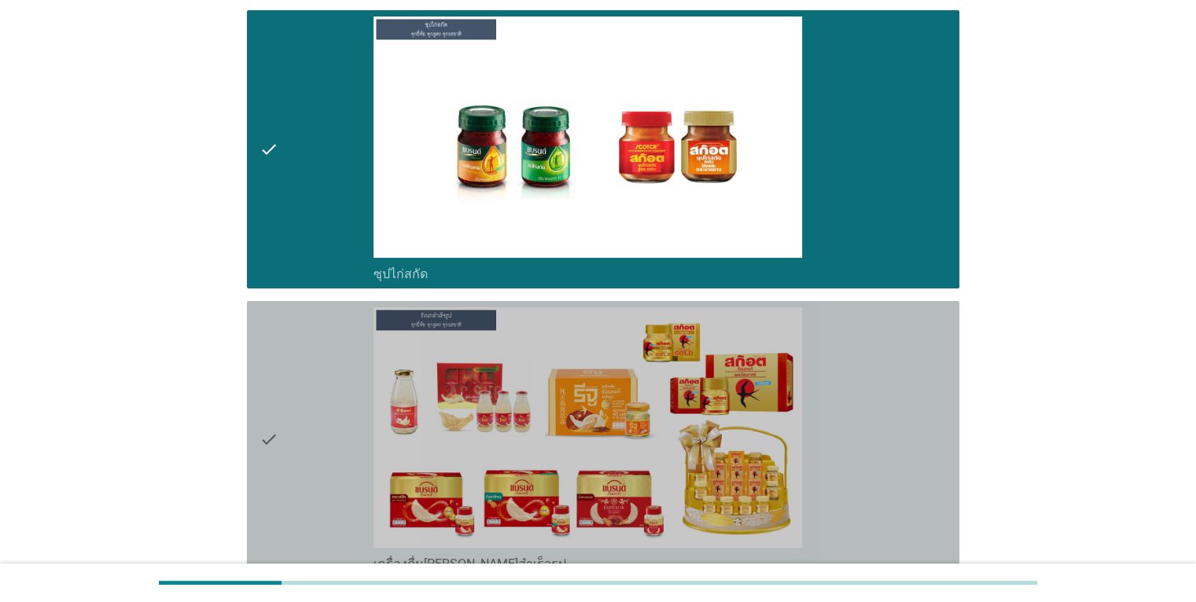
click at [916, 333] on div "check_box เครื่องดื่ม[PERSON_NAME]สำเร็จรูป" at bounding box center [660, 440] width 573 height 265
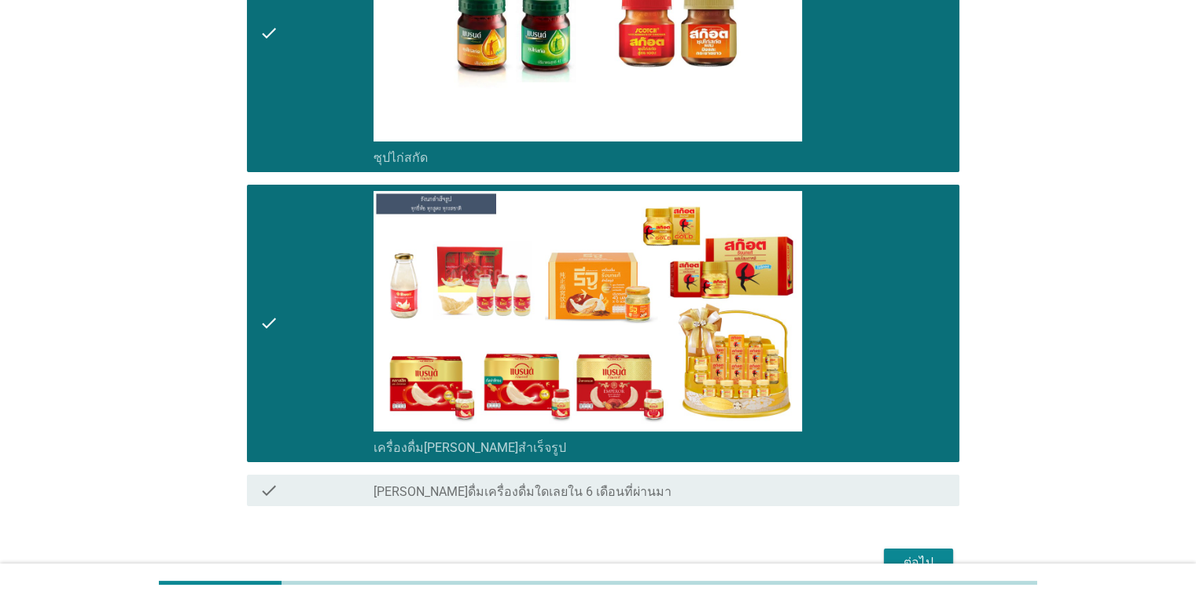
scroll to position [6157, 0]
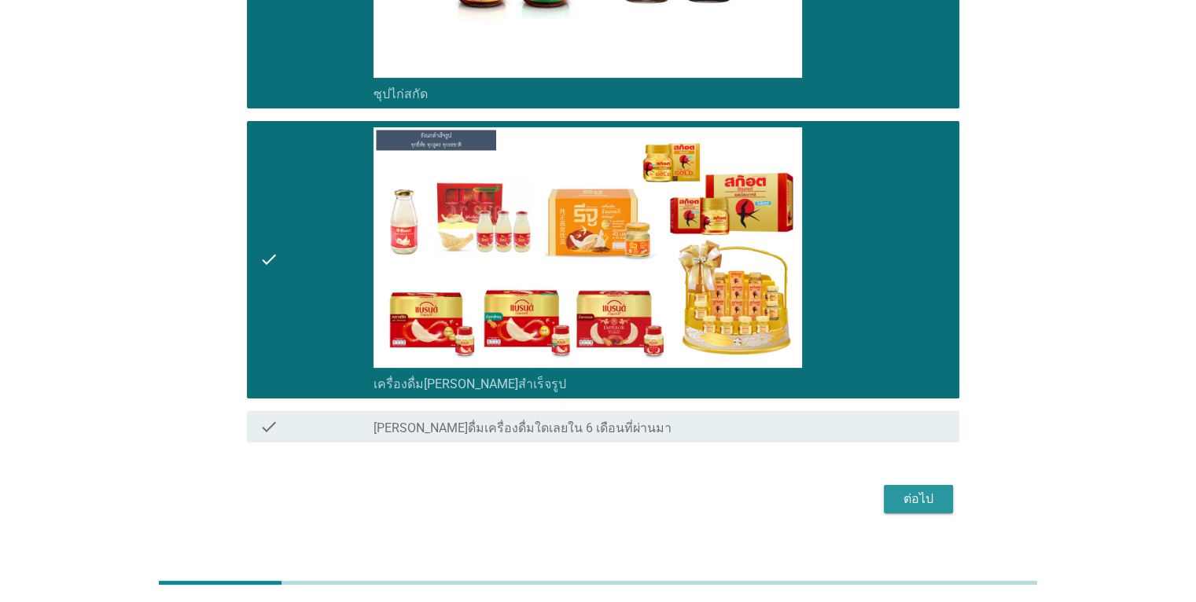
drag, startPoint x: 931, startPoint y: 477, endPoint x: 942, endPoint y: 495, distance: 21.9
click at [931, 490] on div "ต่อไป" at bounding box center [919, 499] width 44 height 19
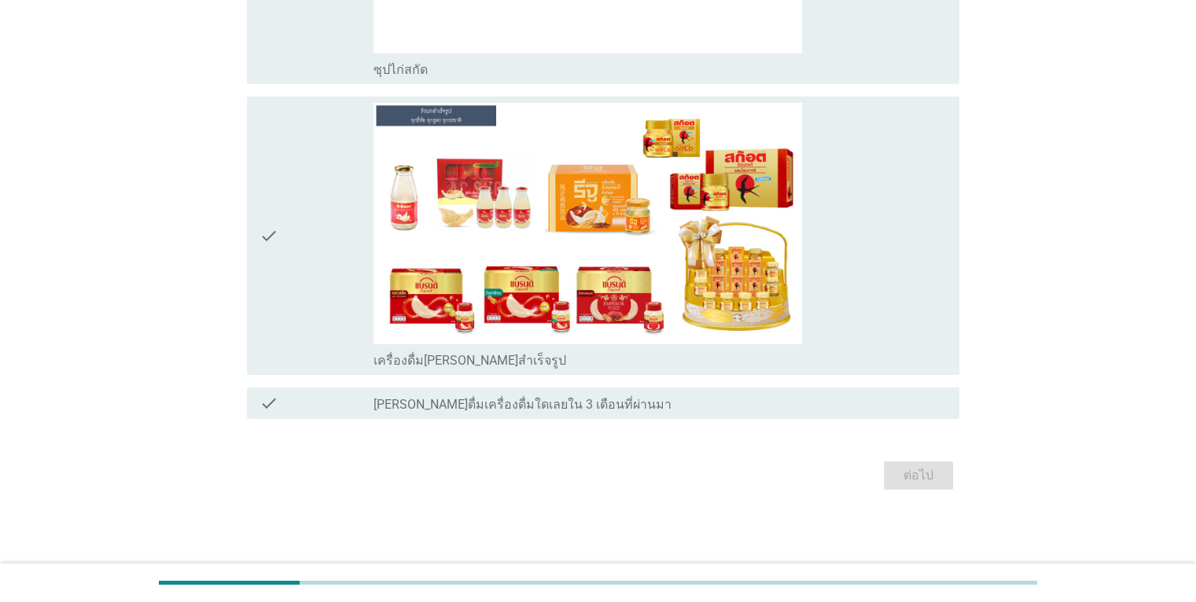
scroll to position [0, 0]
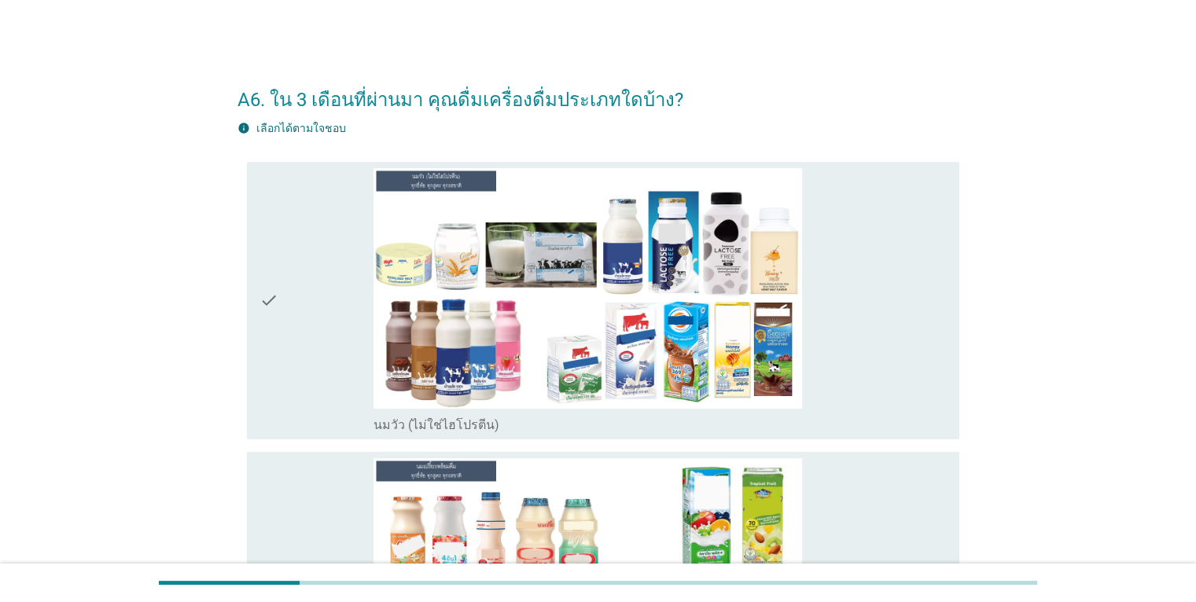
click at [856, 339] on div "check_box นมวัว (ไม่ใช่ไฮโปรตีน)" at bounding box center [660, 300] width 573 height 265
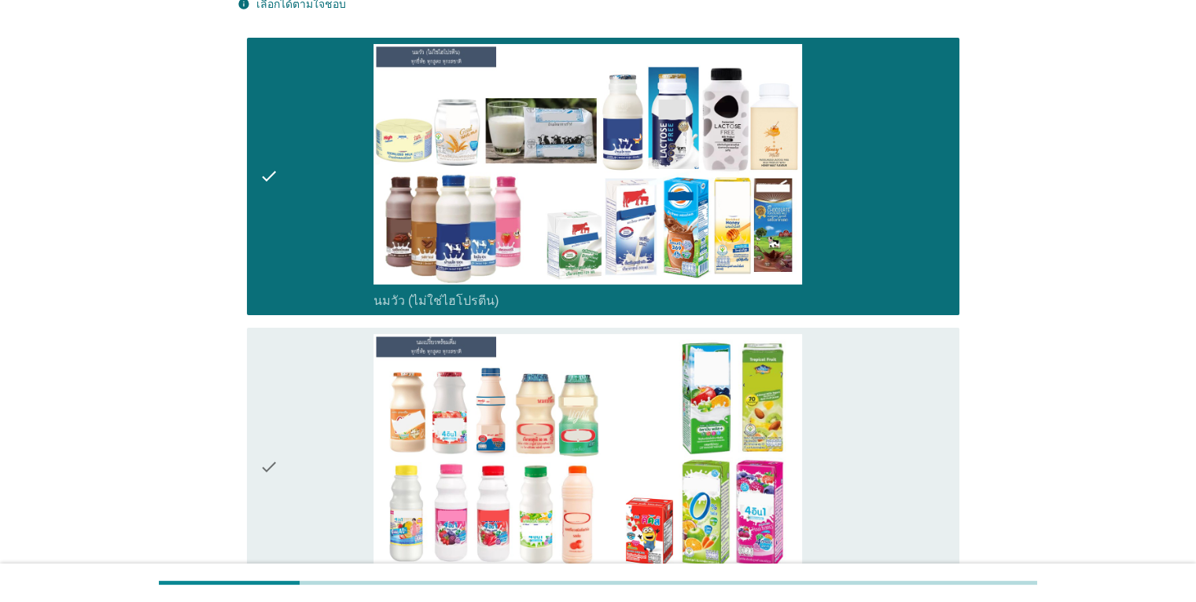
scroll to position [315, 0]
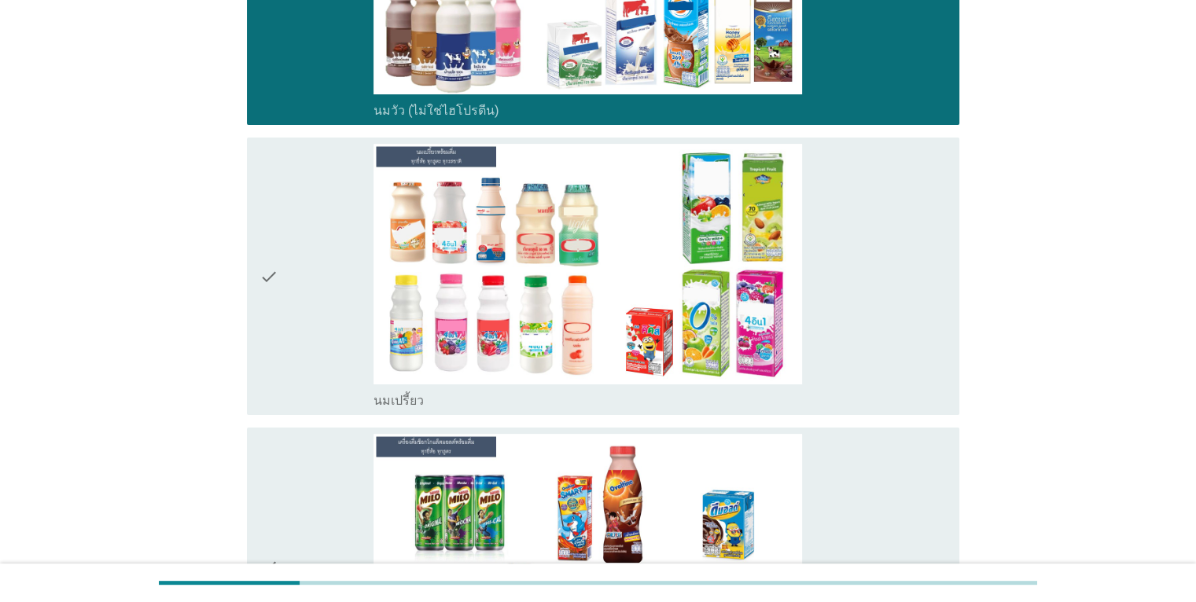
click at [854, 305] on div "check_box นมเปรี้ยว" at bounding box center [660, 276] width 573 height 265
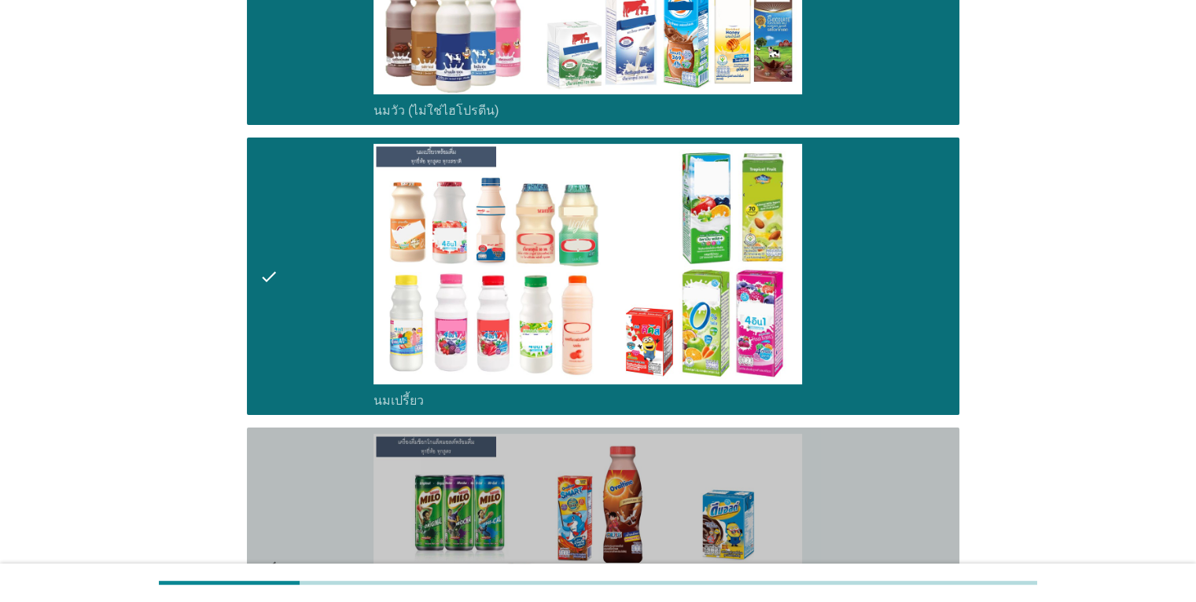
click at [856, 487] on div "check_box เครื่องดื่มช็อกโกแล็ตมอลต์ แบบพร้อมดื่ม" at bounding box center [660, 566] width 573 height 265
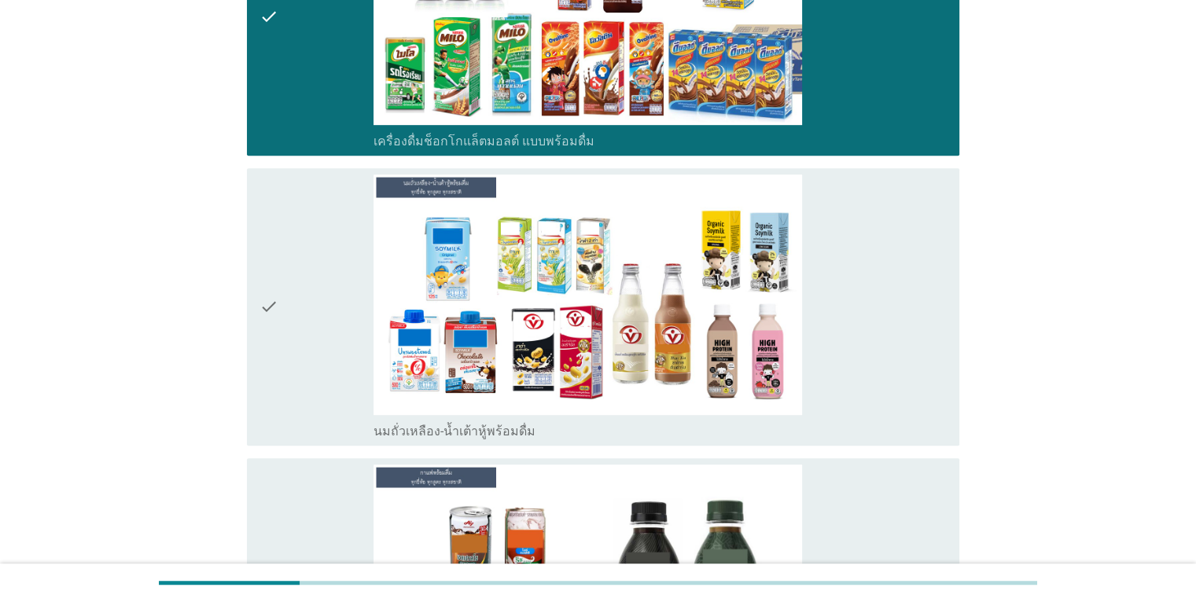
click at [851, 370] on div "check_box นมถั่วเหลือง-น้ำเต้าหู้พร้อมดื่ม" at bounding box center [660, 307] width 573 height 265
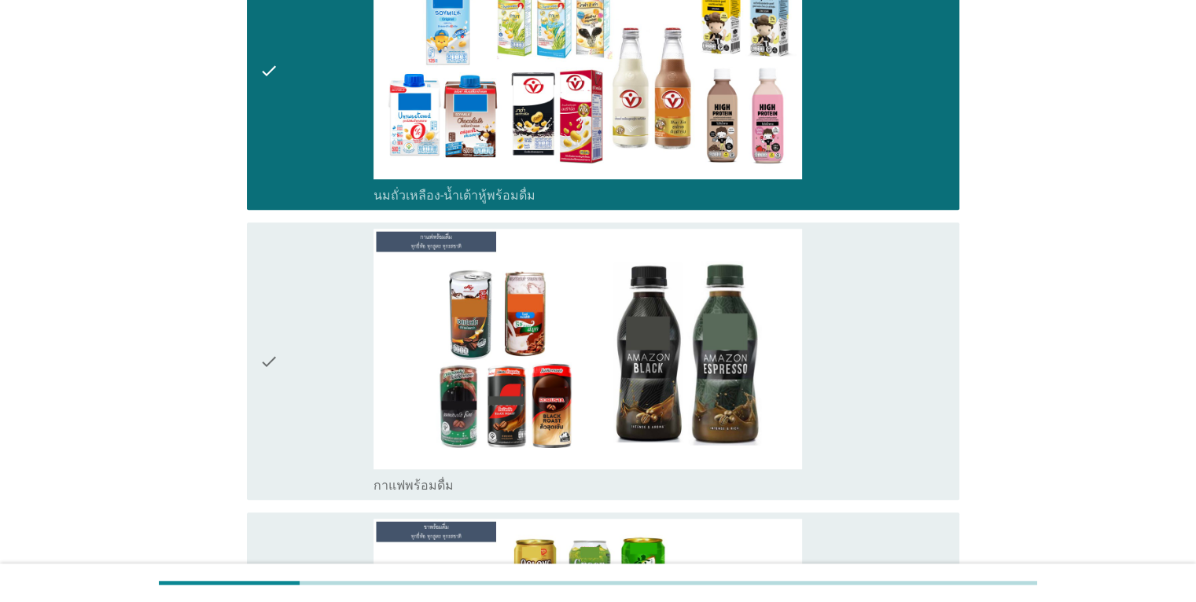
click at [848, 344] on div "check_box กาแฟพร้อมดื่ม" at bounding box center [660, 361] width 573 height 265
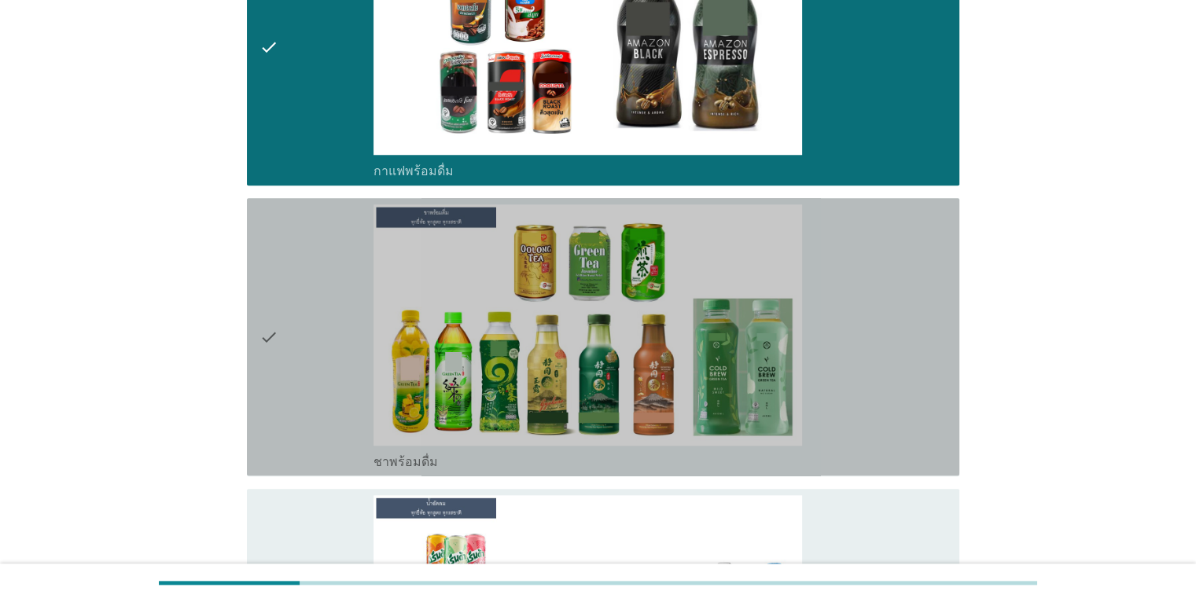
click at [849, 335] on div "check_box ชาพร้อมดื่ม" at bounding box center [660, 336] width 573 height 265
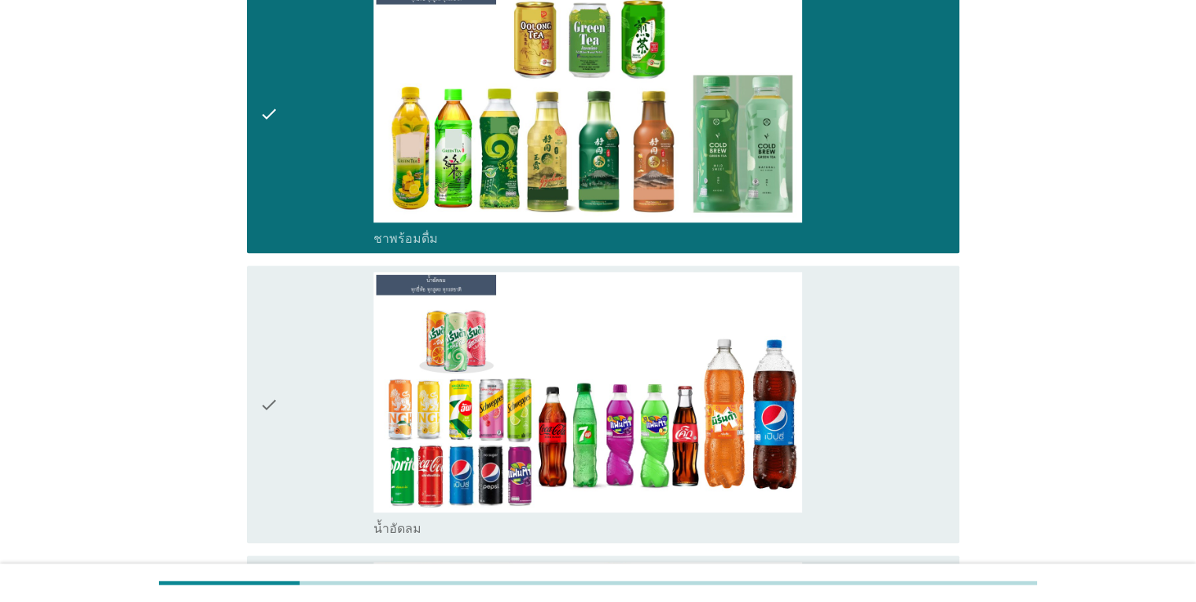
scroll to position [1809, 0]
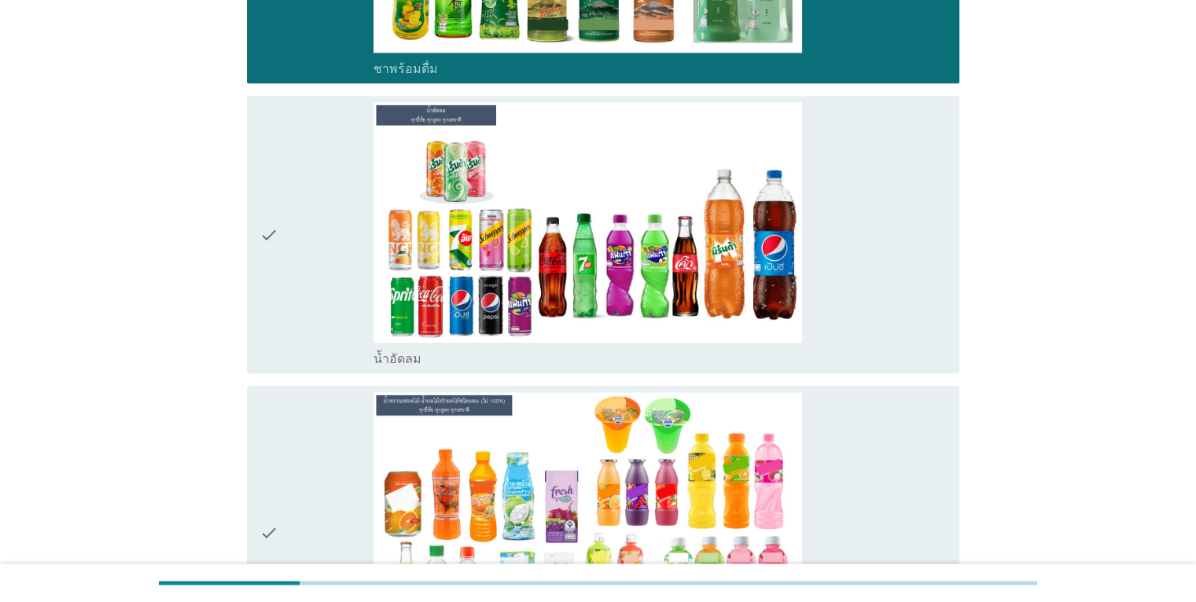
click at [845, 322] on div "check_box น้ำอัดลม" at bounding box center [660, 234] width 573 height 265
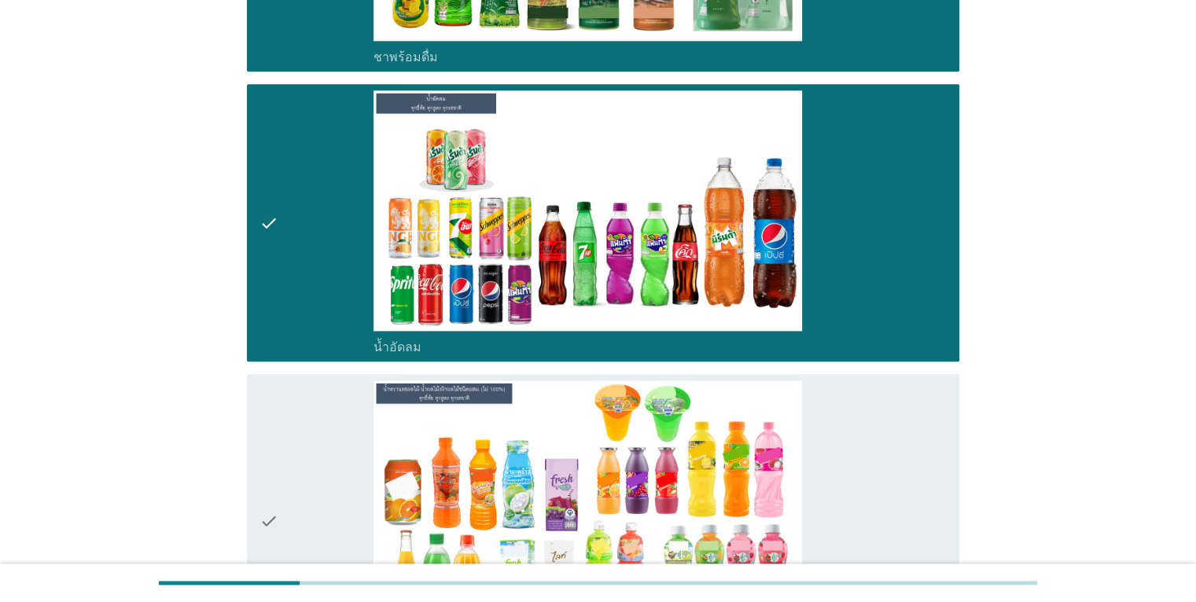
scroll to position [2123, 0]
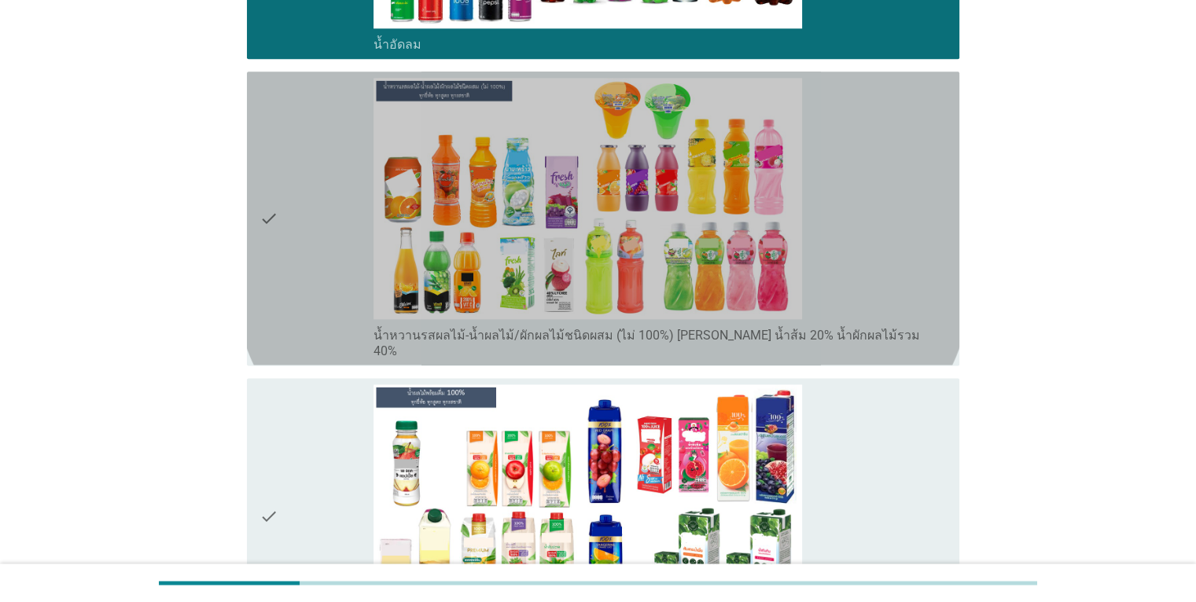
click at [869, 277] on div "check_box น้ำหวานรสผลไม้-น้ำผลไม้/ผักผลไม้ชนิดผสม (ไม่ 100%) [PERSON_NAME] น้ำส…" at bounding box center [660, 218] width 573 height 281
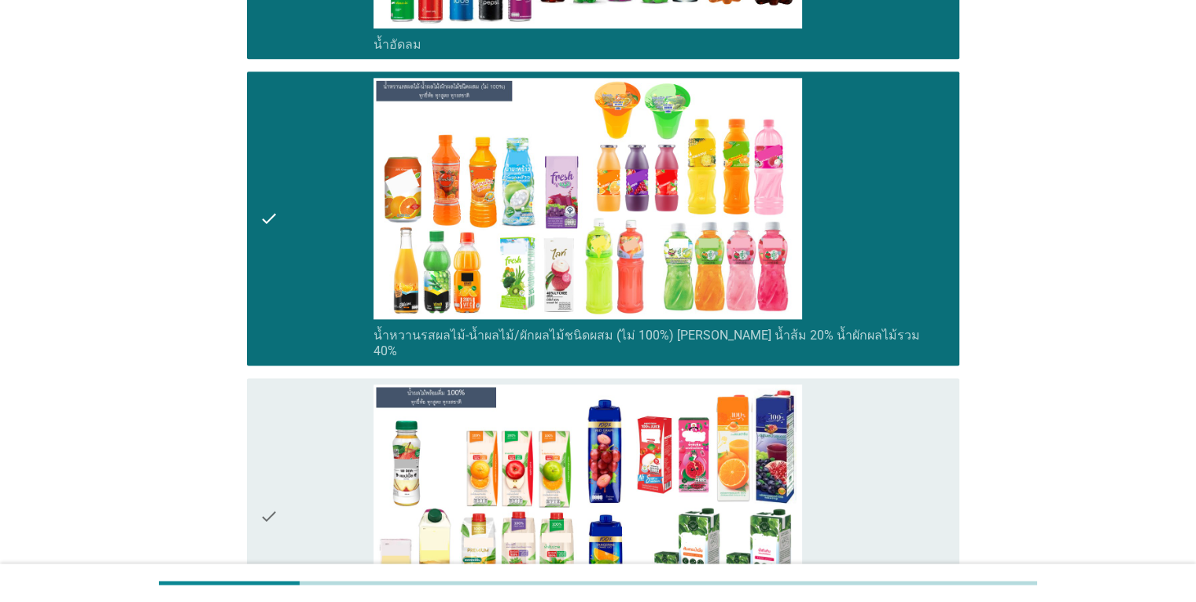
click at [914, 447] on div "check_box น้ำผลไม้ 100% [PERSON_NAME] น้ำส้ม 100%" at bounding box center [660, 517] width 573 height 265
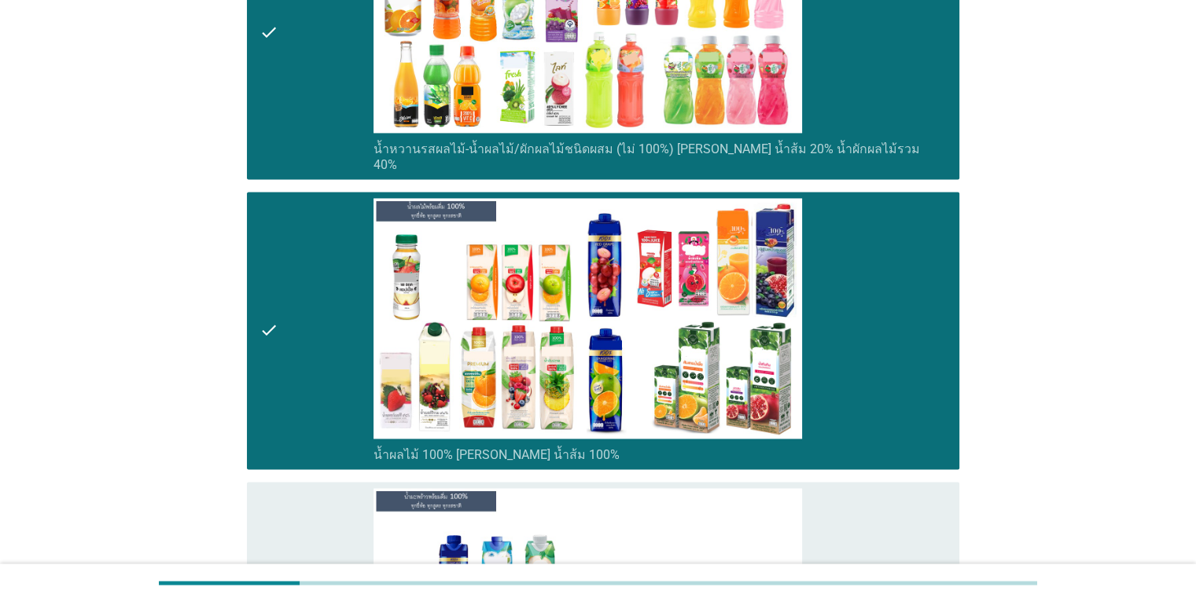
scroll to position [2438, 0]
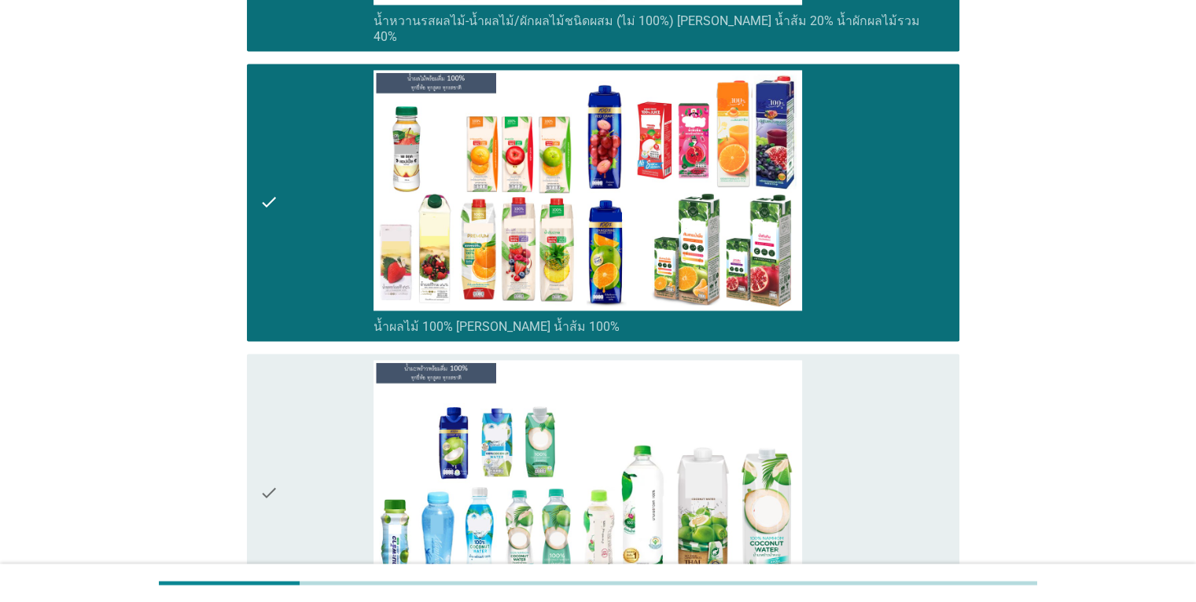
click at [886, 477] on div "check_box น้ำมะพร้าว 100%" at bounding box center [660, 492] width 573 height 265
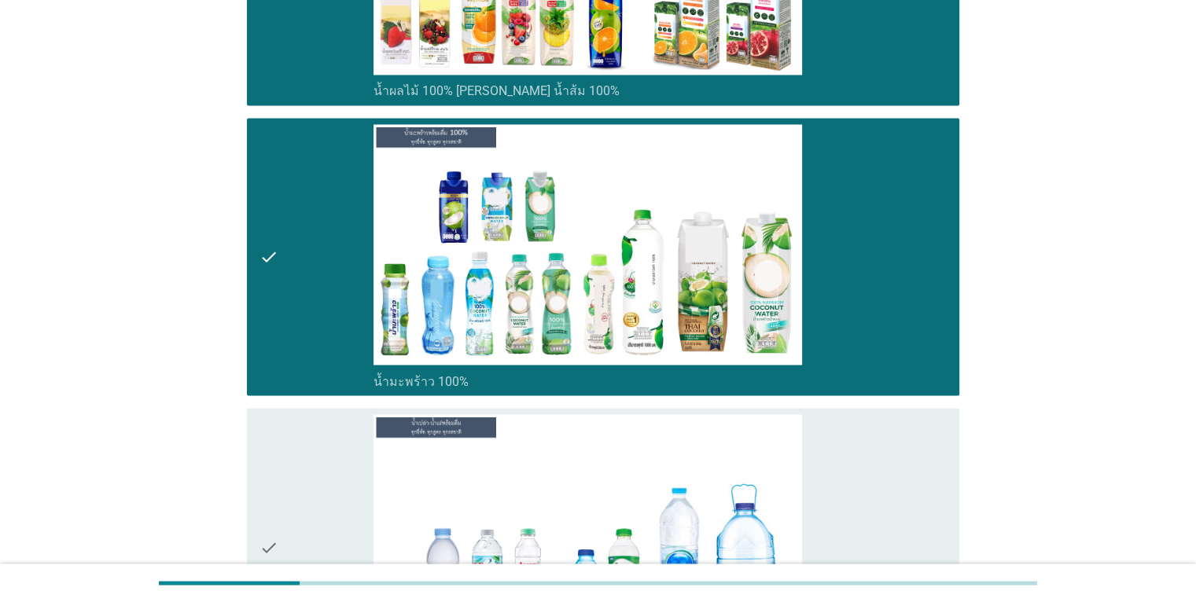
scroll to position [2831, 0]
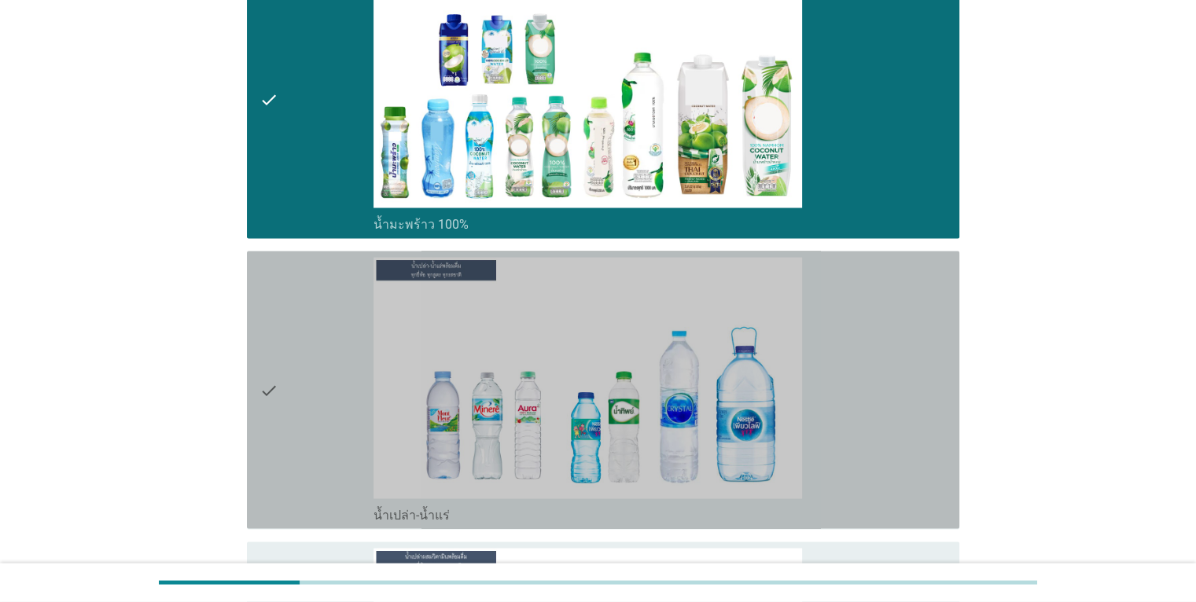
click at [893, 360] on div "check_box น้ำเปล่า-น้ำแร่" at bounding box center [660, 389] width 573 height 265
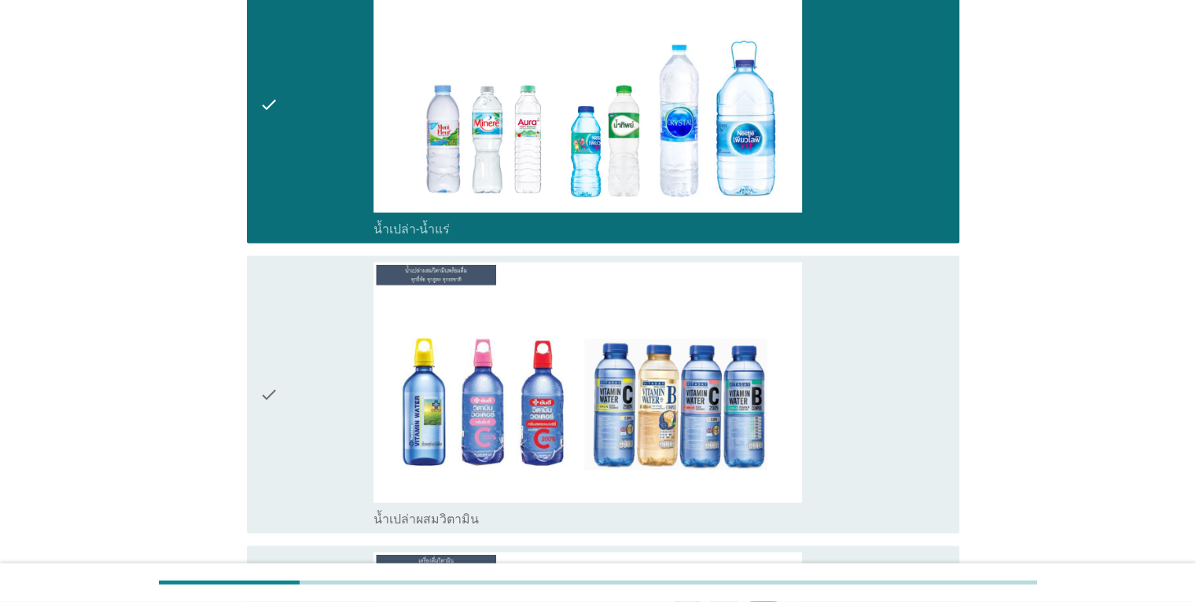
scroll to position [3303, 0]
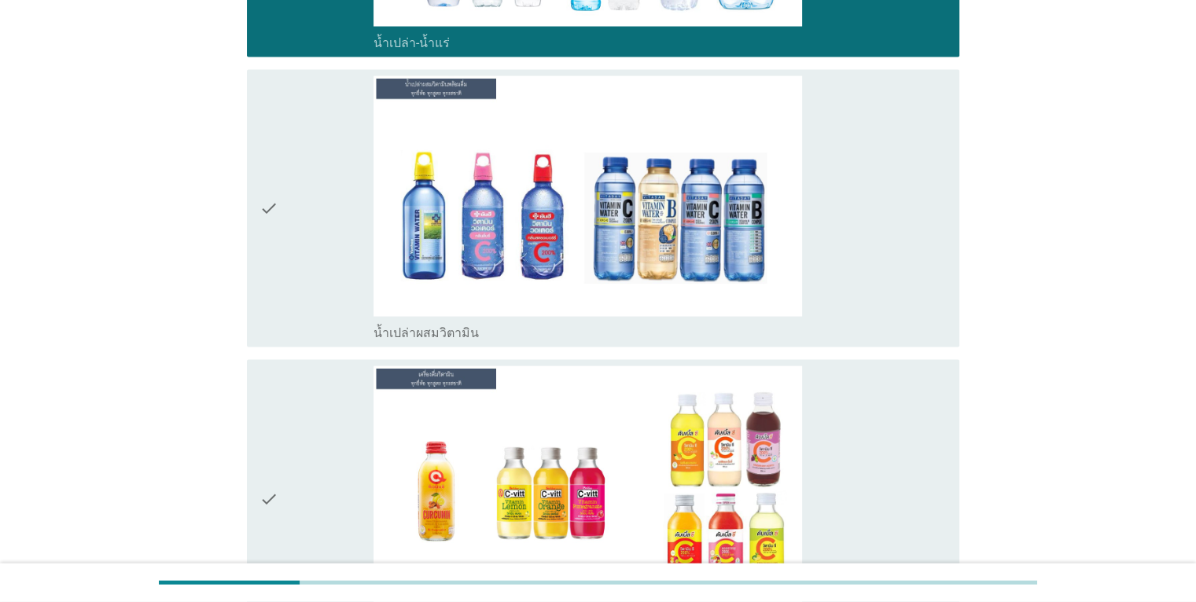
click at [884, 291] on div "check_box น้ำเปล่าผสมวิตามิน" at bounding box center [660, 208] width 573 height 265
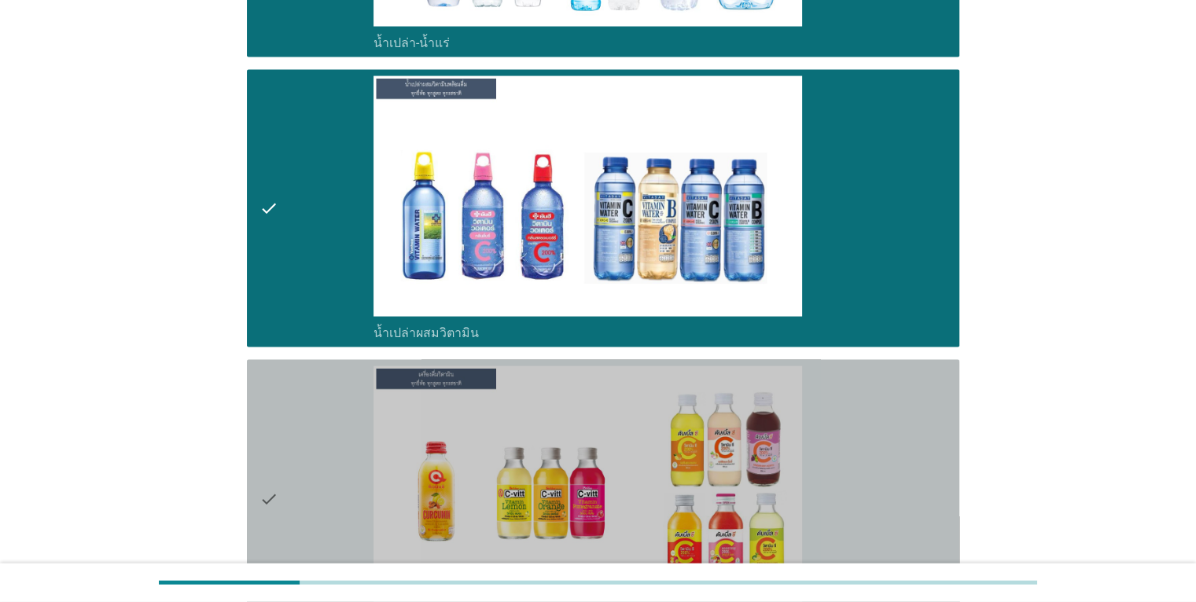
click at [887, 441] on div "check_box เครื่องดื่มวิตามิน" at bounding box center [660, 498] width 573 height 265
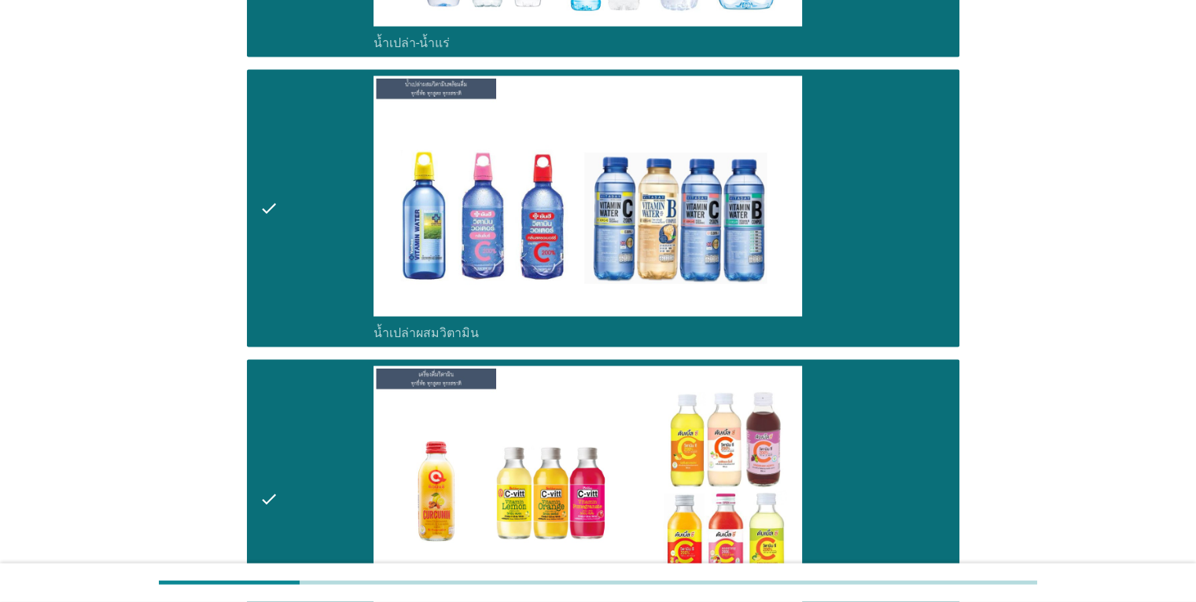
scroll to position [3854, 0]
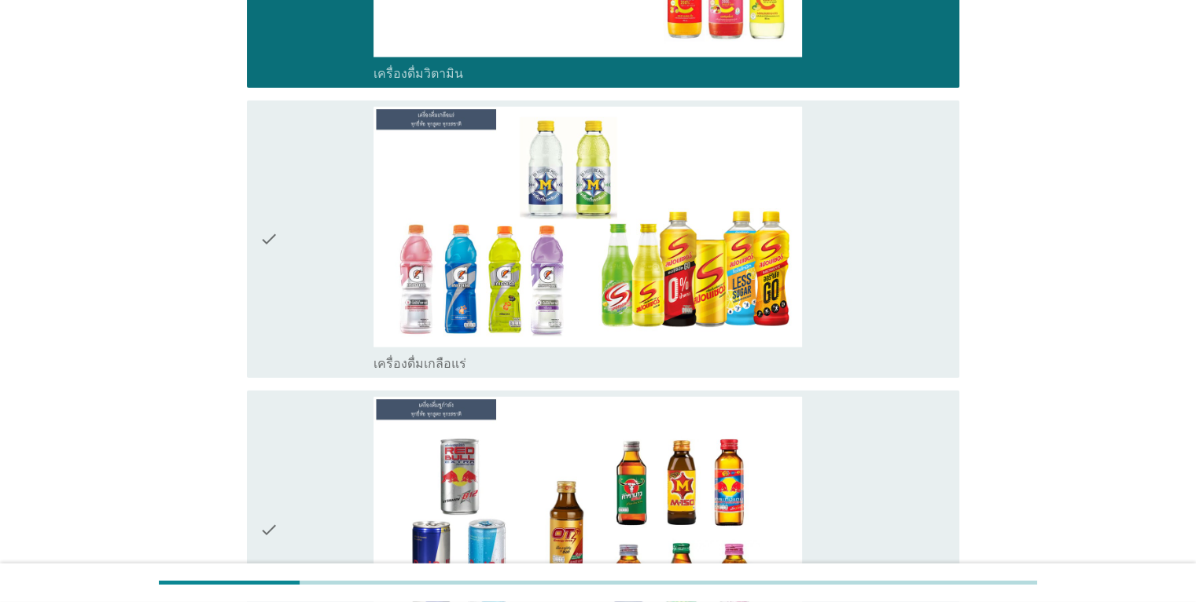
click at [875, 320] on div "check_box เครื่องดื่มเกลือแร่" at bounding box center [660, 239] width 573 height 265
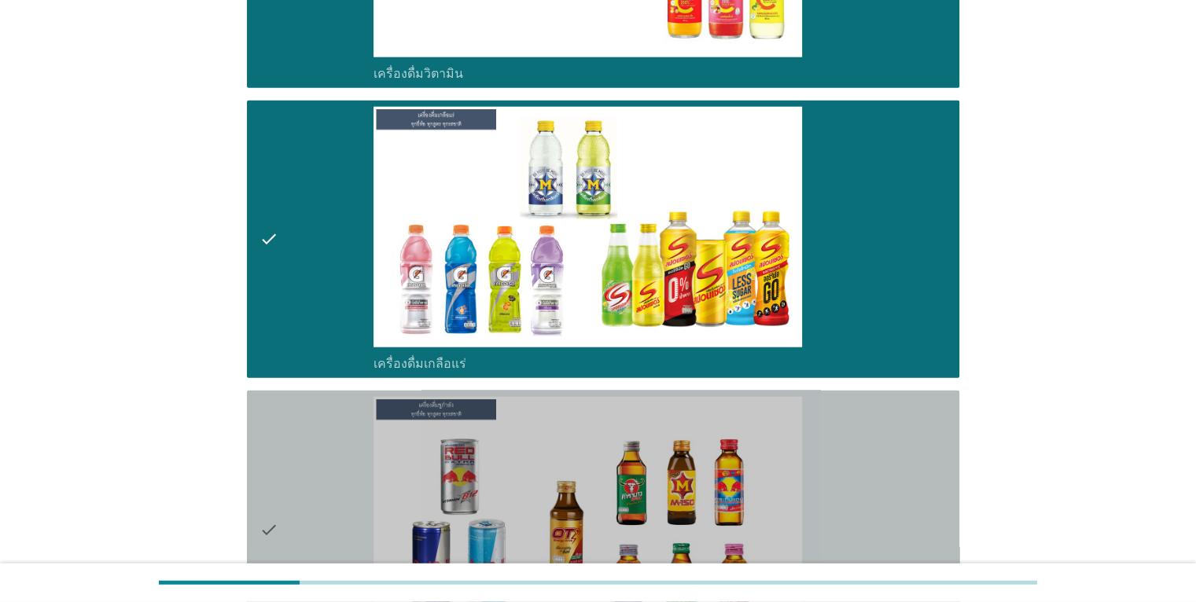
click at [886, 458] on div "check_box เครื่องดื่ม[PERSON_NAME]กำลัง" at bounding box center [660, 529] width 573 height 265
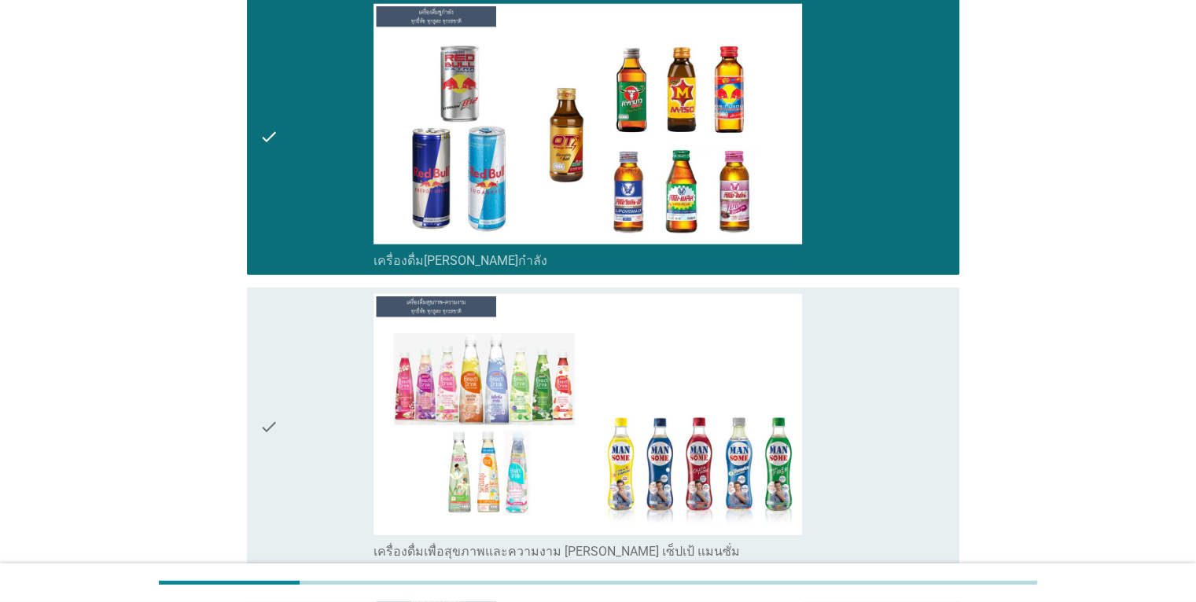
click at [886, 451] on div "check_box เครื่องดื่มเพื่อสุขภาพและความงาม [PERSON_NAME] เซ็ปเป้ แมนซั่ม" at bounding box center [660, 426] width 573 height 265
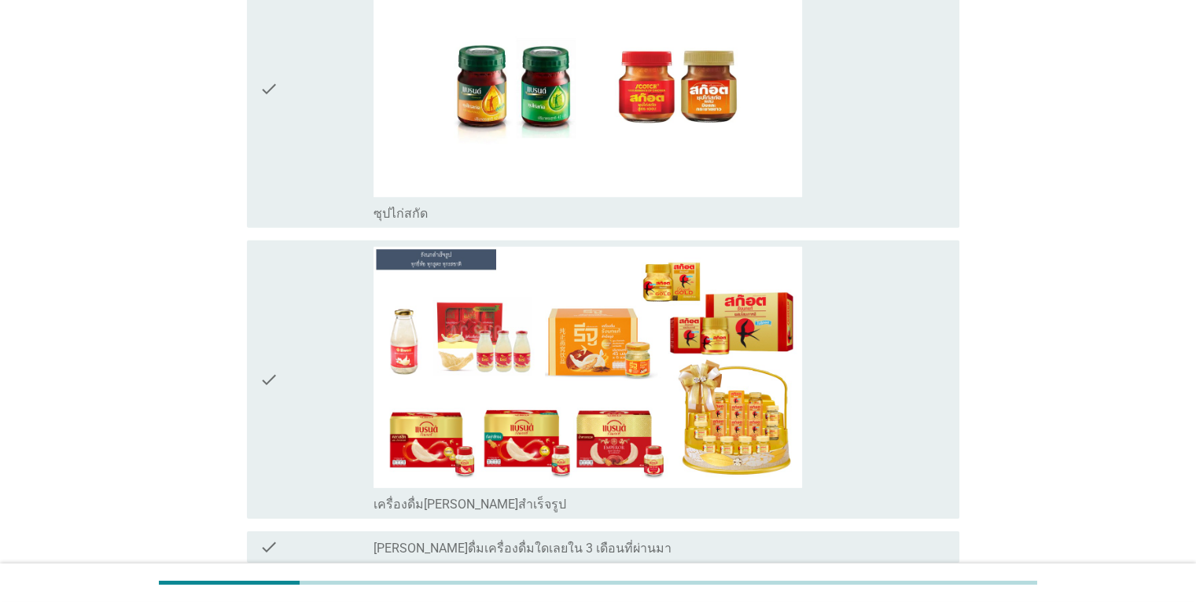
scroll to position [4876, 0]
click at [890, 428] on div "check_box เครื่องดื่ม[PERSON_NAME]สำเร็จรูป" at bounding box center [660, 378] width 573 height 265
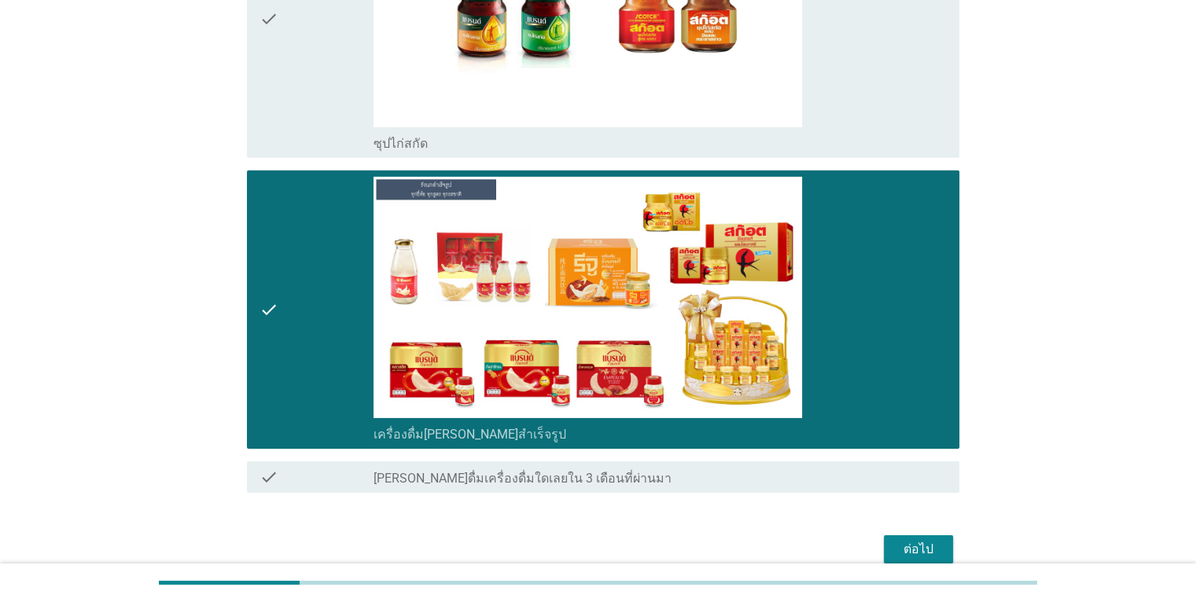
scroll to position [4996, 0]
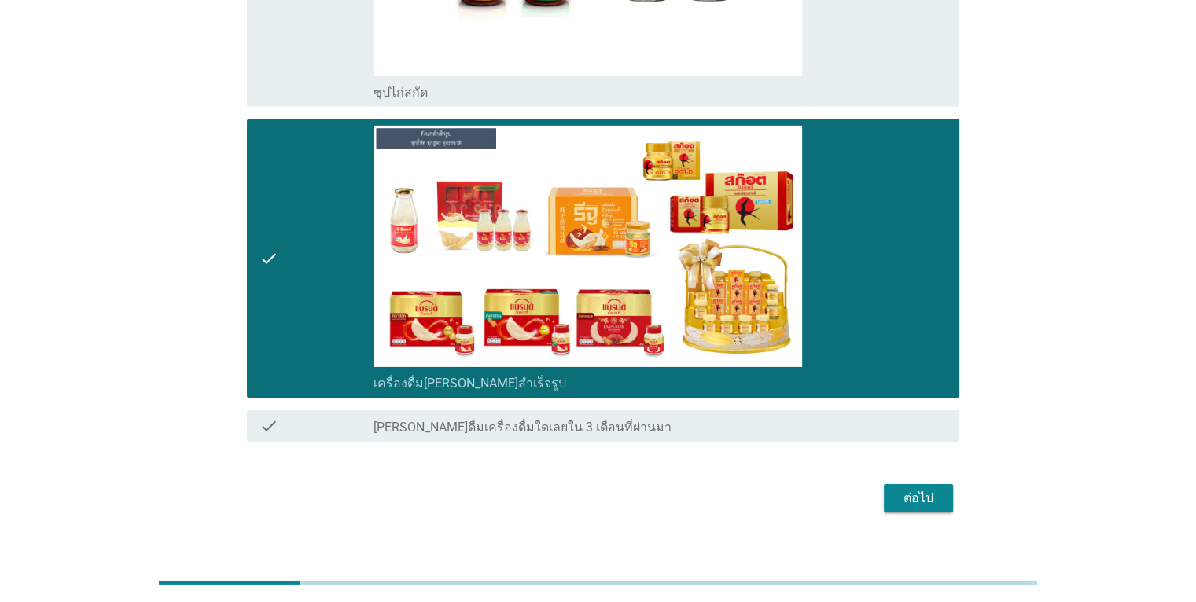
click at [937, 489] on div "ต่อไป" at bounding box center [919, 498] width 44 height 19
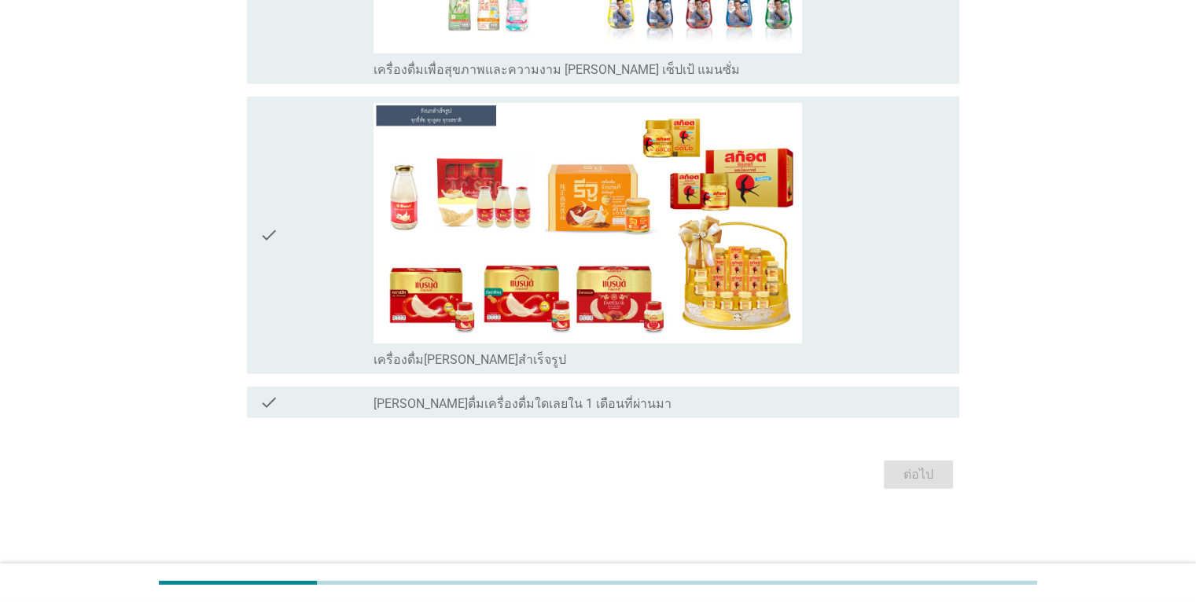
scroll to position [0, 0]
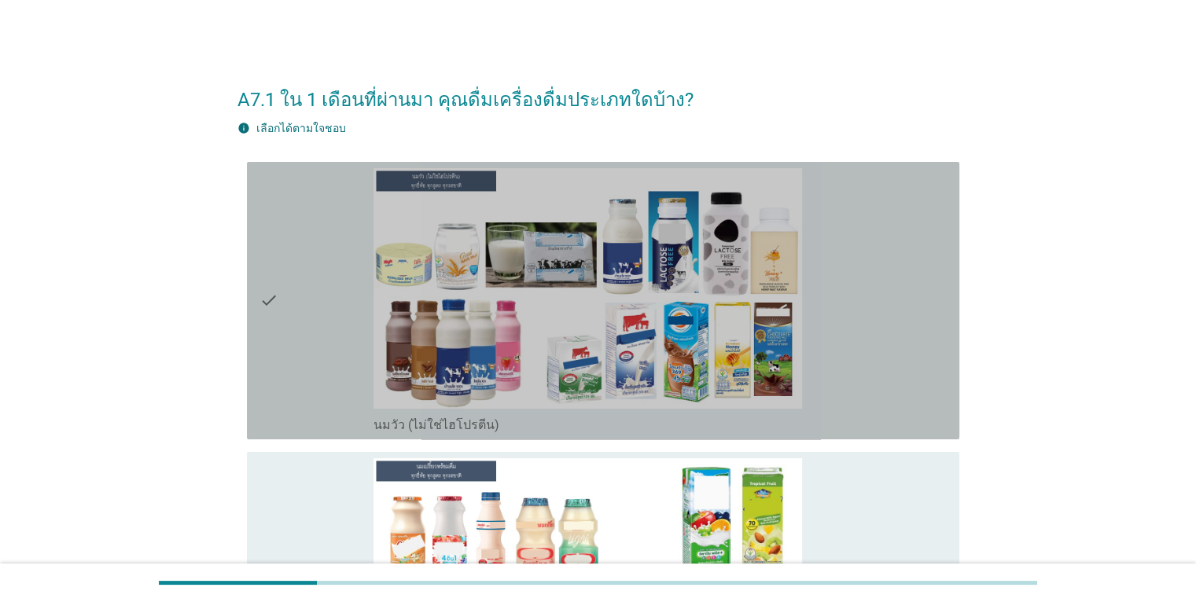
click at [867, 381] on div "check_box นมวัว (ไม่ใช่ไฮโปรตีน)" at bounding box center [660, 300] width 573 height 265
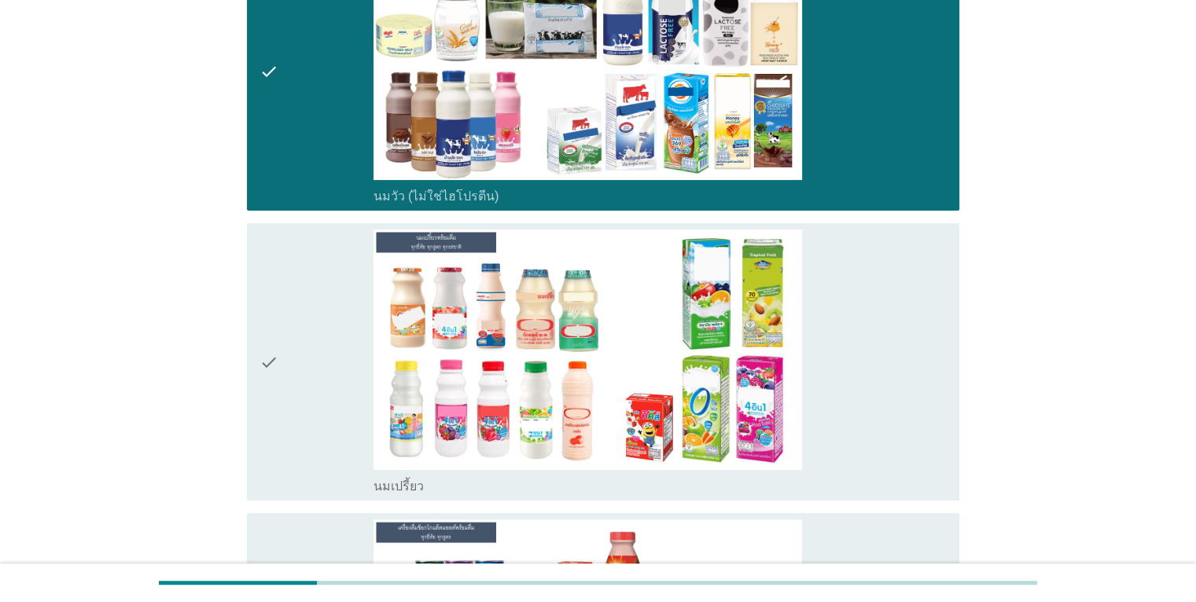
scroll to position [393, 0]
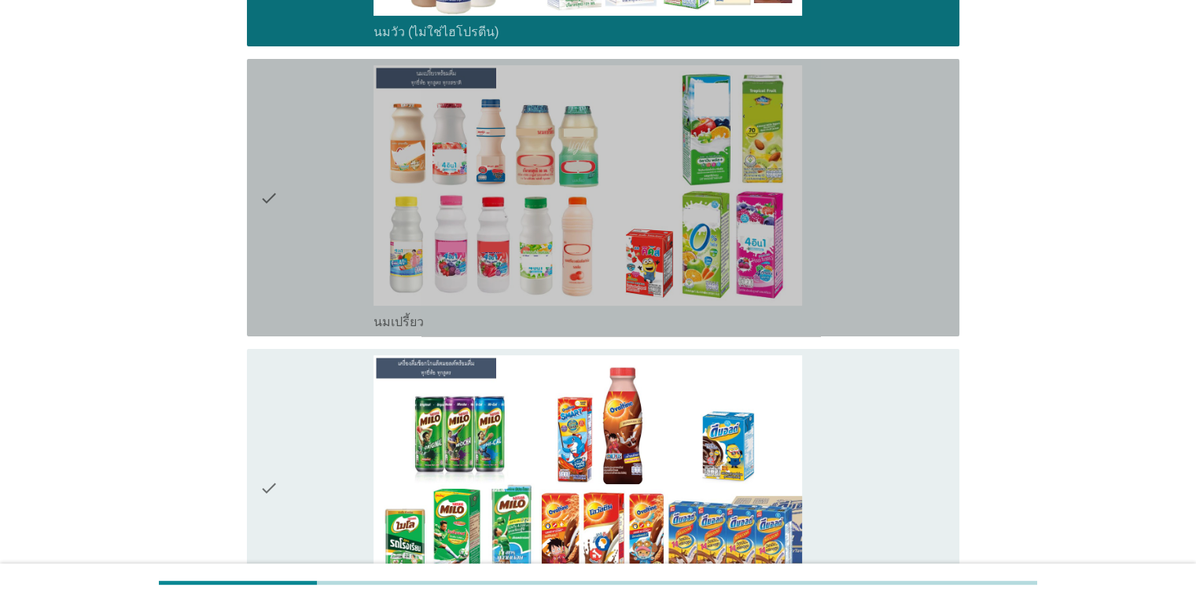
click at [915, 263] on div "check_box นมเปรี้ยว" at bounding box center [660, 197] width 573 height 265
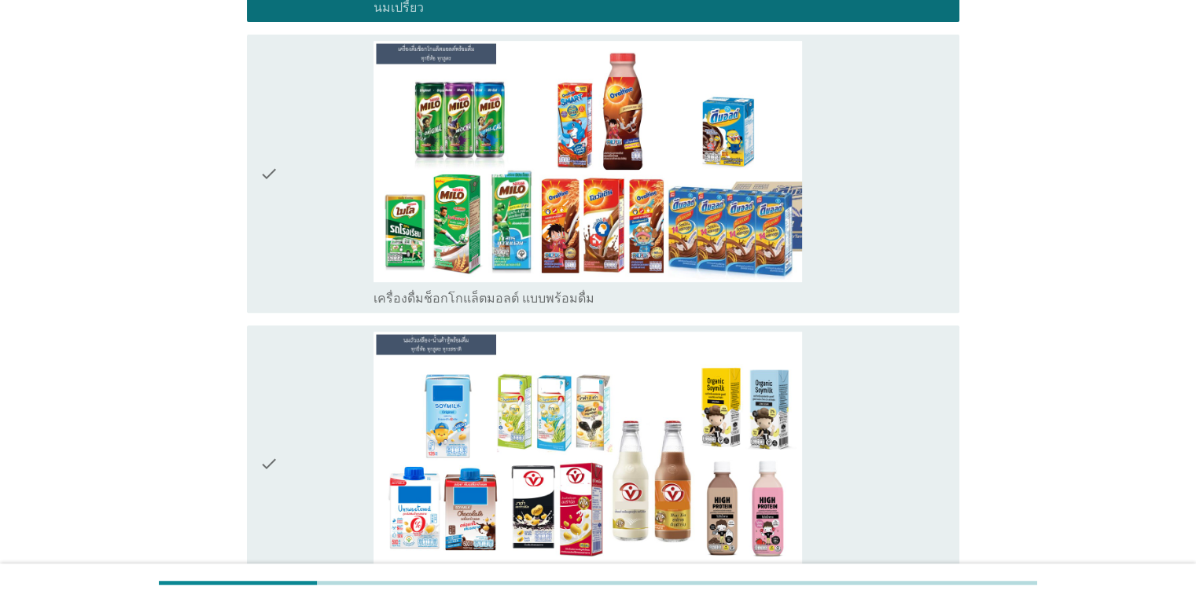
click at [915, 271] on div "check_box เครื่องดื่มช็อกโกแล็ตมอลต์ แบบพร้อมดื่ม" at bounding box center [660, 173] width 573 height 265
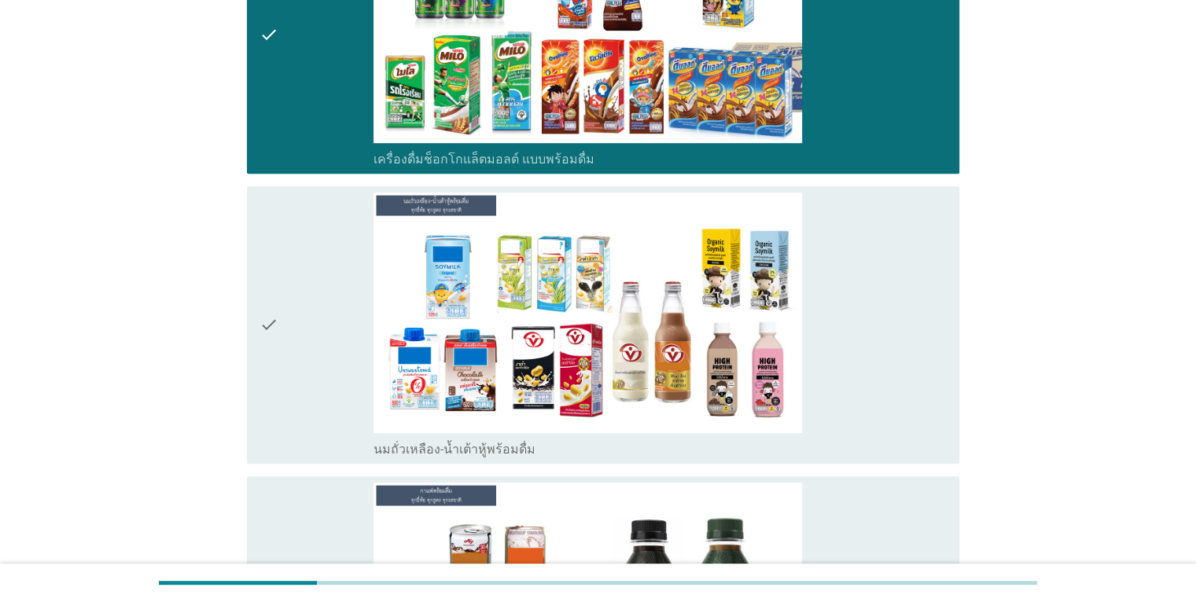
scroll to position [1022, 0]
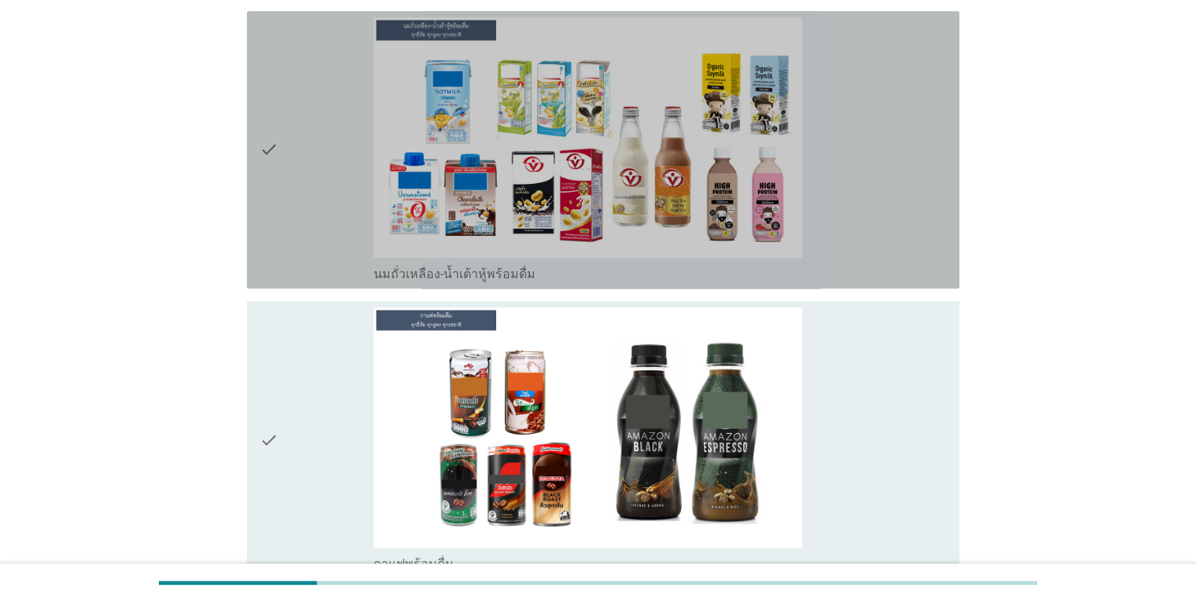
click at [889, 260] on div "check_box นมถั่วเหลือง-น้ำเต้าหู้พร้อมดื่ม" at bounding box center [660, 149] width 573 height 265
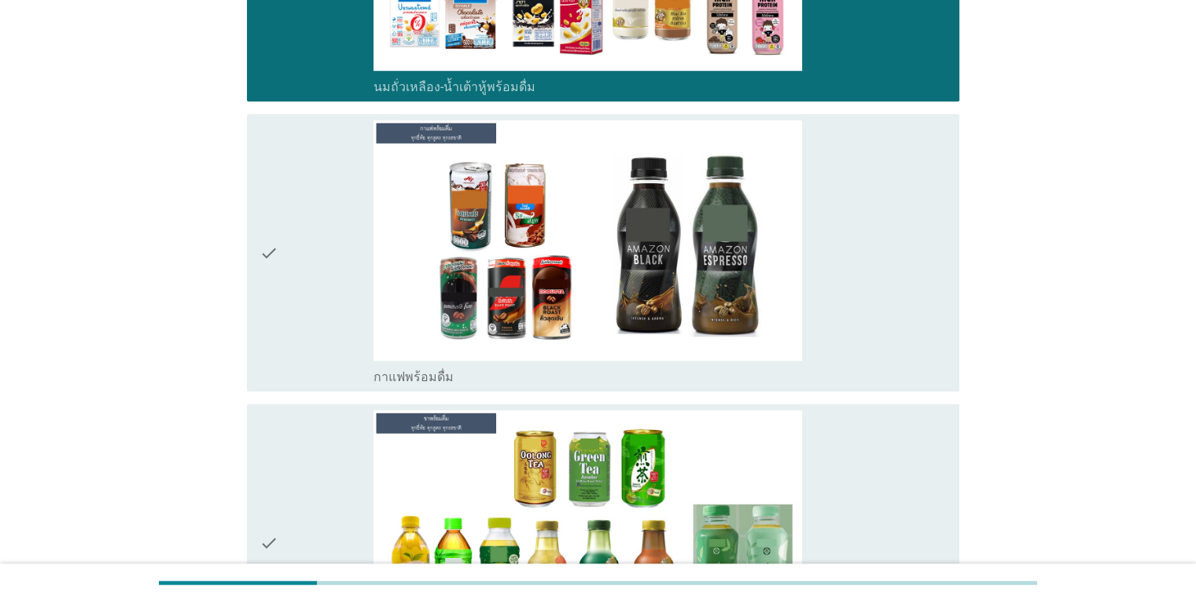
scroll to position [1337, 0]
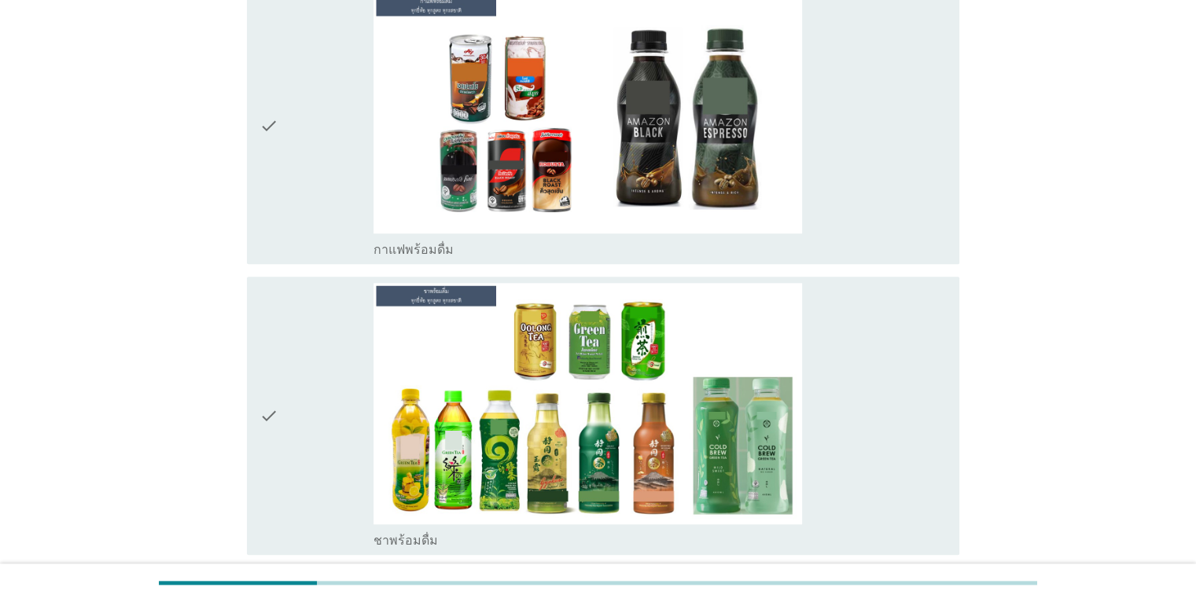
click at [902, 218] on div "check_box กาแฟพร้อมดื่ม" at bounding box center [660, 125] width 573 height 265
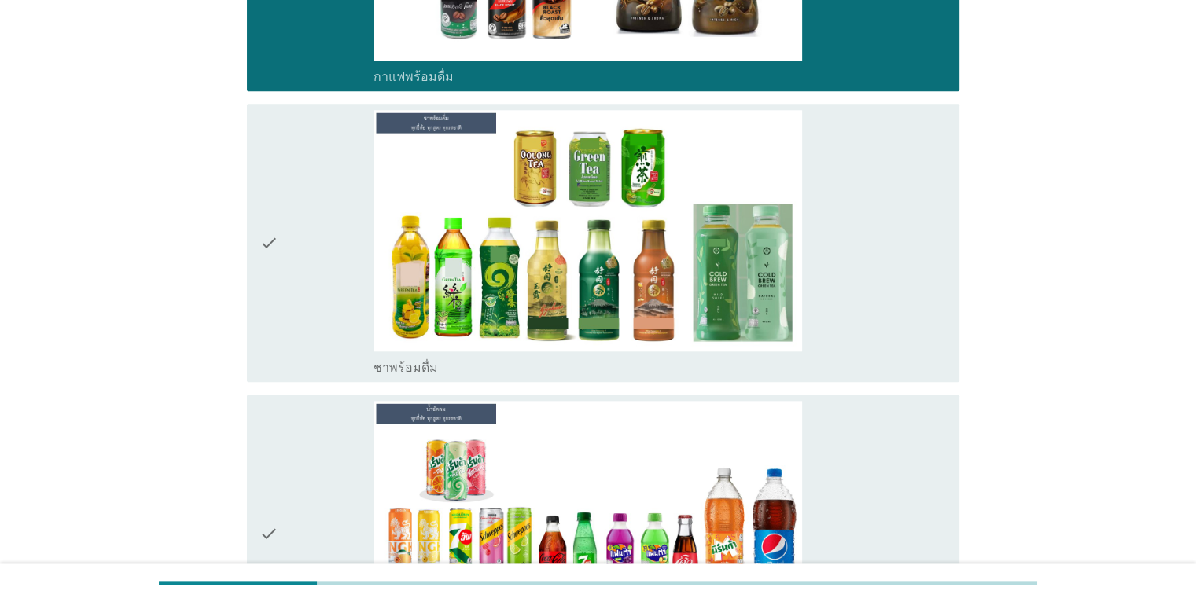
scroll to position [1573, 0]
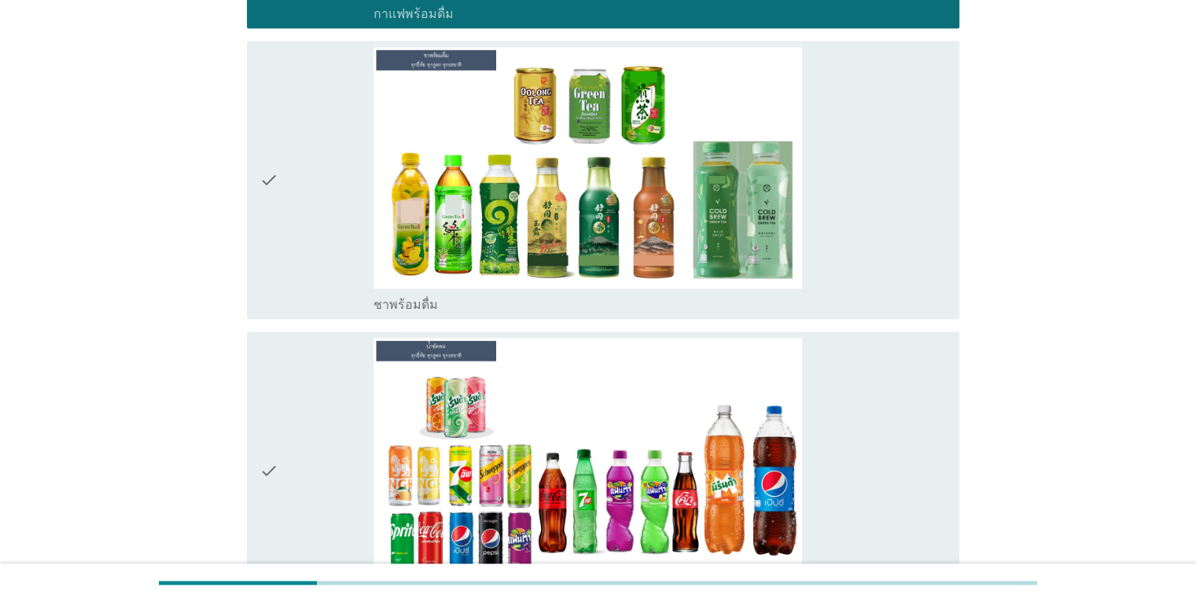
click at [906, 250] on div "check_box ชาพร้อมดื่ม" at bounding box center [660, 179] width 573 height 265
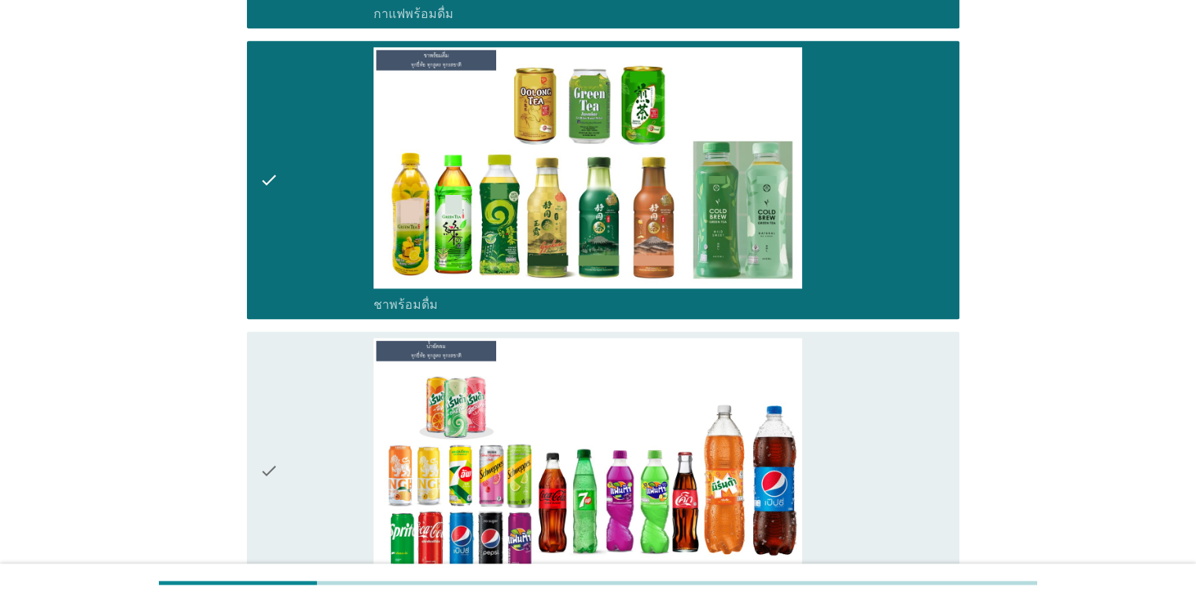
scroll to position [1809, 0]
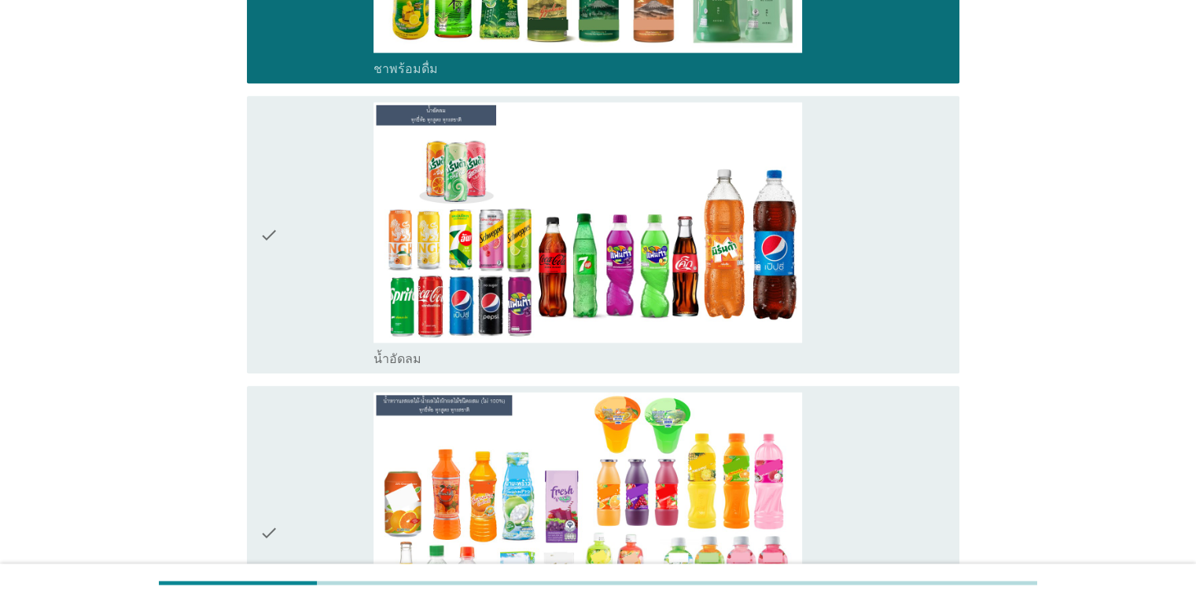
click at [909, 282] on div "check_box น้ำอัดลม" at bounding box center [660, 234] width 573 height 265
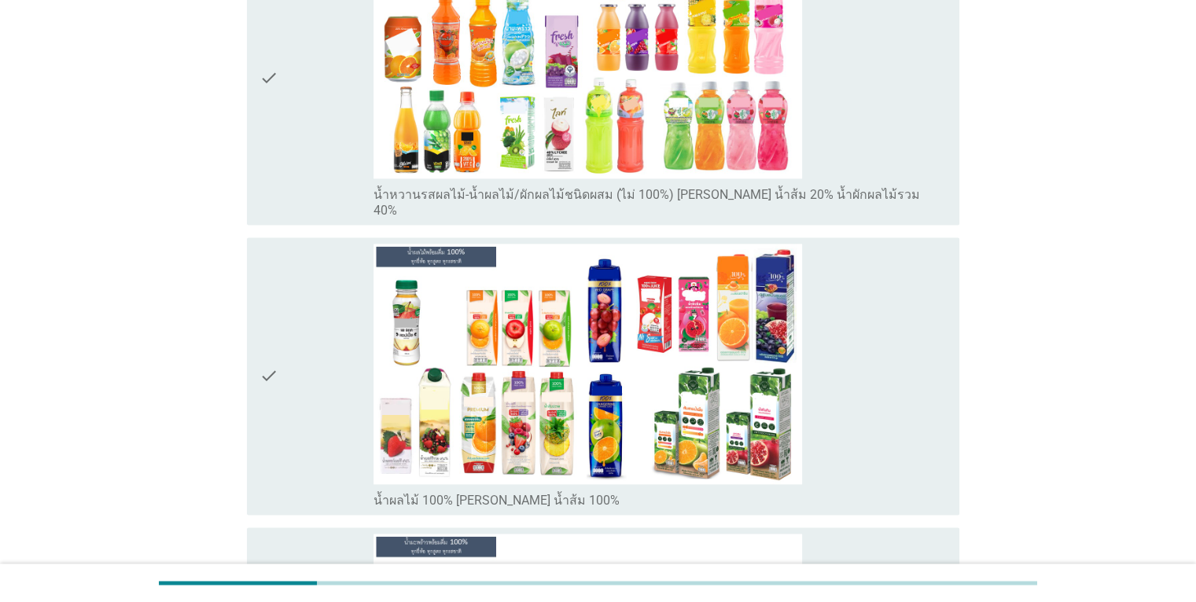
scroll to position [2281, 0]
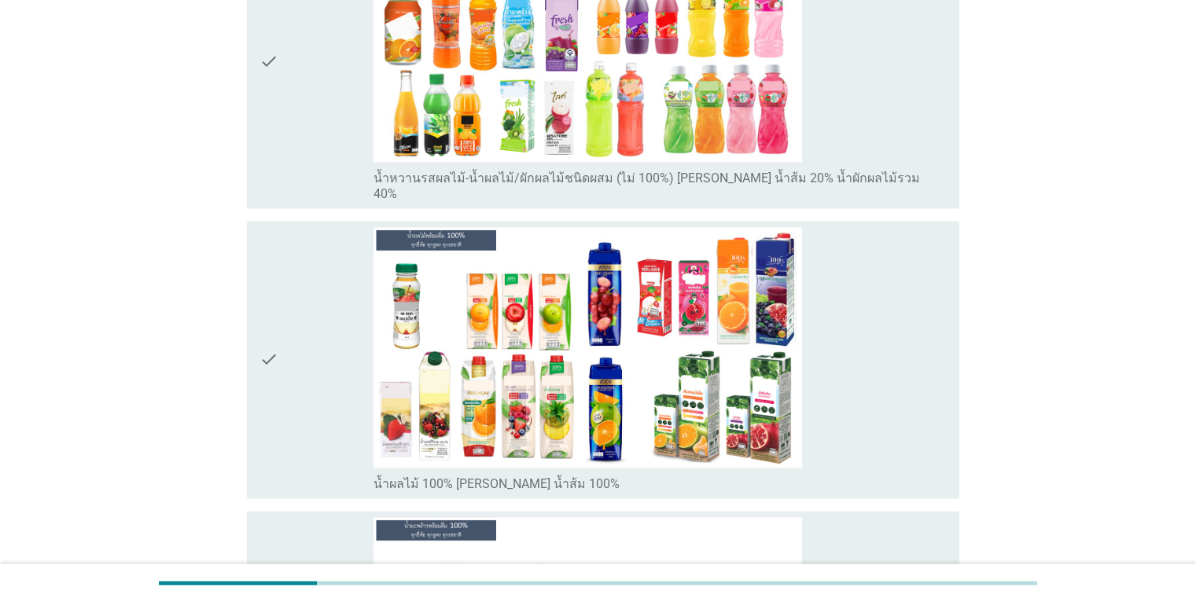
click at [894, 147] on div "check_box น้ำหวานรสผลไม้-น้ำผลไม้/ผักผลไม้ชนิดผสม (ไม่ 100%) [PERSON_NAME] น้ำส…" at bounding box center [660, 61] width 573 height 281
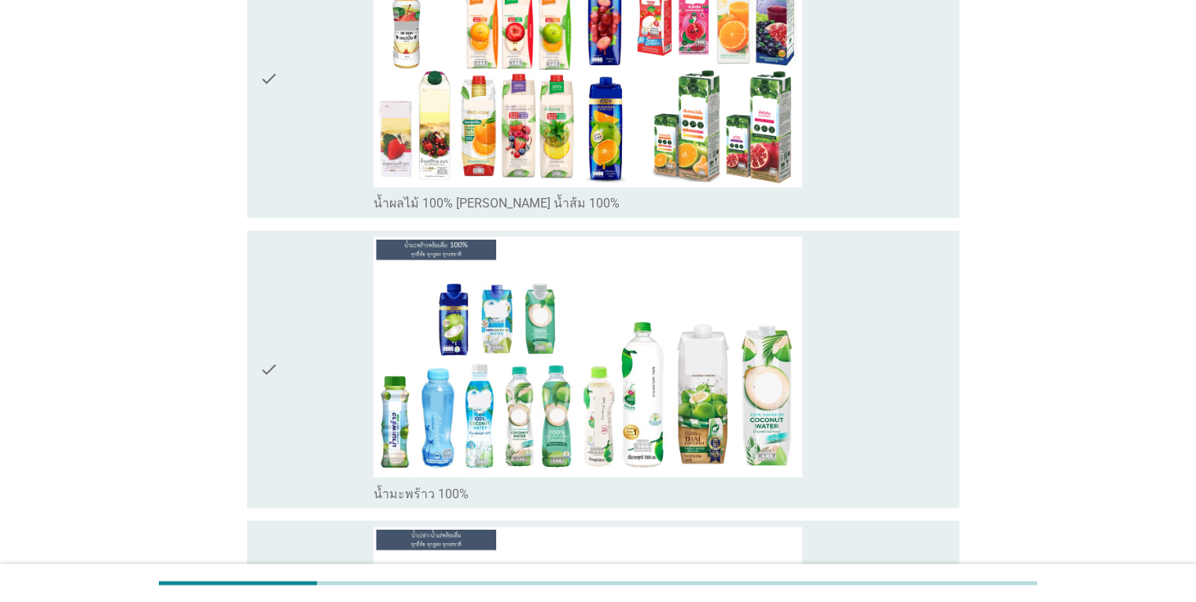
scroll to position [2595, 0]
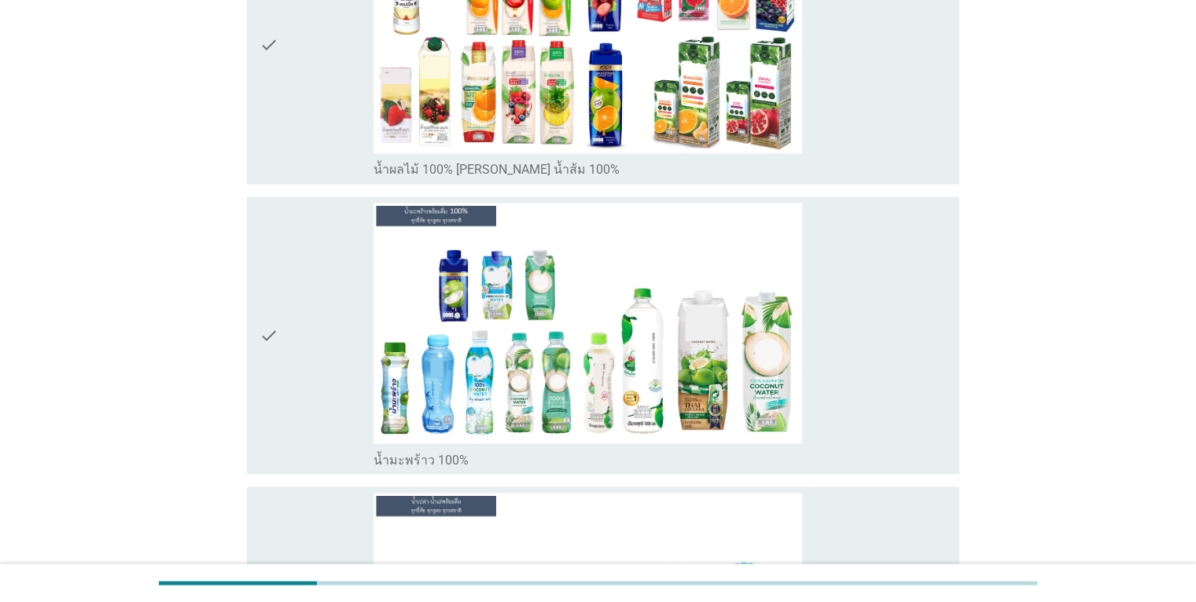
click at [924, 322] on div "check_box น้ำมะพร้าว 100%" at bounding box center [660, 335] width 573 height 265
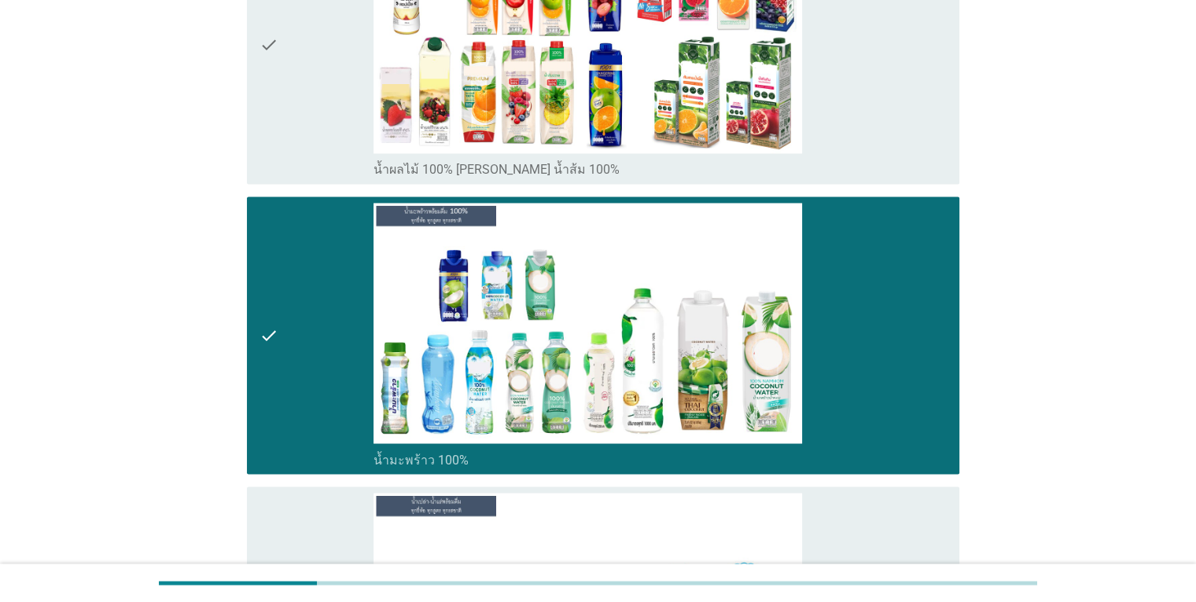
click at [893, 329] on div "check_box น้ำมะพร้าว 100%" at bounding box center [660, 335] width 573 height 265
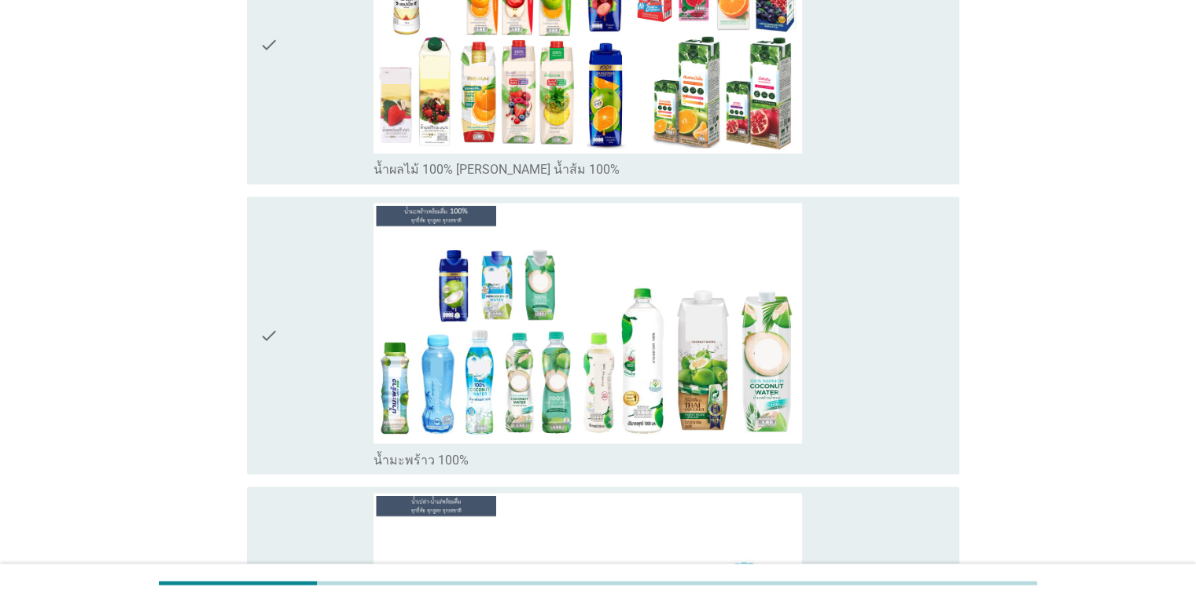
scroll to position [2910, 0]
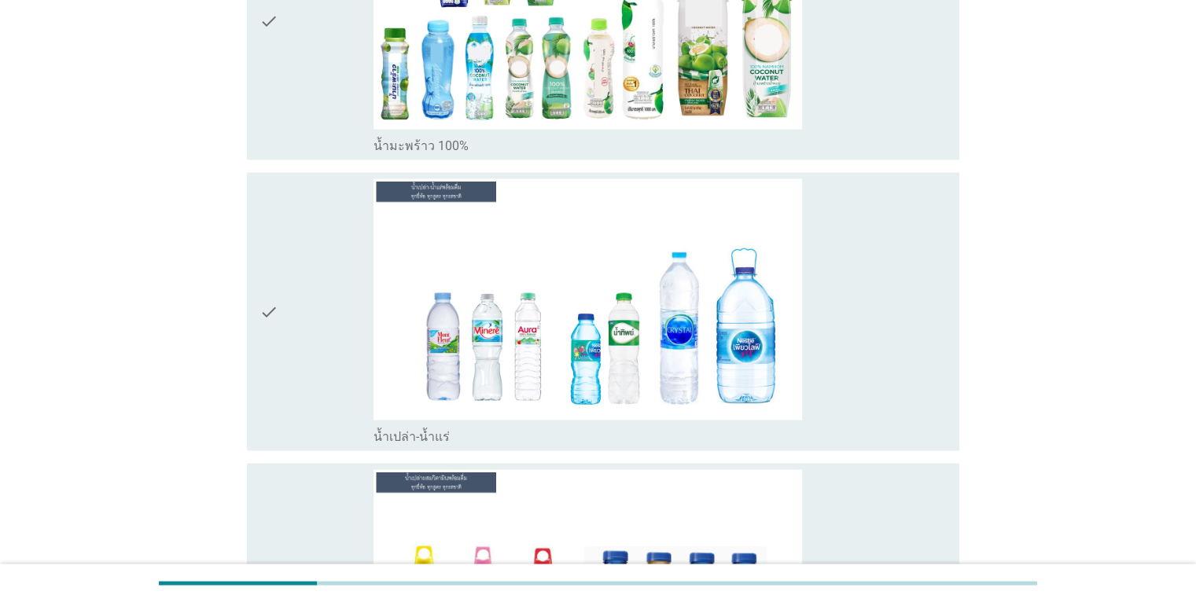
click at [893, 329] on div "check_box น้ำเปล่า-น้ำแร่" at bounding box center [660, 311] width 573 height 265
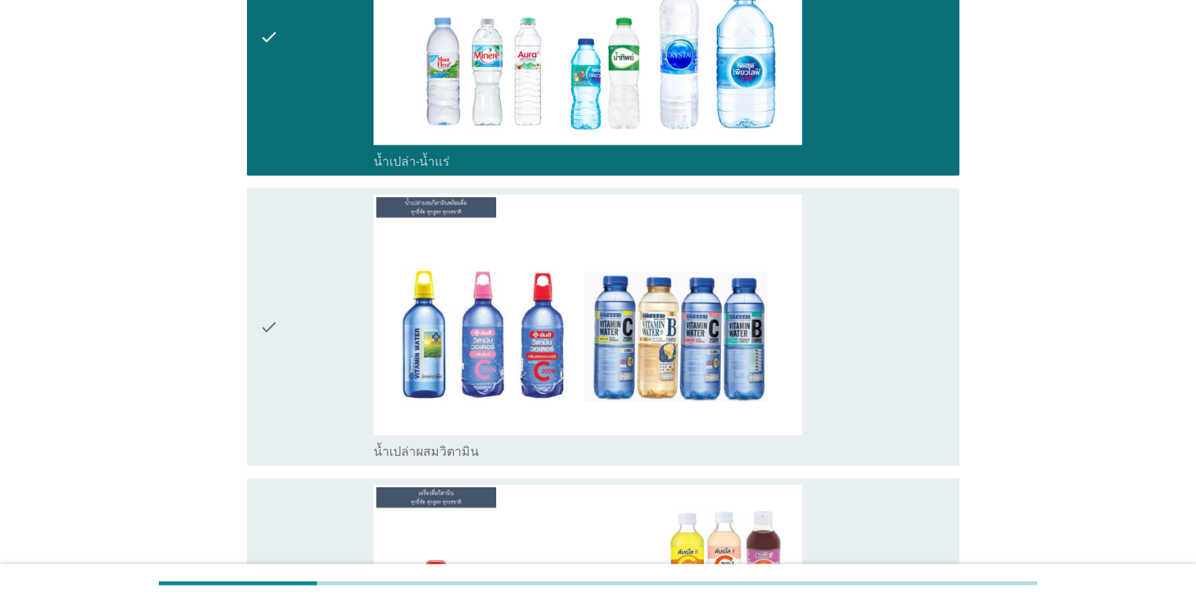
scroll to position [3224, 0]
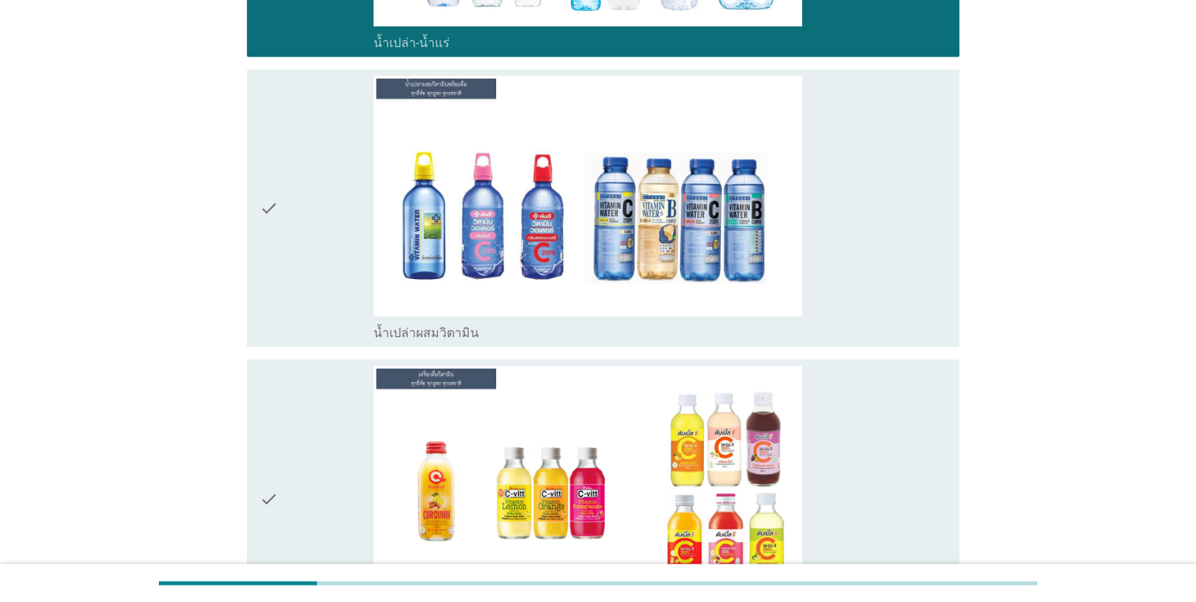
click at [875, 261] on div "check_box น้ำเปล่าผสมวิตามิน" at bounding box center [660, 208] width 573 height 265
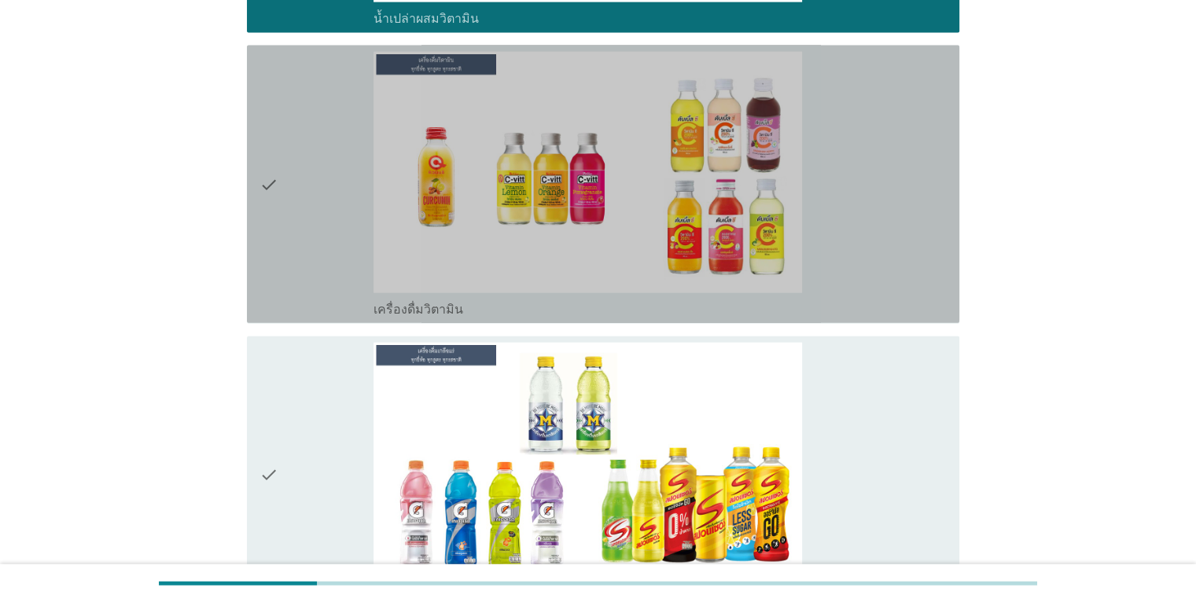
click at [886, 299] on div "check_box เครื่องดื่มวิตามิน" at bounding box center [660, 308] width 573 height 19
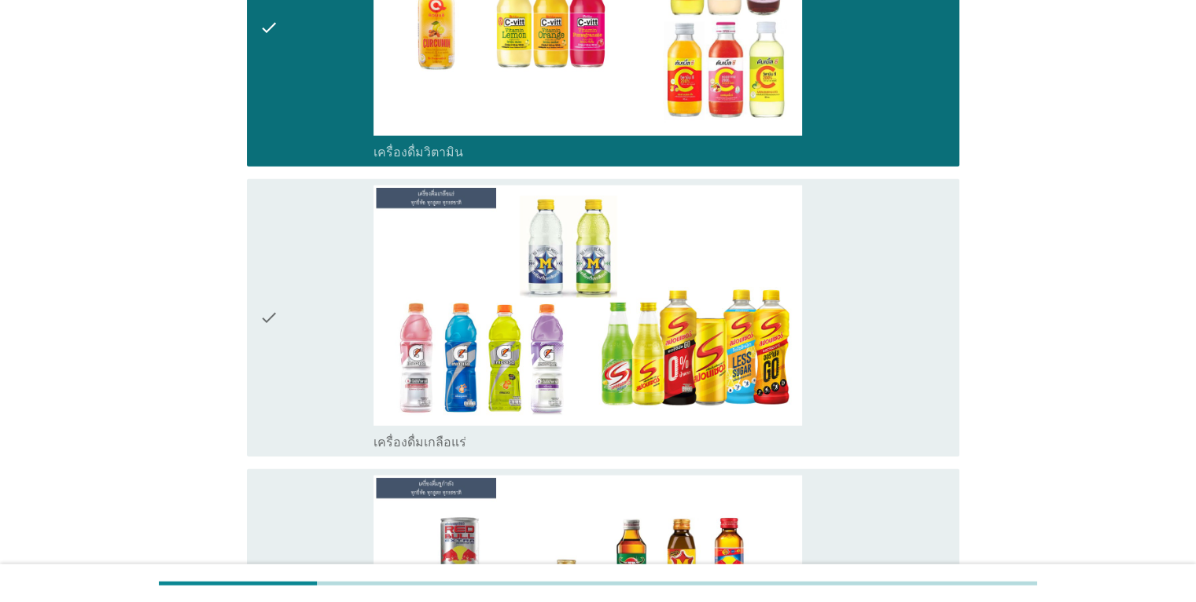
scroll to position [3854, 0]
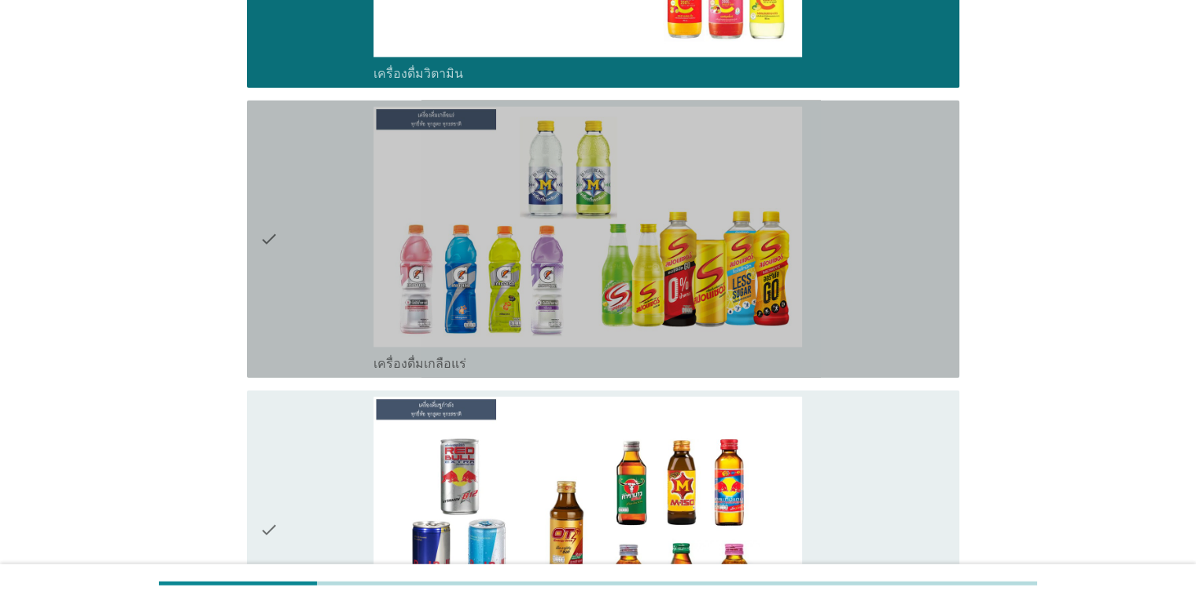
click at [886, 283] on div "check_box เครื่องดื่มเกลือแร่" at bounding box center [660, 239] width 573 height 265
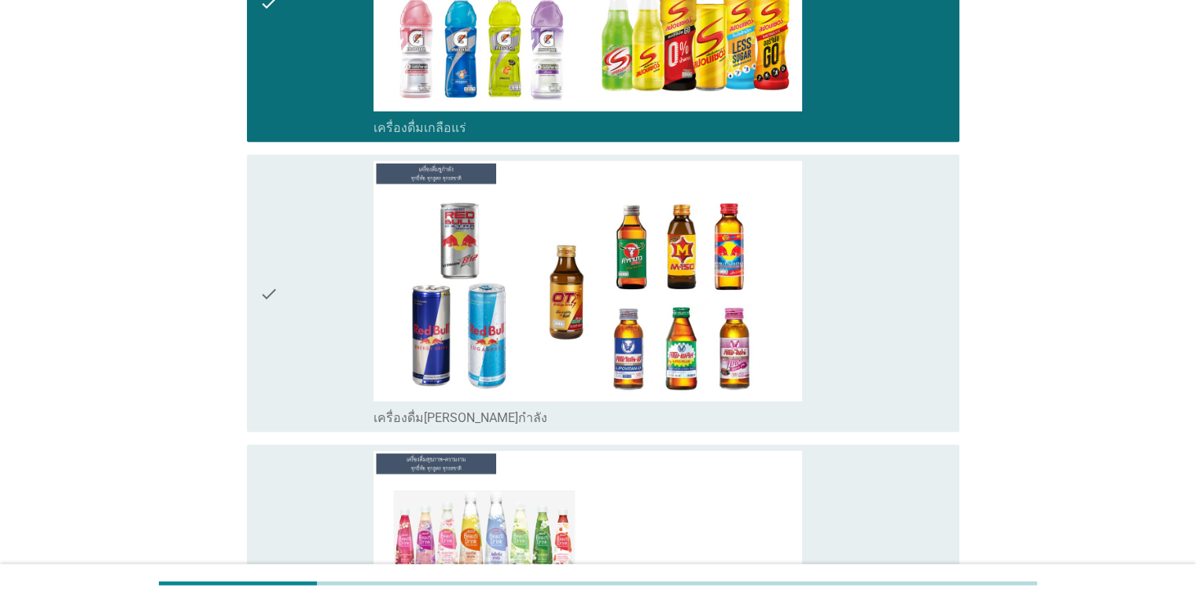
click at [888, 288] on div "check_box เครื่องดื่ม[PERSON_NAME]กำลัง" at bounding box center [660, 293] width 573 height 265
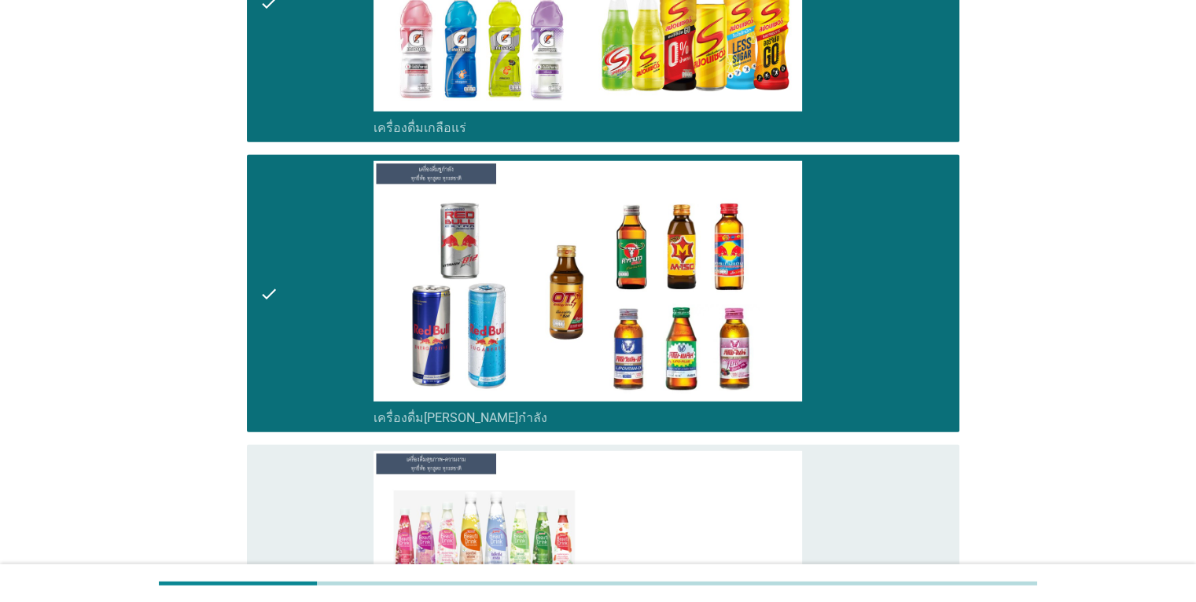
scroll to position [4404, 0]
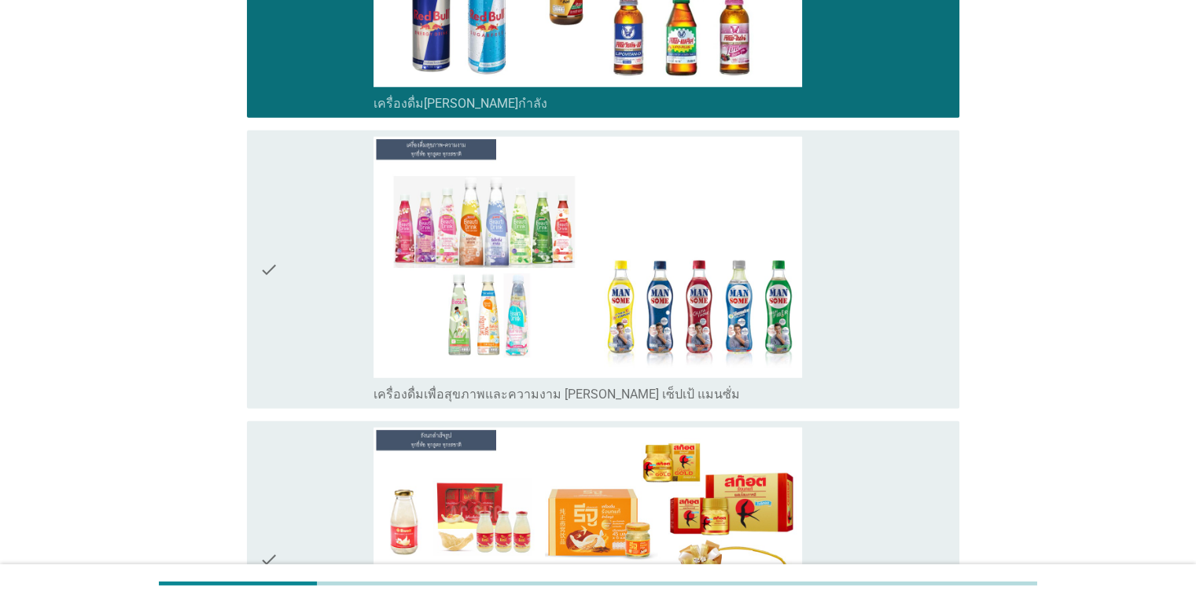
click at [890, 266] on div "check_box เครื่องดื่มเพื่อสุขภาพและความงาม [PERSON_NAME] เซ็ปเป้ แมนซั่ม" at bounding box center [660, 269] width 573 height 265
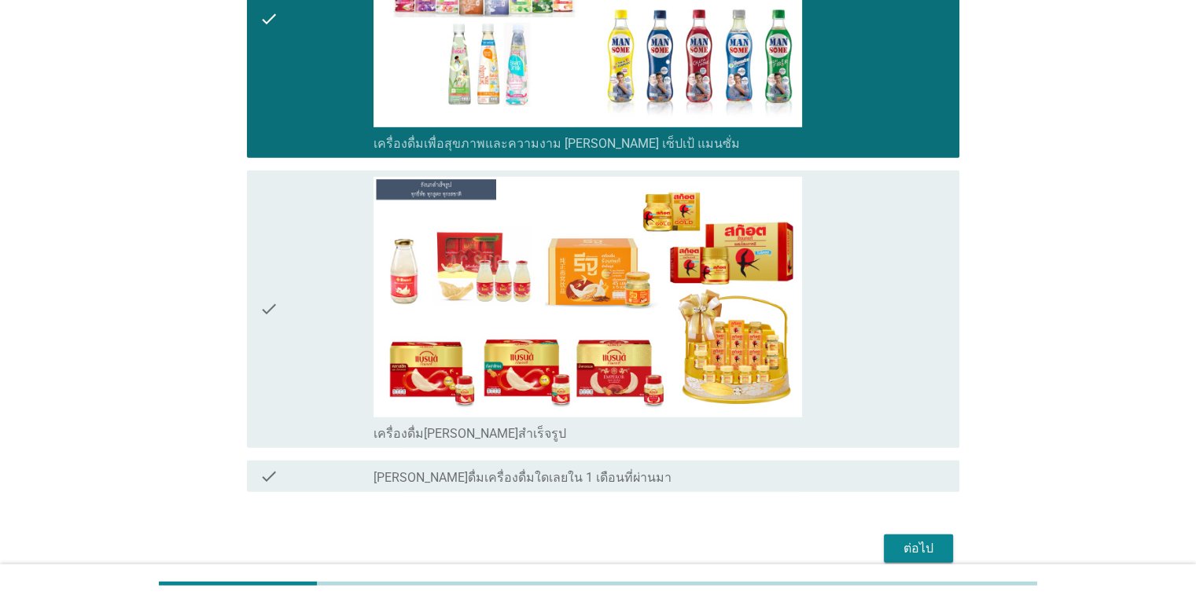
scroll to position [4706, 0]
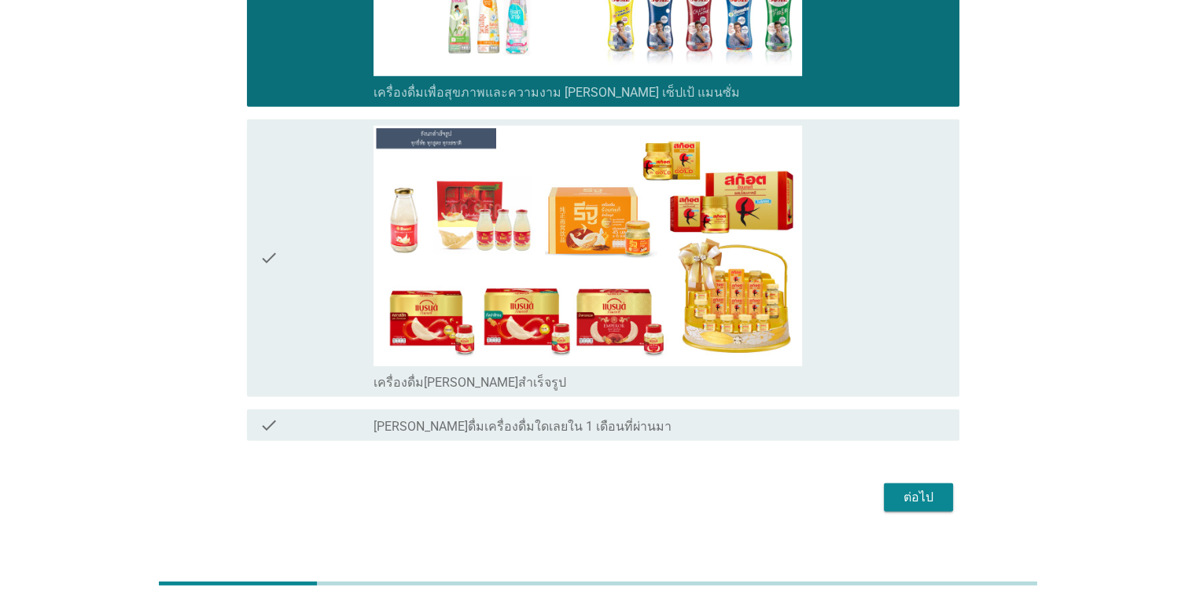
click at [897, 269] on div "check_box เครื่องดื่ม[PERSON_NAME]สำเร็จรูป" at bounding box center [660, 258] width 573 height 265
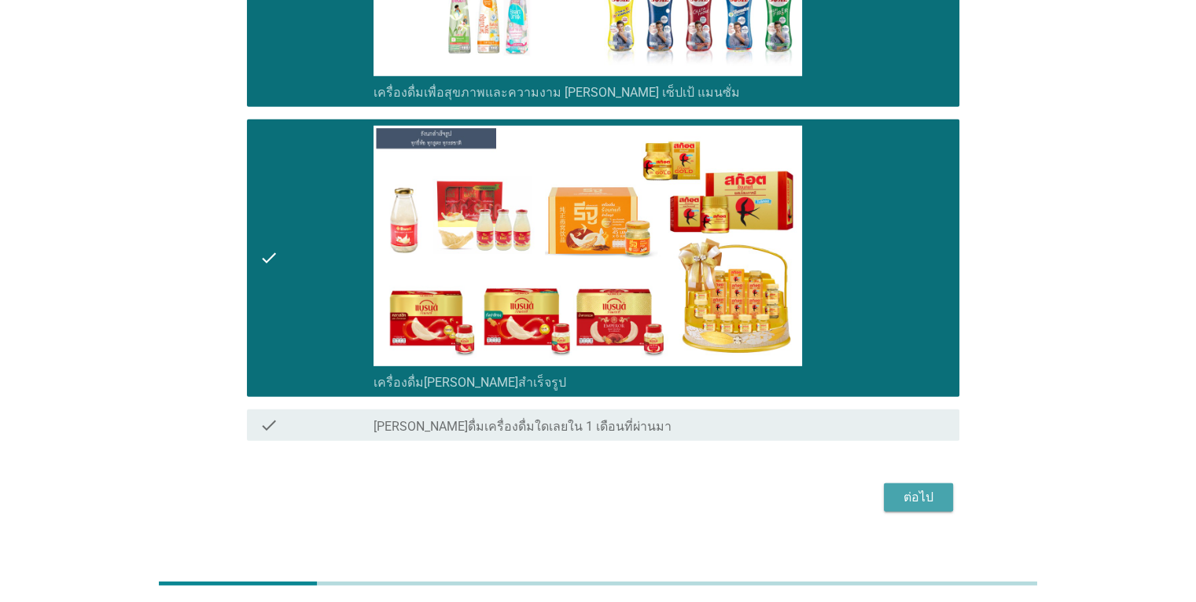
click at [928, 488] on div "ต่อไป" at bounding box center [919, 497] width 44 height 19
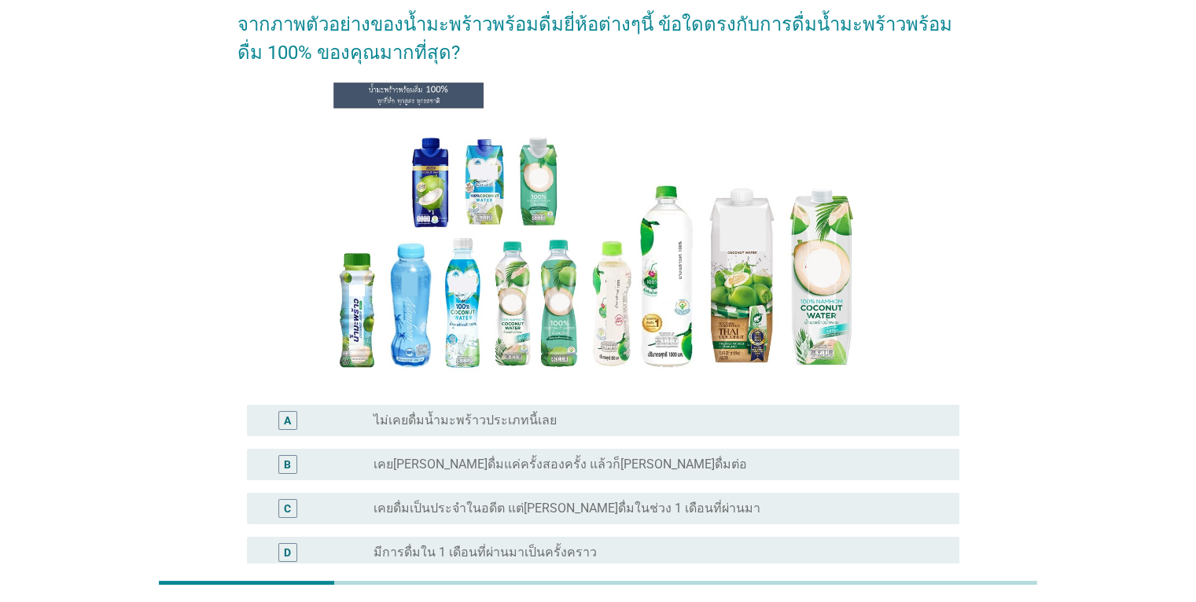
scroll to position [236, 0]
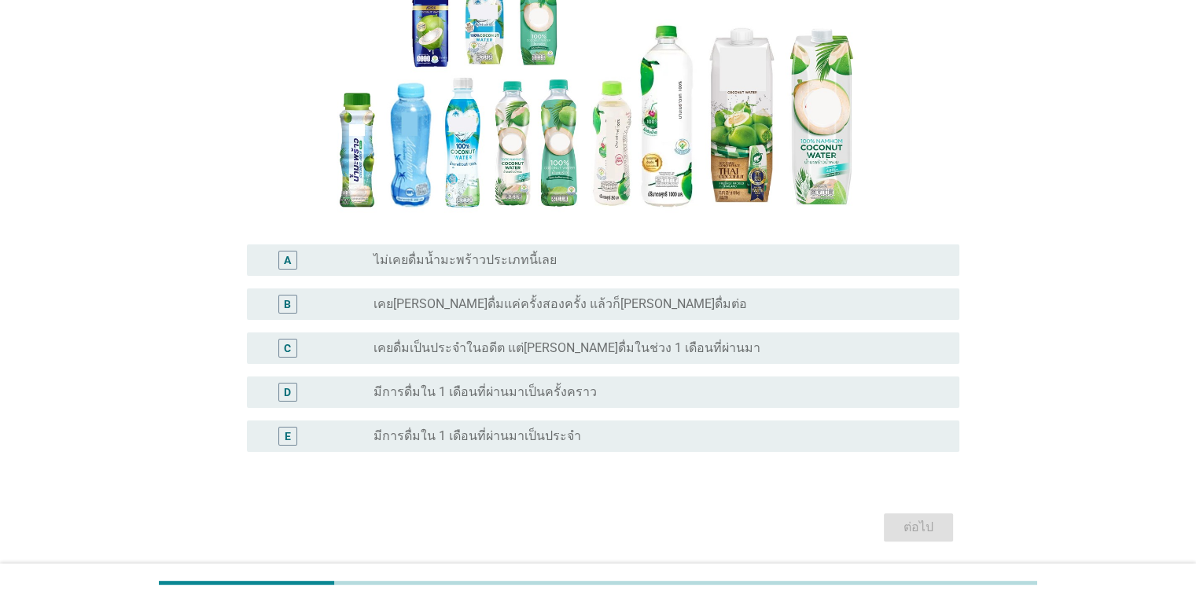
click at [704, 349] on div "radio_button_unchecked เคยดื่มเป็นประจำในอดีต แต่[PERSON_NAME]ดื่มในช่วง 1 เดือ…" at bounding box center [654, 349] width 560 height 16
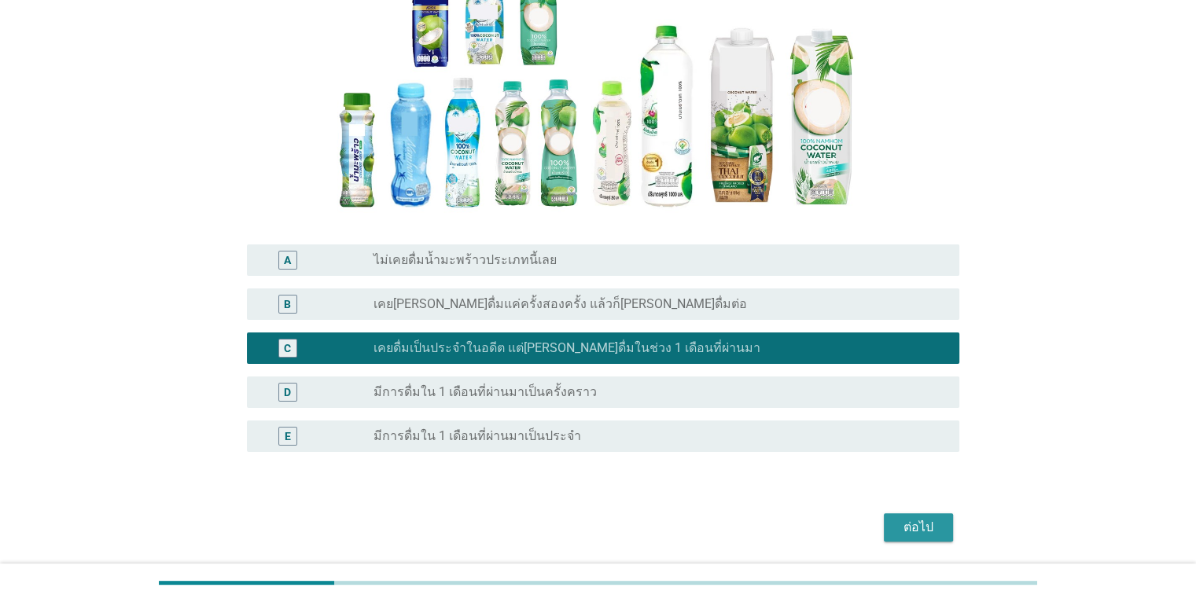
click at [925, 521] on div "ต่อไป" at bounding box center [919, 527] width 44 height 19
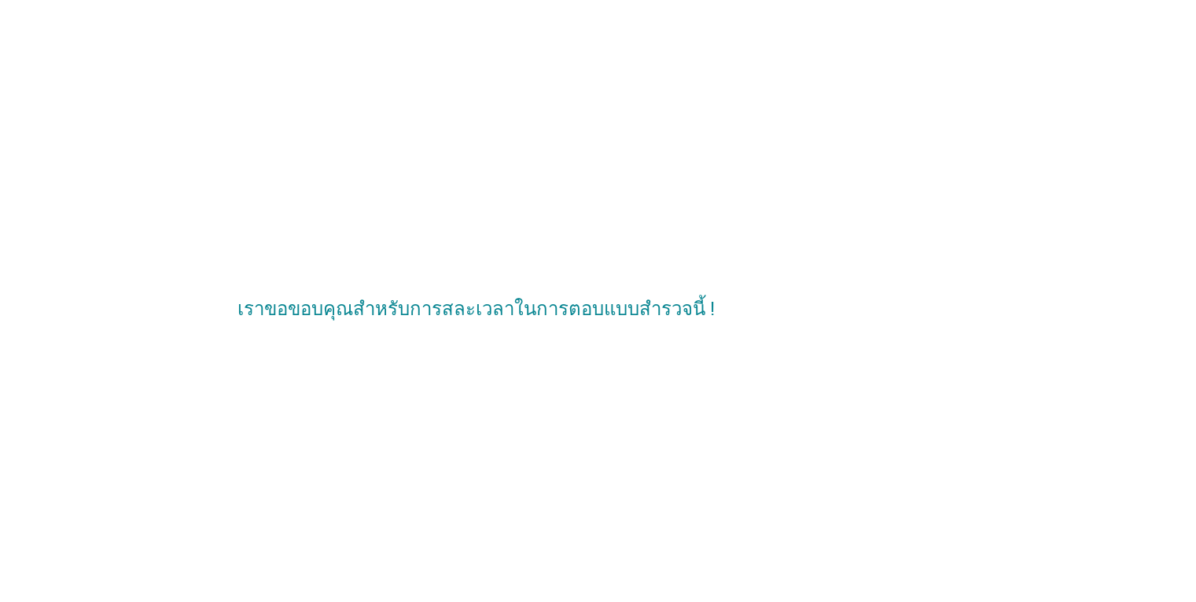
scroll to position [0, 0]
